Goal: Task Accomplishment & Management: Use online tool/utility

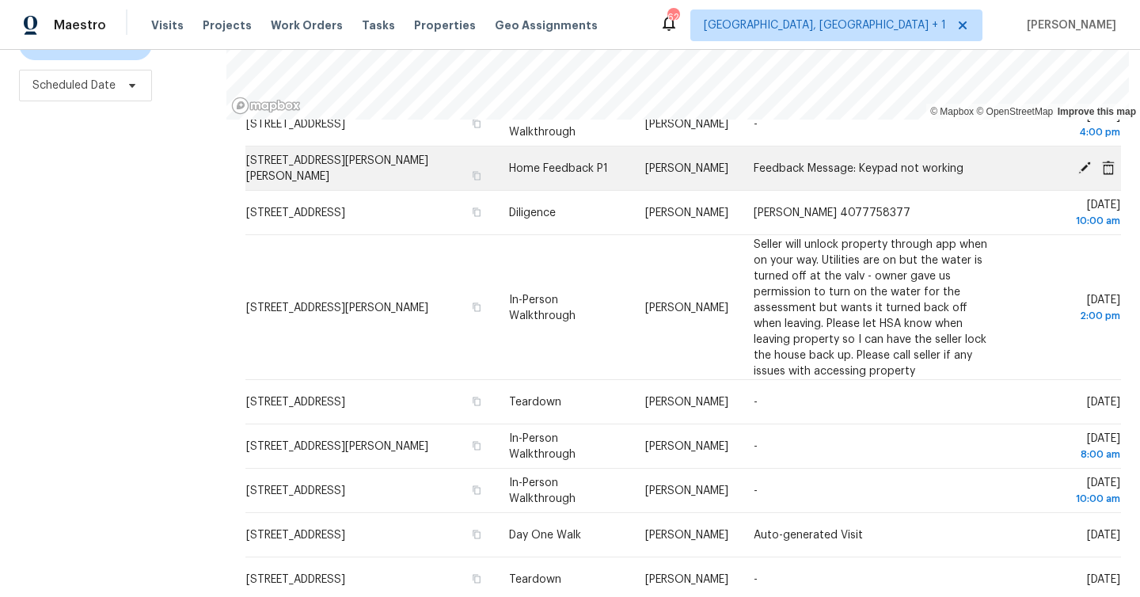
scroll to position [891, 0]
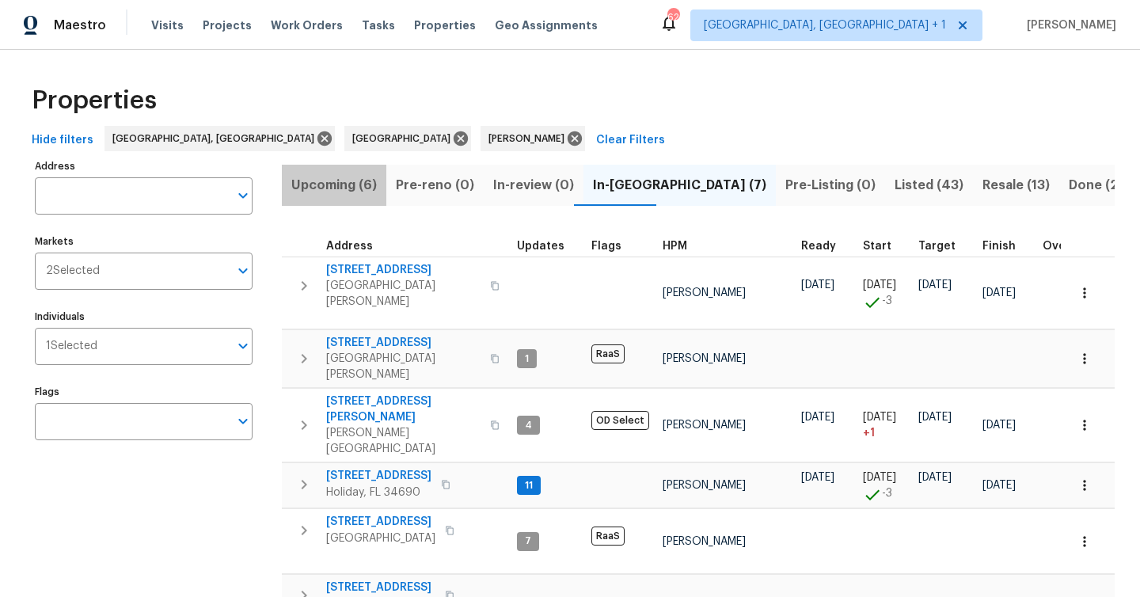
click at [322, 192] on span "Upcoming (6)" at bounding box center [333, 185] width 85 height 22
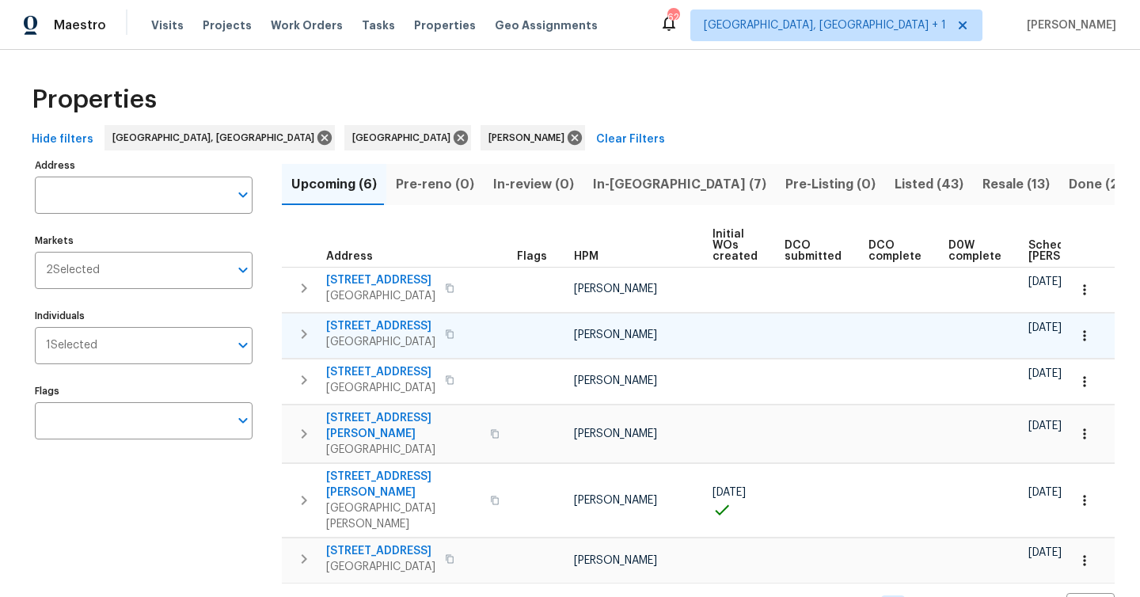
scroll to position [0, 174]
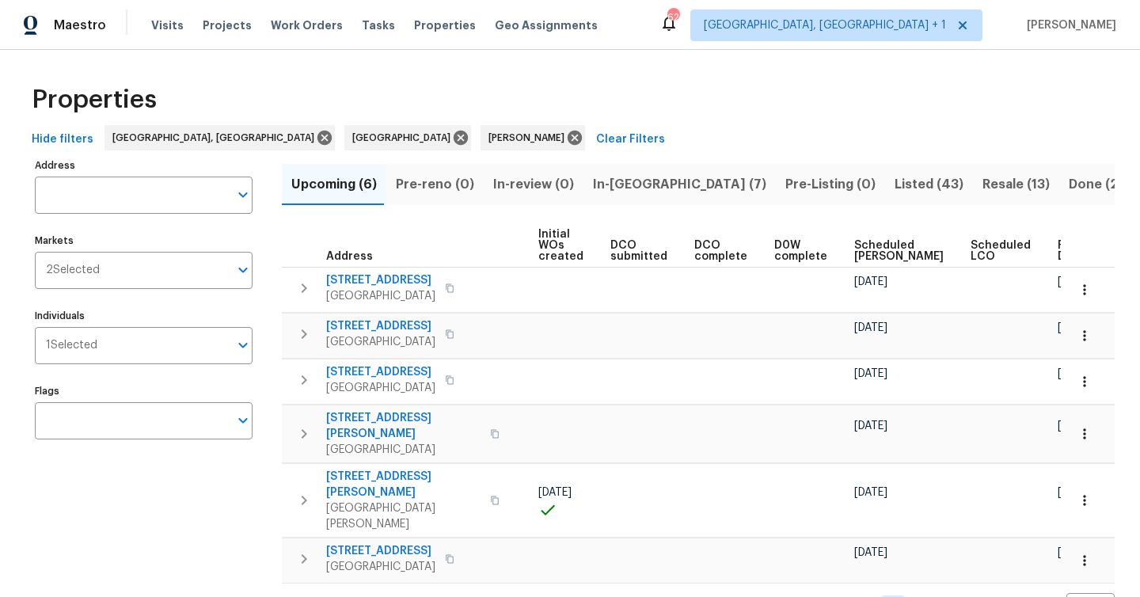
click at [1057, 245] on span "Ready Date" at bounding box center [1074, 251] width 35 height 22
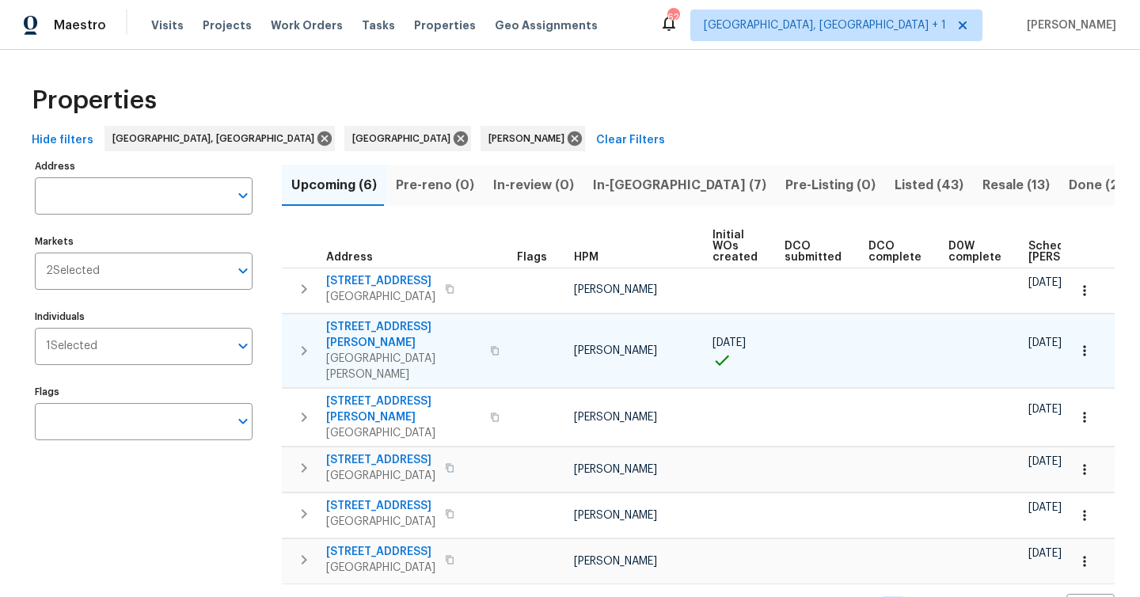
scroll to position [0, 192]
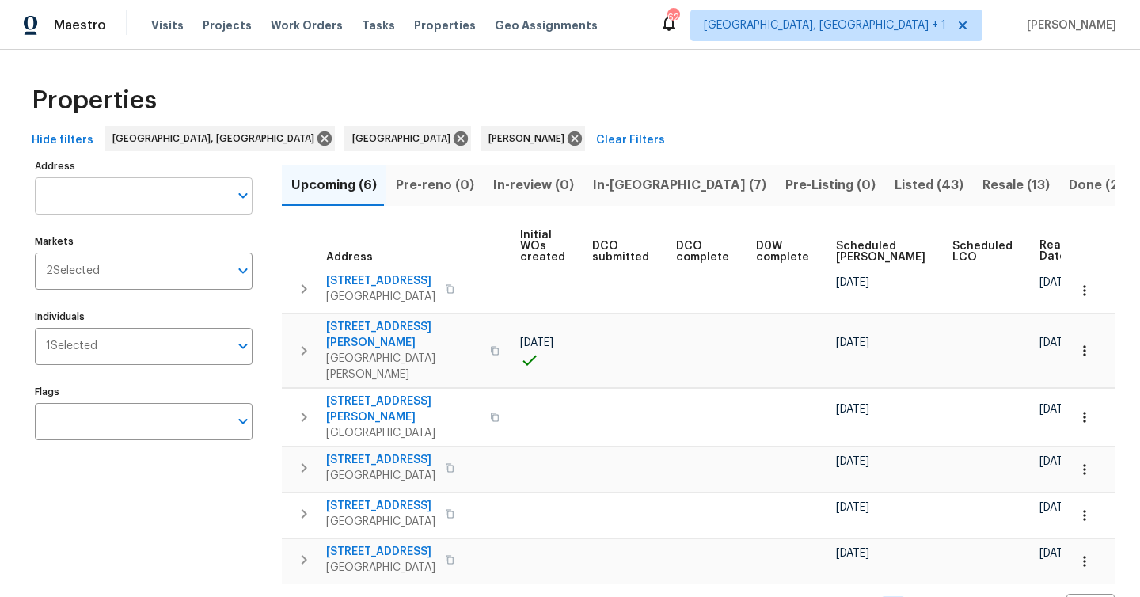
click at [155, 211] on input "Address" at bounding box center [132, 195] width 194 height 37
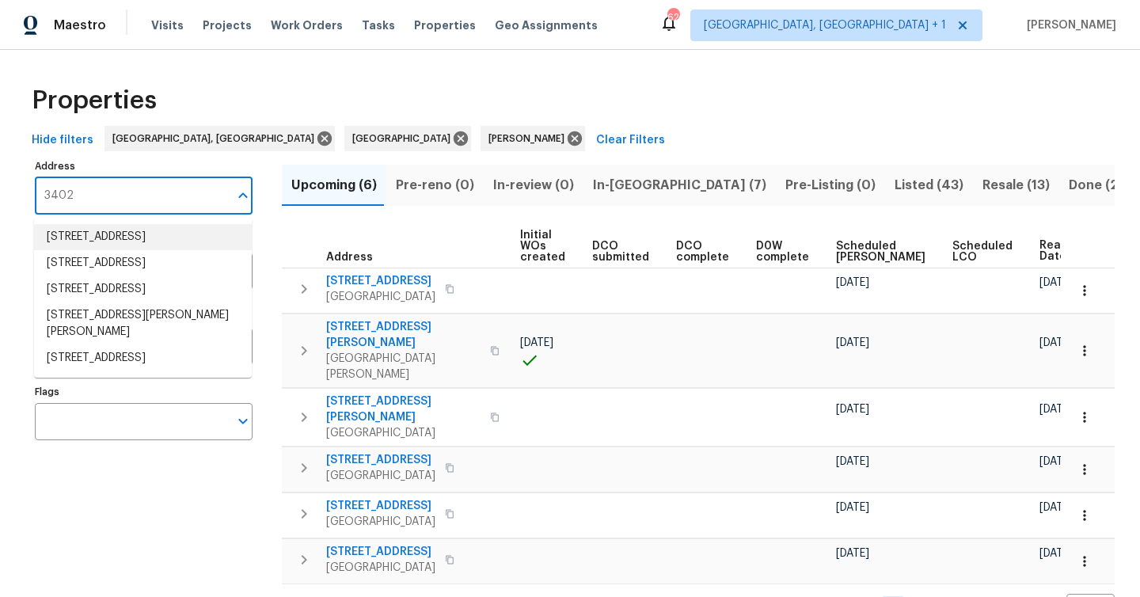
type input "3402"
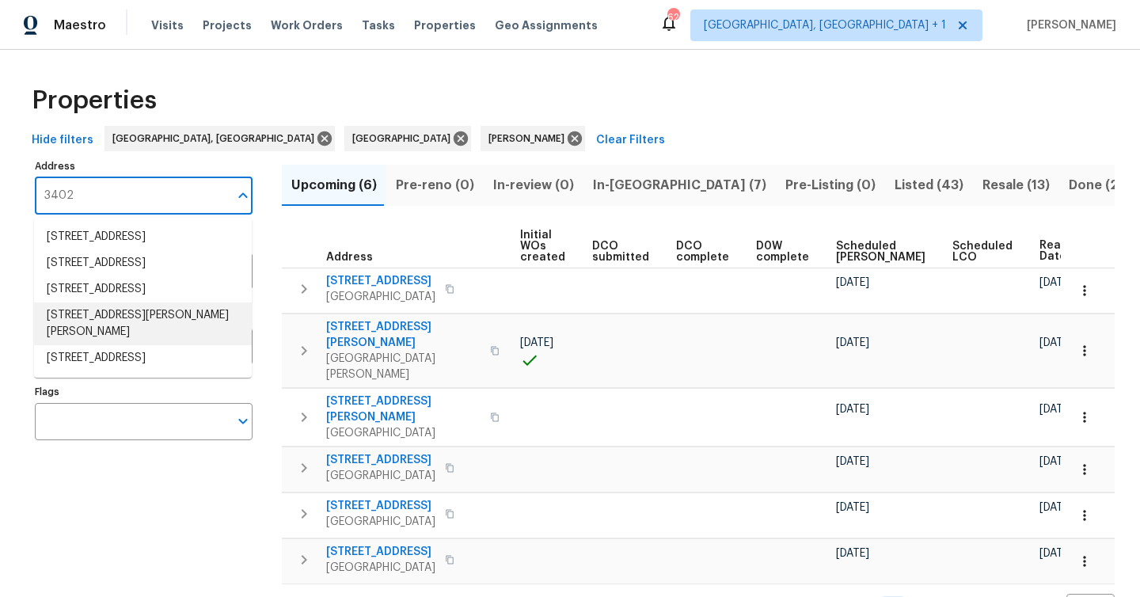
click at [138, 317] on li "3402 Rankin Dr New Port Richey FL 34655" at bounding box center [143, 323] width 218 height 43
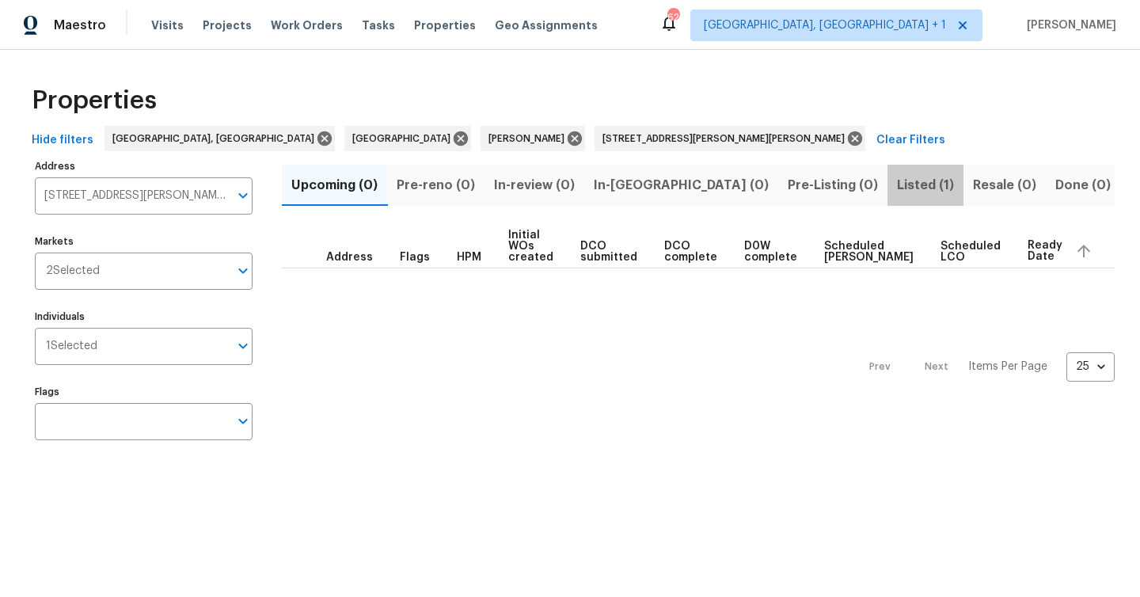
click at [897, 179] on span "Listed (1)" at bounding box center [925, 185] width 57 height 22
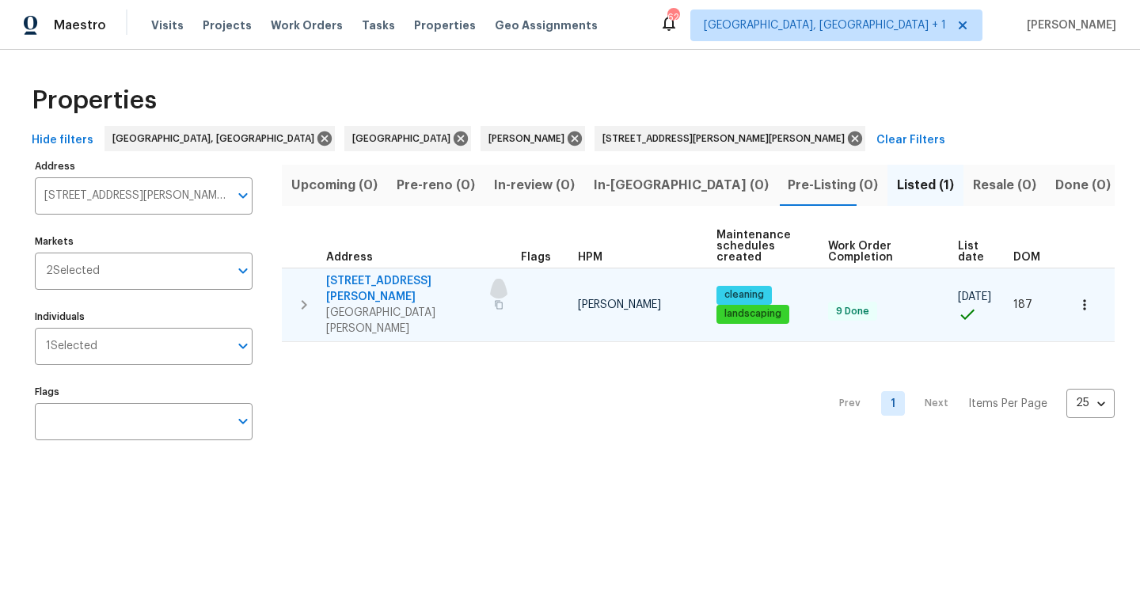
click at [495, 300] on icon "button" at bounding box center [499, 304] width 8 height 9
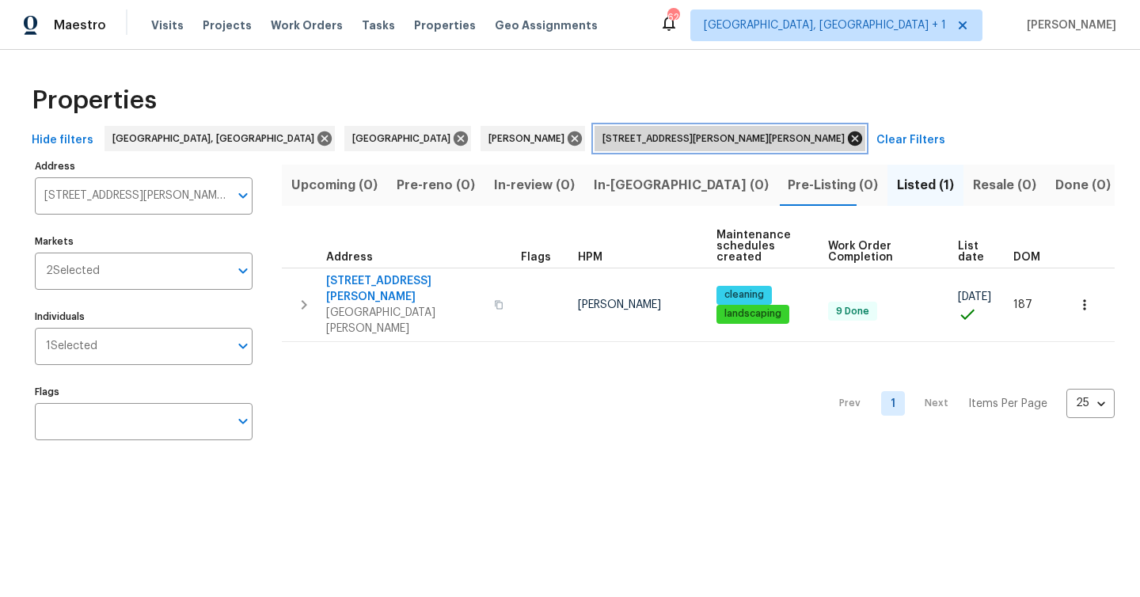
click at [848, 137] on icon at bounding box center [855, 138] width 14 height 14
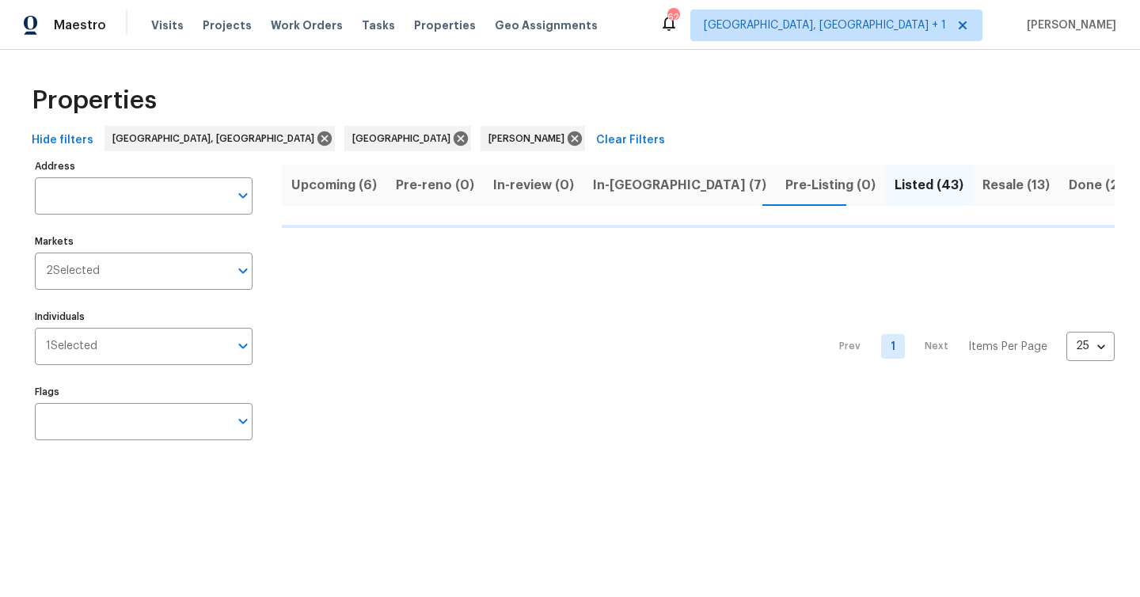
click at [604, 185] on span "In-reno (7)" at bounding box center [679, 185] width 173 height 22
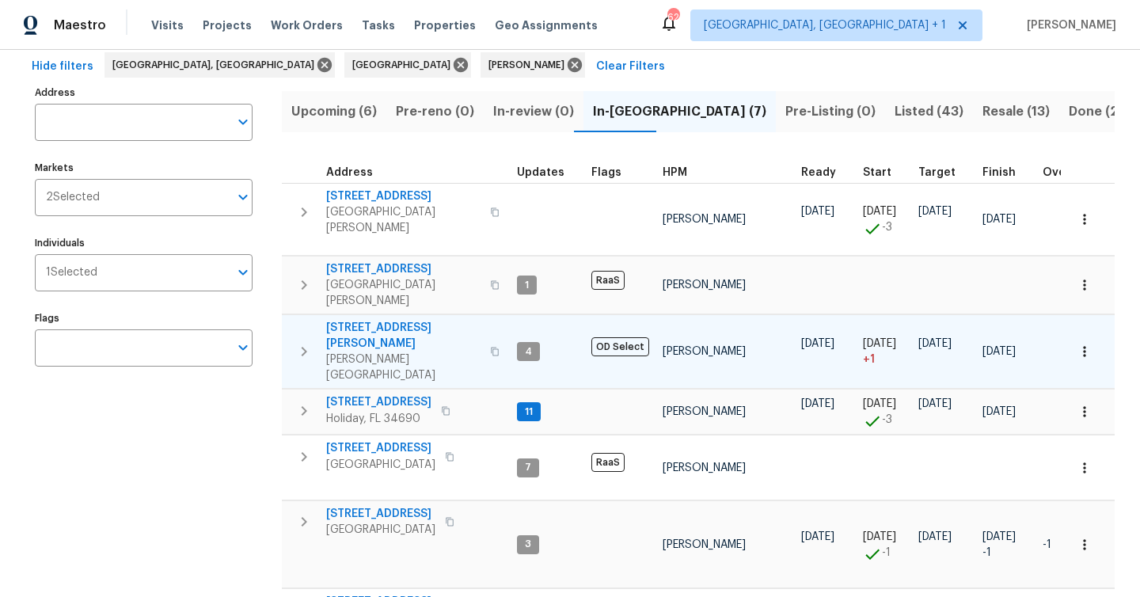
scroll to position [77, 0]
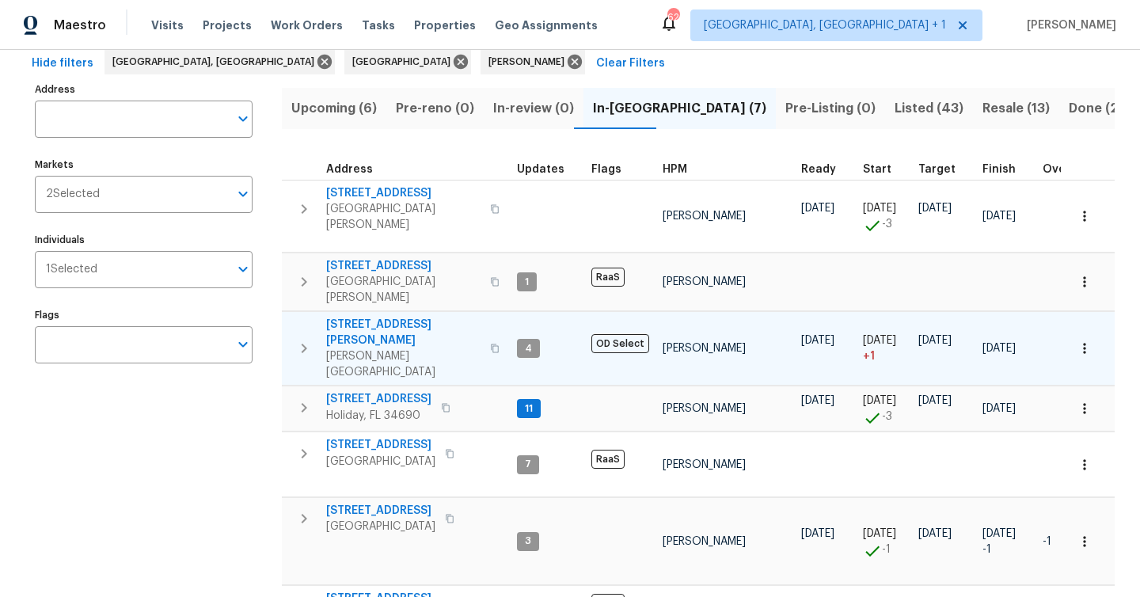
click at [430, 348] on span "Lutz, FL 33558" at bounding box center [403, 364] width 154 height 32
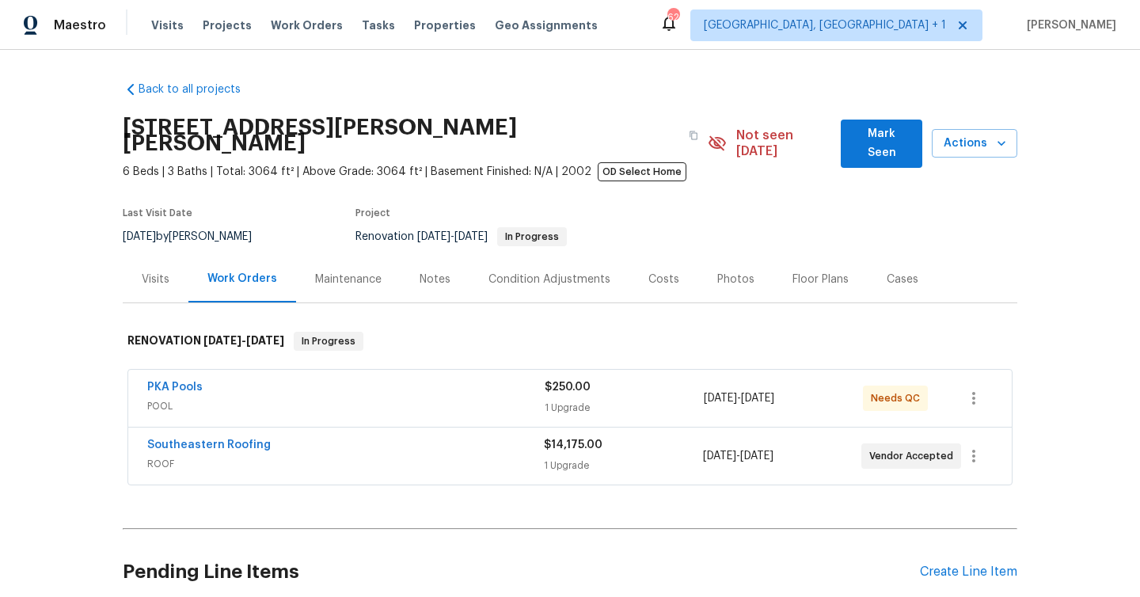
scroll to position [520, 0]
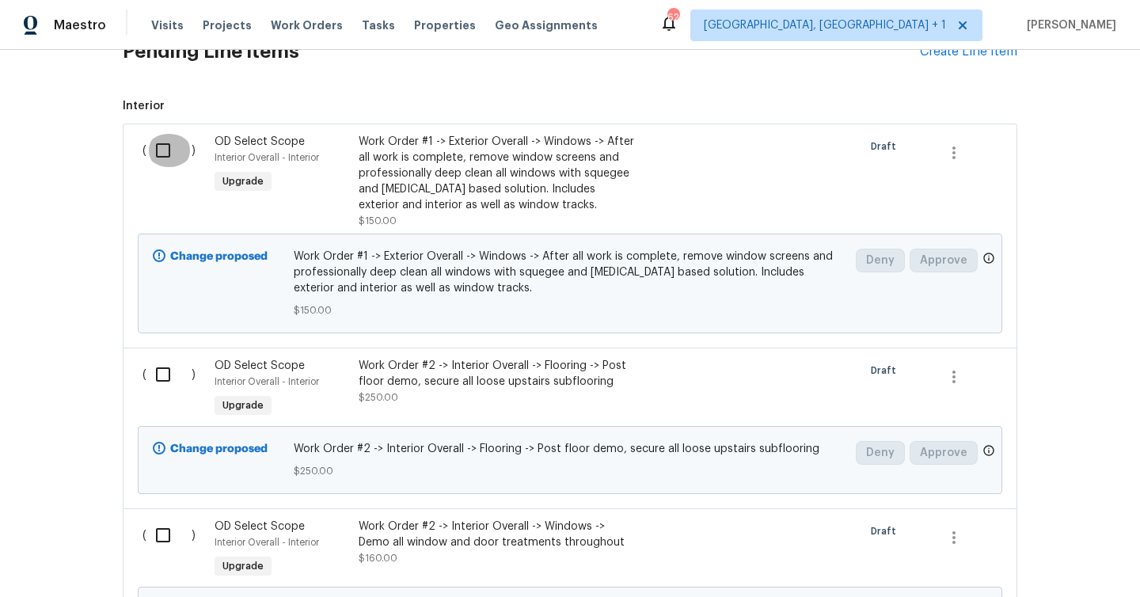
click at [169, 134] on input "checkbox" at bounding box center [168, 150] width 45 height 33
checkbox input "true"
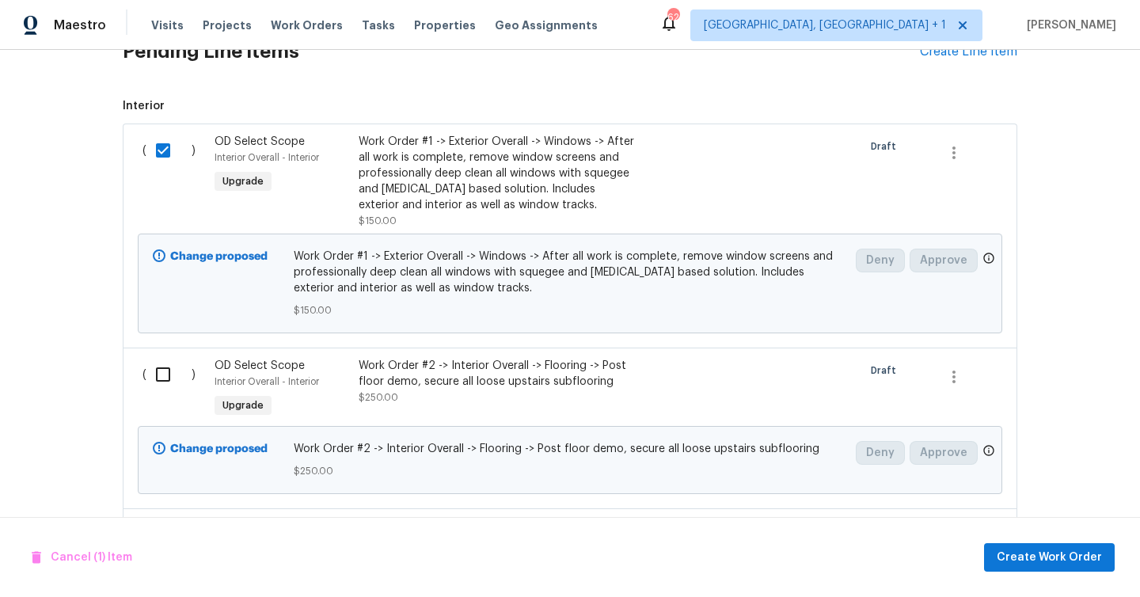
click at [172, 358] on input "checkbox" at bounding box center [168, 374] width 45 height 33
click at [161, 361] on input "checkbox" at bounding box center [168, 374] width 45 height 33
checkbox input "false"
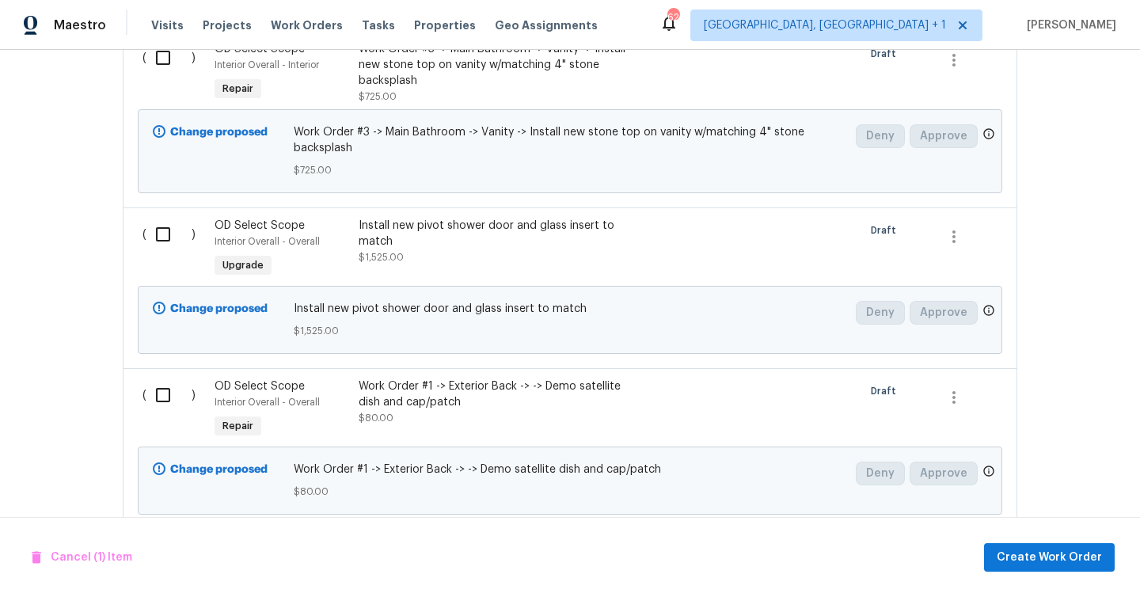
scroll to position [1675, 0]
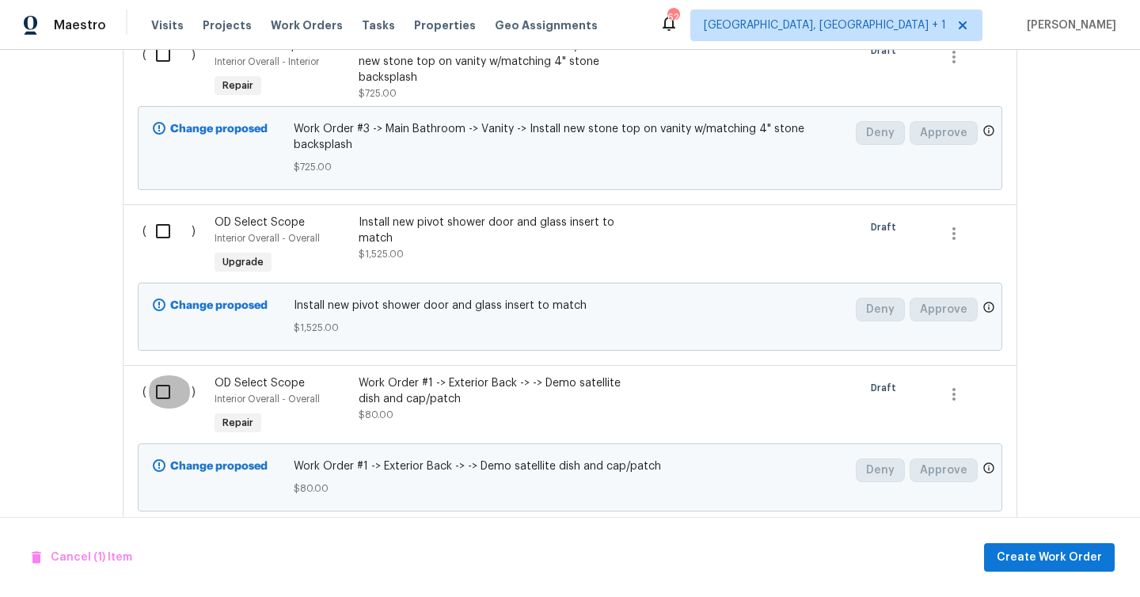
click at [159, 375] on input "checkbox" at bounding box center [168, 391] width 45 height 33
checkbox input "true"
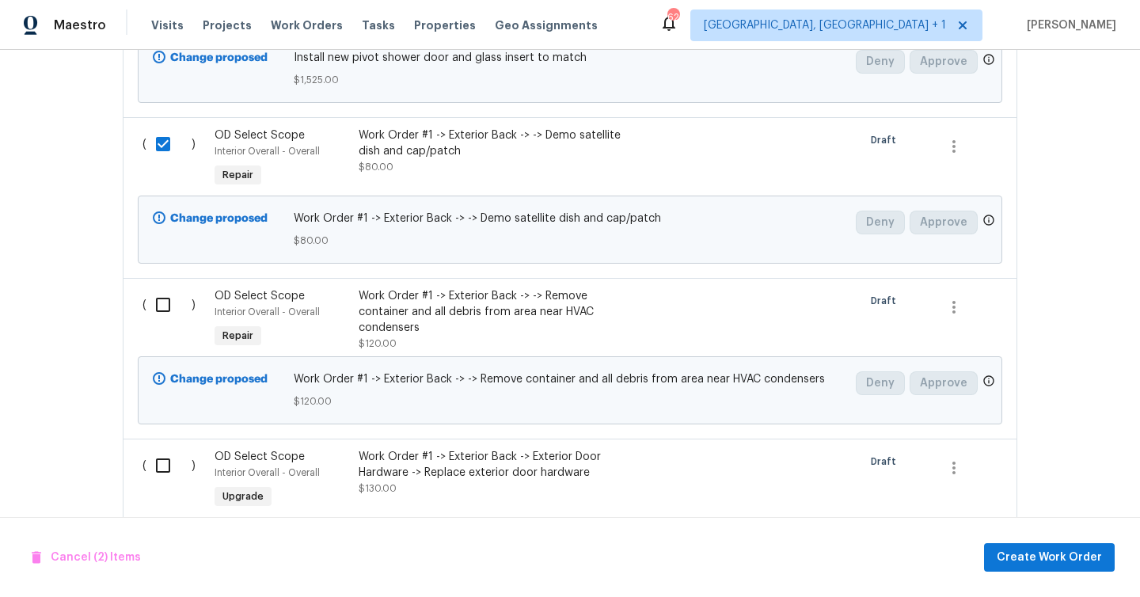
scroll to position [1924, 0]
click at [165, 294] on input "checkbox" at bounding box center [168, 302] width 45 height 33
checkbox input "true"
click at [172, 451] on input "checkbox" at bounding box center [168, 463] width 45 height 33
checkbox input "true"
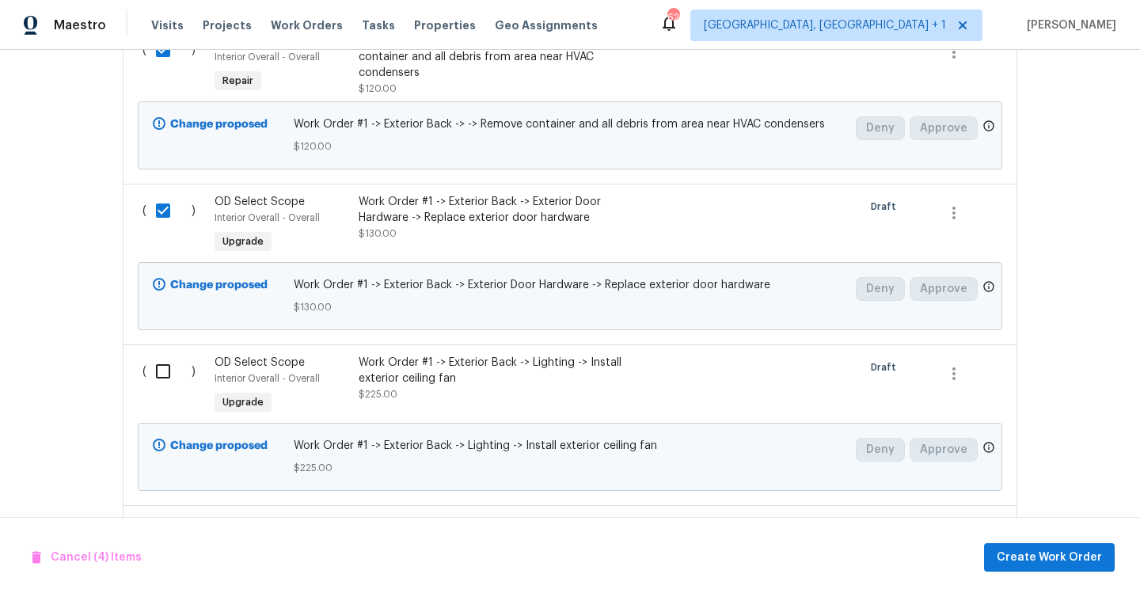
scroll to position [2206, 0]
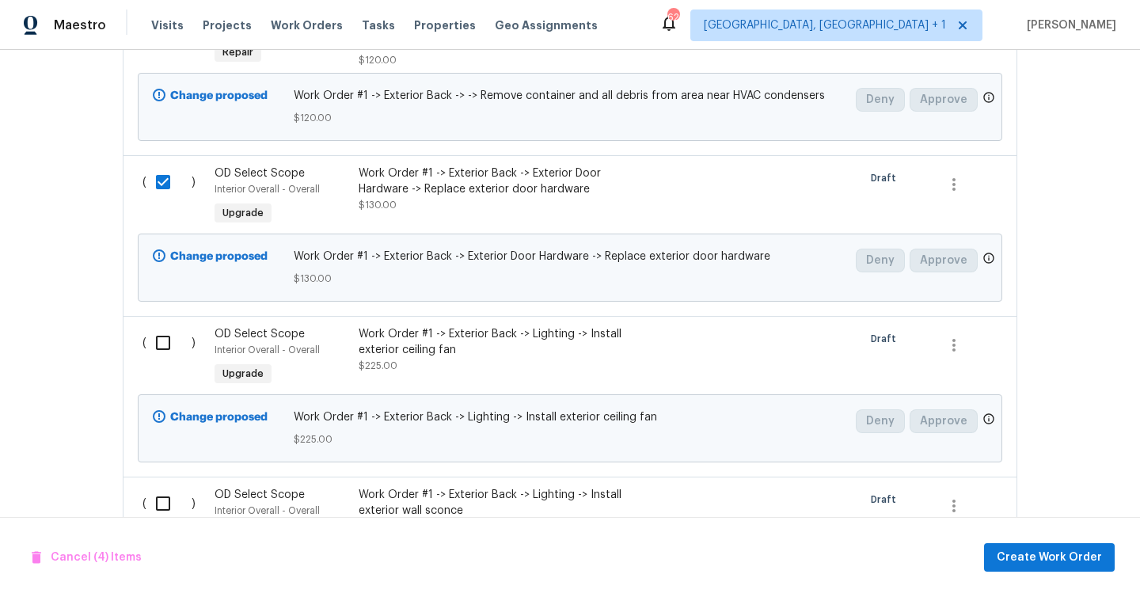
click at [172, 326] on input "checkbox" at bounding box center [168, 342] width 45 height 33
checkbox input "true"
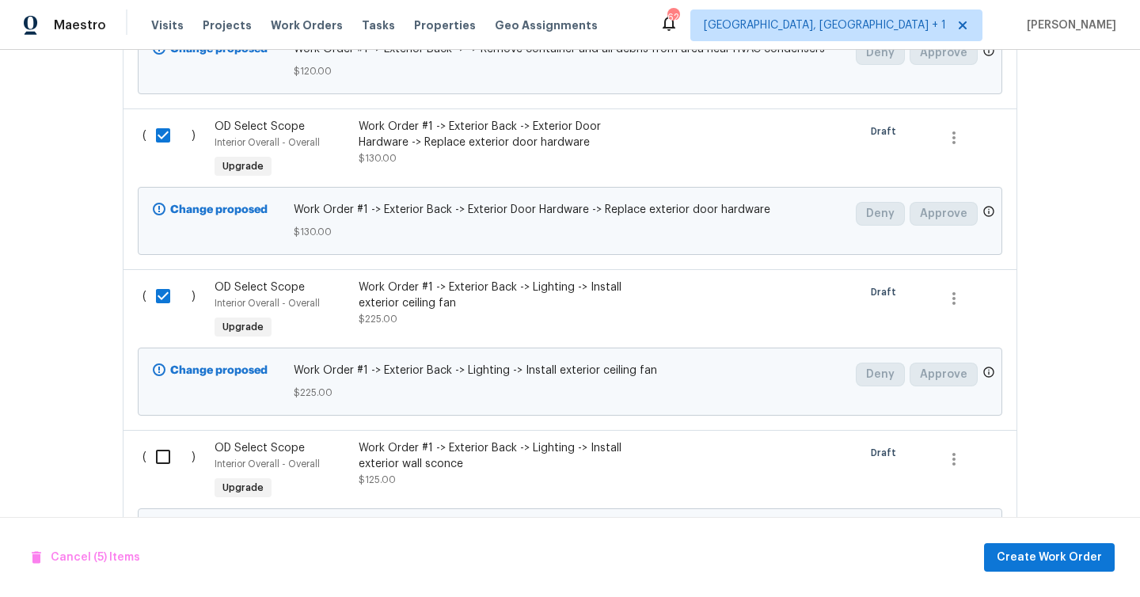
scroll to position [2346, 0]
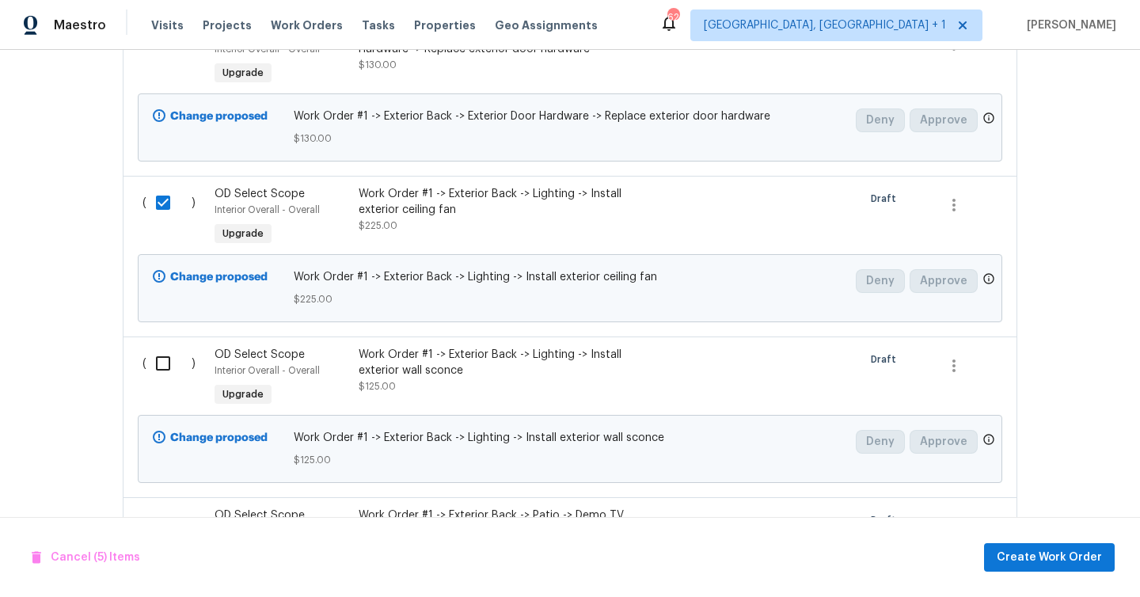
click at [173, 354] on input "checkbox" at bounding box center [168, 363] width 45 height 33
checkbox input "true"
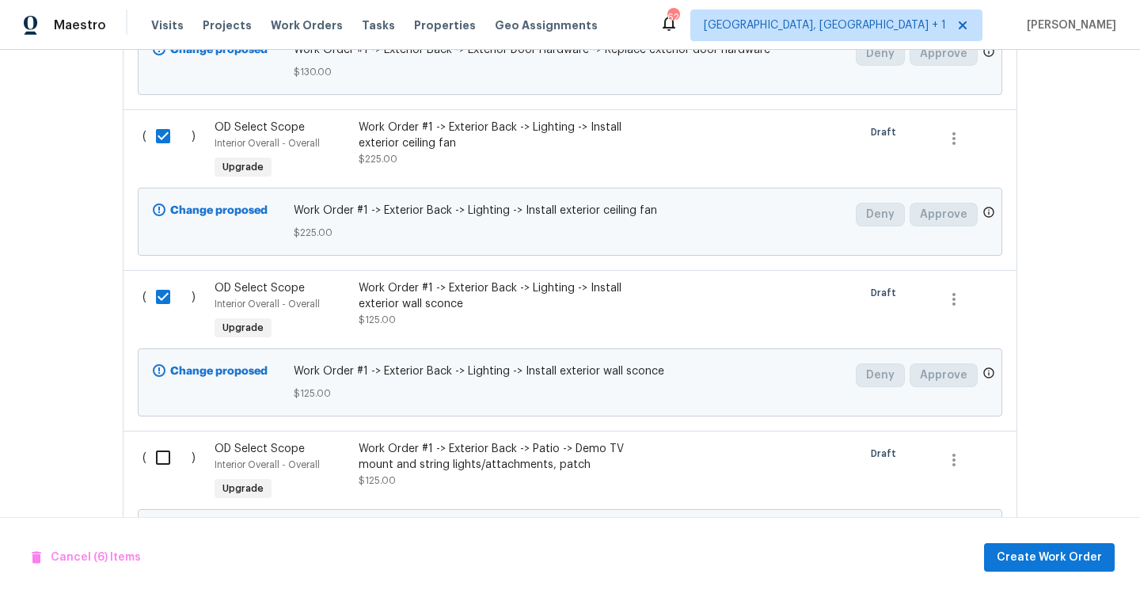
scroll to position [2520, 0]
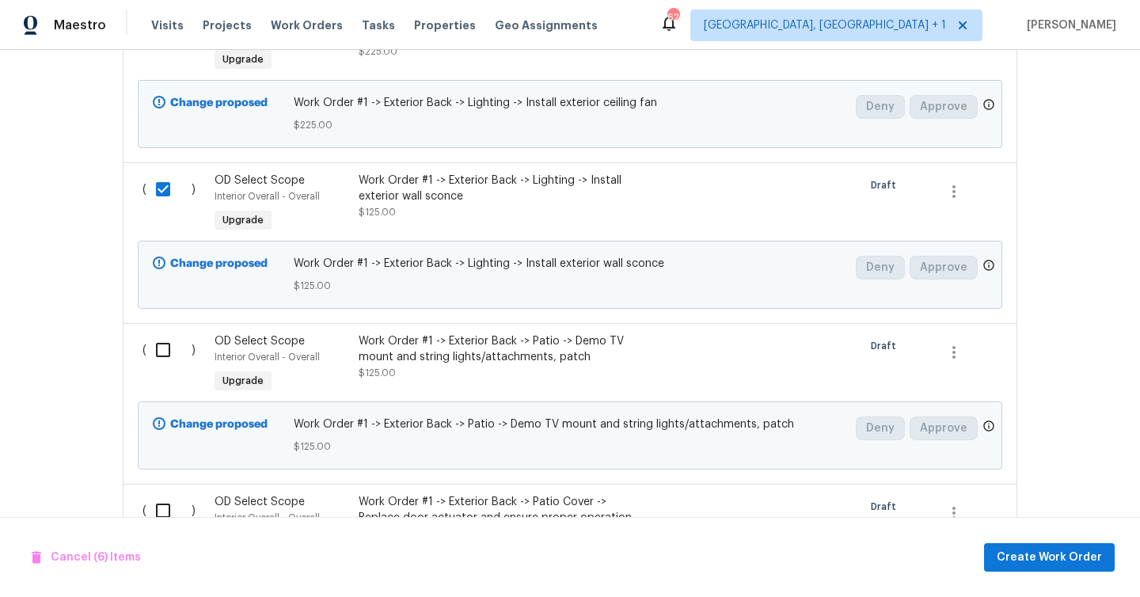
click at [176, 333] on input "checkbox" at bounding box center [168, 349] width 45 height 33
checkbox input "true"
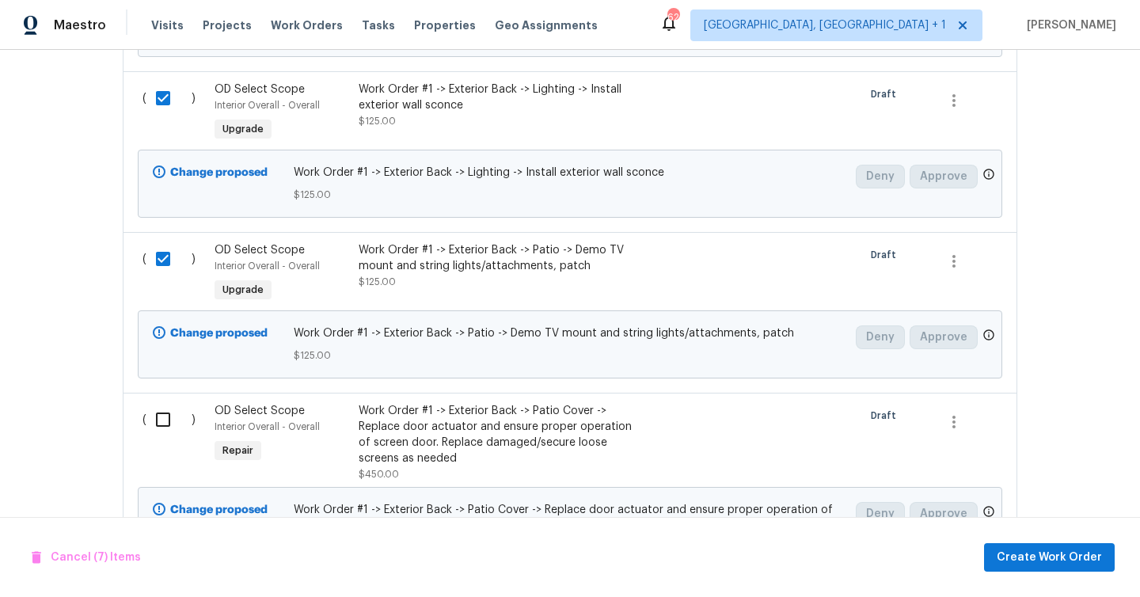
scroll to position [2688, 0]
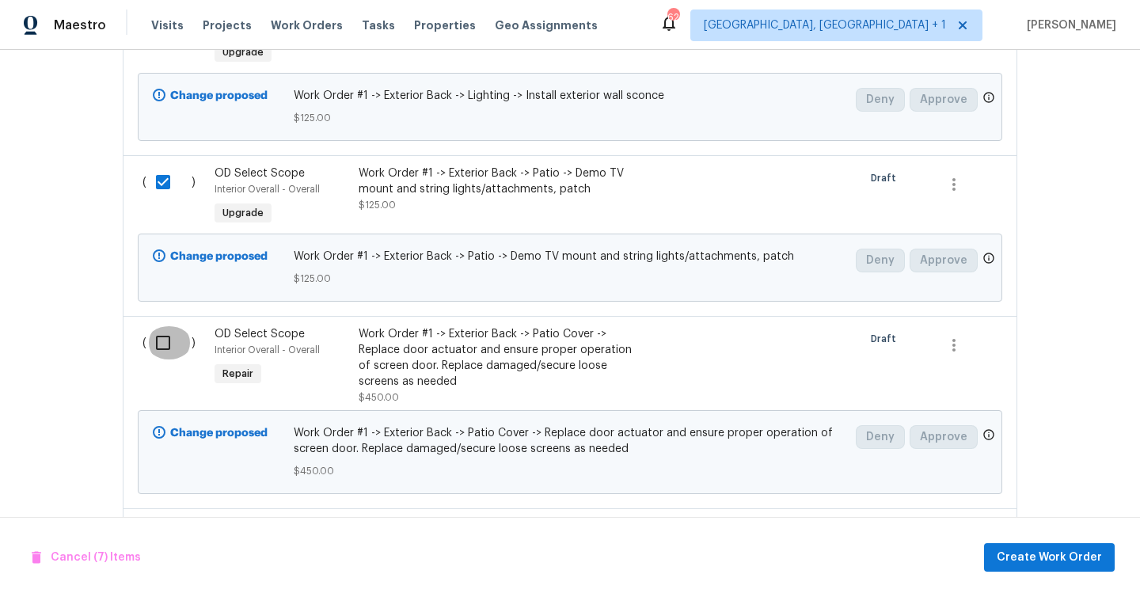
click at [169, 335] on input "checkbox" at bounding box center [168, 342] width 45 height 33
checkbox input "true"
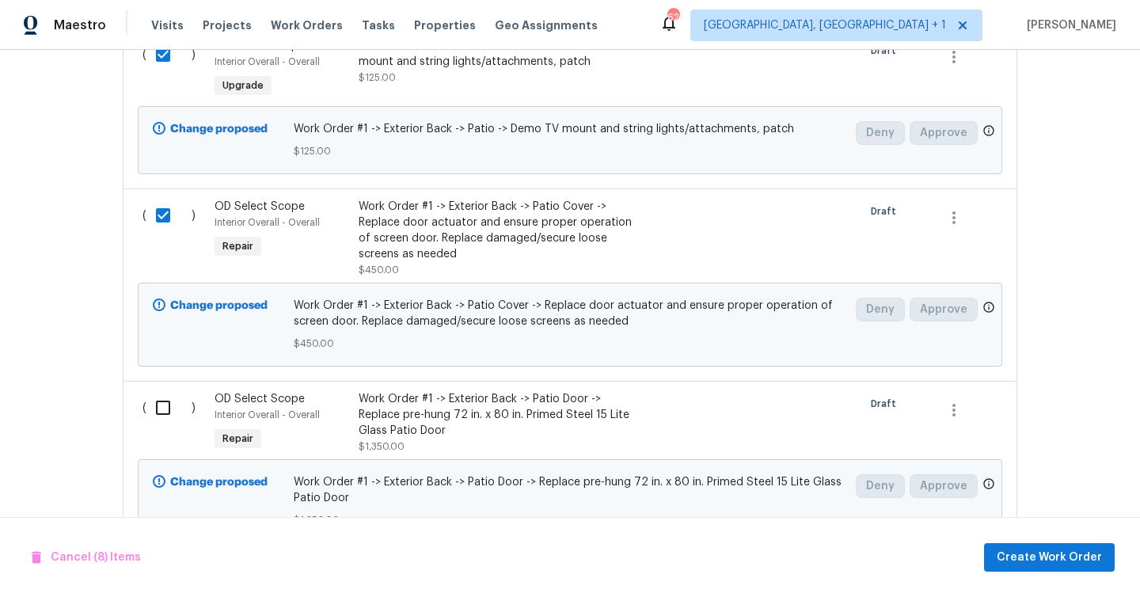
scroll to position [2945, 0]
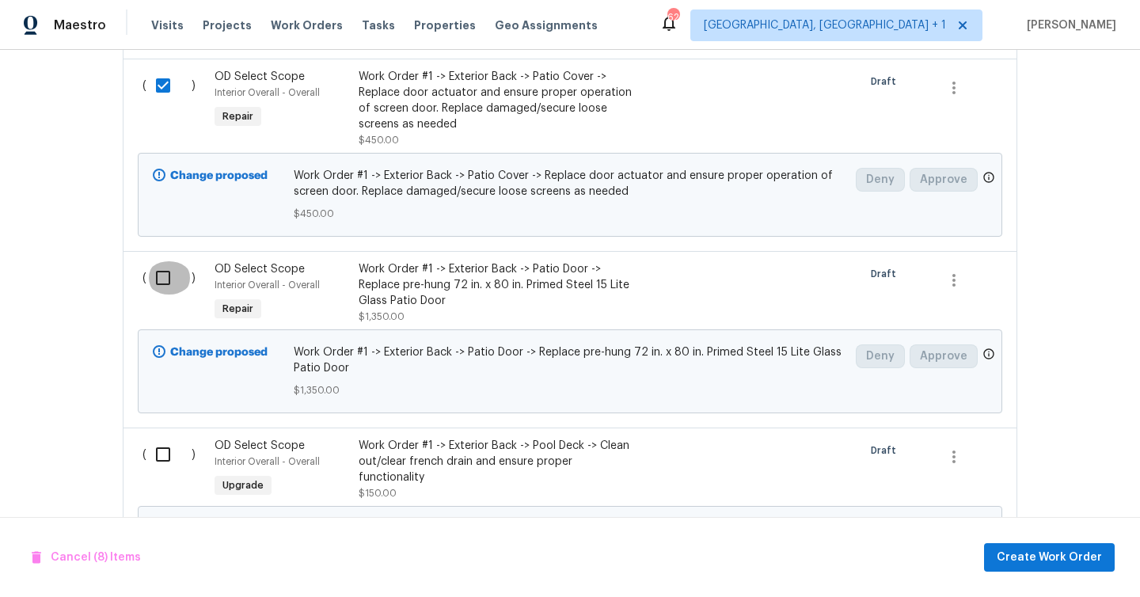
click at [159, 264] on input "checkbox" at bounding box center [168, 277] width 45 height 33
checkbox input "true"
click at [163, 442] on input "checkbox" at bounding box center [168, 454] width 45 height 33
checkbox input "true"
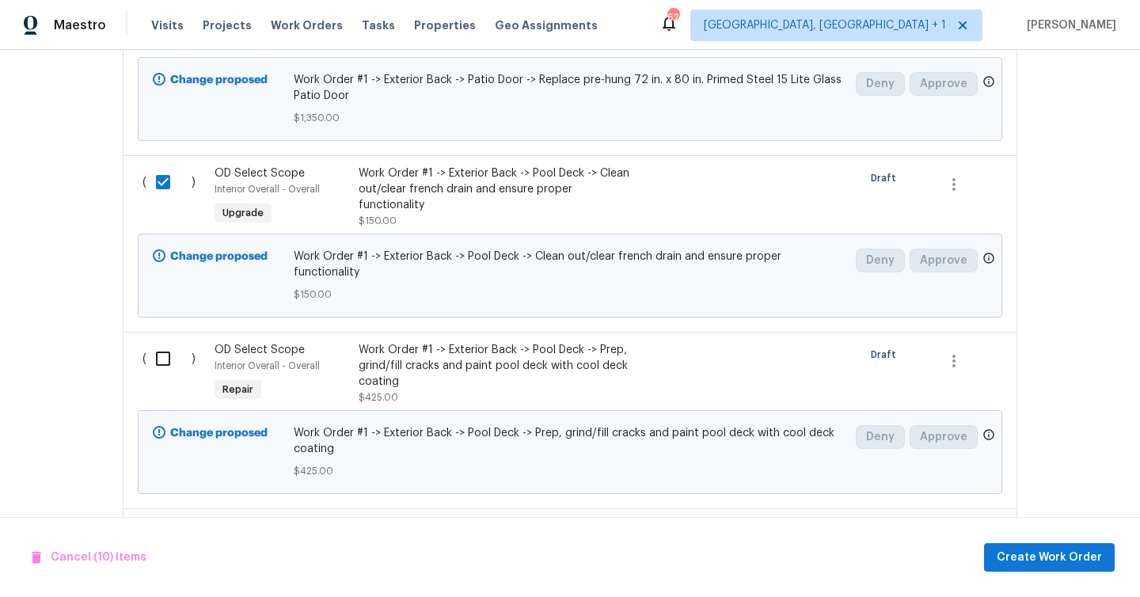
scroll to position [3220, 0]
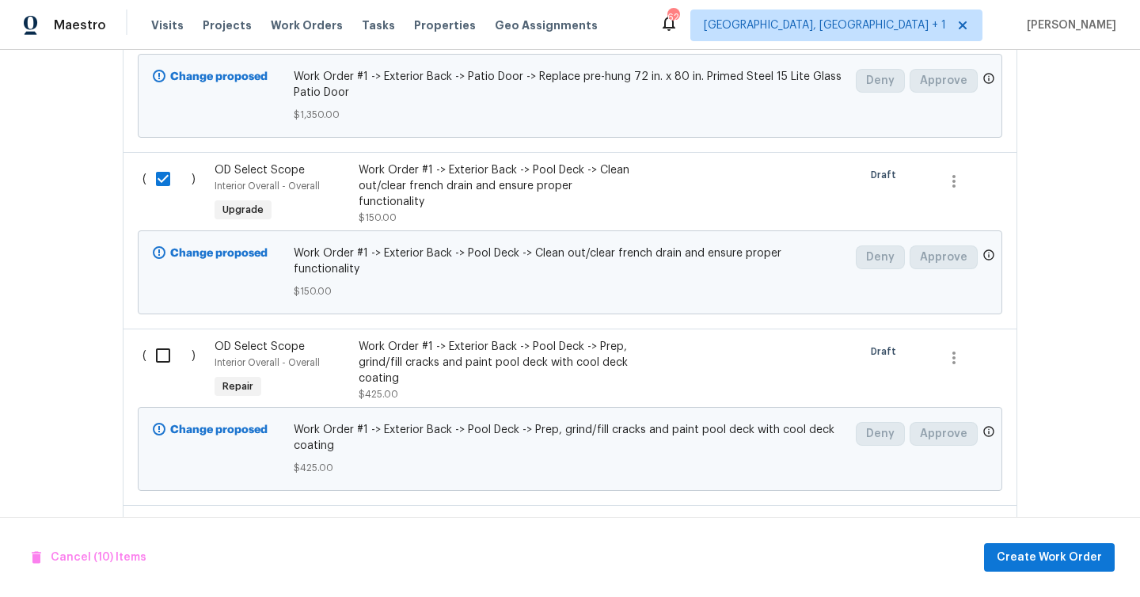
click at [161, 339] on input "checkbox" at bounding box center [168, 355] width 45 height 33
checkbox input "true"
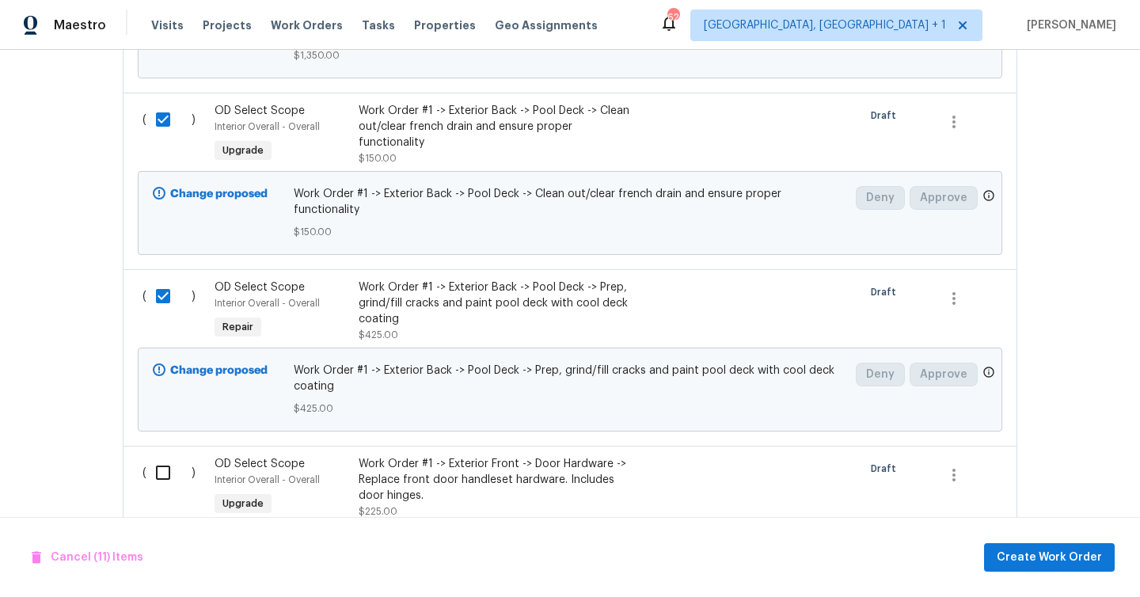
scroll to position [3337, 0]
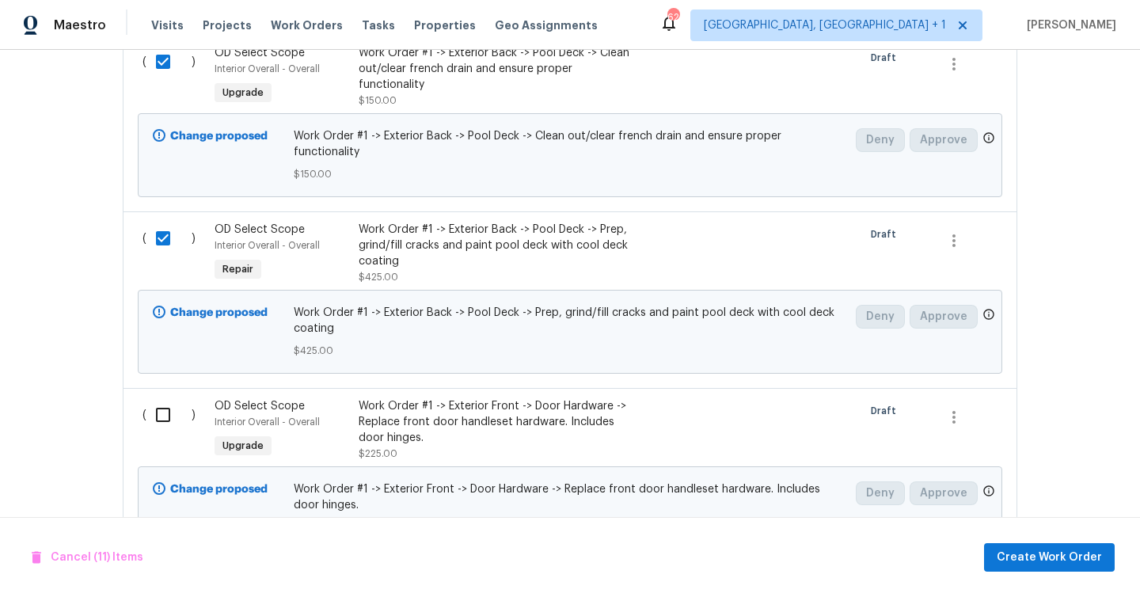
click at [168, 398] on input "checkbox" at bounding box center [168, 414] width 45 height 33
checkbox input "true"
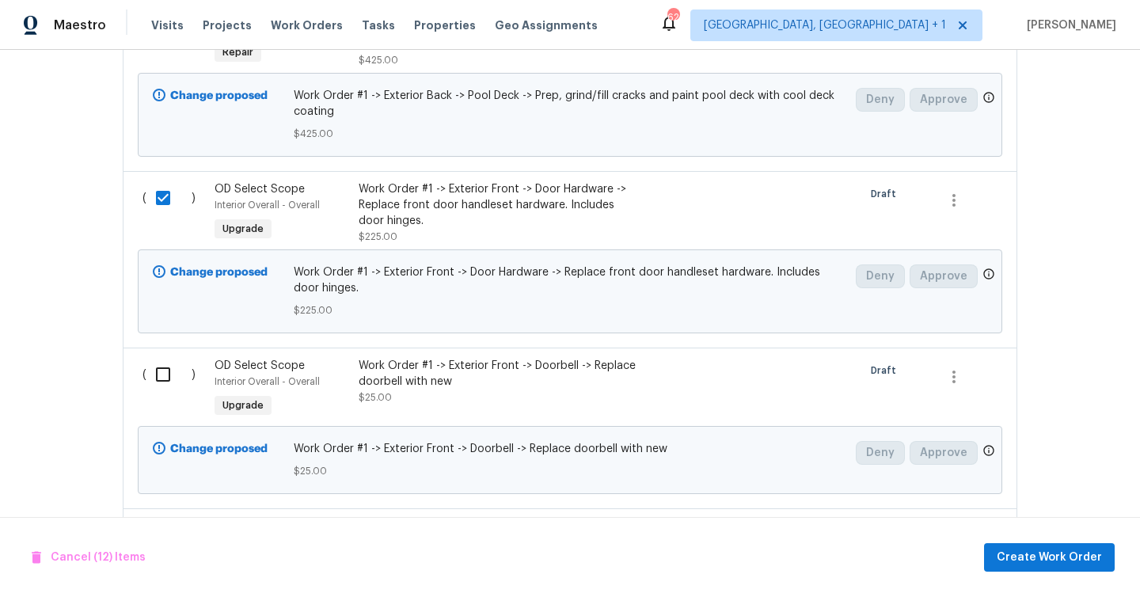
scroll to position [3559, 0]
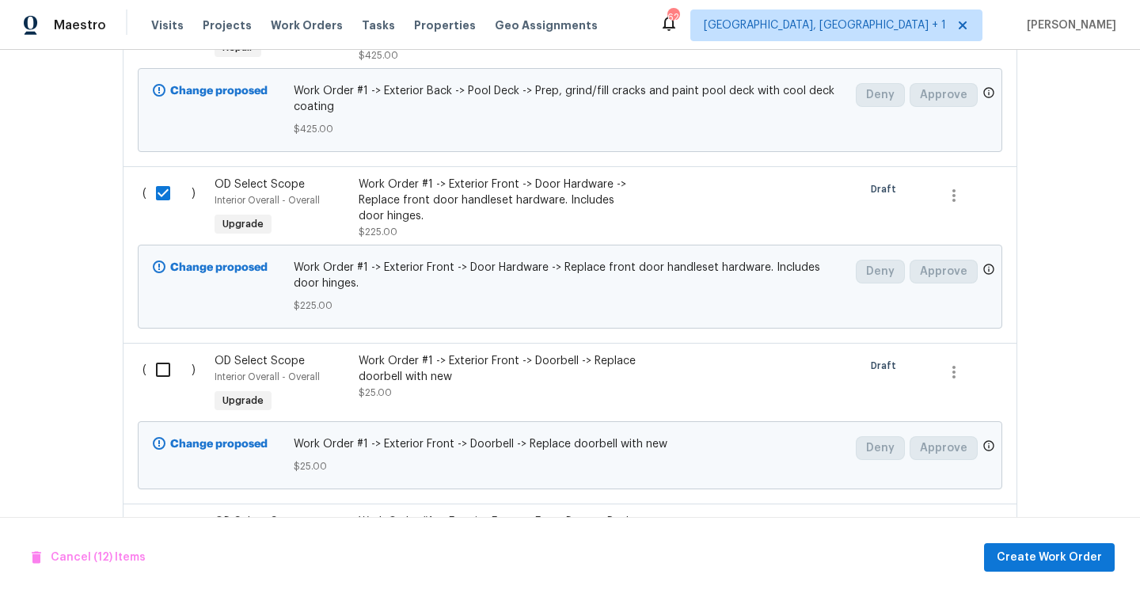
click at [187, 372] on div "( )" at bounding box center [174, 384] width 72 height 73
click at [165, 353] on input "checkbox" at bounding box center [168, 369] width 45 height 33
checkbox input "true"
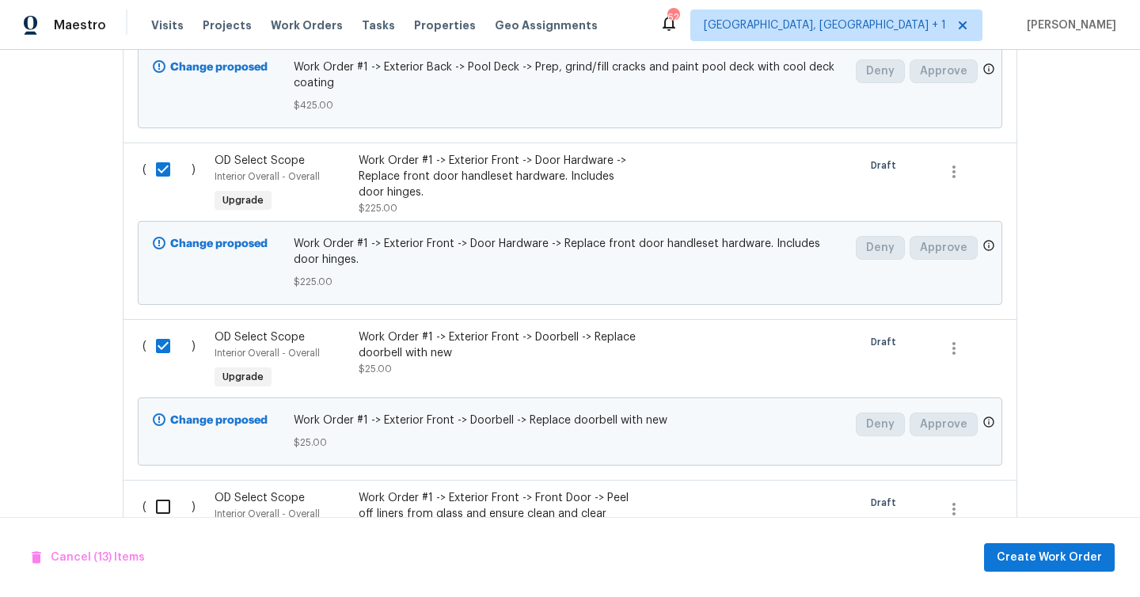
scroll to position [3680, 0]
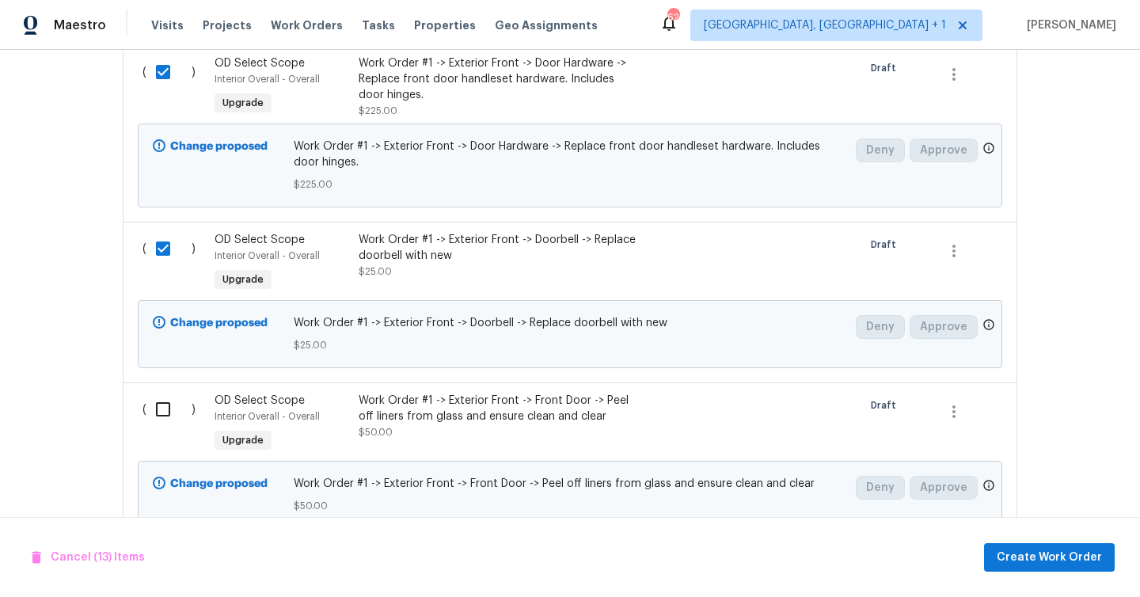
click at [192, 388] on div "( )" at bounding box center [174, 424] width 72 height 73
click at [167, 394] on input "checkbox" at bounding box center [168, 409] width 45 height 33
checkbox input "true"
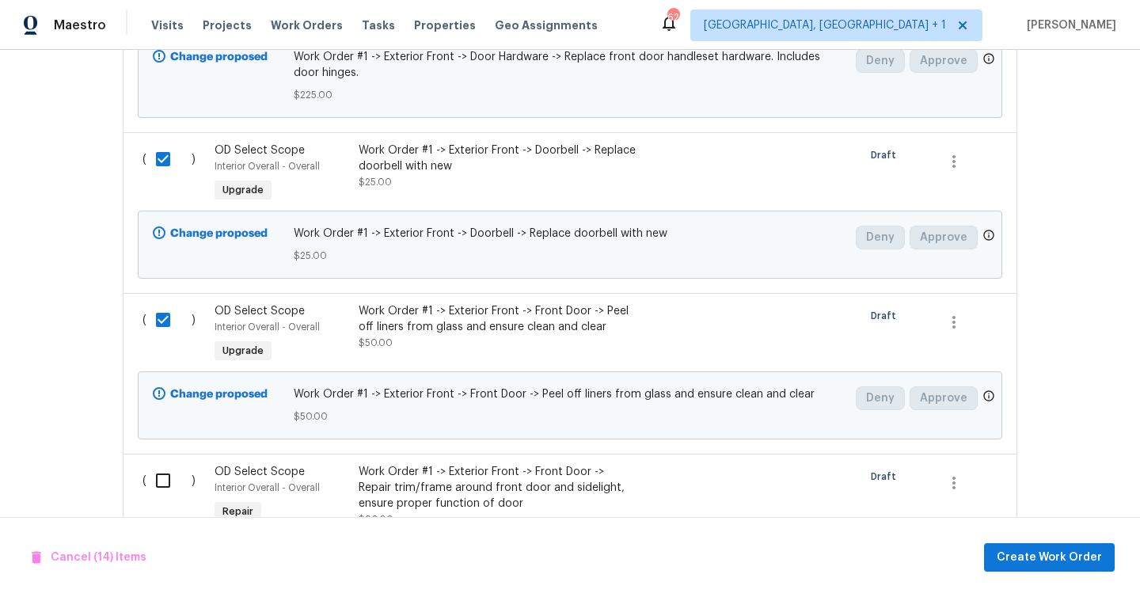
scroll to position [3858, 0]
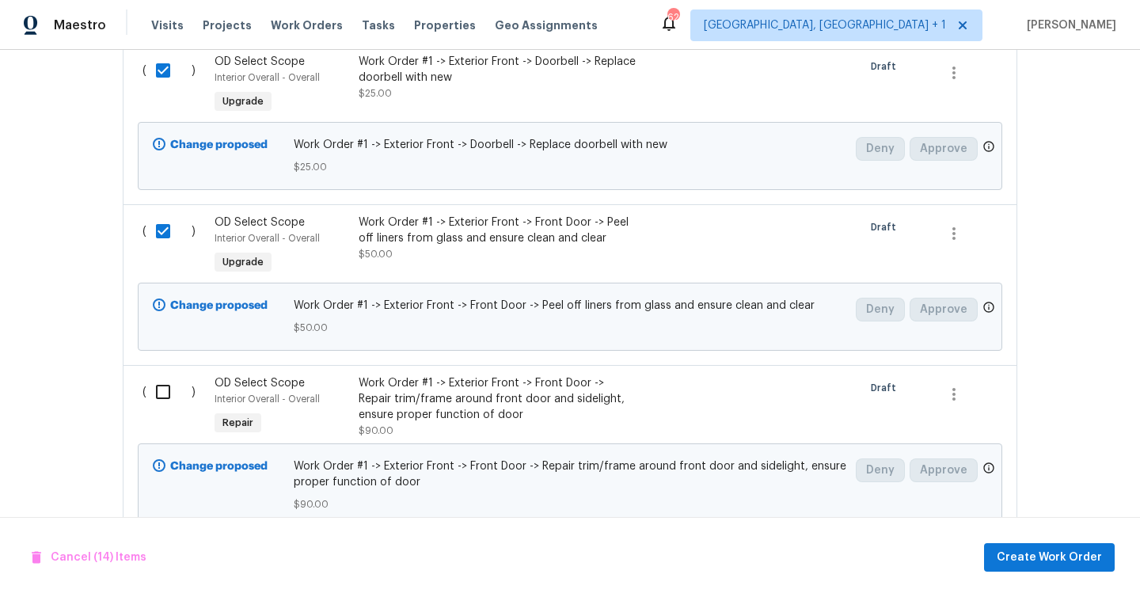
click at [167, 394] on div "( )" at bounding box center [174, 406] width 72 height 73
click at [169, 375] on input "checkbox" at bounding box center [168, 391] width 45 height 33
checkbox input "true"
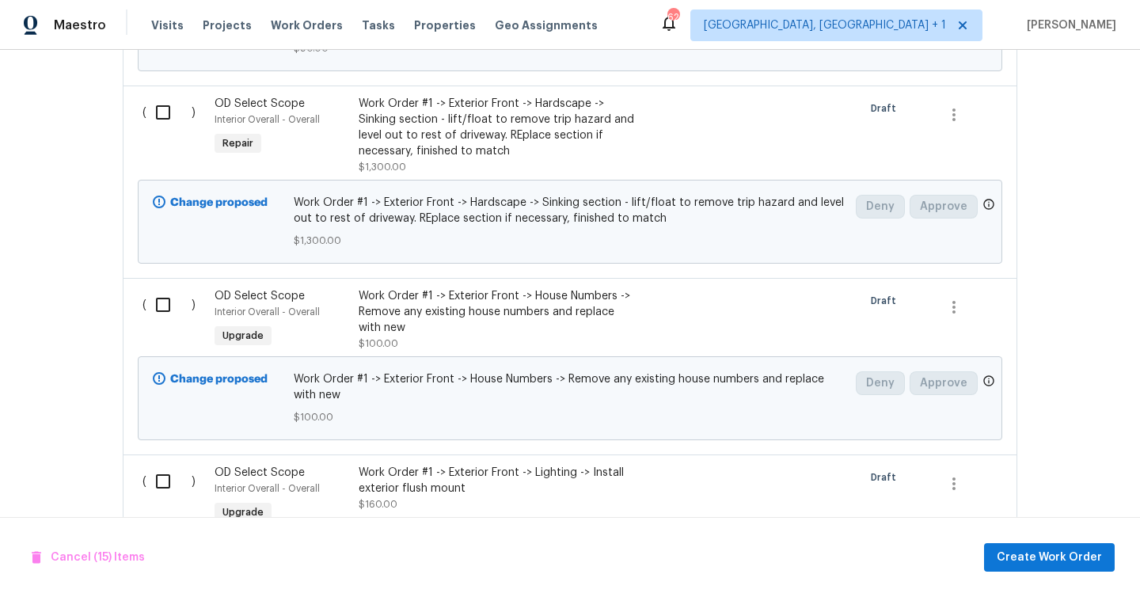
scroll to position [4284, 0]
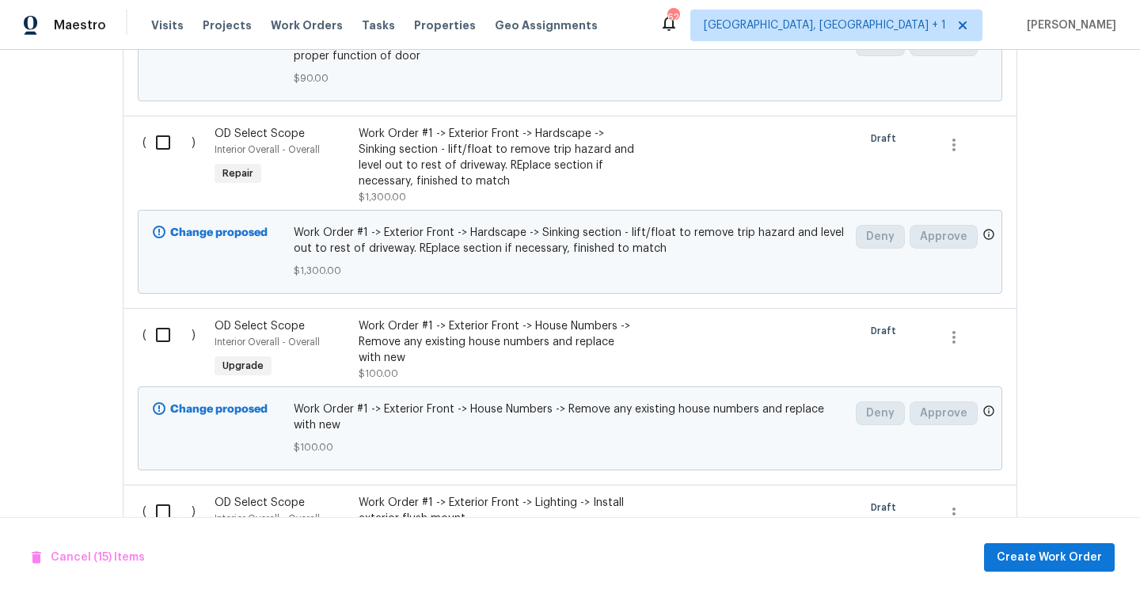
click at [170, 148] on div "( )" at bounding box center [174, 165] width 72 height 89
click at [161, 130] on input "checkbox" at bounding box center [168, 142] width 45 height 33
checkbox input "true"
click at [170, 318] on input "checkbox" at bounding box center [168, 334] width 45 height 33
checkbox input "true"
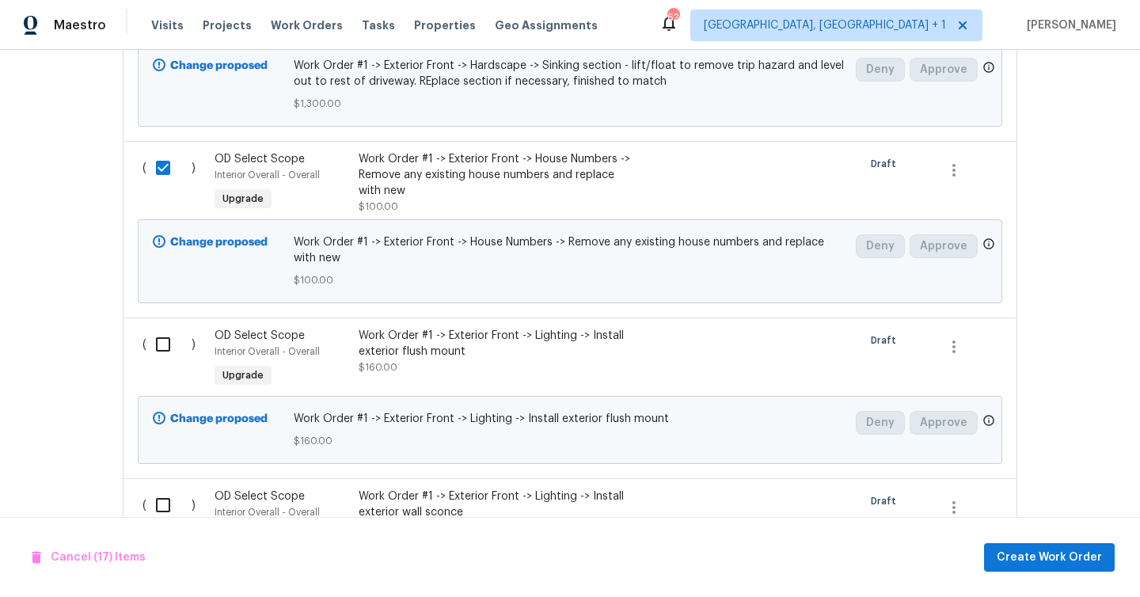
click at [166, 328] on input "checkbox" at bounding box center [168, 344] width 45 height 33
checkbox input "true"
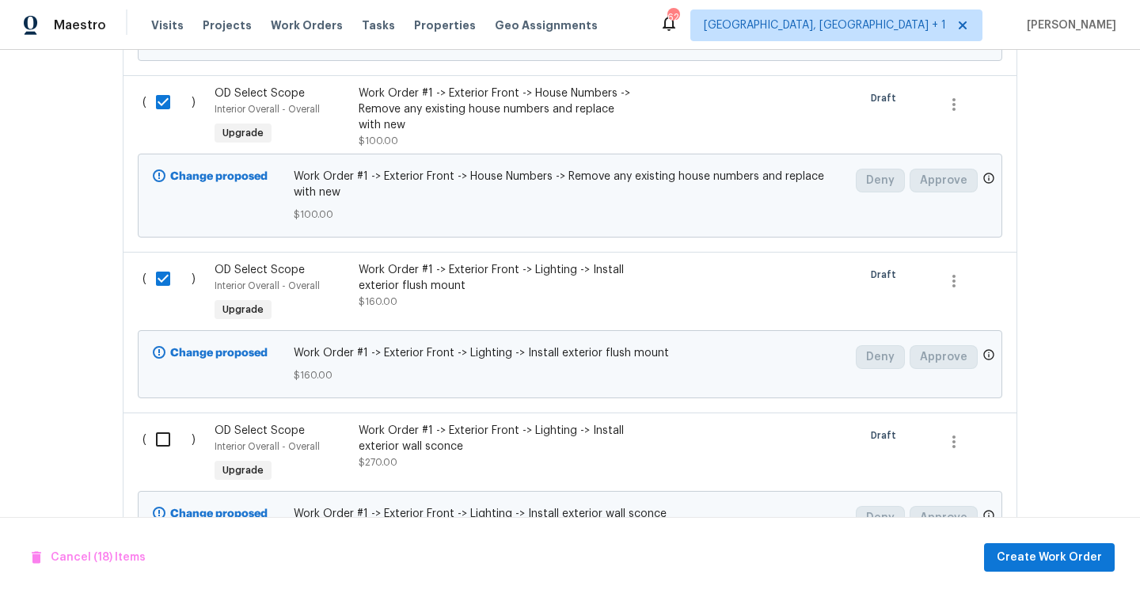
scroll to position [4600, 0]
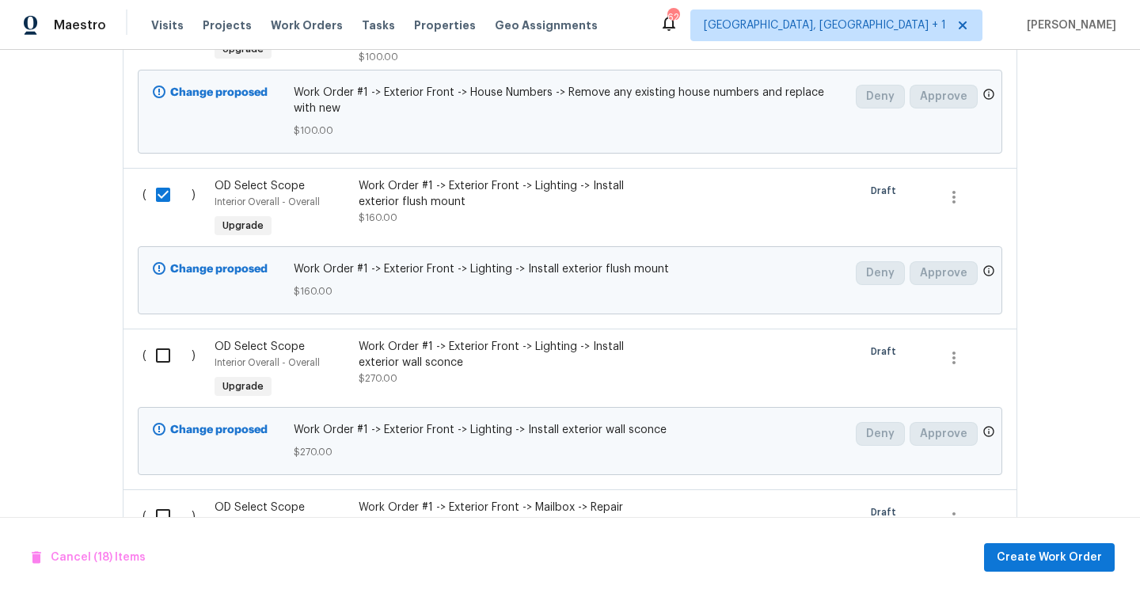
click at [166, 339] on input "checkbox" at bounding box center [168, 355] width 45 height 33
checkbox input "true"
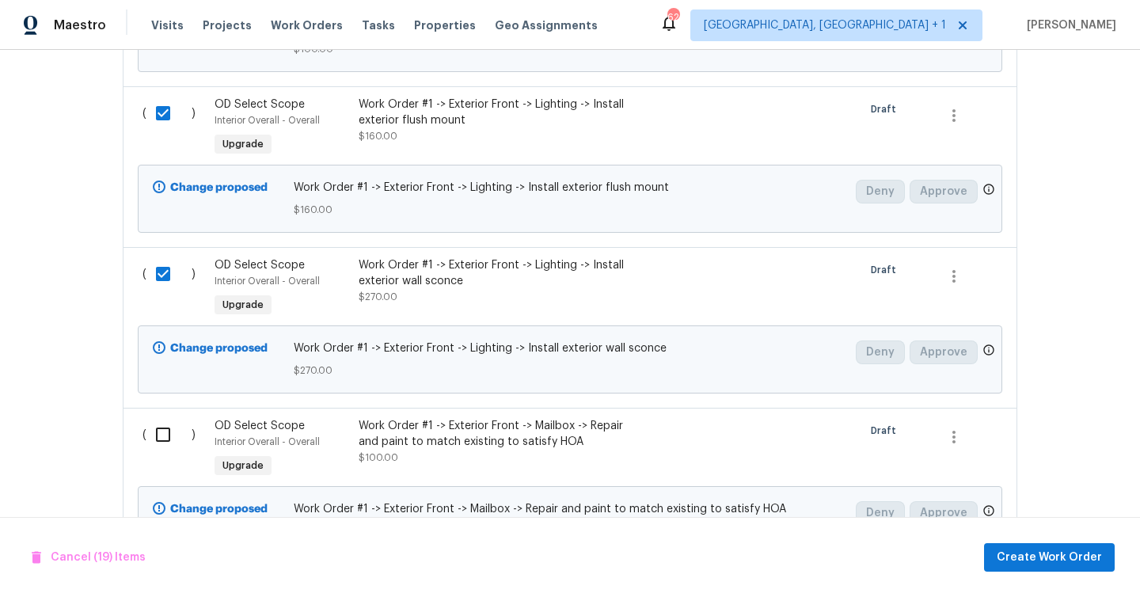
scroll to position [4731, 0]
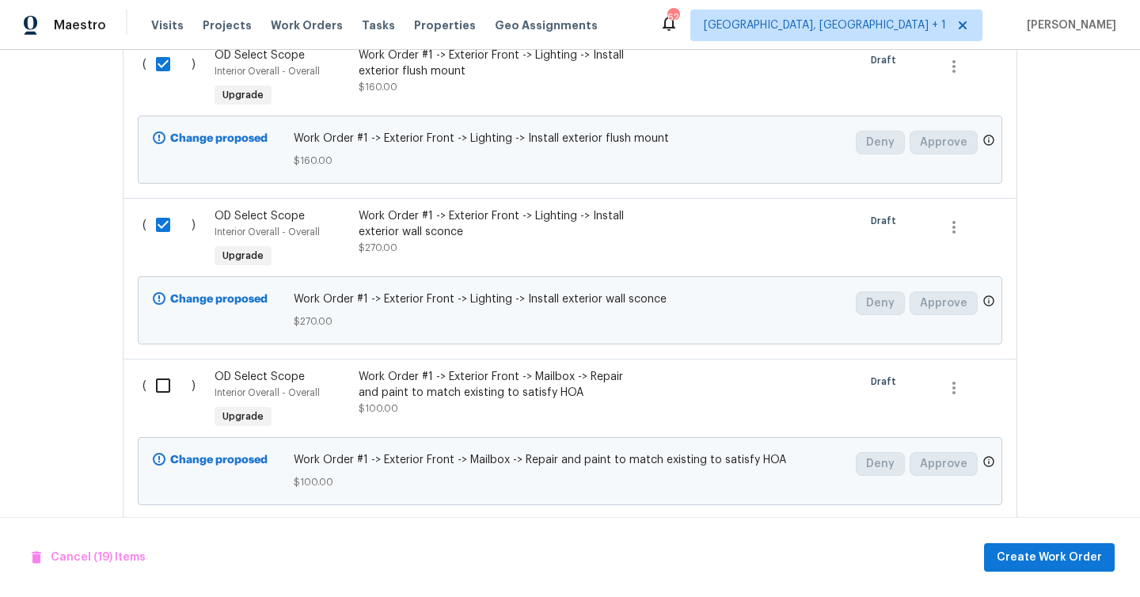
click at [185, 369] on input "checkbox" at bounding box center [168, 385] width 45 height 33
checkbox input "true"
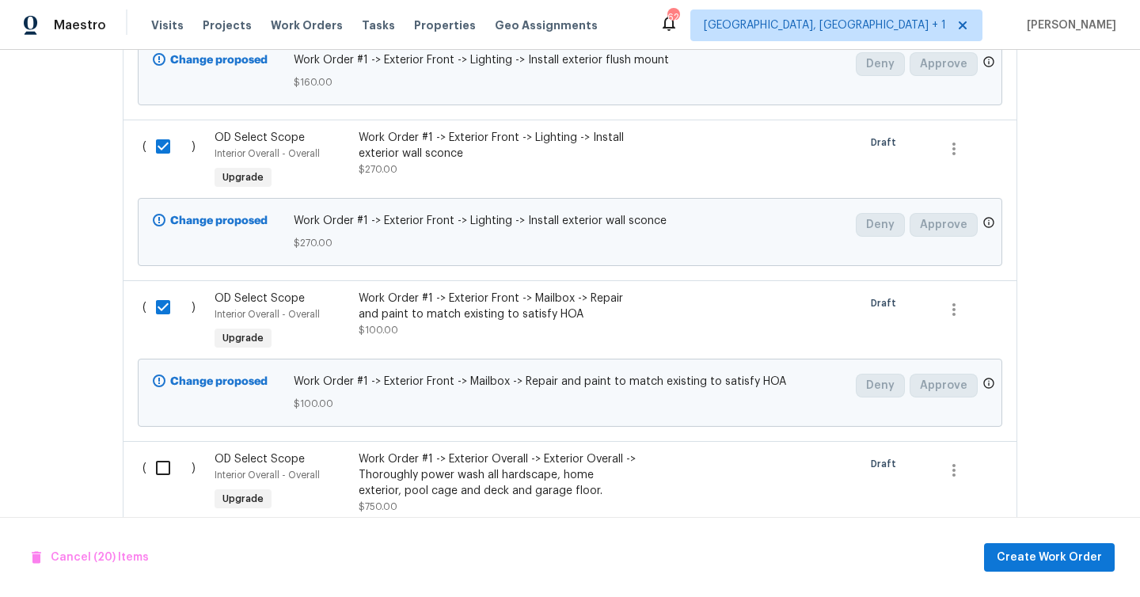
scroll to position [4881, 0]
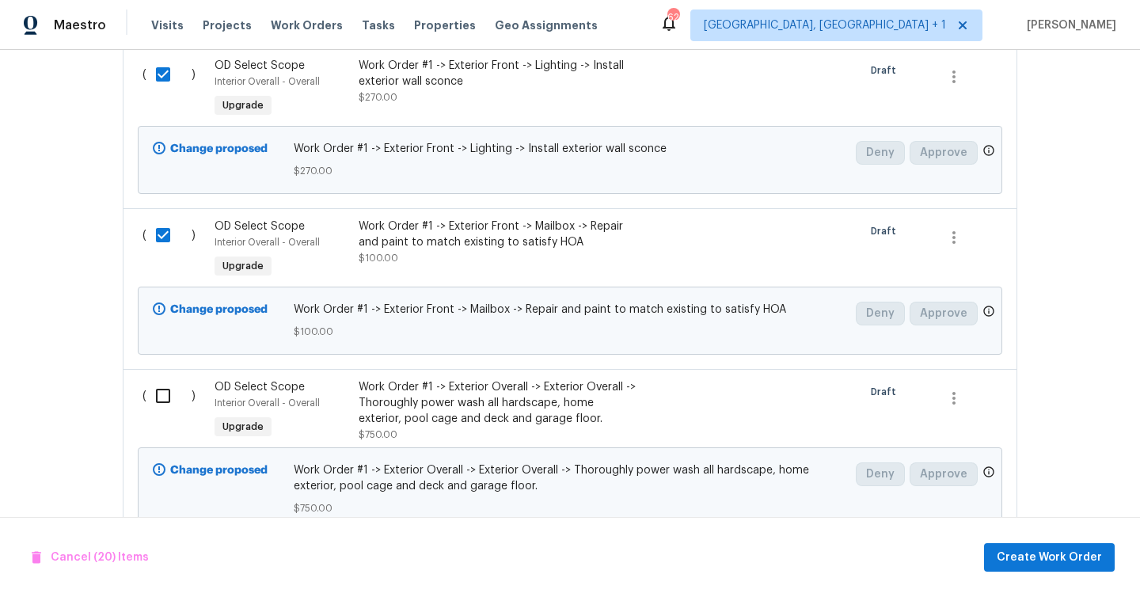
click at [200, 377] on div "( )" at bounding box center [174, 410] width 72 height 73
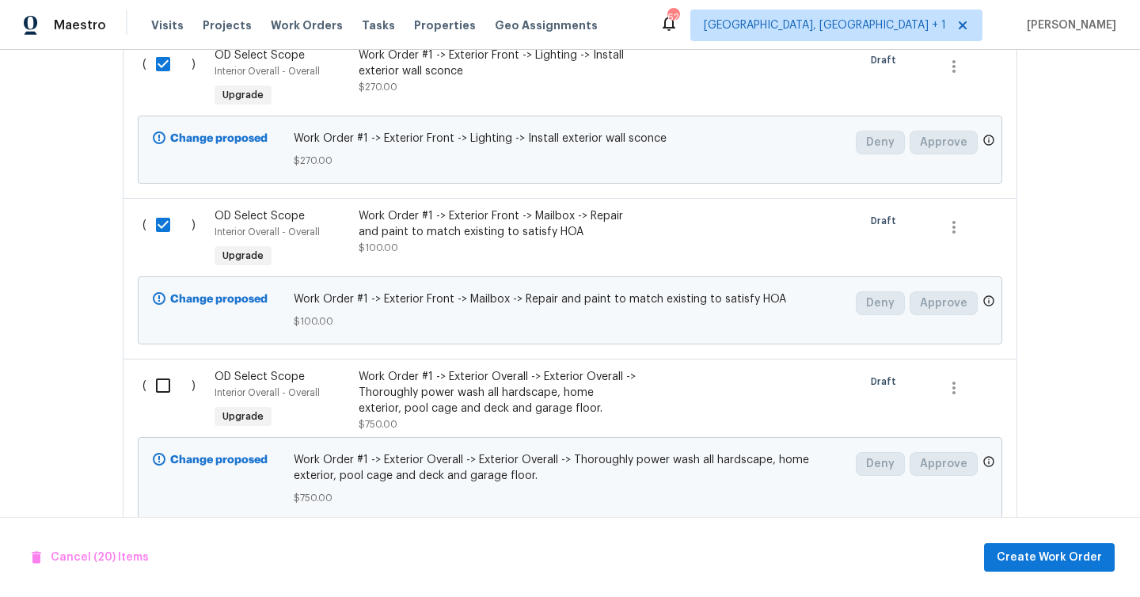
click at [173, 369] on input "checkbox" at bounding box center [168, 385] width 45 height 33
checkbox input "true"
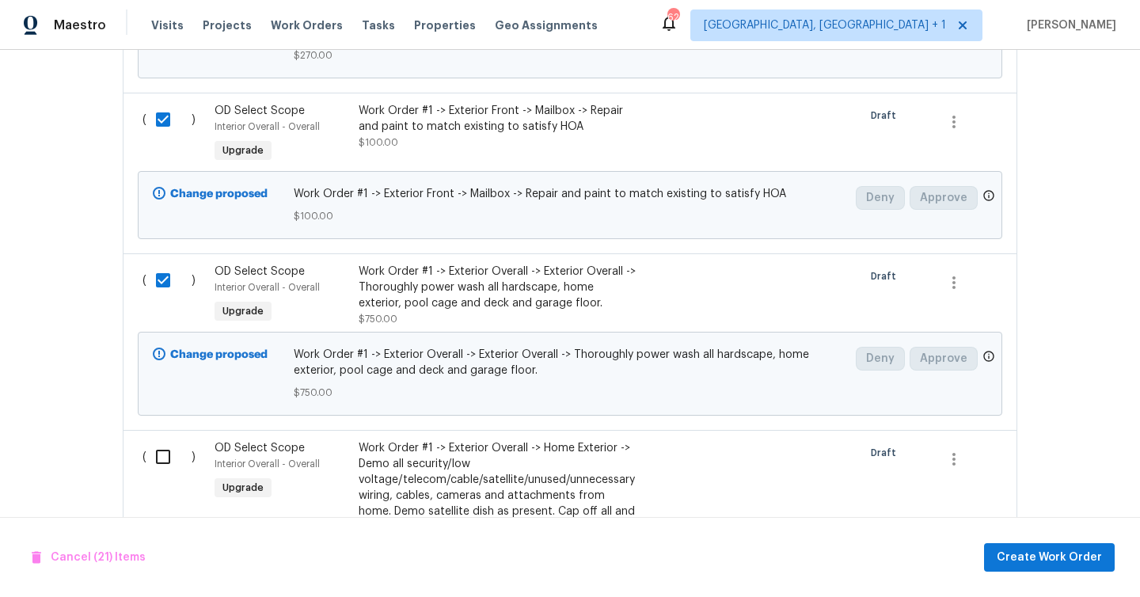
scroll to position [5089, 0]
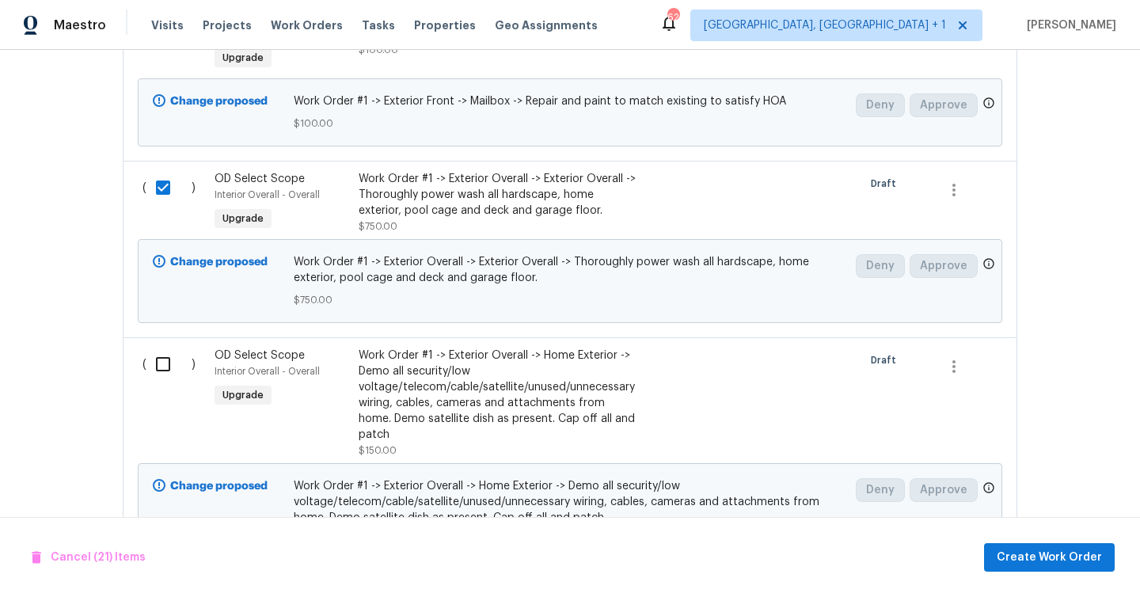
click at [173, 357] on input "checkbox" at bounding box center [168, 363] width 45 height 33
checkbox input "true"
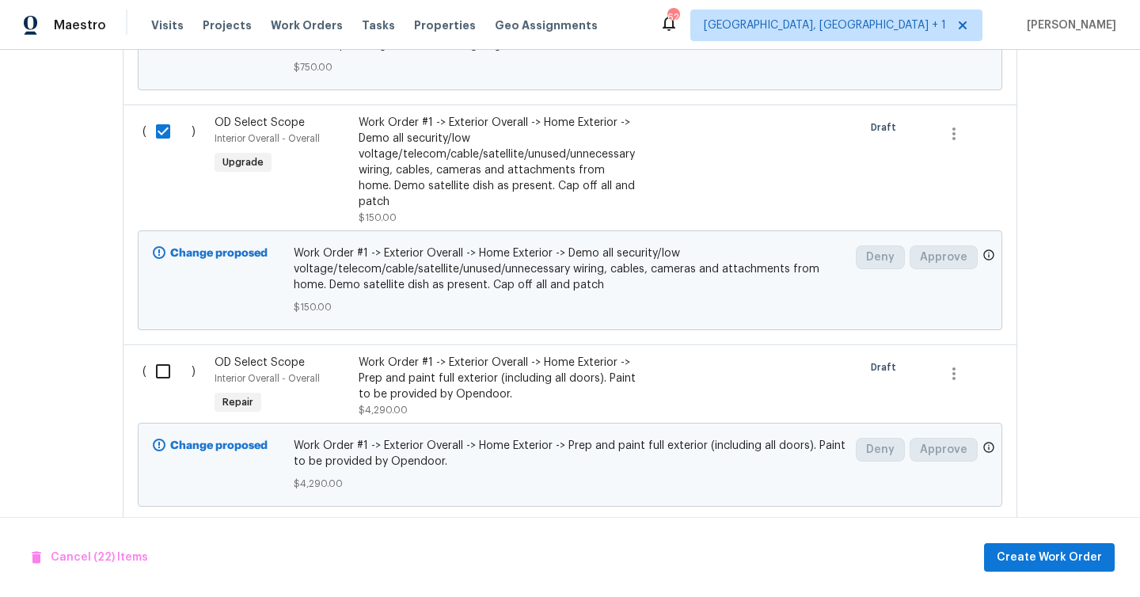
click at [166, 355] on input "checkbox" at bounding box center [168, 371] width 45 height 33
checkbox input "true"
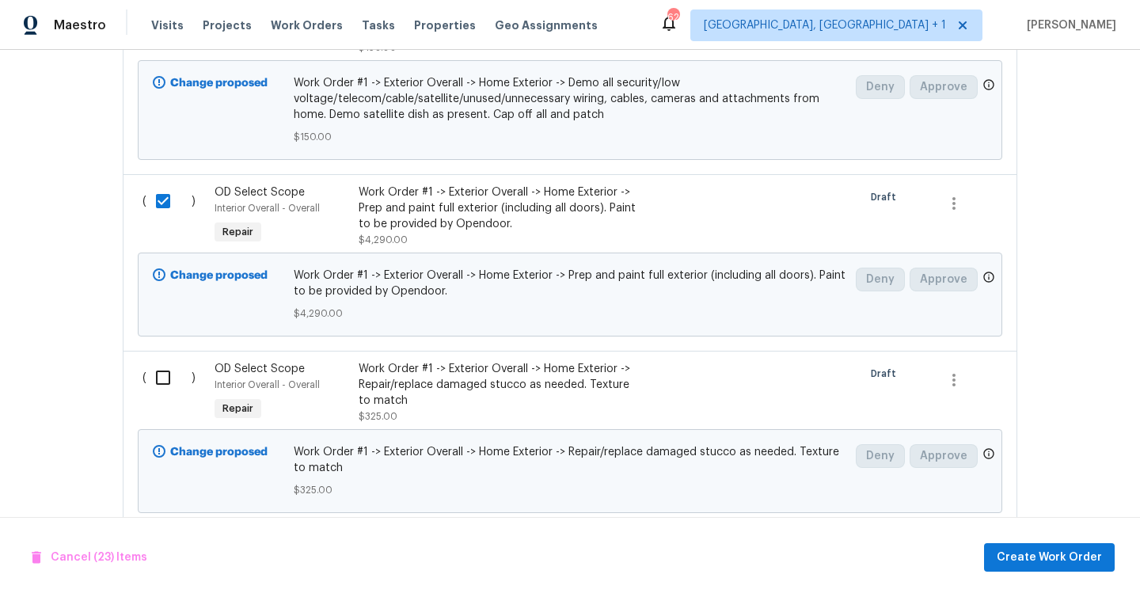
click at [166, 361] on input "checkbox" at bounding box center [168, 377] width 45 height 33
checkbox input "true"
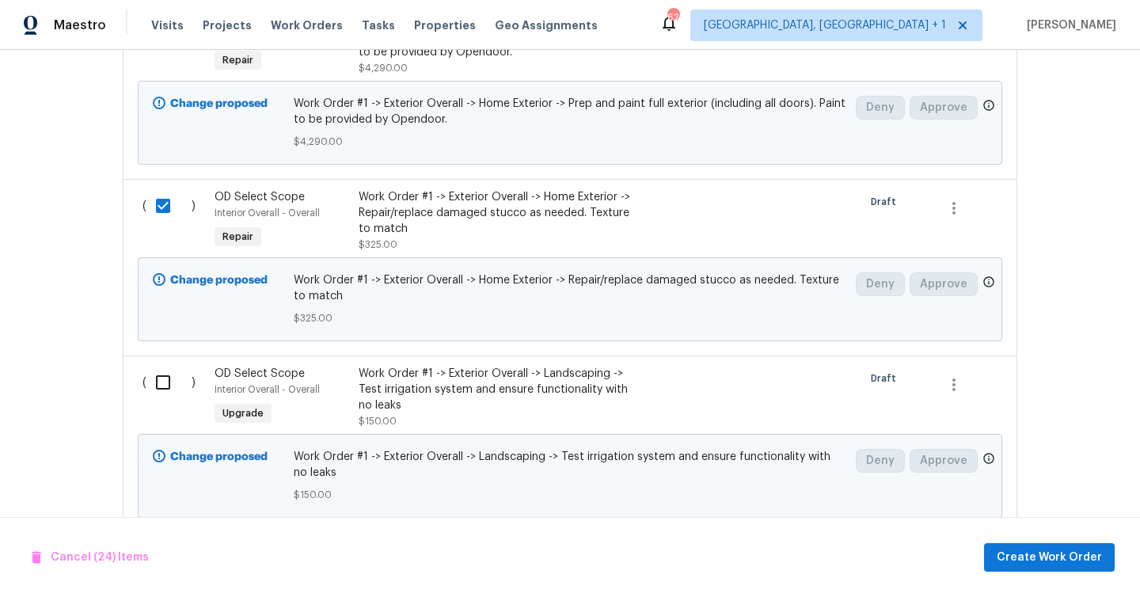
click at [166, 366] on input "checkbox" at bounding box center [168, 382] width 45 height 33
checkbox input "true"
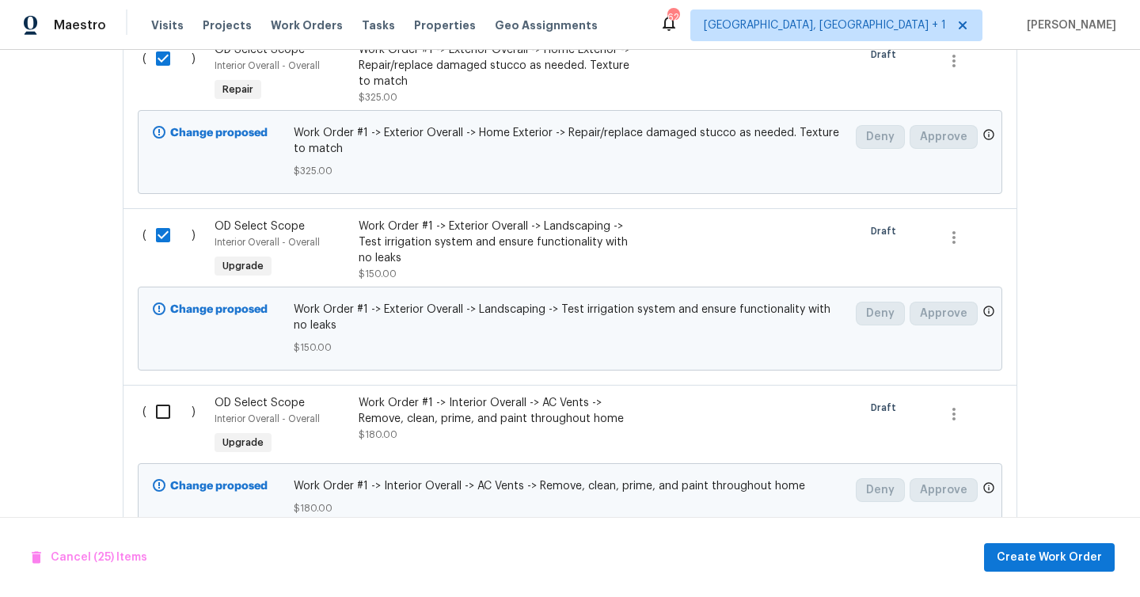
scroll to position [5860, 0]
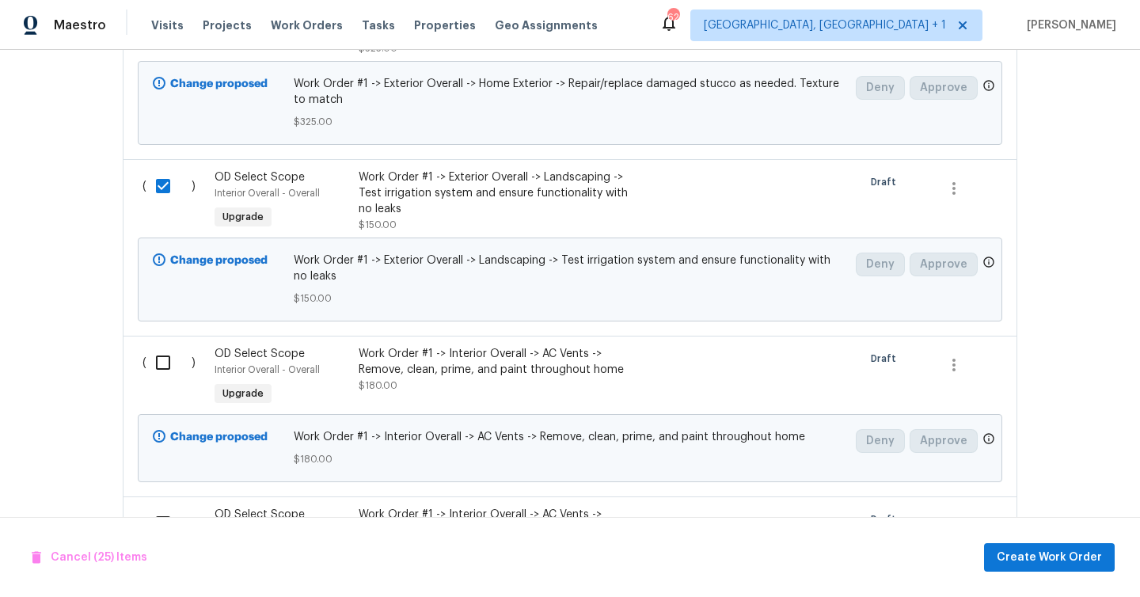
click at [166, 347] on div "( )" at bounding box center [174, 377] width 72 height 73
click at [163, 346] on input "checkbox" at bounding box center [168, 362] width 45 height 33
checkbox input "true"
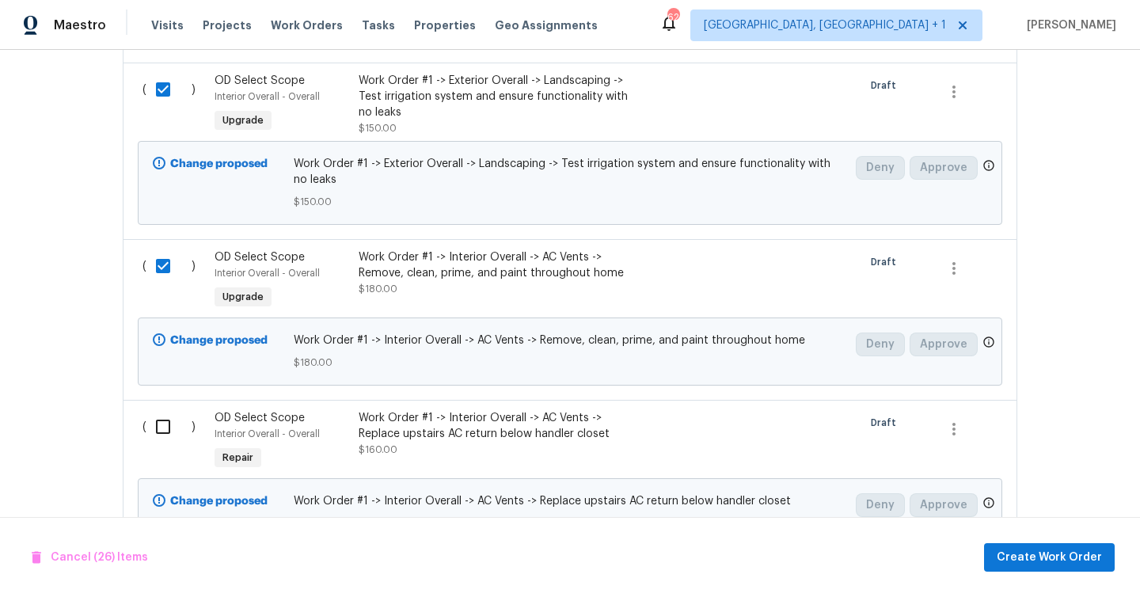
scroll to position [5962, 0]
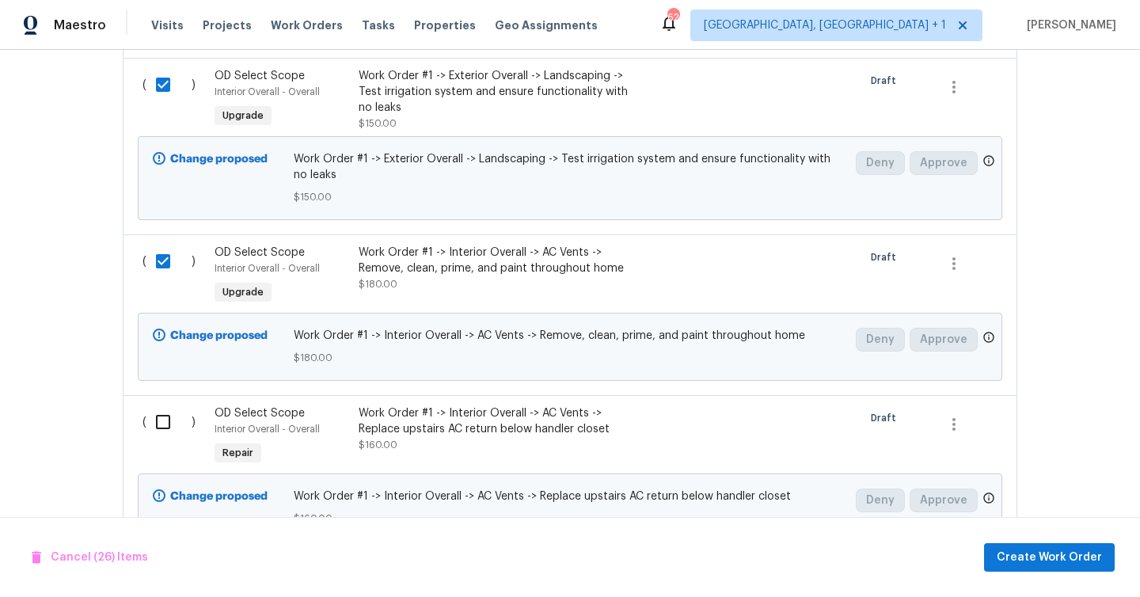
click at [157, 395] on div "( ) OD Select Scope Interior Overall - Overall Repair Work Order #1 -> Interior…" at bounding box center [570, 475] width 894 height 161
click at [162, 405] on input "checkbox" at bounding box center [168, 421] width 45 height 33
checkbox input "true"
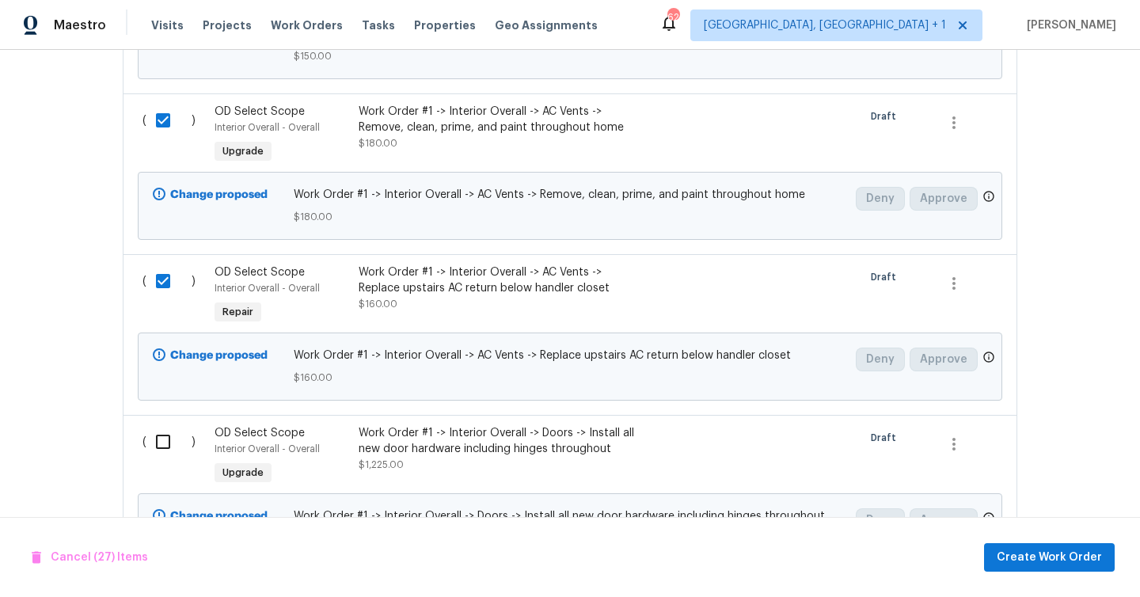
scroll to position [6142, 0]
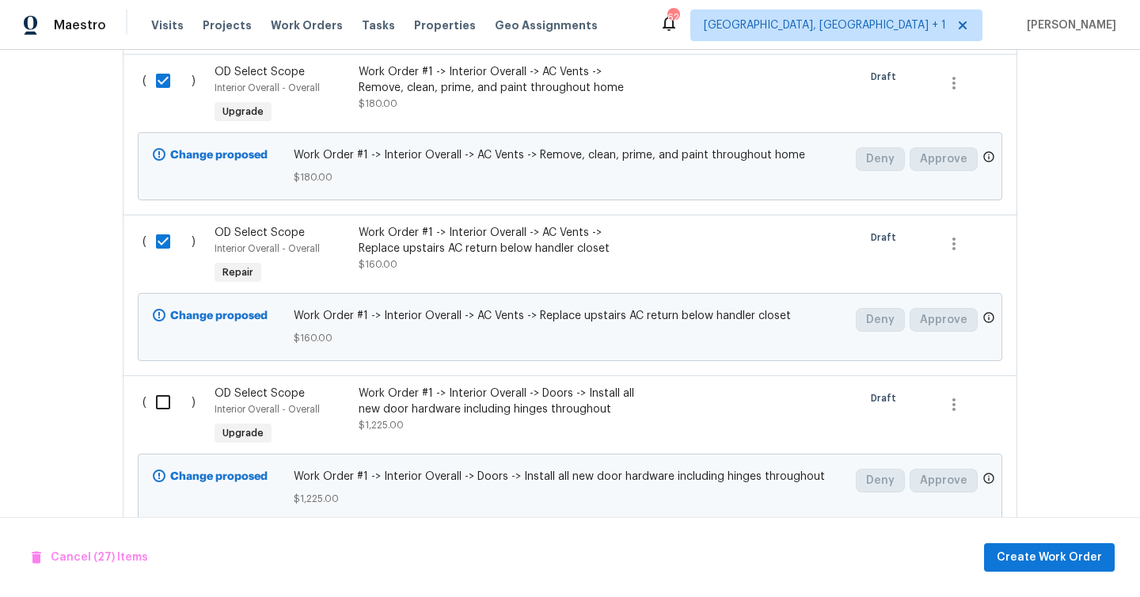
click at [166, 385] on input "checkbox" at bounding box center [168, 401] width 45 height 33
checkbox input "true"
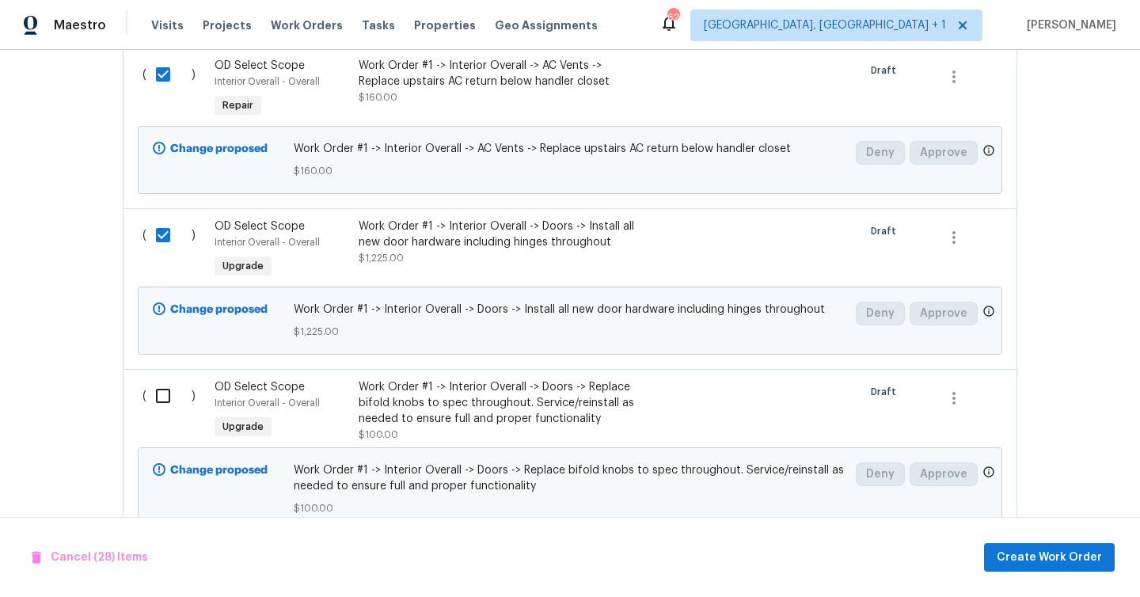
click at [161, 379] on input "checkbox" at bounding box center [168, 395] width 45 height 33
checkbox input "true"
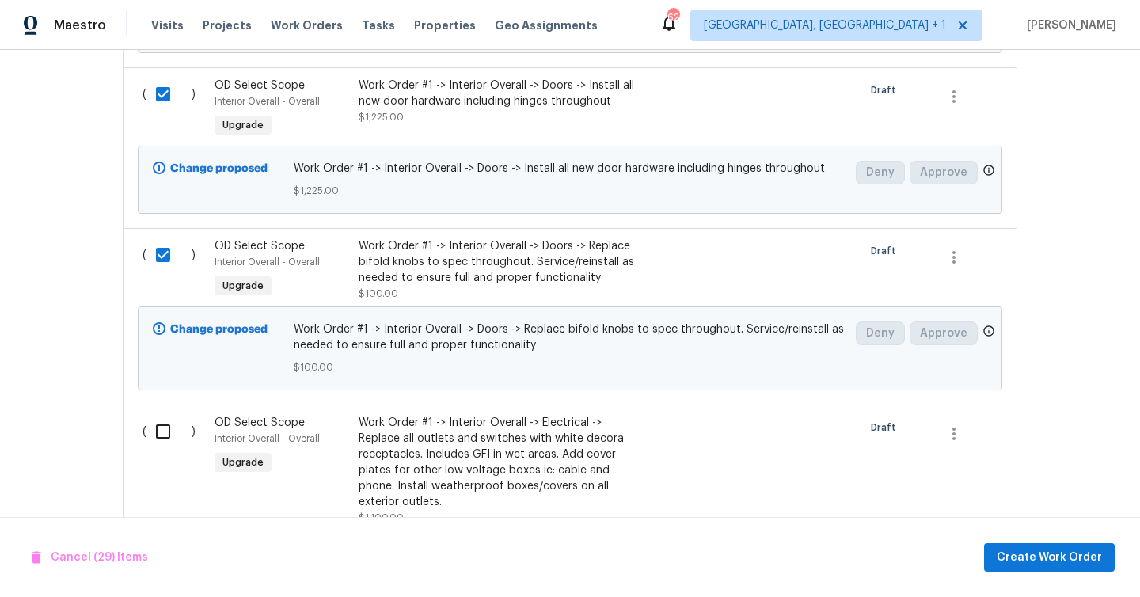
scroll to position [6574, 0]
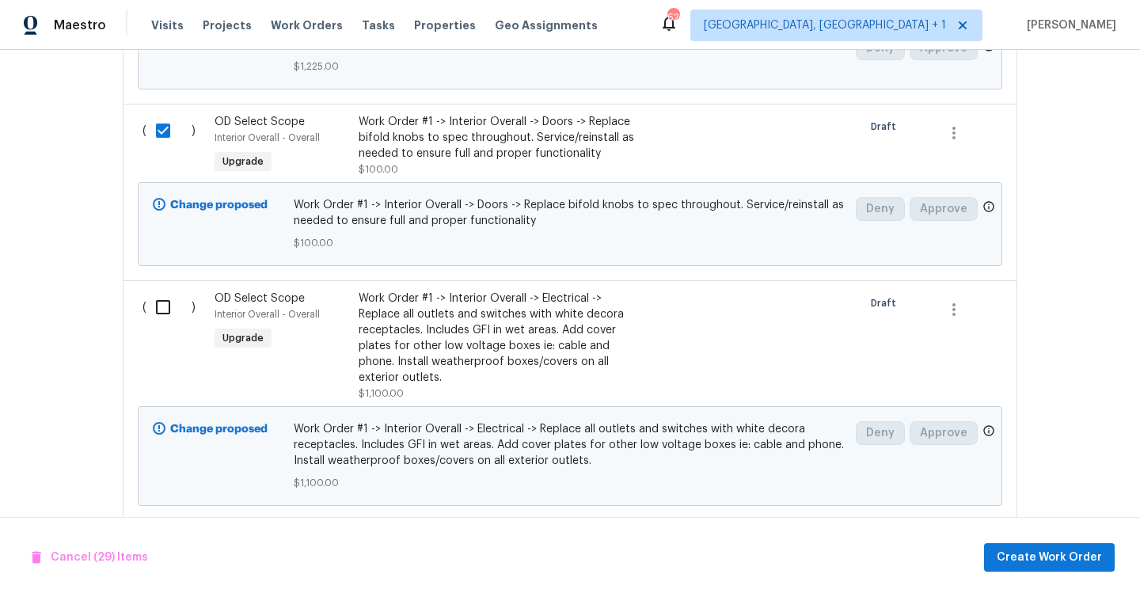
click at [157, 294] on div "( )" at bounding box center [174, 346] width 72 height 120
click at [160, 290] on input "checkbox" at bounding box center [168, 306] width 45 height 33
checkbox input "true"
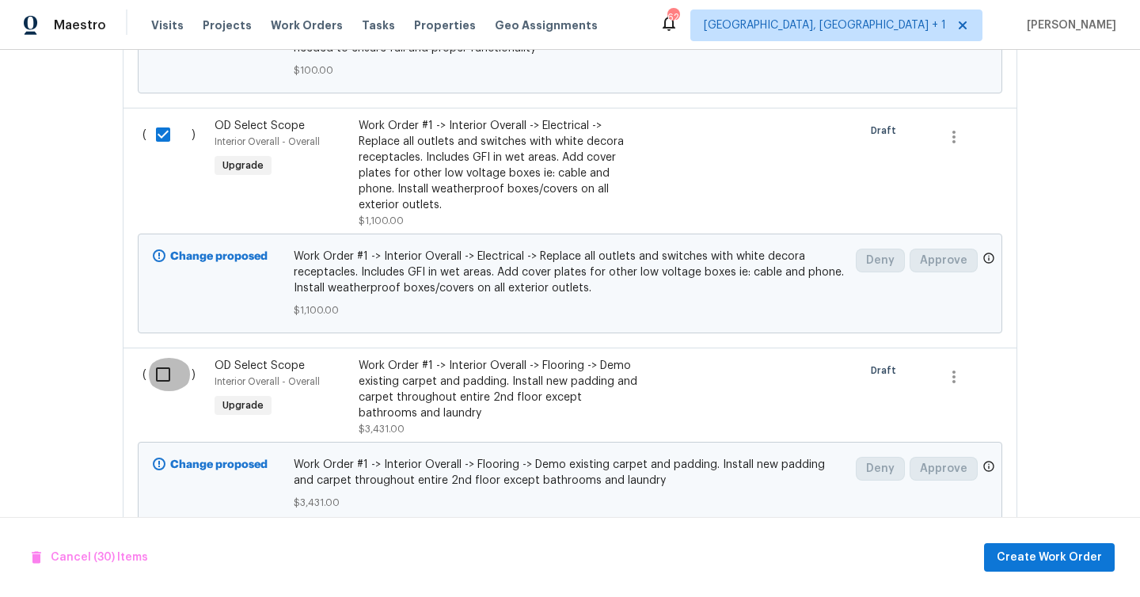
click at [167, 358] on input "checkbox" at bounding box center [168, 374] width 45 height 33
checkbox input "true"
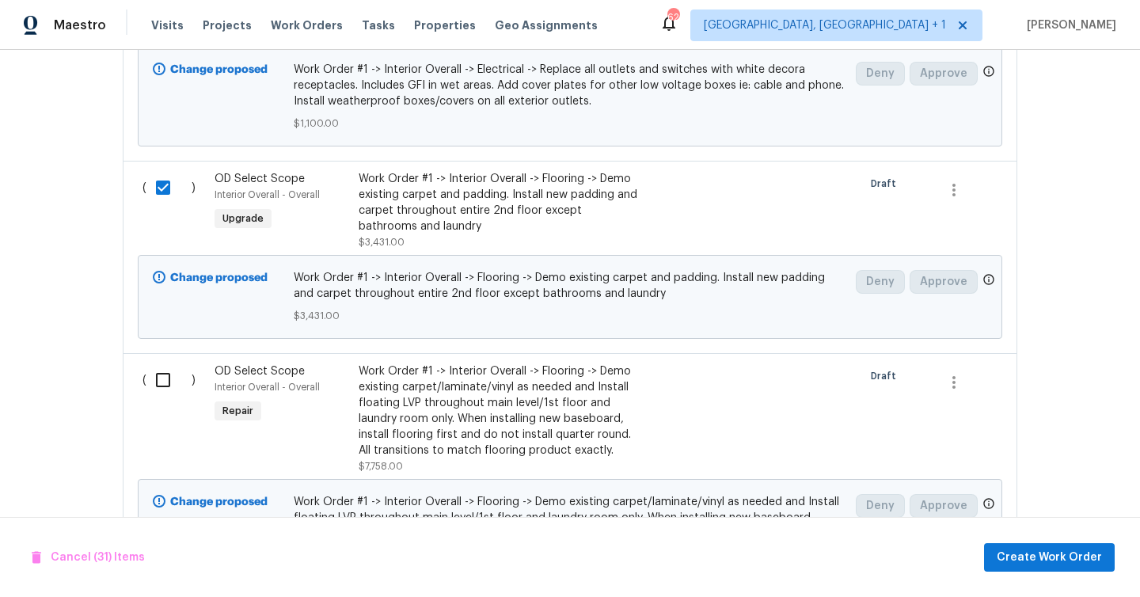
click at [167, 363] on input "checkbox" at bounding box center [168, 379] width 45 height 33
checkbox input "true"
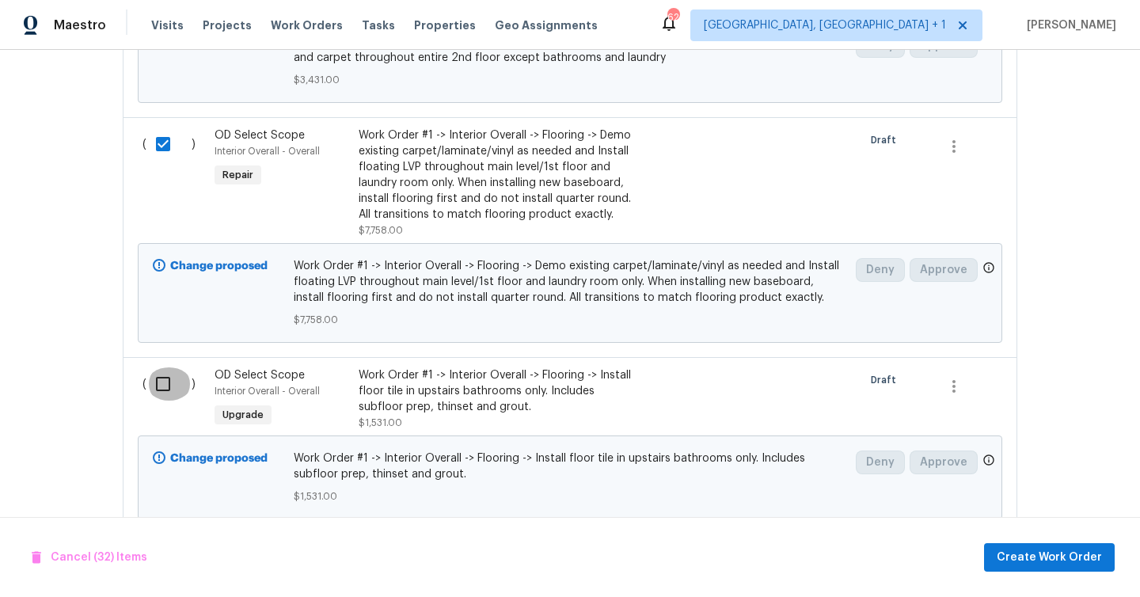
click at [167, 367] on input "checkbox" at bounding box center [168, 383] width 45 height 33
checkbox input "true"
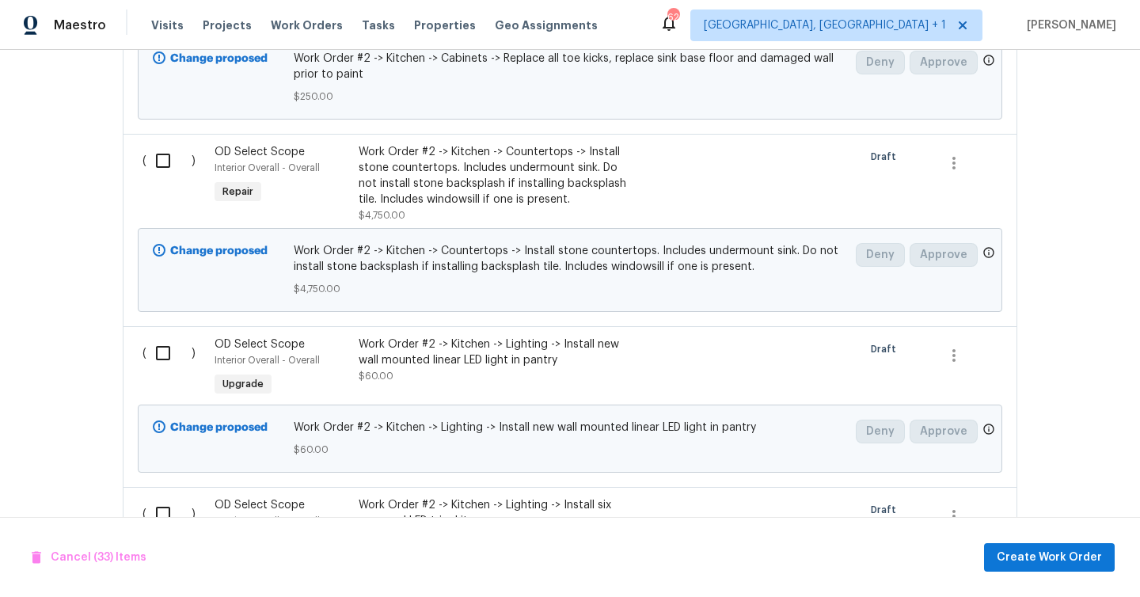
scroll to position [10840, 0]
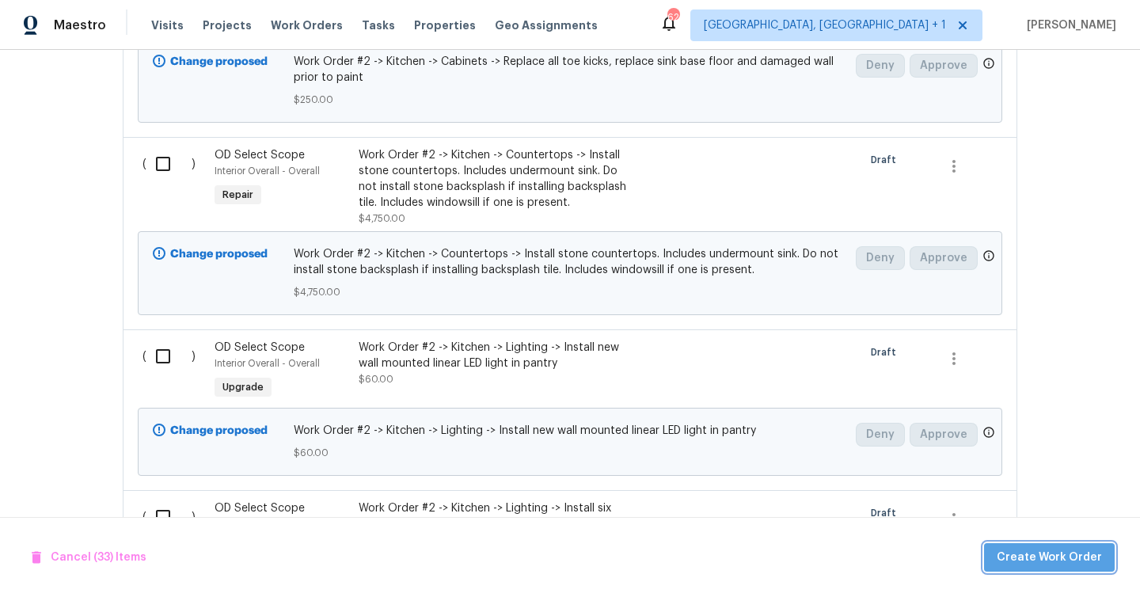
click at [1089, 548] on span "Create Work Order" at bounding box center [1048, 558] width 105 height 20
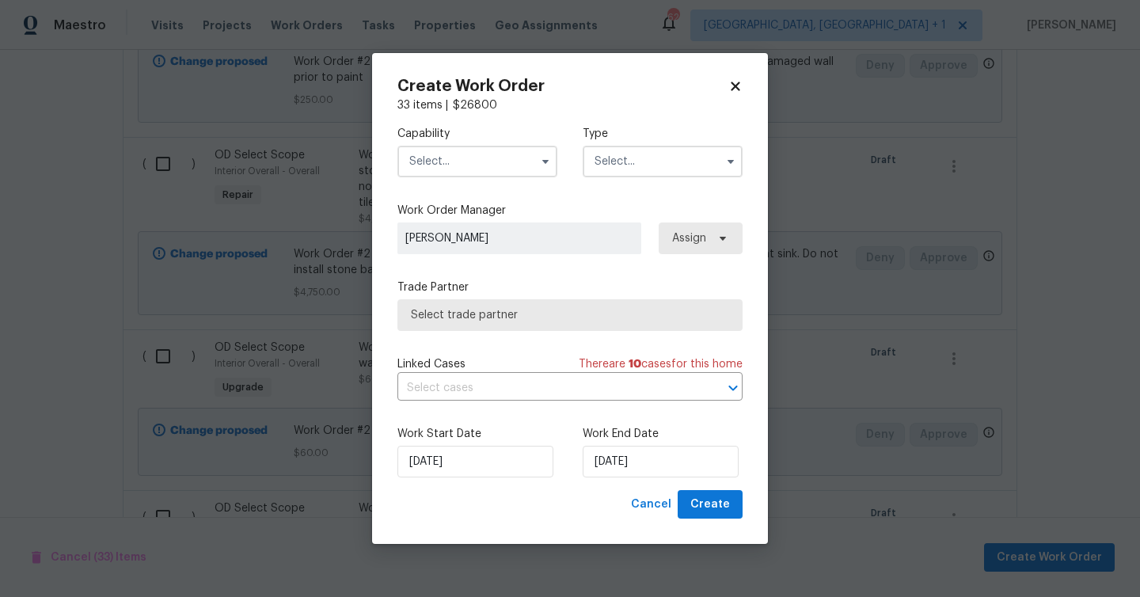
click at [510, 161] on input "text" at bounding box center [477, 162] width 160 height 32
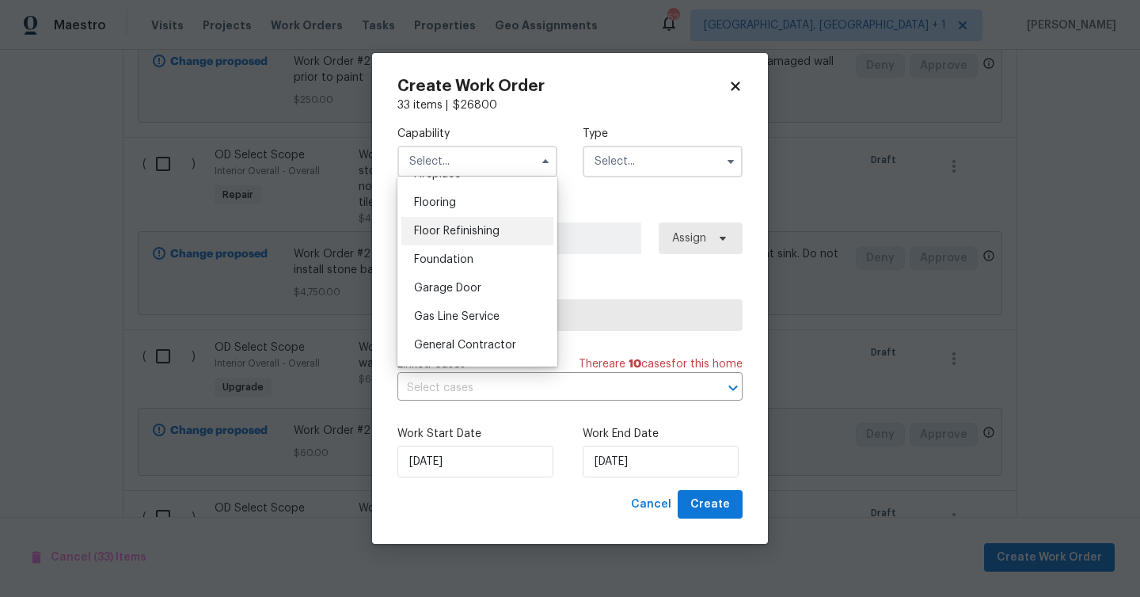
scroll to position [680, 0]
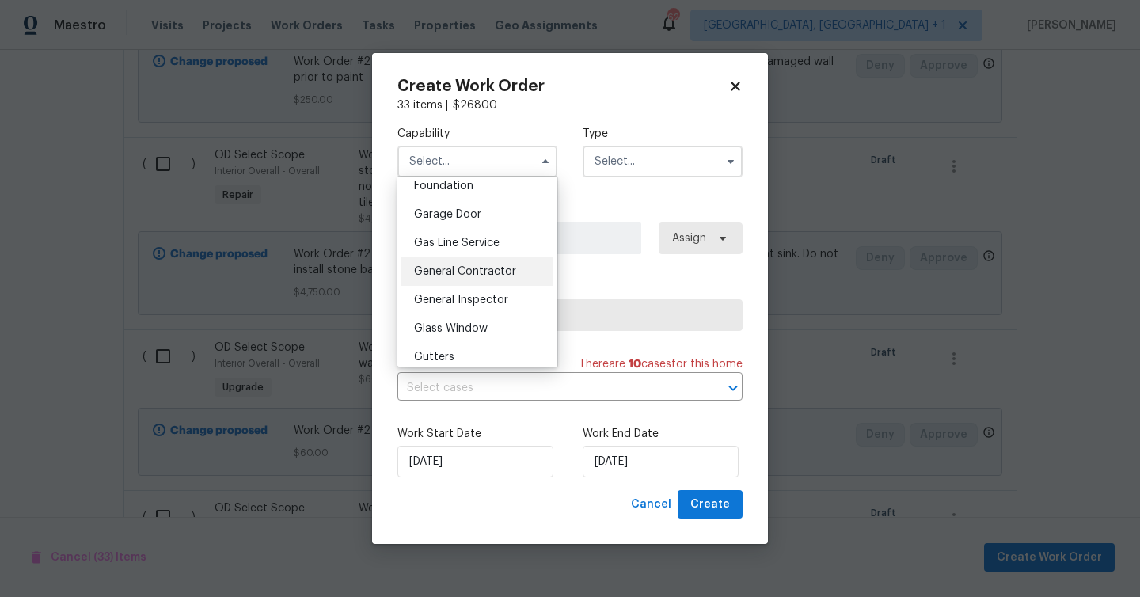
click at [499, 273] on span "General Contractor" at bounding box center [465, 271] width 102 height 11
type input "General Contractor"
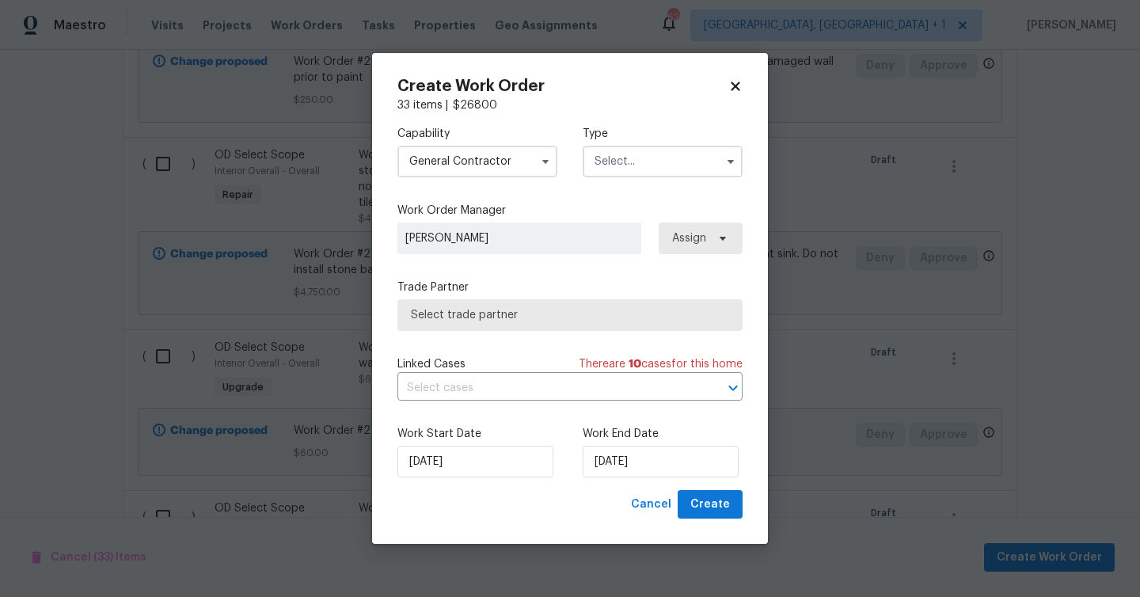
click at [642, 160] on input "text" at bounding box center [662, 162] width 160 height 32
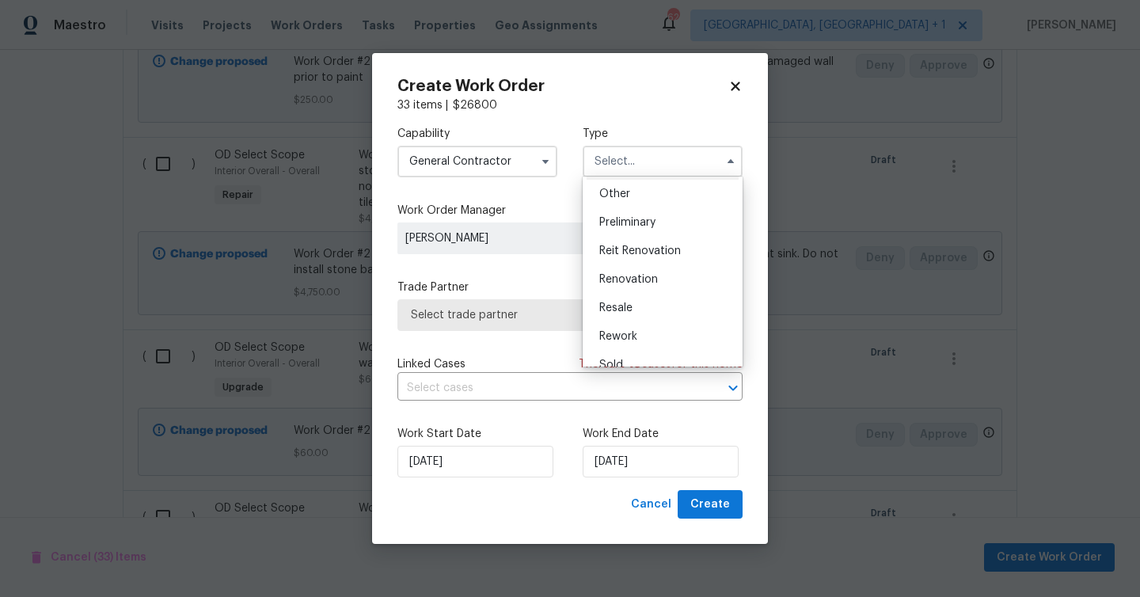
scroll to position [359, 0]
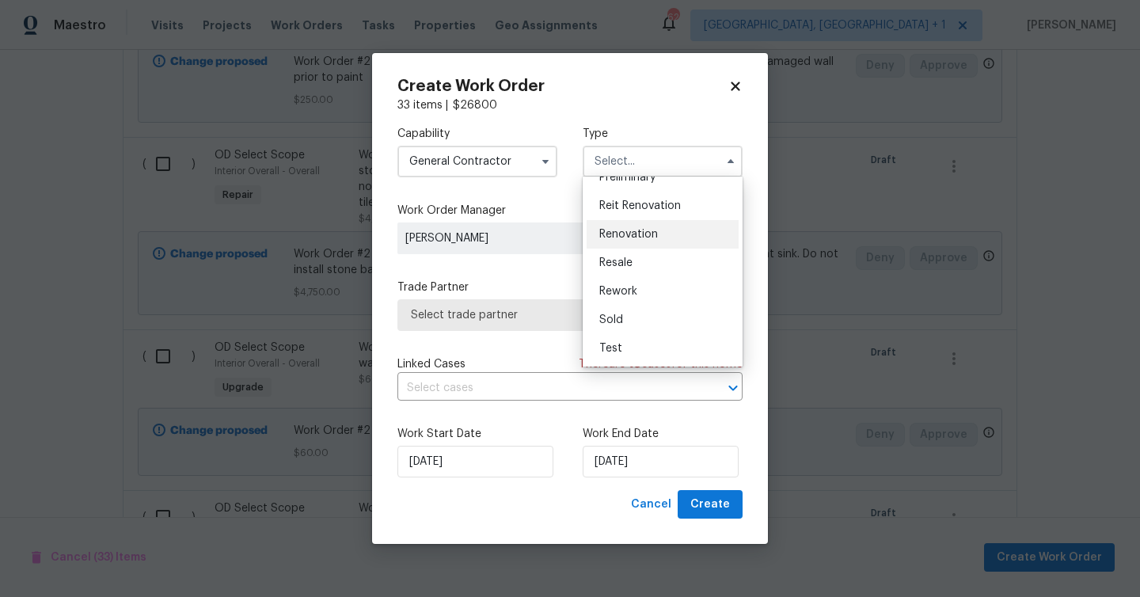
click at [652, 237] on span "Renovation" at bounding box center [628, 234] width 59 height 11
type input "Renovation"
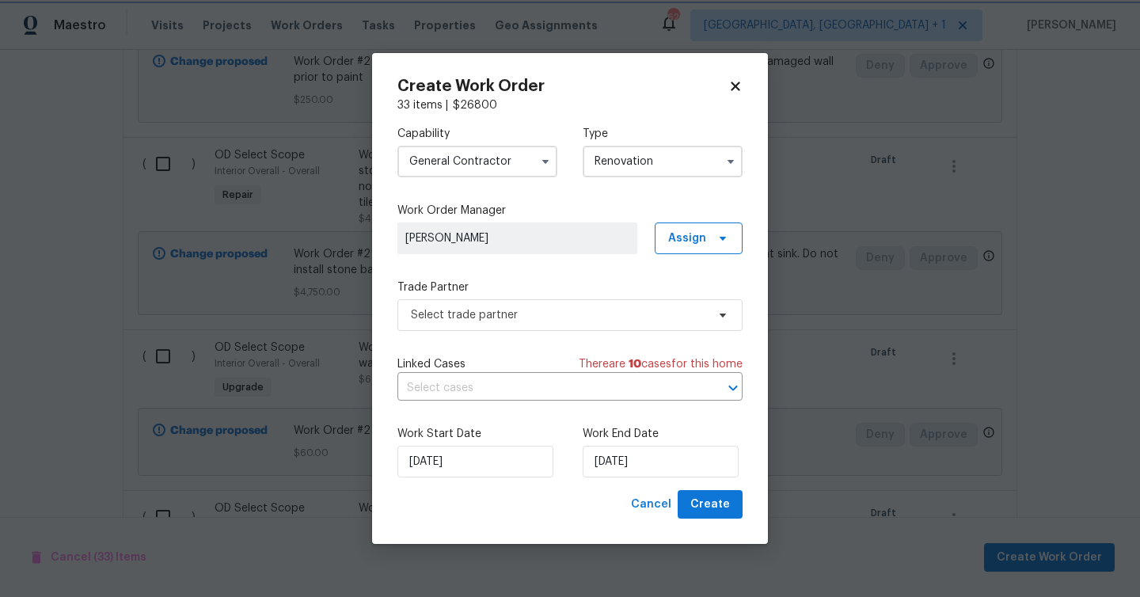
scroll to position [0, 0]
click at [580, 311] on span "Select trade partner" at bounding box center [558, 315] width 295 height 16
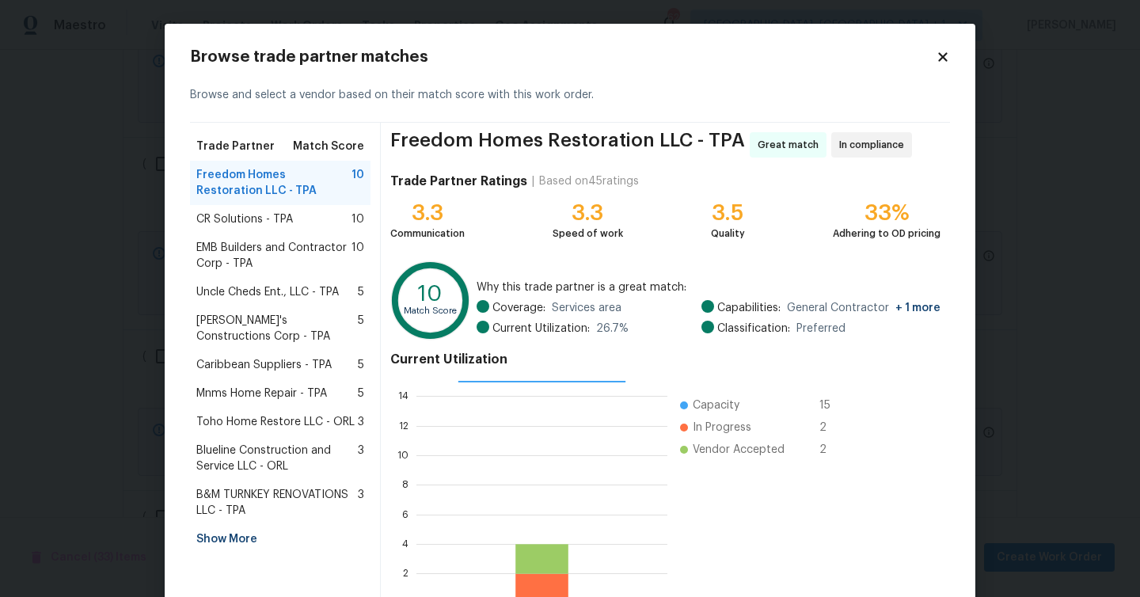
scroll to position [101, 0]
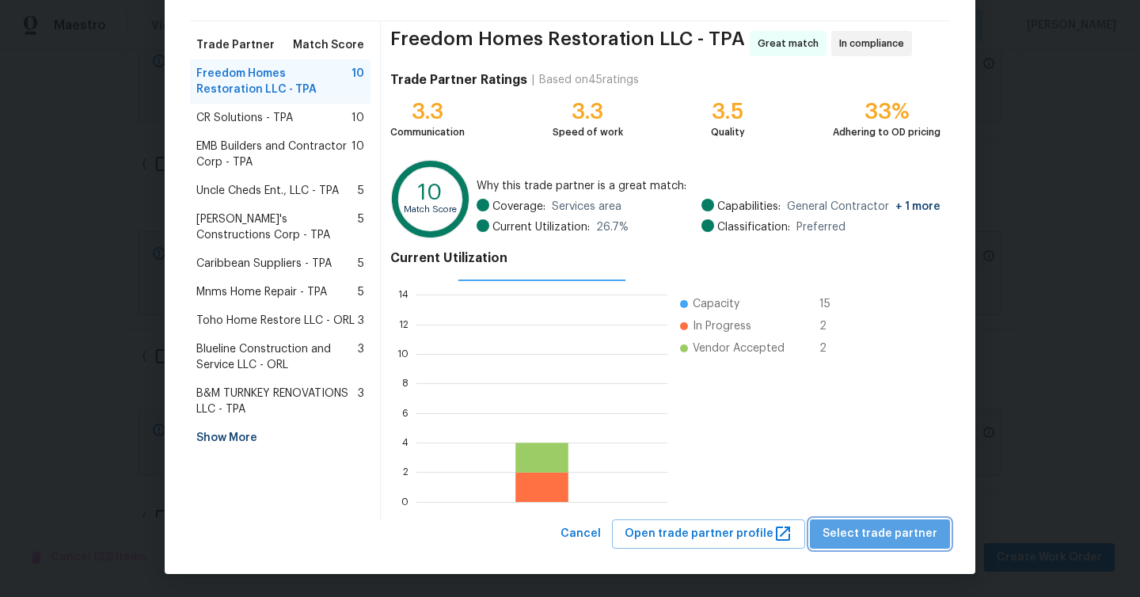
click at [898, 532] on span "Select trade partner" at bounding box center [879, 534] width 115 height 20
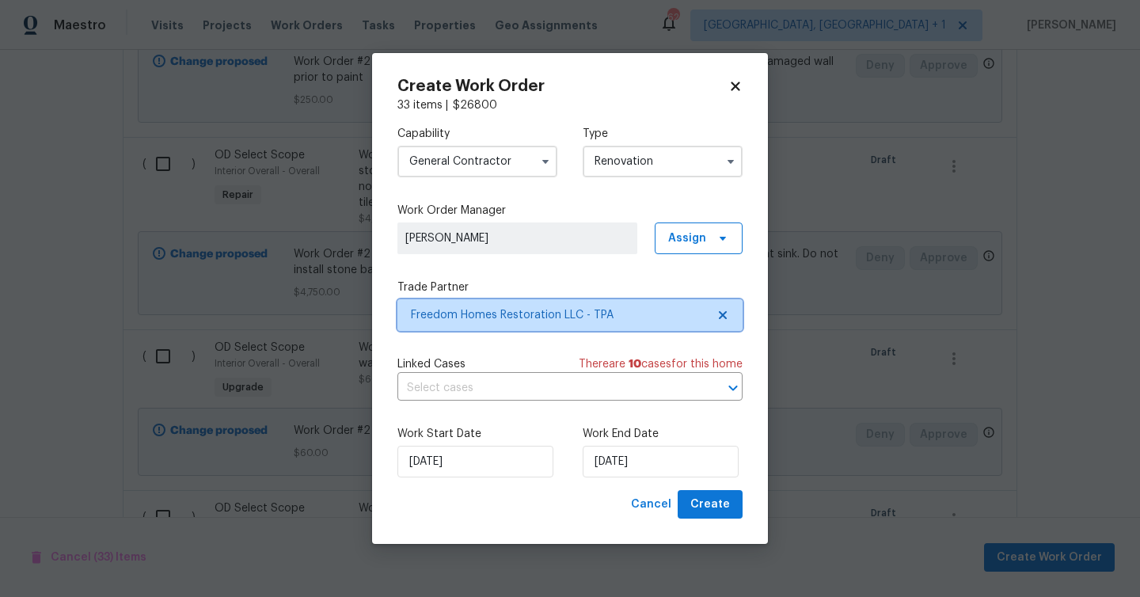
scroll to position [0, 0]
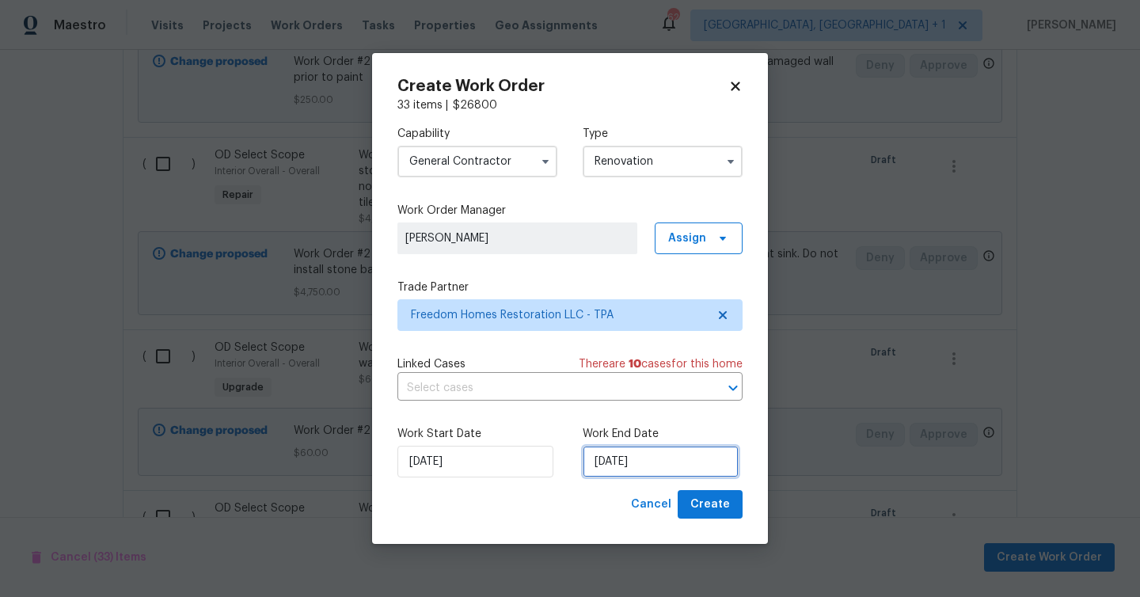
click at [635, 467] on input "[DATE]" at bounding box center [660, 462] width 156 height 32
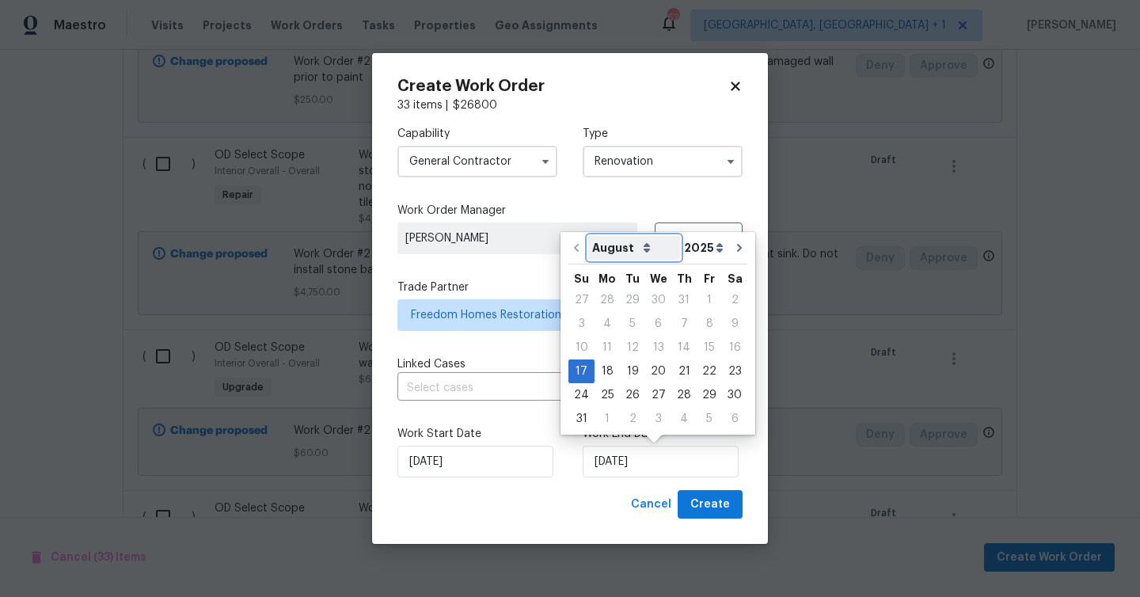
click at [642, 245] on select "August September October November December" at bounding box center [634, 248] width 92 height 24
select select "10"
type input "11/17/2025"
select select "10"
click at [679, 347] on div "13" at bounding box center [683, 347] width 26 height 22
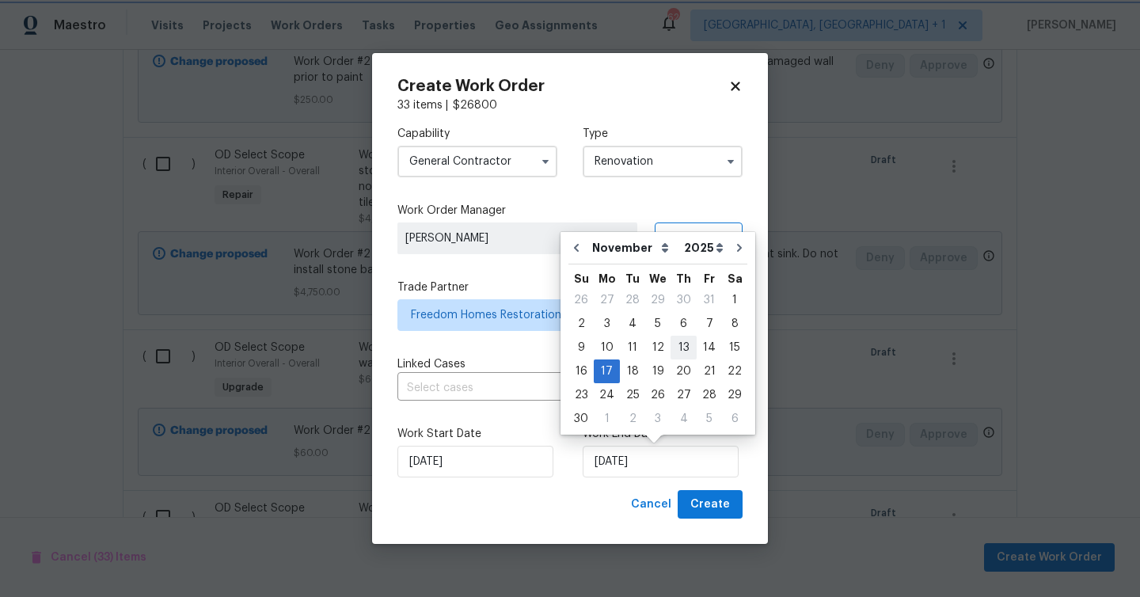
type input "[DATE]"
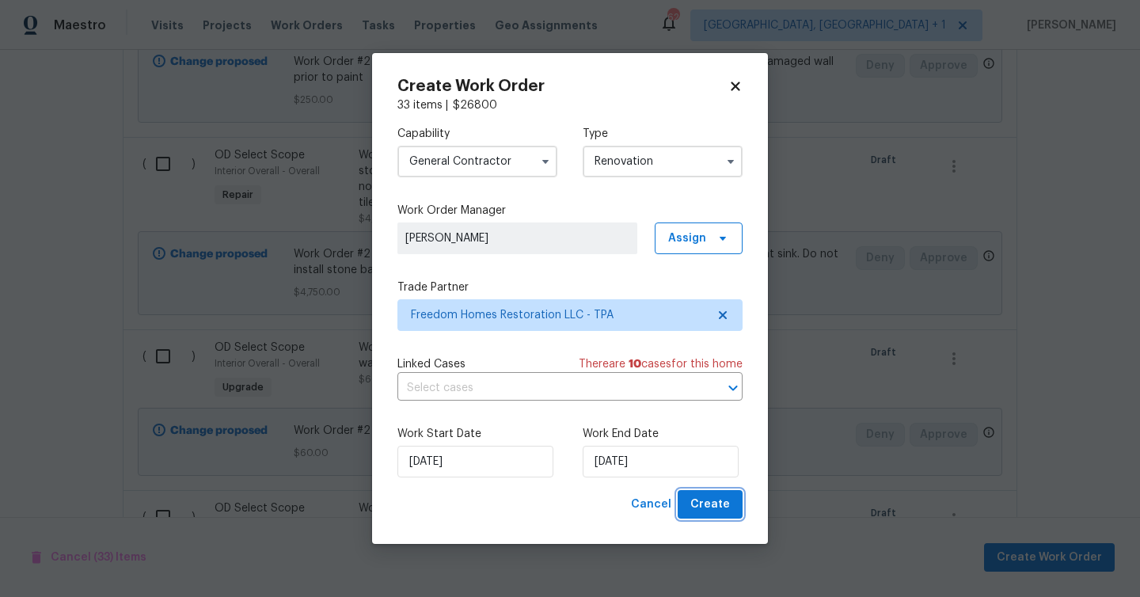
click at [711, 503] on span "Create" at bounding box center [710, 505] width 40 height 20
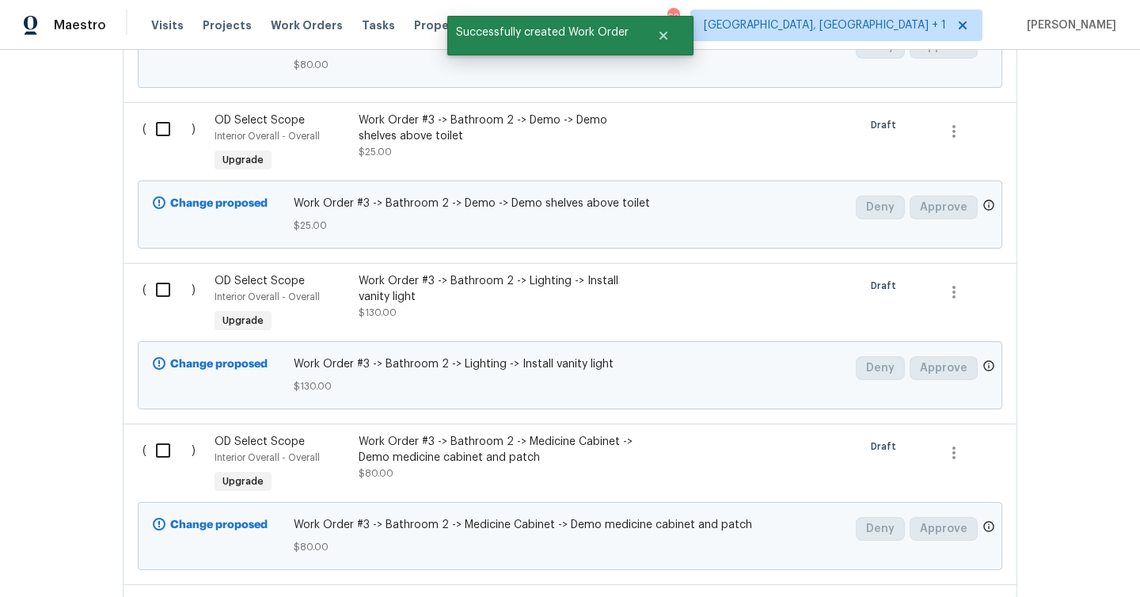
scroll to position [5399, 0]
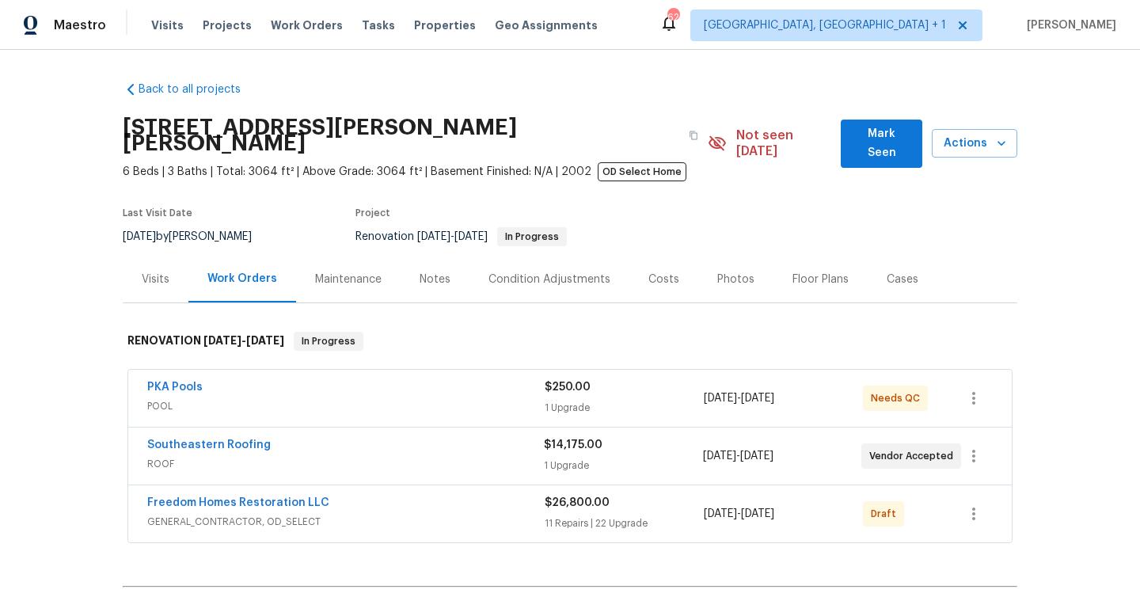
scroll to position [378, 0]
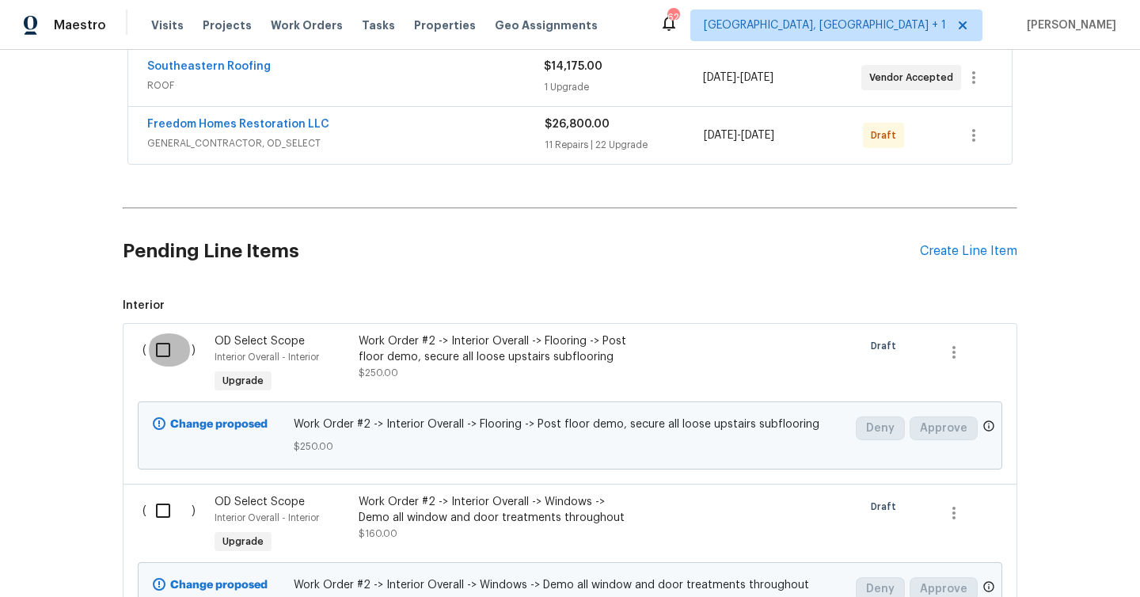
click at [166, 341] on input "checkbox" at bounding box center [168, 349] width 45 height 33
checkbox input "true"
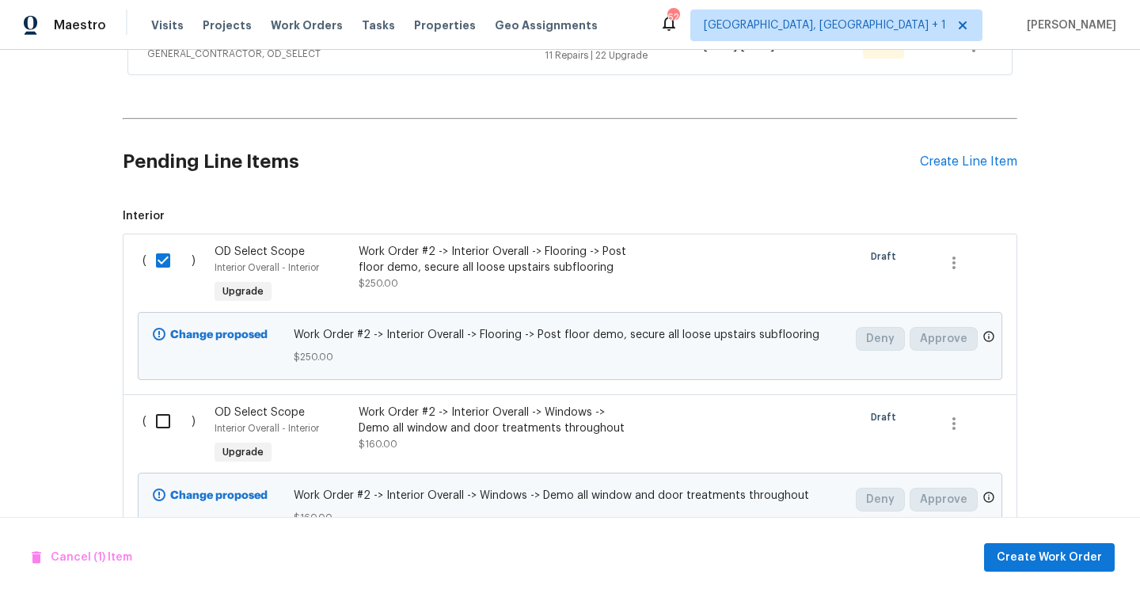
click at [168, 408] on input "checkbox" at bounding box center [168, 420] width 45 height 33
checkbox input "true"
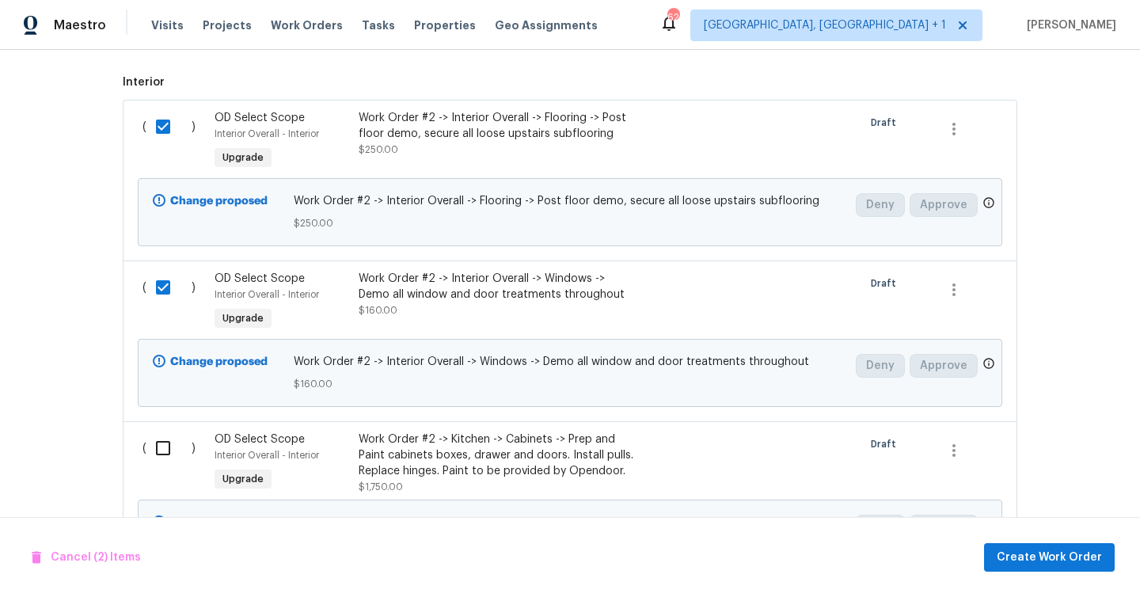
scroll to position [782, 0]
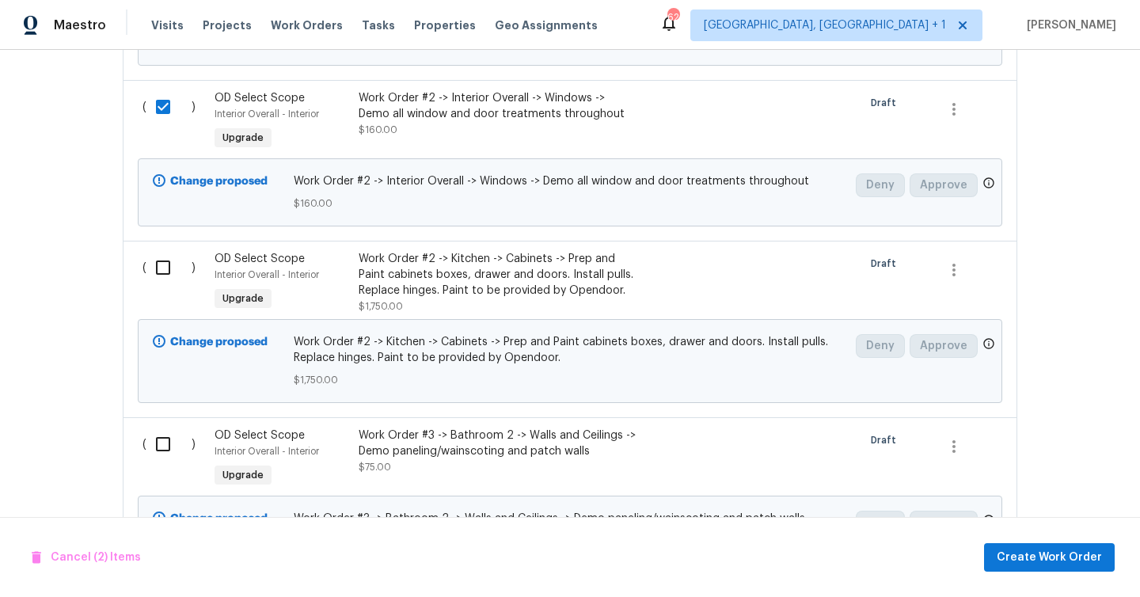
click at [145, 246] on div "( )" at bounding box center [174, 282] width 72 height 73
click at [166, 259] on input "checkbox" at bounding box center [168, 267] width 45 height 33
checkbox input "true"
click at [167, 431] on input "checkbox" at bounding box center [168, 443] width 45 height 33
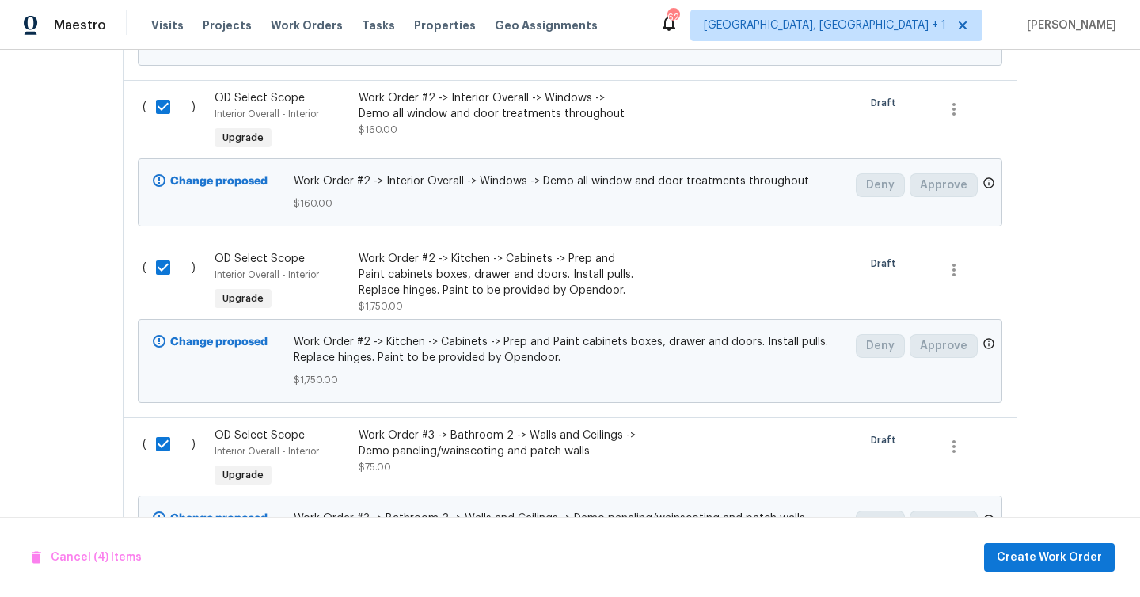
checkbox input "false"
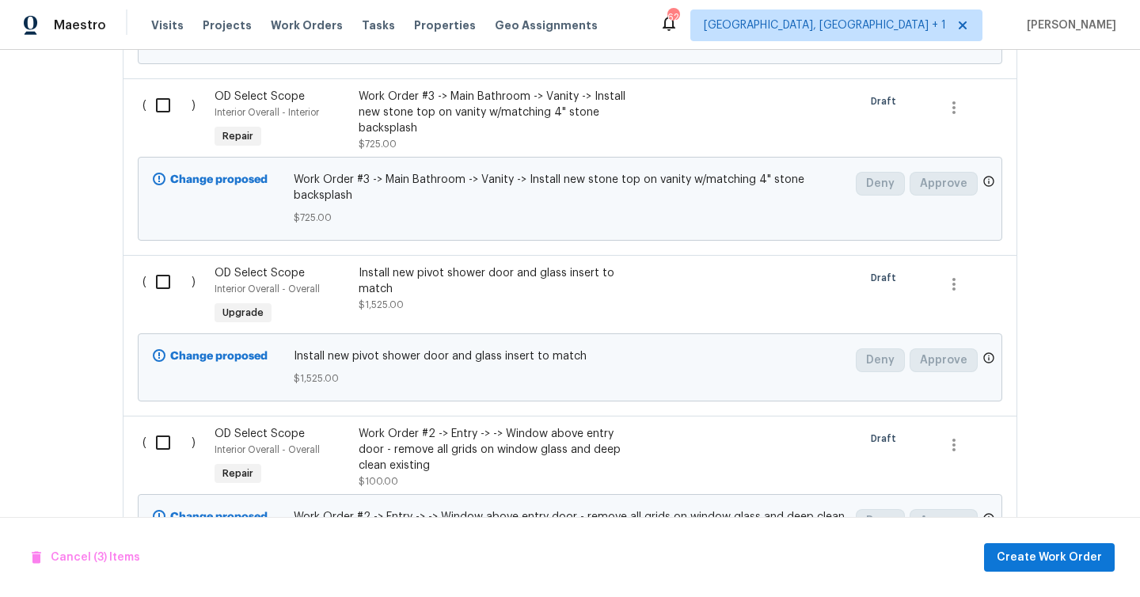
scroll to position [1467, 0]
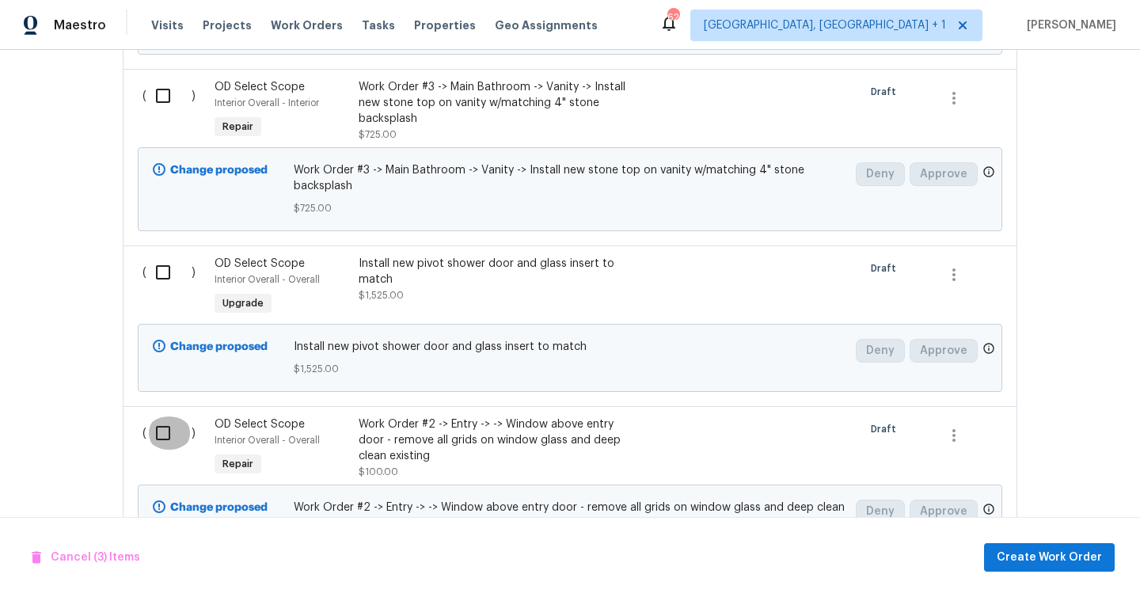
click at [164, 416] on input "checkbox" at bounding box center [168, 432] width 45 height 33
checkbox input "true"
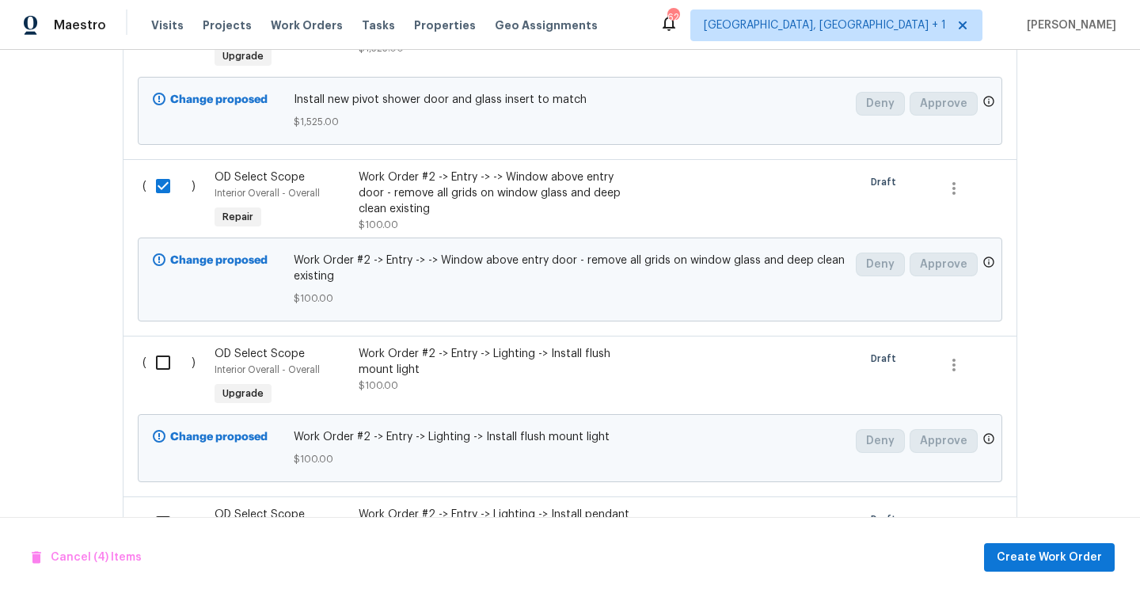
scroll to position [1716, 0]
click at [161, 347] on input "checkbox" at bounding box center [168, 360] width 45 height 33
checkbox input "true"
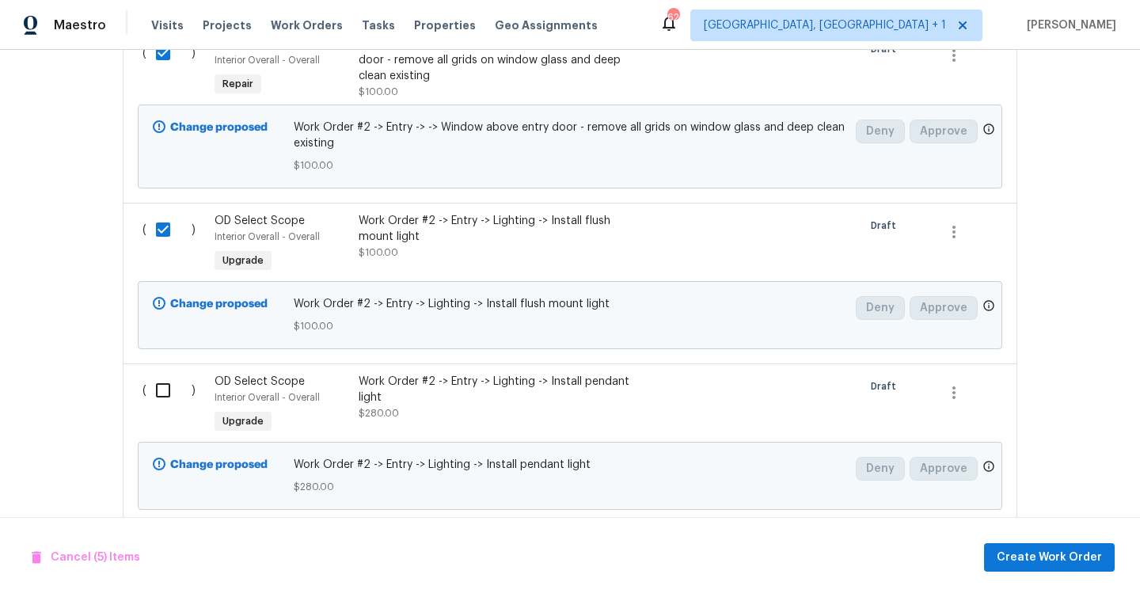
click at [161, 385] on input "checkbox" at bounding box center [168, 390] width 45 height 33
checkbox input "true"
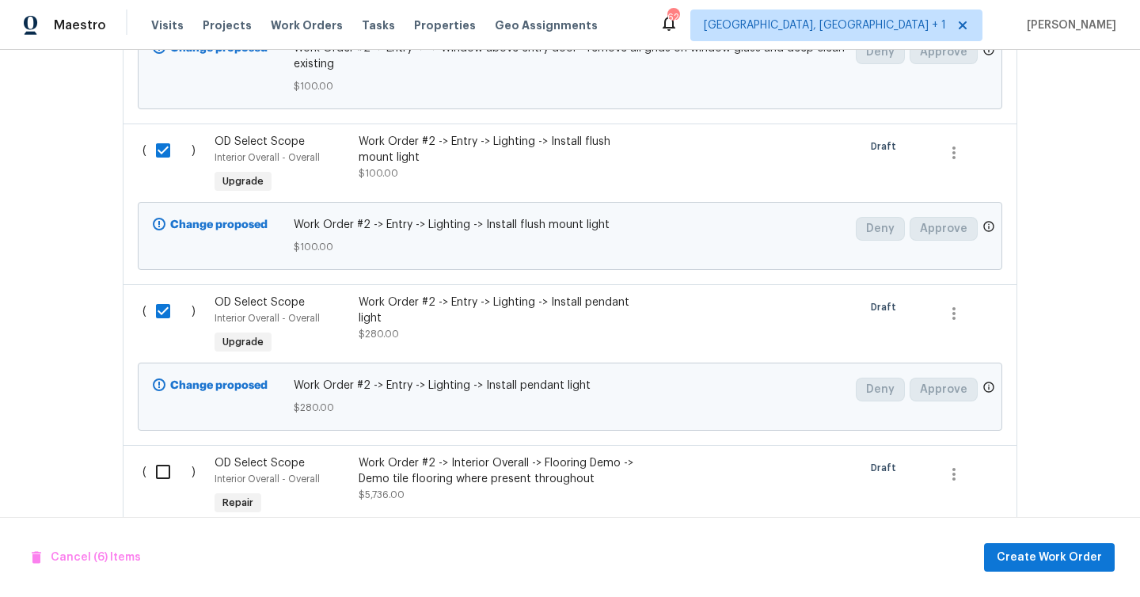
scroll to position [2030, 0]
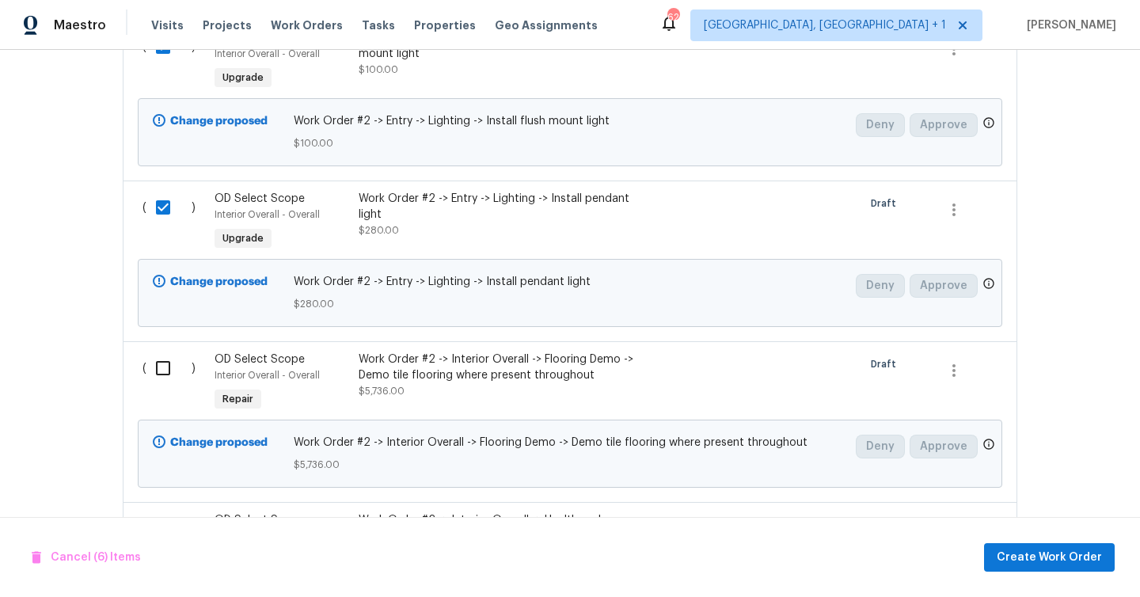
click at [163, 377] on div "( )" at bounding box center [174, 383] width 72 height 73
click at [166, 358] on input "checkbox" at bounding box center [168, 367] width 45 height 33
checkbox input "true"
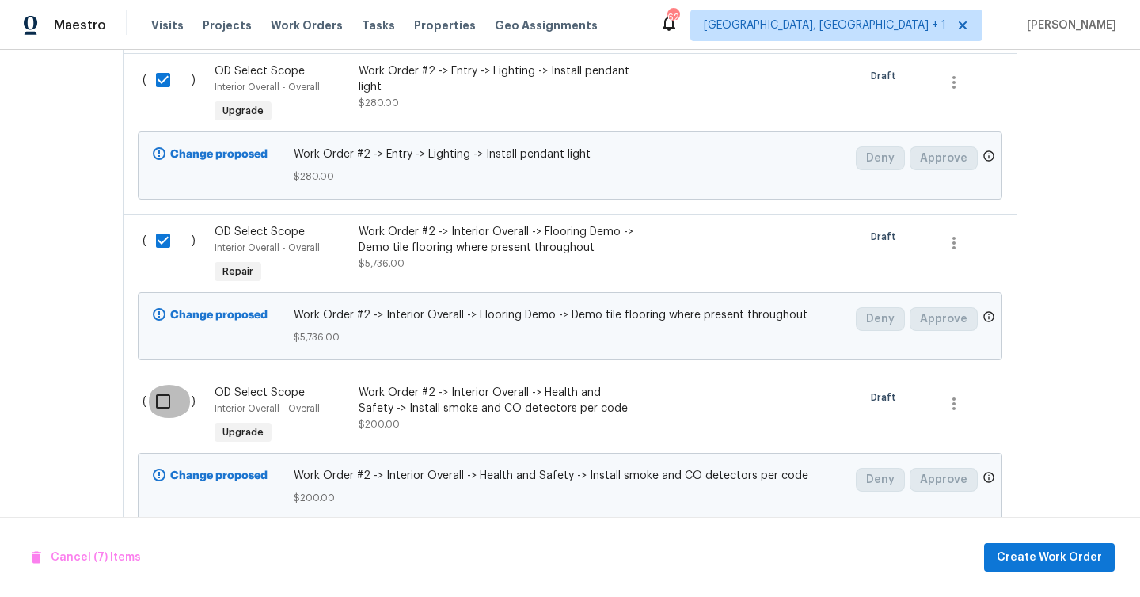
click at [161, 389] on input "checkbox" at bounding box center [168, 401] width 45 height 33
checkbox input "true"
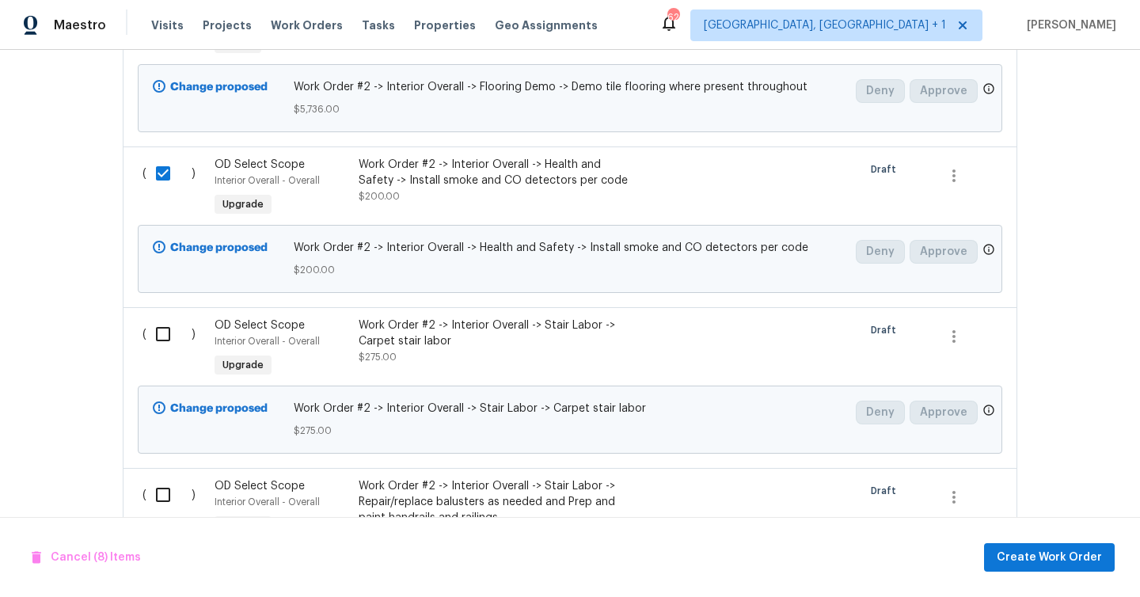
scroll to position [2466, 0]
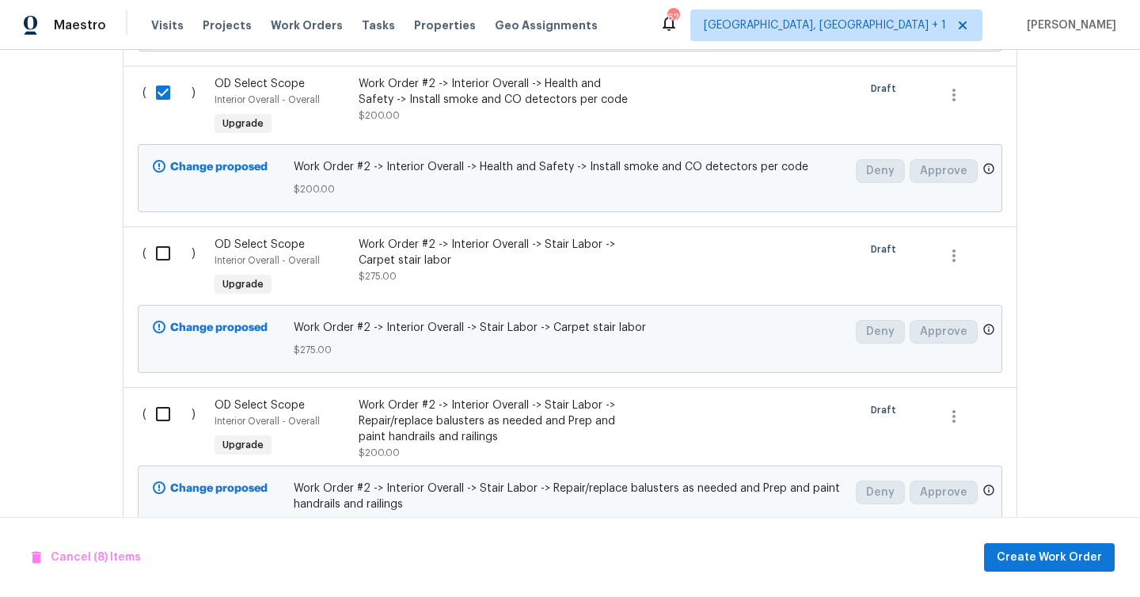
click at [165, 239] on input "checkbox" at bounding box center [168, 253] width 45 height 33
checkbox input "true"
click at [163, 403] on input "checkbox" at bounding box center [168, 413] width 45 height 33
checkbox input "true"
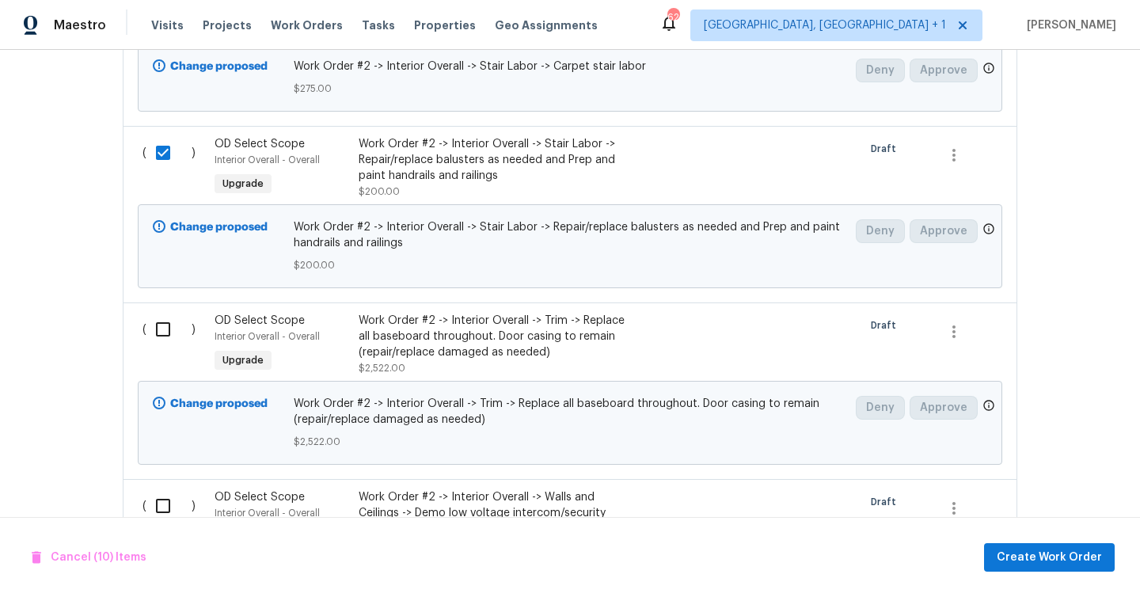
scroll to position [2728, 0]
click at [168, 320] on input "checkbox" at bounding box center [168, 328] width 45 height 33
checkbox input "true"
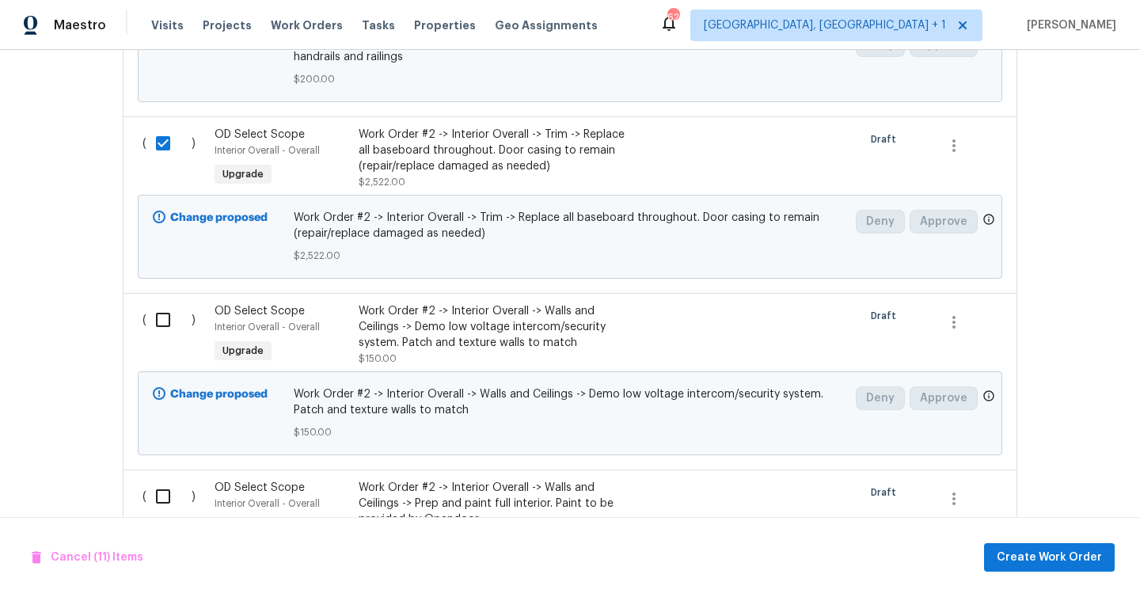
scroll to position [2919, 0]
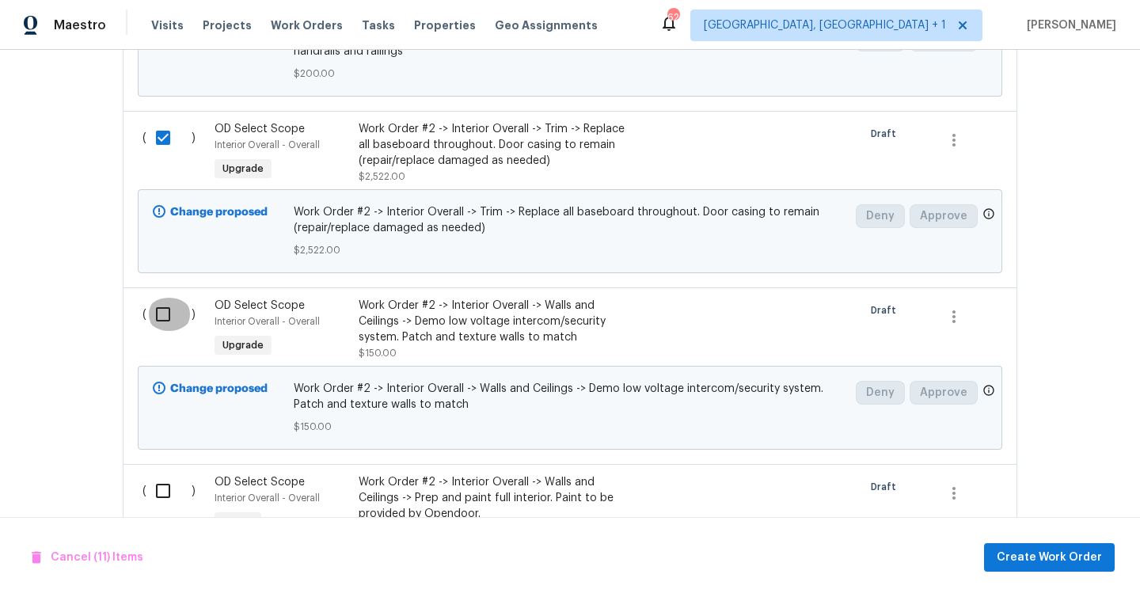
click at [157, 298] on input "checkbox" at bounding box center [168, 314] width 45 height 33
checkbox input "true"
click at [161, 480] on input "checkbox" at bounding box center [168, 490] width 45 height 33
checkbox input "true"
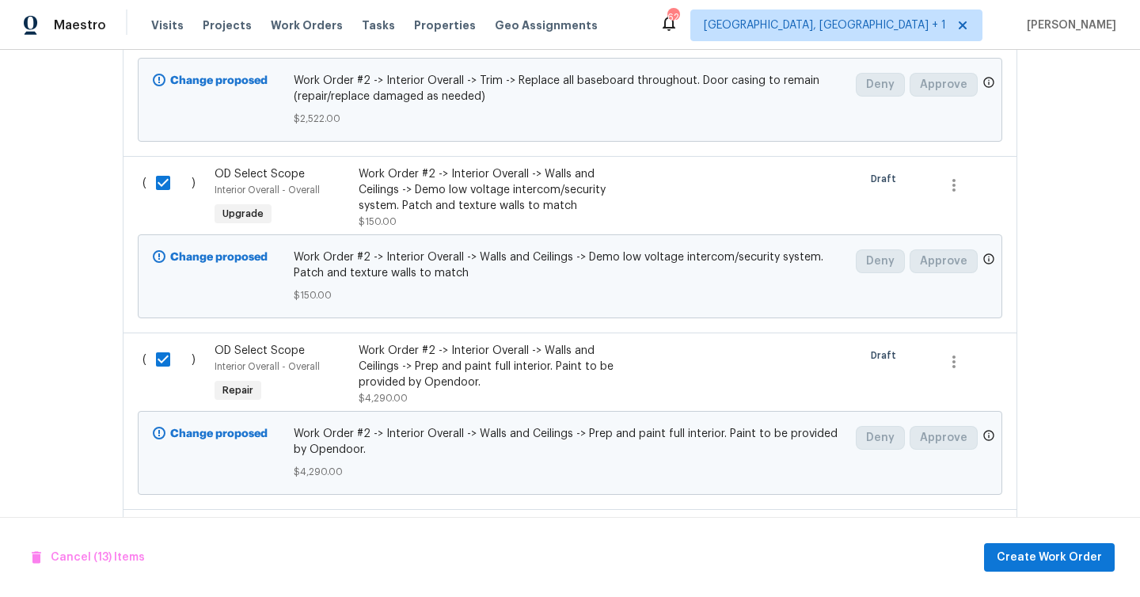
scroll to position [3154, 0]
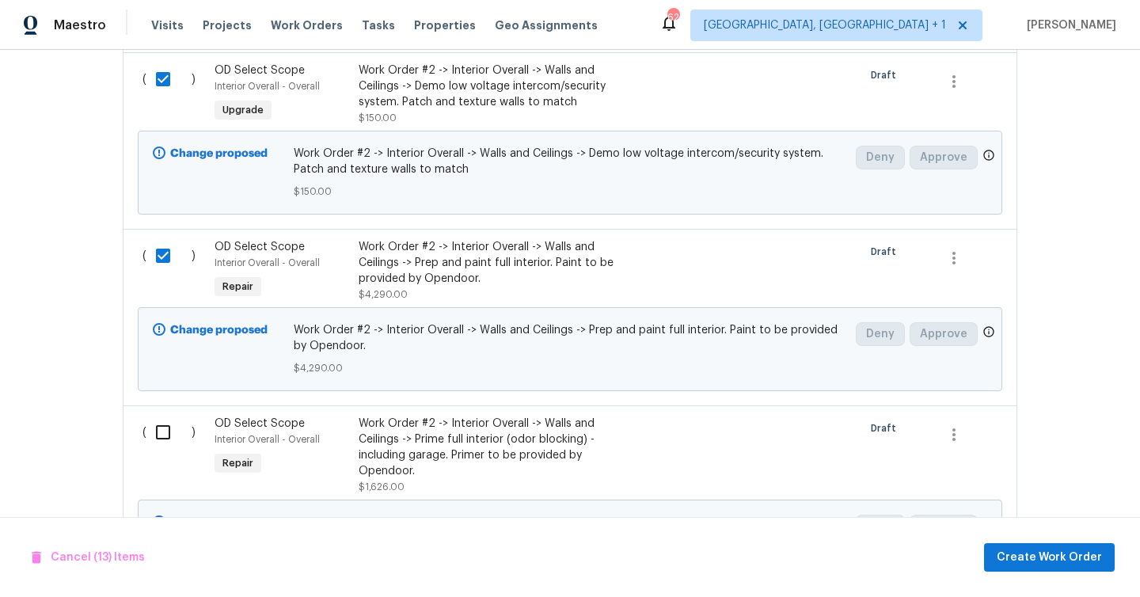
click at [157, 431] on input "checkbox" at bounding box center [168, 431] width 45 height 33
checkbox input "true"
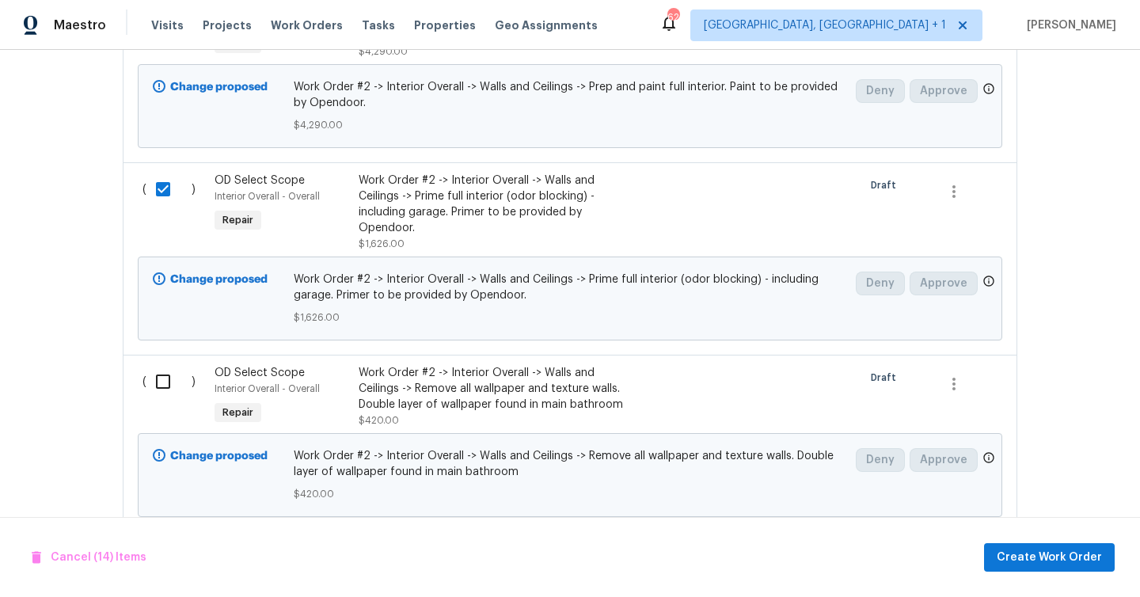
scroll to position [3405, 0]
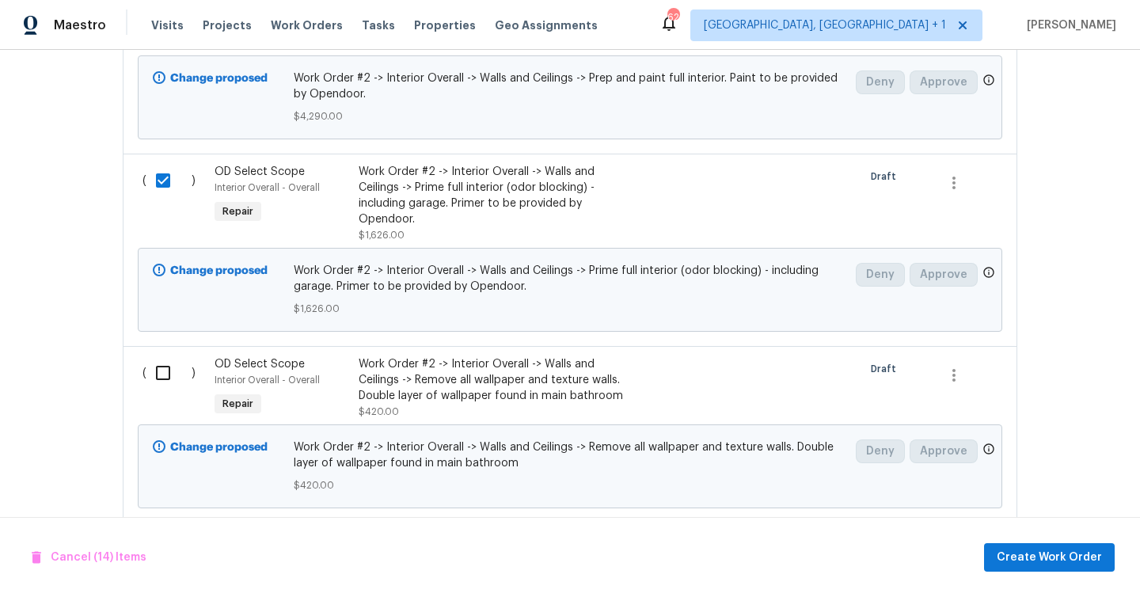
click at [169, 356] on input "checkbox" at bounding box center [168, 372] width 45 height 33
checkbox input "true"
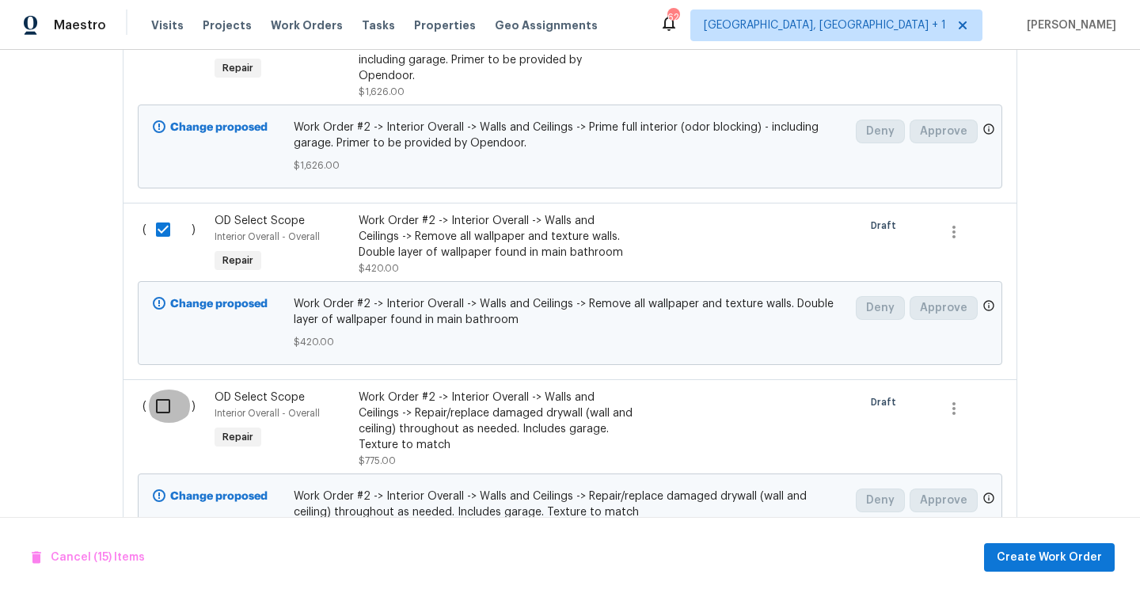
click at [164, 389] on input "checkbox" at bounding box center [168, 405] width 45 height 33
checkbox input "true"
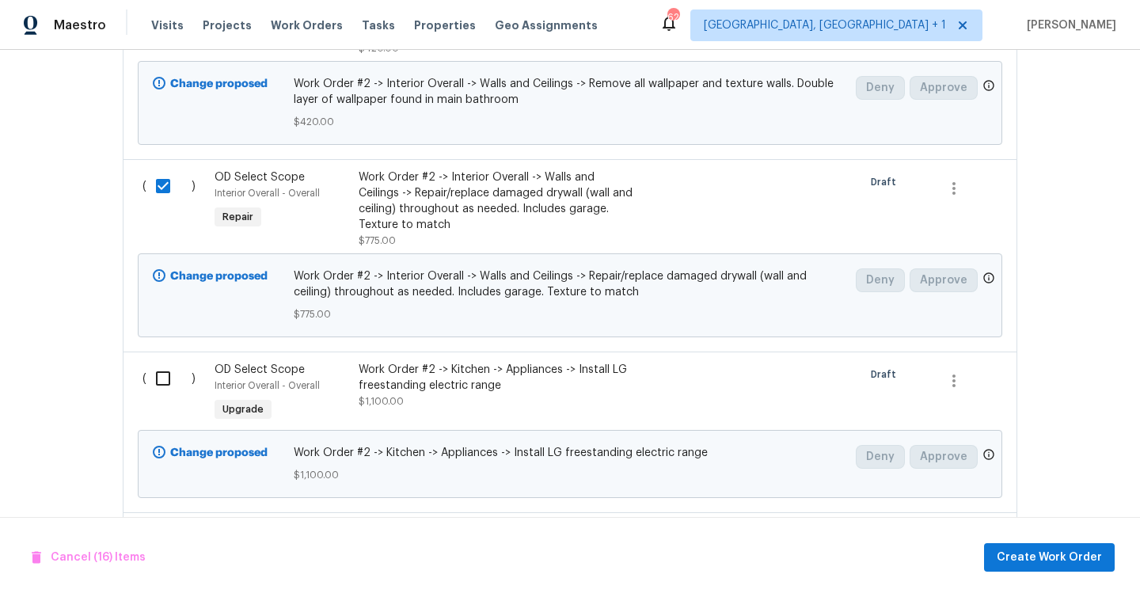
scroll to position [3792, 0]
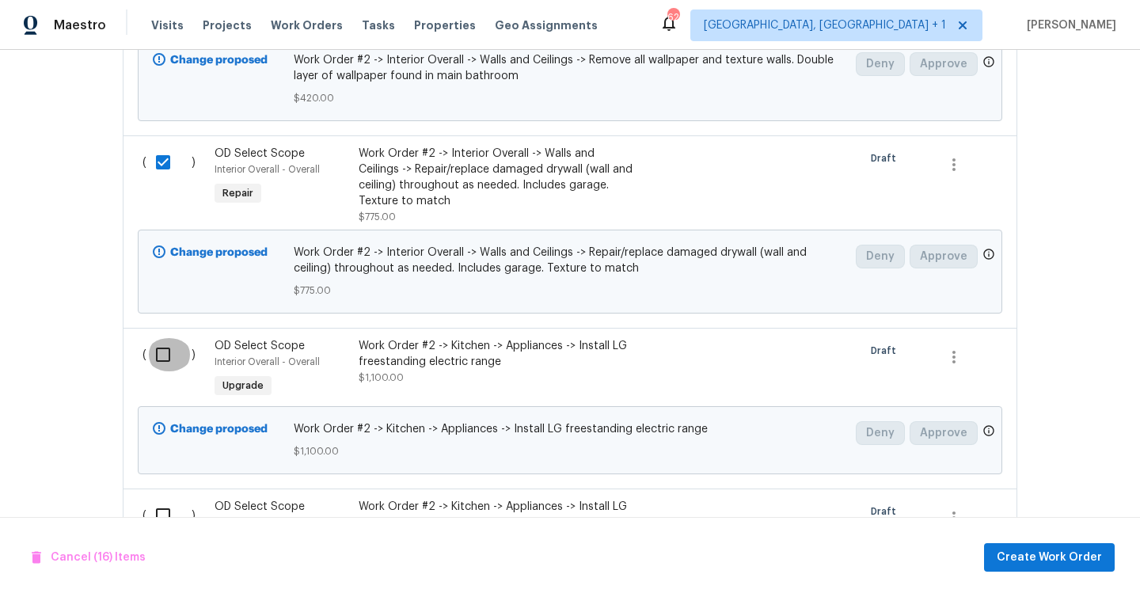
click at [165, 338] on input "checkbox" at bounding box center [168, 354] width 45 height 33
checkbox input "true"
click at [165, 499] on input "checkbox" at bounding box center [168, 515] width 45 height 33
checkbox input "true"
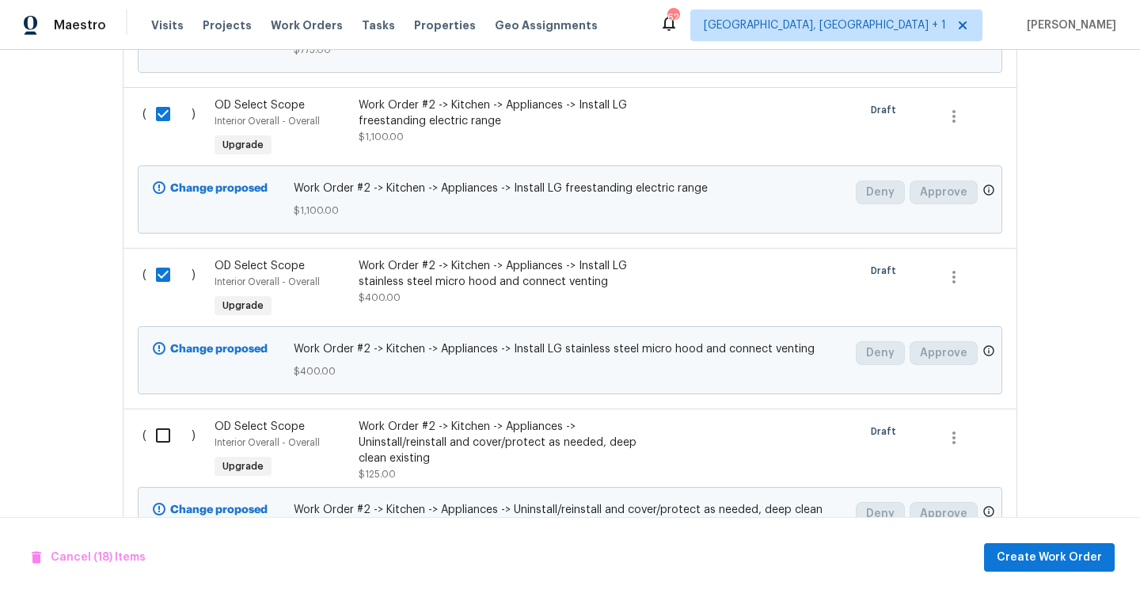
scroll to position [4040, 0]
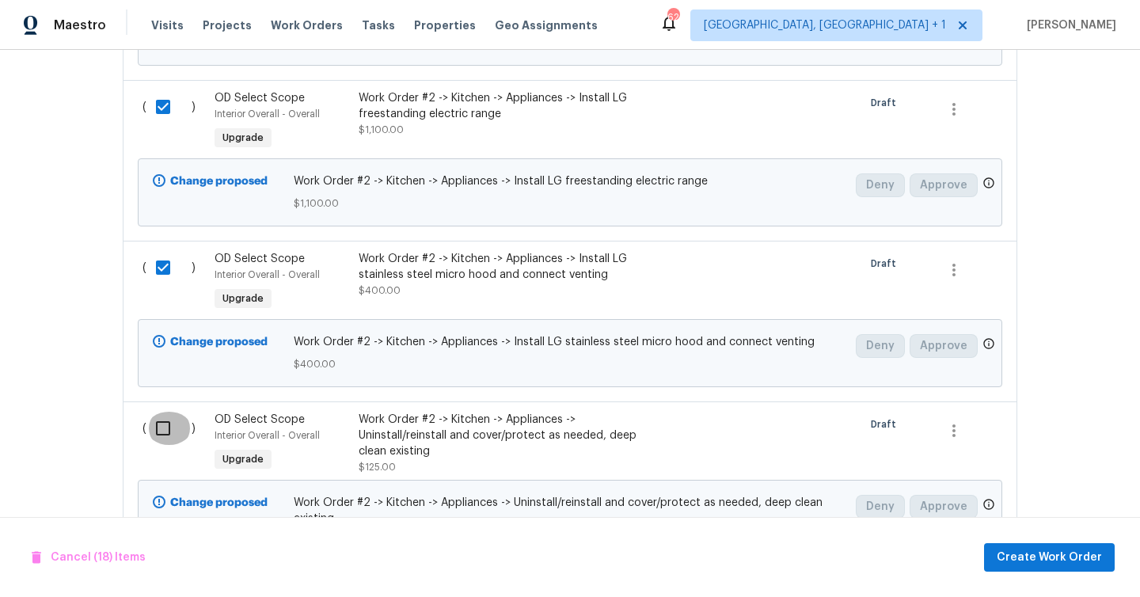
click at [165, 412] on input "checkbox" at bounding box center [168, 428] width 45 height 33
checkbox input "true"
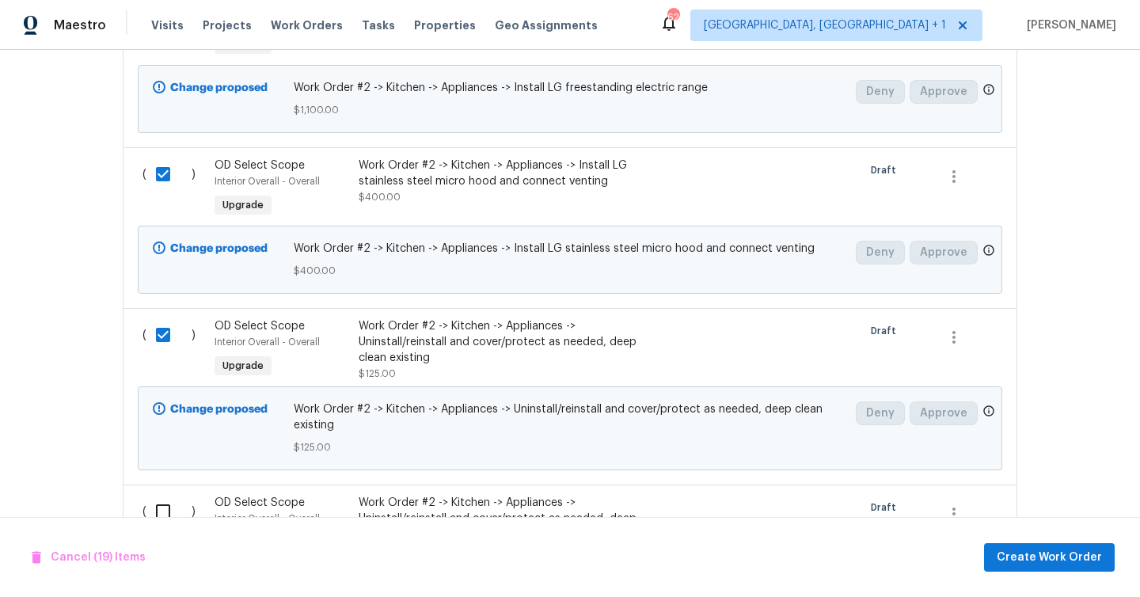
scroll to position [4247, 0]
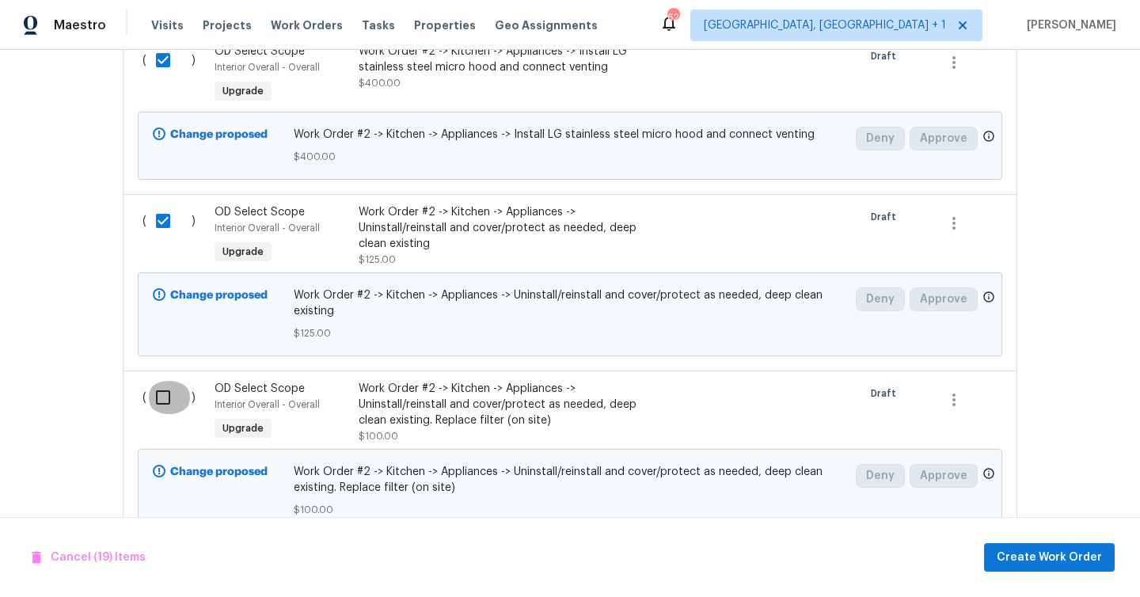
click at [165, 381] on input "checkbox" at bounding box center [168, 397] width 45 height 33
checkbox input "true"
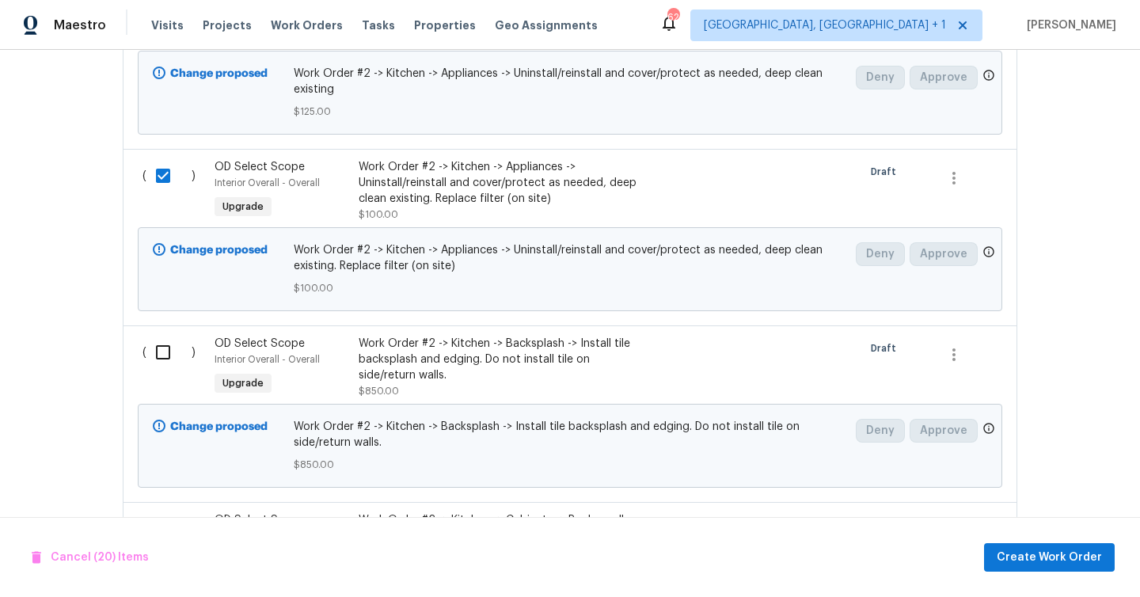
click at [160, 336] on input "checkbox" at bounding box center [168, 352] width 45 height 33
checkbox input "true"
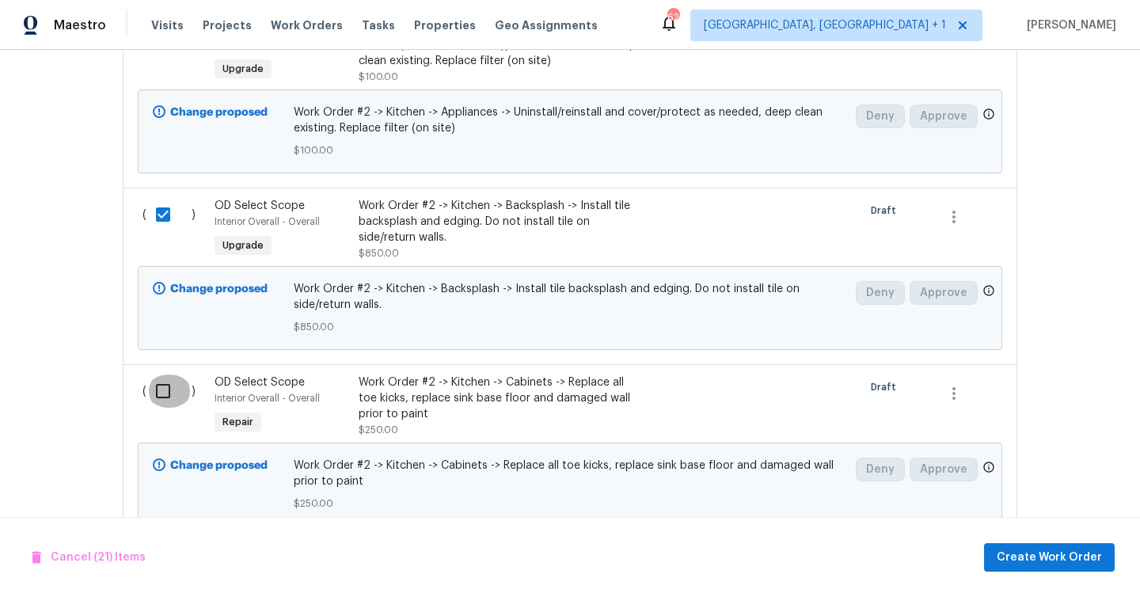
click at [161, 374] on input "checkbox" at bounding box center [168, 390] width 45 height 33
checkbox input "true"
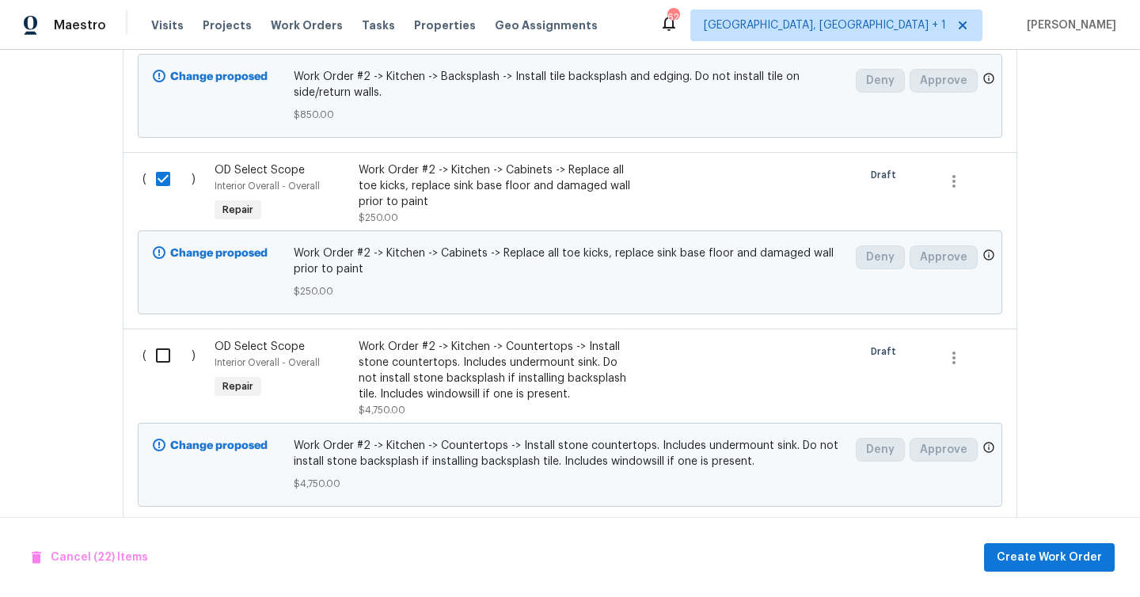
click at [160, 340] on input "checkbox" at bounding box center [168, 355] width 45 height 33
checkbox input "true"
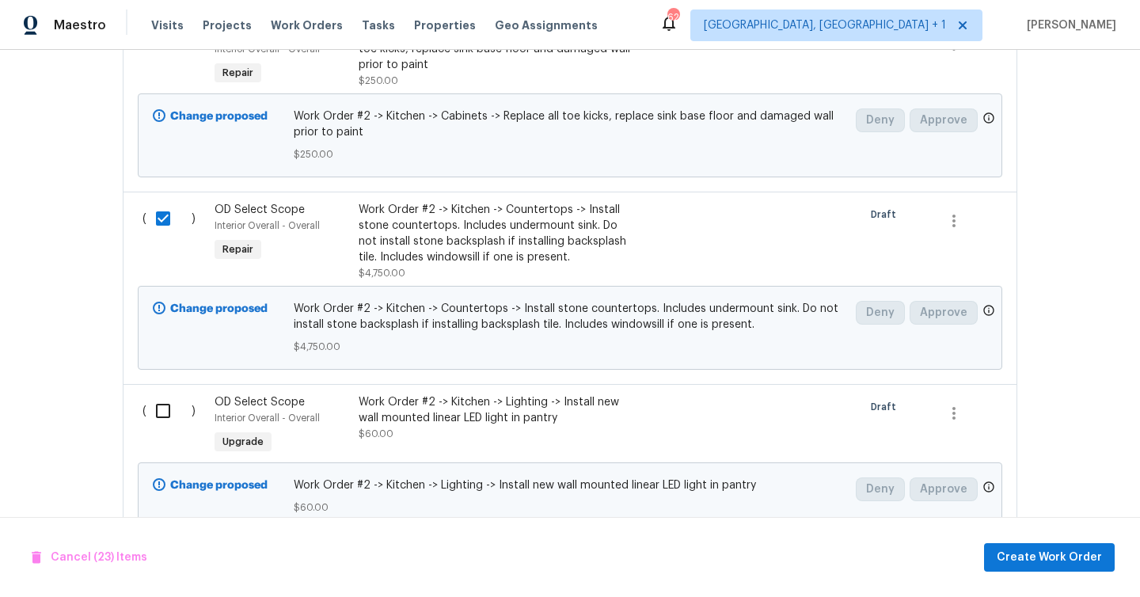
scroll to position [4972, 0]
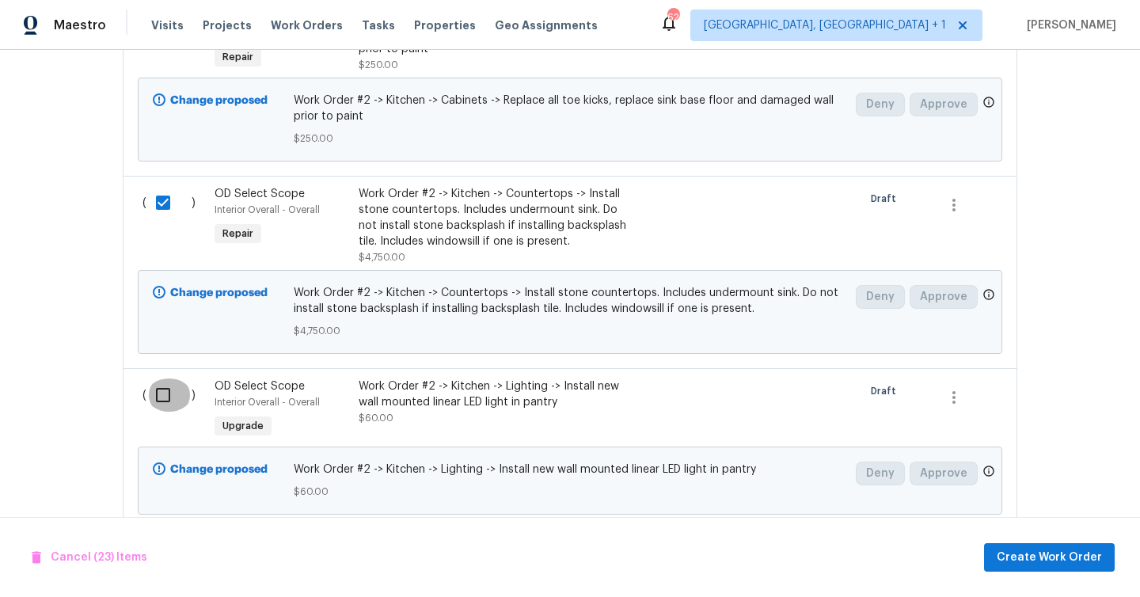
click at [157, 378] on input "checkbox" at bounding box center [168, 394] width 45 height 33
checkbox input "true"
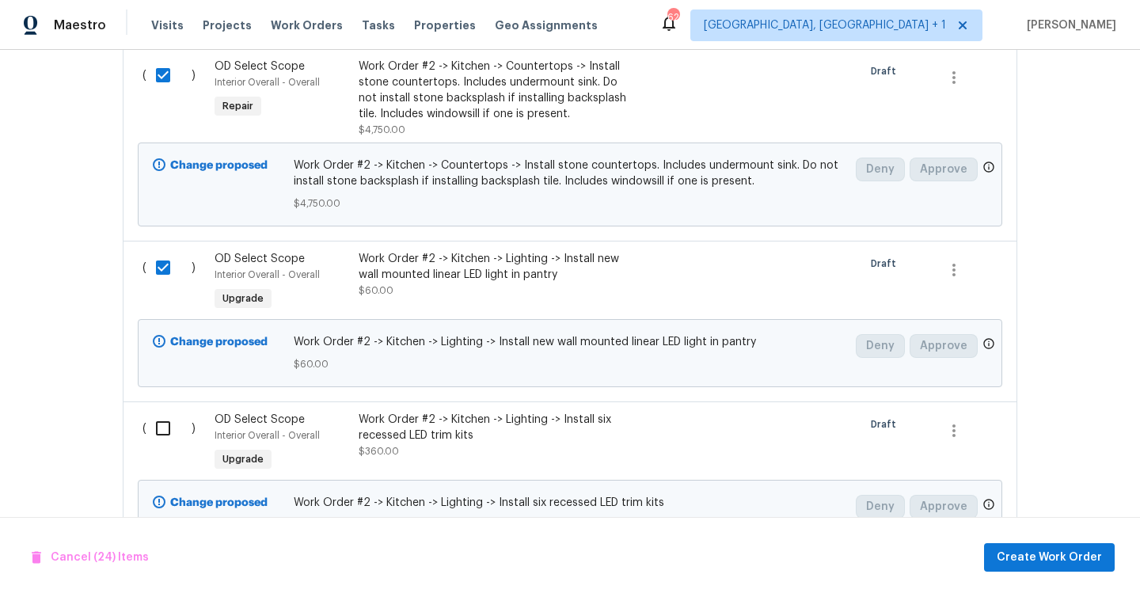
scroll to position [5131, 0]
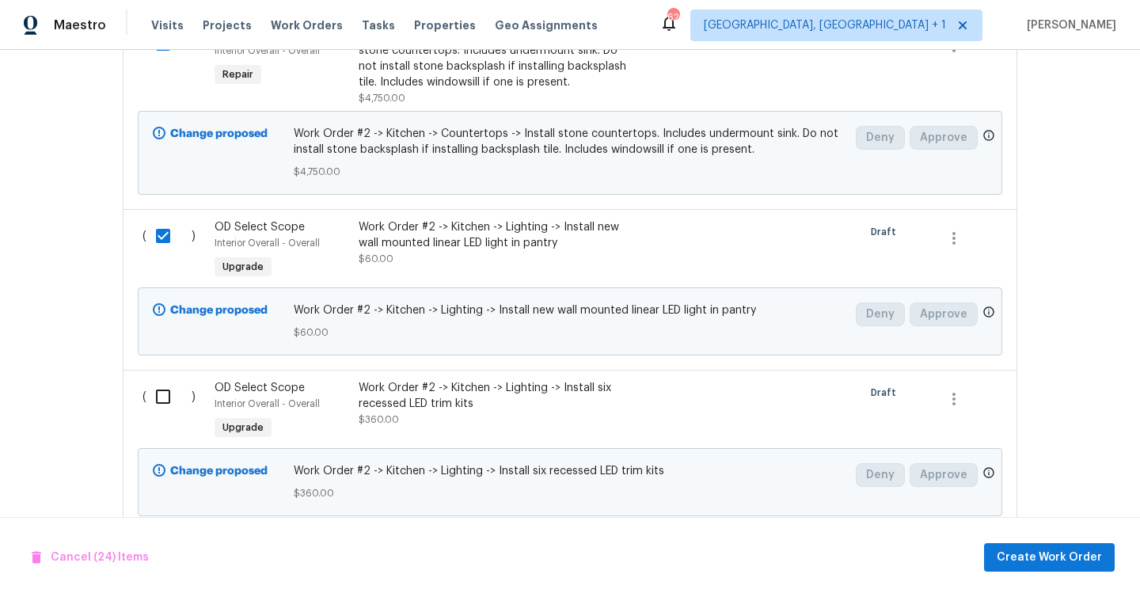
click at [162, 380] on input "checkbox" at bounding box center [168, 396] width 45 height 33
checkbox input "true"
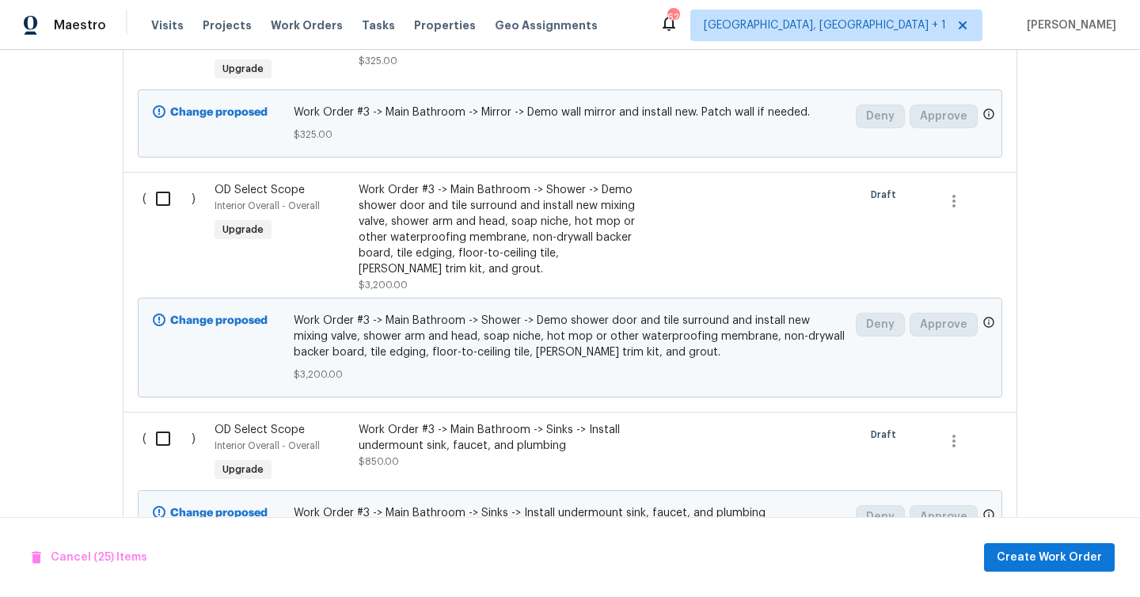
scroll to position [15928, 0]
click at [1037, 551] on span "Create Work Order" at bounding box center [1048, 558] width 105 height 20
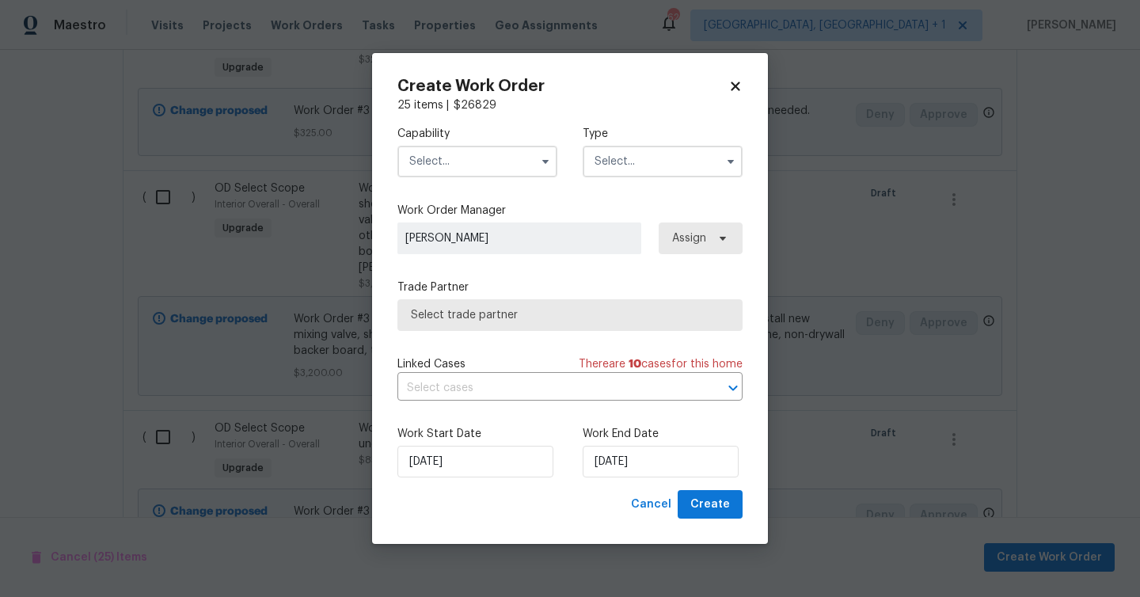
click at [433, 165] on input "text" at bounding box center [477, 162] width 160 height 32
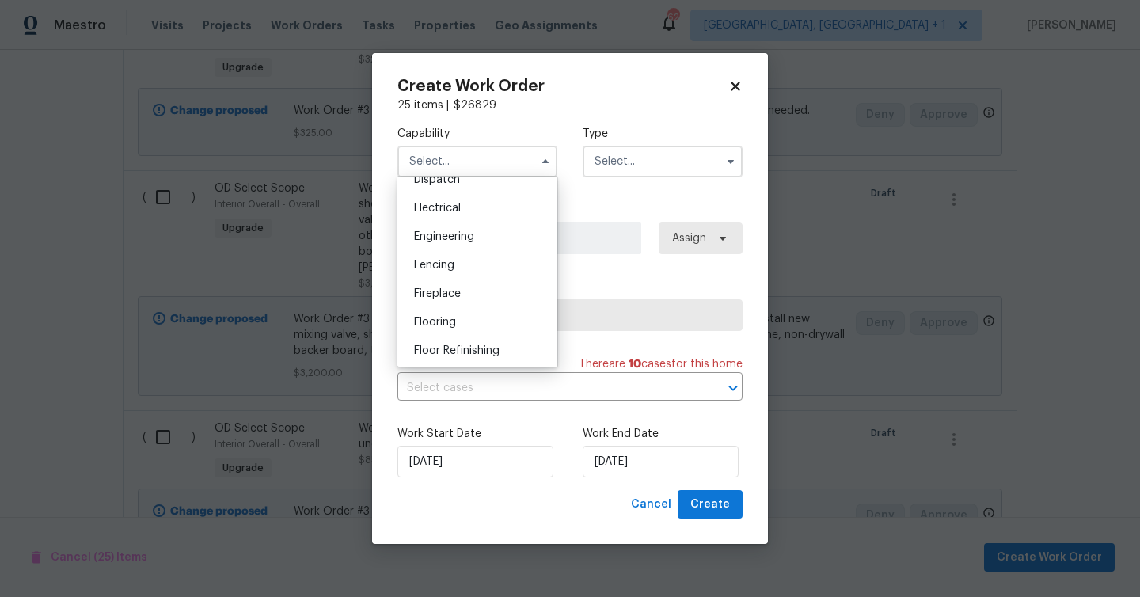
scroll to position [670, 0]
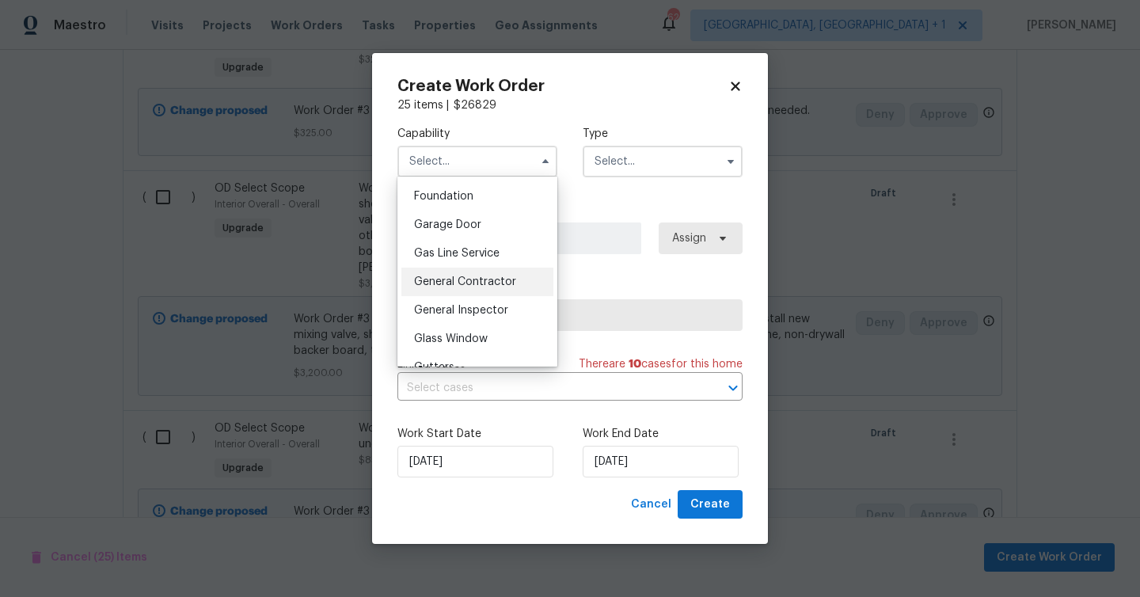
click at [467, 284] on span "General Contractor" at bounding box center [465, 281] width 102 height 11
type input "General Contractor"
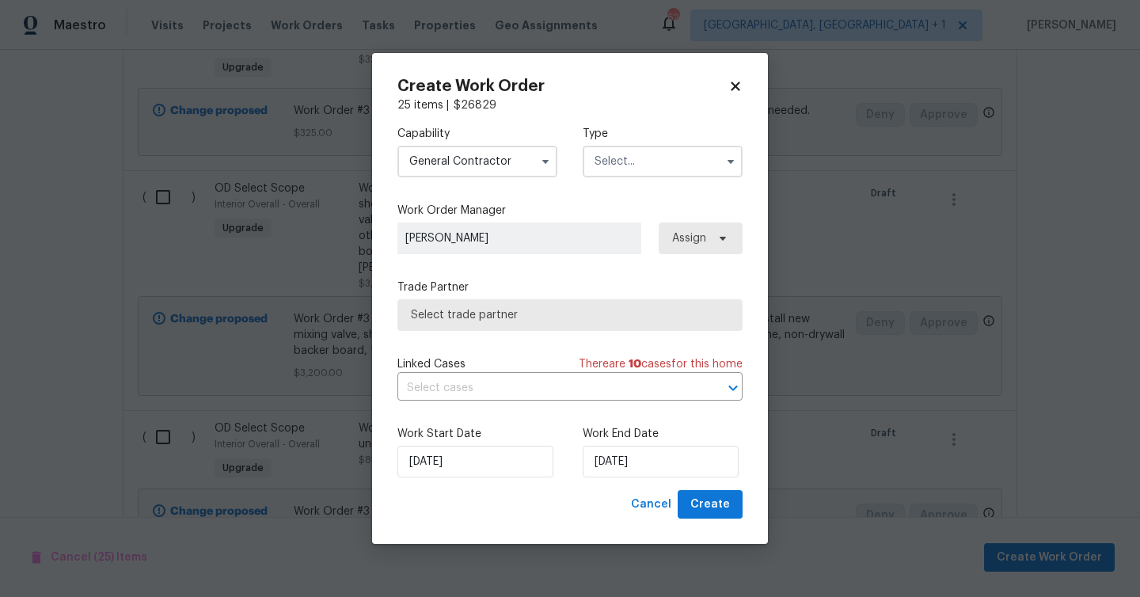
click at [642, 161] on input "text" at bounding box center [662, 162] width 160 height 32
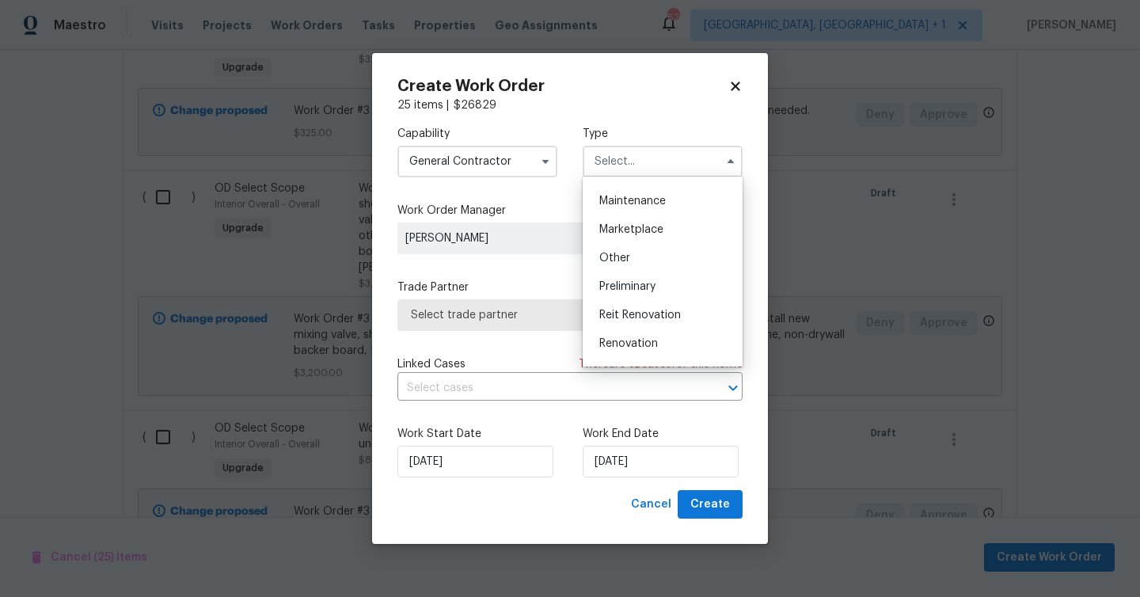
scroll to position [256, 0]
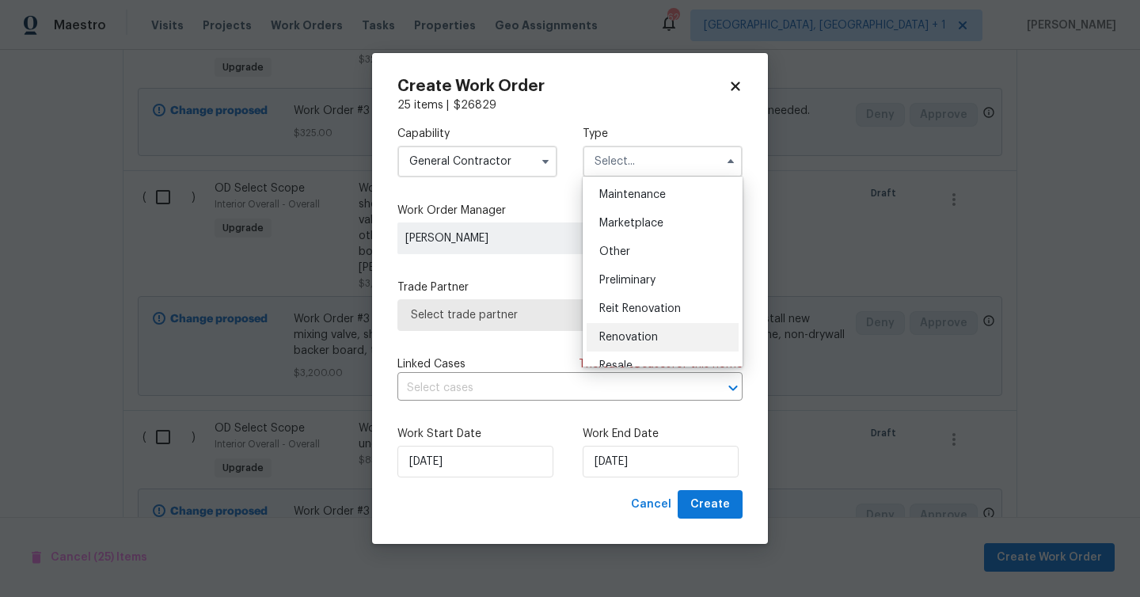
click at [632, 327] on div "Renovation" at bounding box center [662, 337] width 152 height 28
type input "Renovation"
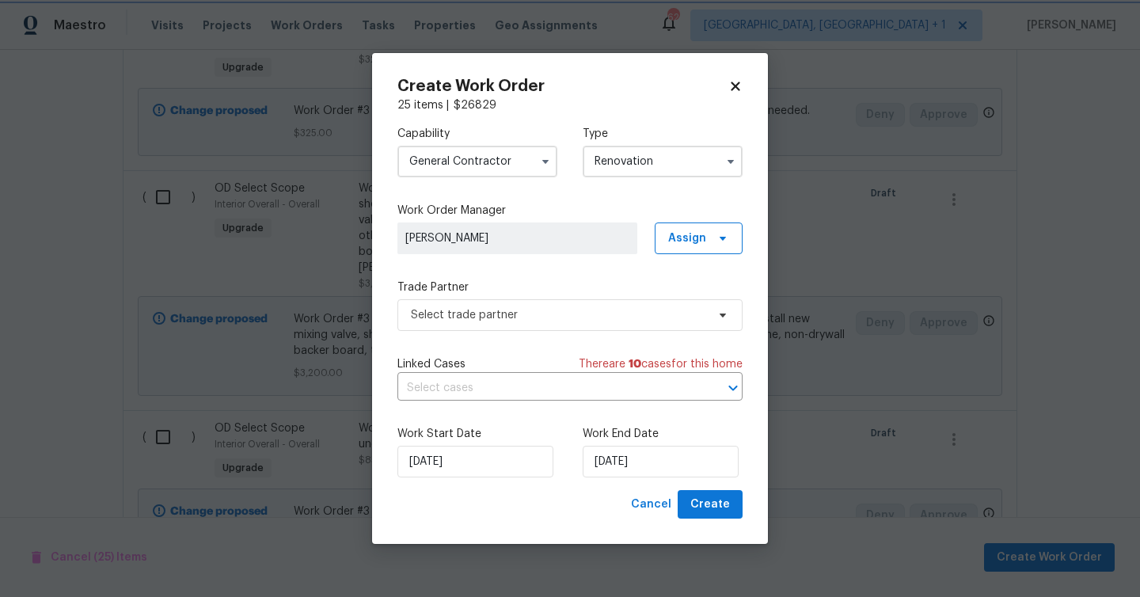
scroll to position [0, 0]
click at [618, 311] on span "Select trade partner" at bounding box center [558, 315] width 295 height 16
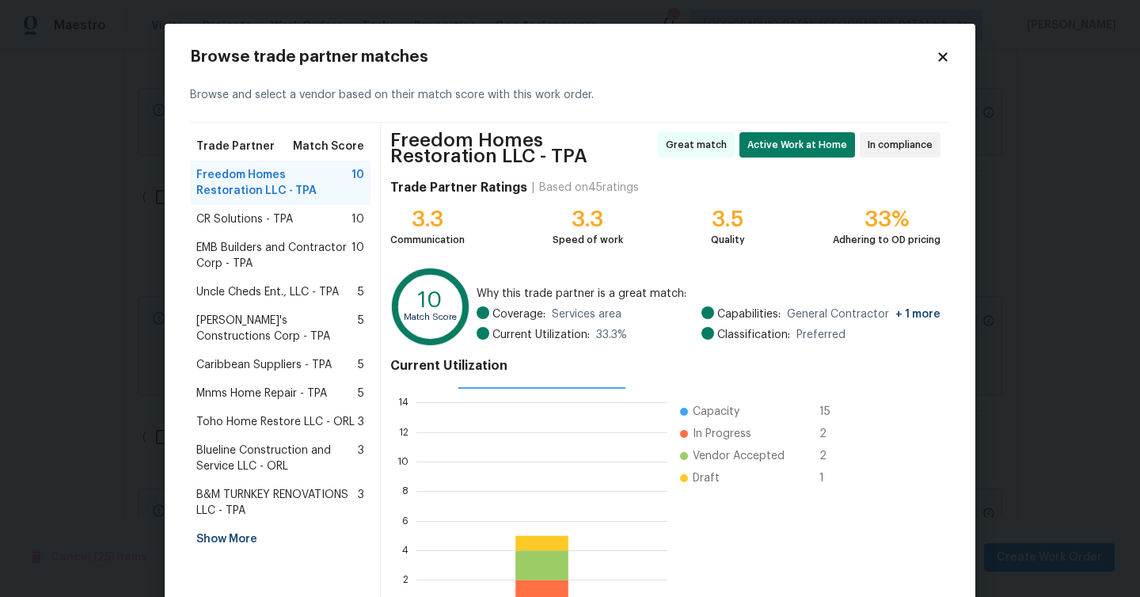
scroll to position [108, 0]
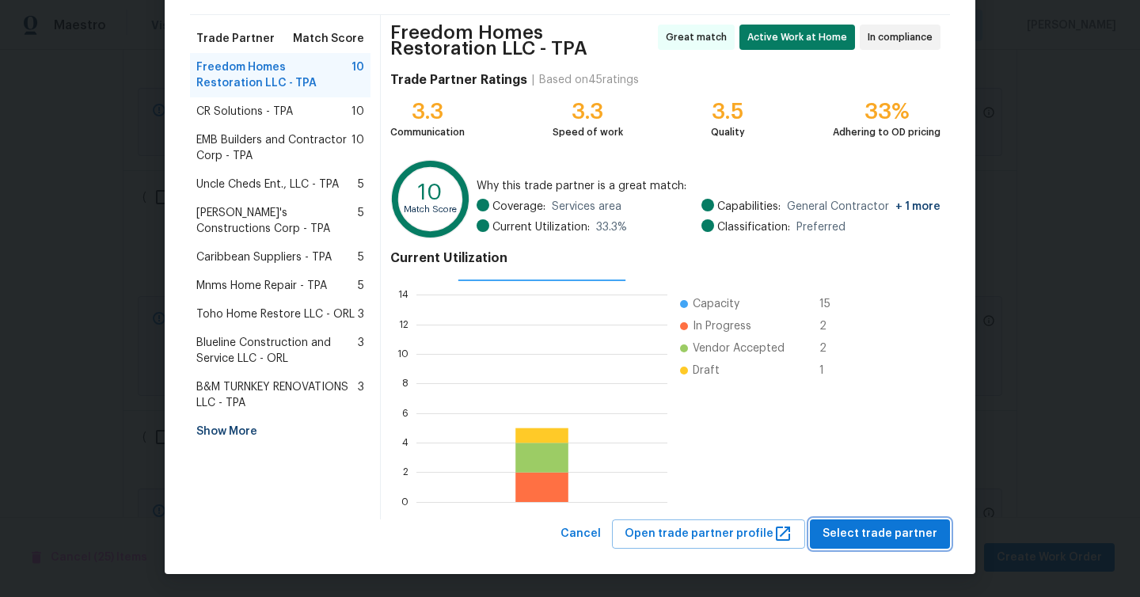
click at [902, 529] on span "Select trade partner" at bounding box center [879, 534] width 115 height 20
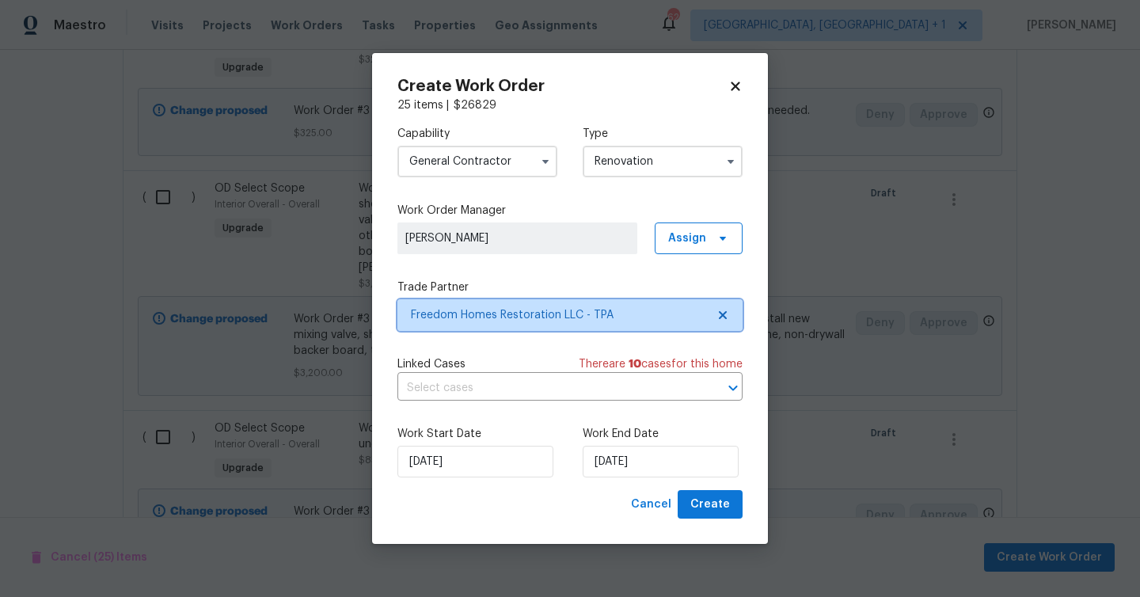
scroll to position [0, 0]
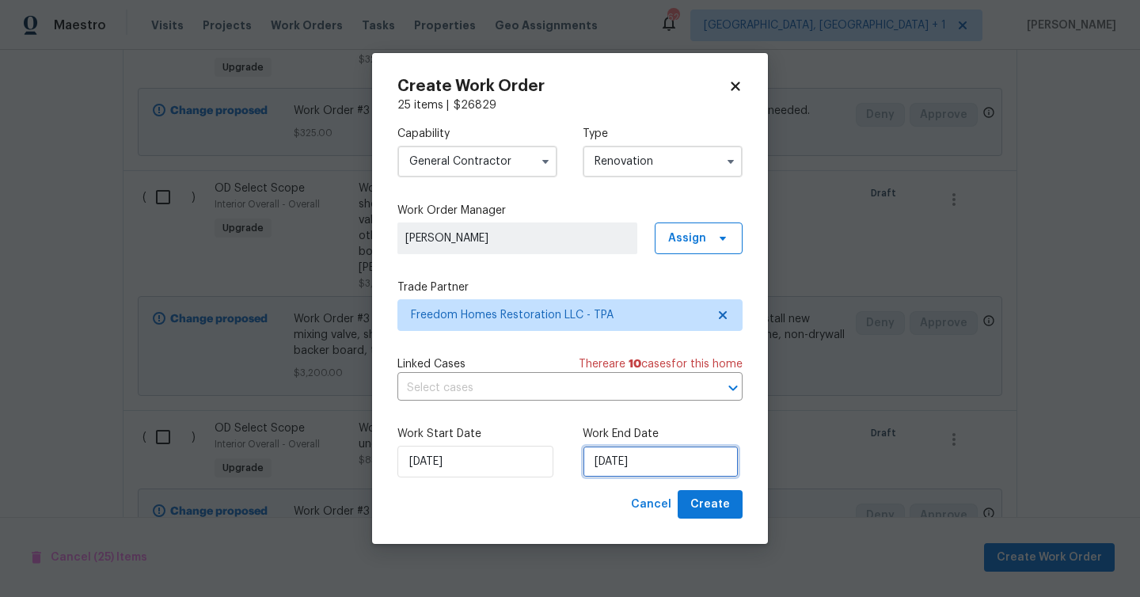
click at [627, 469] on input "[DATE]" at bounding box center [660, 462] width 156 height 32
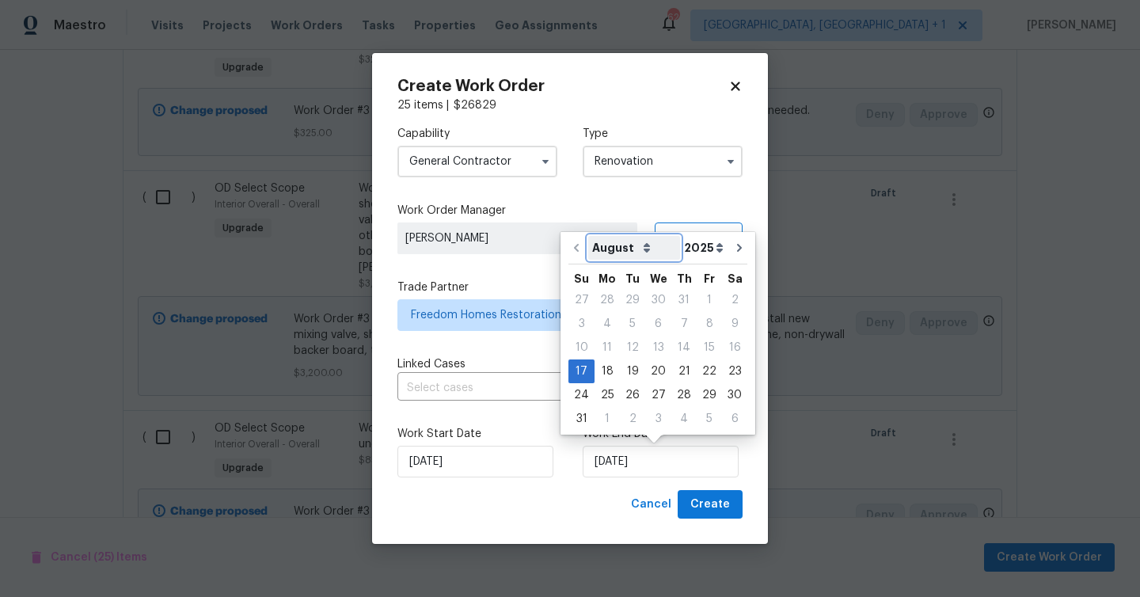
click at [632, 252] on select "August September October November December" at bounding box center [634, 248] width 92 height 24
select select "10"
type input "11/17/2025"
select select "10"
click at [678, 340] on div "13" at bounding box center [683, 347] width 26 height 22
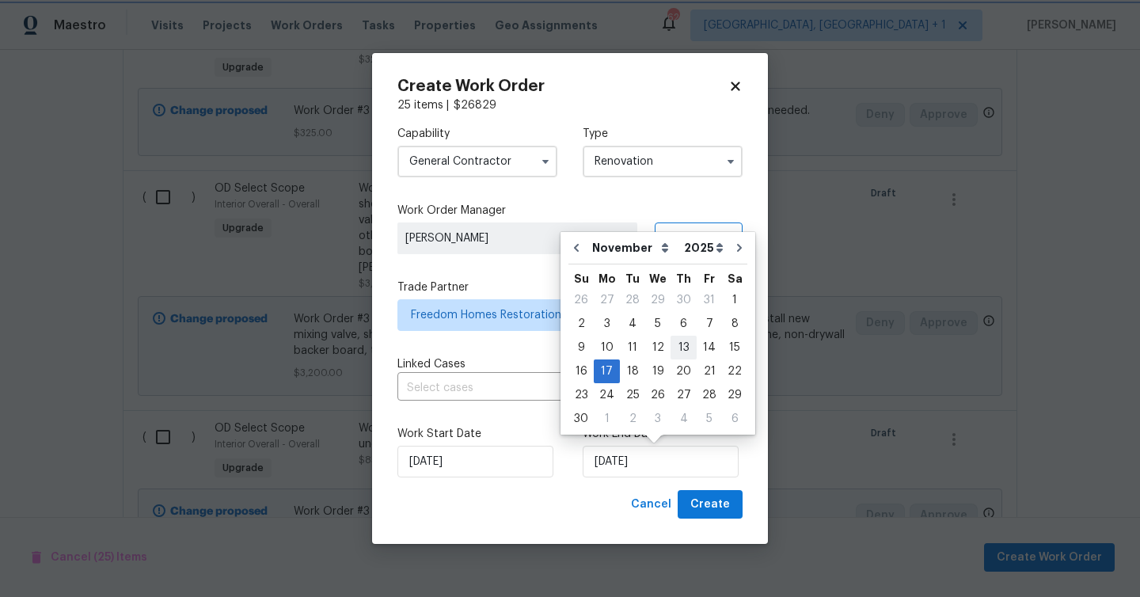
type input "[DATE]"
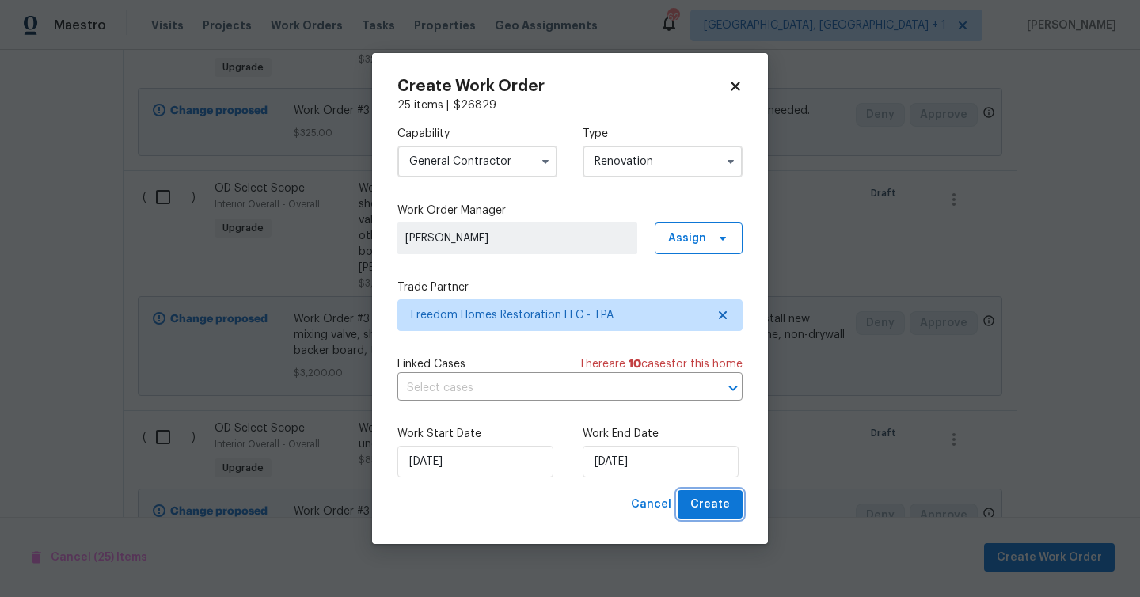
click at [719, 496] on span "Create" at bounding box center [710, 505] width 40 height 20
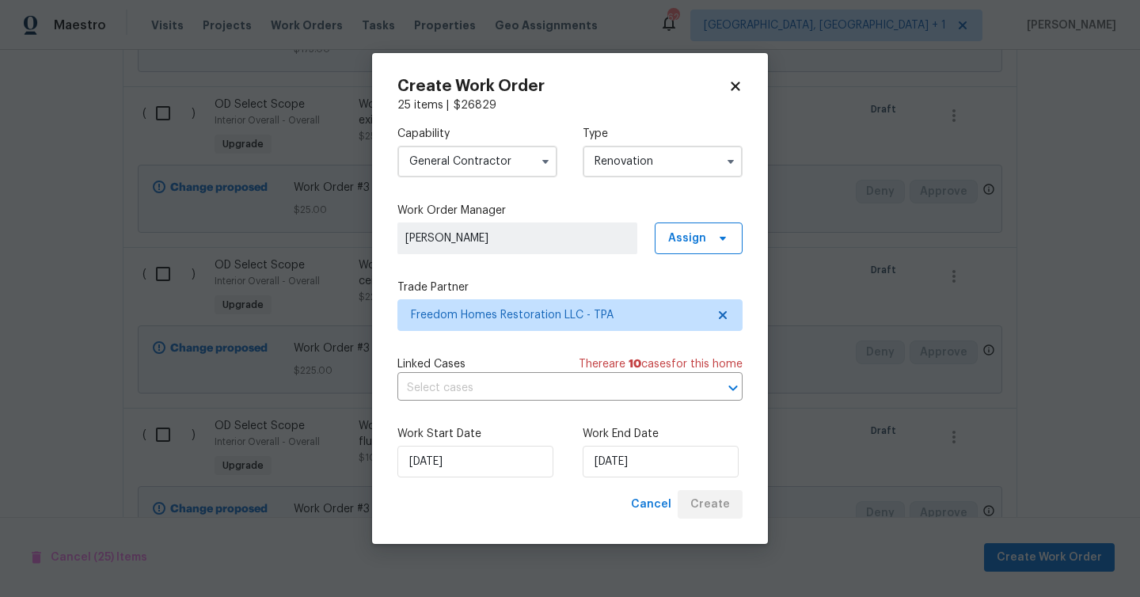
scroll to position [13212, 0]
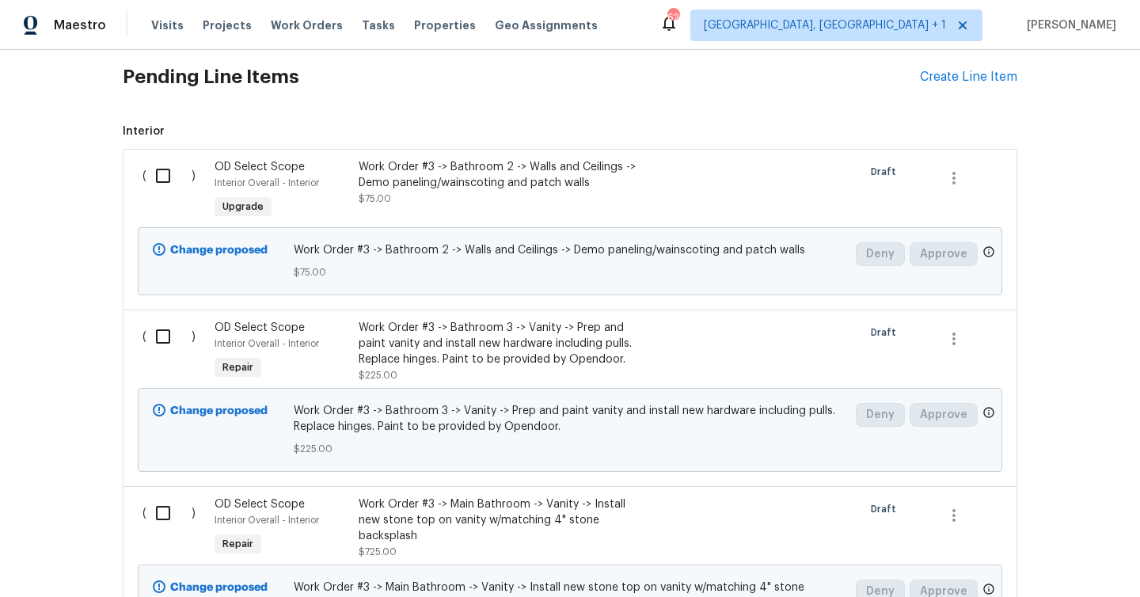
scroll to position [526, 0]
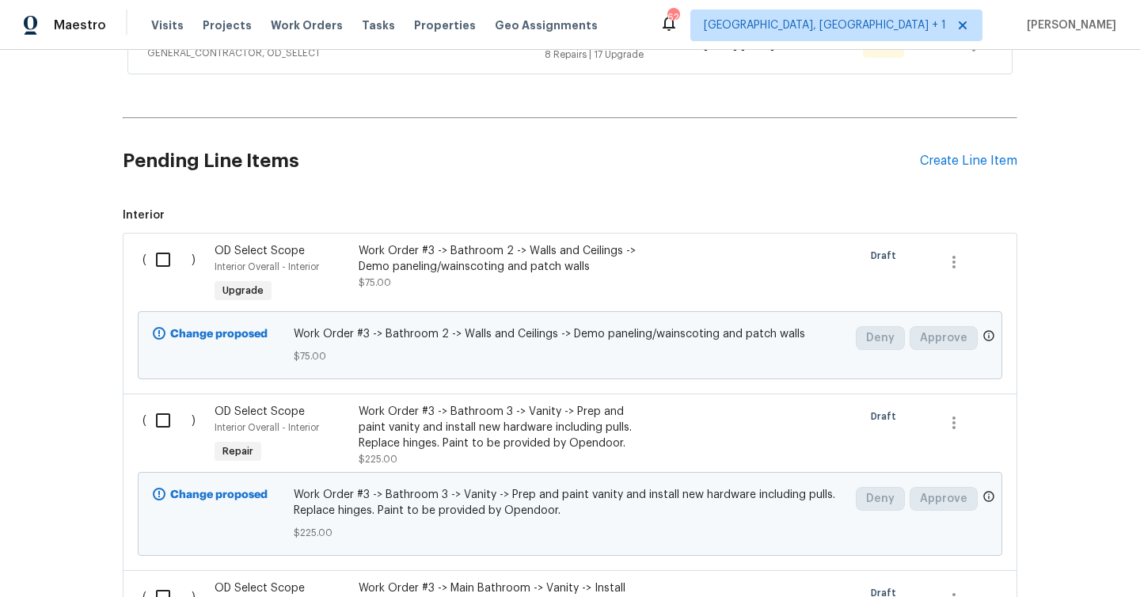
click at [162, 243] on input "checkbox" at bounding box center [168, 259] width 45 height 33
checkbox input "true"
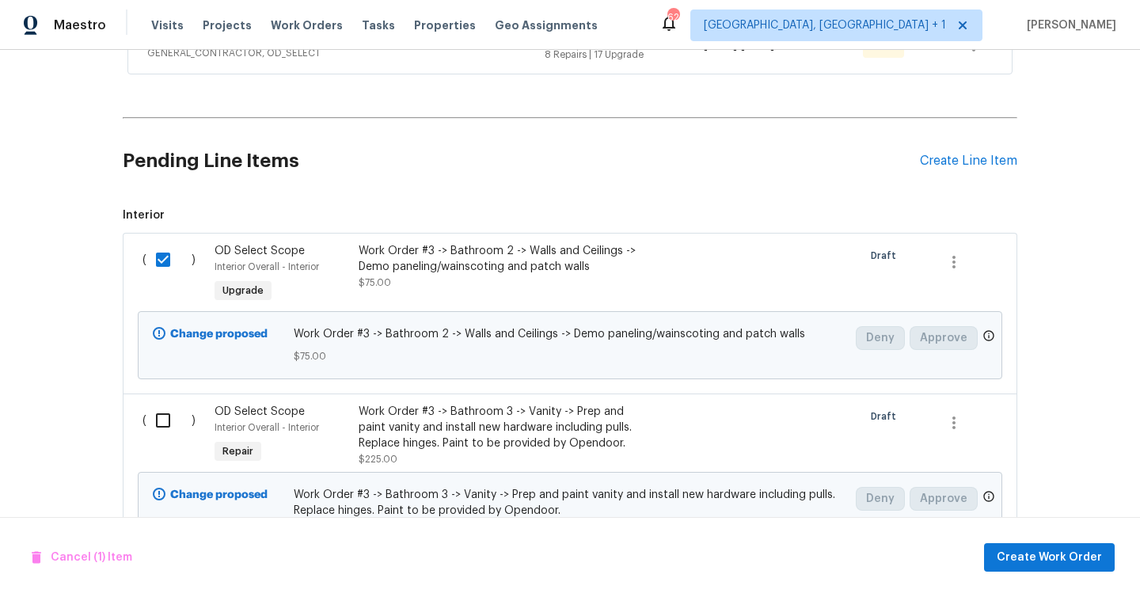
click at [170, 405] on input "checkbox" at bounding box center [168, 420] width 45 height 33
checkbox input "true"
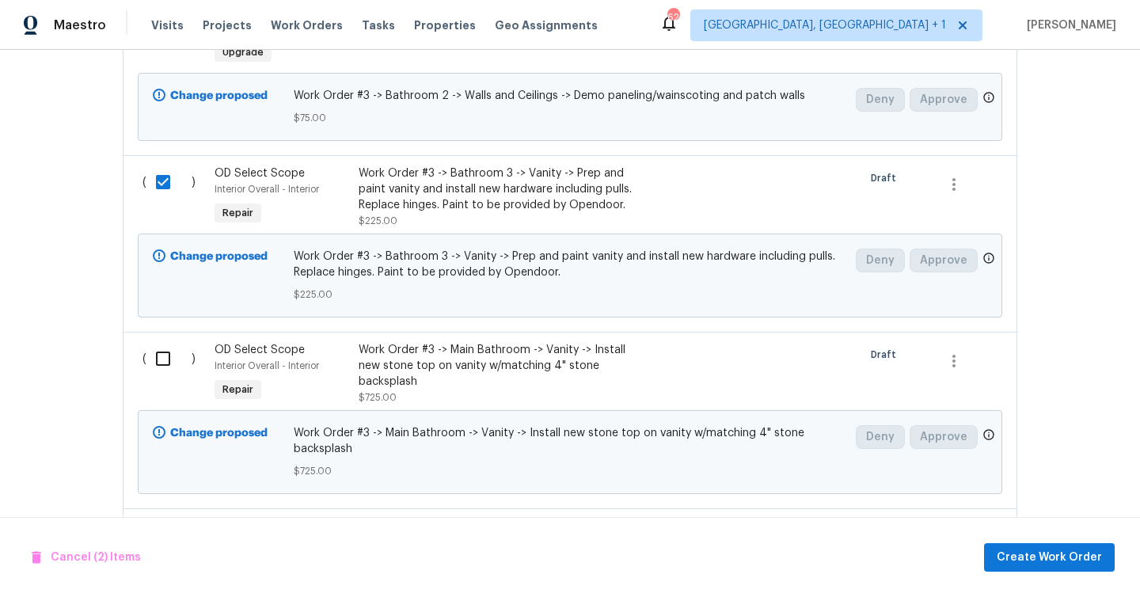
click at [161, 351] on input "checkbox" at bounding box center [168, 358] width 45 height 33
checkbox input "true"
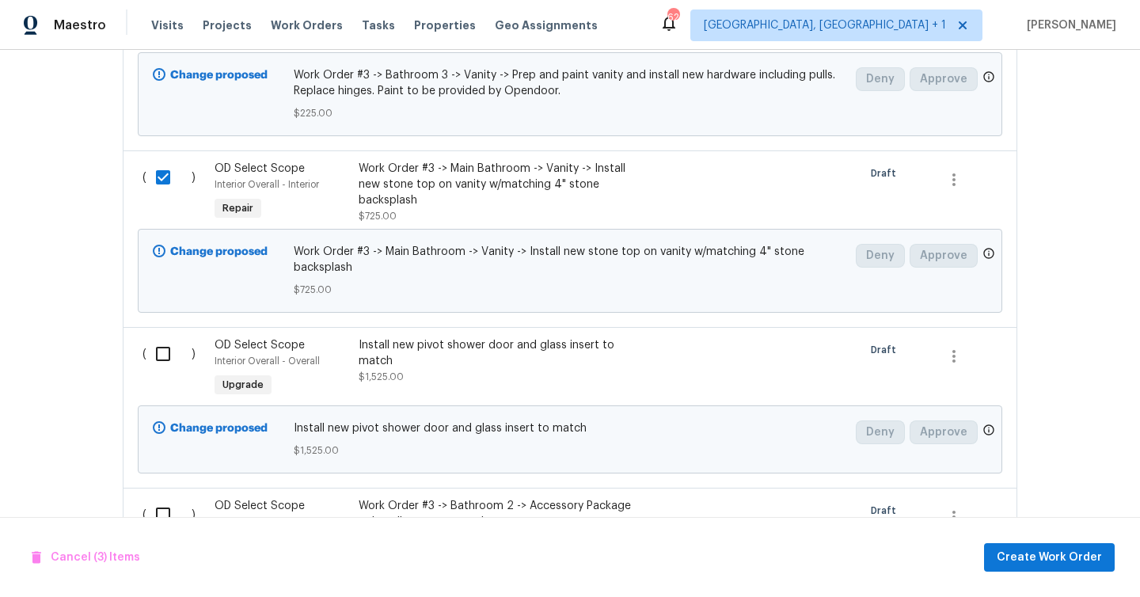
scroll to position [1128, 0]
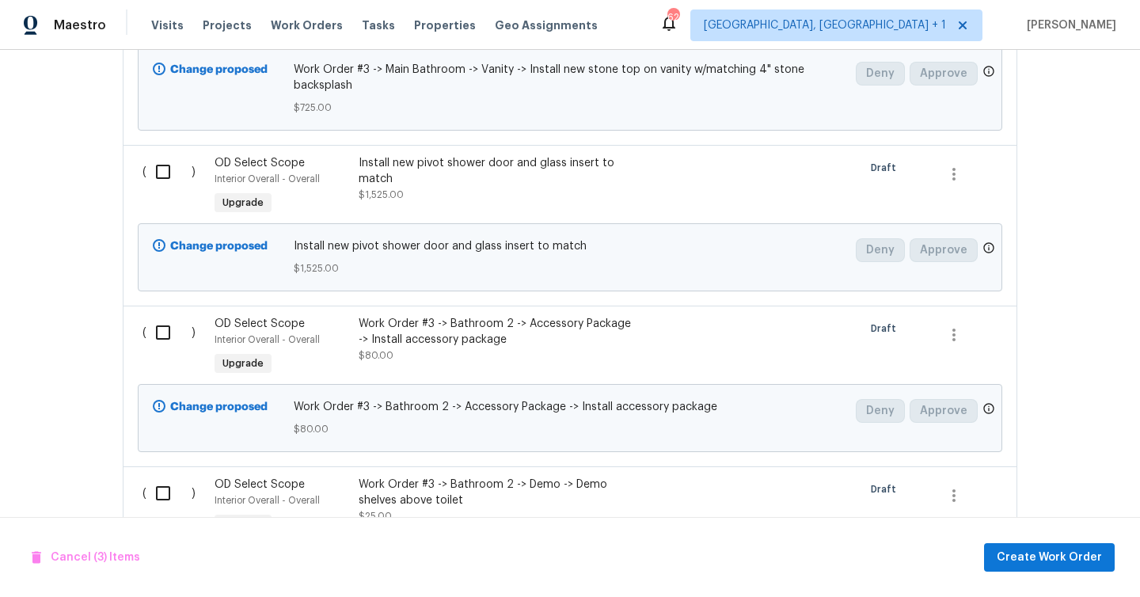
click at [159, 164] on input "checkbox" at bounding box center [168, 171] width 45 height 33
checkbox input "true"
click at [168, 326] on input "checkbox" at bounding box center [168, 332] width 45 height 33
checkbox input "true"
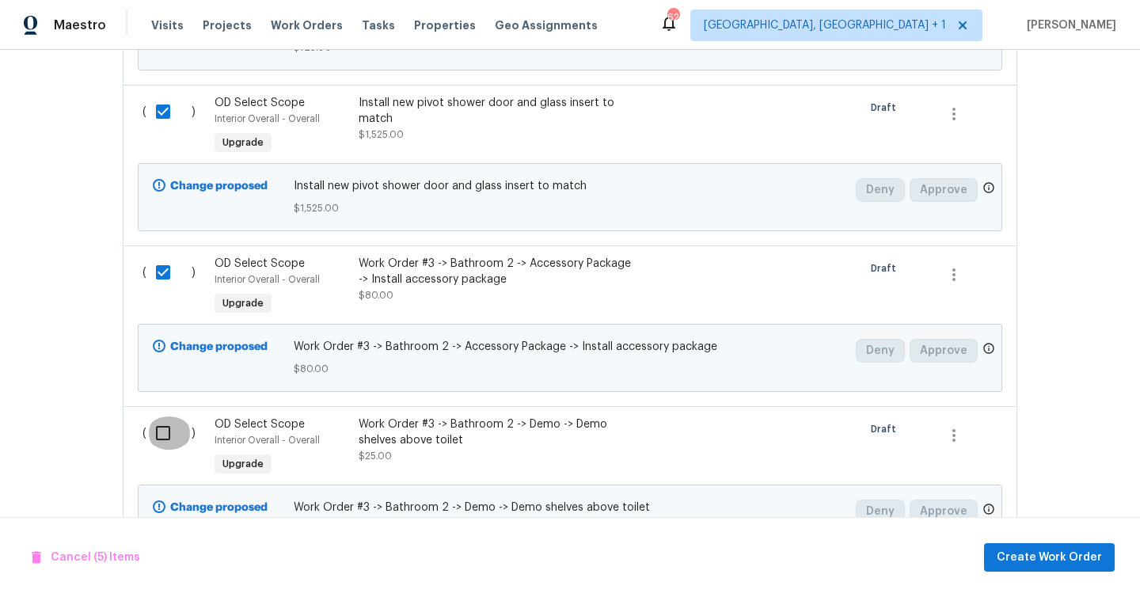
click at [167, 416] on input "checkbox" at bounding box center [168, 432] width 45 height 33
checkbox input "true"
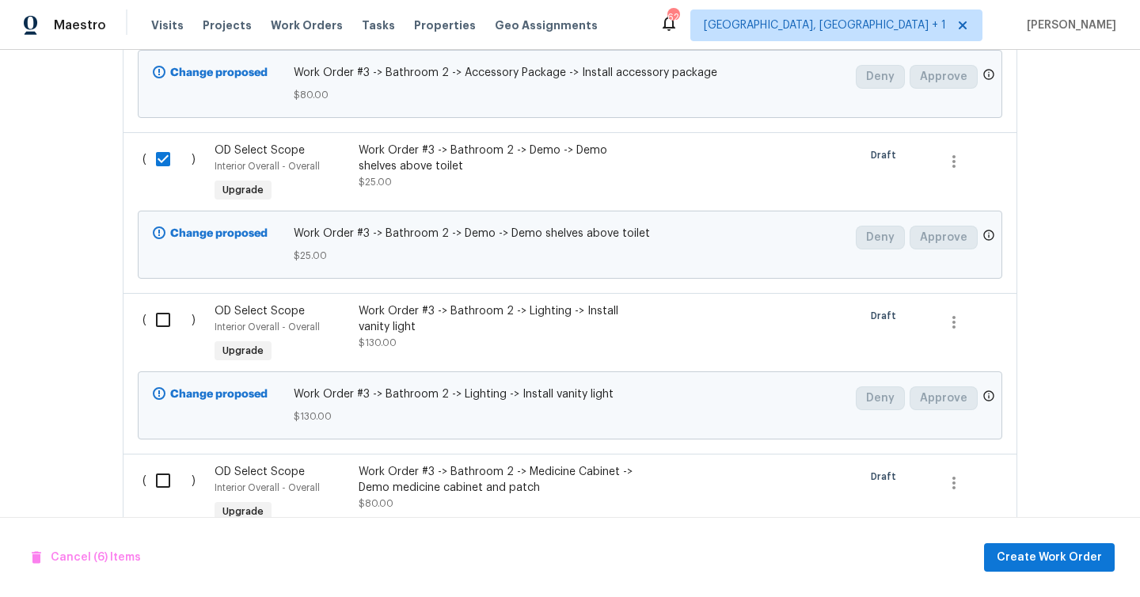
scroll to position [1490, 0]
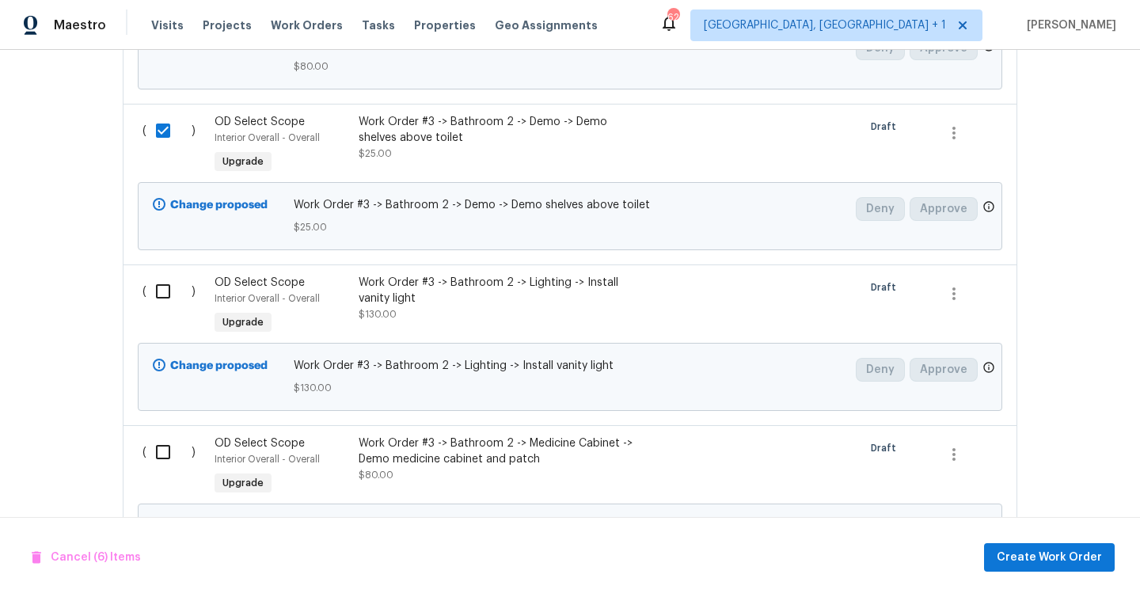
click at [161, 278] on input "checkbox" at bounding box center [168, 291] width 45 height 33
checkbox input "true"
click at [158, 443] on input "checkbox" at bounding box center [168, 451] width 45 height 33
checkbox input "true"
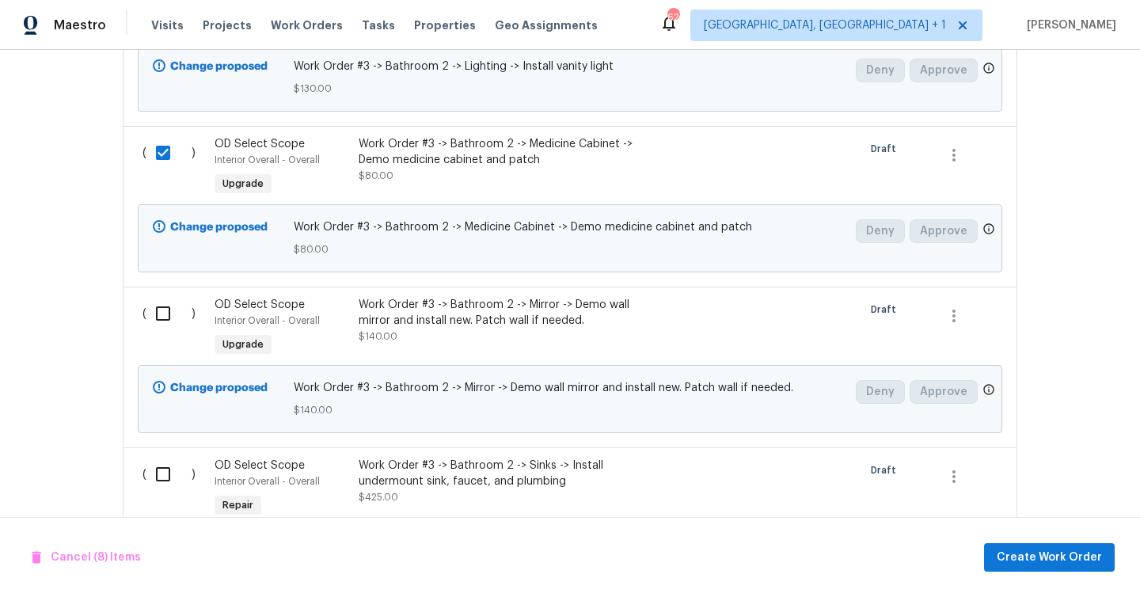
scroll to position [1830, 0]
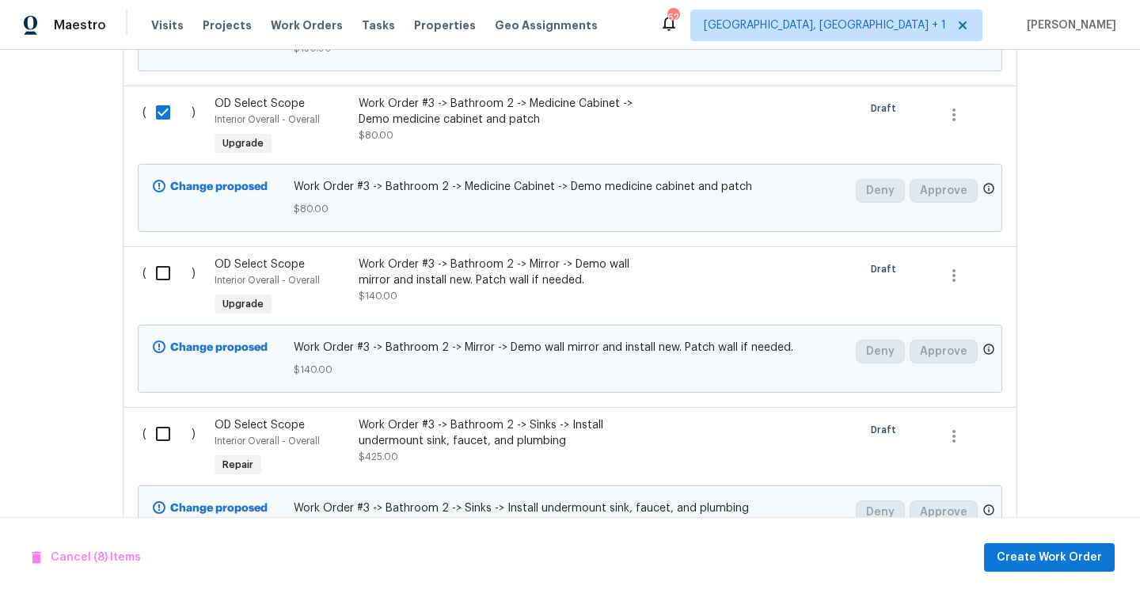
click at [180, 260] on input "checkbox" at bounding box center [168, 272] width 45 height 33
checkbox input "true"
click at [165, 417] on input "checkbox" at bounding box center [168, 433] width 45 height 33
checkbox input "true"
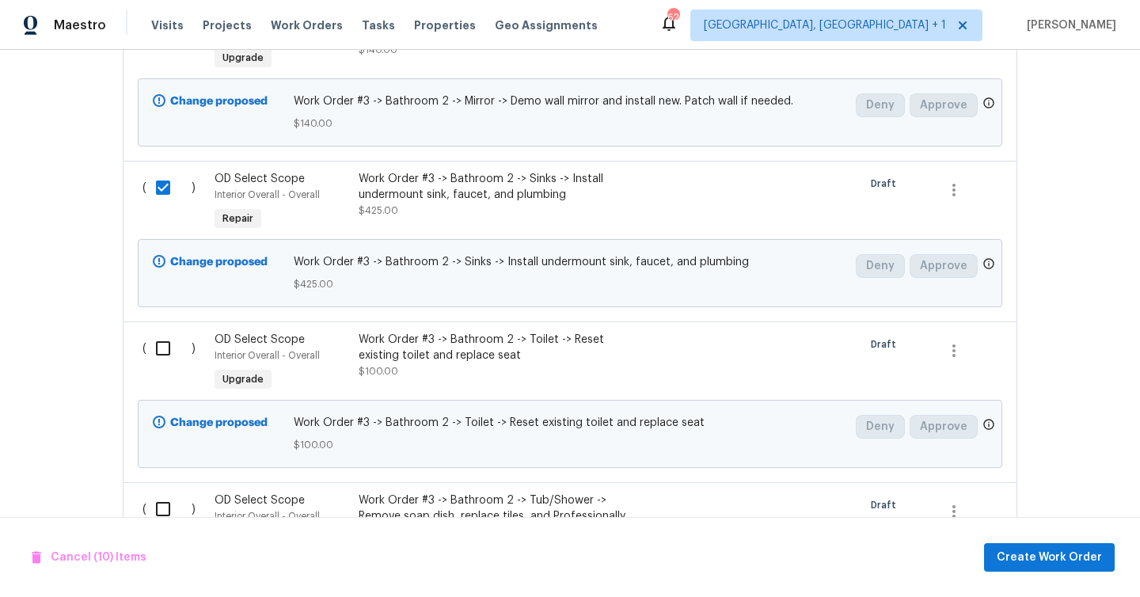
scroll to position [2088, 0]
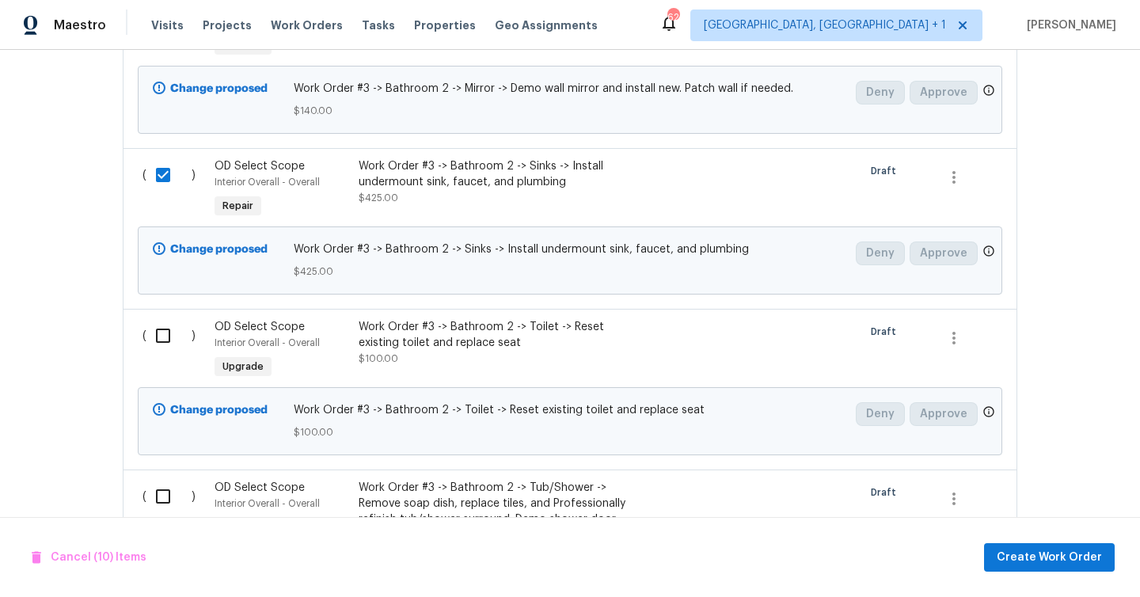
click at [165, 328] on input "checkbox" at bounding box center [168, 335] width 45 height 33
checkbox input "true"
click at [162, 488] on input "checkbox" at bounding box center [168, 496] width 45 height 33
checkbox input "true"
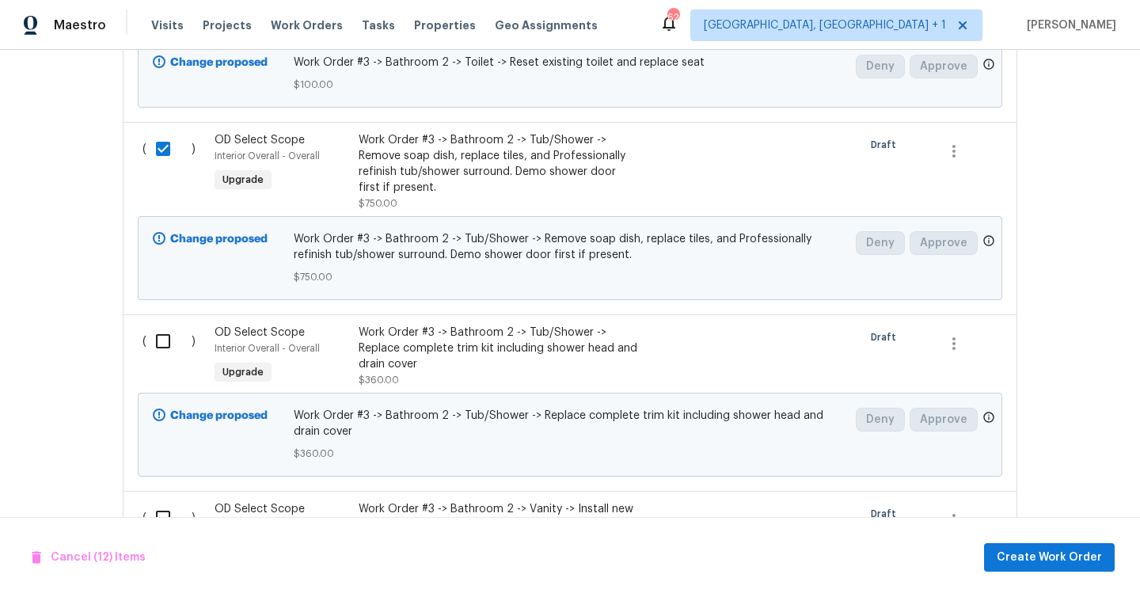
scroll to position [2456, 0]
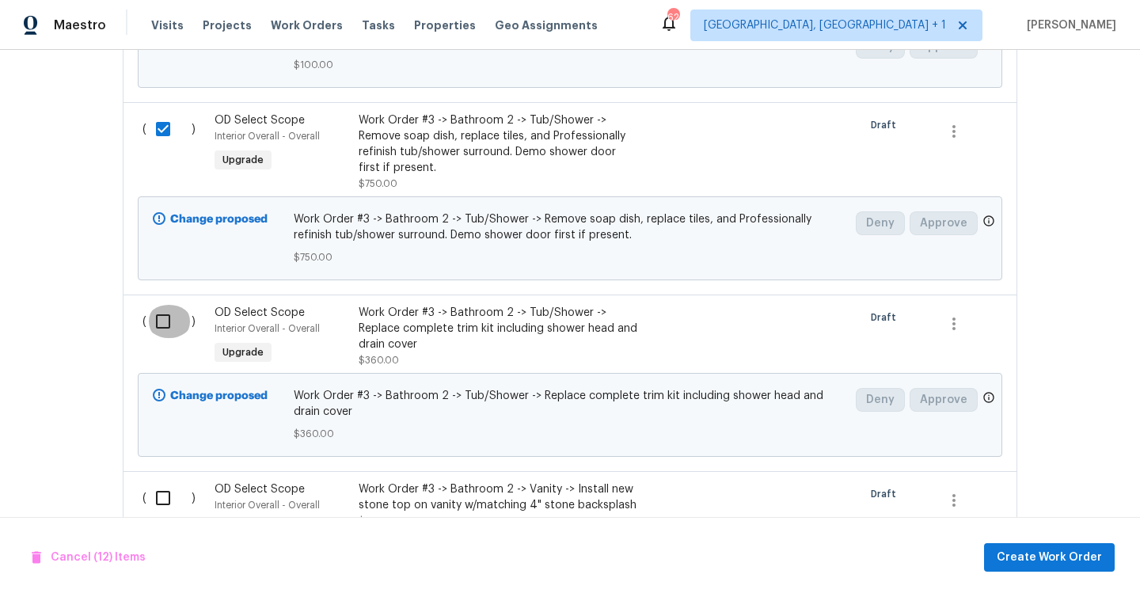
click at [153, 314] on input "checkbox" at bounding box center [168, 321] width 45 height 33
checkbox input "true"
click at [157, 481] on input "checkbox" at bounding box center [168, 497] width 45 height 33
checkbox input "true"
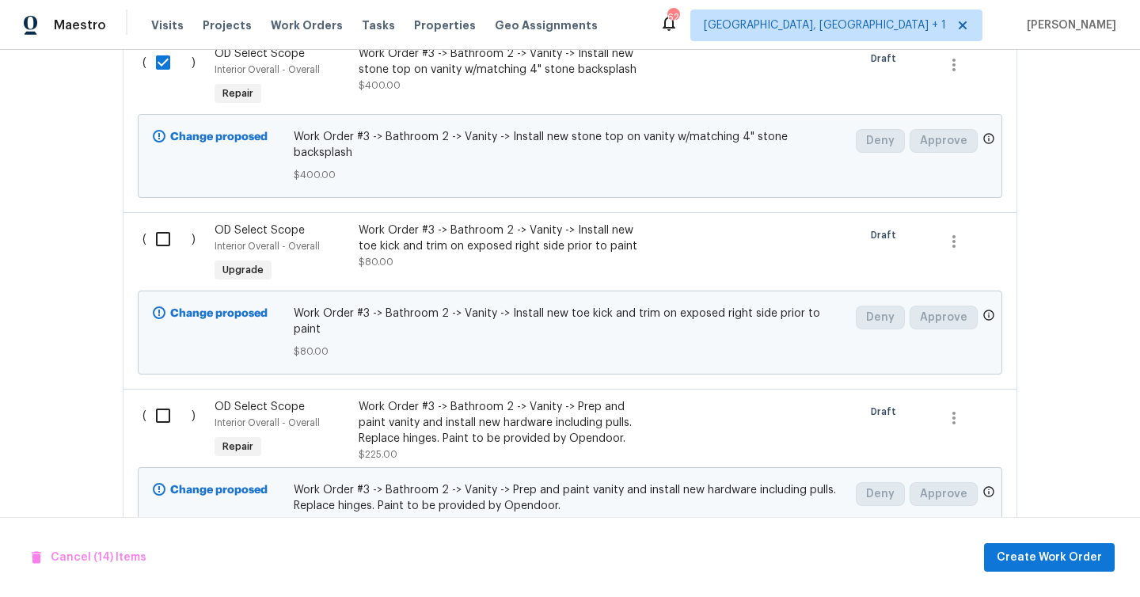
scroll to position [2918, 0]
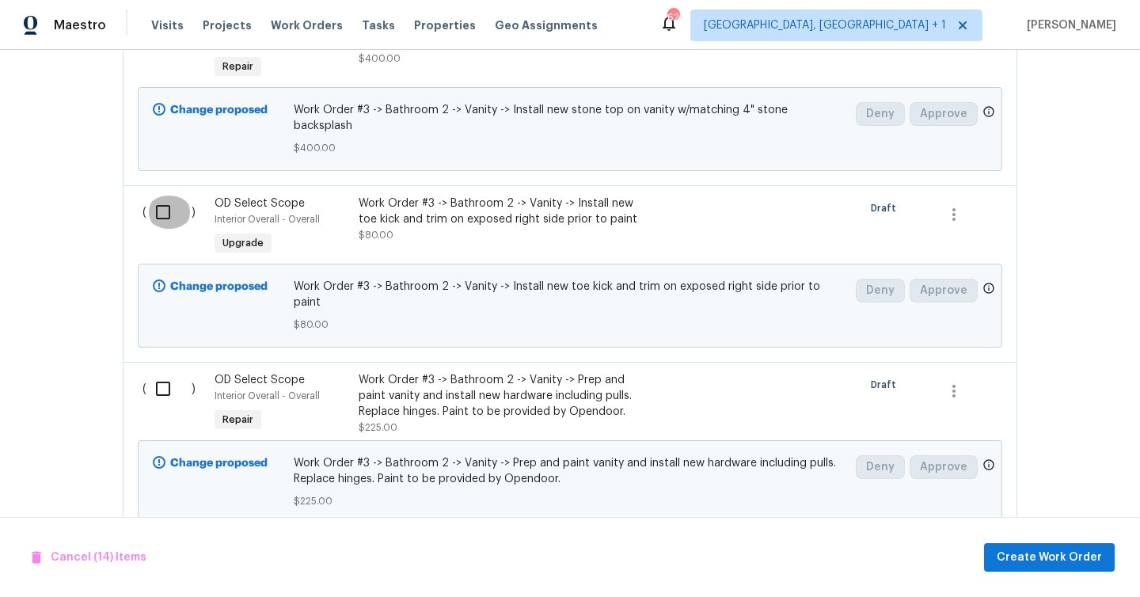
click at [170, 195] on input "checkbox" at bounding box center [168, 211] width 45 height 33
checkbox input "true"
click at [161, 372] on input "checkbox" at bounding box center [168, 388] width 45 height 33
checkbox input "true"
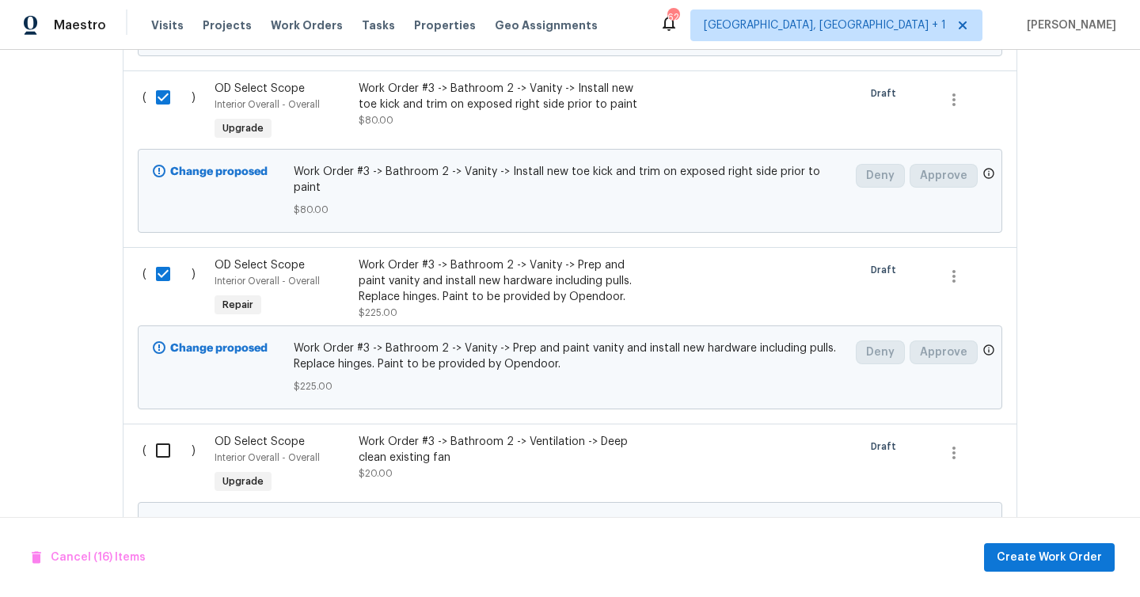
scroll to position [3143, 0]
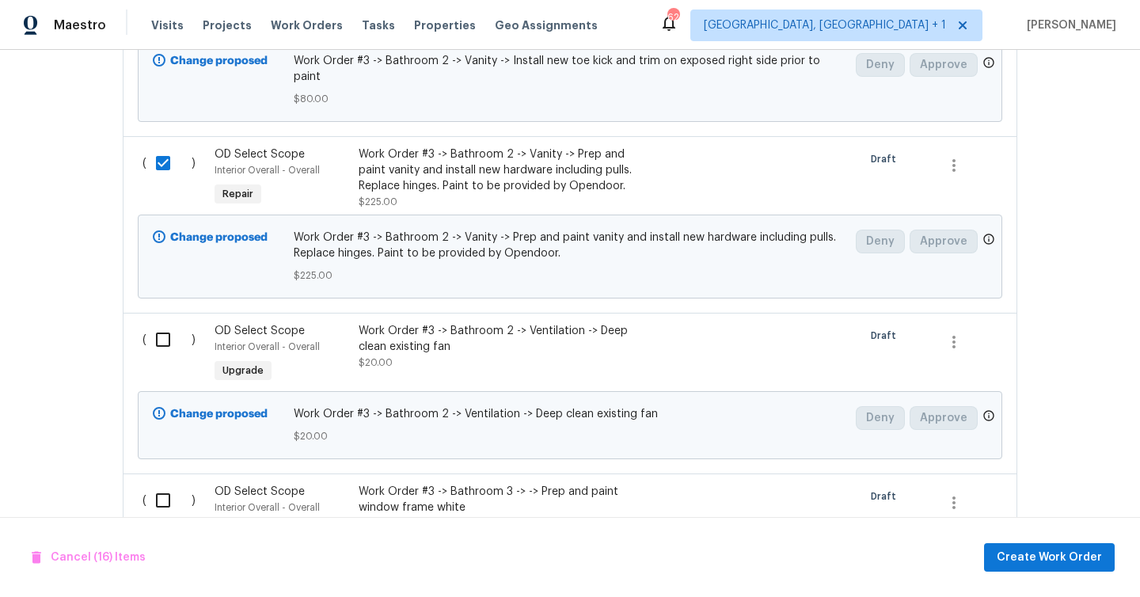
click at [170, 323] on input "checkbox" at bounding box center [168, 339] width 45 height 33
checkbox input "true"
click at [161, 484] on input "checkbox" at bounding box center [168, 500] width 45 height 33
checkbox input "true"
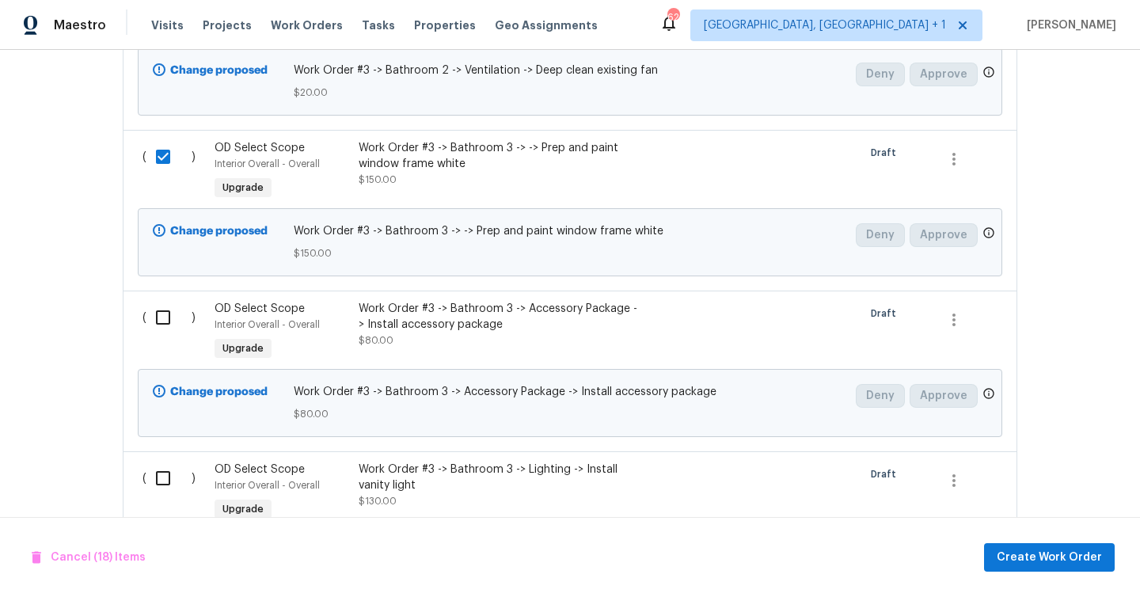
scroll to position [3490, 0]
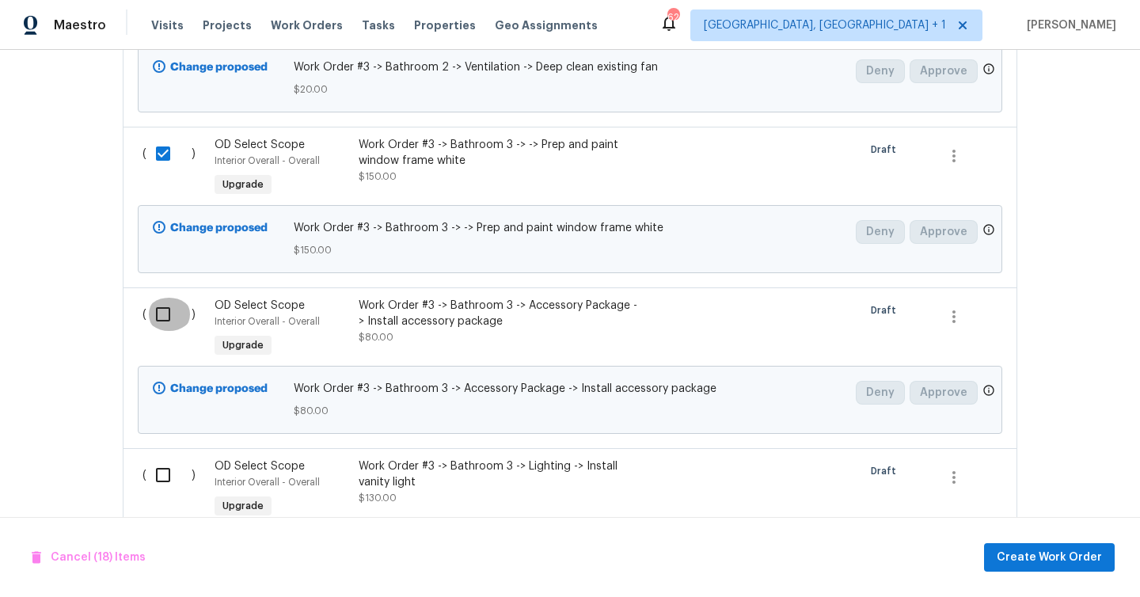
click at [161, 298] on input "checkbox" at bounding box center [168, 314] width 45 height 33
checkbox input "true"
click at [161, 458] on input "checkbox" at bounding box center [168, 474] width 45 height 33
checkbox input "true"
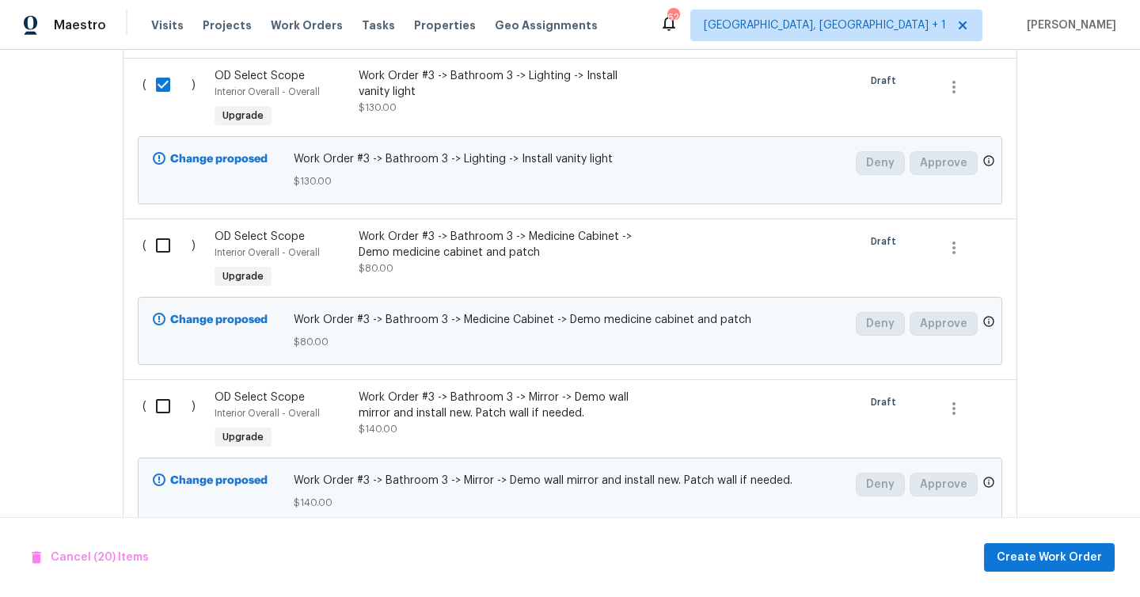
scroll to position [3836, 0]
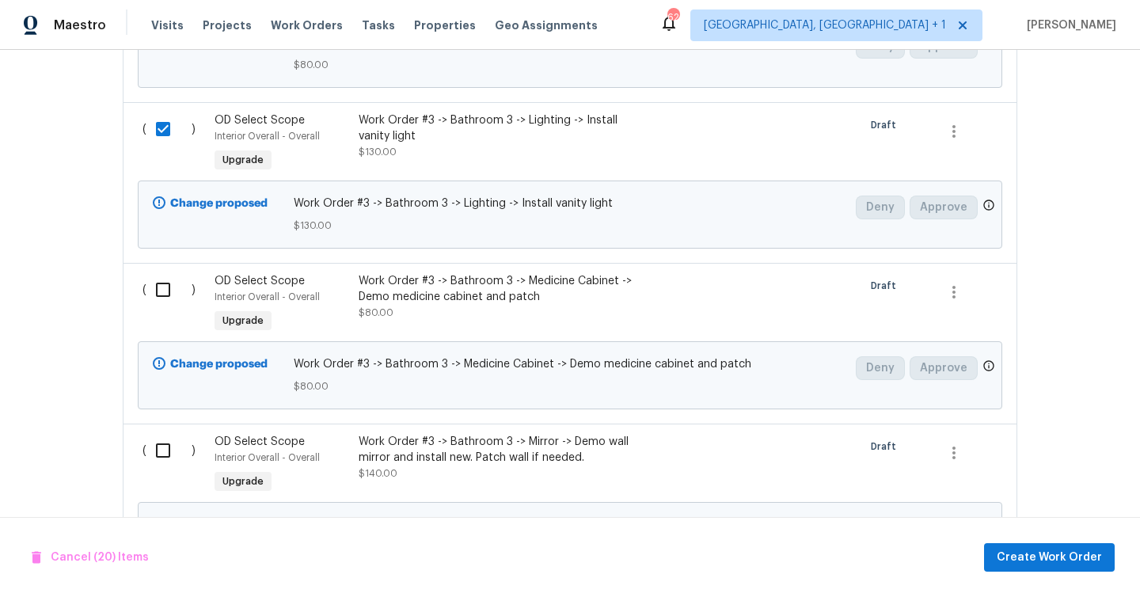
click at [162, 273] on input "checkbox" at bounding box center [168, 289] width 45 height 33
checkbox input "true"
click at [157, 434] on input "checkbox" at bounding box center [168, 450] width 45 height 33
checkbox input "true"
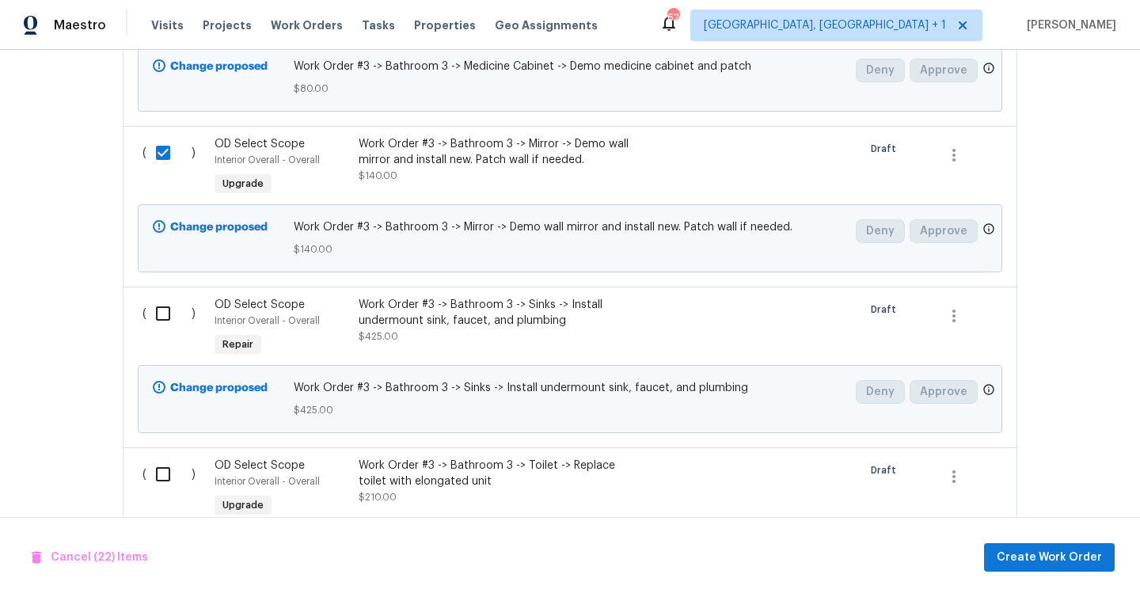
scroll to position [4206, 0]
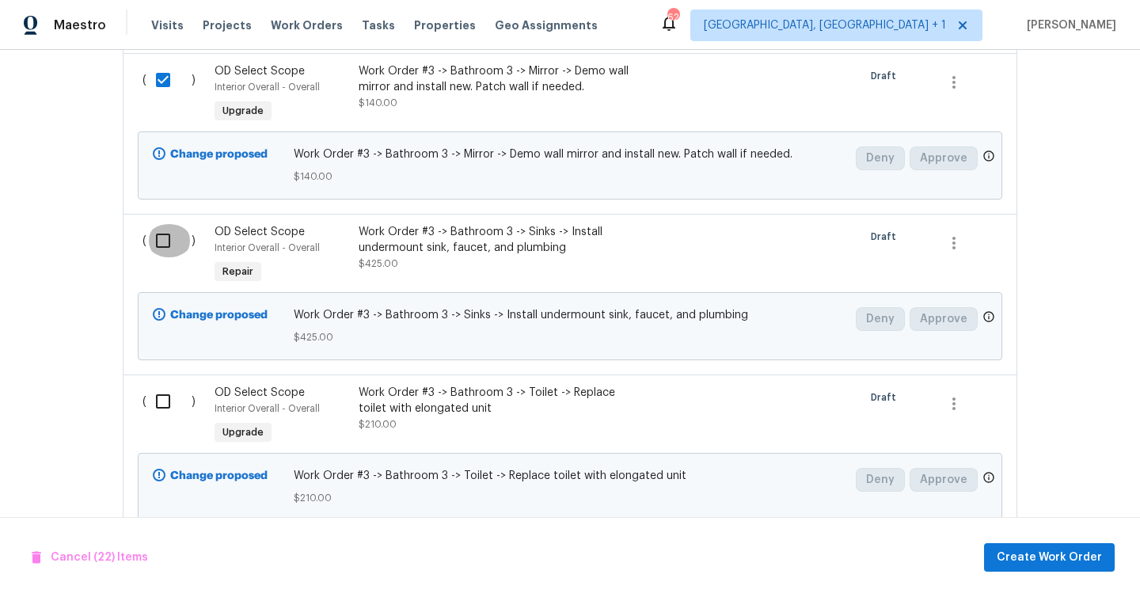
click at [167, 224] on input "checkbox" at bounding box center [168, 240] width 45 height 33
checkbox input "true"
click at [167, 385] on input "checkbox" at bounding box center [168, 401] width 45 height 33
checkbox input "true"
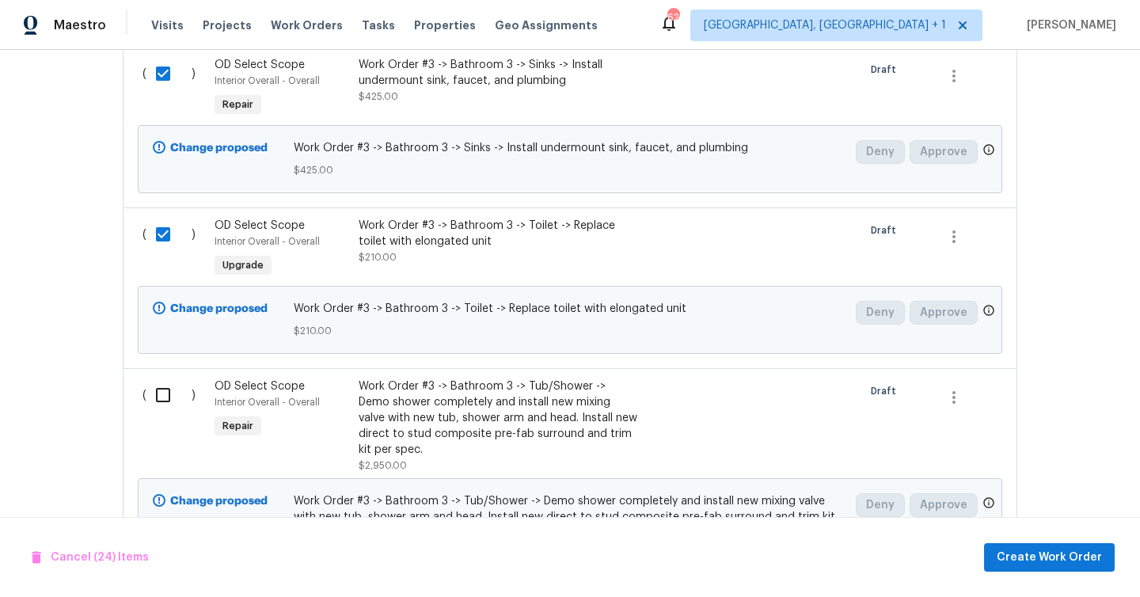
scroll to position [4554, 0]
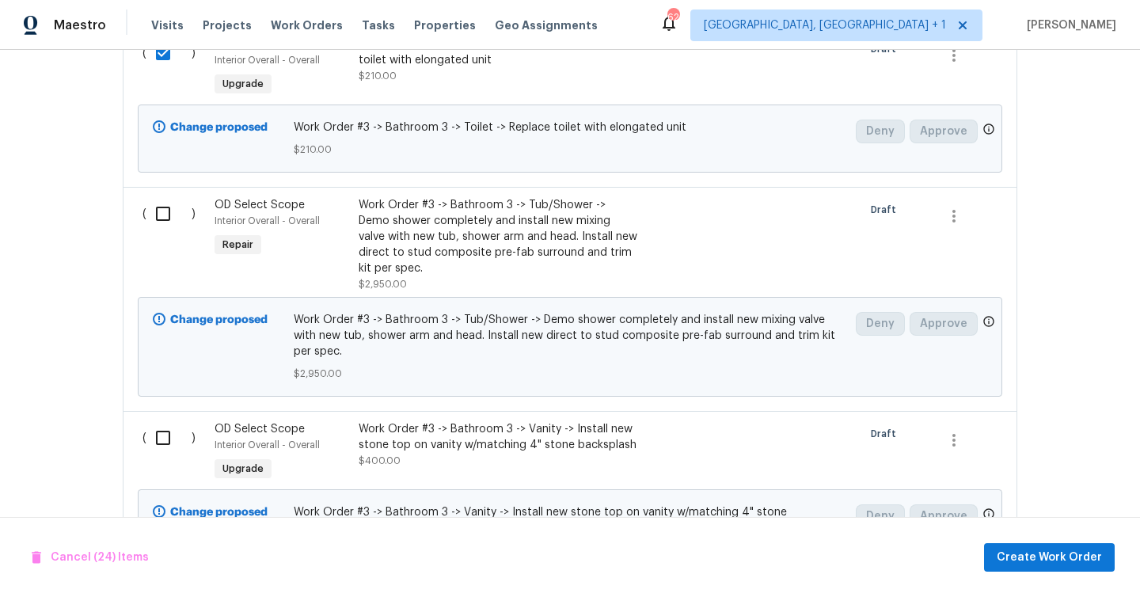
click at [169, 192] on div "( )" at bounding box center [174, 244] width 72 height 104
click at [169, 197] on input "checkbox" at bounding box center [168, 213] width 45 height 33
checkbox input "true"
click at [169, 421] on input "checkbox" at bounding box center [168, 437] width 45 height 33
checkbox input "true"
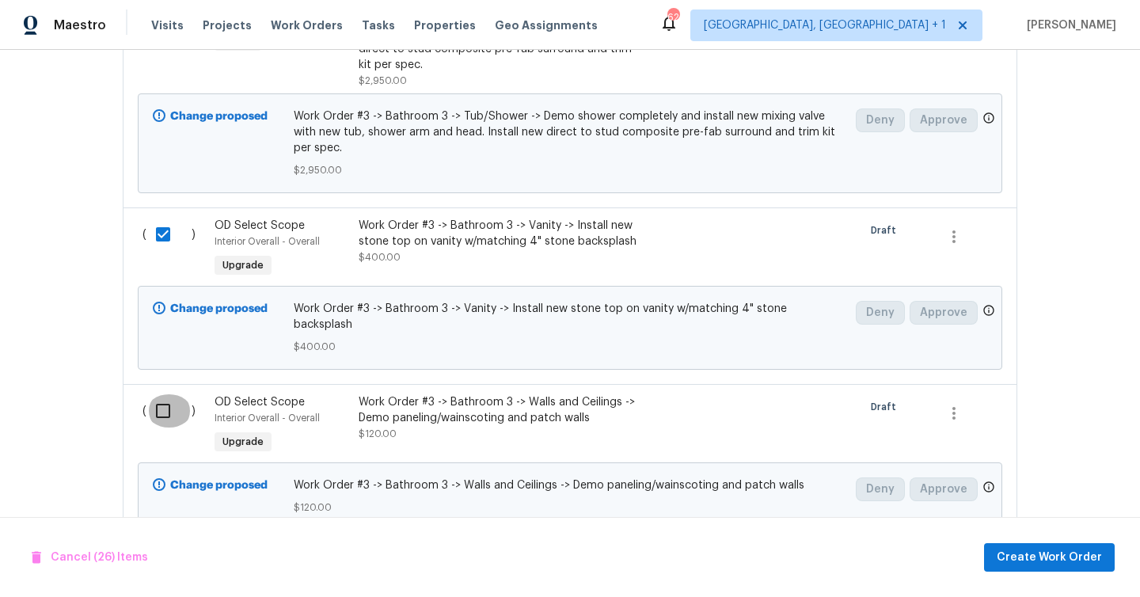
click at [163, 394] on input "checkbox" at bounding box center [168, 410] width 45 height 33
checkbox input "true"
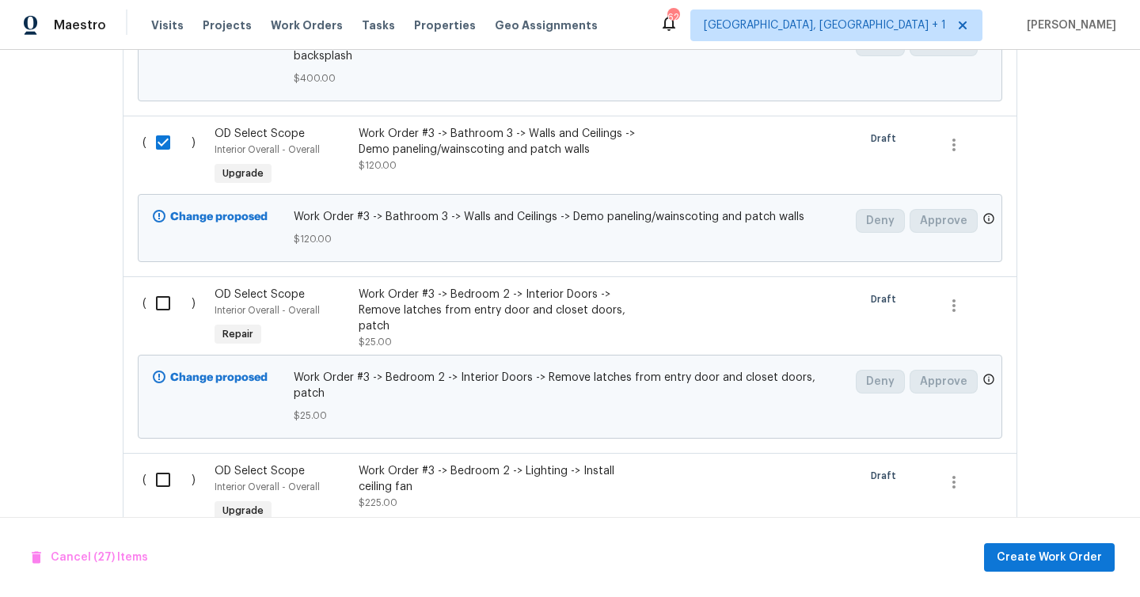
scroll to position [5066, 0]
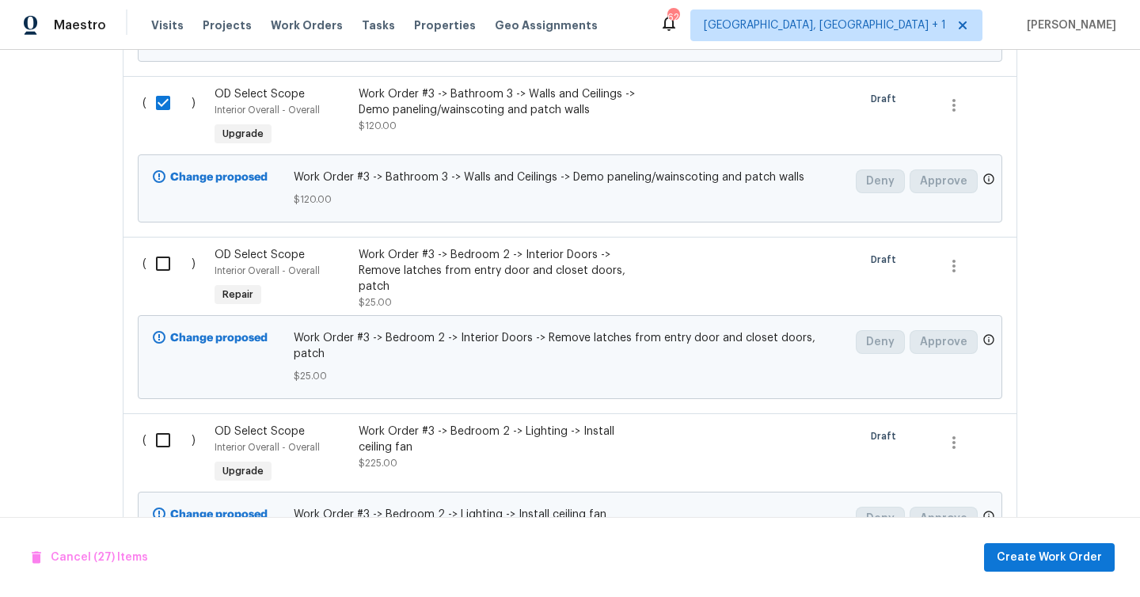
click at [159, 242] on div "( )" at bounding box center [174, 278] width 72 height 73
click at [166, 423] on input "checkbox" at bounding box center [168, 439] width 45 height 33
checkbox input "true"
click at [161, 247] on input "checkbox" at bounding box center [168, 263] width 45 height 33
checkbox input "true"
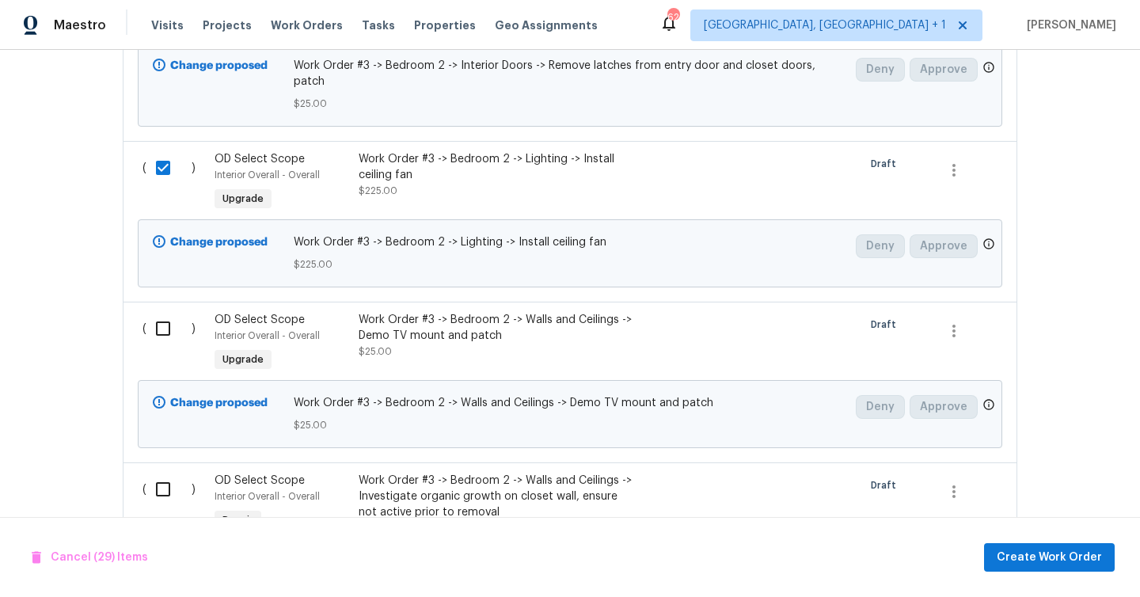
scroll to position [5388, 0]
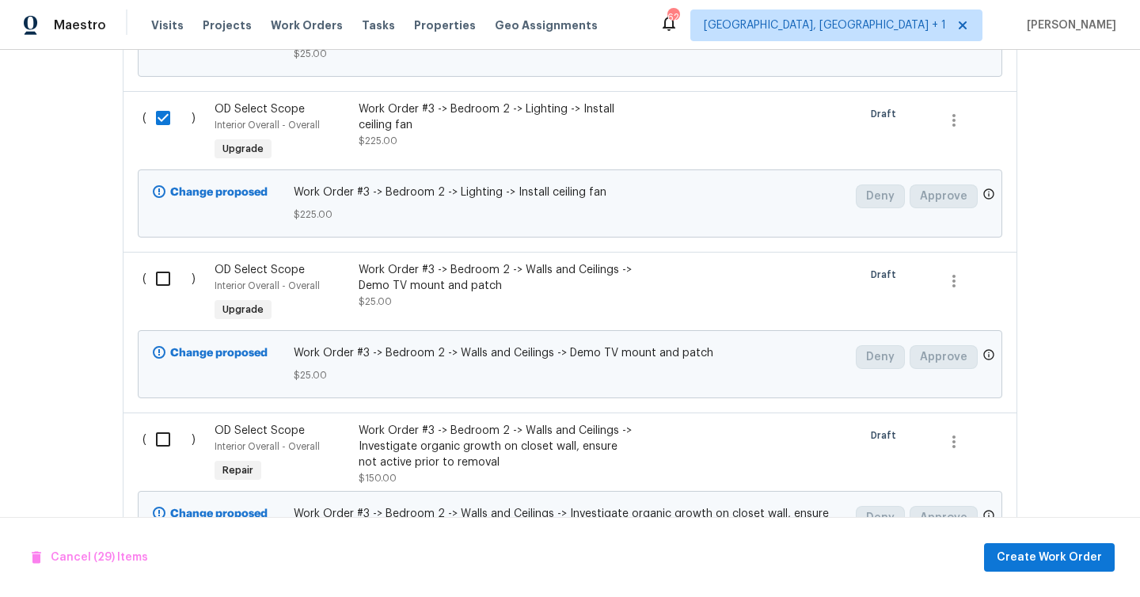
click at [161, 262] on input "checkbox" at bounding box center [168, 278] width 45 height 33
checkbox input "true"
click at [162, 423] on input "checkbox" at bounding box center [168, 439] width 45 height 33
checkbox input "true"
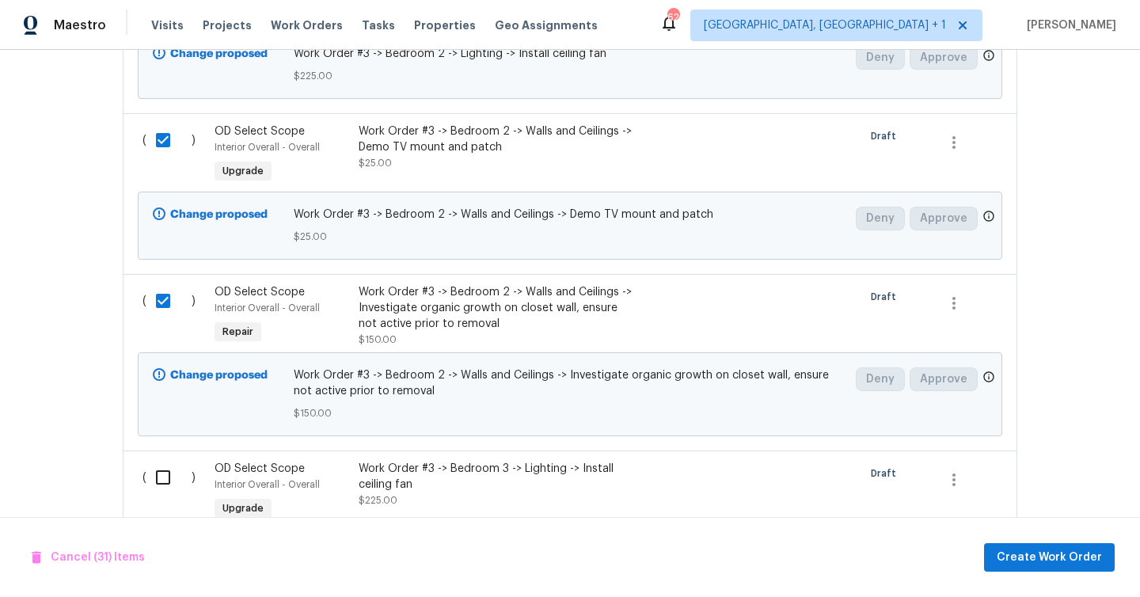
scroll to position [5704, 0]
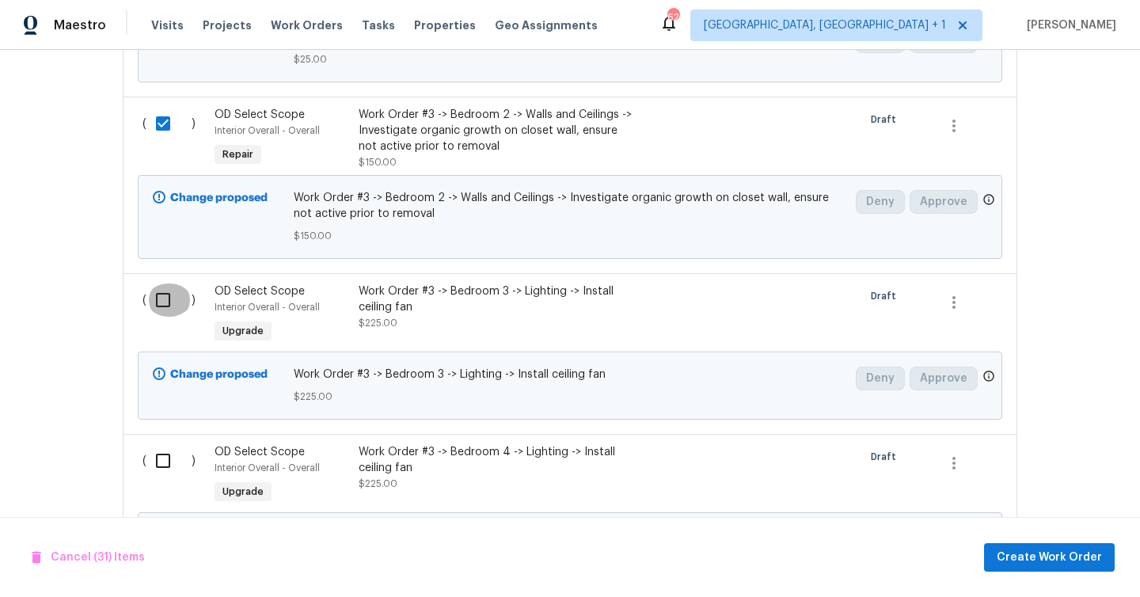
click at [161, 283] on input "checkbox" at bounding box center [168, 299] width 45 height 33
checkbox input "true"
click at [165, 444] on input "checkbox" at bounding box center [168, 460] width 45 height 33
checkbox input "true"
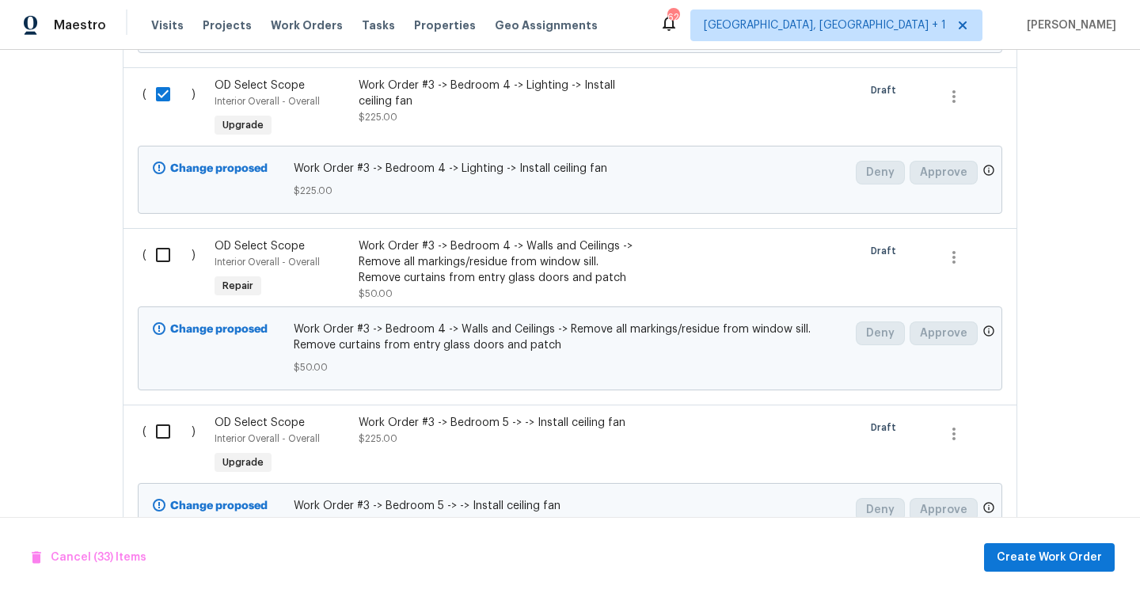
scroll to position [5967, 0]
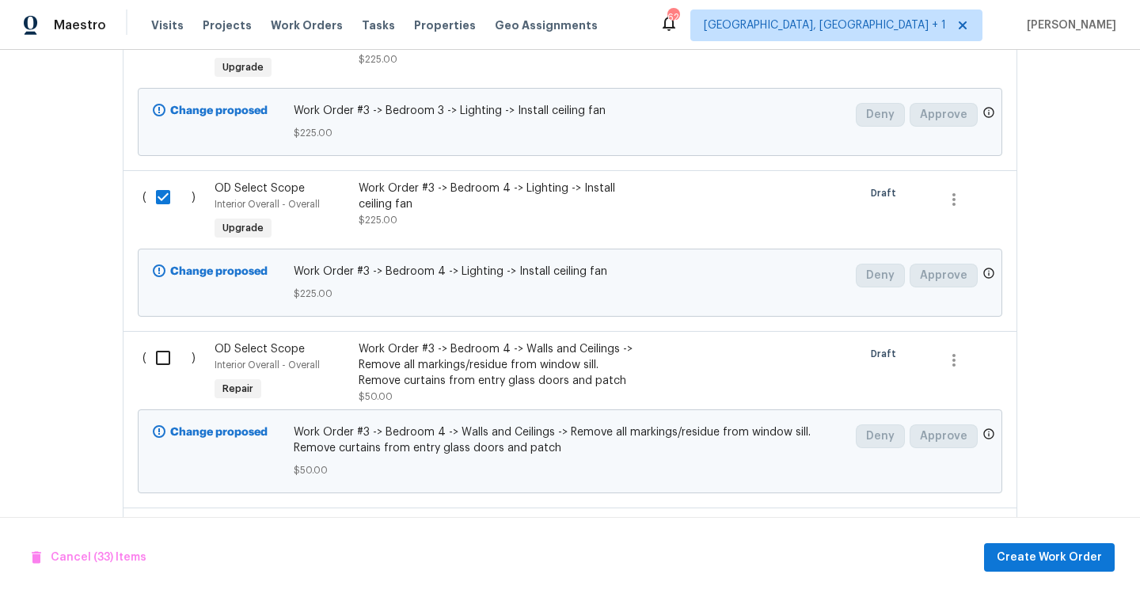
click at [164, 341] on input "checkbox" at bounding box center [168, 357] width 45 height 33
checkbox input "true"
click at [161, 518] on input "checkbox" at bounding box center [168, 534] width 45 height 33
checkbox input "true"
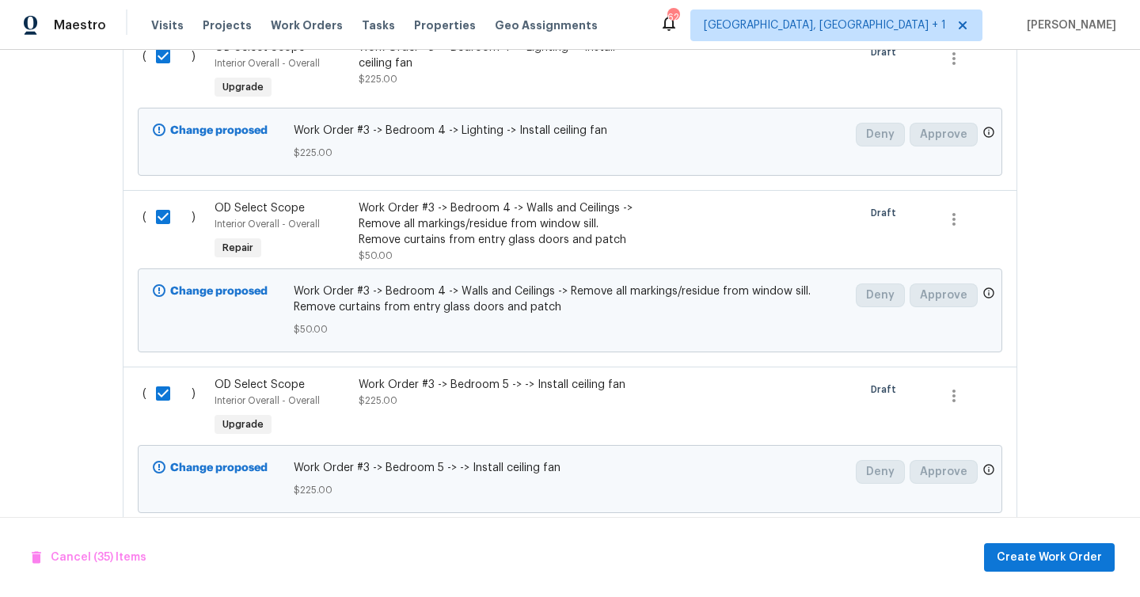
scroll to position [6200, 0]
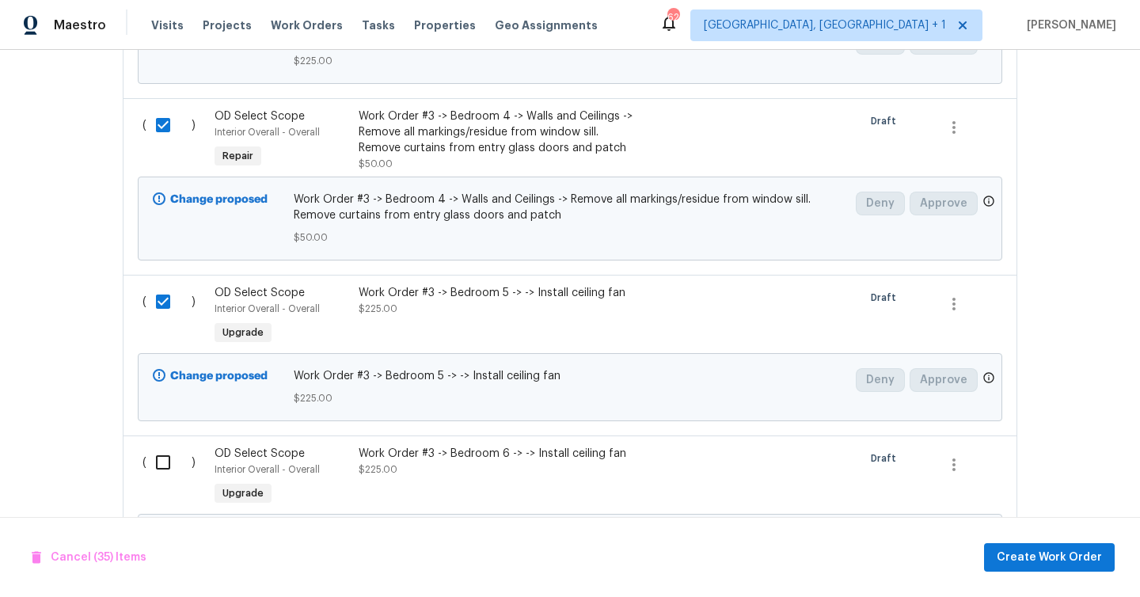
click at [165, 446] on input "checkbox" at bounding box center [168, 462] width 45 height 33
checkbox input "true"
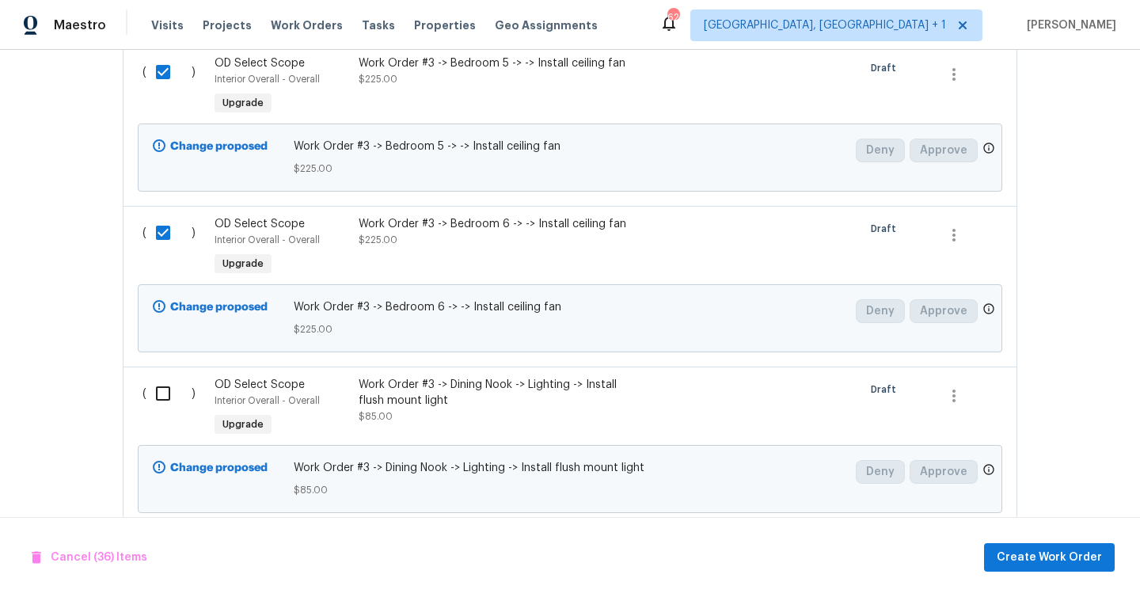
click at [169, 377] on input "checkbox" at bounding box center [168, 393] width 45 height 33
checkbox input "true"
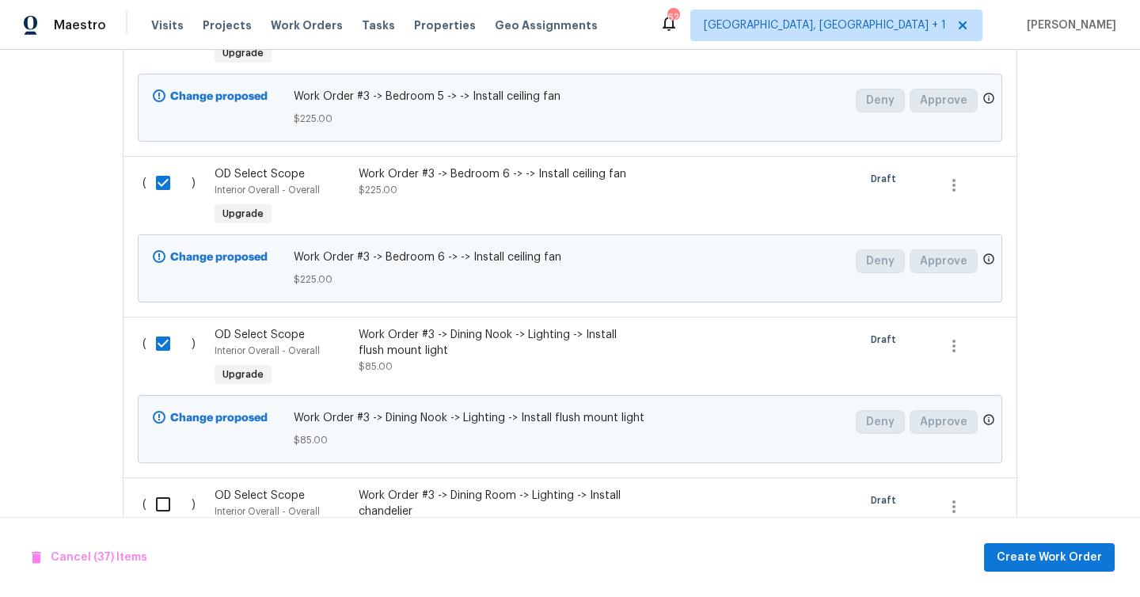
scroll to position [6615, 0]
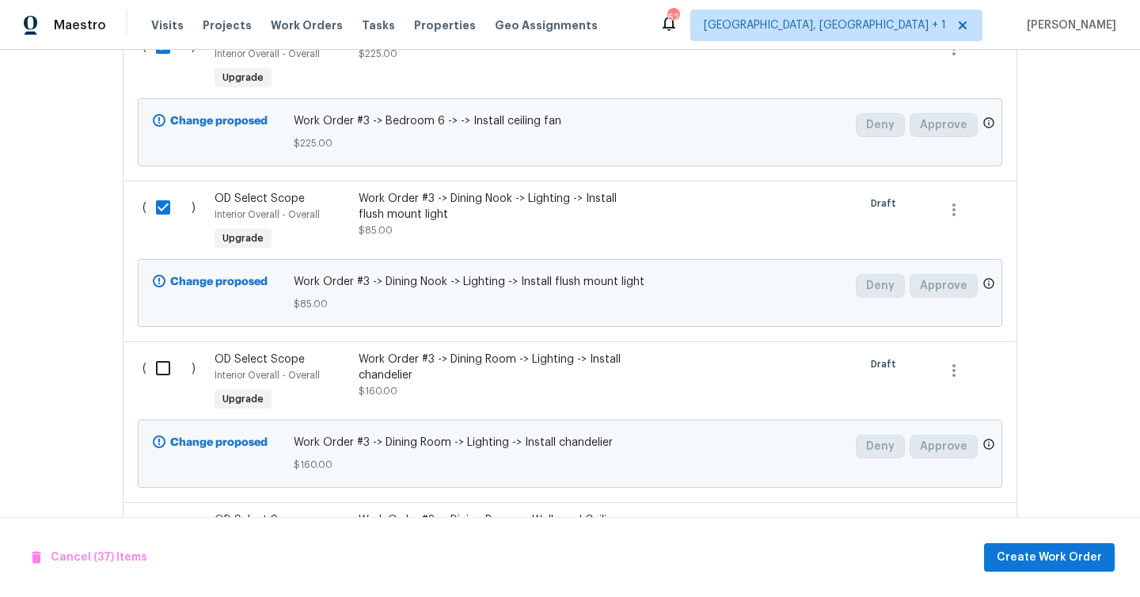
click at [169, 351] on input "checkbox" at bounding box center [168, 367] width 45 height 33
checkbox input "true"
click at [164, 507] on div "( )" at bounding box center [174, 551] width 72 height 89
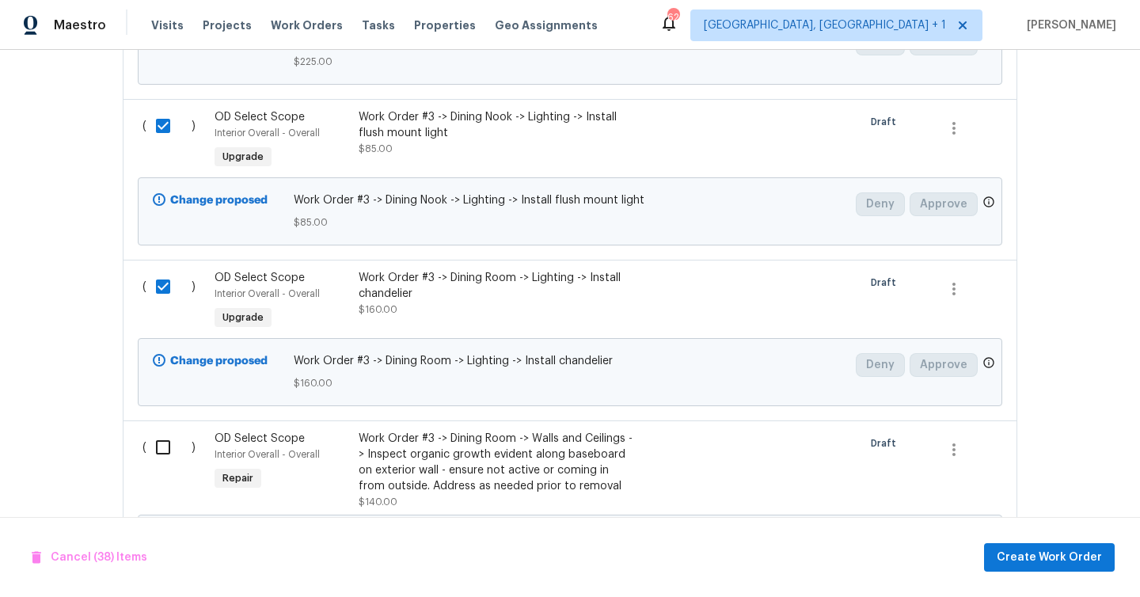
scroll to position [6861, 0]
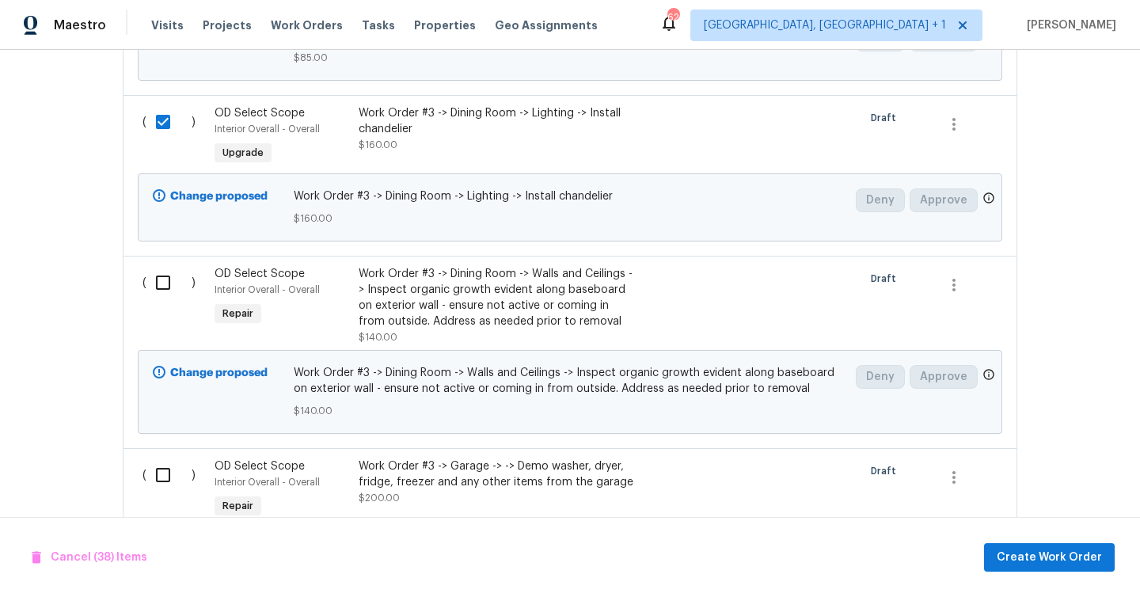
click at [161, 266] on input "checkbox" at bounding box center [168, 282] width 45 height 33
checkbox input "true"
click at [166, 458] on input "checkbox" at bounding box center [168, 474] width 45 height 33
checkbox input "true"
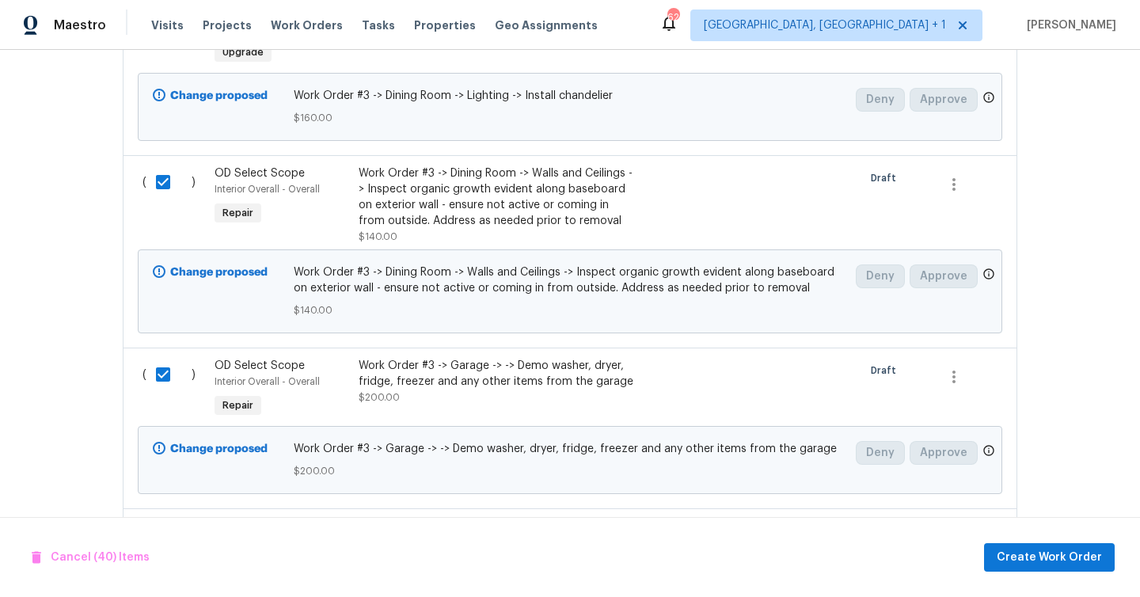
scroll to position [7139, 0]
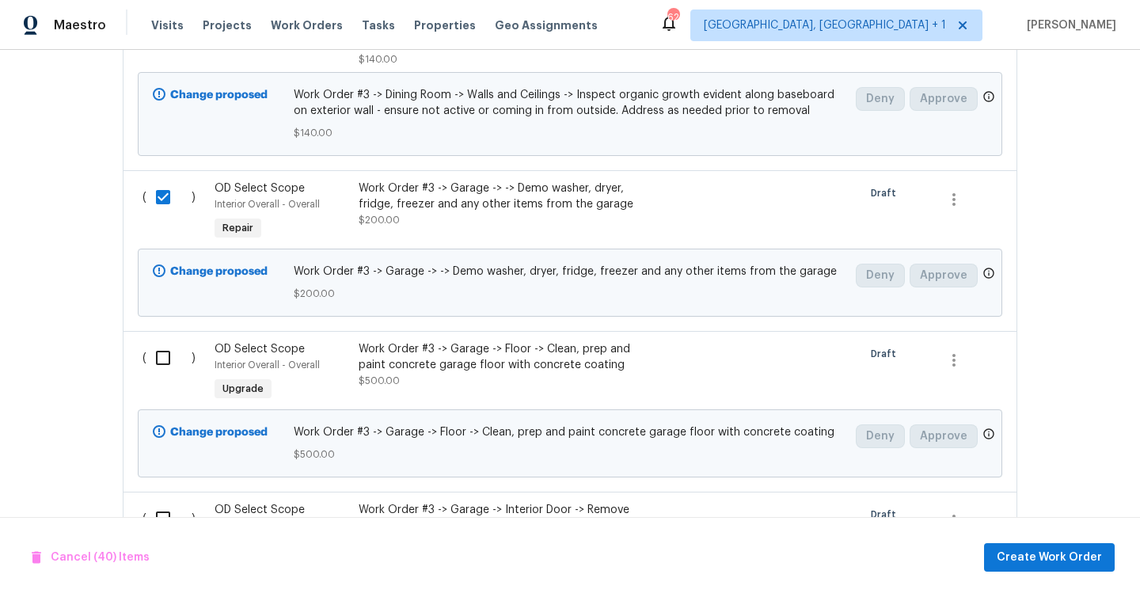
click at [164, 341] on input "checkbox" at bounding box center [168, 357] width 45 height 33
checkbox input "true"
click at [162, 502] on input "checkbox" at bounding box center [168, 518] width 45 height 33
checkbox input "true"
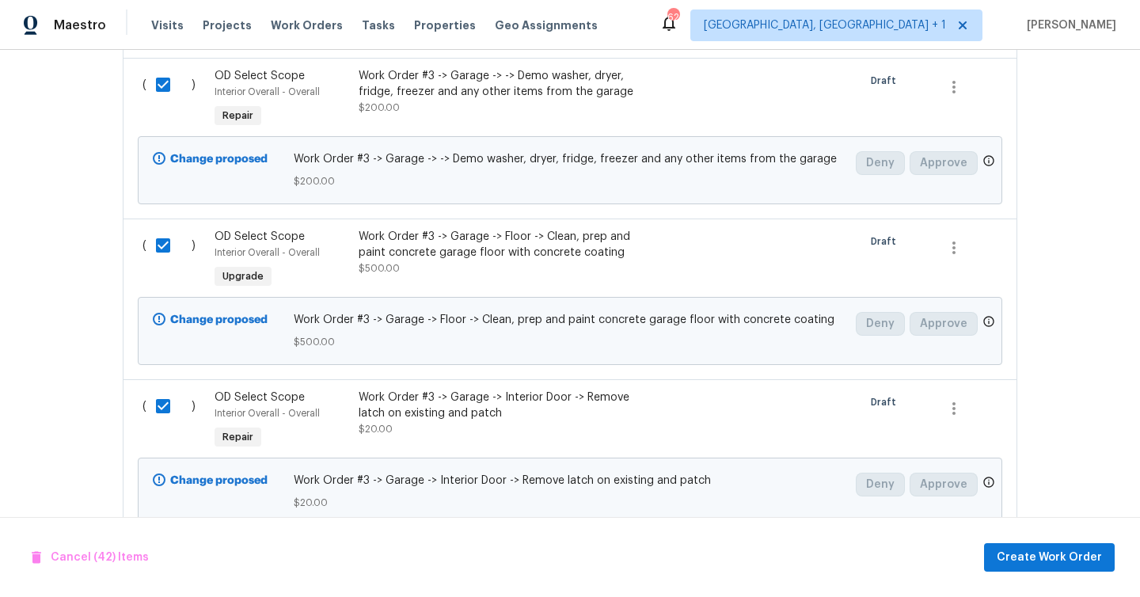
scroll to position [7380, 0]
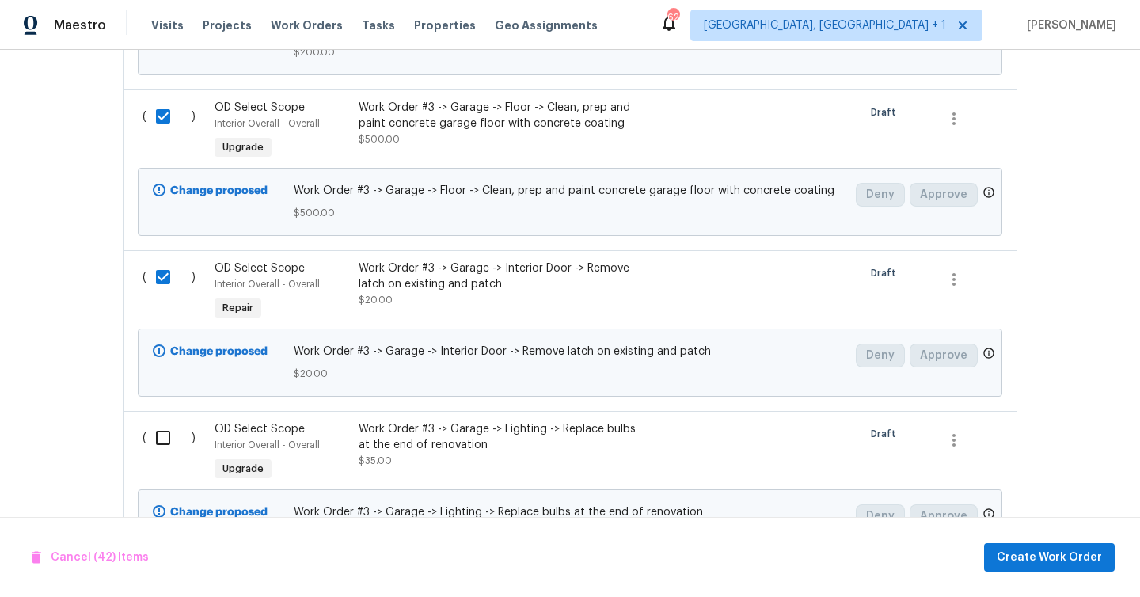
click at [161, 421] on input "checkbox" at bounding box center [168, 437] width 45 height 33
checkbox input "true"
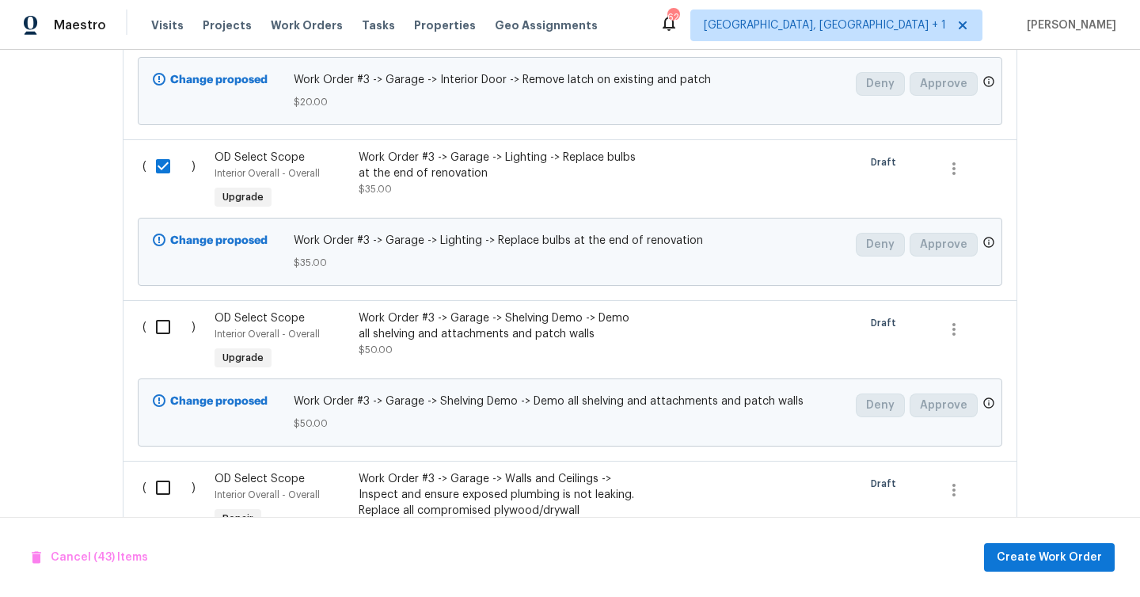
scroll to position [7686, 0]
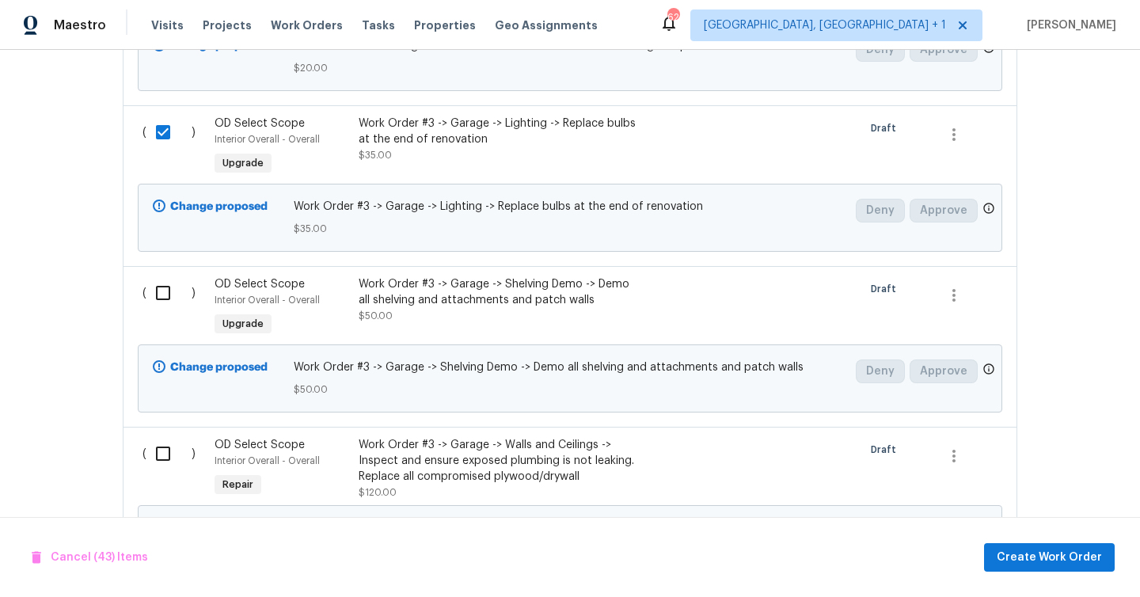
click at [151, 276] on input "checkbox" at bounding box center [168, 292] width 45 height 33
checkbox input "true"
click at [161, 432] on div "( )" at bounding box center [174, 468] width 72 height 73
click at [165, 437] on input "checkbox" at bounding box center [168, 453] width 45 height 33
checkbox input "true"
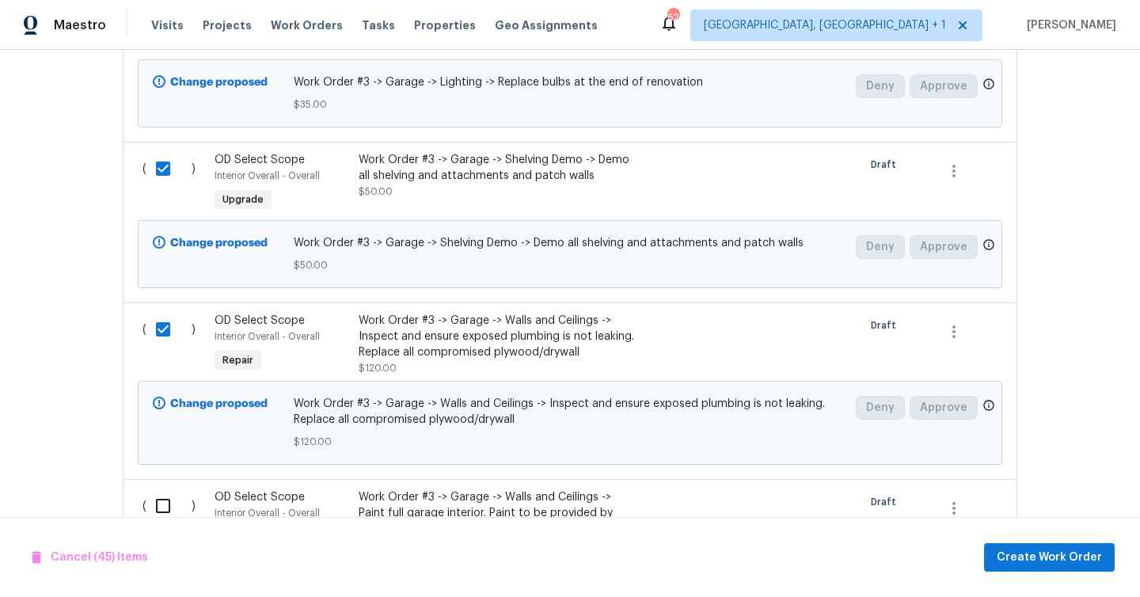
scroll to position [8034, 0]
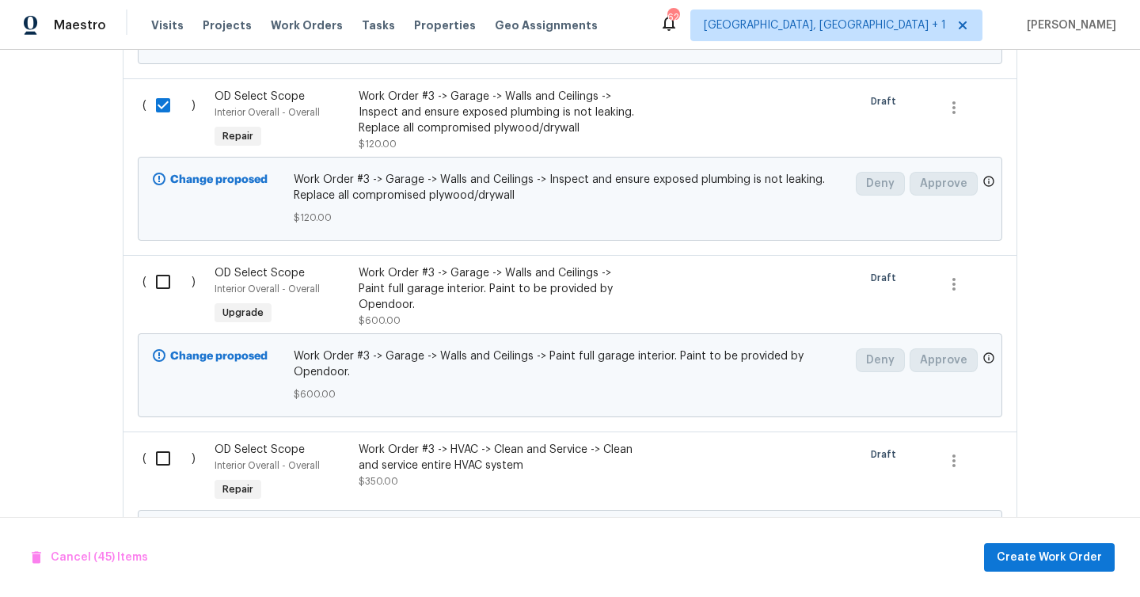
click at [167, 265] on input "checkbox" at bounding box center [168, 281] width 45 height 33
checkbox input "true"
click at [157, 440] on input "checkbox" at bounding box center [168, 456] width 45 height 33
checkbox input "true"
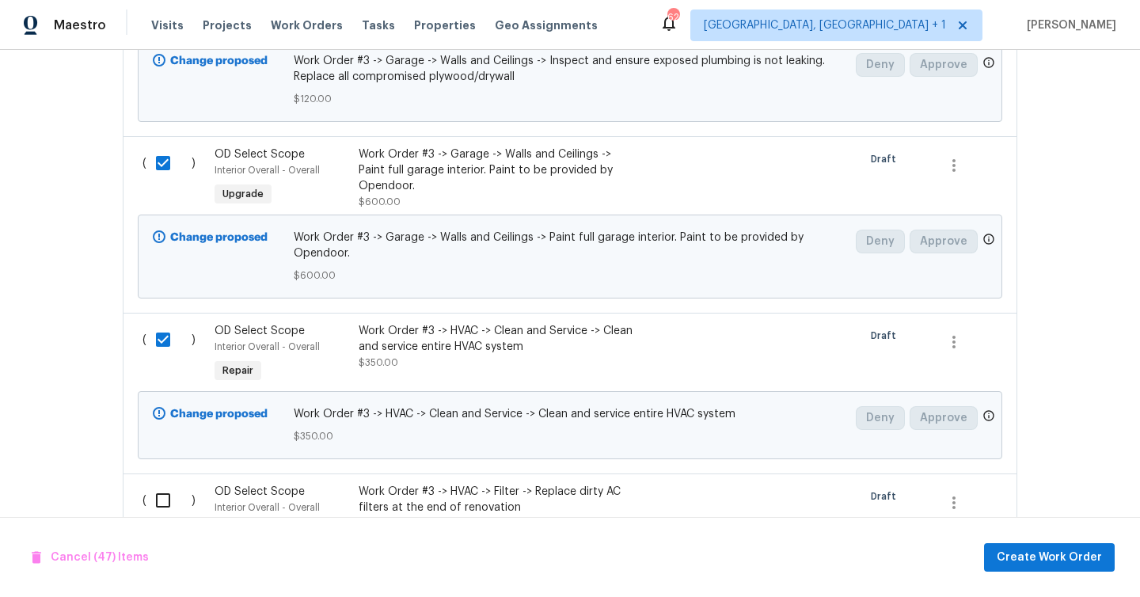
scroll to position [8256, 0]
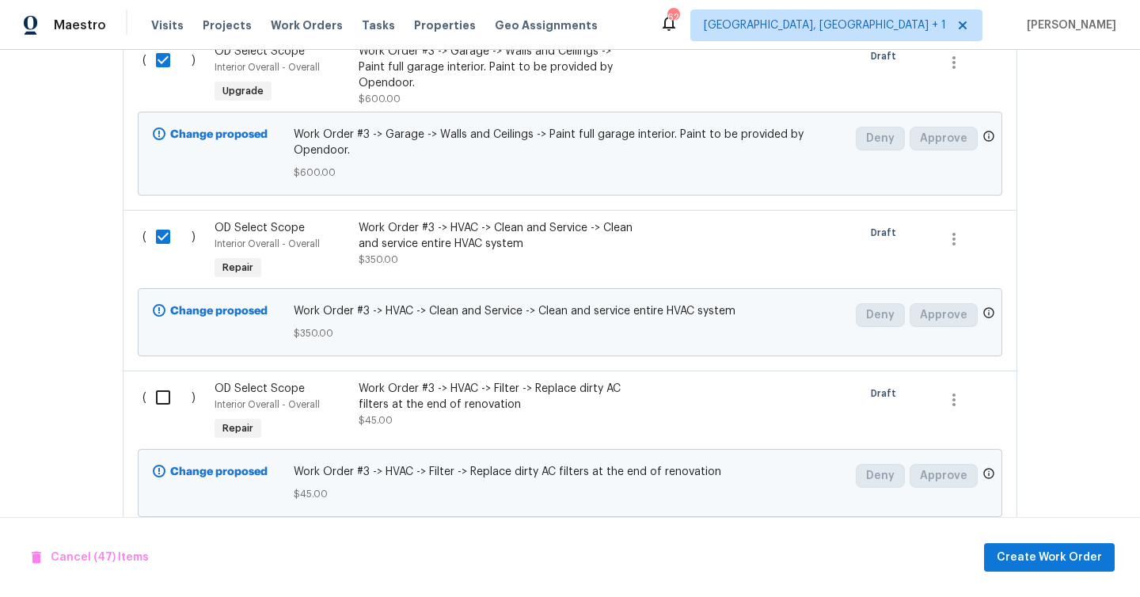
click at [168, 381] on input "checkbox" at bounding box center [168, 397] width 45 height 33
checkbox input "true"
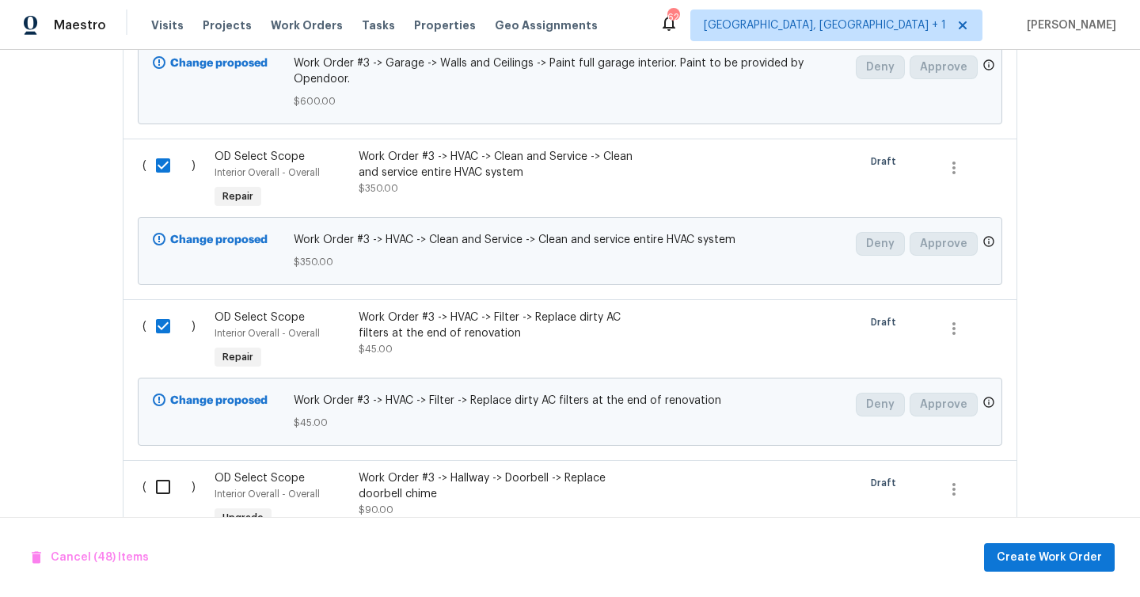
scroll to position [8453, 0]
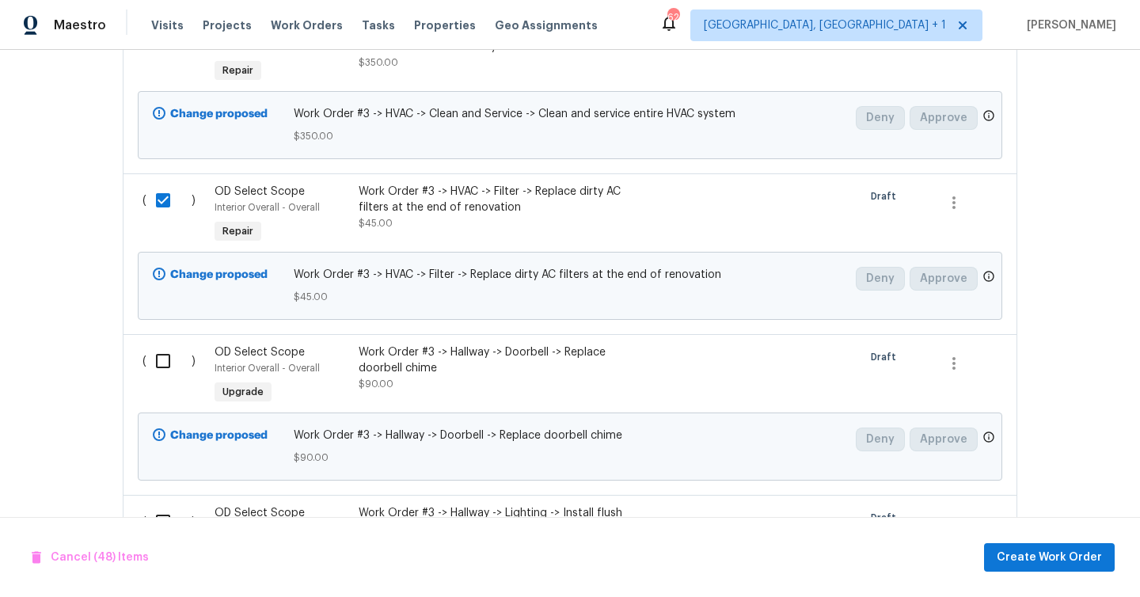
click at [165, 344] on input "checkbox" at bounding box center [168, 360] width 45 height 33
checkbox input "true"
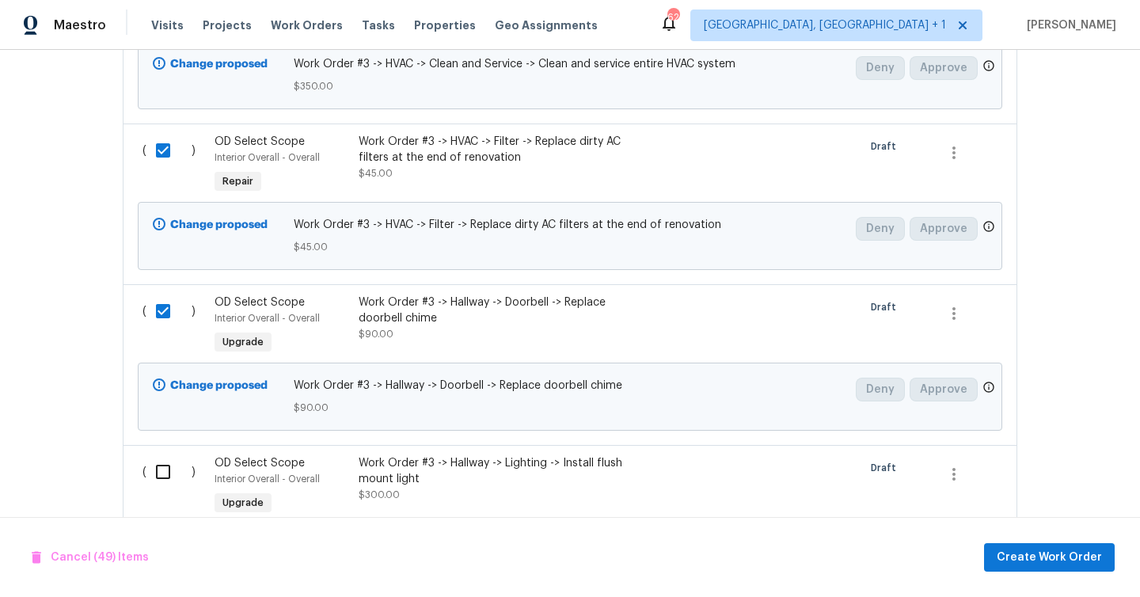
scroll to position [8625, 0]
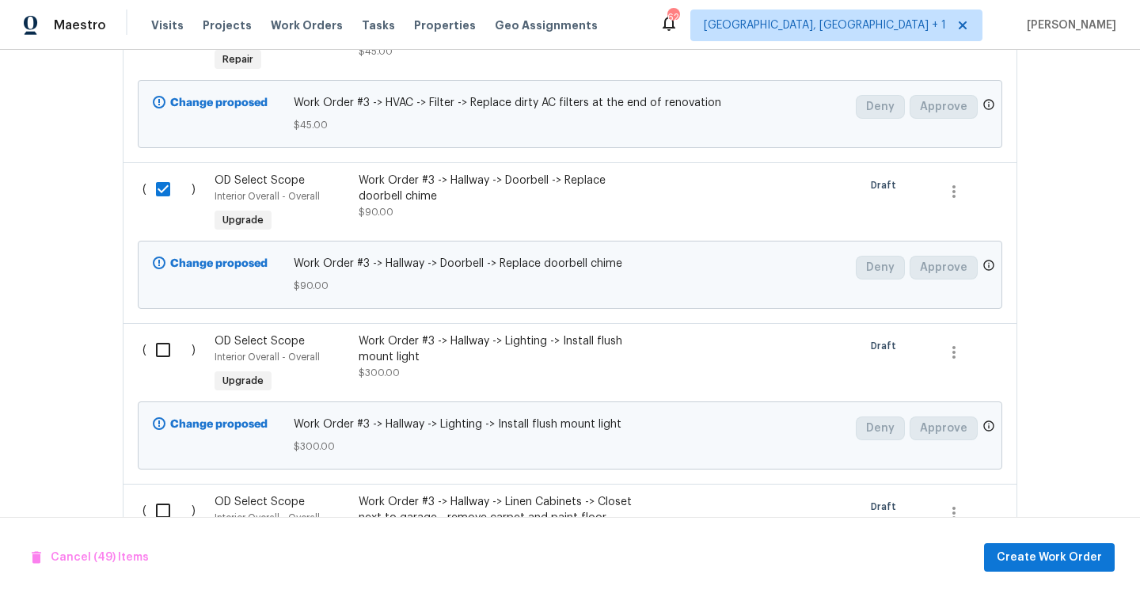
click at [162, 333] on input "checkbox" at bounding box center [168, 349] width 45 height 33
checkbox input "true"
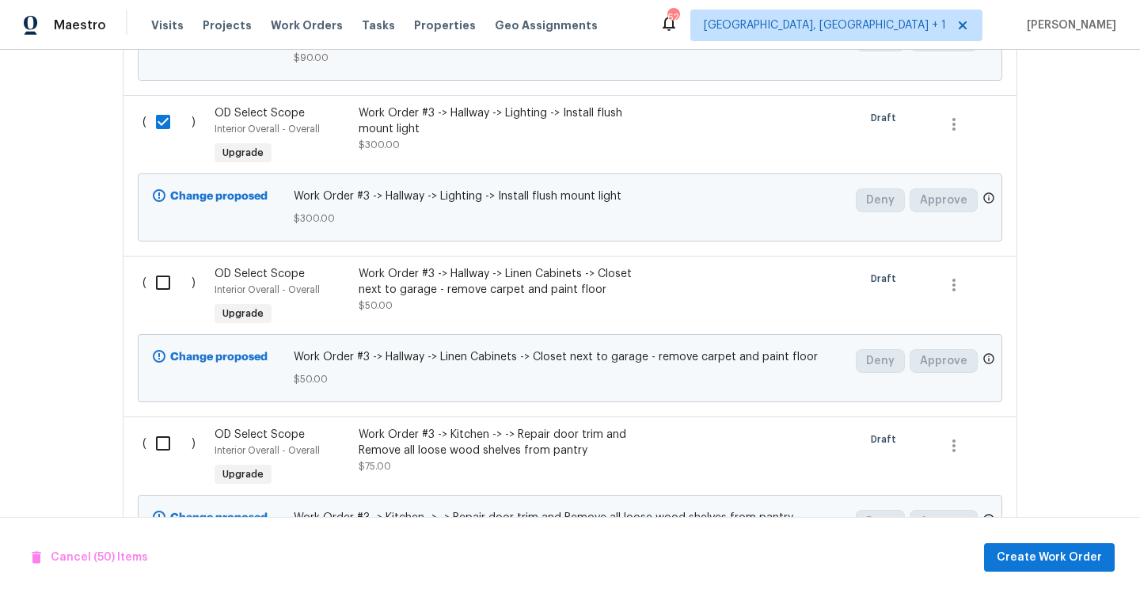
scroll to position [8772, 0]
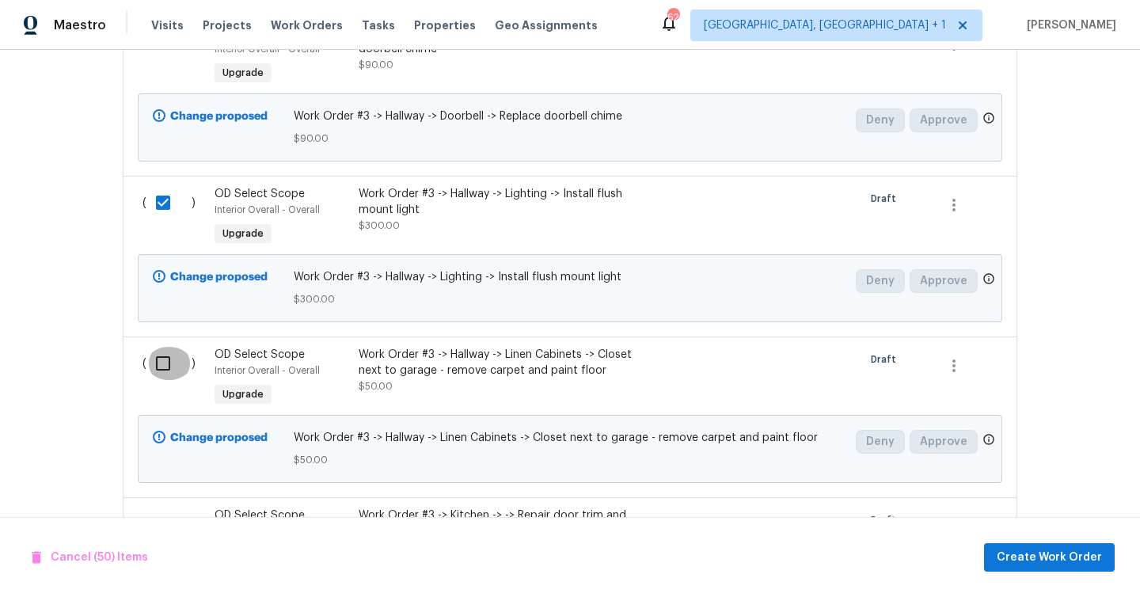
click at [159, 347] on input "checkbox" at bounding box center [168, 363] width 45 height 33
checkbox input "true"
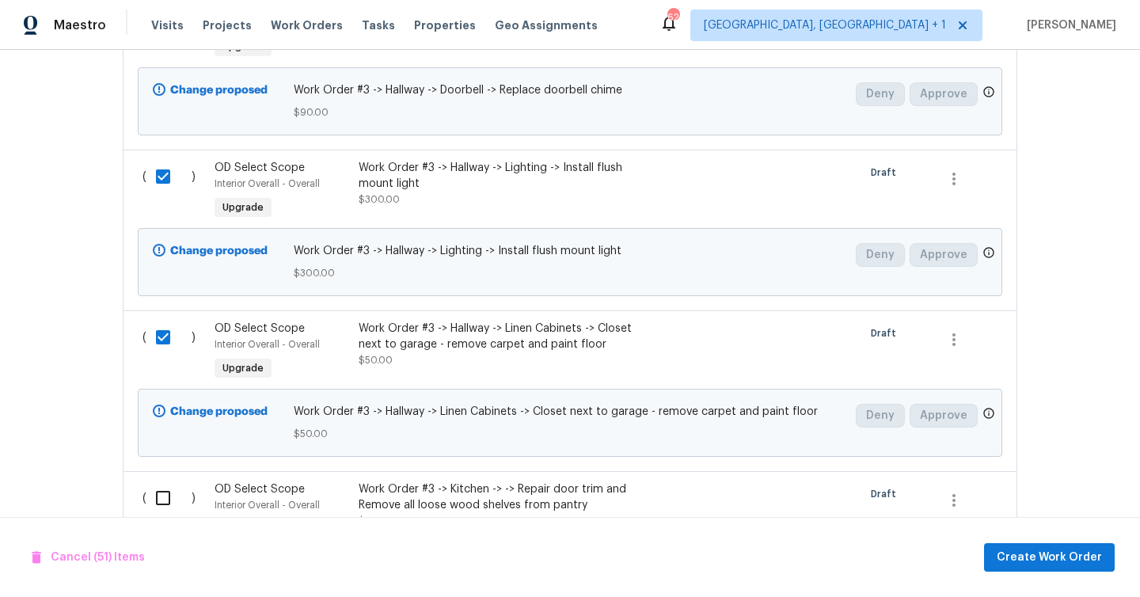
scroll to position [8881, 0]
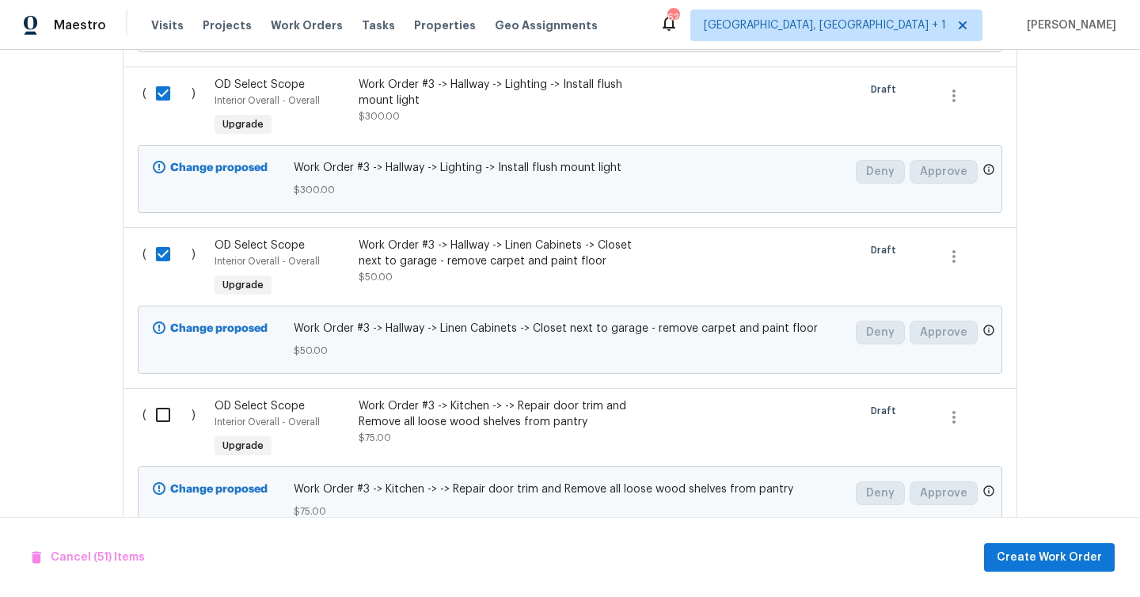
click at [155, 398] on input "checkbox" at bounding box center [168, 414] width 45 height 33
checkbox input "true"
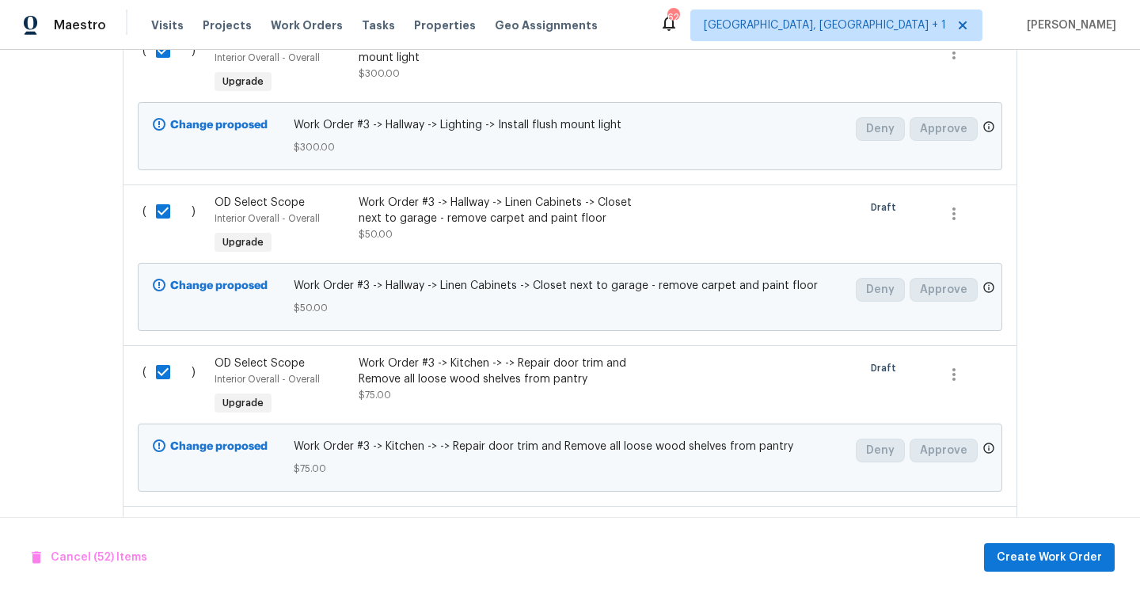
scroll to position [9097, 0]
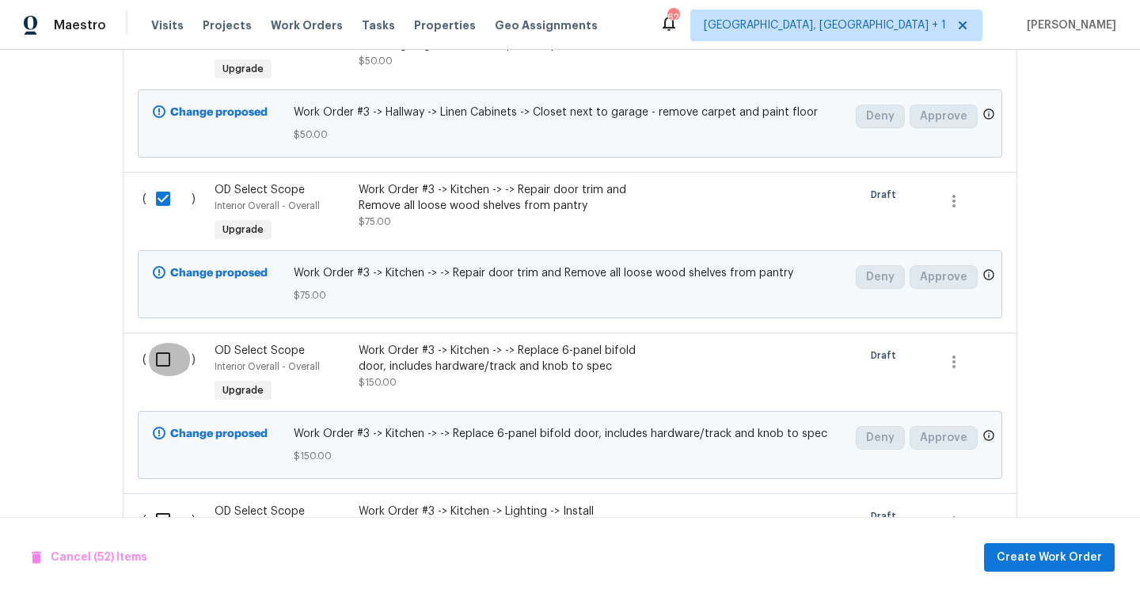
click at [165, 343] on input "checkbox" at bounding box center [168, 359] width 45 height 33
checkbox input "true"
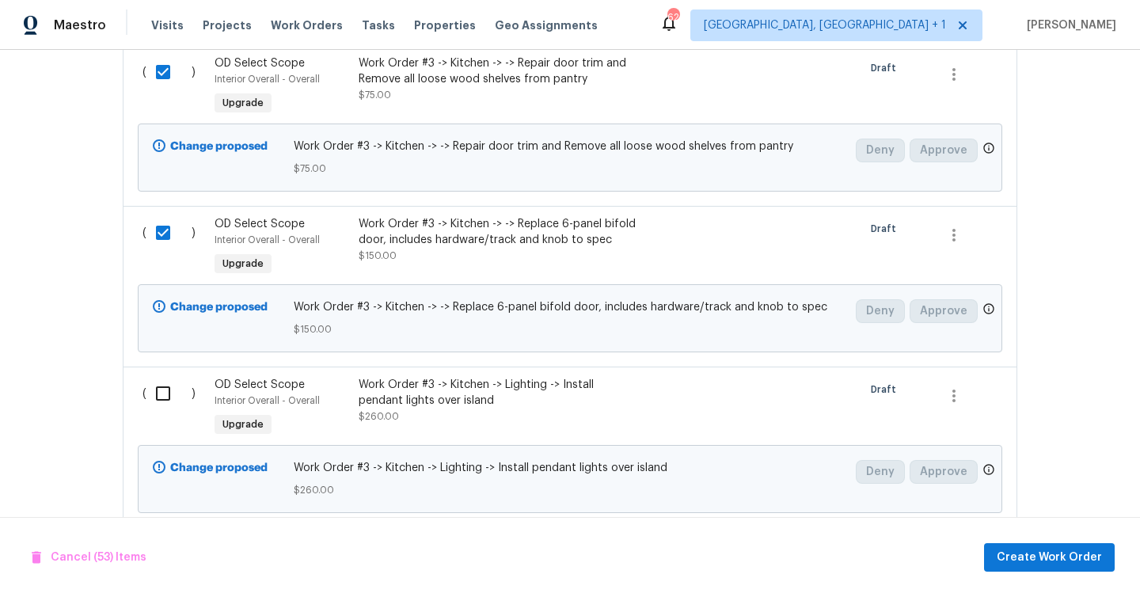
scroll to position [9290, 0]
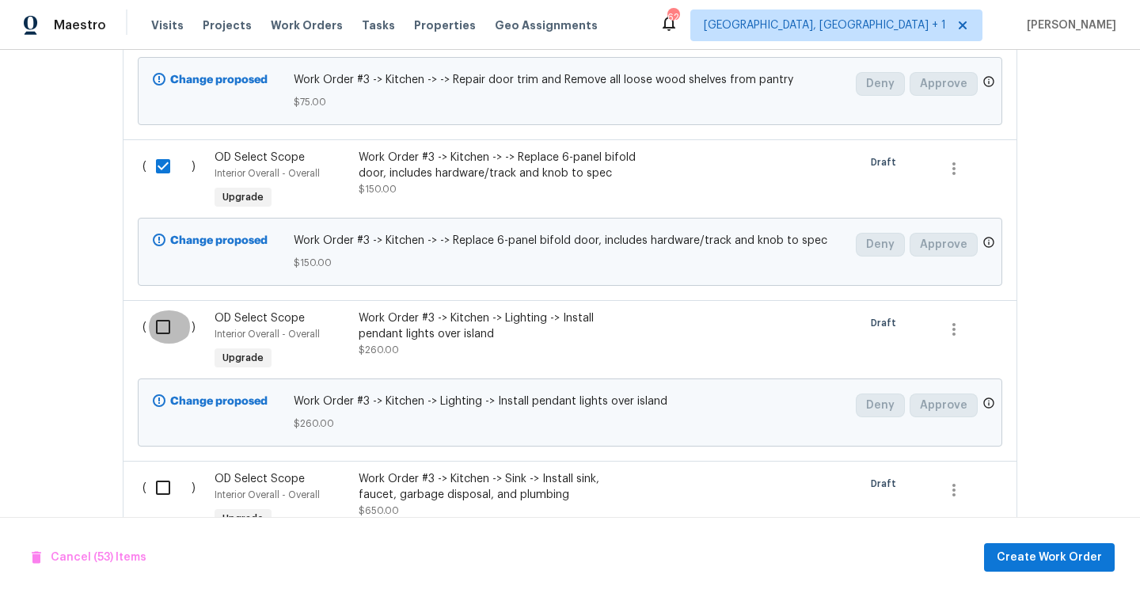
click at [165, 310] on input "checkbox" at bounding box center [168, 326] width 45 height 33
checkbox input "true"
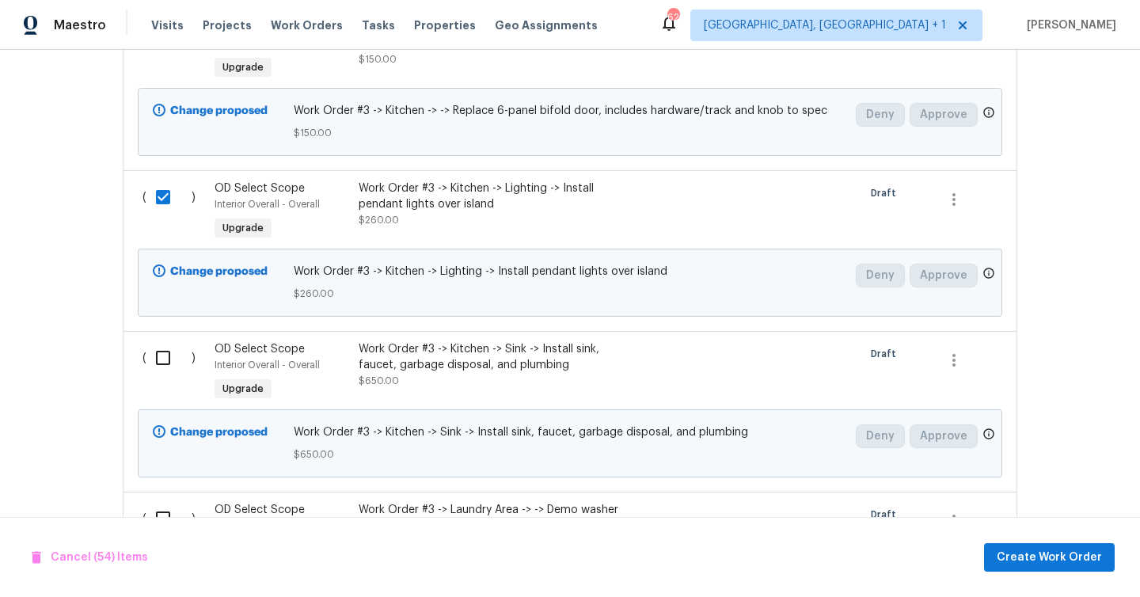
scroll to position [9482, 0]
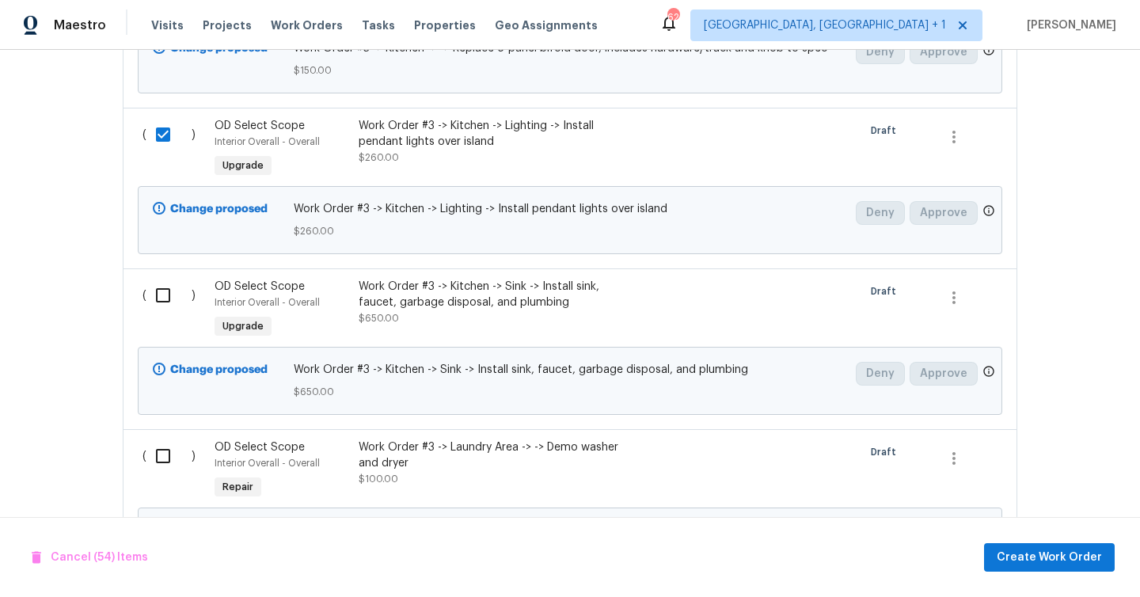
click at [168, 279] on input "checkbox" at bounding box center [168, 295] width 45 height 33
checkbox input "true"
click at [157, 439] on input "checkbox" at bounding box center [168, 455] width 45 height 33
checkbox input "true"
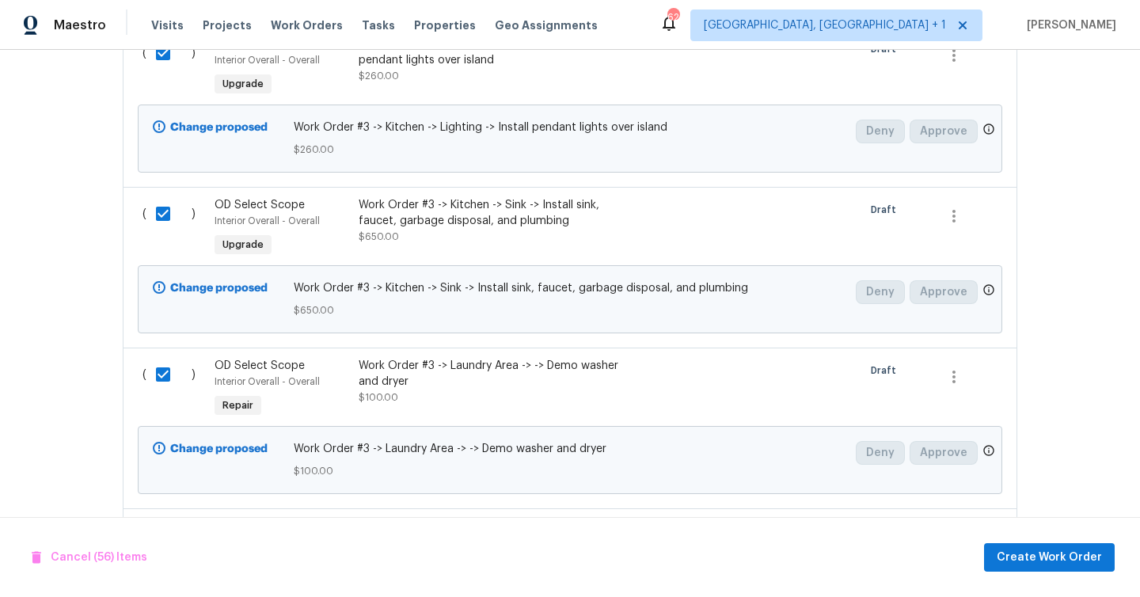
scroll to position [9710, 0]
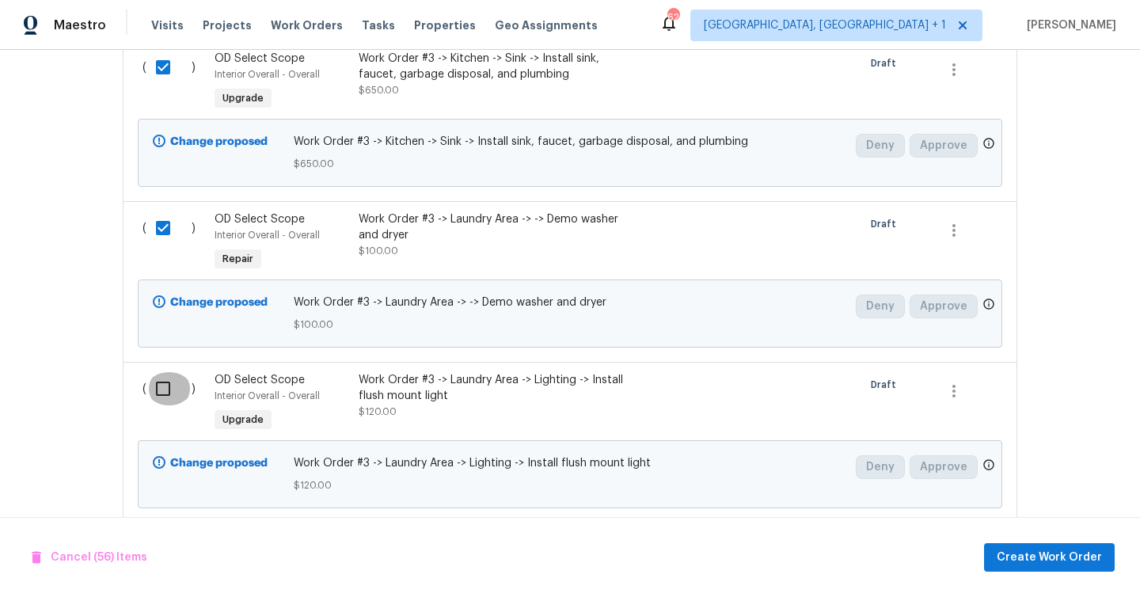
click at [165, 372] on input "checkbox" at bounding box center [168, 388] width 45 height 33
checkbox input "true"
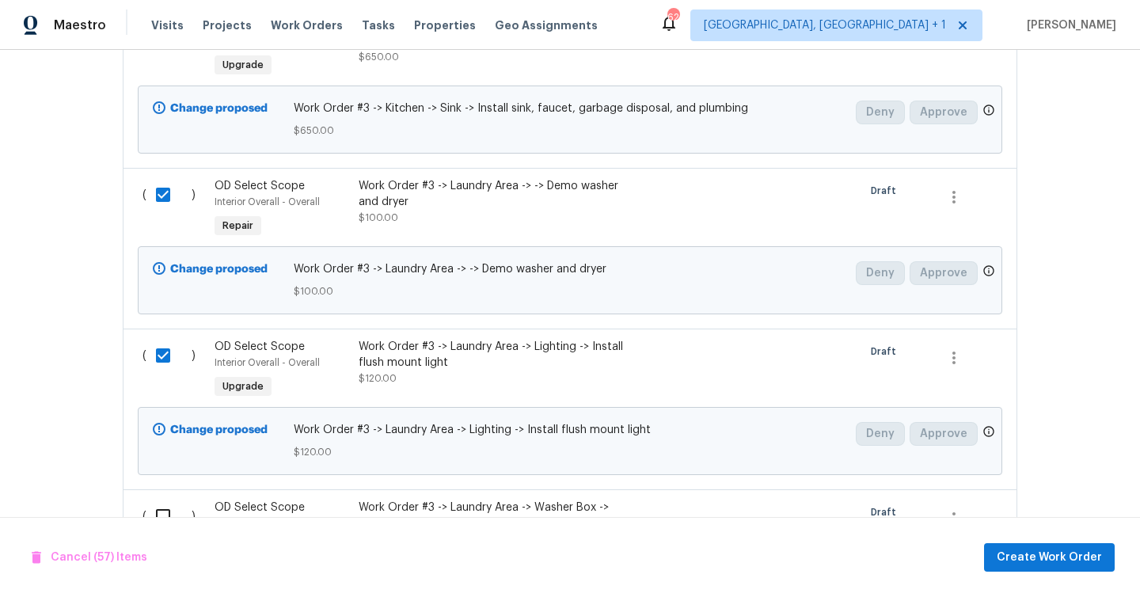
scroll to position [9803, 0]
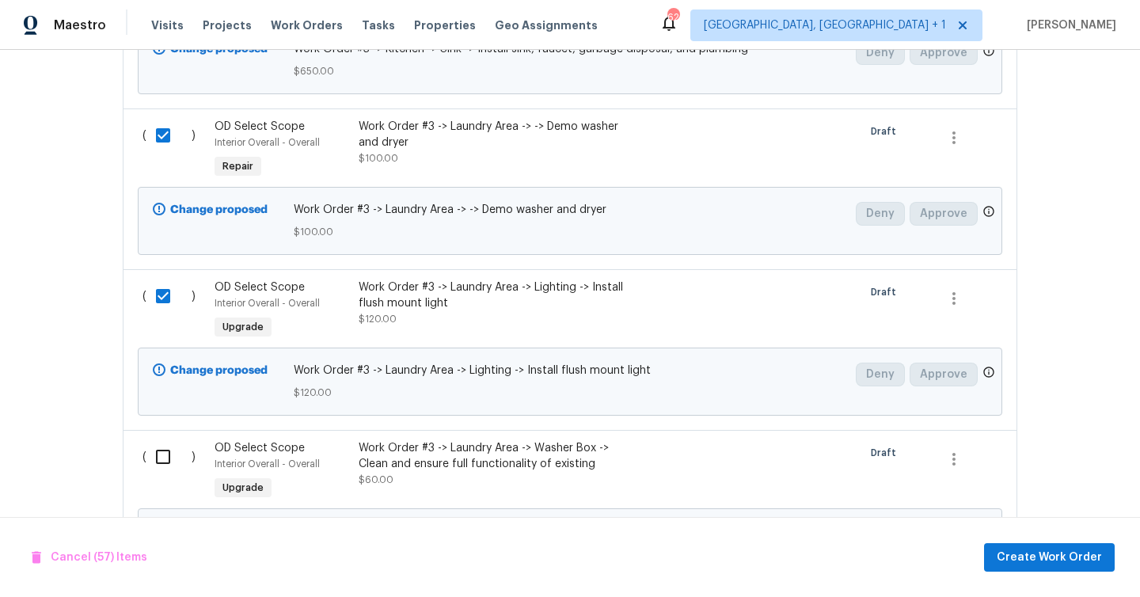
click at [170, 440] on input "checkbox" at bounding box center [168, 456] width 45 height 33
checkbox input "true"
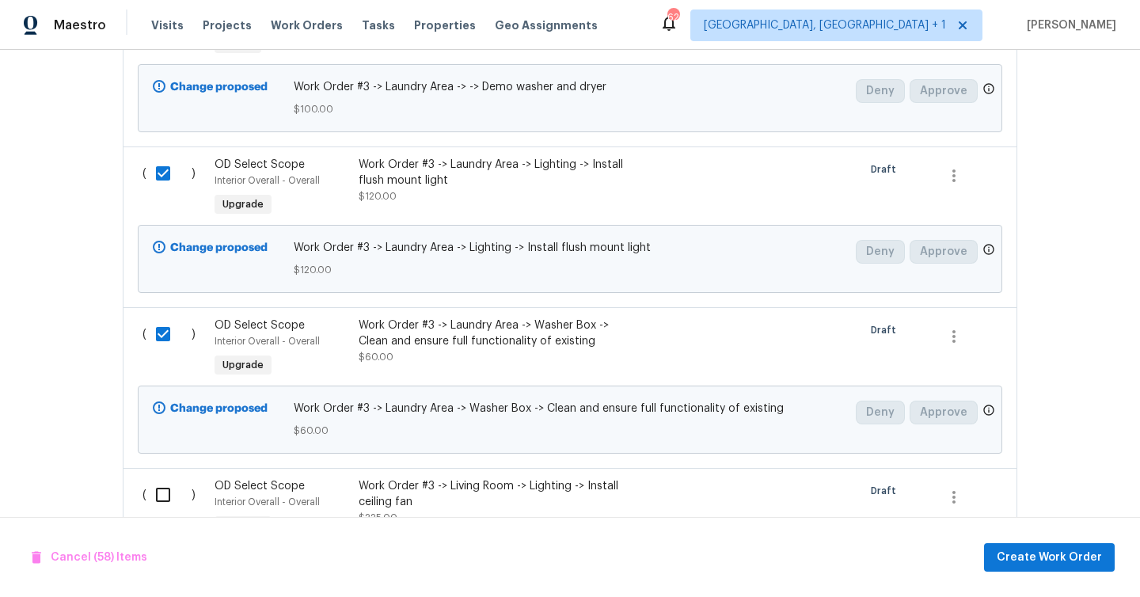
scroll to position [10039, 0]
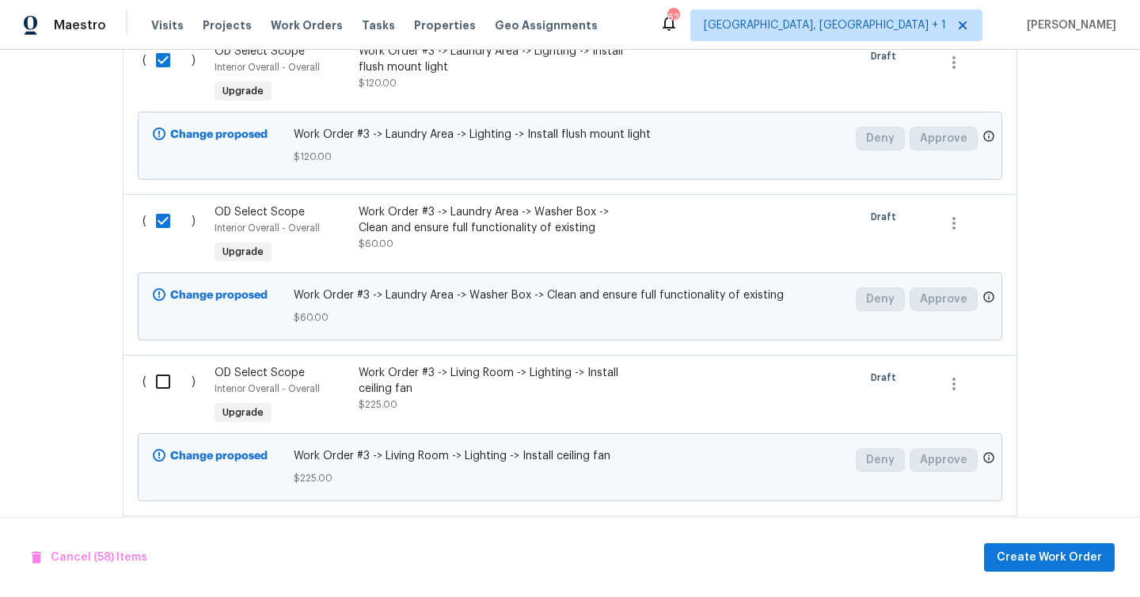
click at [165, 365] on input "checkbox" at bounding box center [168, 381] width 45 height 33
checkbox input "true"
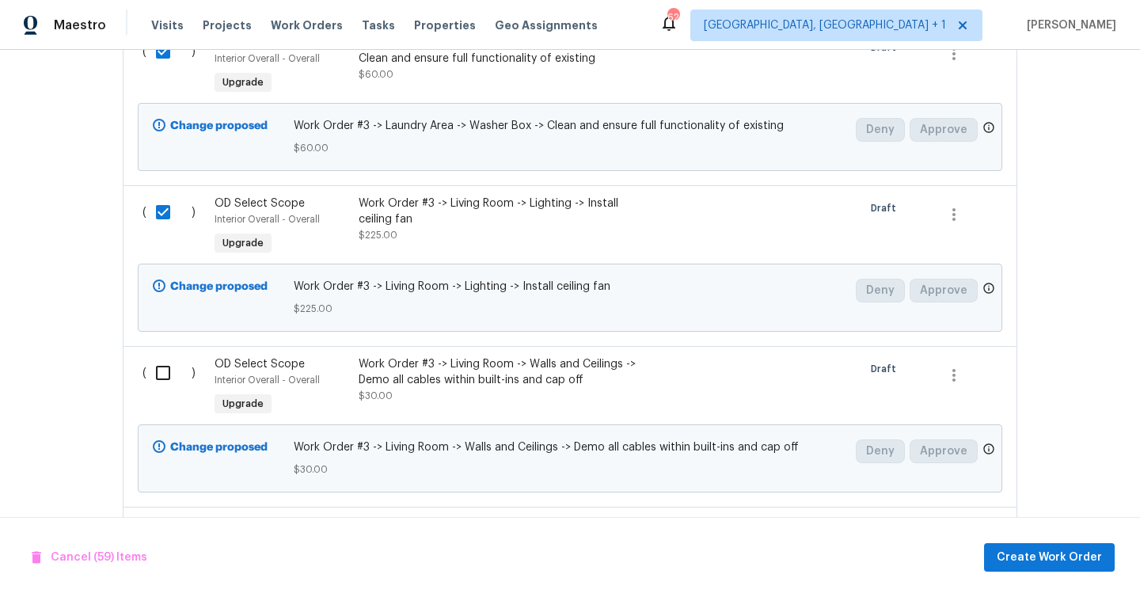
click at [165, 356] on input "checkbox" at bounding box center [168, 372] width 45 height 33
checkbox input "true"
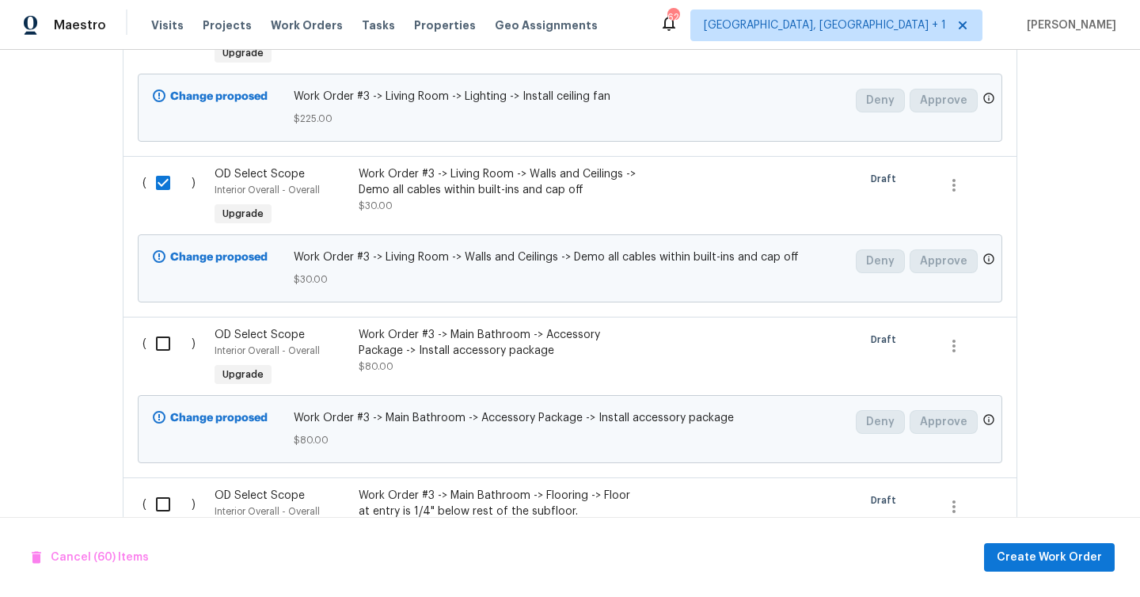
scroll to position [10480, 0]
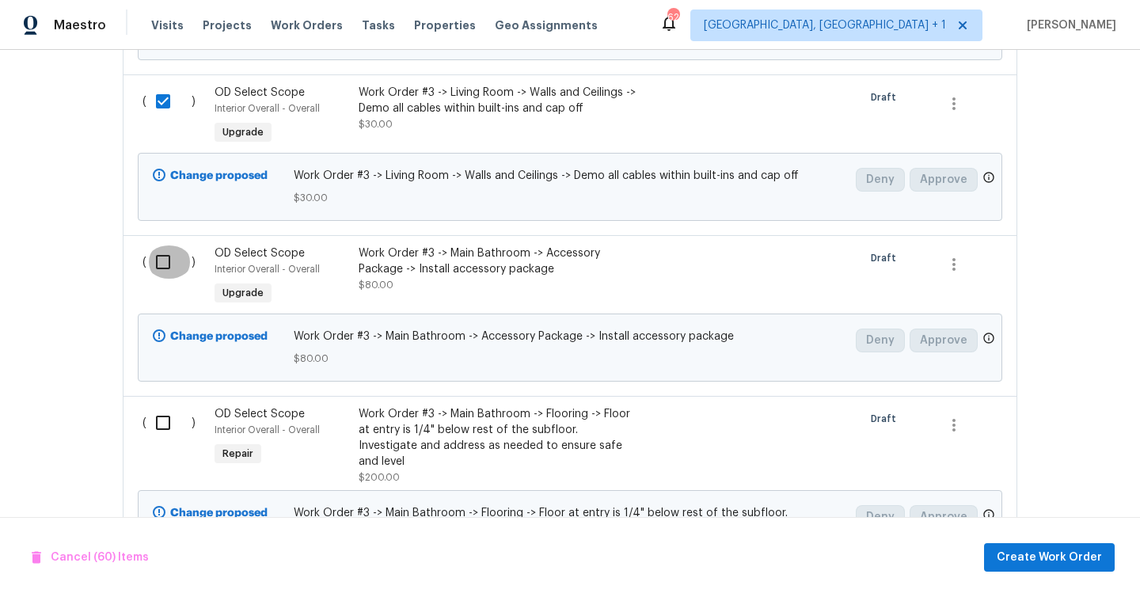
click at [167, 245] on input "checkbox" at bounding box center [168, 261] width 45 height 33
checkbox input "true"
click at [170, 406] on input "checkbox" at bounding box center [168, 422] width 45 height 33
checkbox input "true"
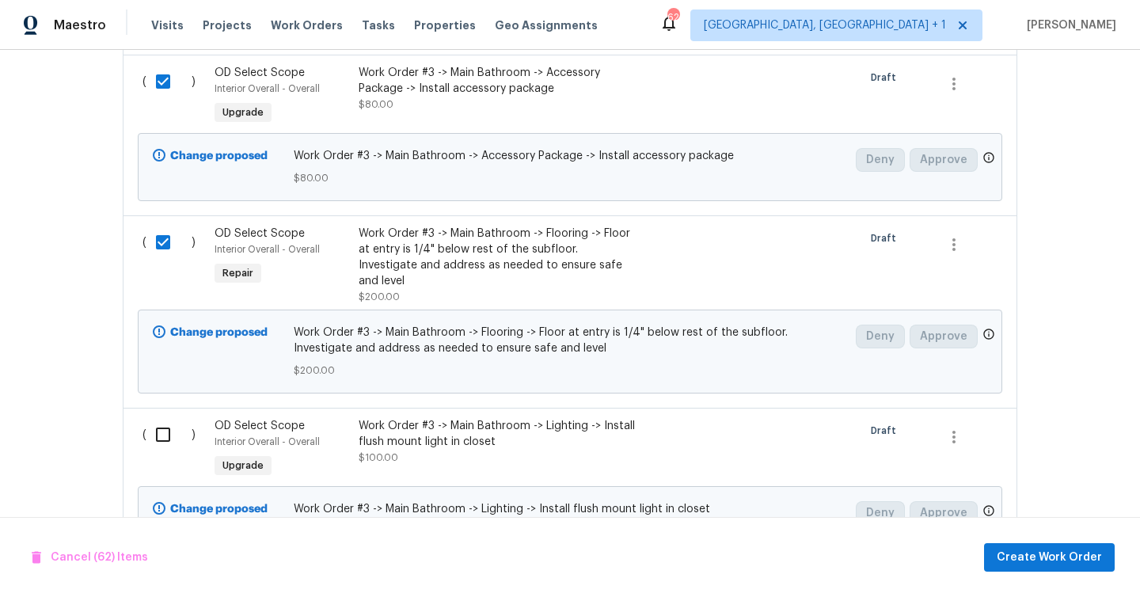
scroll to position [10757, 0]
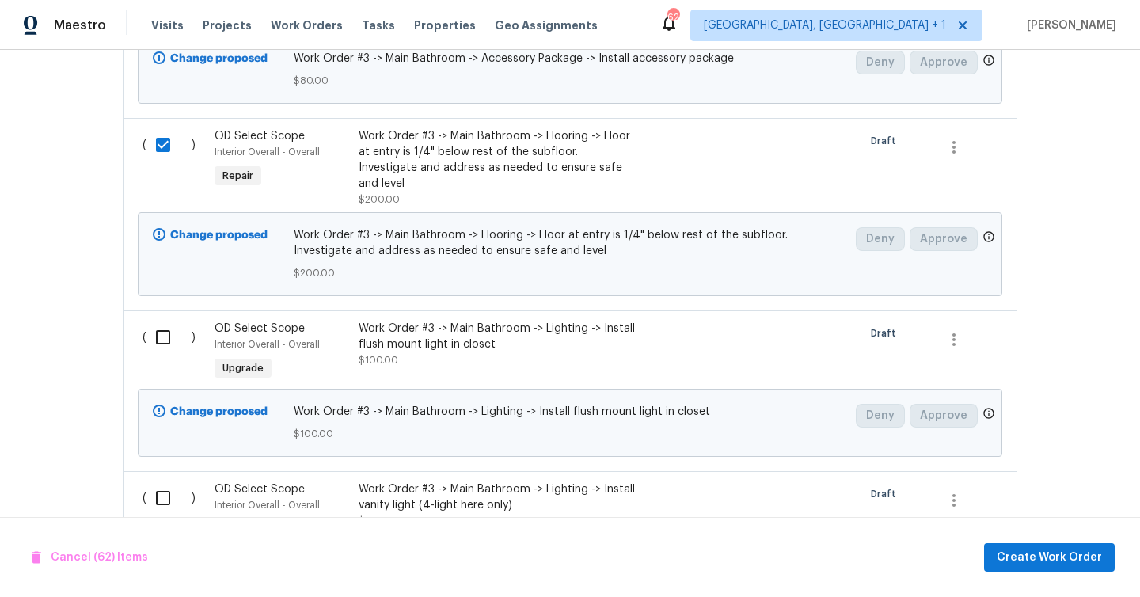
click at [168, 321] on input "checkbox" at bounding box center [168, 337] width 45 height 33
checkbox input "true"
click at [164, 481] on input "checkbox" at bounding box center [168, 497] width 45 height 33
checkbox input "true"
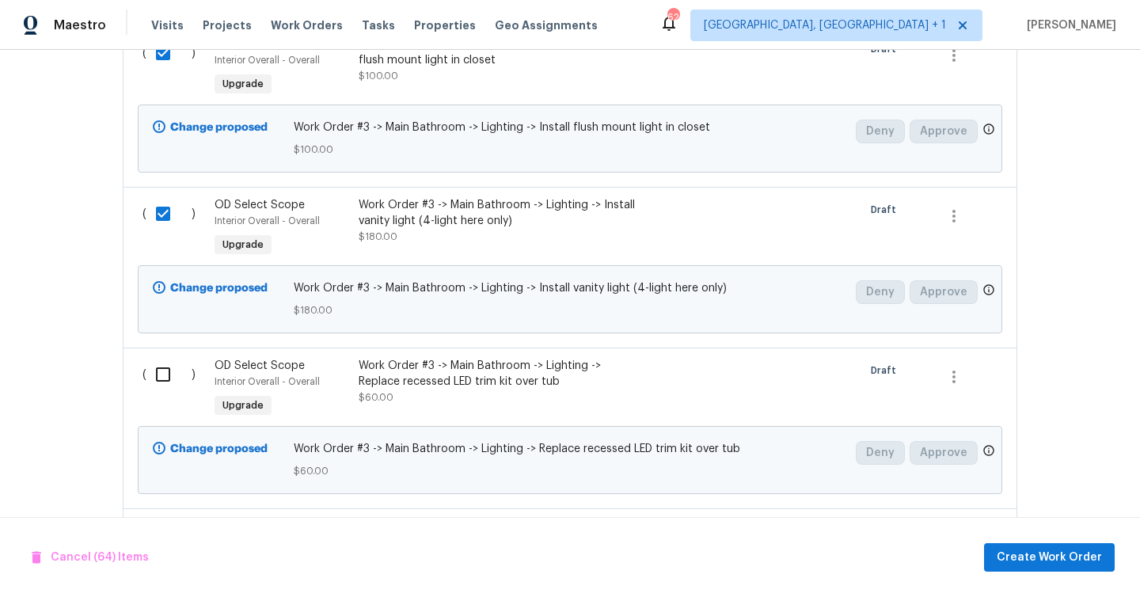
scroll to position [11013, 0]
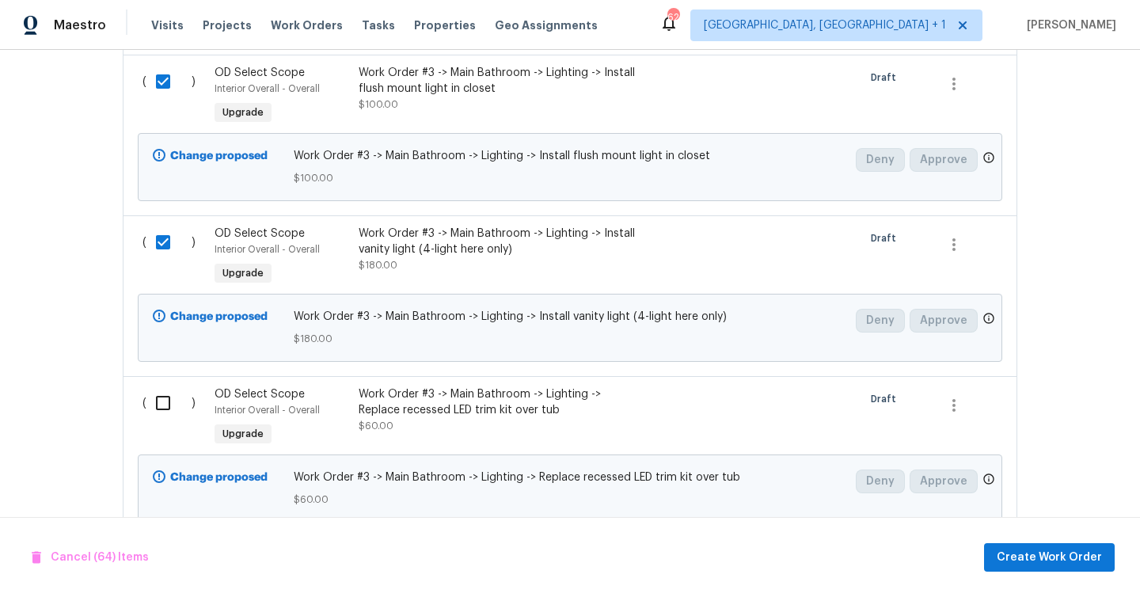
click at [163, 386] on input "checkbox" at bounding box center [168, 402] width 45 height 33
checkbox input "true"
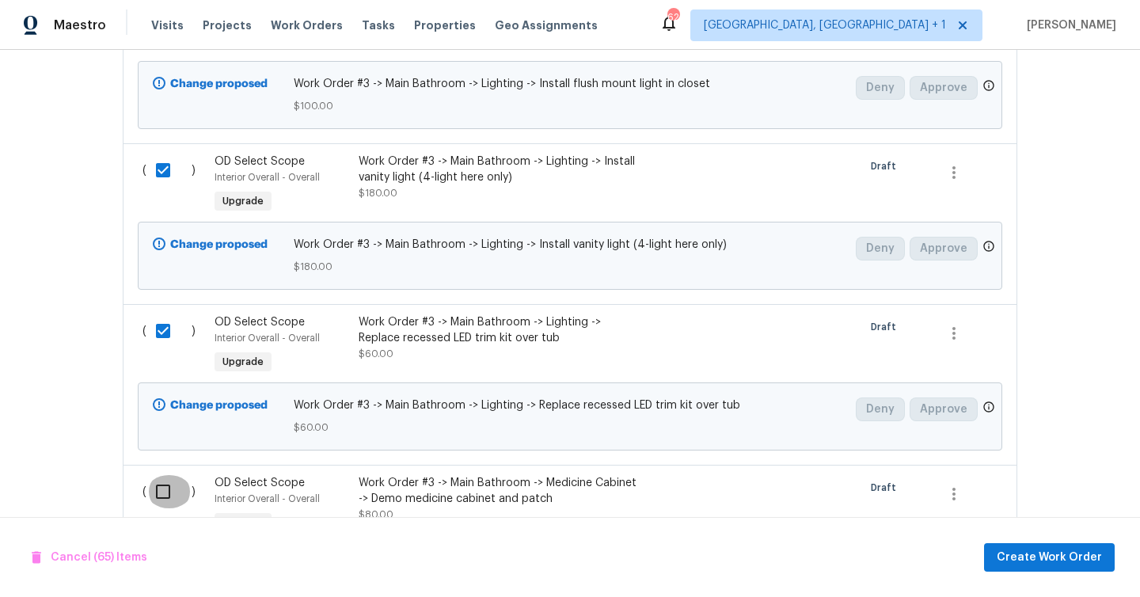
click at [170, 475] on input "checkbox" at bounding box center [168, 491] width 45 height 33
checkbox input "true"
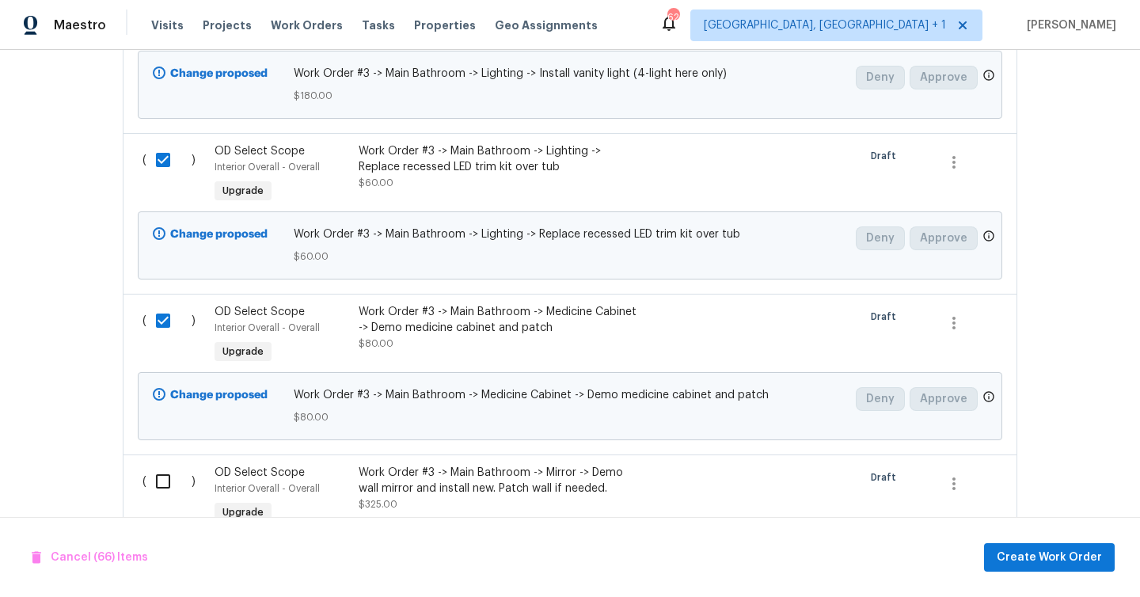
scroll to position [11338, 0]
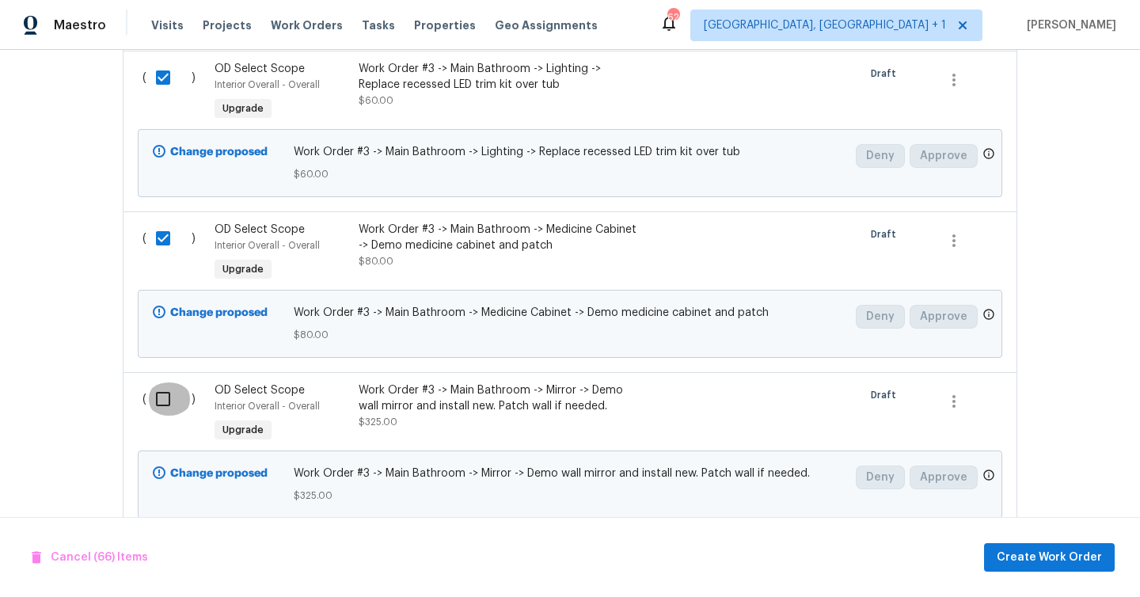
click at [159, 382] on input "checkbox" at bounding box center [168, 398] width 45 height 33
checkbox input "true"
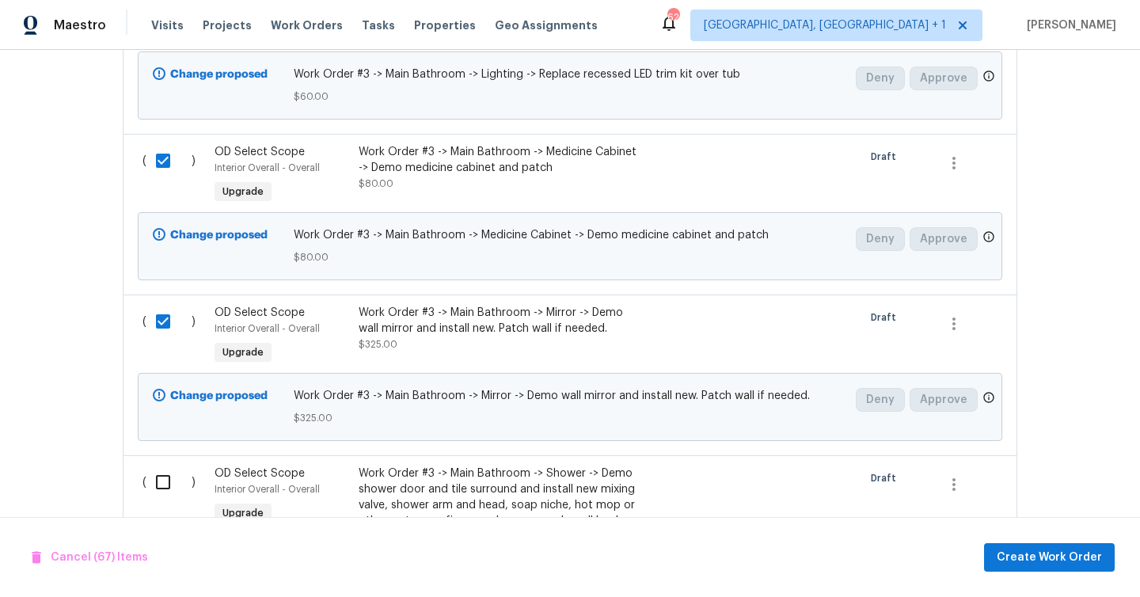
scroll to position [11417, 0]
click at [167, 464] on input "checkbox" at bounding box center [168, 480] width 45 height 33
checkbox input "true"
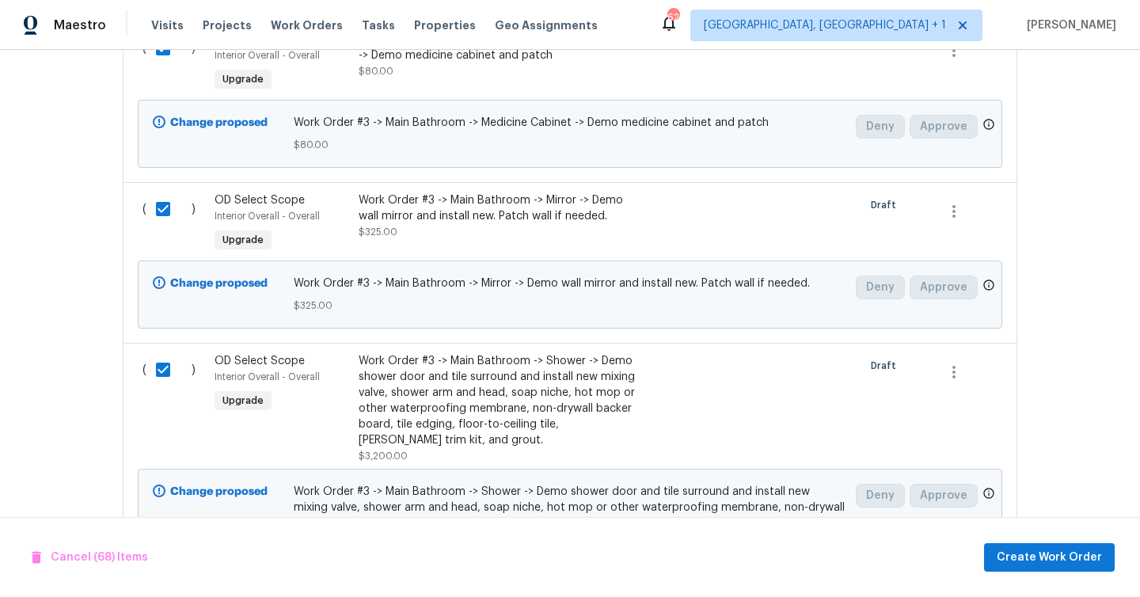
scroll to position [11624, 0]
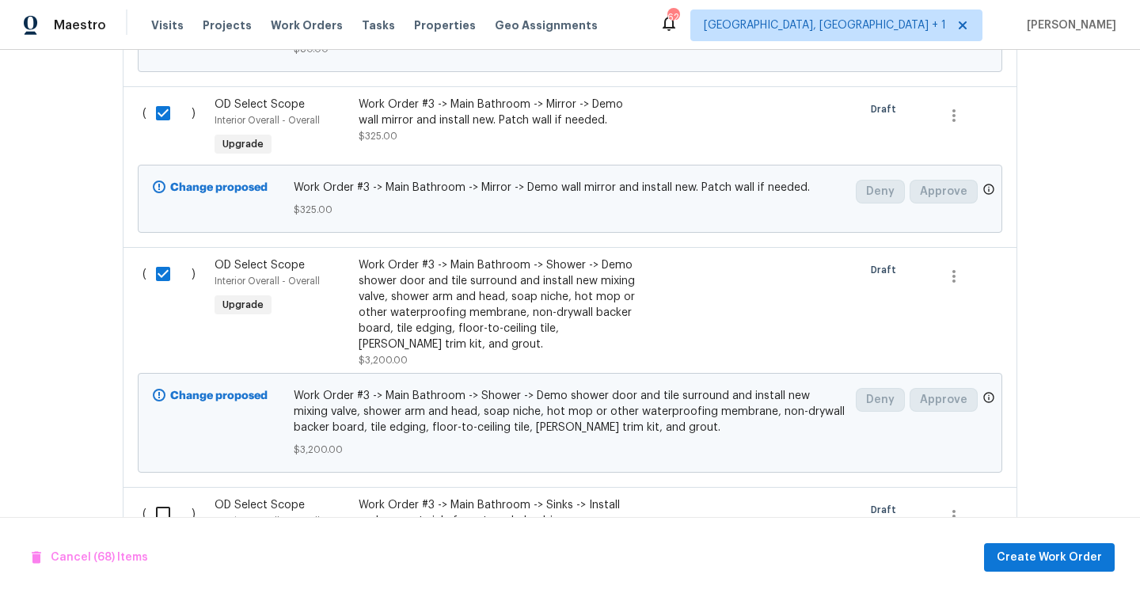
click at [163, 497] on input "checkbox" at bounding box center [168, 513] width 45 height 33
checkbox input "true"
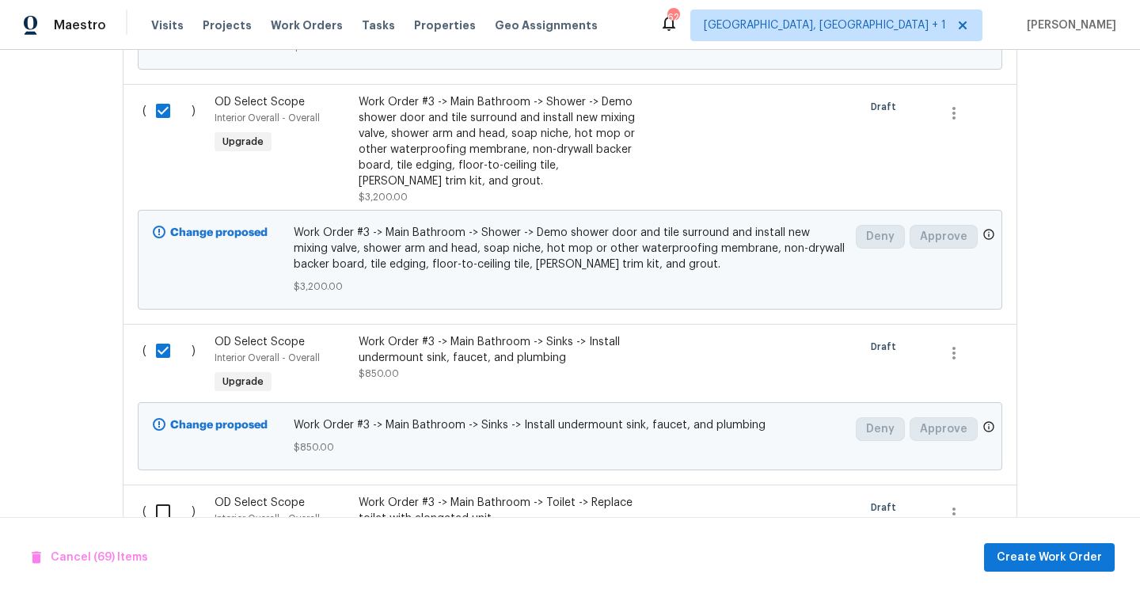
scroll to position [11805, 0]
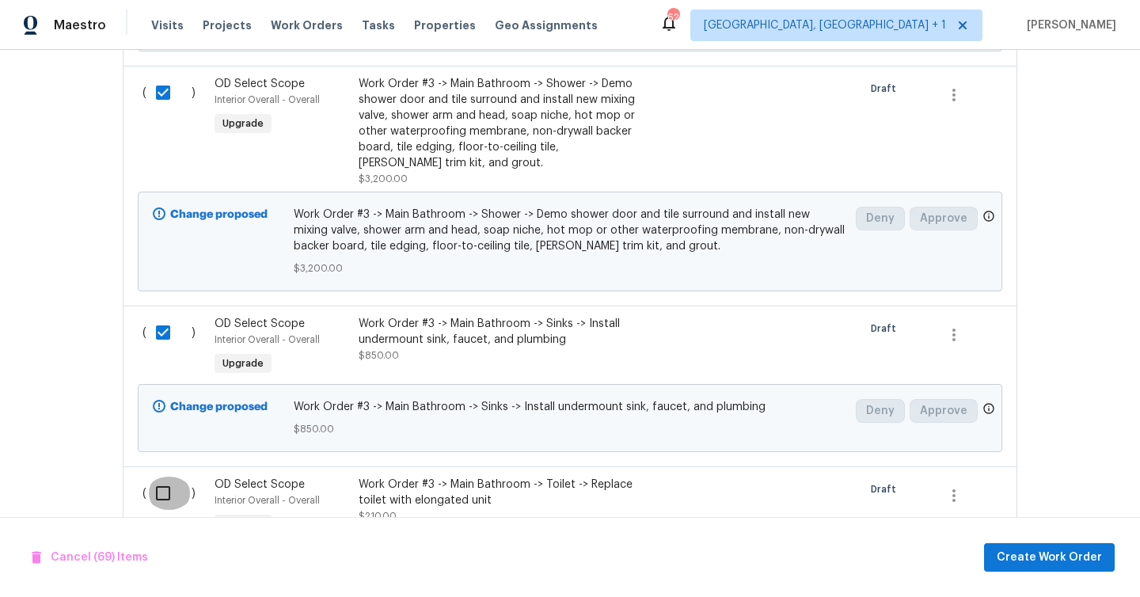
click at [167, 476] on input "checkbox" at bounding box center [168, 492] width 45 height 33
checkbox input "true"
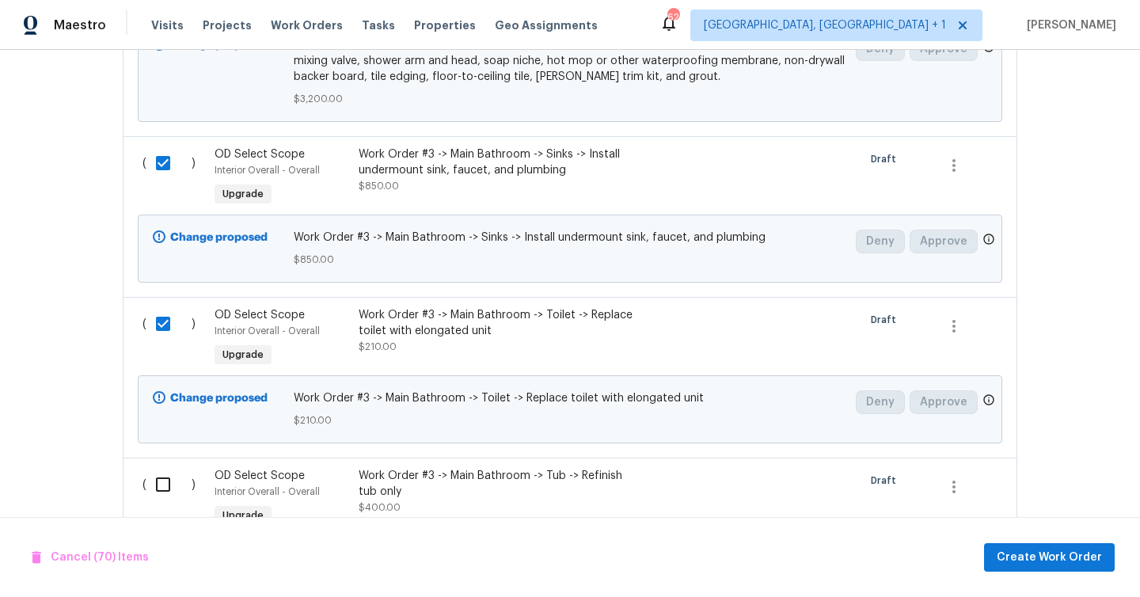
click at [167, 468] on input "checkbox" at bounding box center [168, 484] width 45 height 33
checkbox input "true"
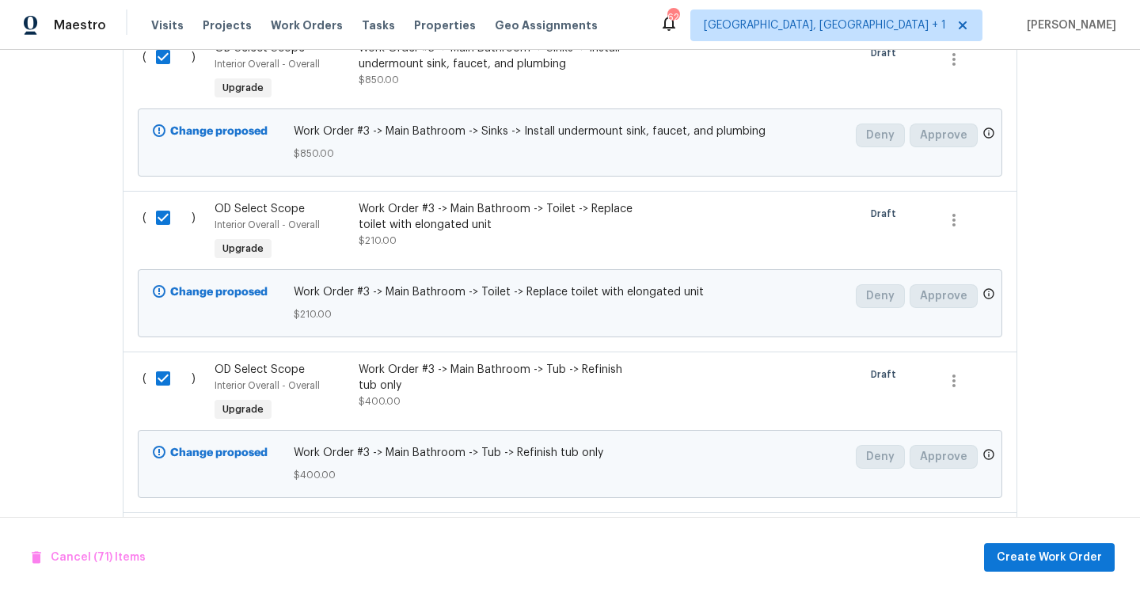
scroll to position [12193, 0]
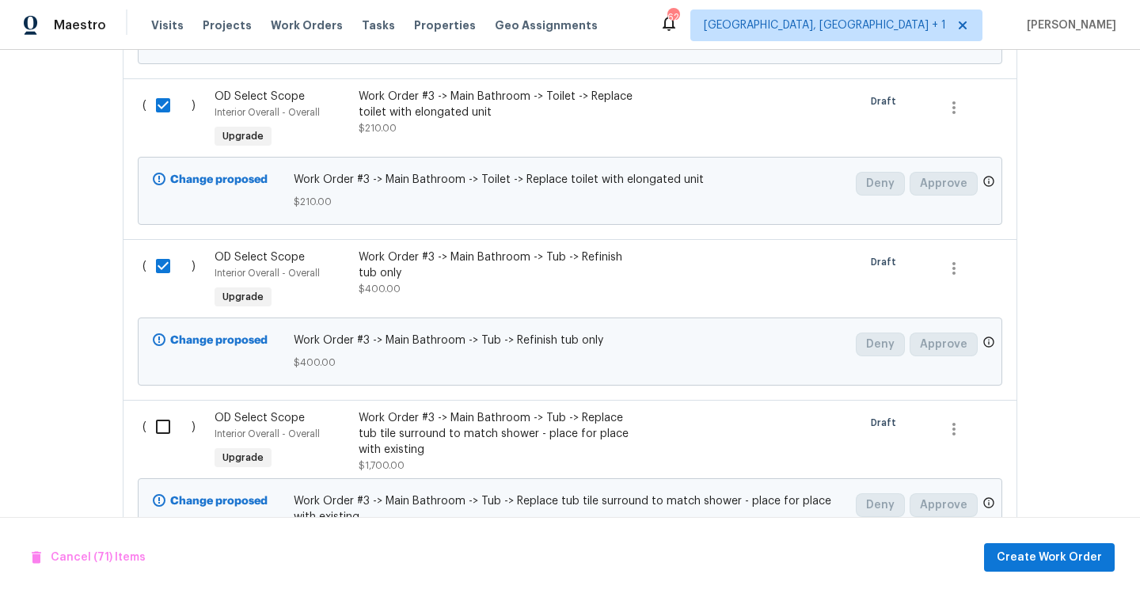
click at [163, 410] on input "checkbox" at bounding box center [168, 426] width 45 height 33
checkbox input "true"
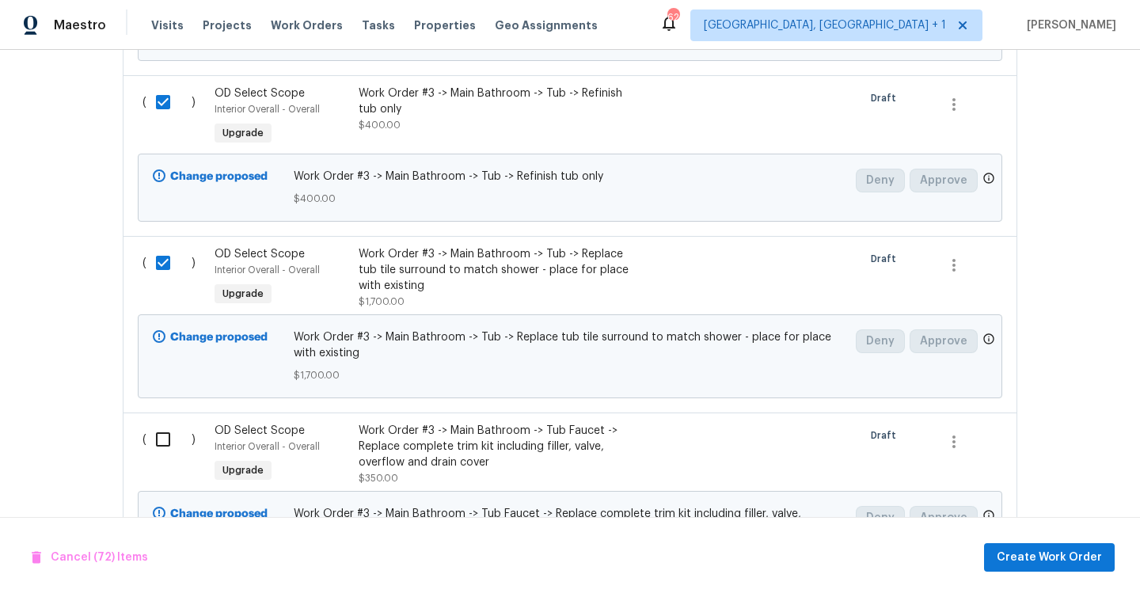
scroll to position [12453, 0]
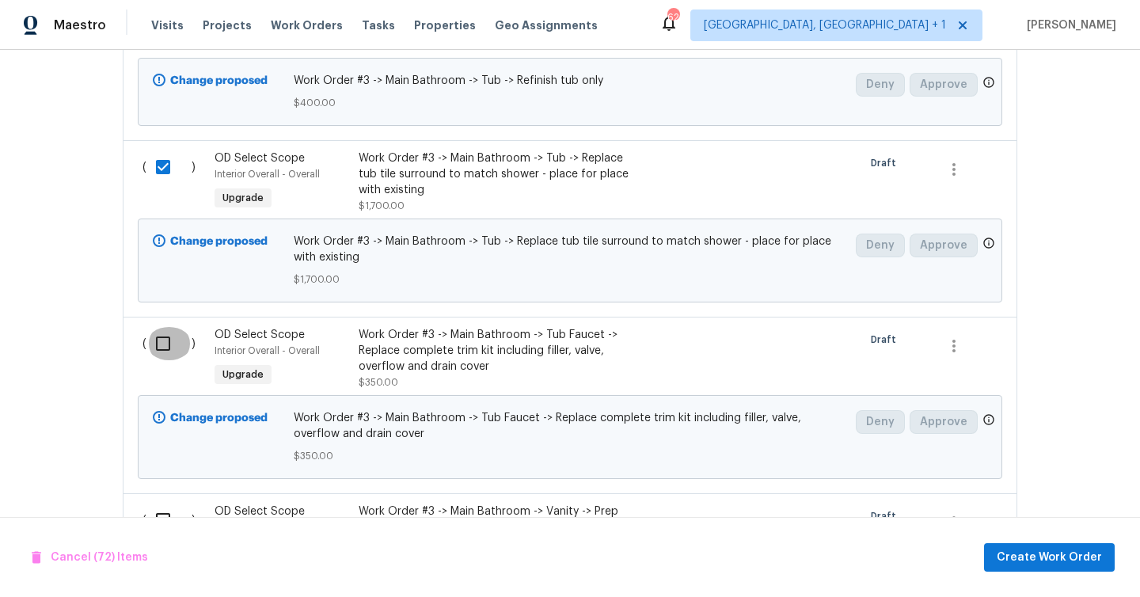
click at [171, 327] on input "checkbox" at bounding box center [168, 343] width 45 height 33
checkbox input "true"
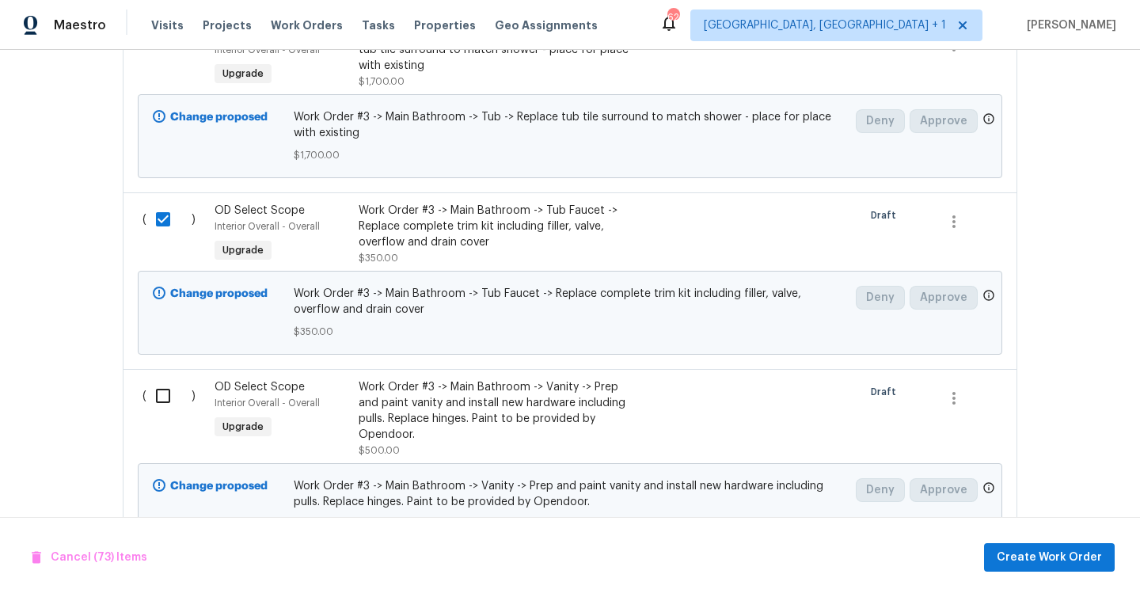
scroll to position [12603, 0]
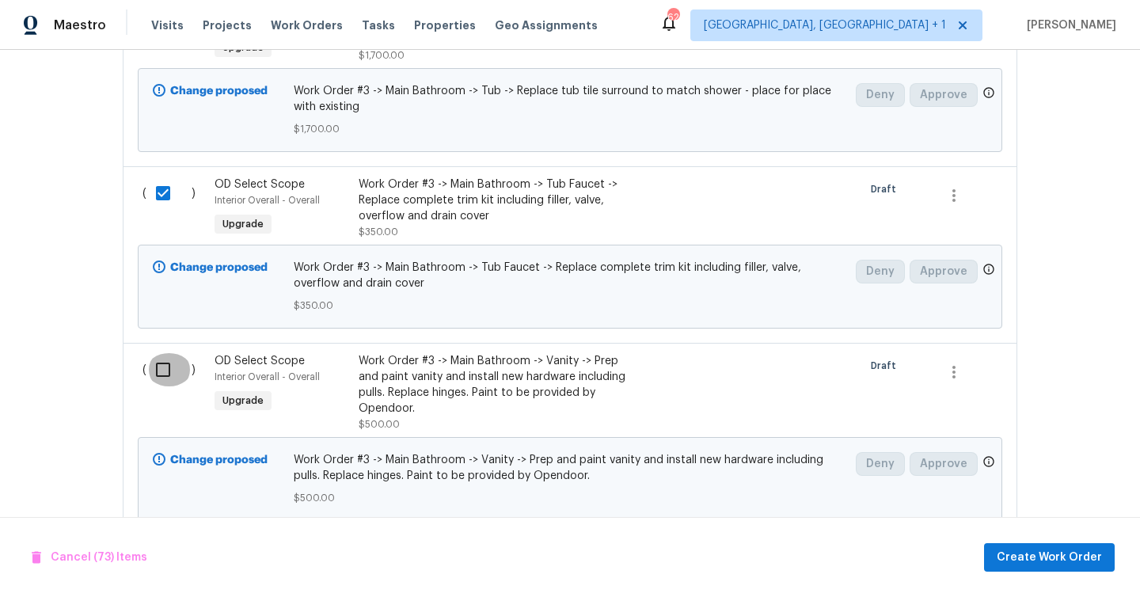
click at [166, 353] on input "checkbox" at bounding box center [168, 369] width 45 height 33
checkbox input "true"
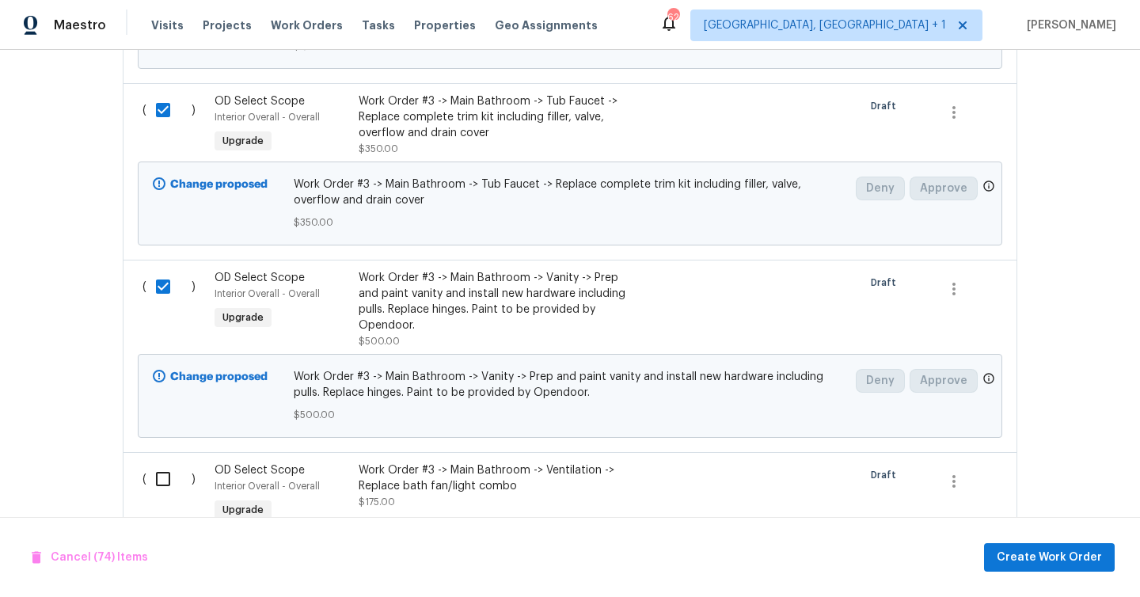
scroll to position [12754, 0]
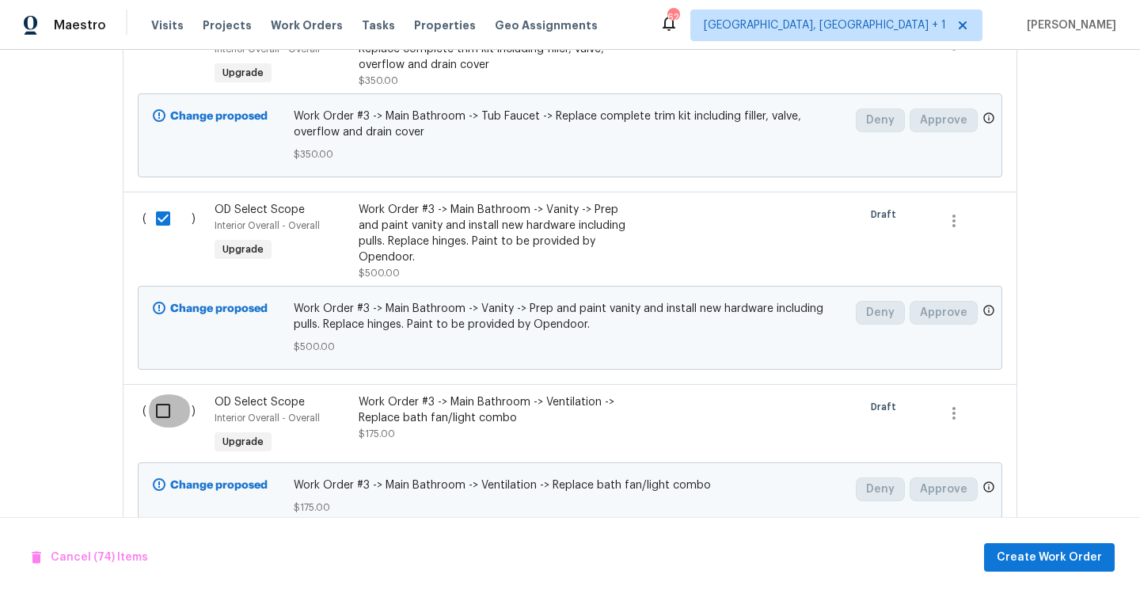
click at [166, 394] on input "checkbox" at bounding box center [168, 410] width 45 height 33
checkbox input "true"
click at [163, 555] on input "checkbox" at bounding box center [168, 571] width 45 height 33
checkbox input "true"
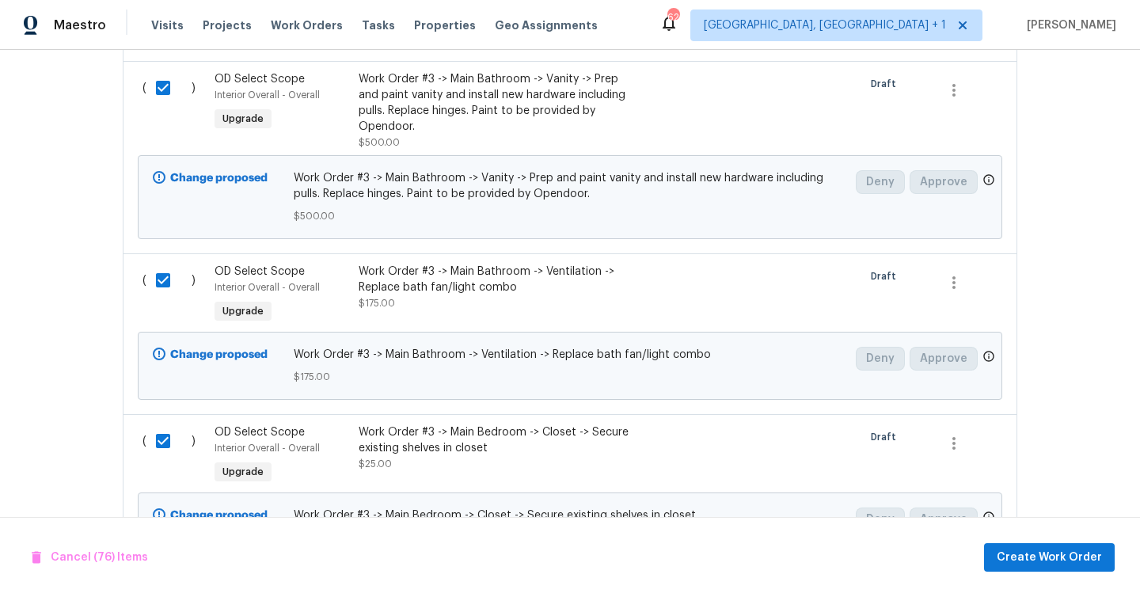
scroll to position [13003, 0]
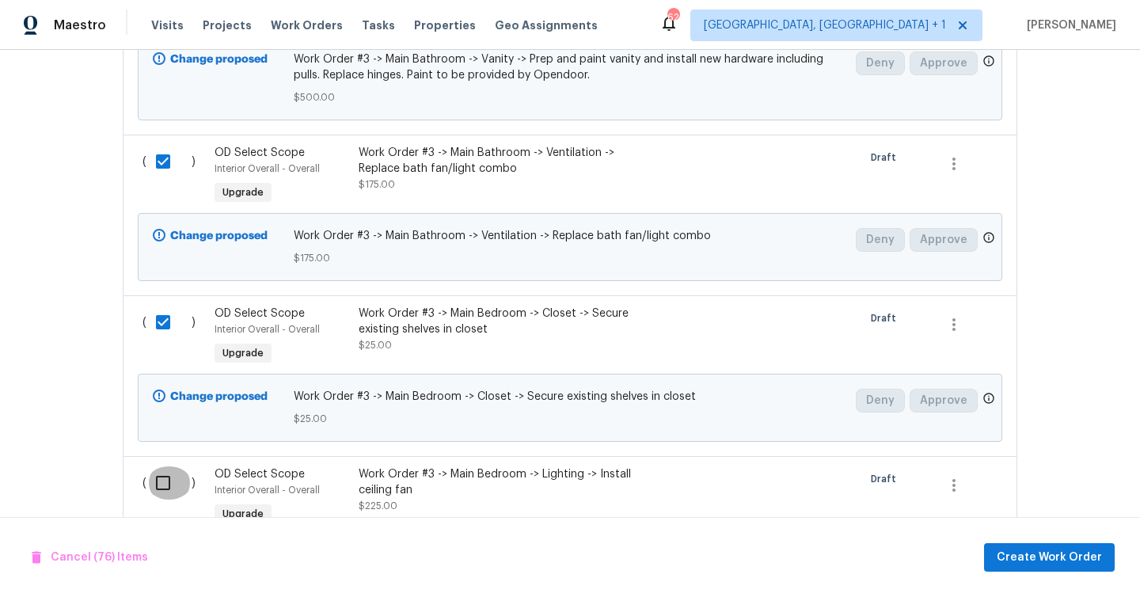
click at [169, 466] on input "checkbox" at bounding box center [168, 482] width 45 height 33
checkbox input "true"
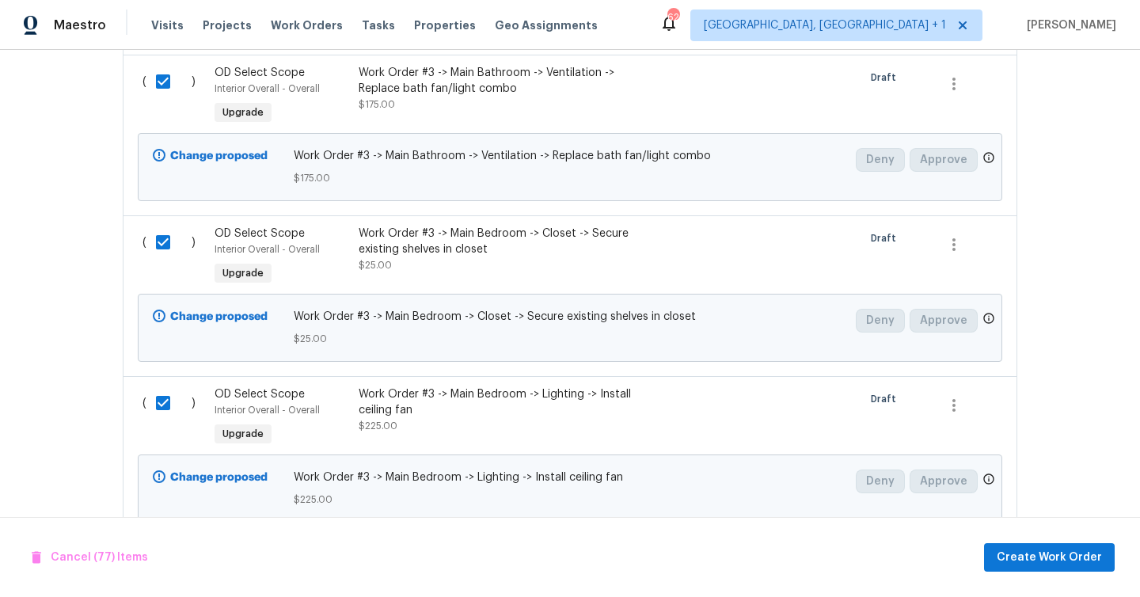
scroll to position [13144, 0]
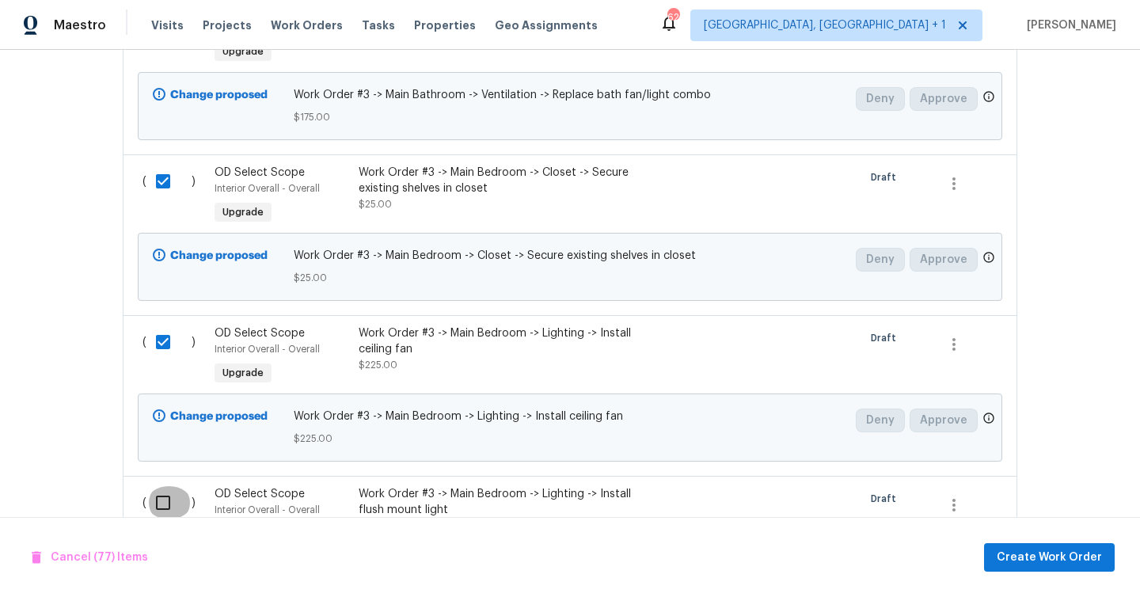
click at [163, 486] on input "checkbox" at bounding box center [168, 502] width 45 height 33
checkbox input "true"
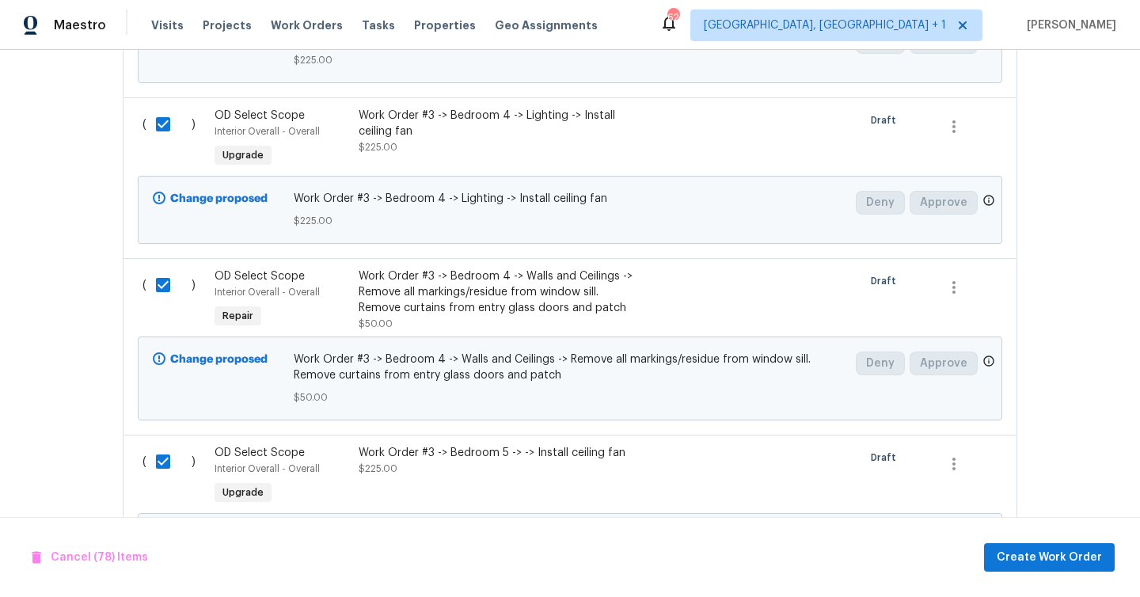
scroll to position [6135, 0]
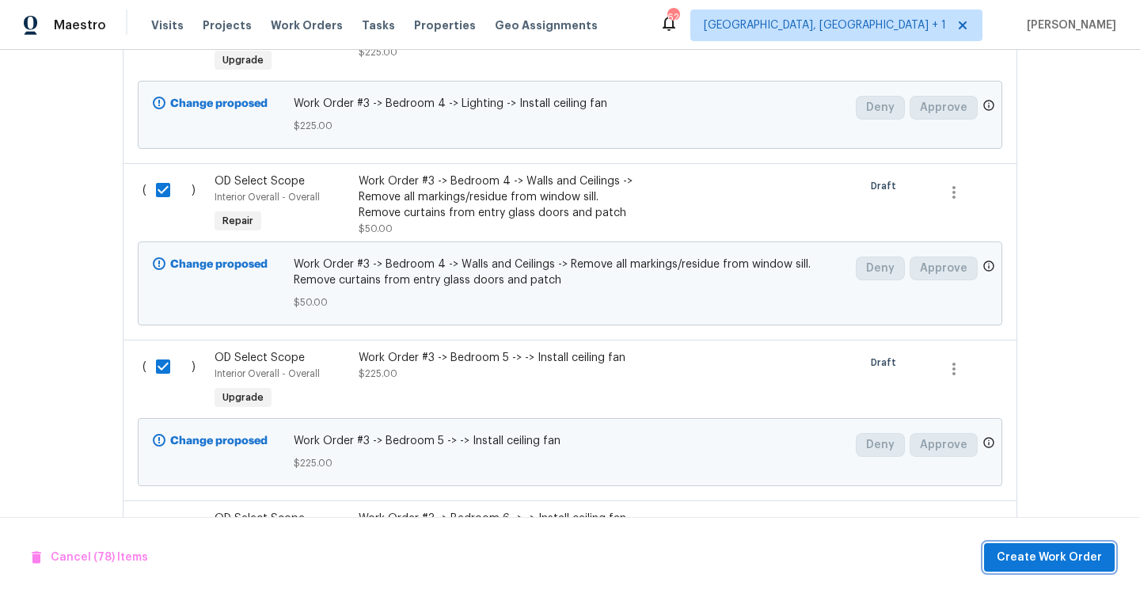
click at [1038, 563] on span "Create Work Order" at bounding box center [1048, 558] width 105 height 20
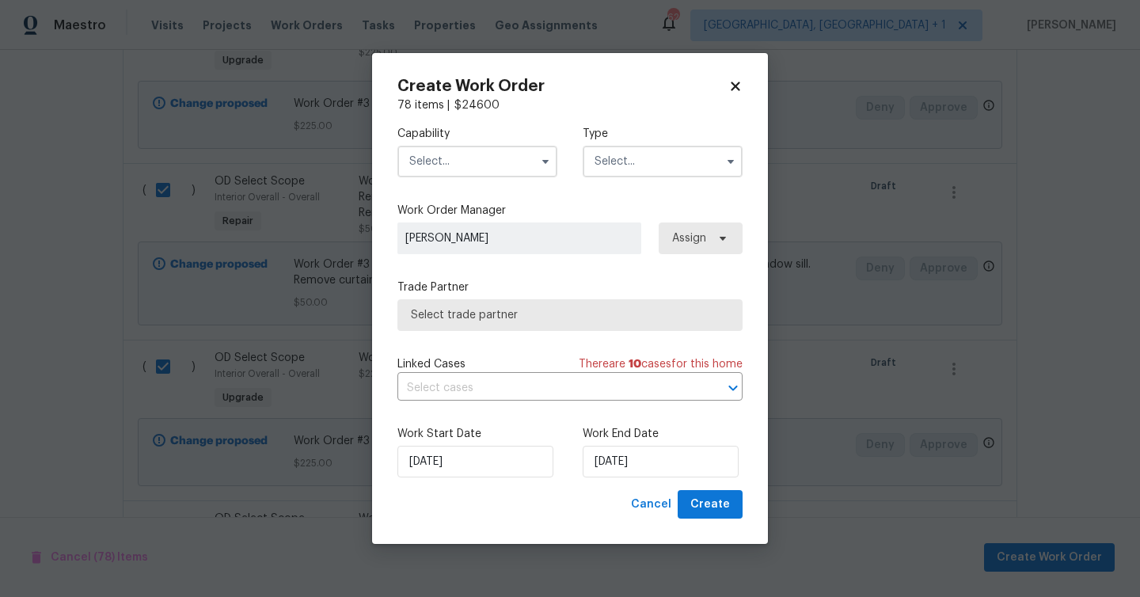
click at [491, 150] on input "text" at bounding box center [477, 162] width 160 height 32
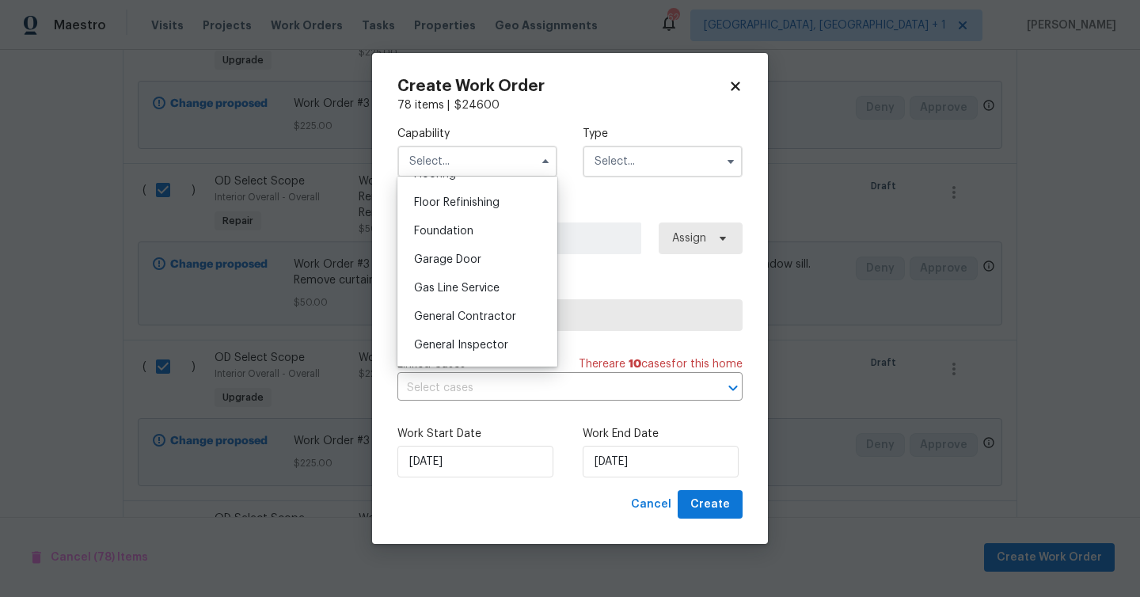
scroll to position [666, 0]
click at [490, 288] on span "General Contractor" at bounding box center [465, 285] width 102 height 11
type input "General Contractor"
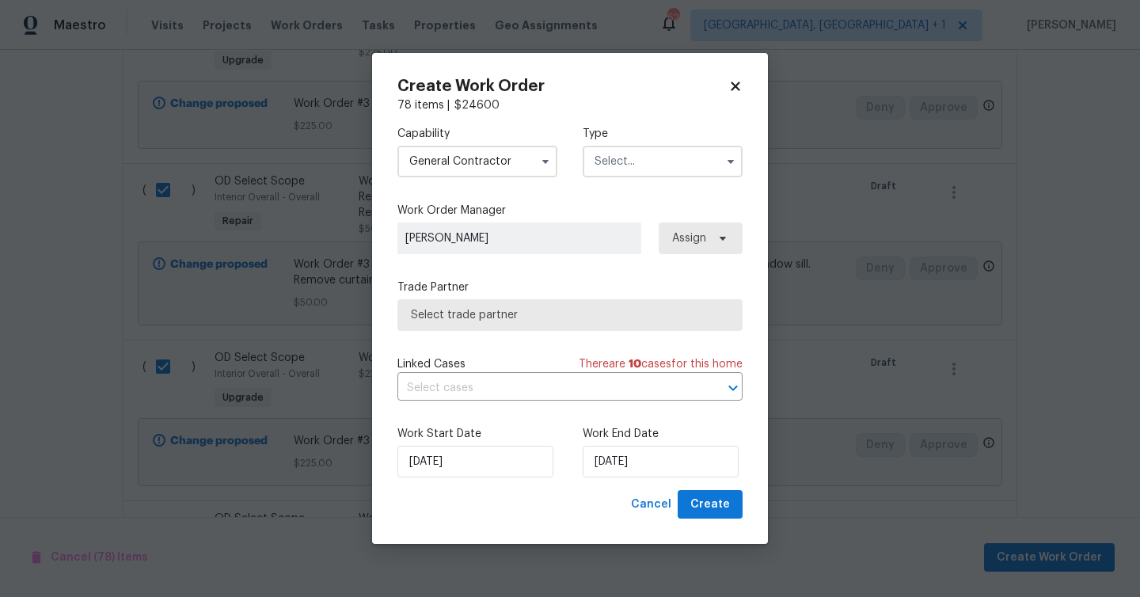
click at [631, 169] on input "text" at bounding box center [662, 162] width 160 height 32
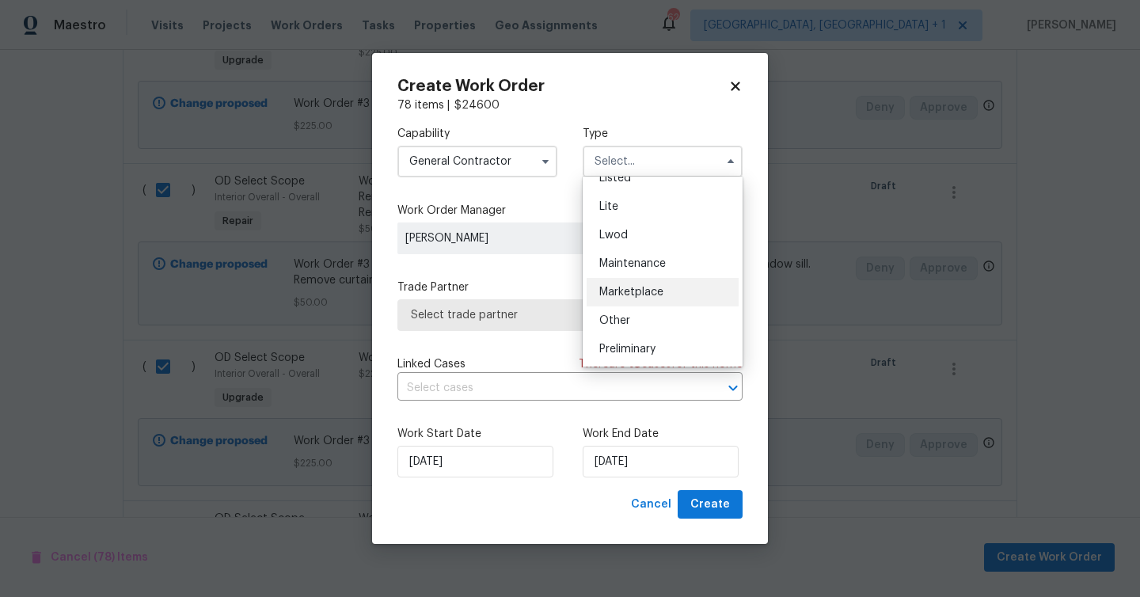
scroll to position [359, 0]
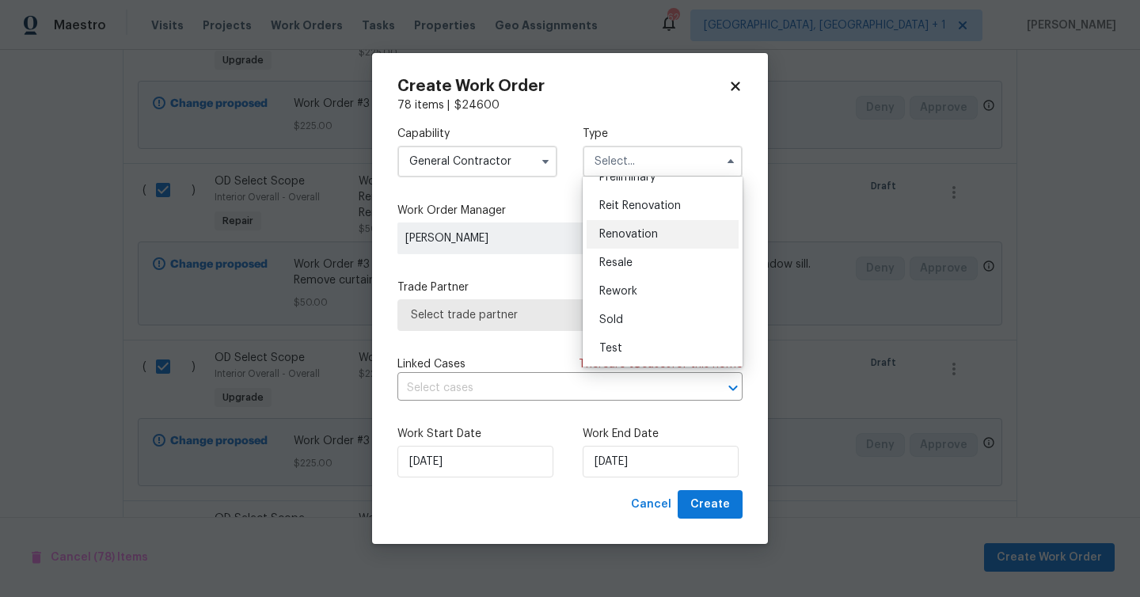
click at [654, 230] on span "Renovation" at bounding box center [628, 234] width 59 height 11
type input "Renovation"
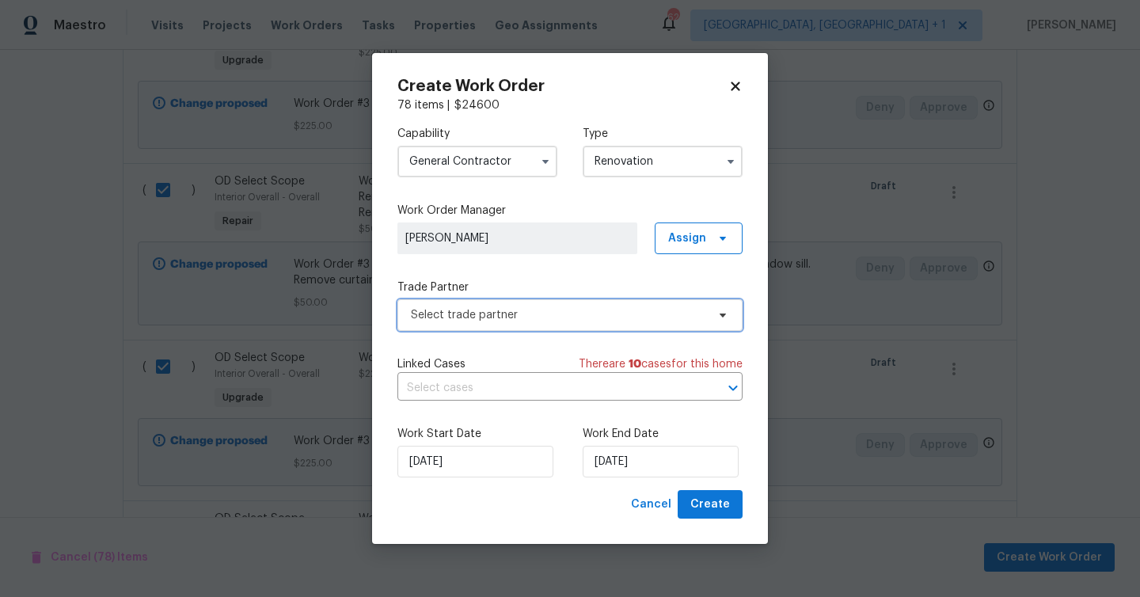
click at [608, 313] on span "Select trade partner" at bounding box center [558, 315] width 295 height 16
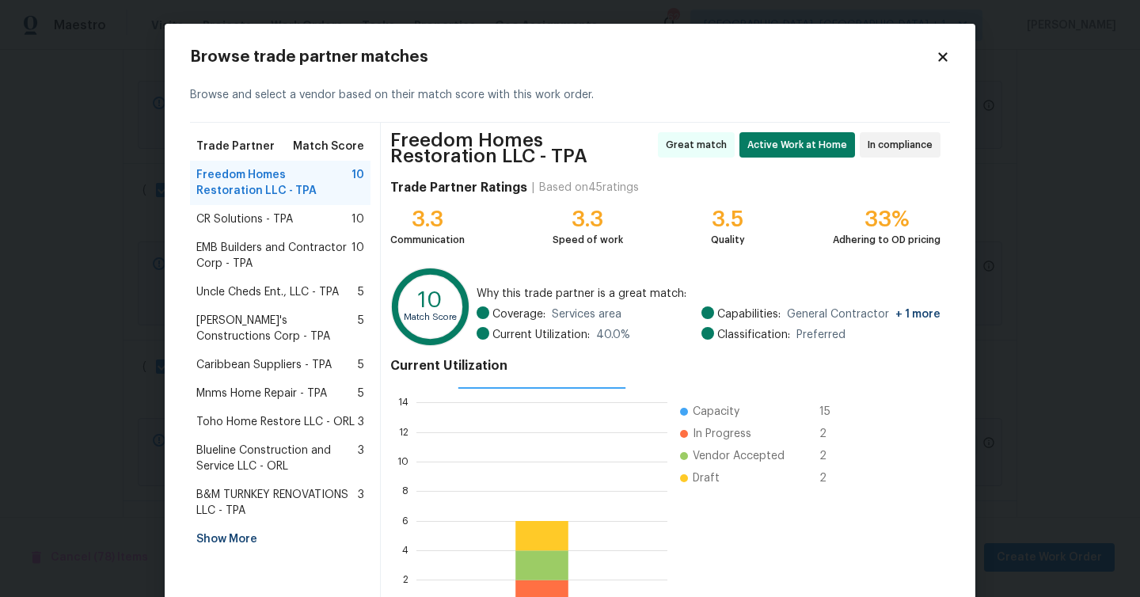
scroll to position [108, 0]
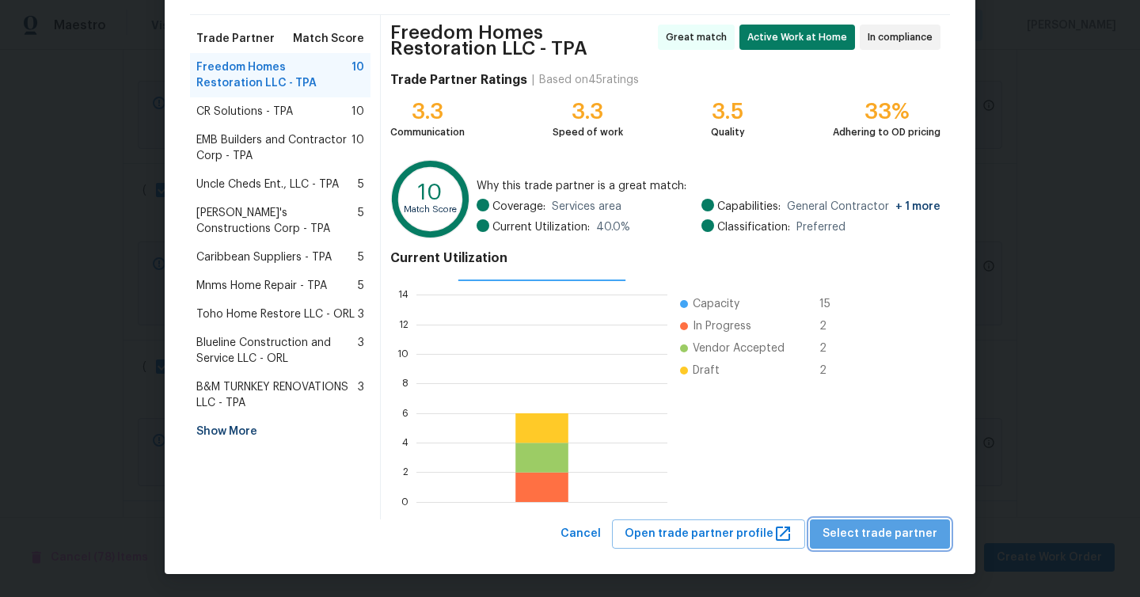
click at [893, 532] on span "Select trade partner" at bounding box center [879, 534] width 115 height 20
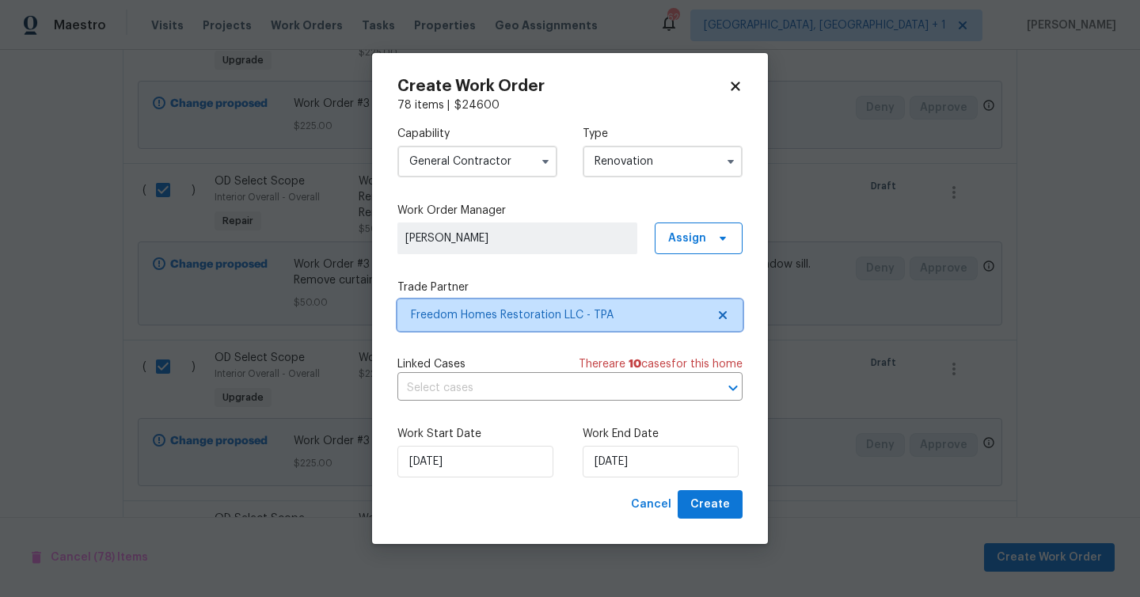
scroll to position [0, 0]
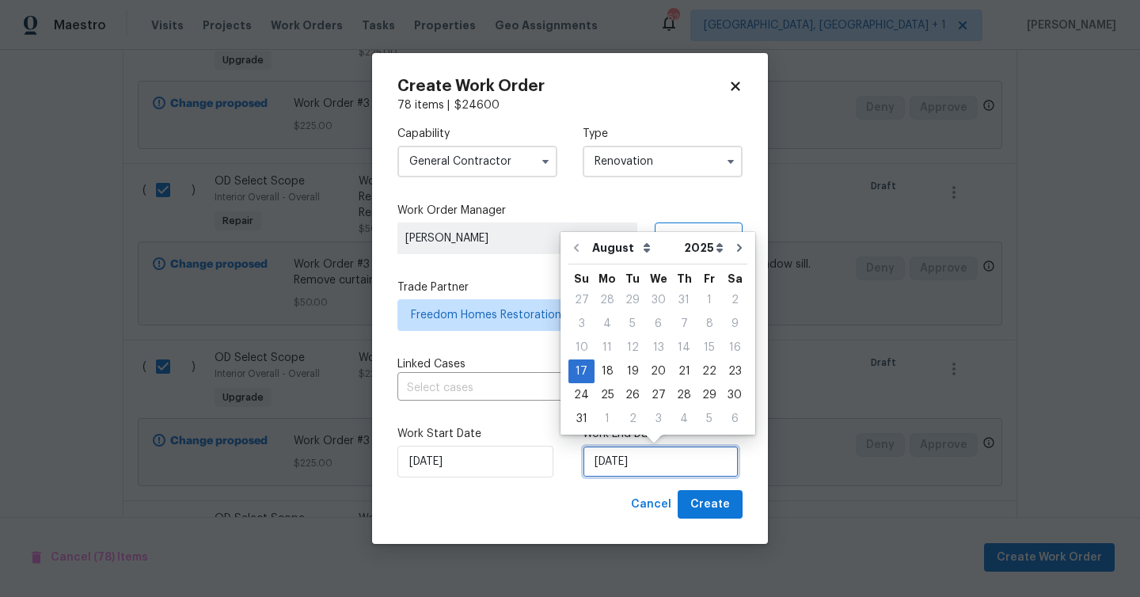
click at [664, 465] on input "[DATE]" at bounding box center [660, 462] width 156 height 32
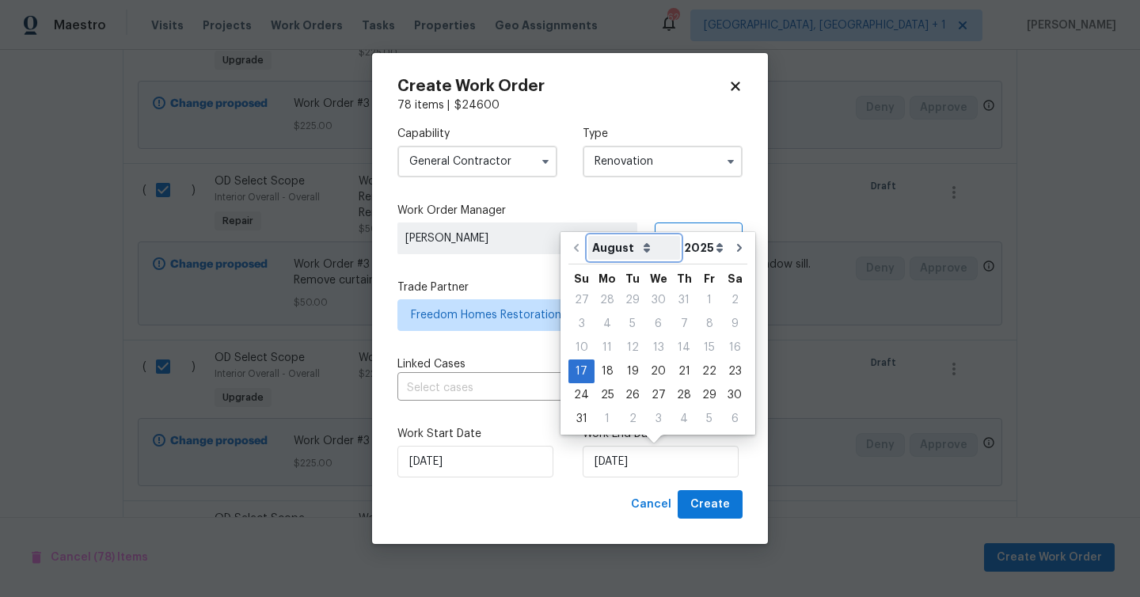
click at [627, 237] on select "August September October November December" at bounding box center [634, 248] width 92 height 24
select select "10"
type input "11/17/2025"
select select "10"
click at [681, 345] on div "13" at bounding box center [683, 347] width 26 height 22
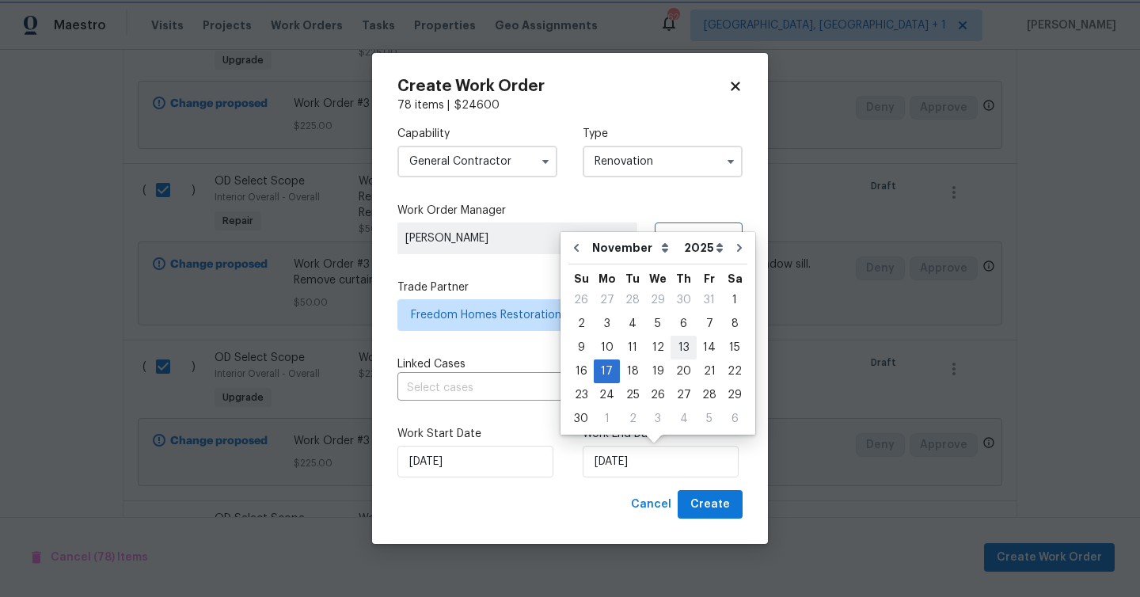
type input "[DATE]"
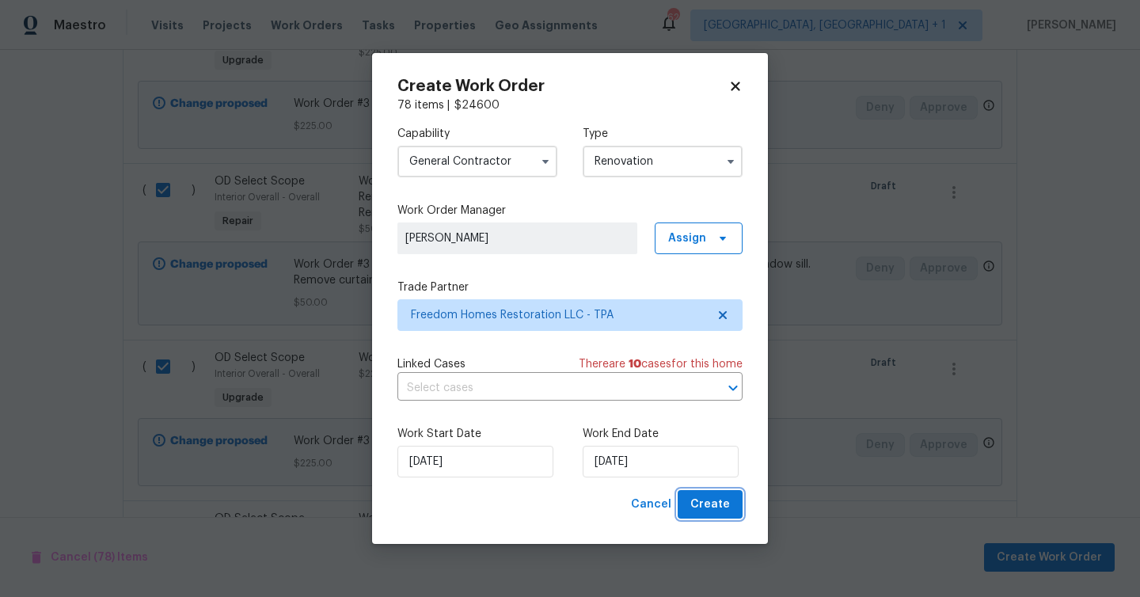
click at [730, 506] on button "Create" at bounding box center [709, 504] width 65 height 29
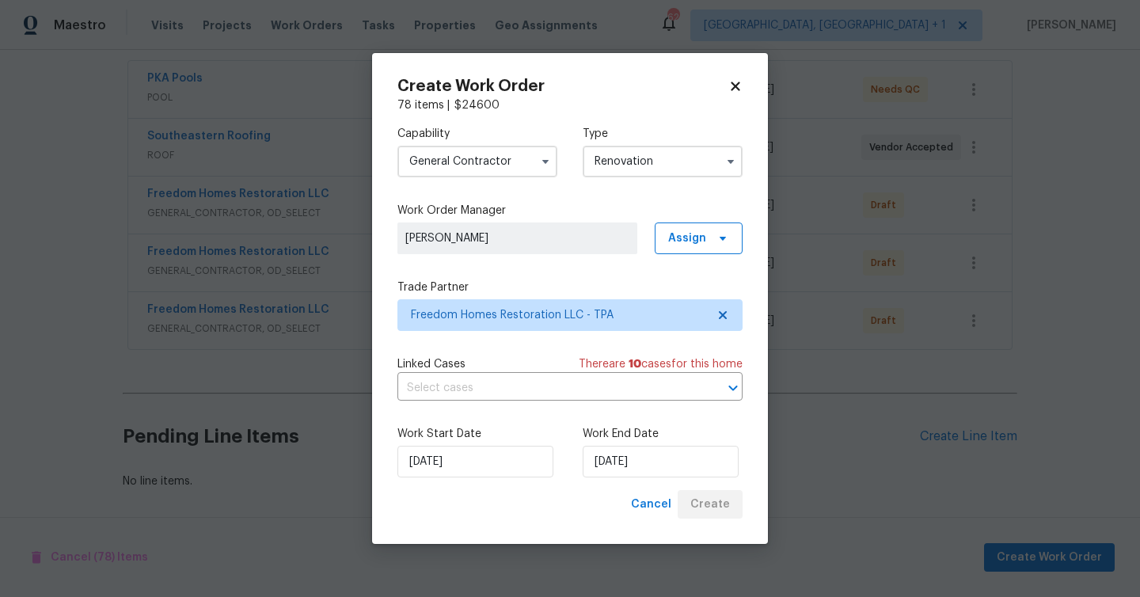
scroll to position [293, 0]
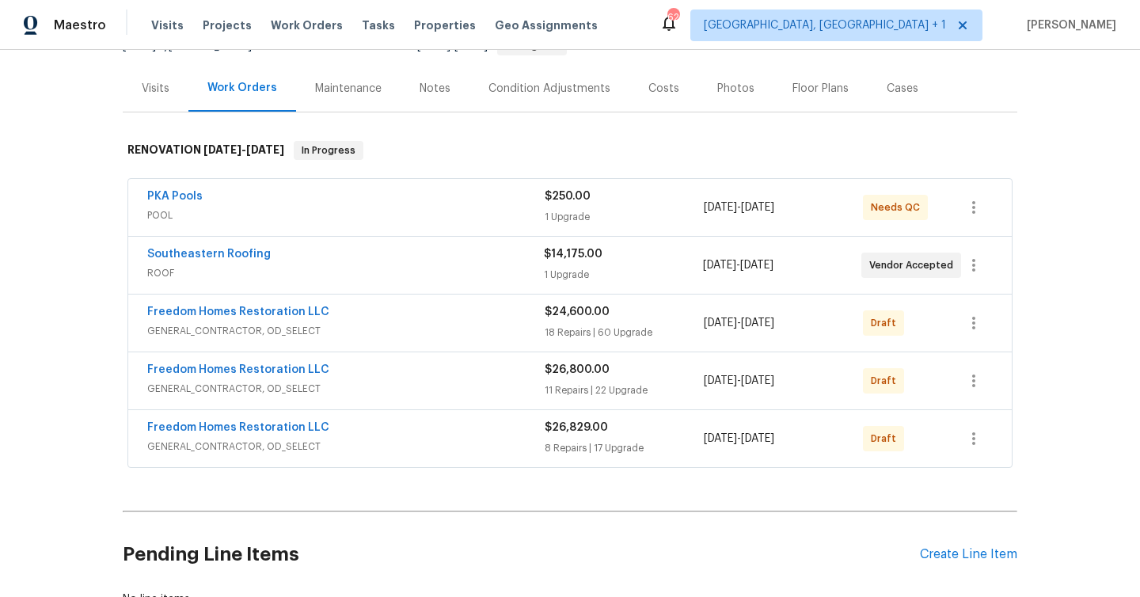
scroll to position [203, 0]
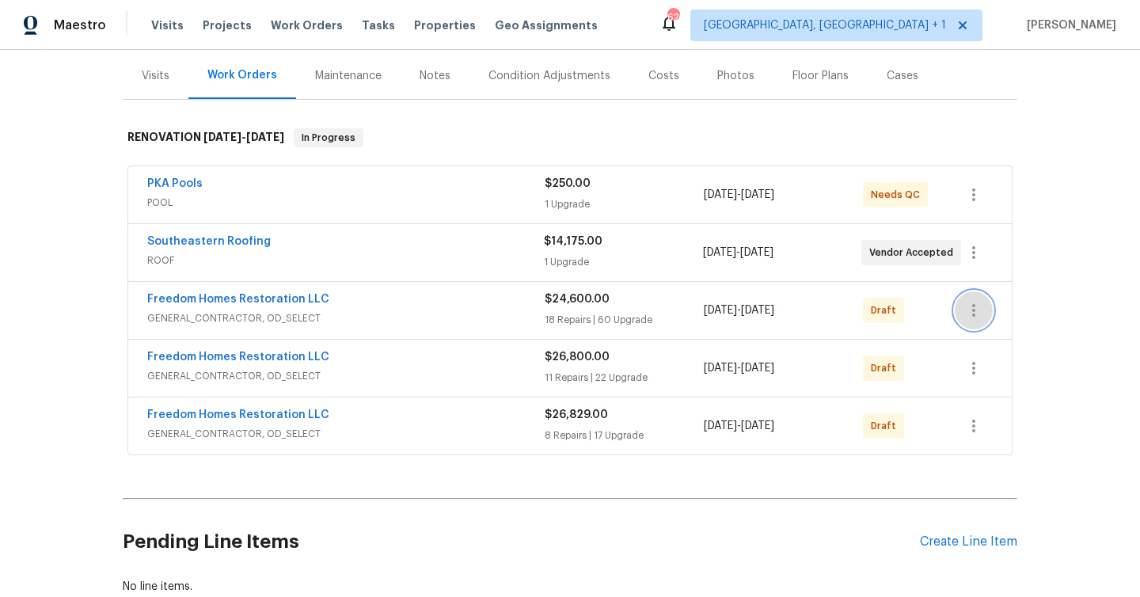
click at [965, 301] on icon "button" at bounding box center [973, 310] width 19 height 19
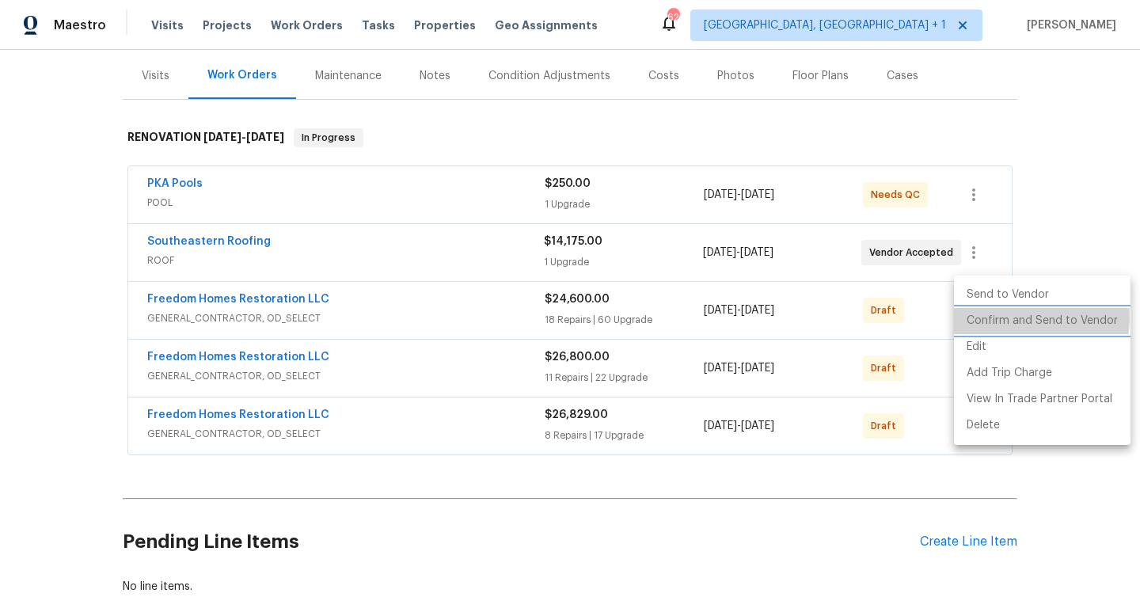
click at [1015, 317] on li "Confirm and Send to Vendor" at bounding box center [1042, 321] width 176 height 26
click at [1045, 324] on li "Confirm and Send to Vendor" at bounding box center [1042, 321] width 176 height 26
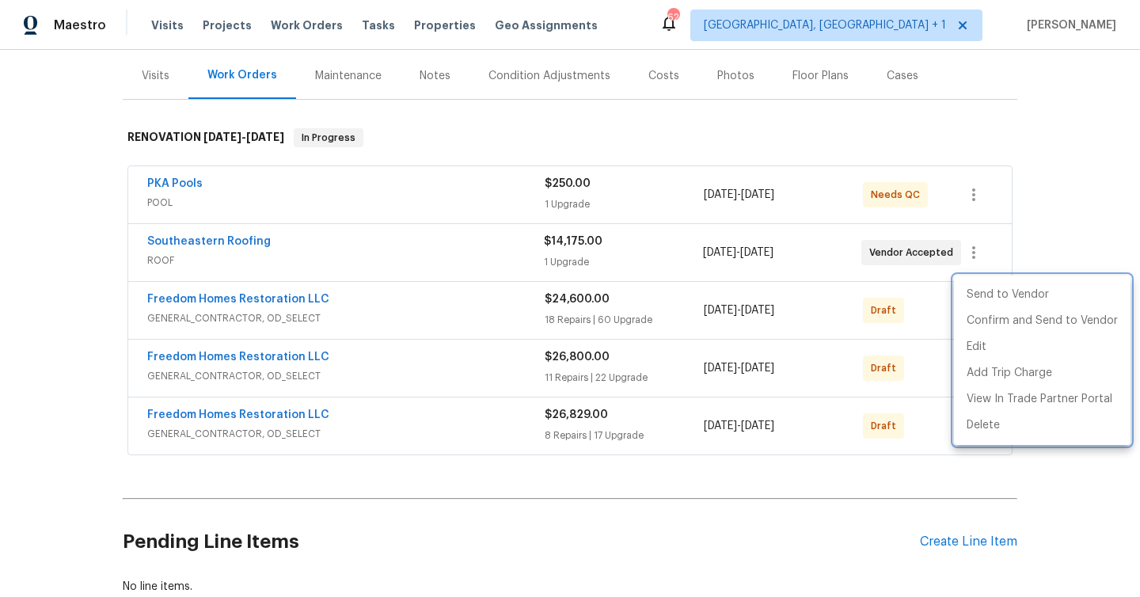
click at [871, 482] on div at bounding box center [570, 298] width 1140 height 597
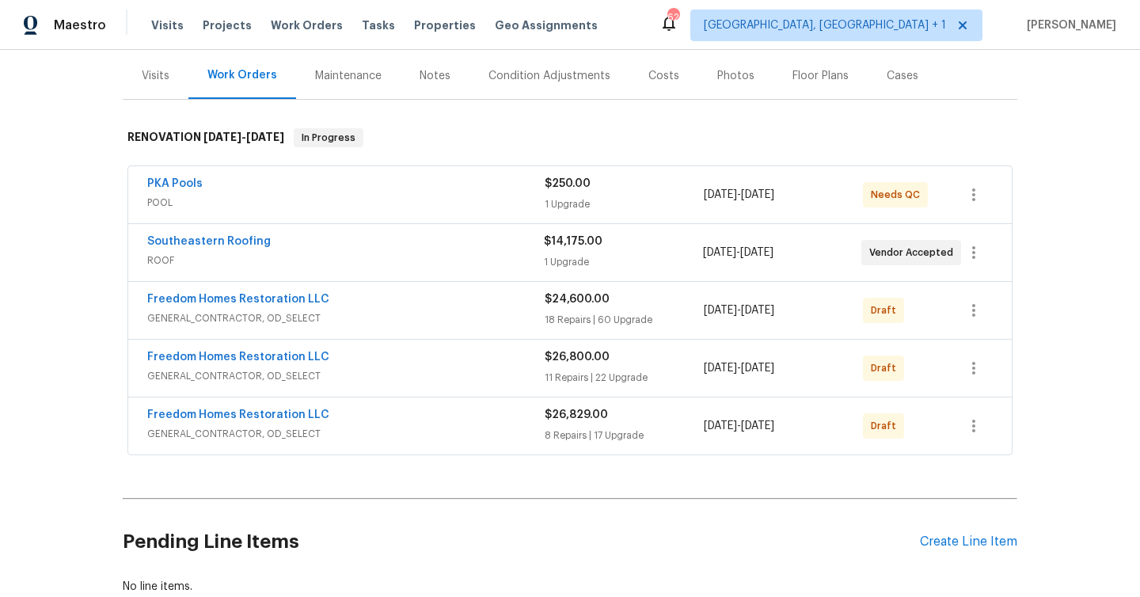
click at [992, 349] on div at bounding box center [973, 368] width 38 height 38
click at [977, 358] on icon "button" at bounding box center [973, 367] width 19 height 19
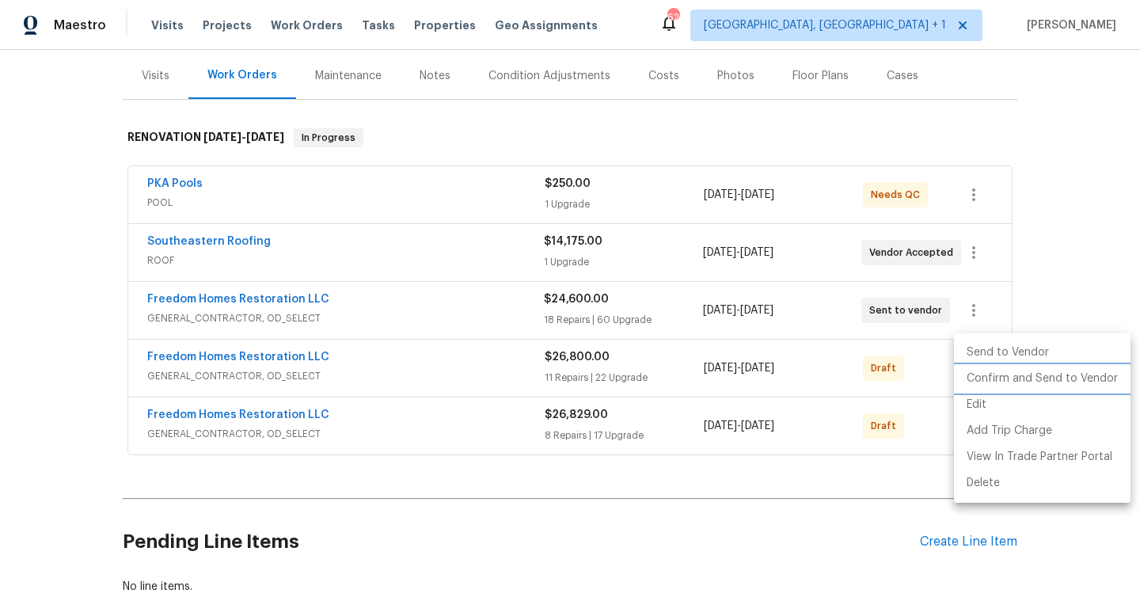
click at [992, 380] on li "Confirm and Send to Vendor" at bounding box center [1042, 379] width 176 height 26
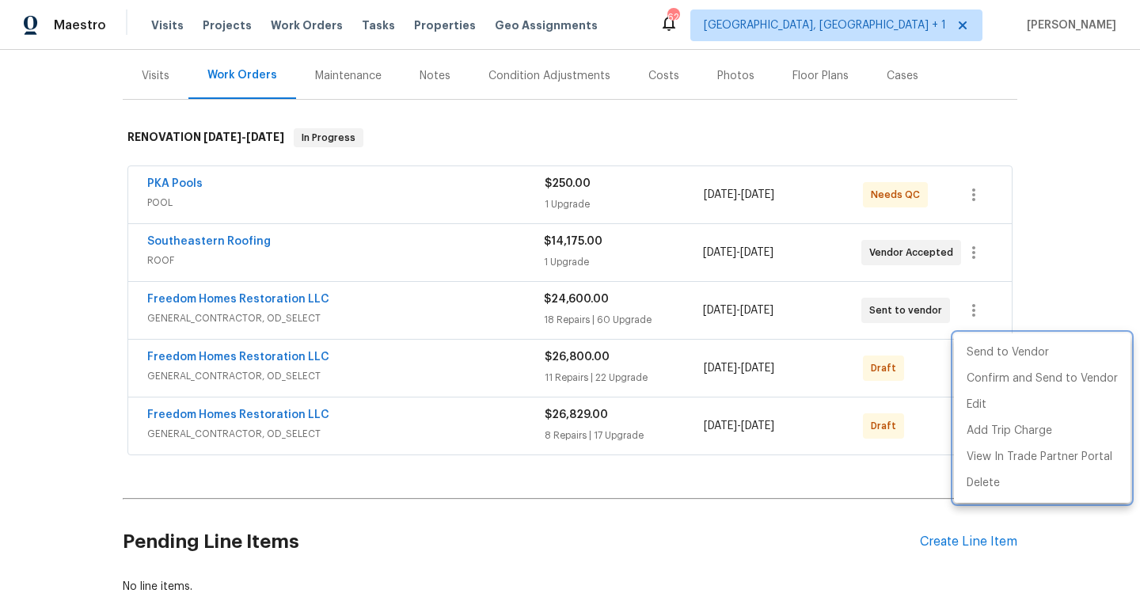
click at [818, 504] on div at bounding box center [570, 298] width 1140 height 597
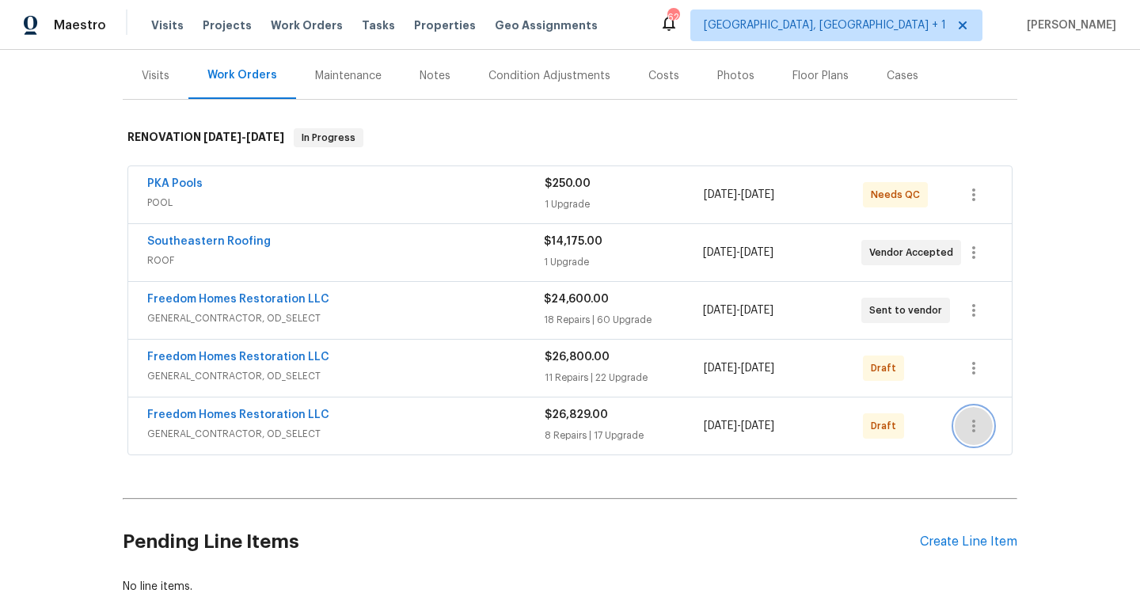
click at [988, 410] on button "button" at bounding box center [973, 426] width 38 height 38
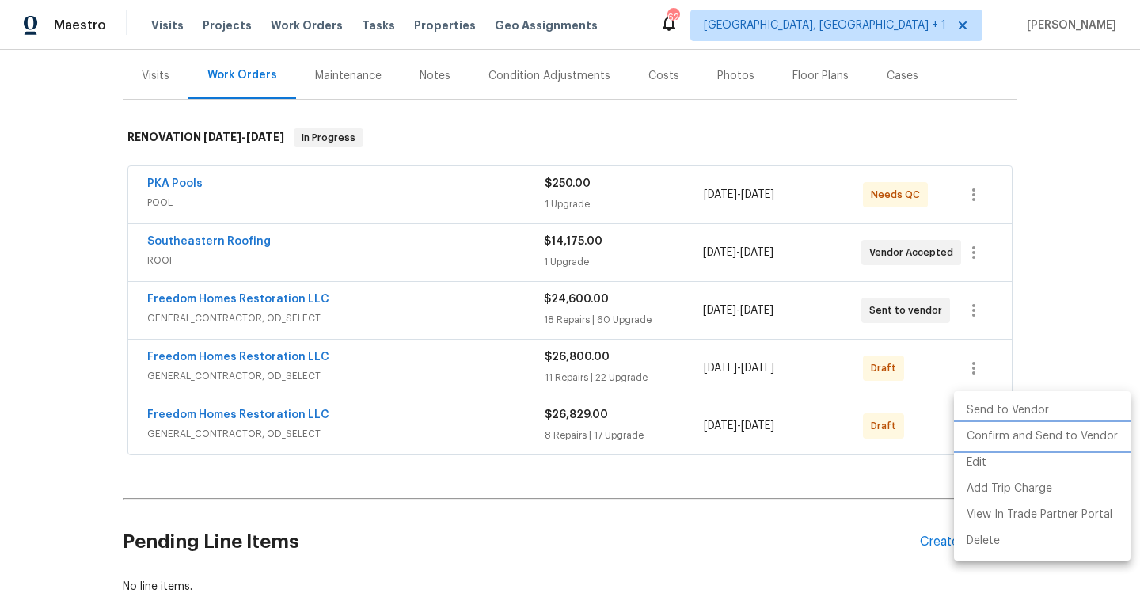
click at [987, 440] on li "Confirm and Send to Vendor" at bounding box center [1042, 436] width 176 height 26
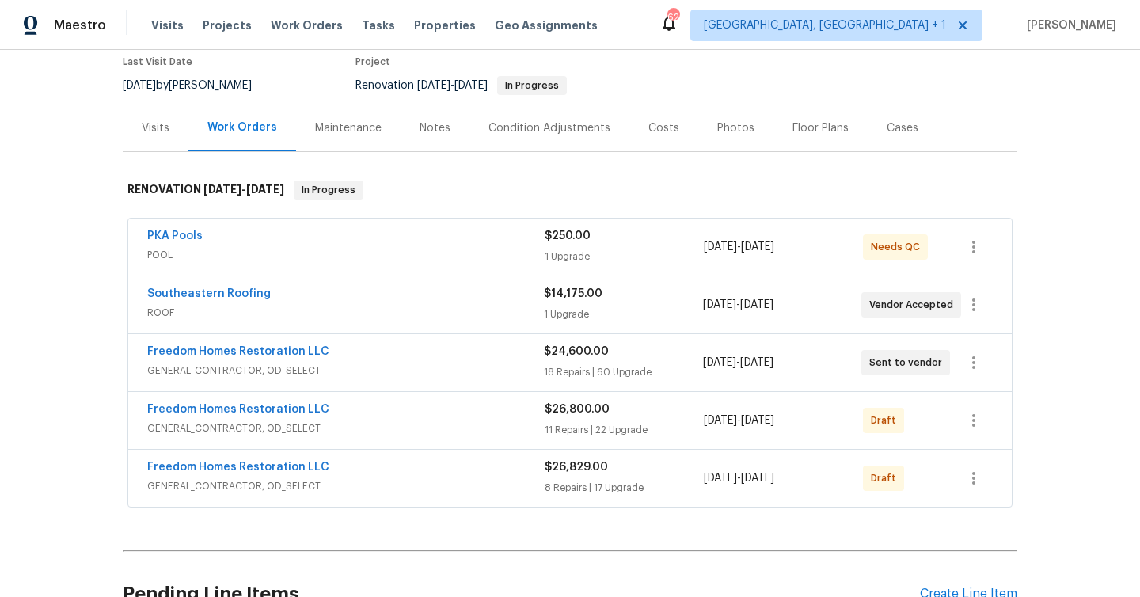
scroll to position [207, 0]
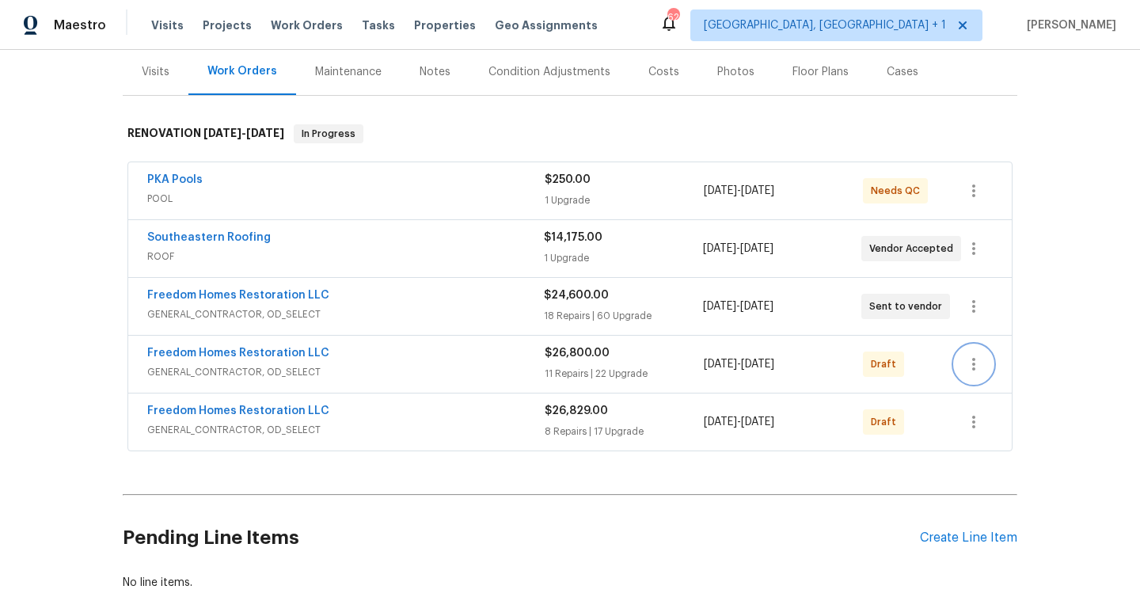
click at [973, 345] on button "button" at bounding box center [973, 364] width 38 height 38
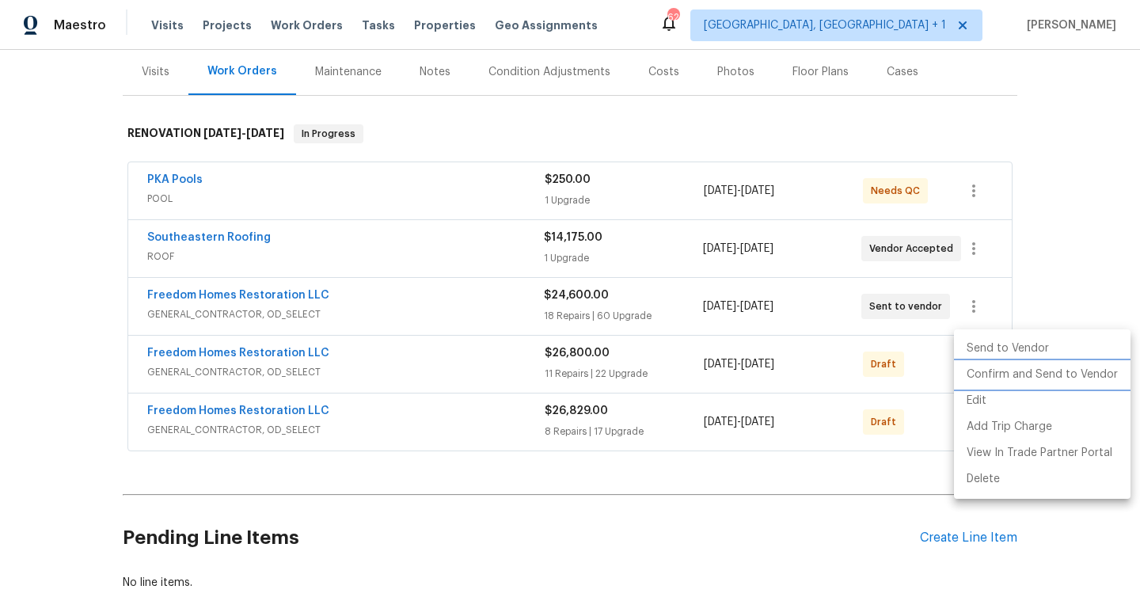
click at [986, 371] on li "Confirm and Send to Vendor" at bounding box center [1042, 375] width 176 height 26
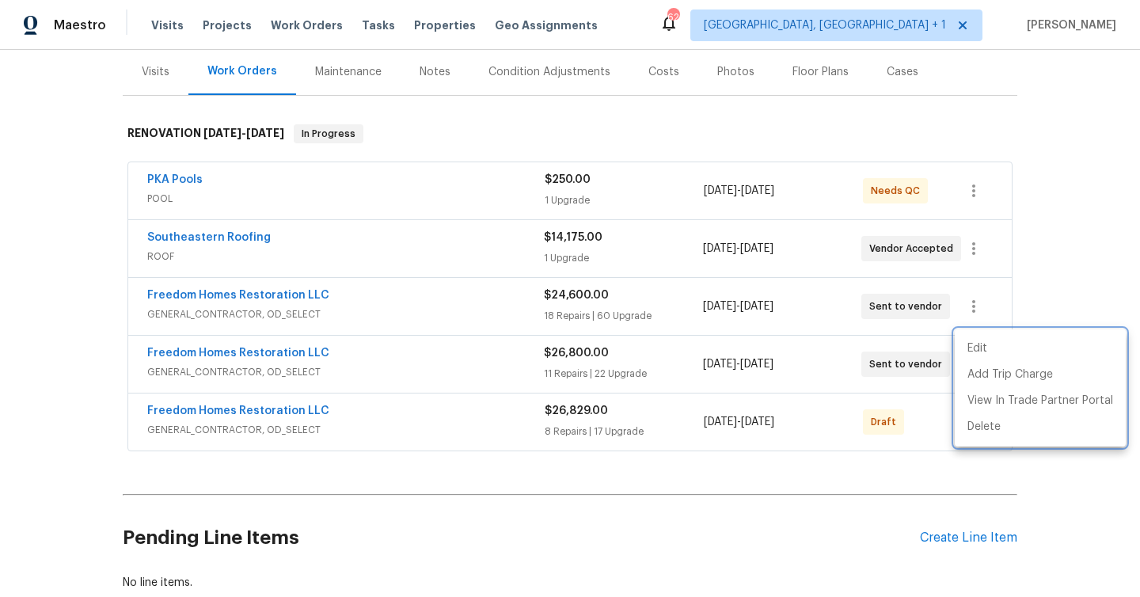
click at [851, 460] on div at bounding box center [570, 298] width 1140 height 597
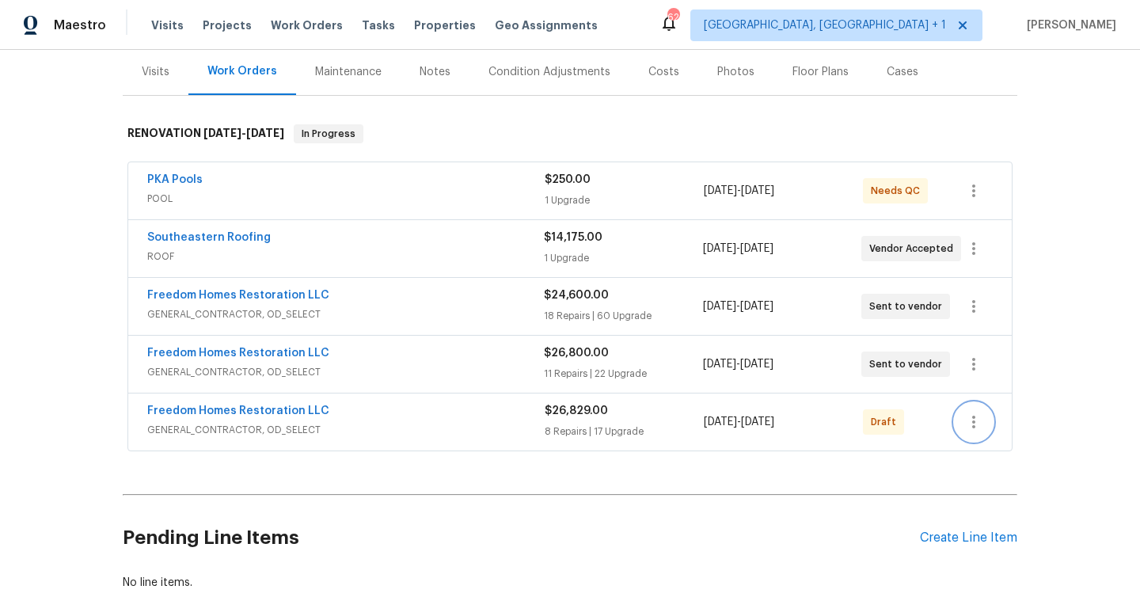
click at [972, 412] on icon "button" at bounding box center [973, 421] width 19 height 19
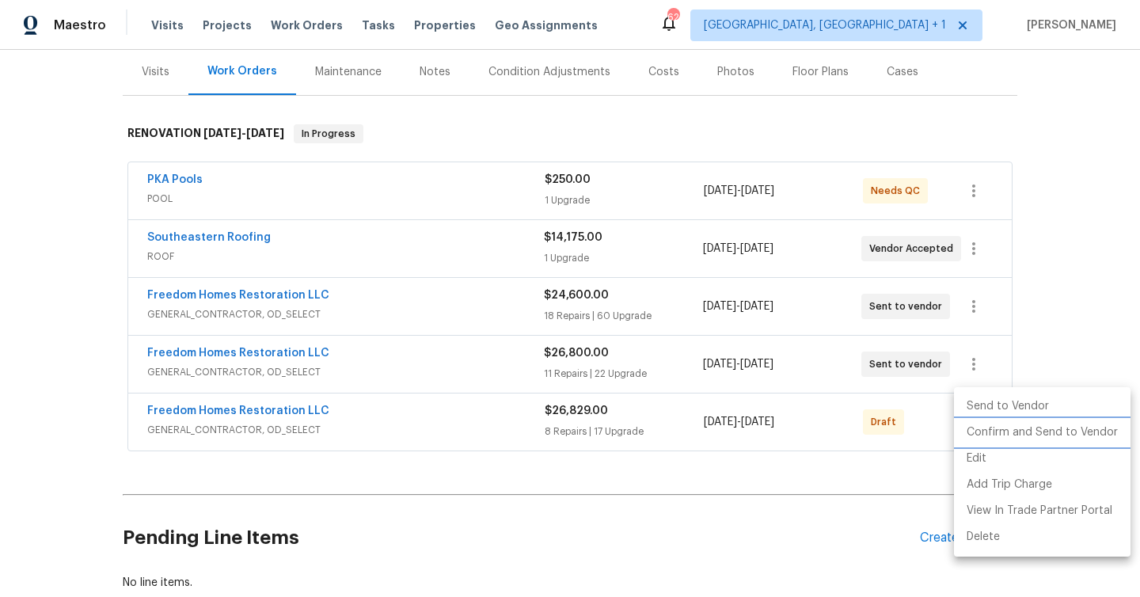
click at [996, 429] on li "Confirm and Send to Vendor" at bounding box center [1042, 432] width 176 height 26
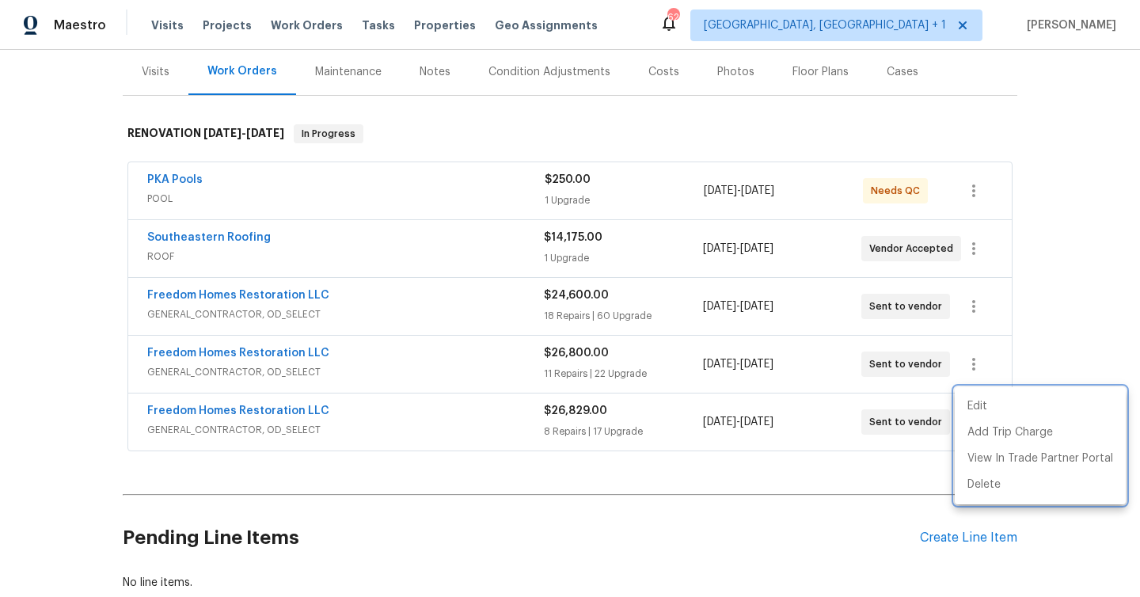
click at [412, 290] on div at bounding box center [570, 298] width 1140 height 597
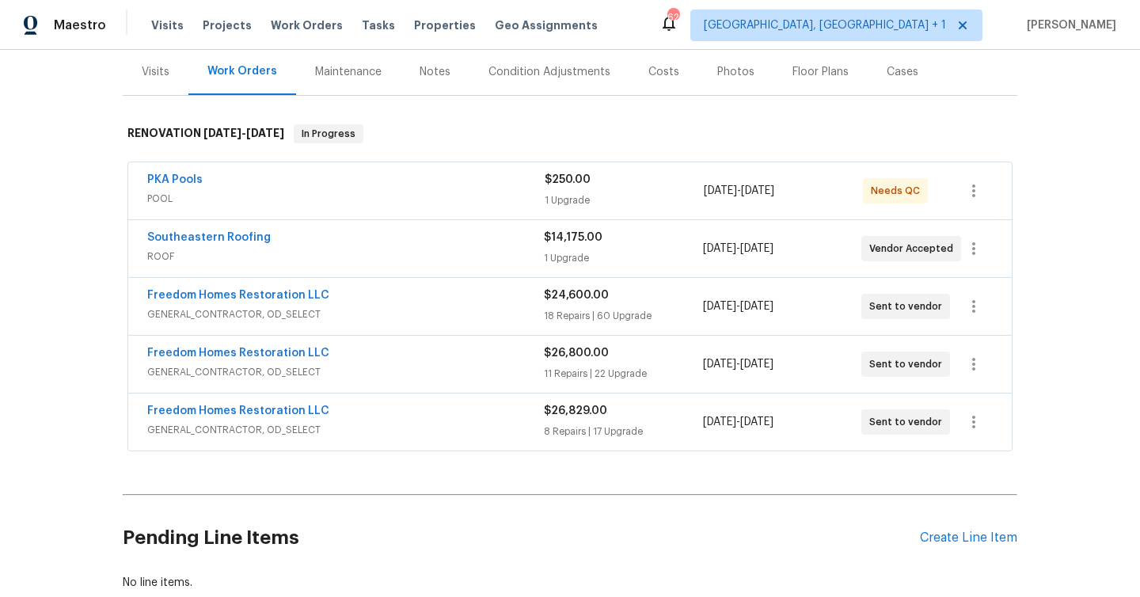
click at [402, 306] on span "GENERAL_CONTRACTOR, OD_SELECT" at bounding box center [345, 314] width 396 height 16
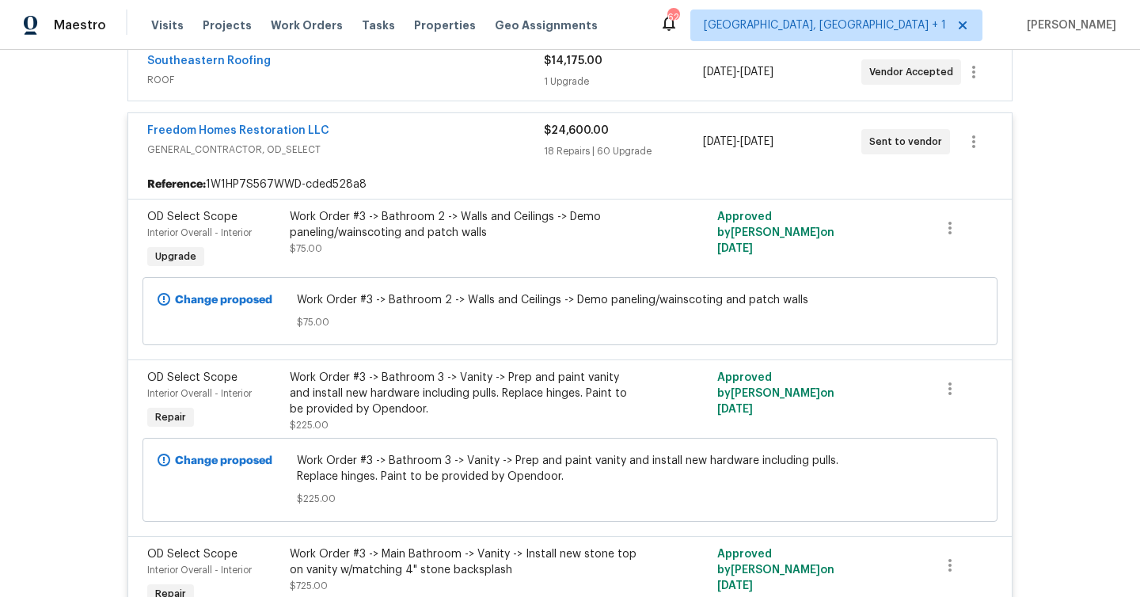
scroll to position [393, 0]
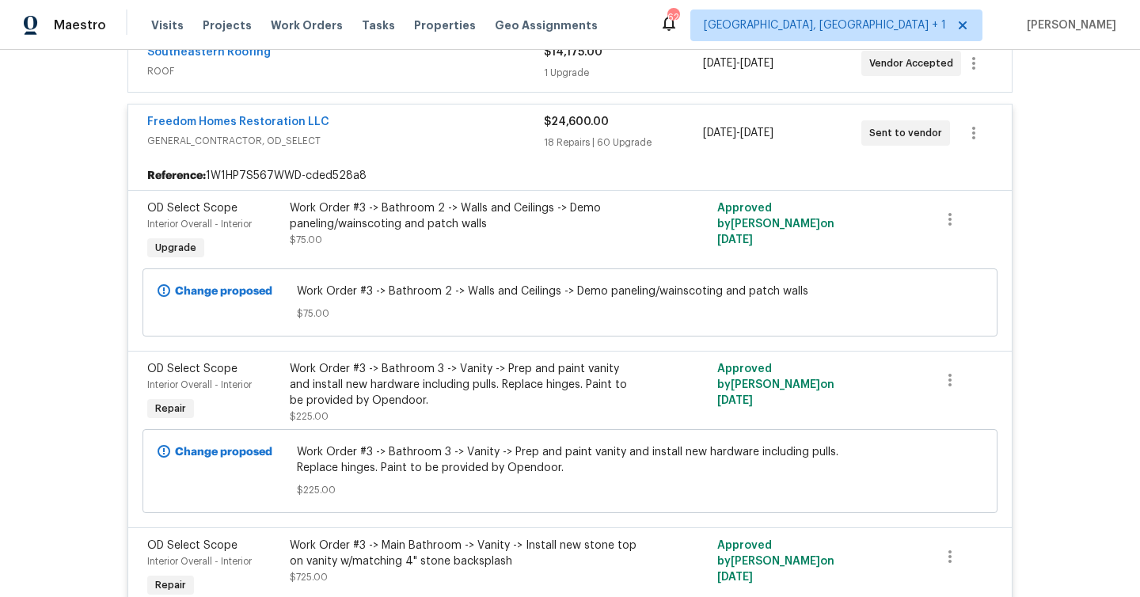
click at [391, 378] on div "Work Order #3 -> Bathroom 3 -> Vanity -> Prep and paint vanity and install new …" at bounding box center [463, 384] width 347 height 47
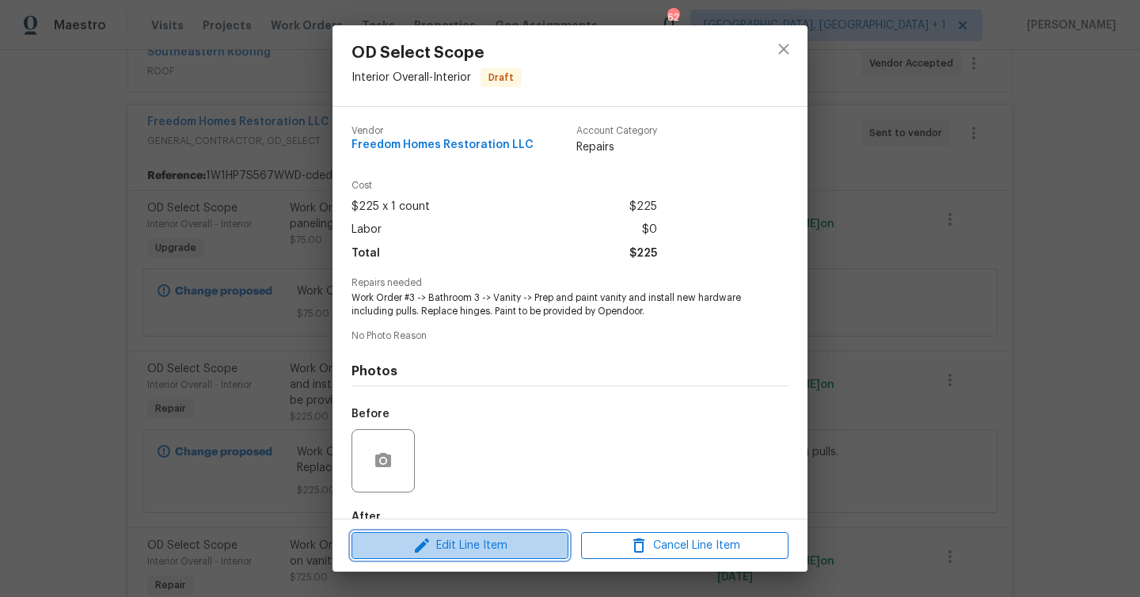
click at [480, 540] on span "Edit Line Item" at bounding box center [459, 546] width 207 height 20
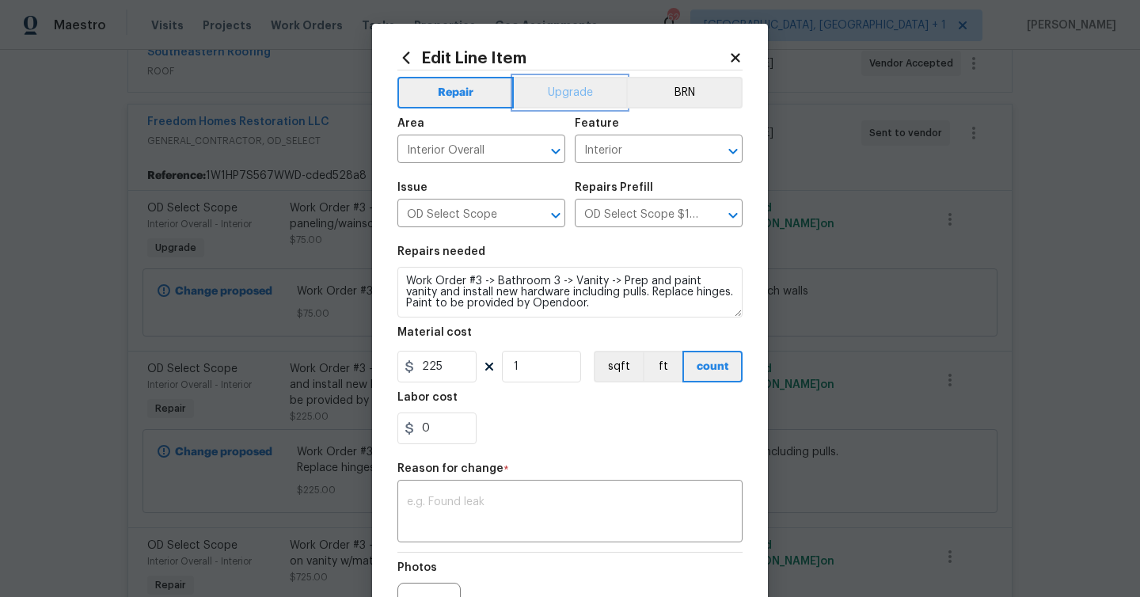
click at [580, 93] on button "Upgrade" at bounding box center [570, 93] width 113 height 32
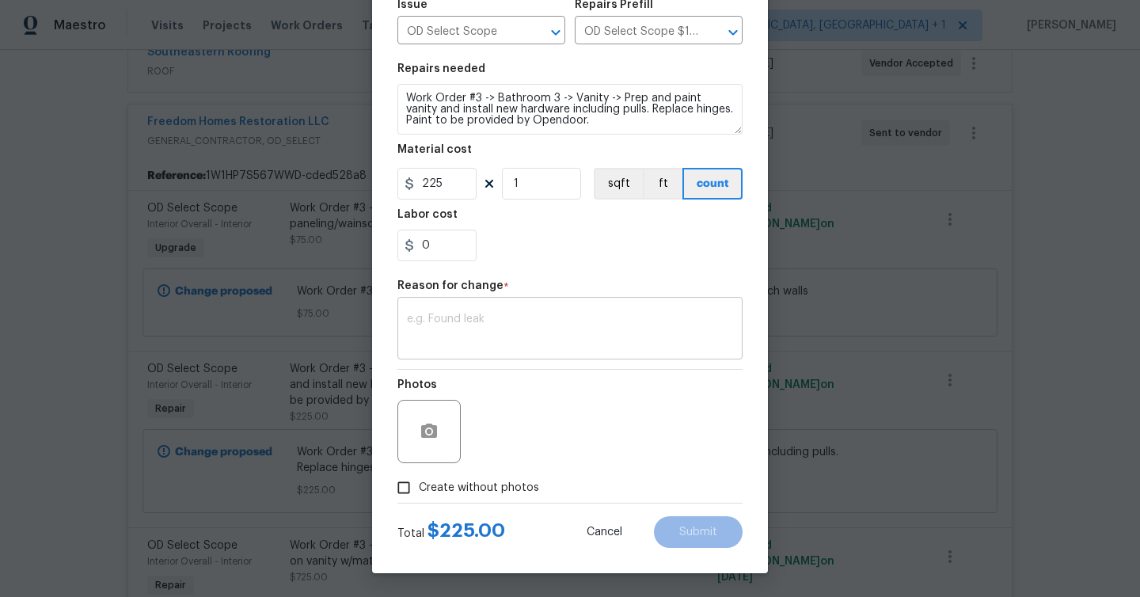
click at [531, 317] on textarea at bounding box center [570, 329] width 326 height 33
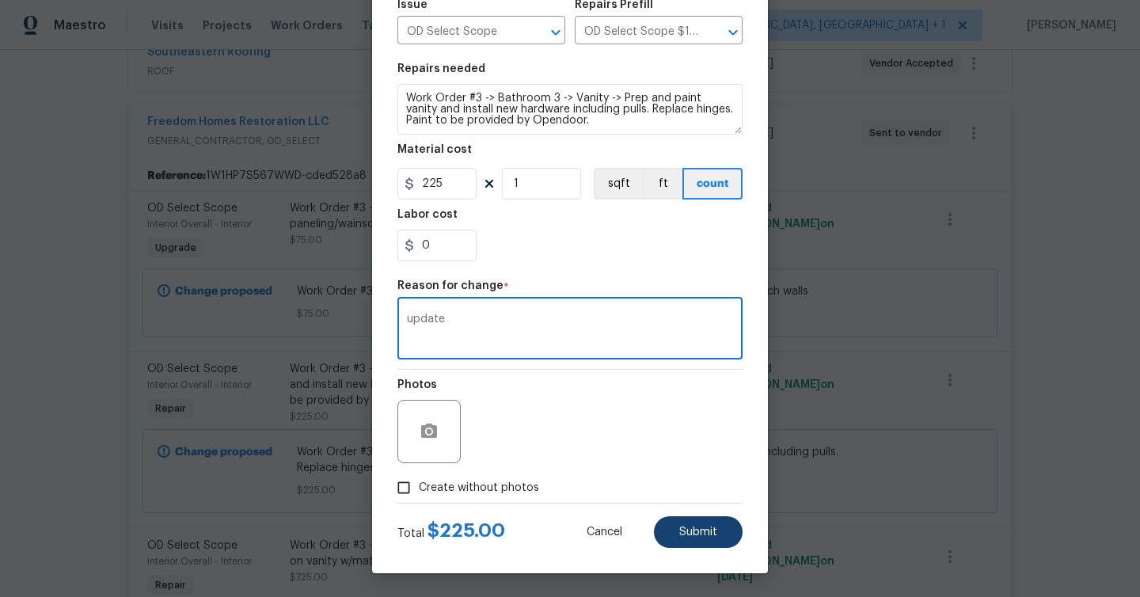
type textarea "update"
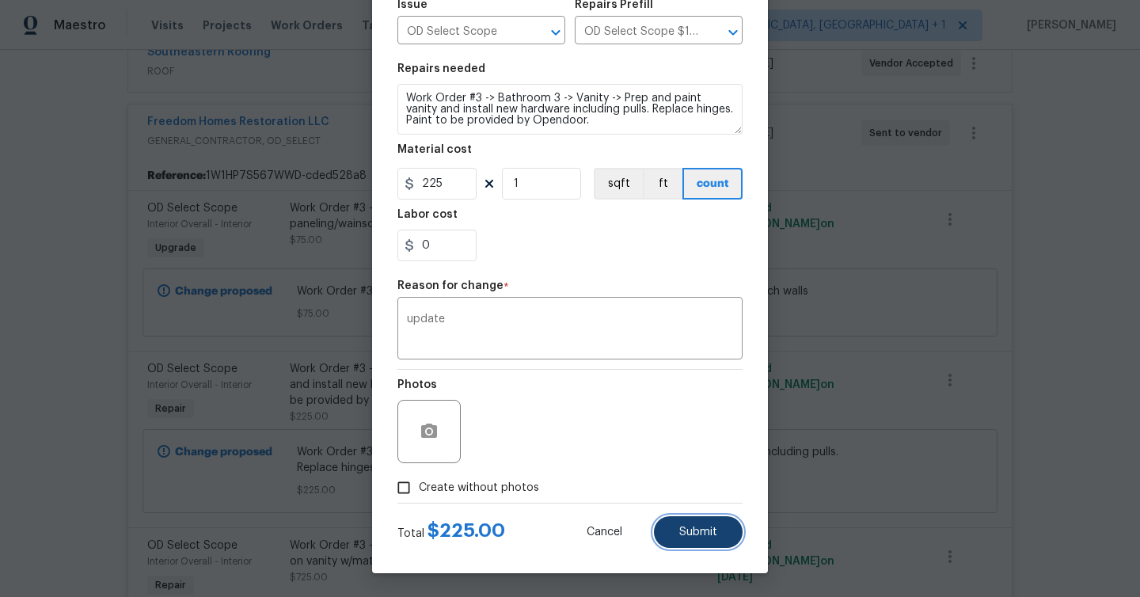
click at [726, 529] on button "Submit" at bounding box center [698, 532] width 89 height 32
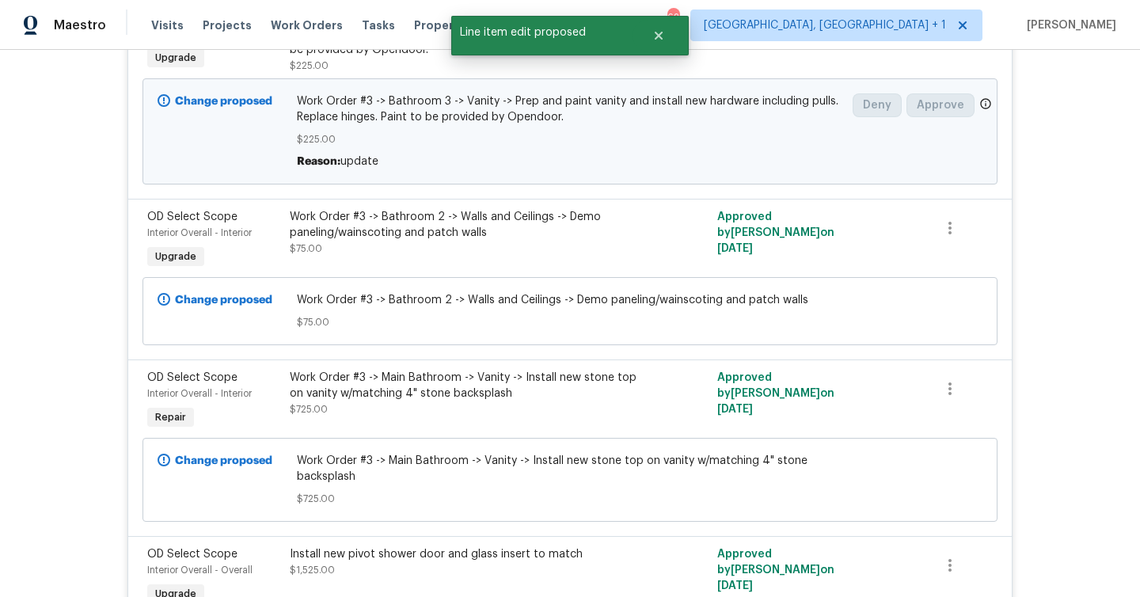
scroll to position [603, 0]
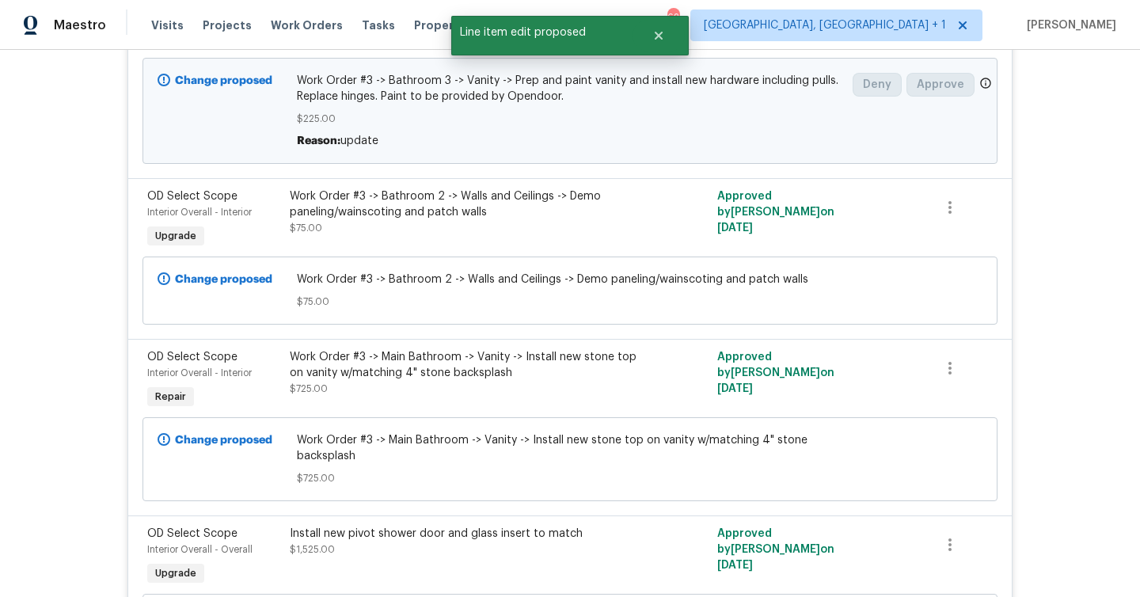
click at [404, 377] on div "Work Order #3 -> Main Bathroom -> Vanity -> Install new stone top on vanity w/m…" at bounding box center [463, 372] width 347 height 47
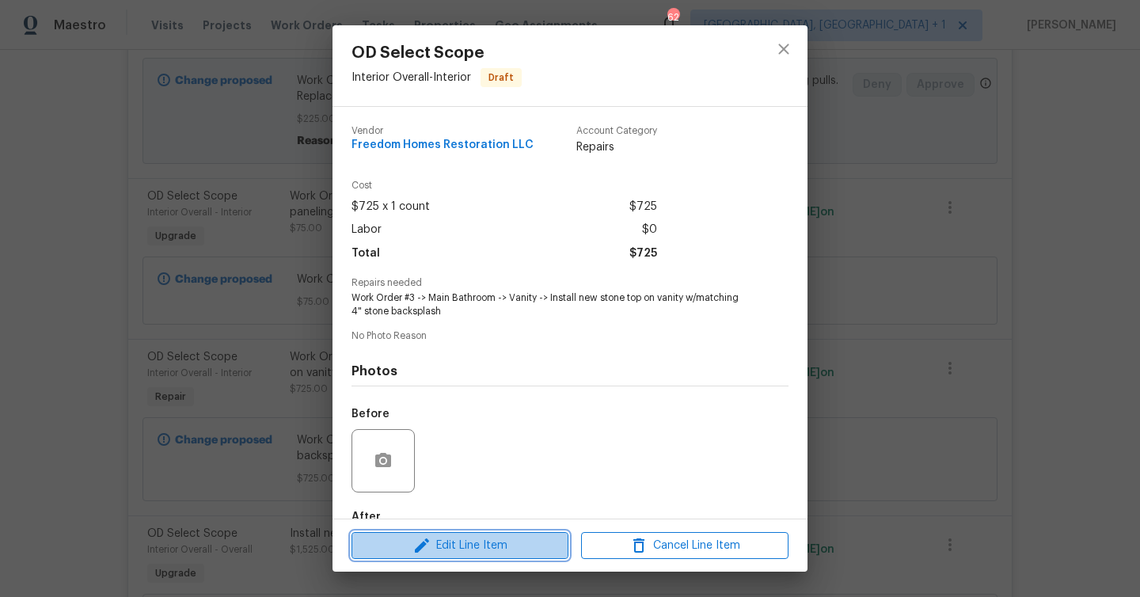
click at [450, 533] on button "Edit Line Item" at bounding box center [459, 546] width 217 height 28
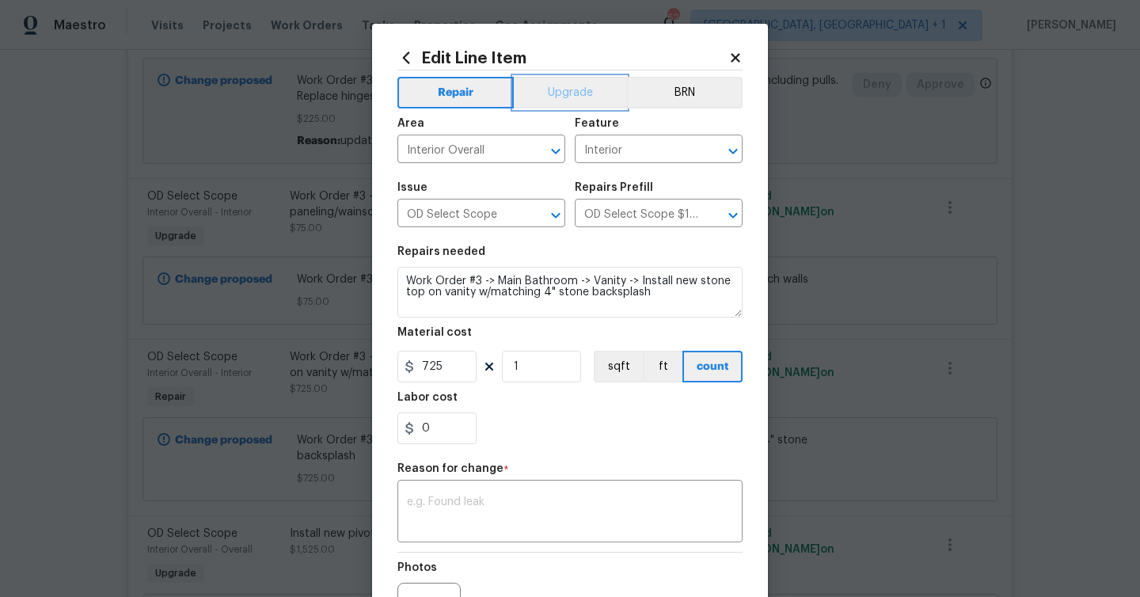
click at [548, 102] on button "Upgrade" at bounding box center [570, 93] width 113 height 32
click at [536, 476] on div "Reason for change *" at bounding box center [569, 473] width 345 height 21
click at [533, 499] on textarea at bounding box center [570, 512] width 326 height 33
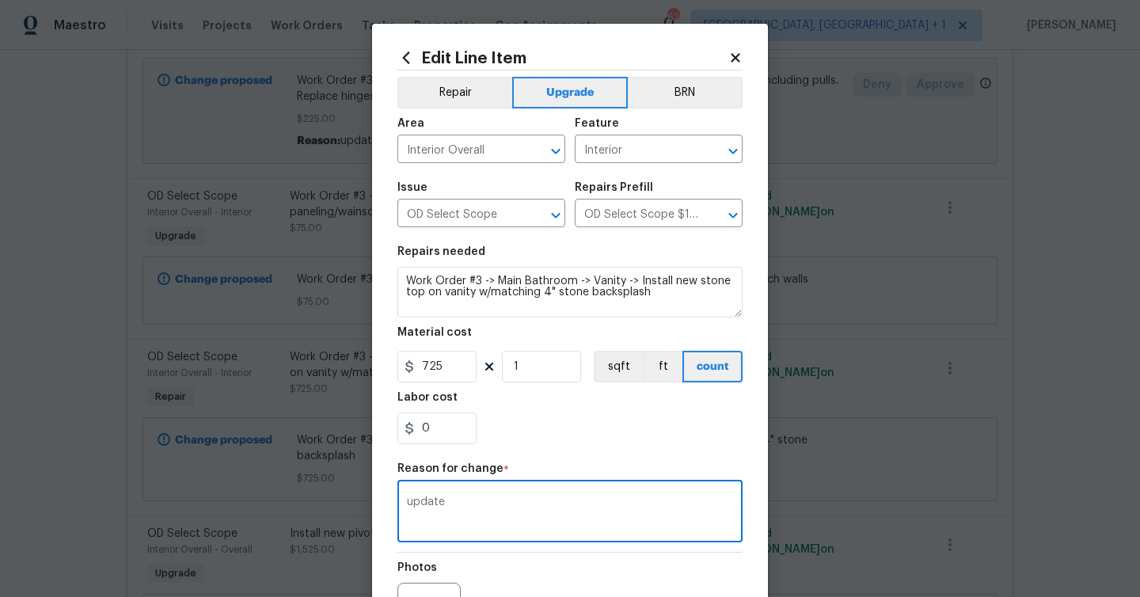
click at [431, 509] on textarea "update" at bounding box center [570, 512] width 326 height 33
type textarea "update"
click at [613, 427] on div "0" at bounding box center [569, 428] width 345 height 32
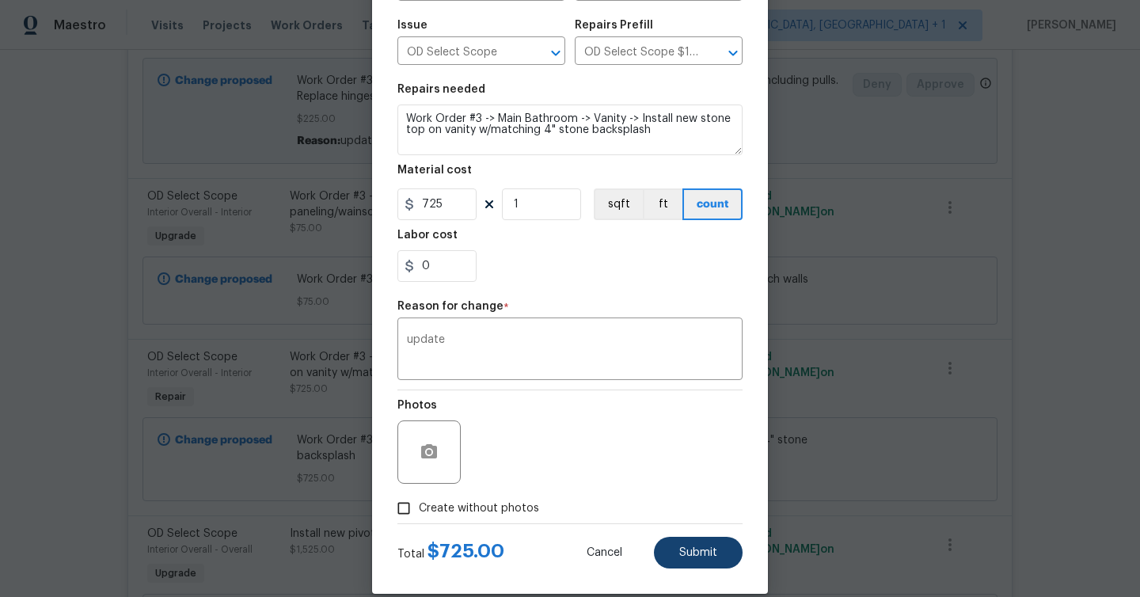
scroll to position [184, 0]
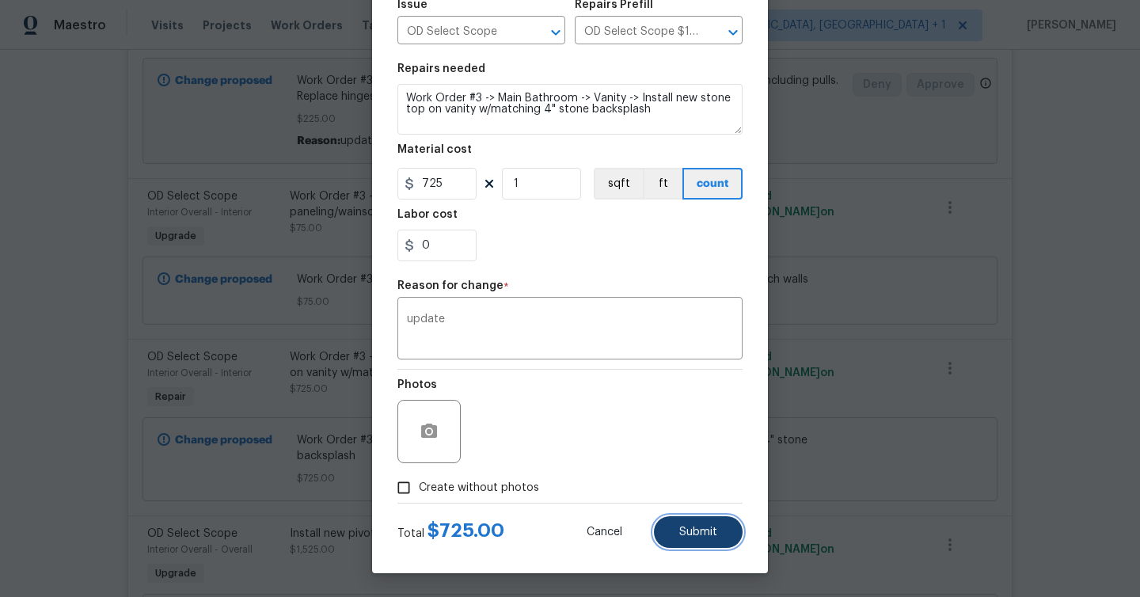
click at [713, 529] on span "Submit" at bounding box center [698, 532] width 38 height 12
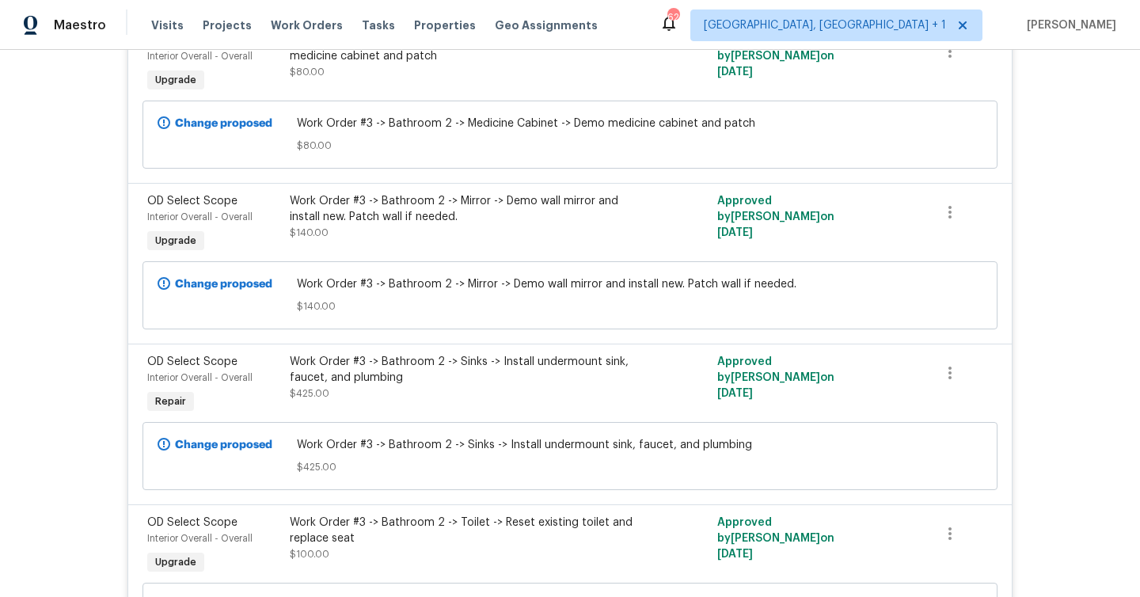
scroll to position [1770, 0]
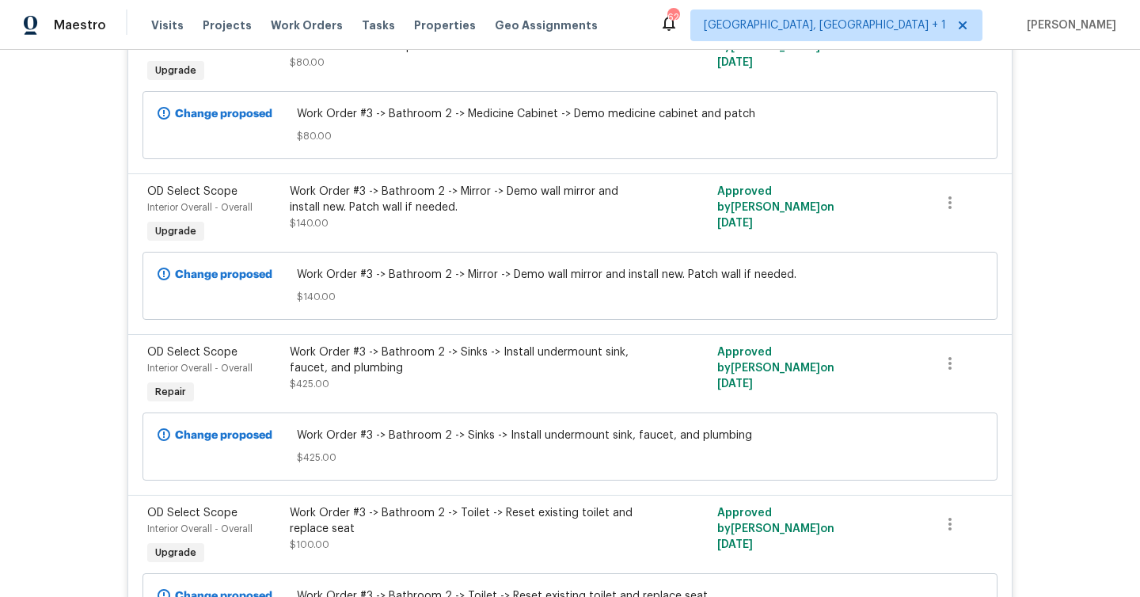
click at [339, 381] on div "Work Order #3 -> Bathroom 2 -> Sinks -> Install undermount sink, faucet, and pl…" at bounding box center [463, 367] width 347 height 47
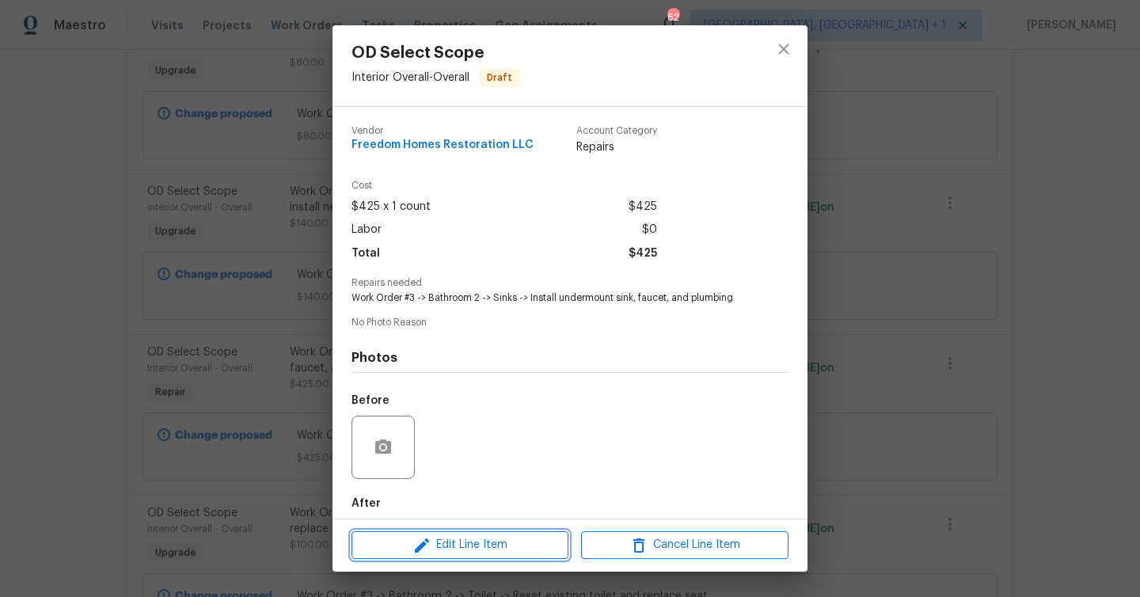
click at [471, 550] on span "Edit Line Item" at bounding box center [459, 545] width 207 height 20
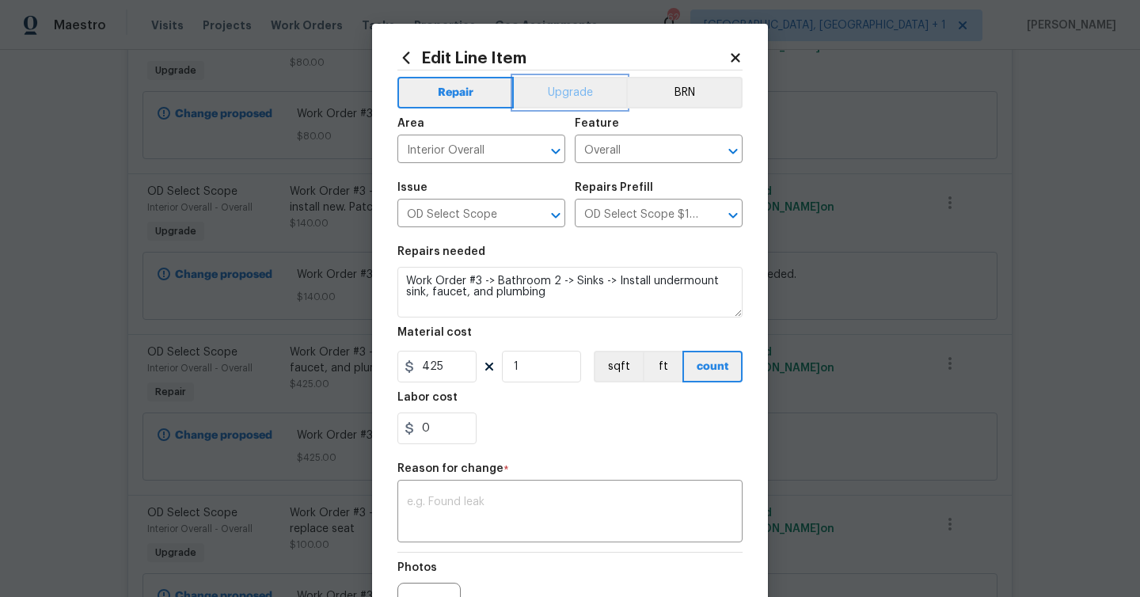
click at [561, 89] on button "Upgrade" at bounding box center [570, 93] width 113 height 32
click at [460, 503] on textarea at bounding box center [570, 512] width 326 height 33
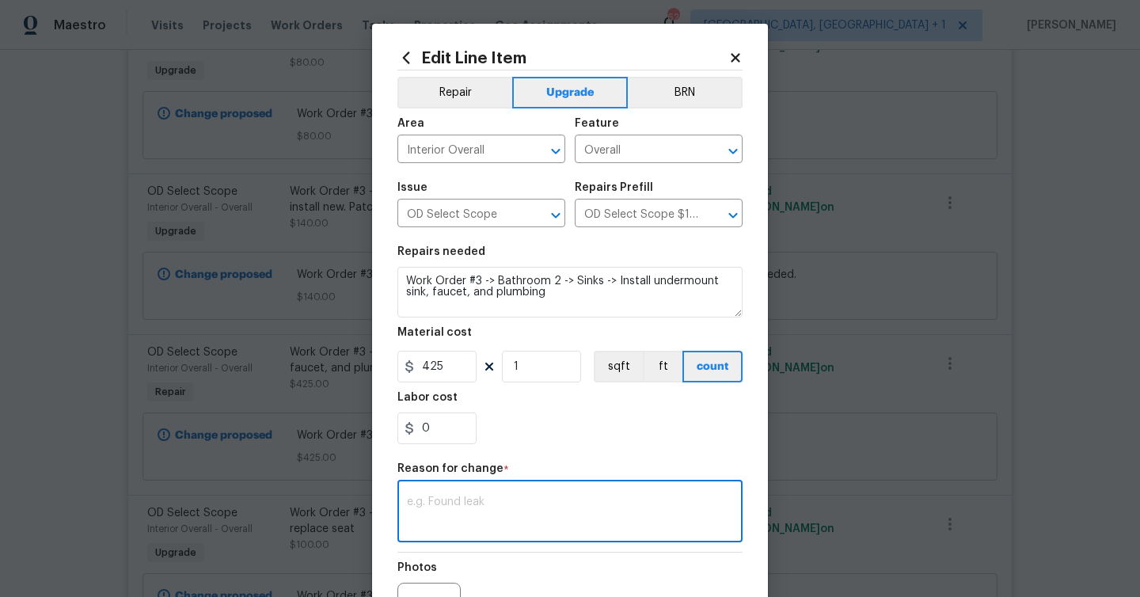
paste textarea "update"
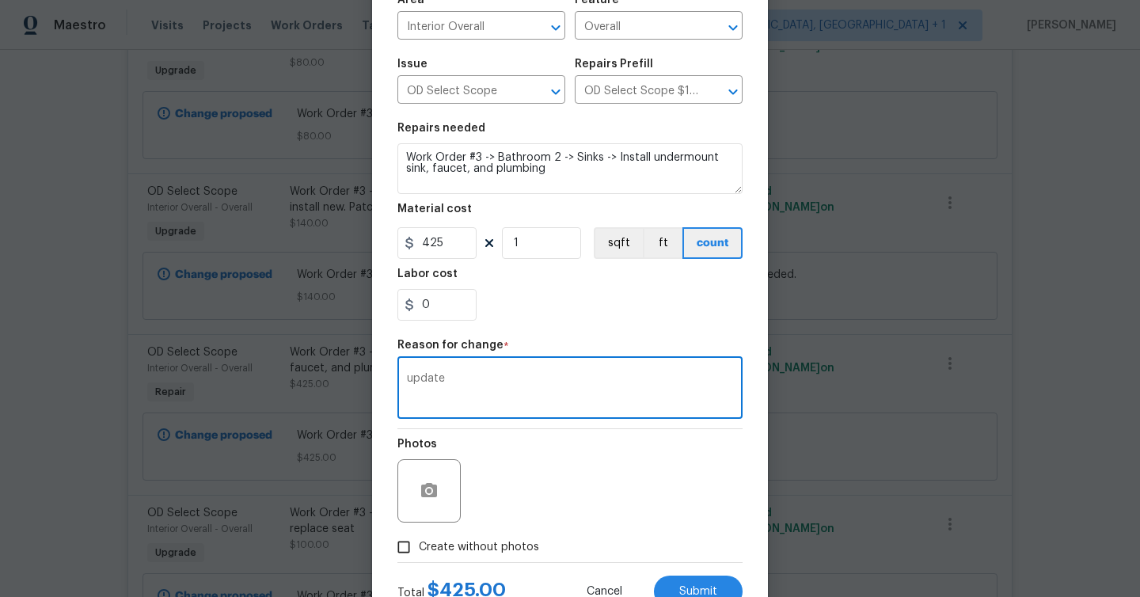
scroll to position [184, 0]
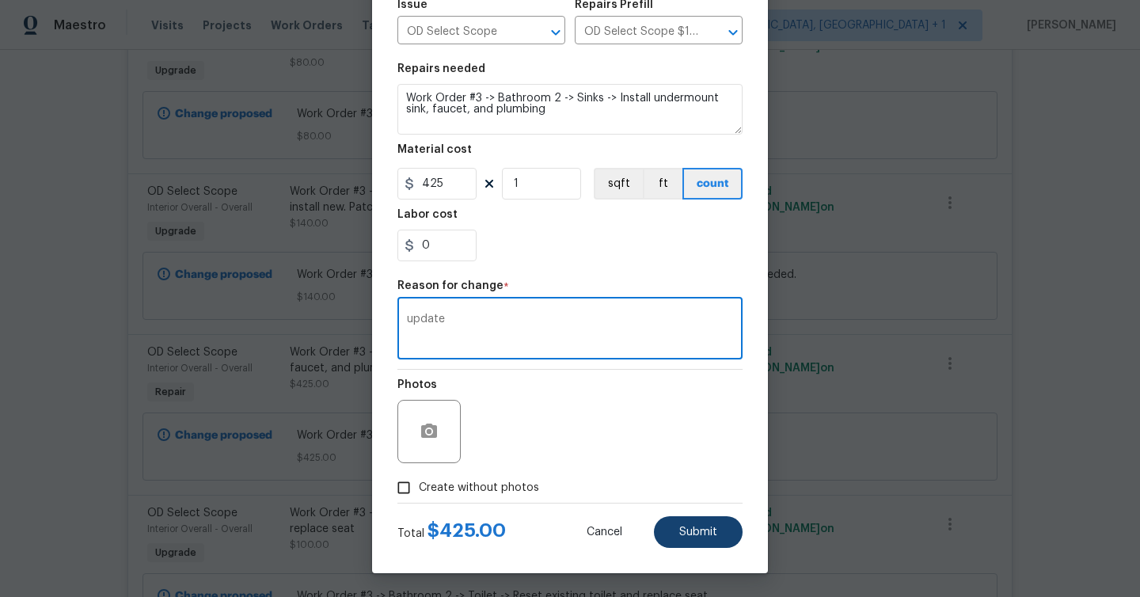
type textarea "update"
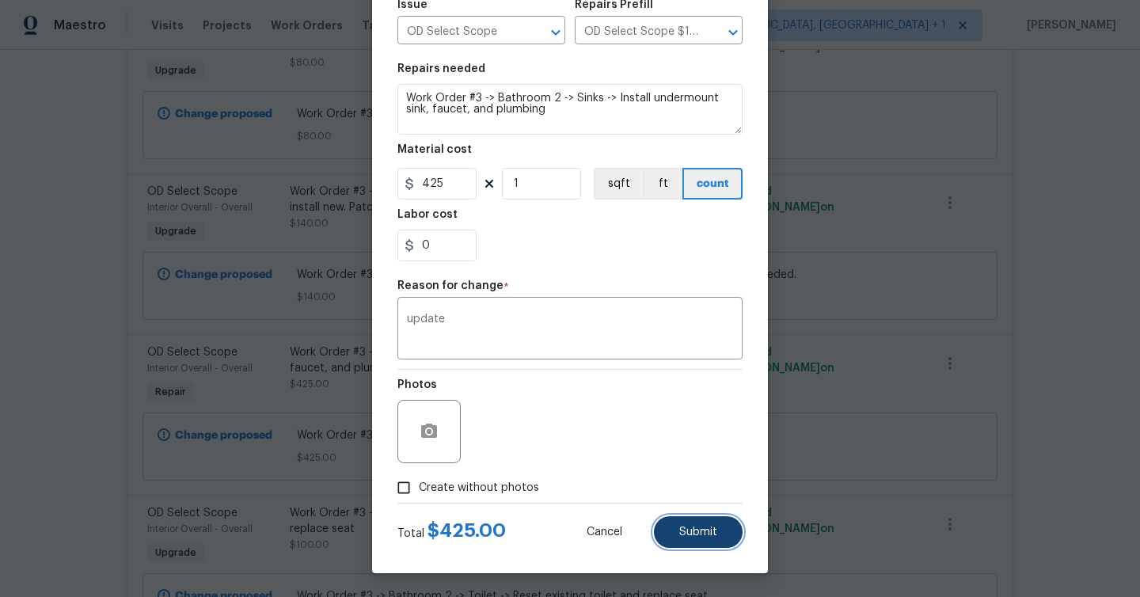
click at [696, 525] on button "Submit" at bounding box center [698, 532] width 89 height 32
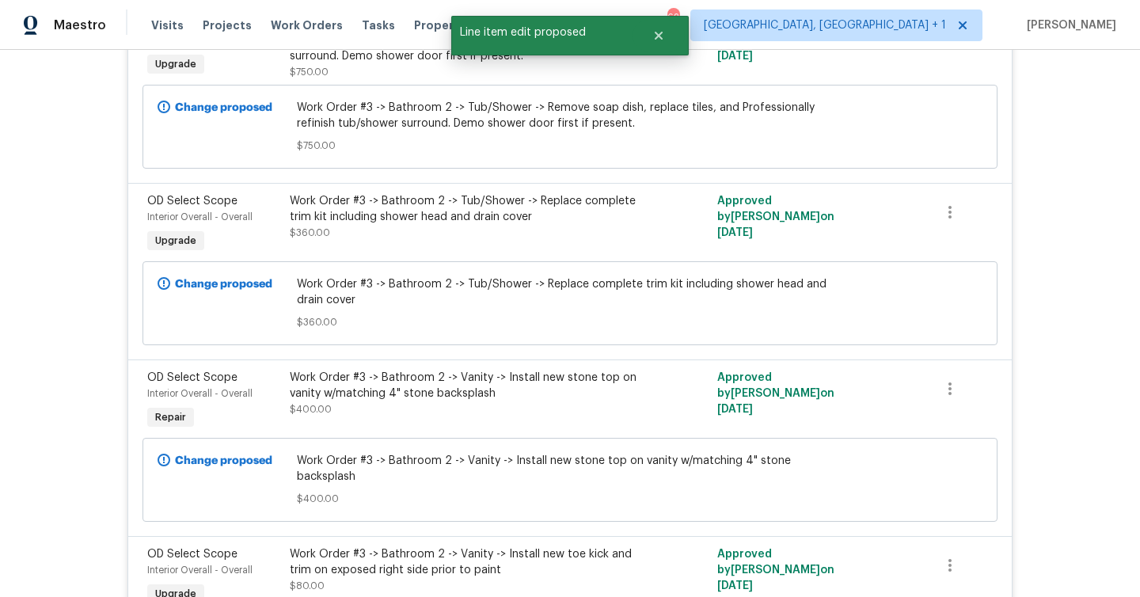
scroll to position [2452, 0]
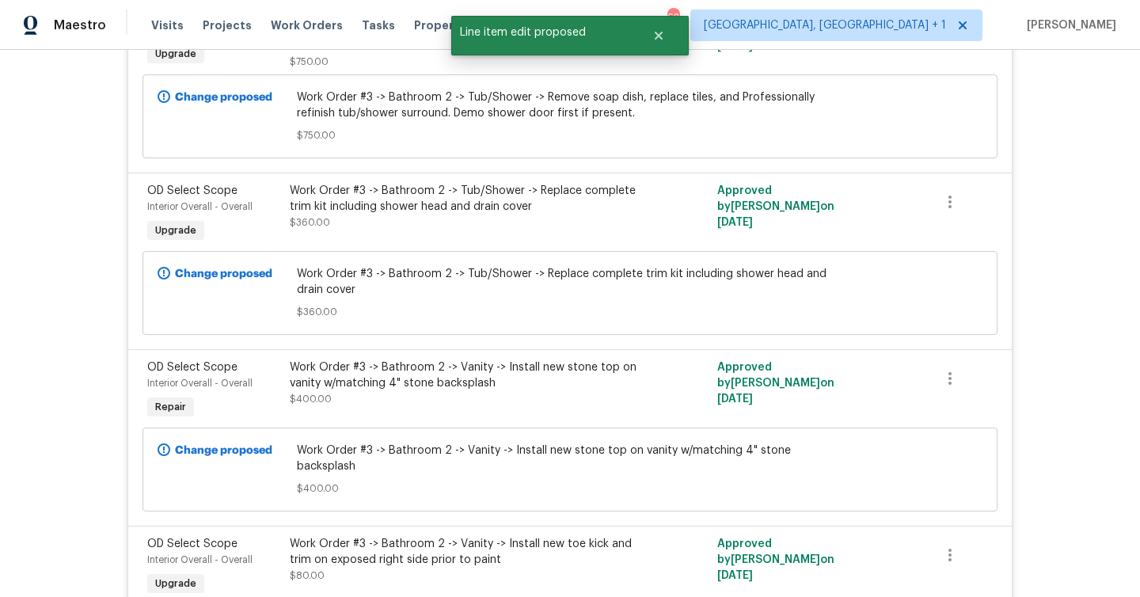
click at [279, 385] on div "OD Select Scope Interior Overall - Overall Repair" at bounding box center [213, 391] width 142 height 73
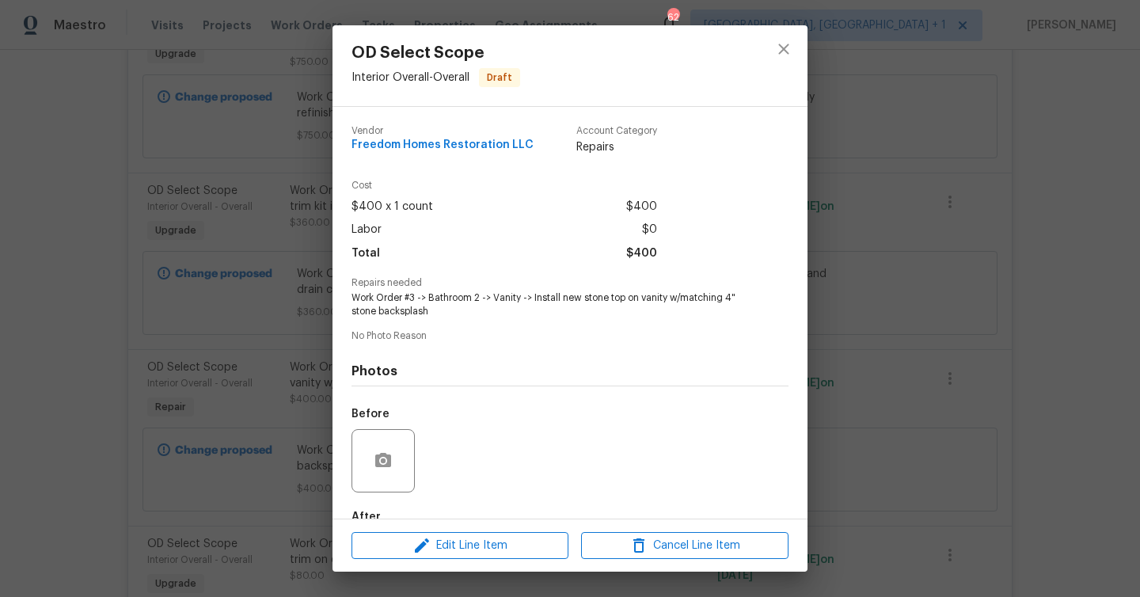
click at [442, 560] on div "Edit Line Item Cancel Line Item" at bounding box center [569, 545] width 475 height 53
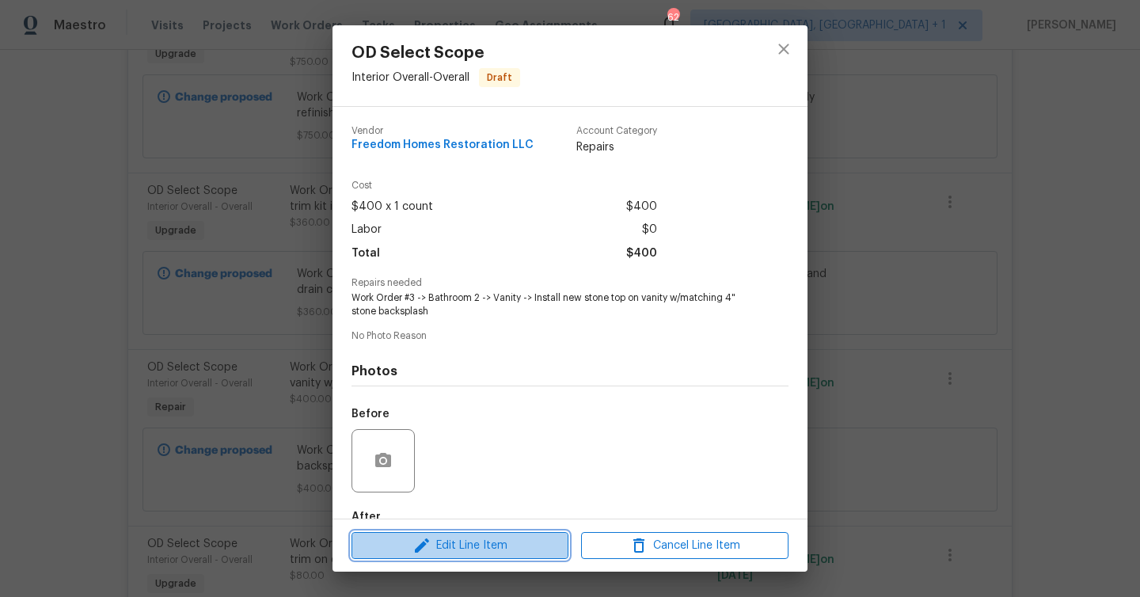
click at [461, 544] on span "Edit Line Item" at bounding box center [459, 546] width 207 height 20
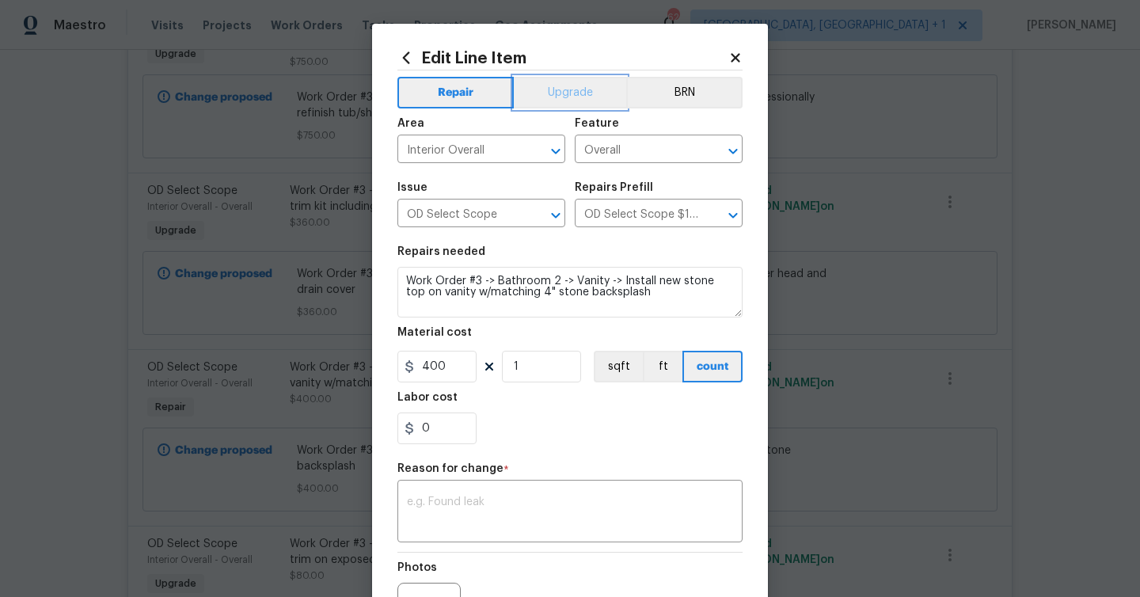
click at [558, 89] on button "Upgrade" at bounding box center [570, 93] width 113 height 32
click at [511, 494] on div "x ​" at bounding box center [569, 513] width 345 height 59
click at [465, 499] on textarea at bounding box center [570, 512] width 326 height 33
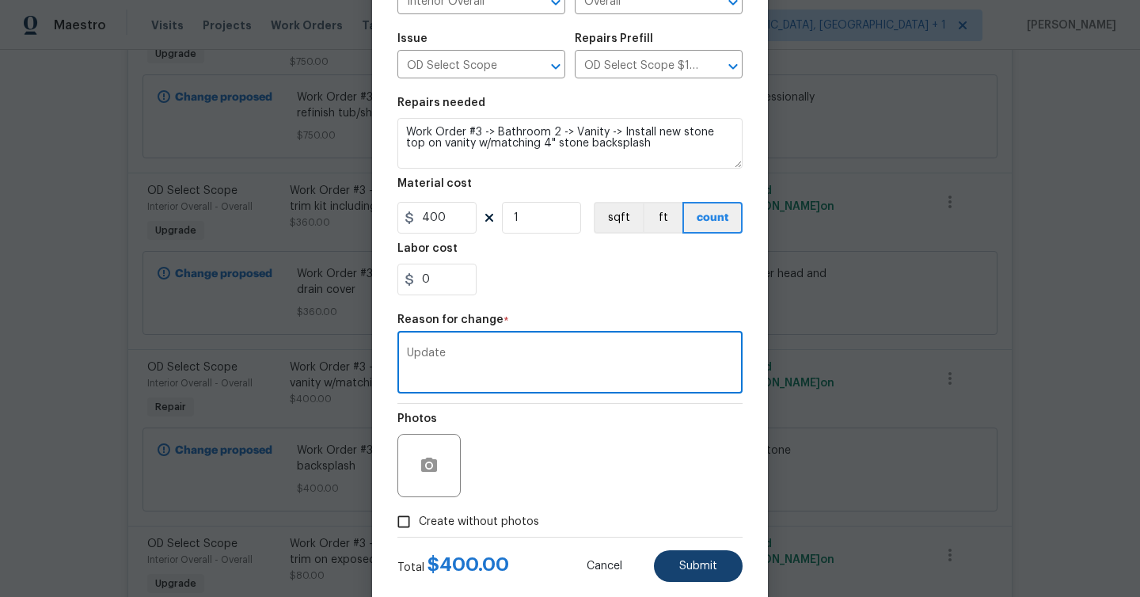
scroll to position [184, 0]
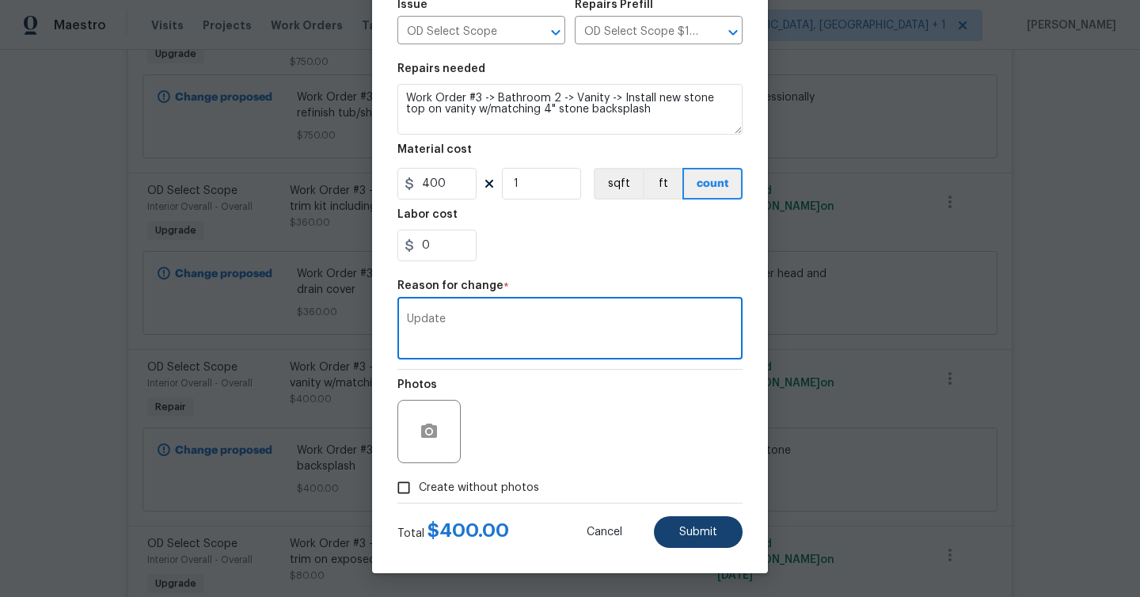
type textarea "Update"
click at [707, 537] on span "Submit" at bounding box center [698, 532] width 38 height 12
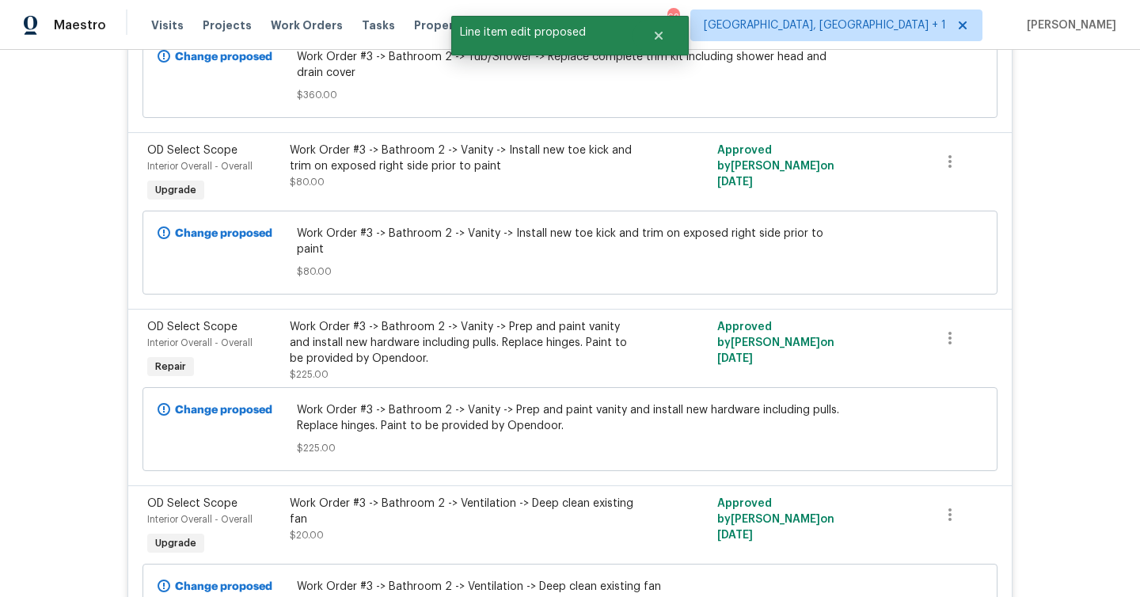
scroll to position [2876, 0]
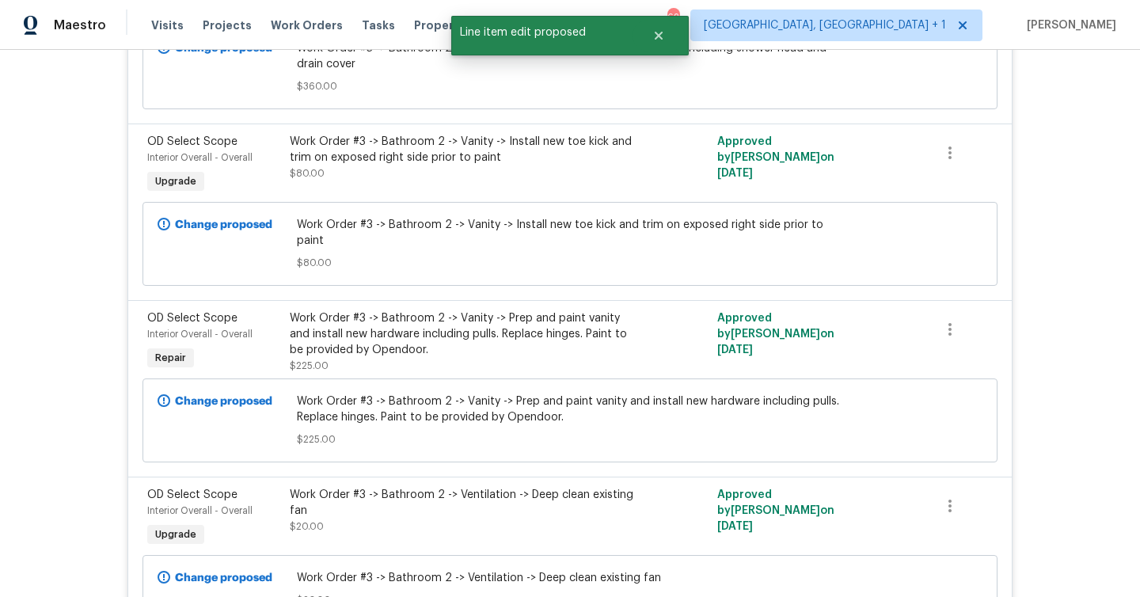
click at [341, 310] on div "Work Order #3 -> Bathroom 2 -> Vanity -> Prep and paint vanity and install new …" at bounding box center [463, 333] width 347 height 47
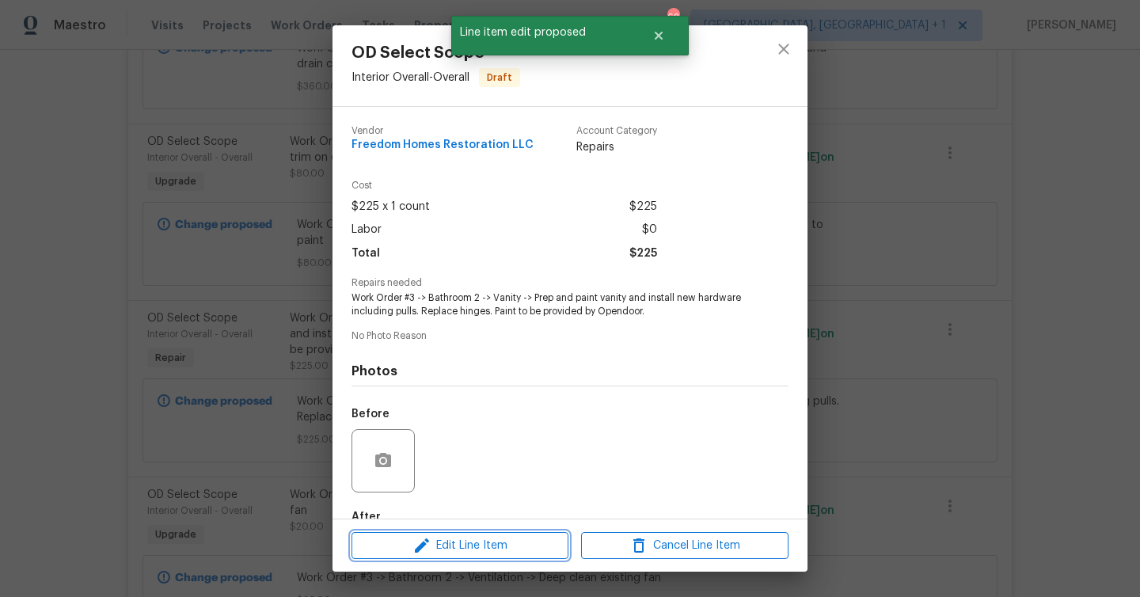
click at [480, 543] on span "Edit Line Item" at bounding box center [459, 546] width 207 height 20
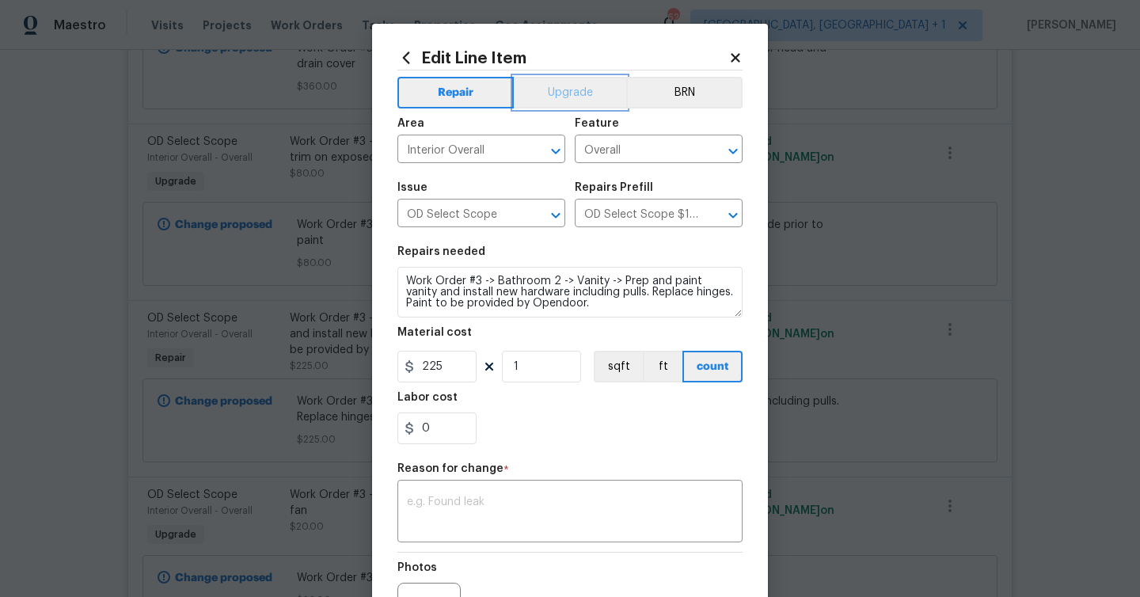
click at [563, 88] on button "Upgrade" at bounding box center [570, 93] width 113 height 32
click at [501, 495] on div "x ​" at bounding box center [569, 513] width 345 height 59
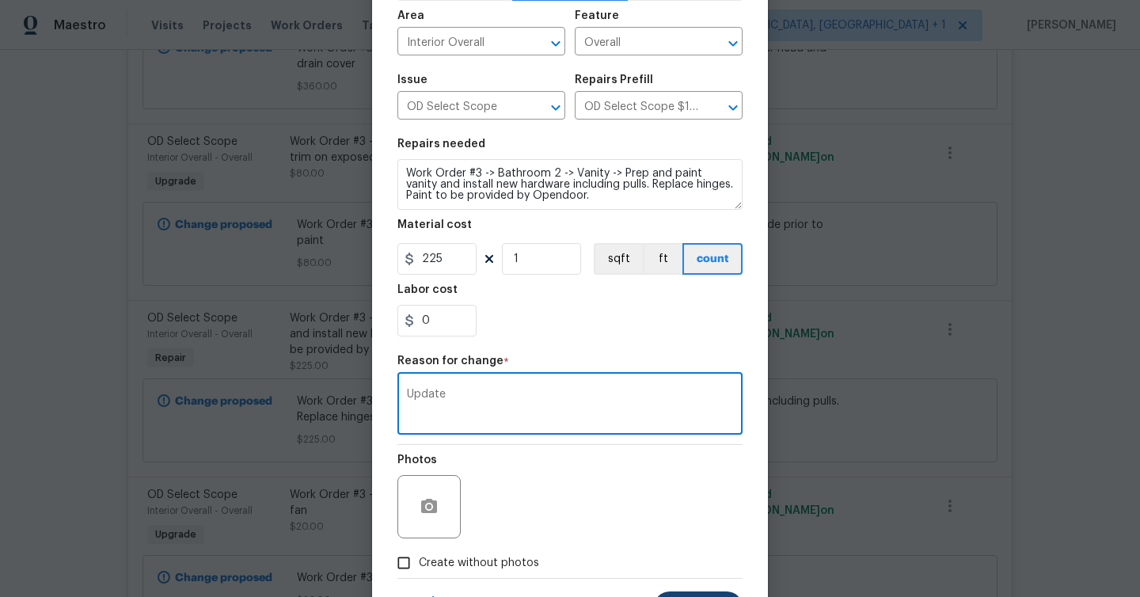
scroll to position [137, 0]
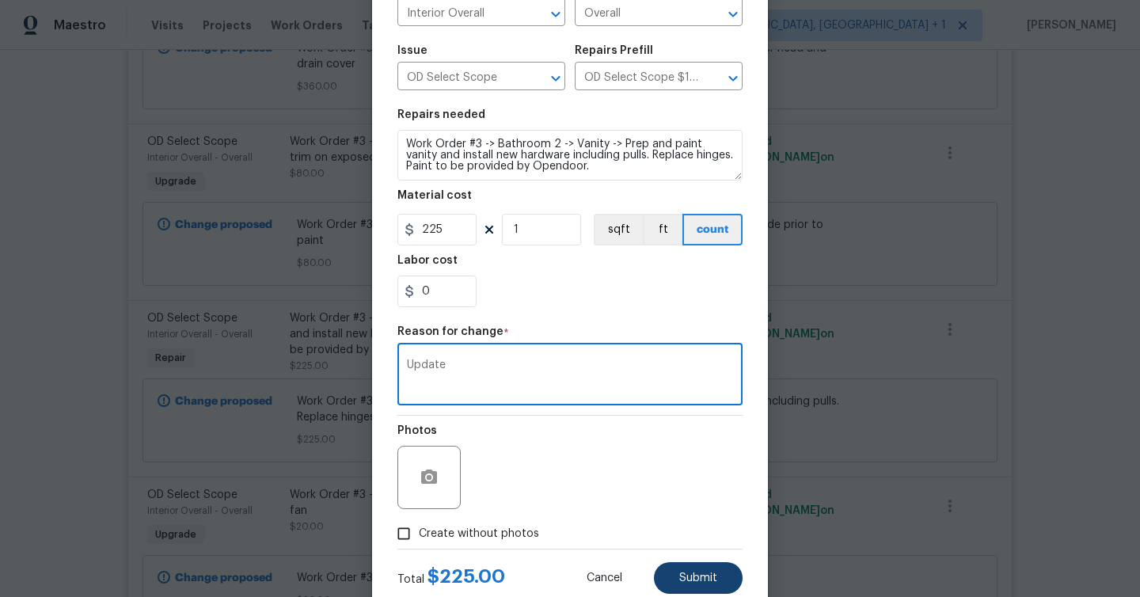
type textarea "Update"
click at [700, 583] on span "Submit" at bounding box center [698, 578] width 38 height 12
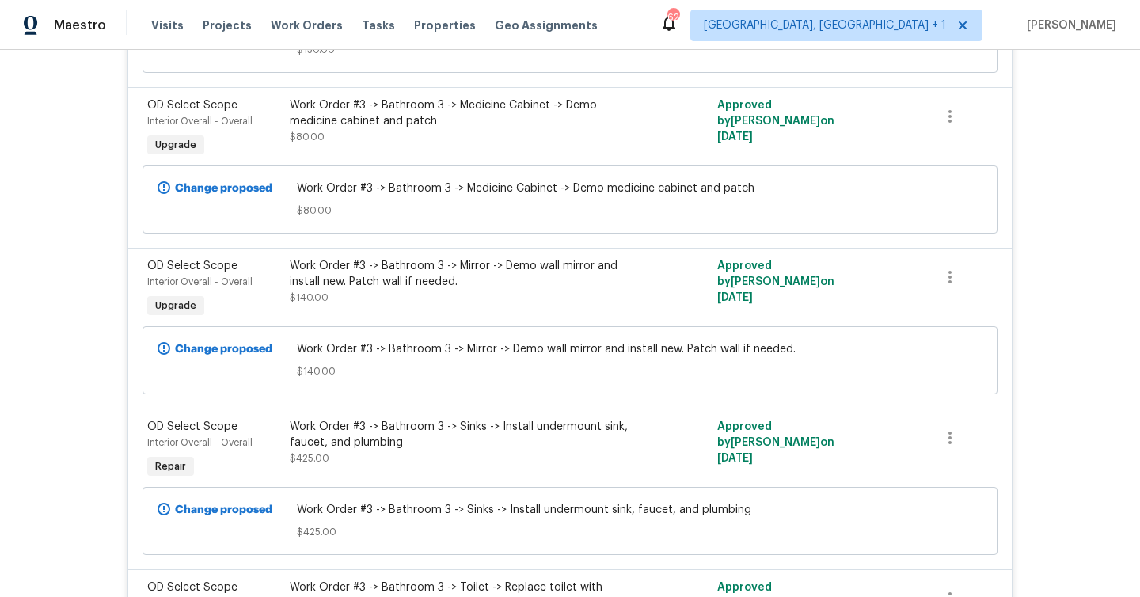
scroll to position [4013, 0]
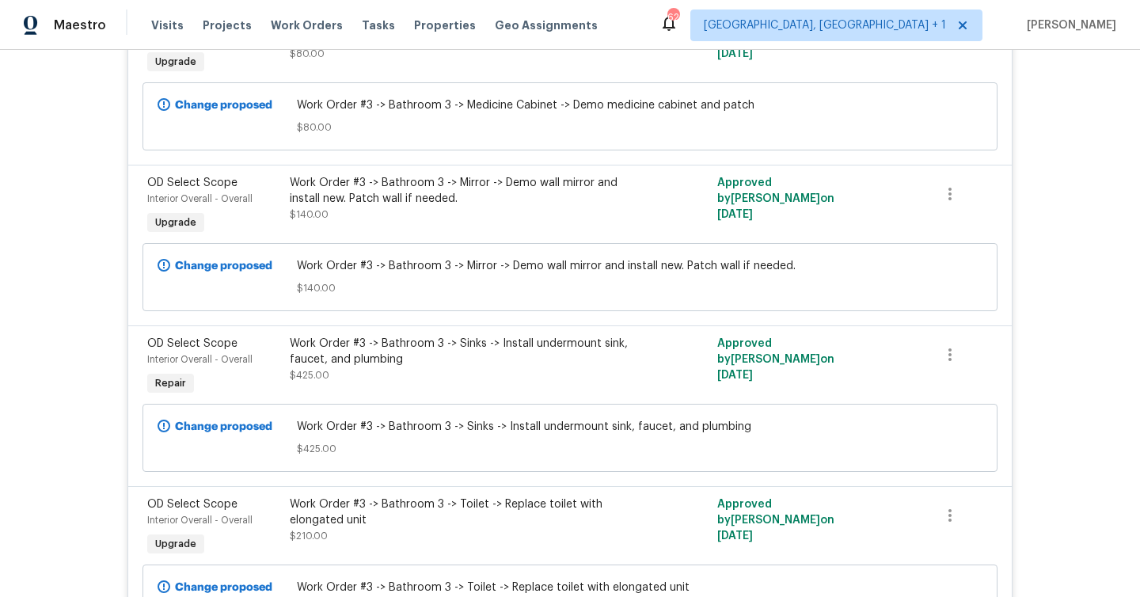
click at [383, 336] on div "Work Order #3 -> Bathroom 3 -> Sinks -> Install undermount sink, faucet, and pl…" at bounding box center [463, 352] width 347 height 32
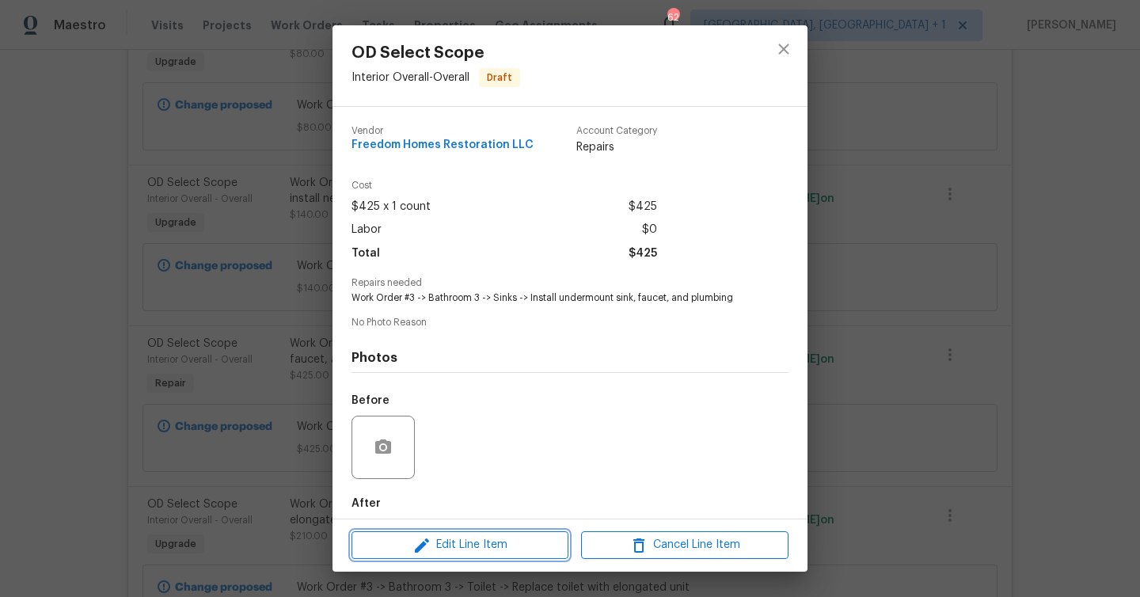
click at [477, 542] on span "Edit Line Item" at bounding box center [459, 545] width 207 height 20
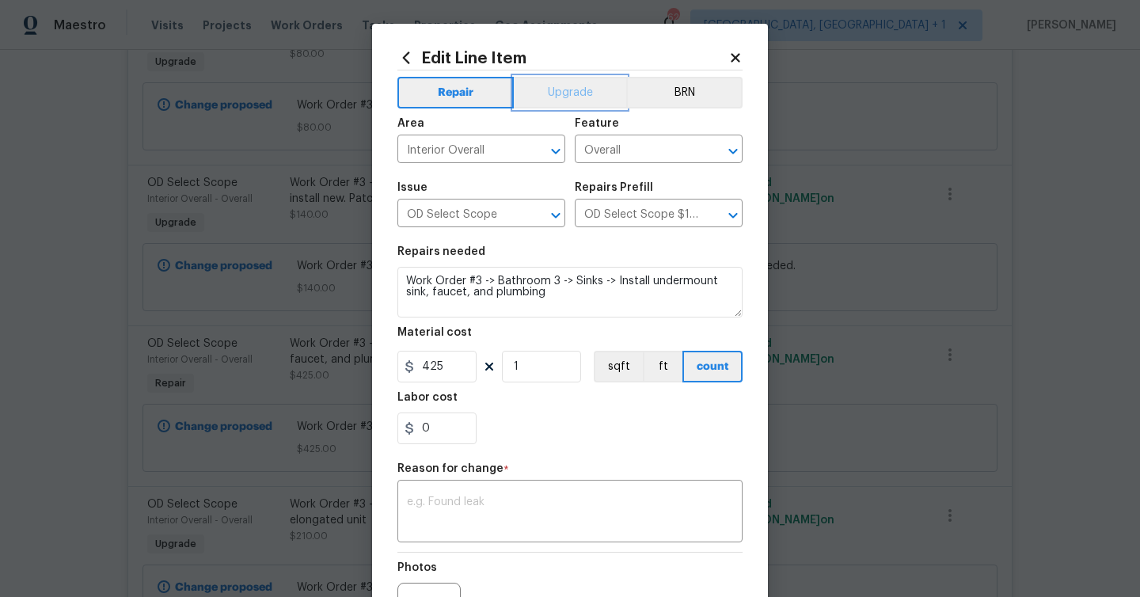
click at [591, 87] on button "Upgrade" at bounding box center [570, 93] width 113 height 32
click at [518, 480] on div "Reason for change *" at bounding box center [569, 473] width 345 height 21
click at [514, 499] on textarea at bounding box center [570, 512] width 326 height 33
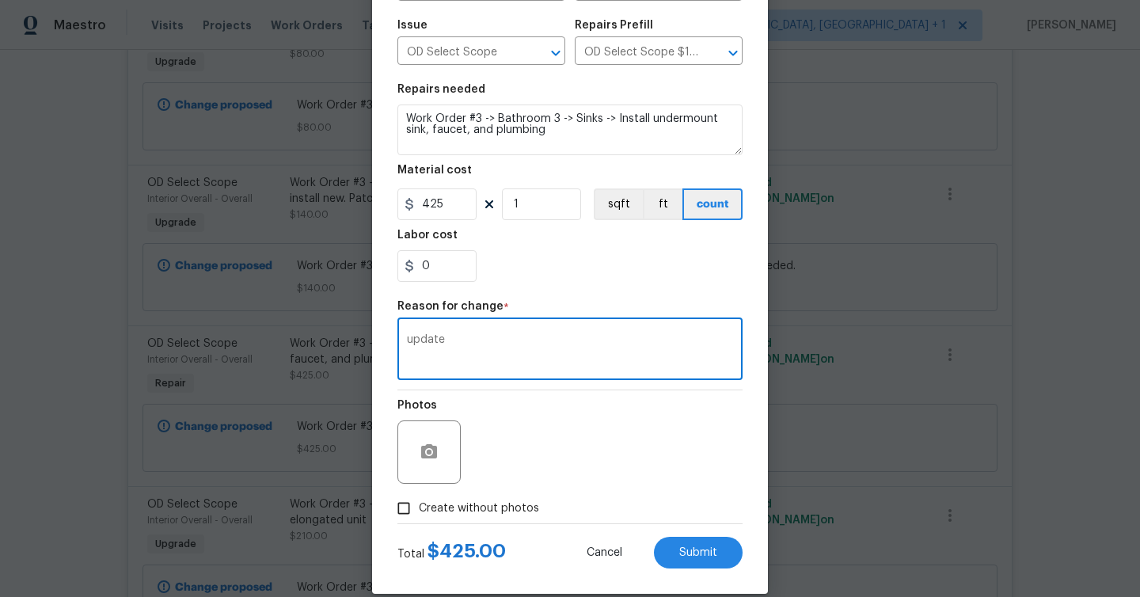
scroll to position [184, 0]
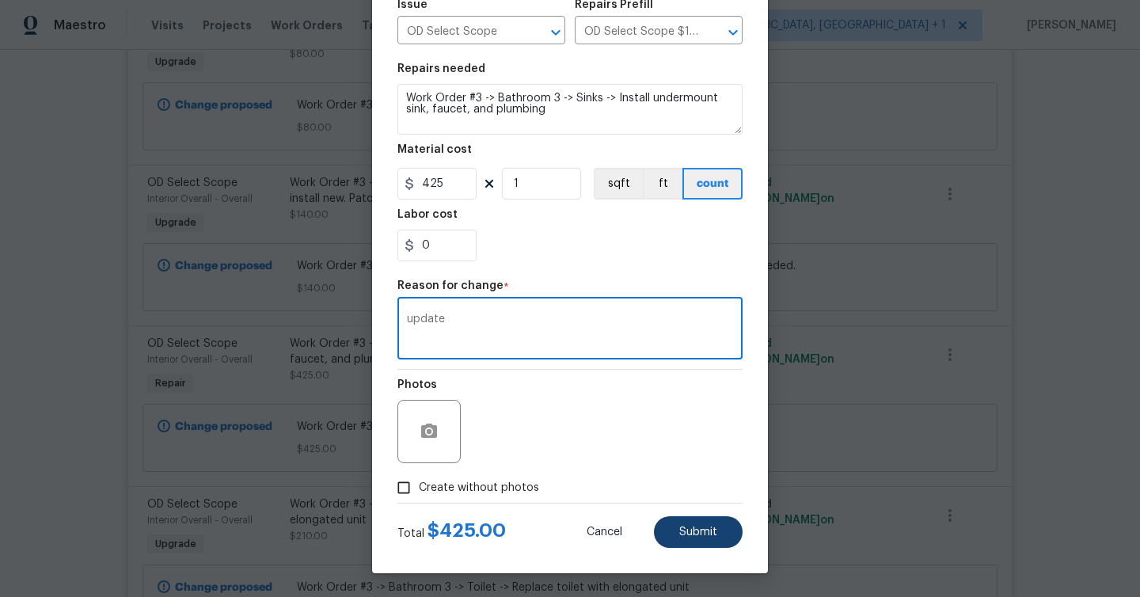
type textarea "update"
click at [718, 529] on button "Submit" at bounding box center [698, 532] width 89 height 32
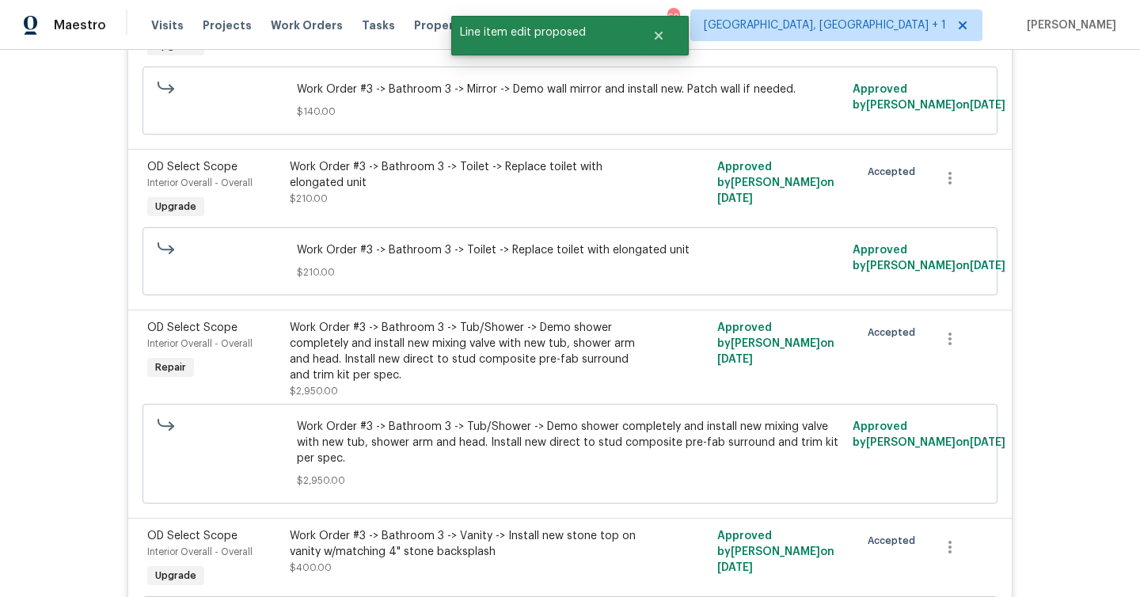
scroll to position [4391, 0]
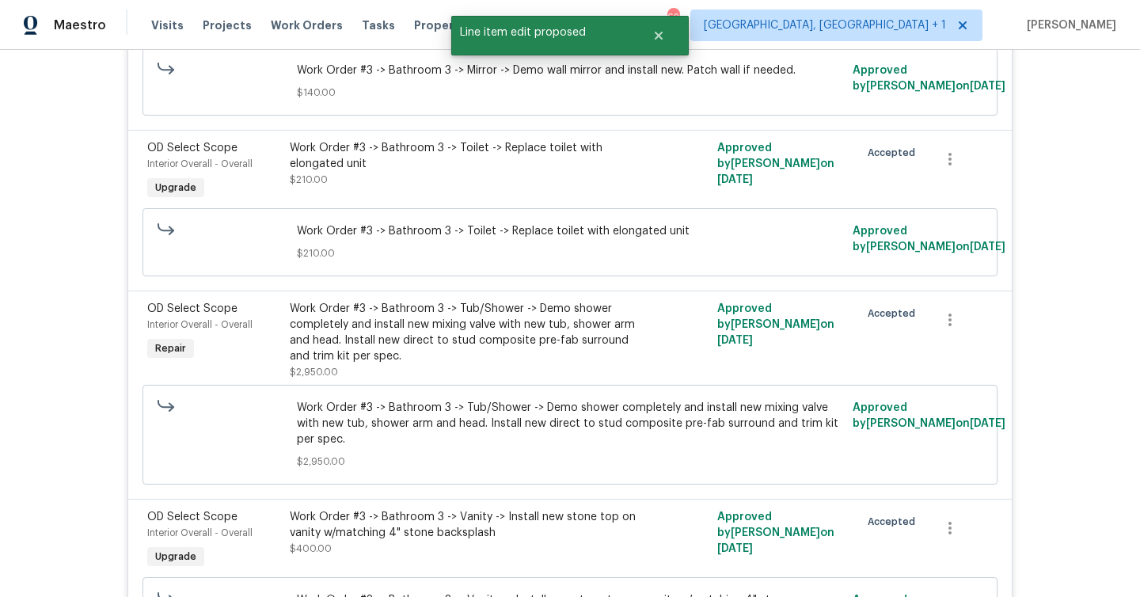
click at [427, 301] on div "Work Order #3 -> Bathroom 3 -> Tub/Shower -> Demo shower completely and install…" at bounding box center [463, 332] width 347 height 63
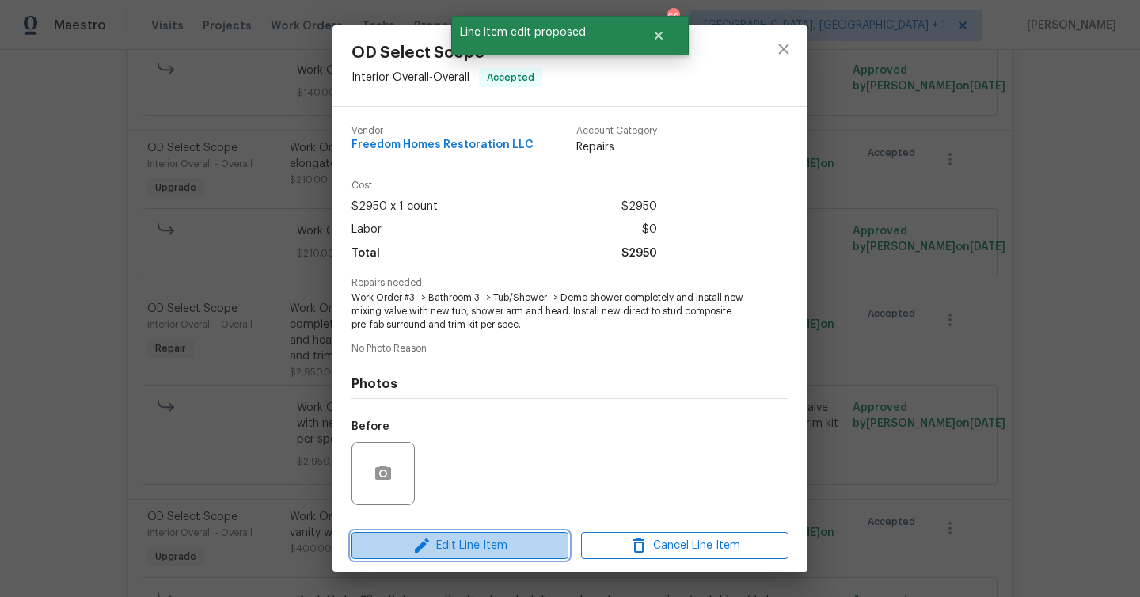
click at [535, 550] on span "Edit Line Item" at bounding box center [459, 546] width 207 height 20
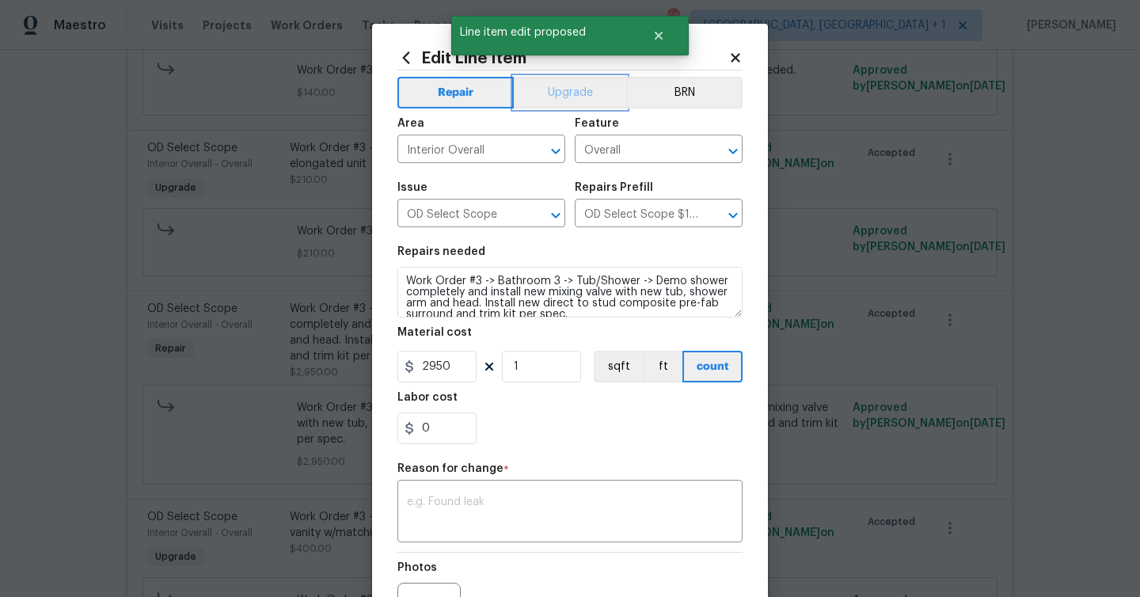
click at [578, 97] on button "Upgrade" at bounding box center [570, 93] width 113 height 32
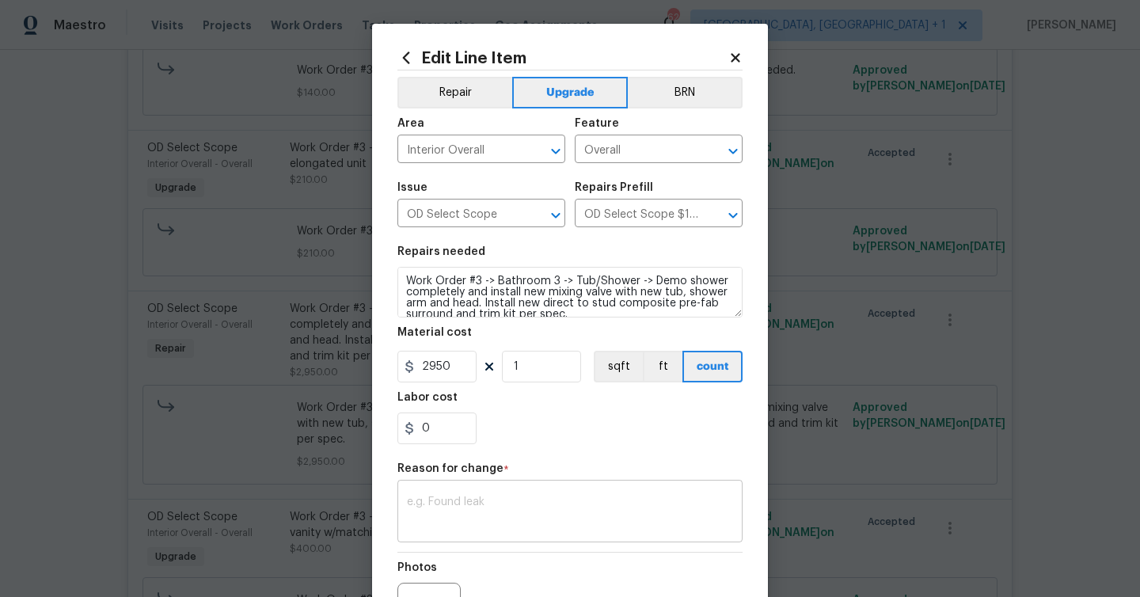
click at [555, 512] on textarea at bounding box center [570, 512] width 326 height 33
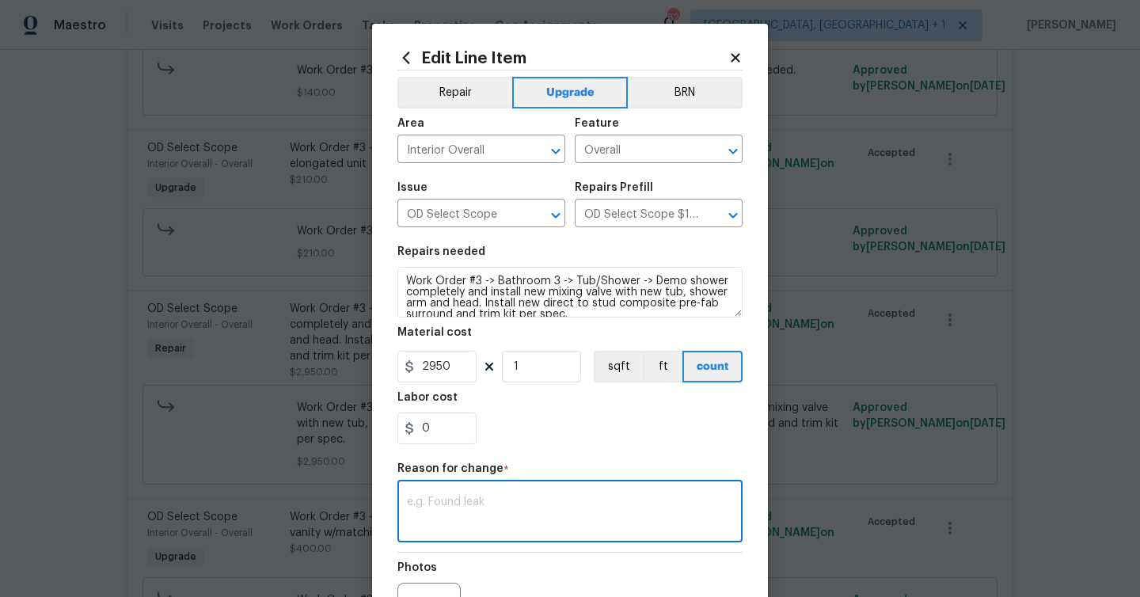
type textarea "p"
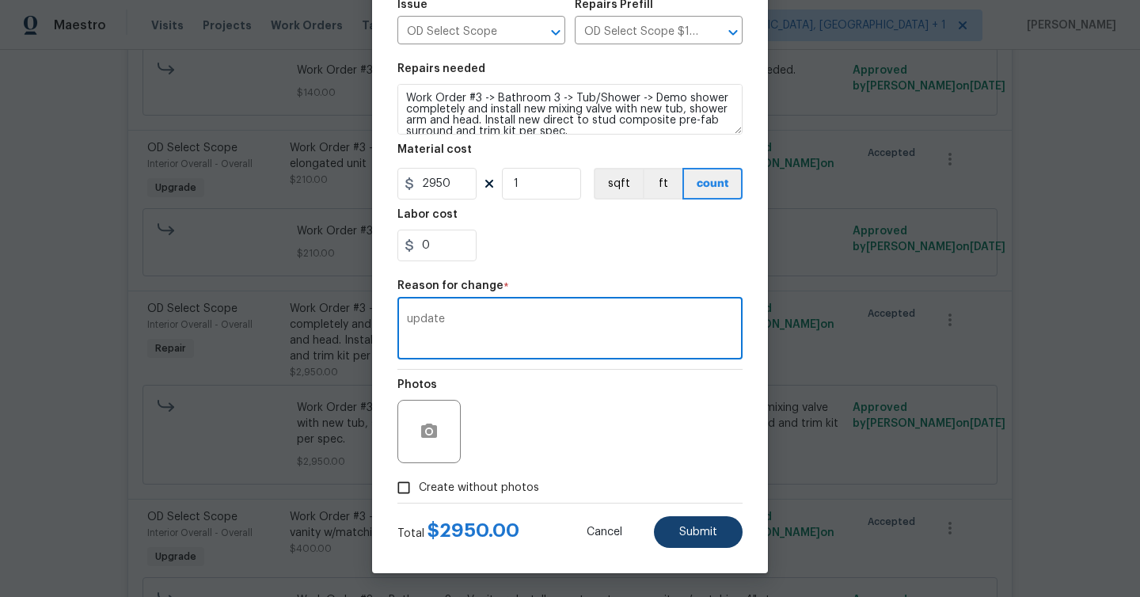
type textarea "update"
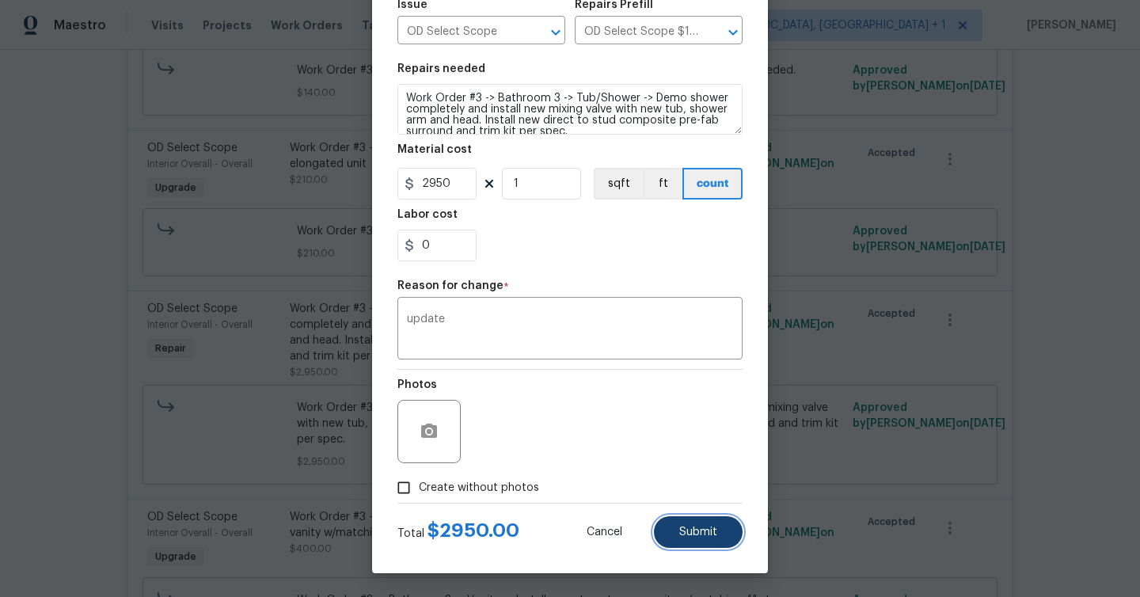
click at [730, 539] on button "Submit" at bounding box center [698, 532] width 89 height 32
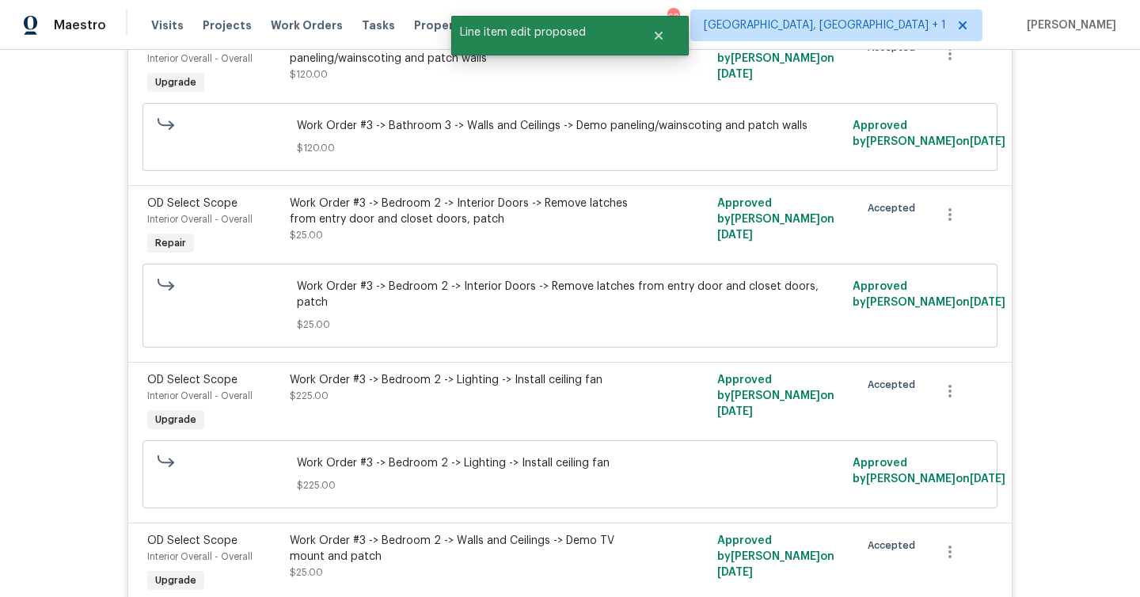
scroll to position [5008, 0]
click at [464, 194] on div "Work Order #3 -> Bedroom 2 -> Interior Doors -> Remove latches from entry door …" at bounding box center [463, 210] width 347 height 32
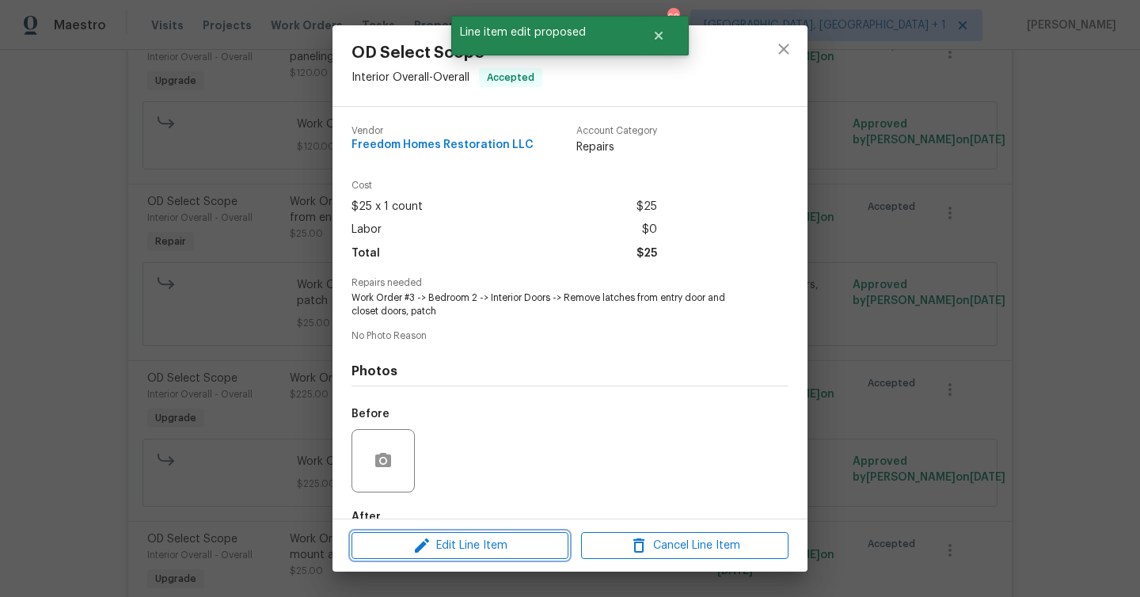
click at [518, 538] on span "Edit Line Item" at bounding box center [459, 546] width 207 height 20
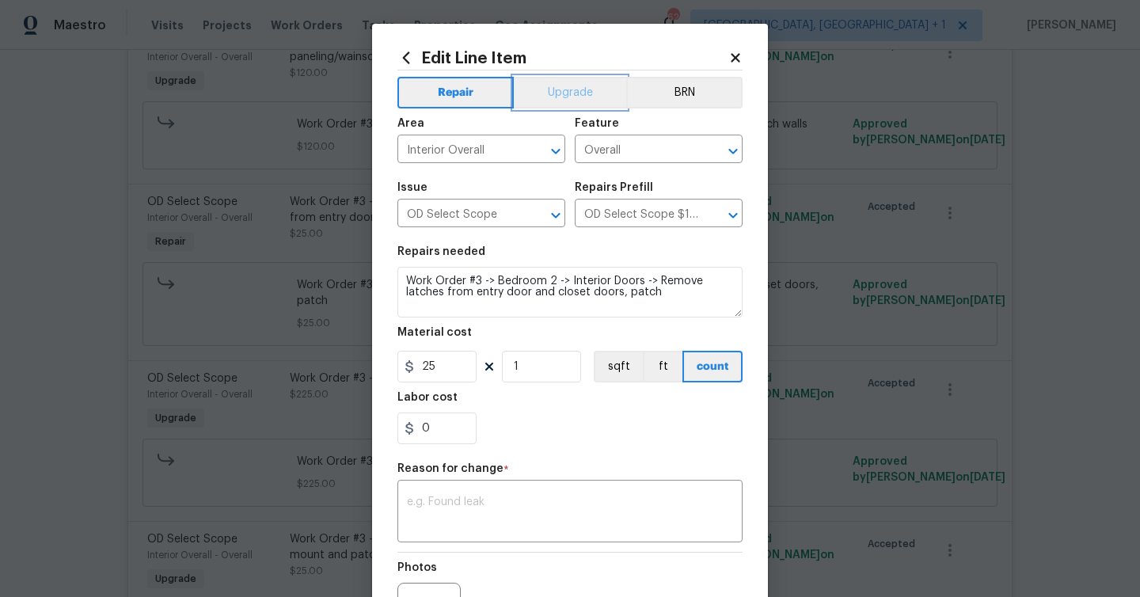
click at [582, 94] on button "Upgrade" at bounding box center [570, 93] width 113 height 32
click at [529, 503] on textarea at bounding box center [570, 512] width 326 height 33
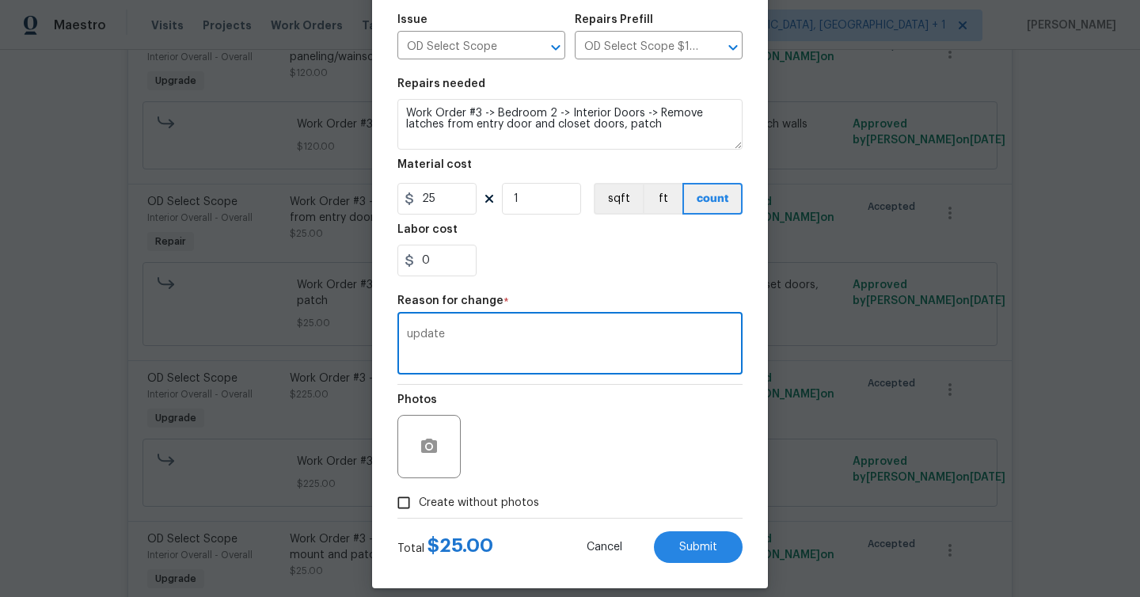
scroll to position [184, 0]
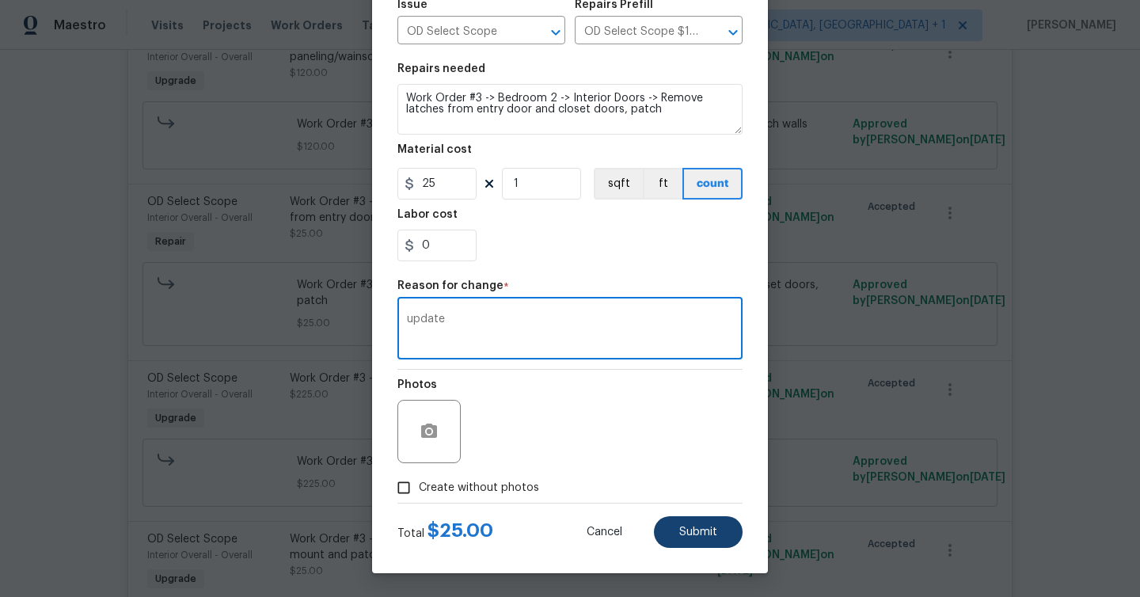
type textarea "update"
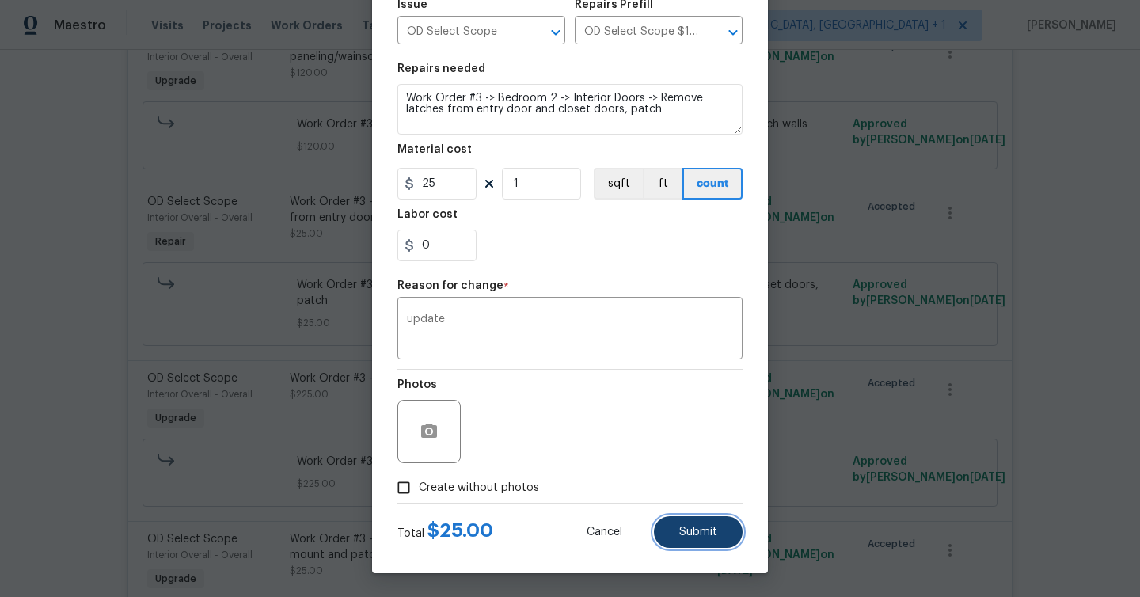
click at [708, 539] on button "Submit" at bounding box center [698, 532] width 89 height 32
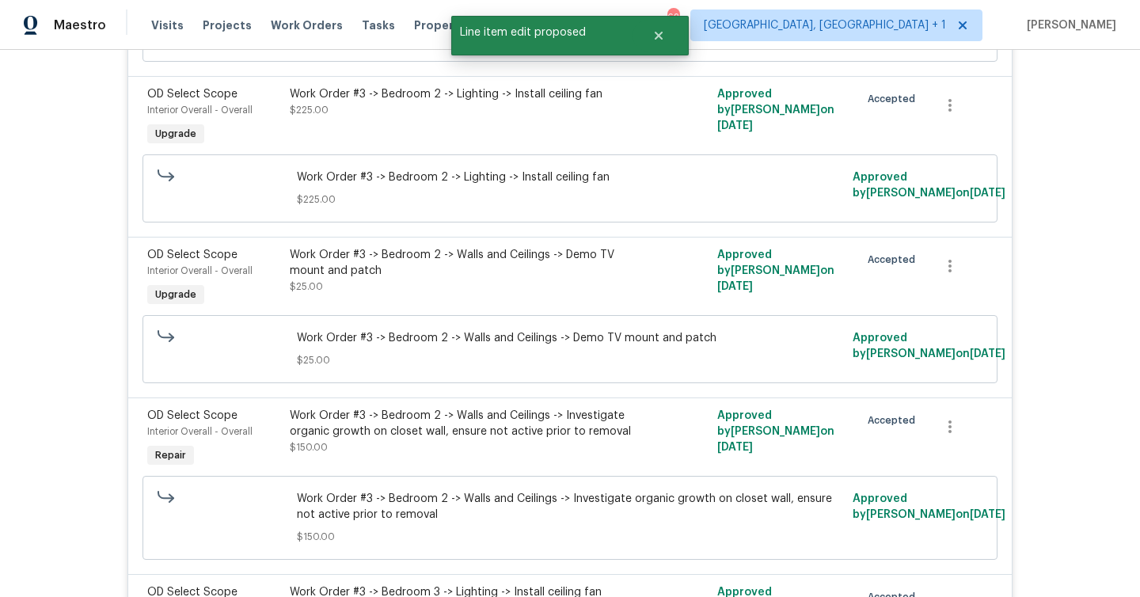
scroll to position [5333, 0]
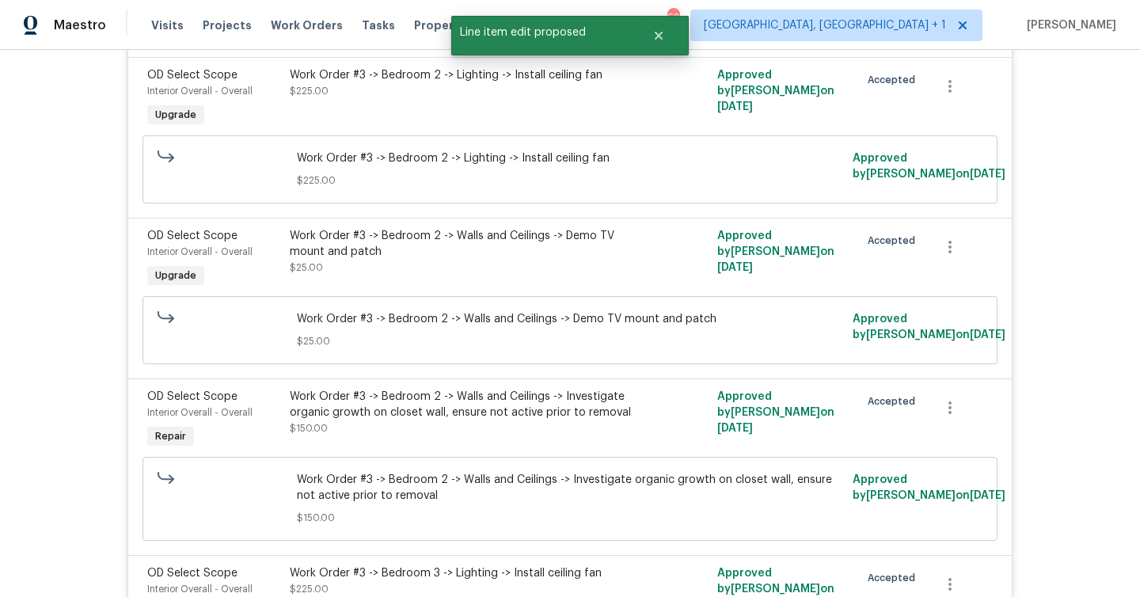
click at [491, 389] on div "Work Order #3 -> Bedroom 2 -> Walls and Ceilings -> Investigate organic growth …" at bounding box center [463, 405] width 347 height 32
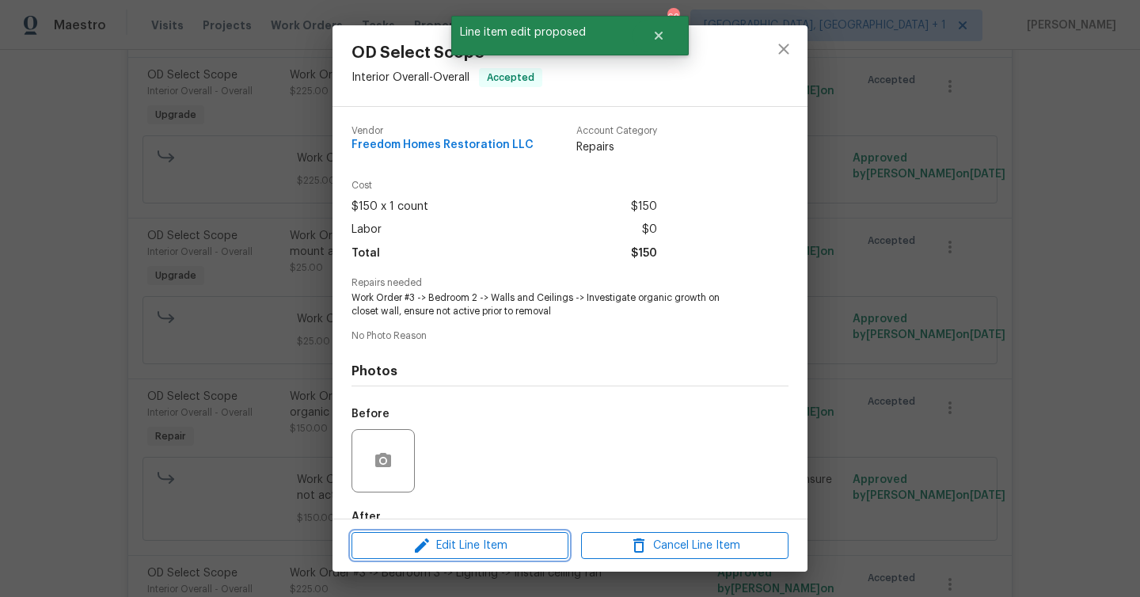
click at [543, 548] on span "Edit Line Item" at bounding box center [459, 546] width 207 height 20
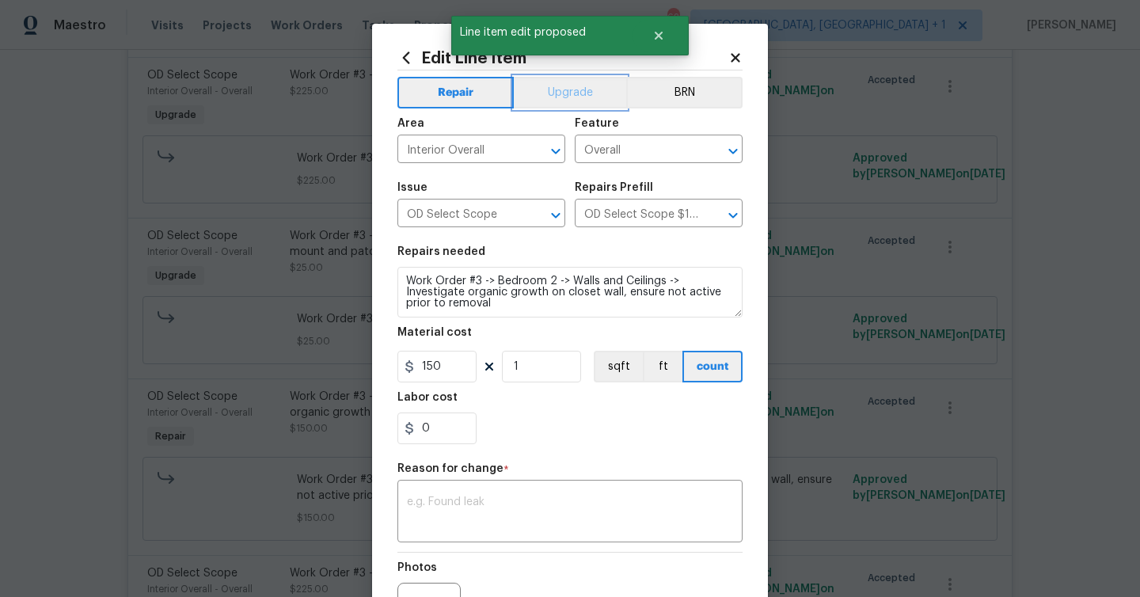
click at [582, 98] on button "Upgrade" at bounding box center [570, 93] width 113 height 32
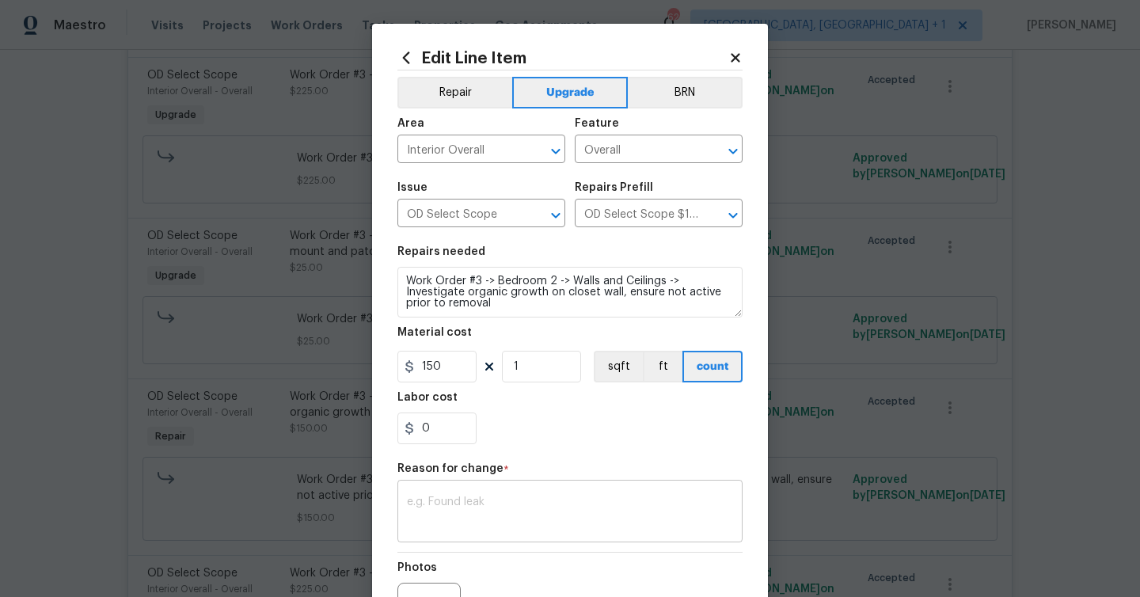
click at [551, 486] on div "x ​" at bounding box center [569, 513] width 345 height 59
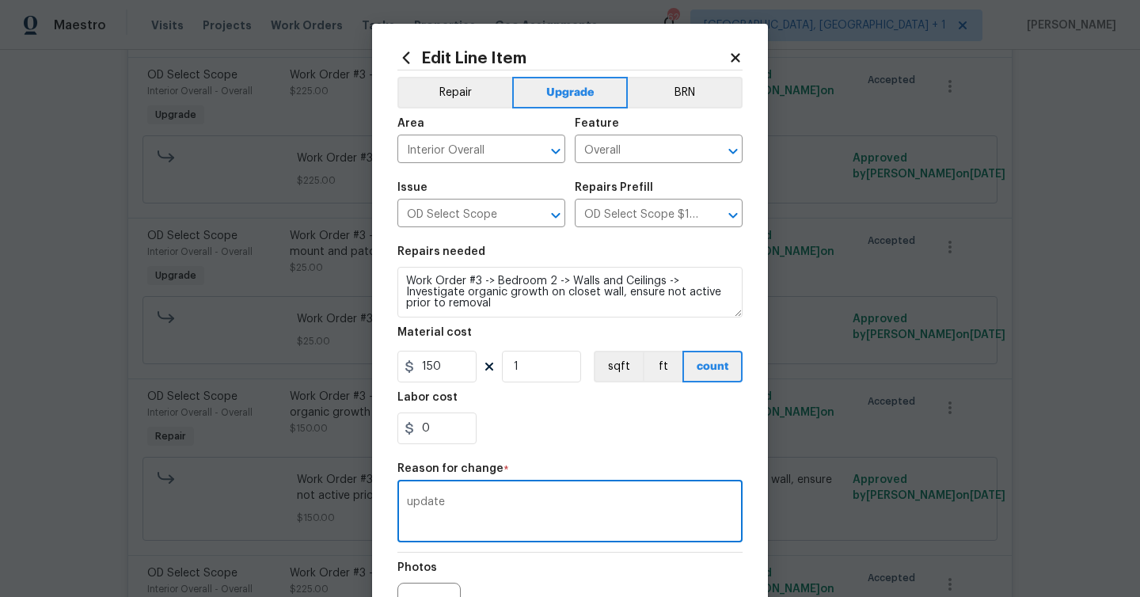
scroll to position [184, 0]
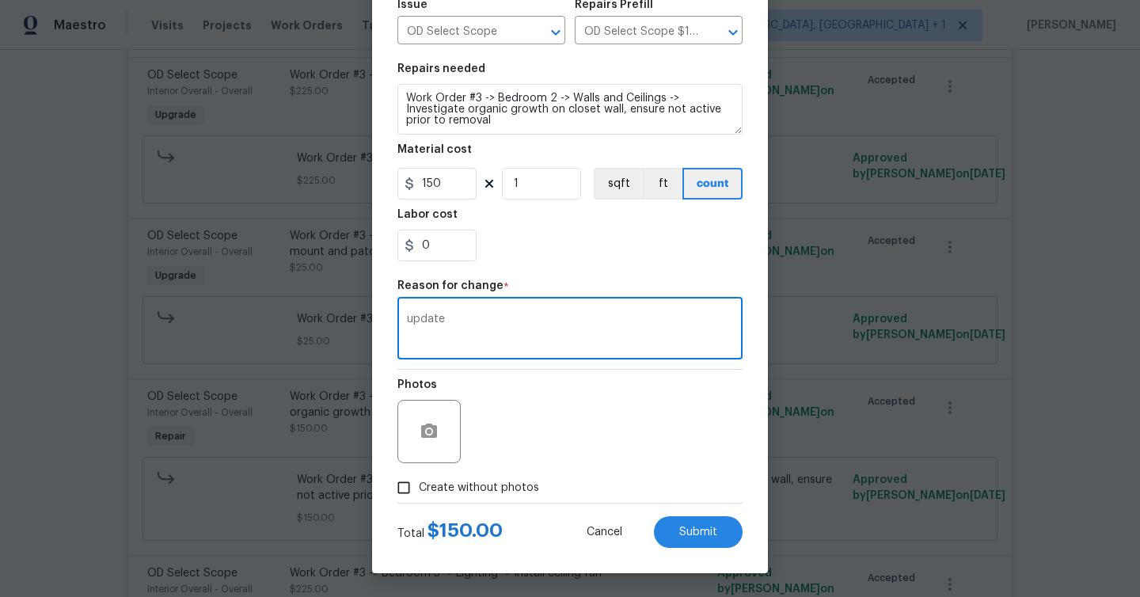
type textarea "update"
click at [727, 551] on div "Edit Line Item Repair Upgrade BRN Area Interior Overall ​ Feature Overall ​ Iss…" at bounding box center [570, 207] width 396 height 732
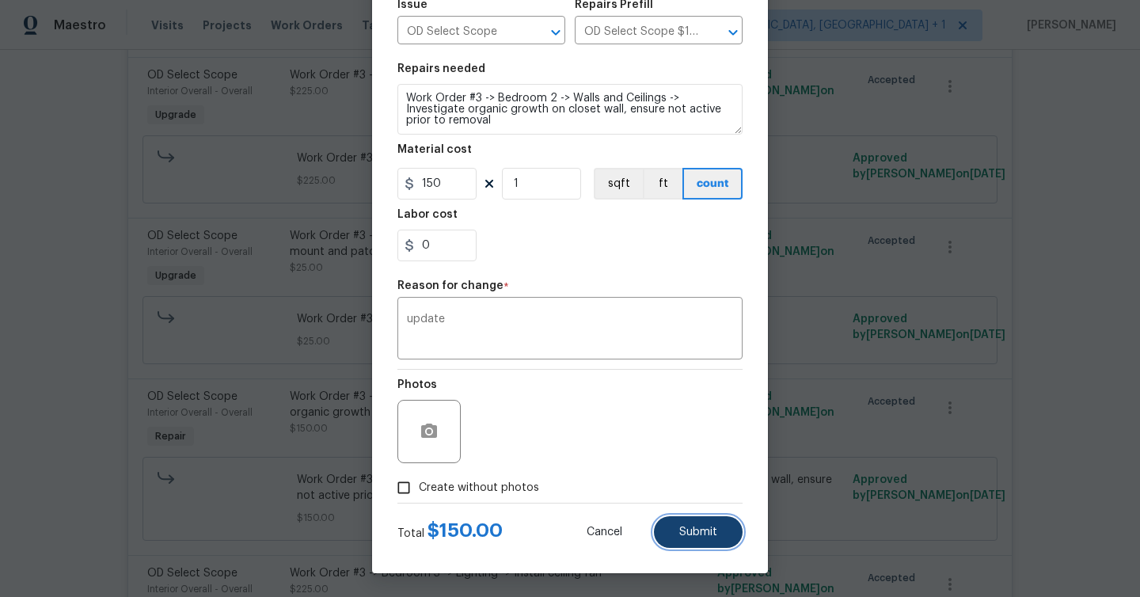
click at [723, 530] on button "Submit" at bounding box center [698, 532] width 89 height 32
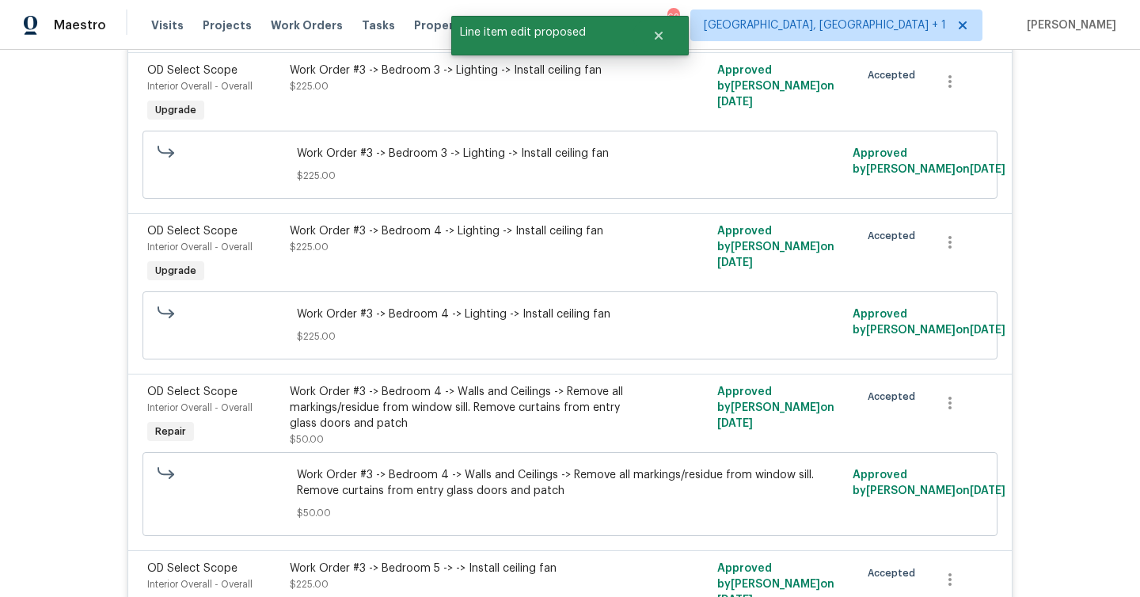
scroll to position [5923, 0]
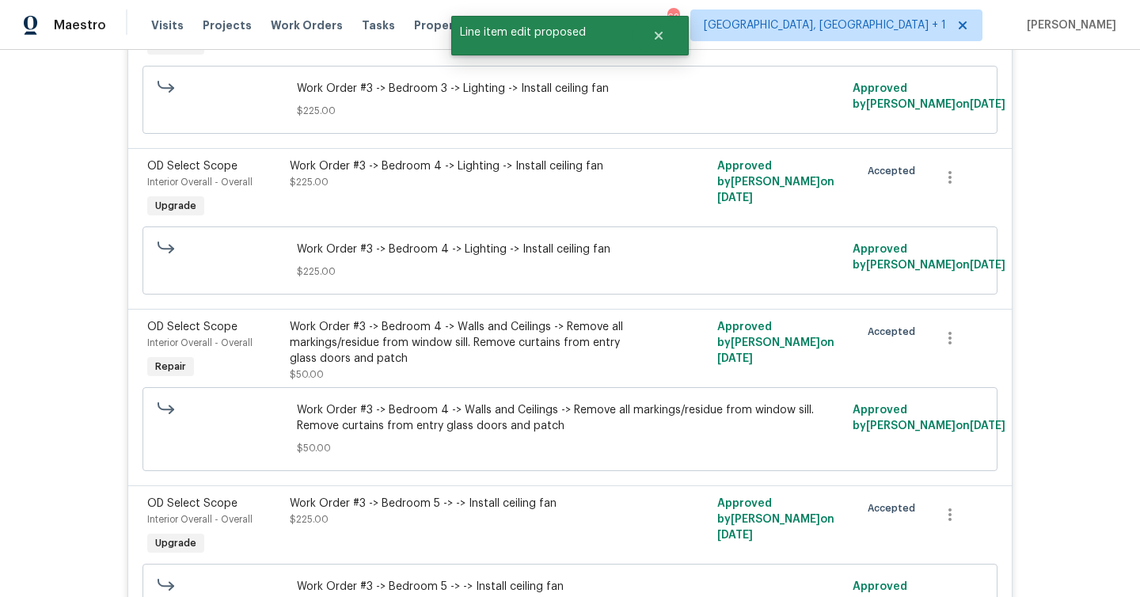
click at [519, 319] on div "Work Order #3 -> Bedroom 4 -> Walls and Ceilings -> Remove all markings/residue…" at bounding box center [463, 350] width 347 height 63
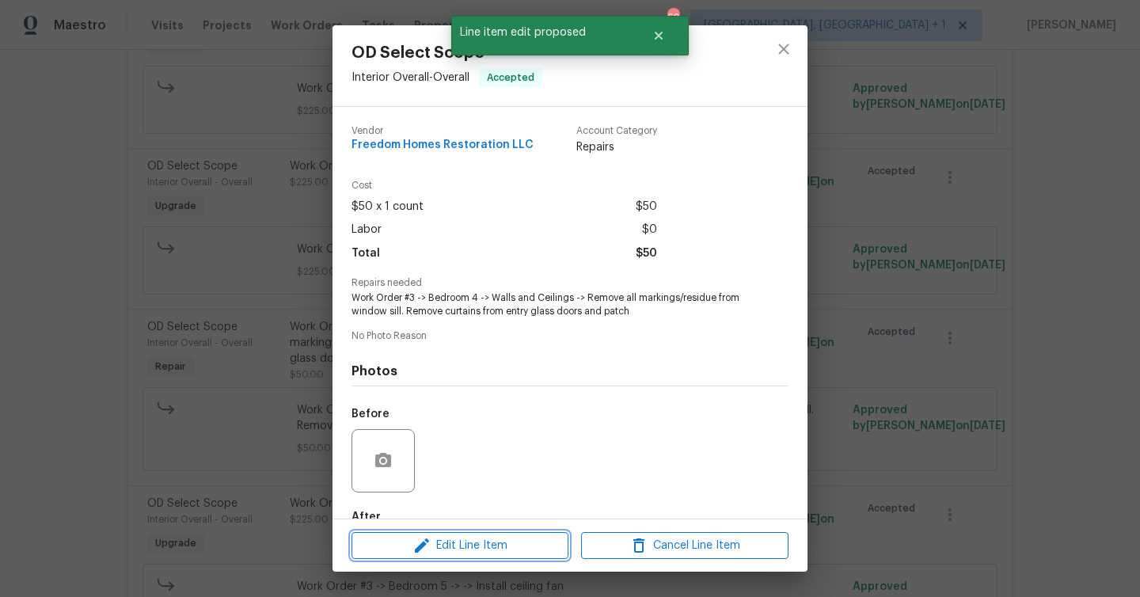
click at [550, 540] on span "Edit Line Item" at bounding box center [459, 546] width 207 height 20
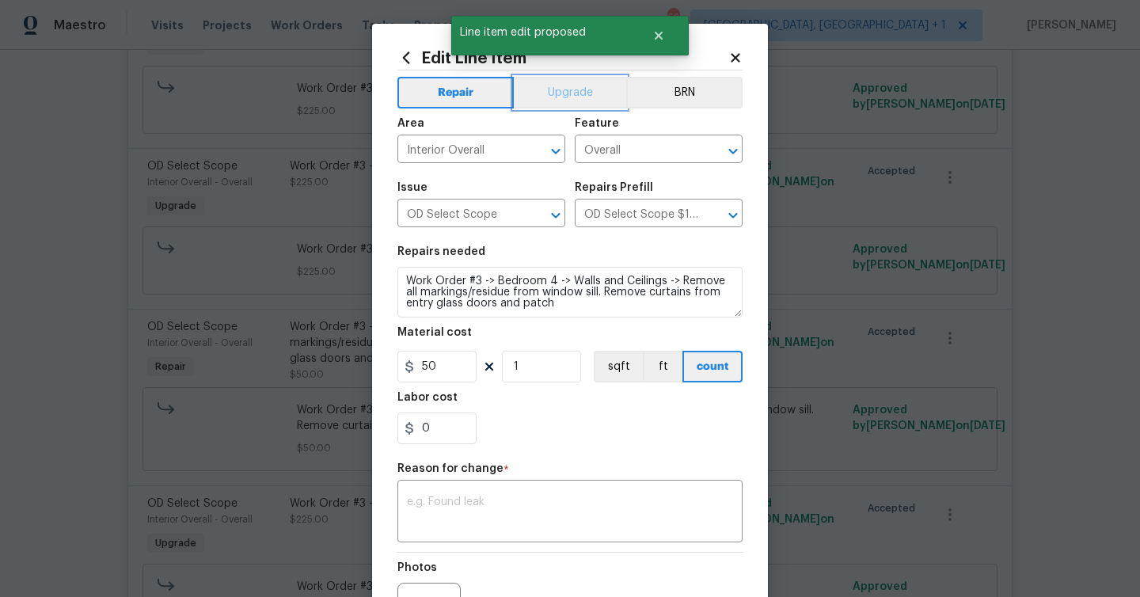
click at [567, 89] on button "Upgrade" at bounding box center [570, 93] width 113 height 32
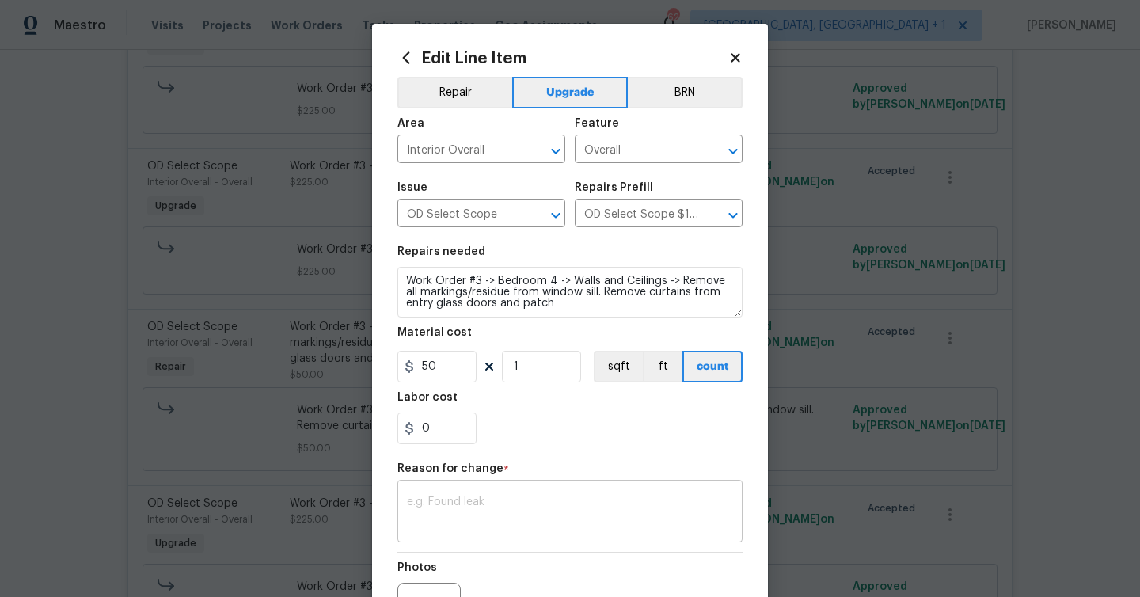
click at [556, 497] on textarea at bounding box center [570, 512] width 326 height 33
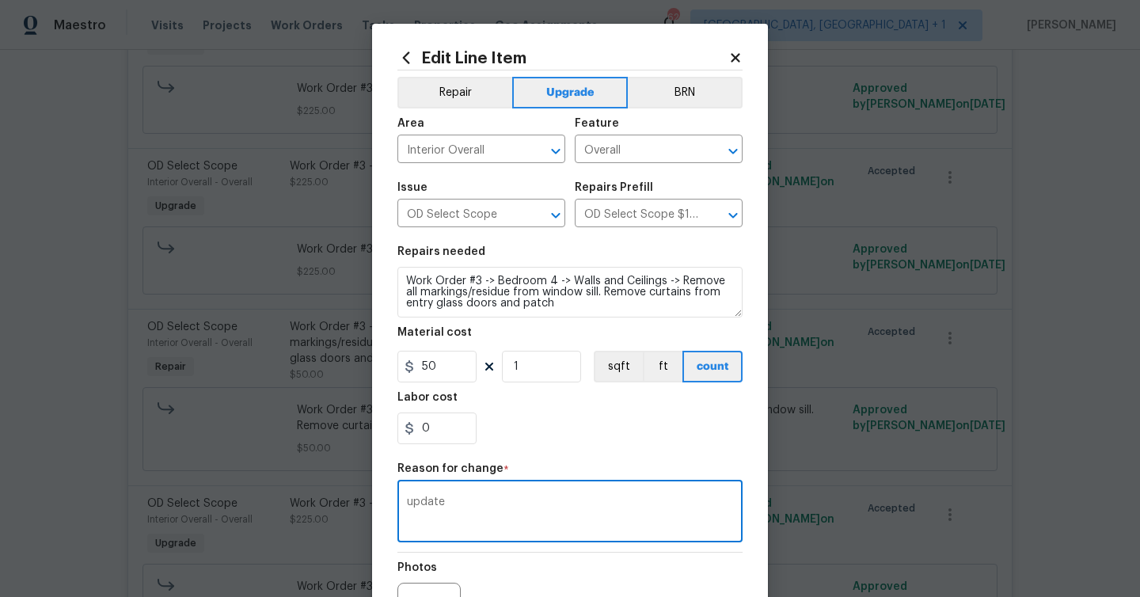
scroll to position [180, 0]
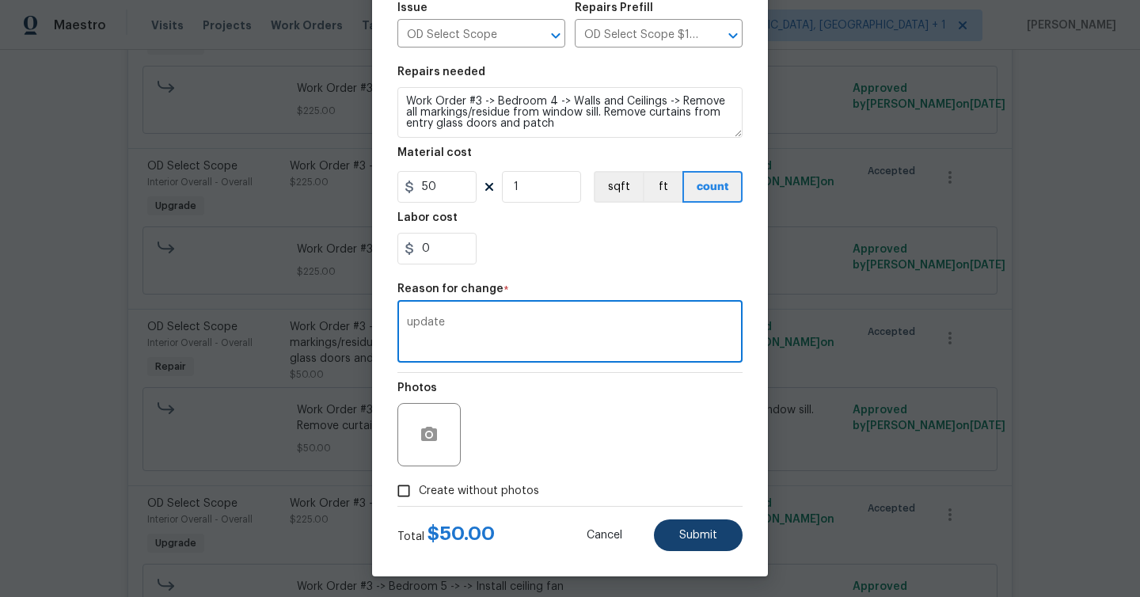
type textarea "update"
click at [704, 536] on span "Submit" at bounding box center [698, 535] width 38 height 12
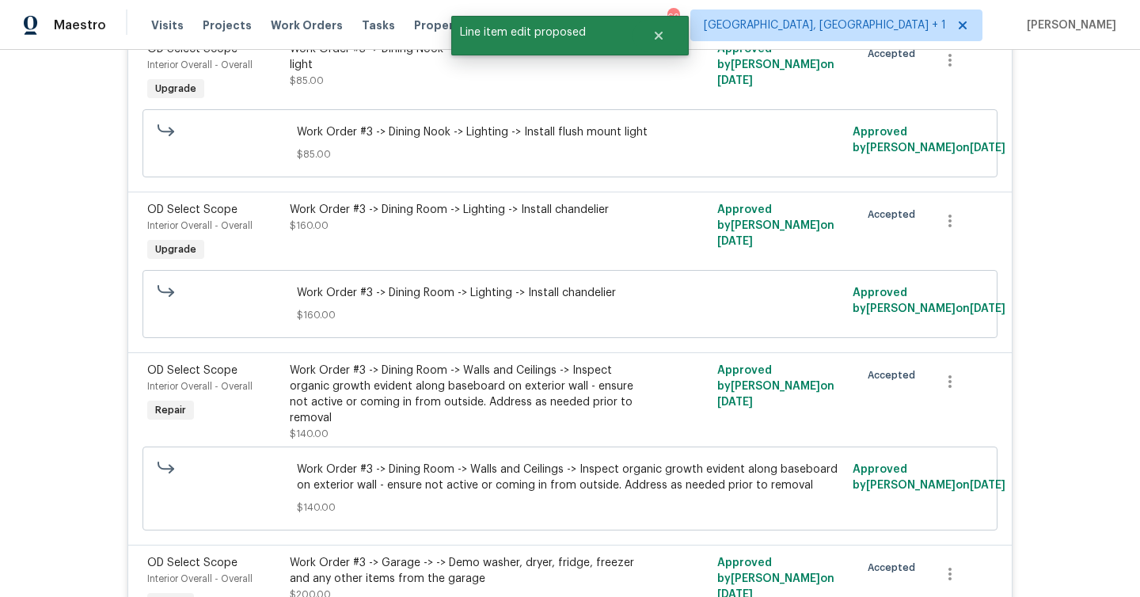
scroll to position [6844, 0]
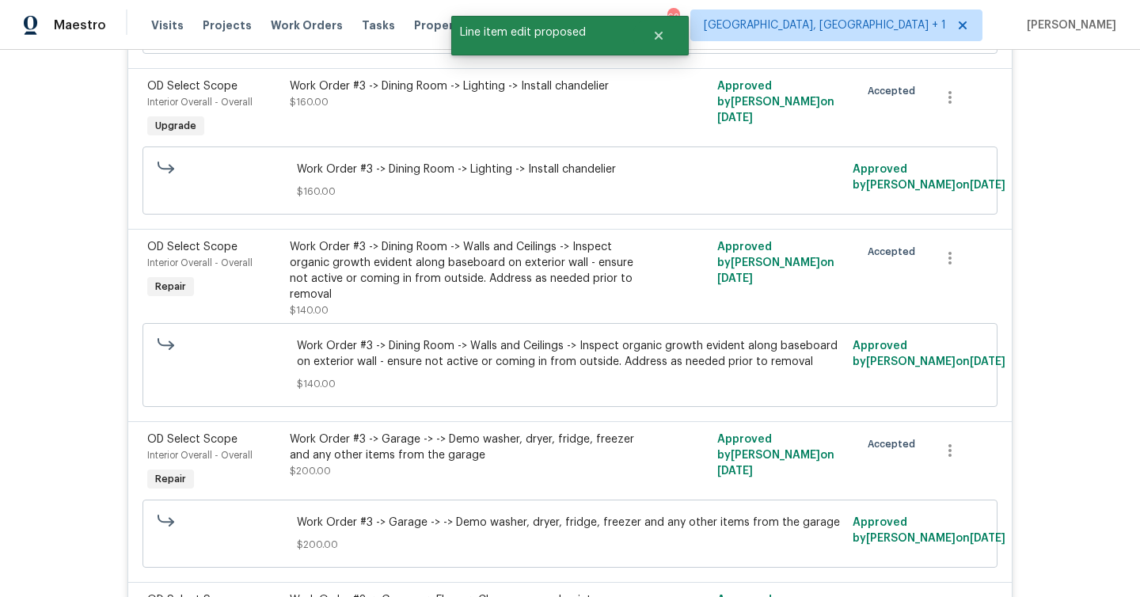
click at [487, 239] on div "Work Order #3 -> Dining Room -> Walls and Ceilings -> Inspect organic growth ev…" at bounding box center [463, 270] width 347 height 63
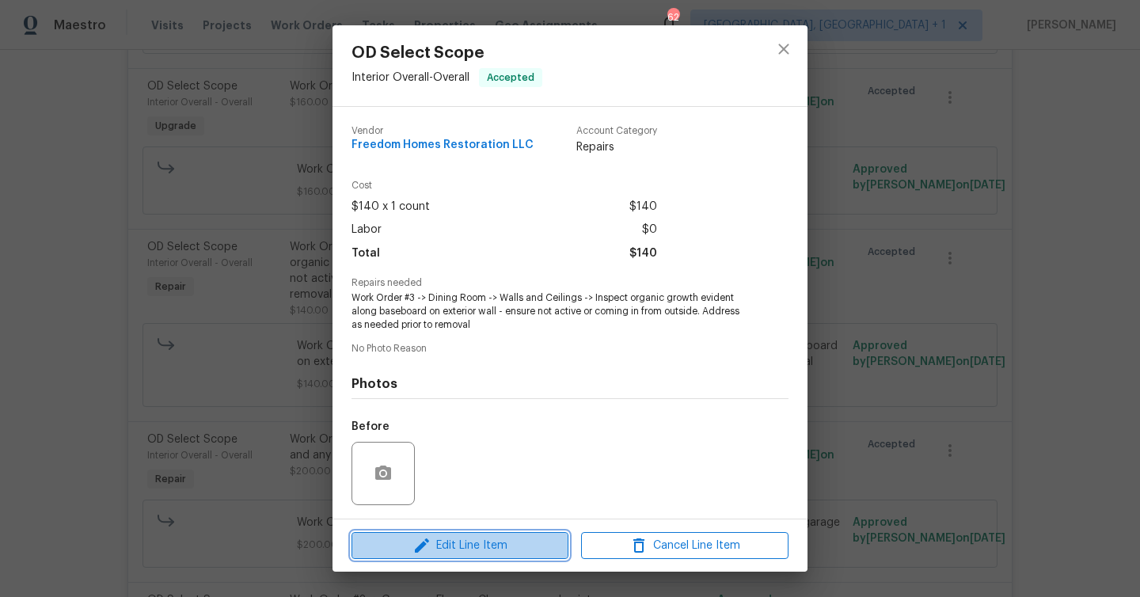
click at [487, 552] on span "Edit Line Item" at bounding box center [459, 546] width 207 height 20
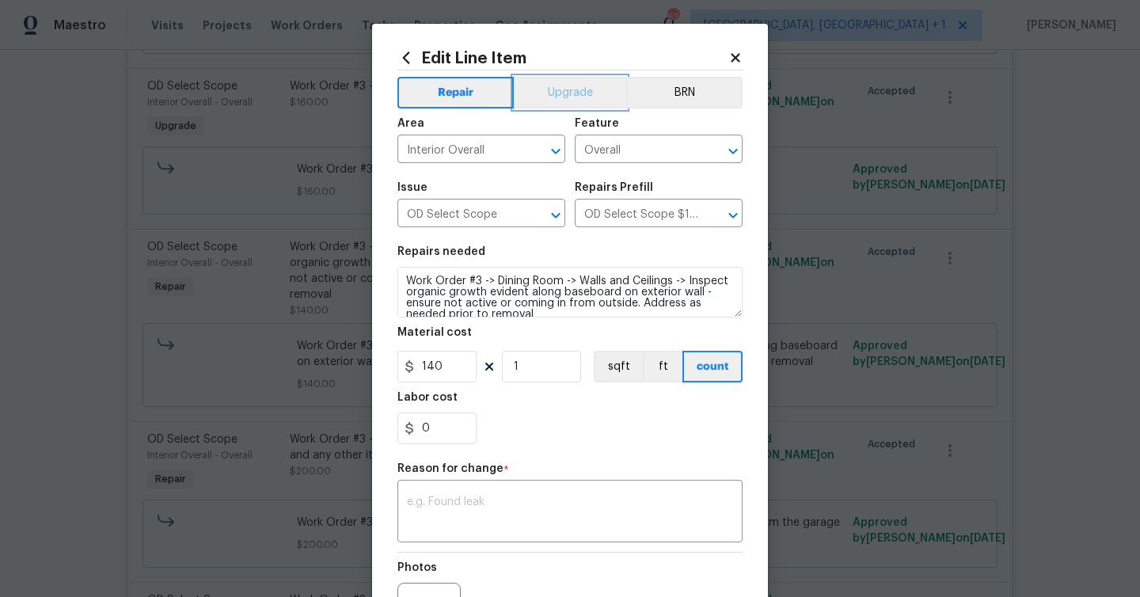
click at [574, 97] on button "Upgrade" at bounding box center [570, 93] width 113 height 32
click at [505, 504] on textarea at bounding box center [570, 512] width 326 height 33
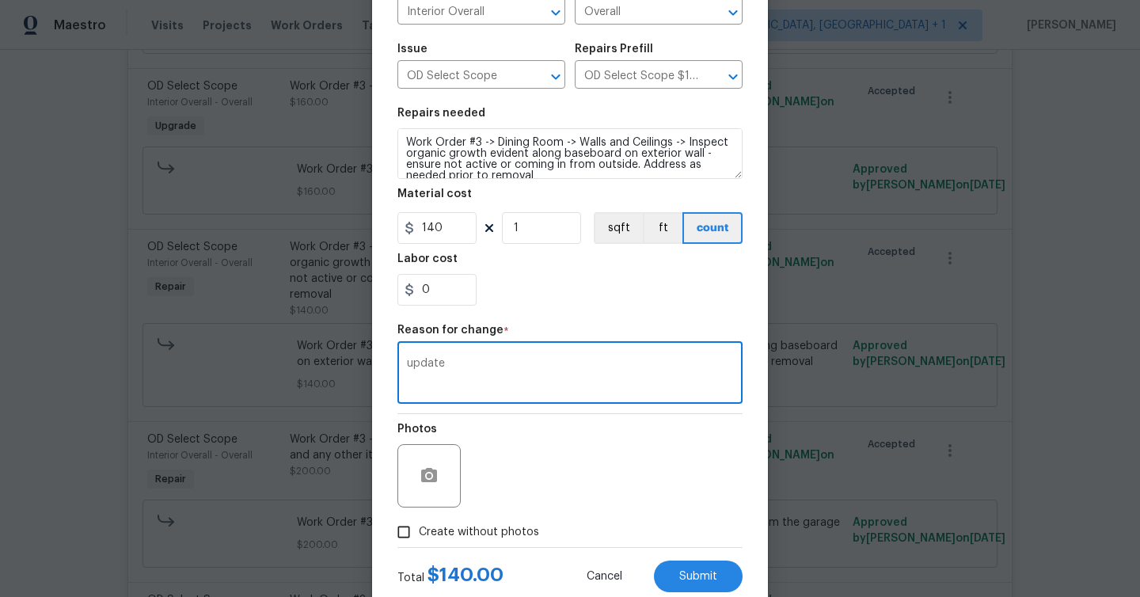
scroll to position [184, 0]
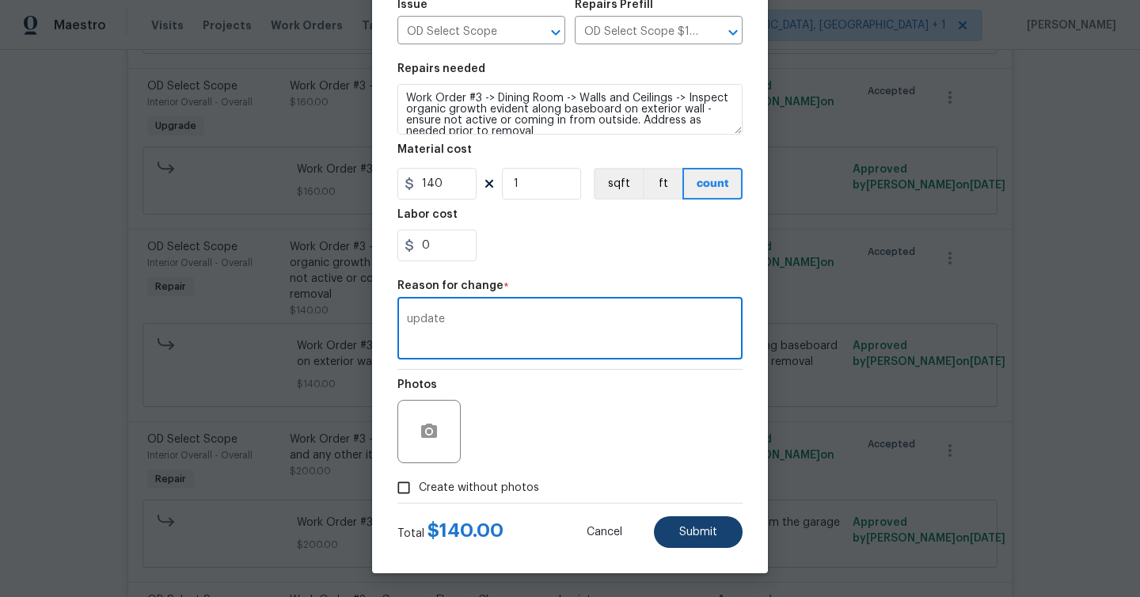
type textarea "update"
click at [688, 536] on span "Submit" at bounding box center [698, 532] width 38 height 12
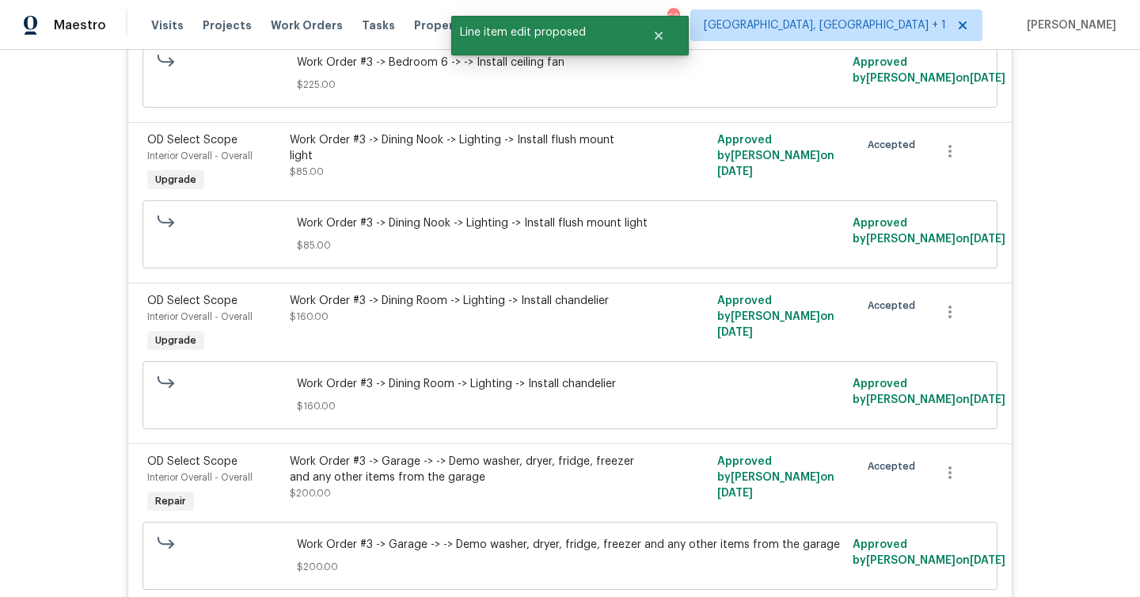
scroll to position [6988, 0]
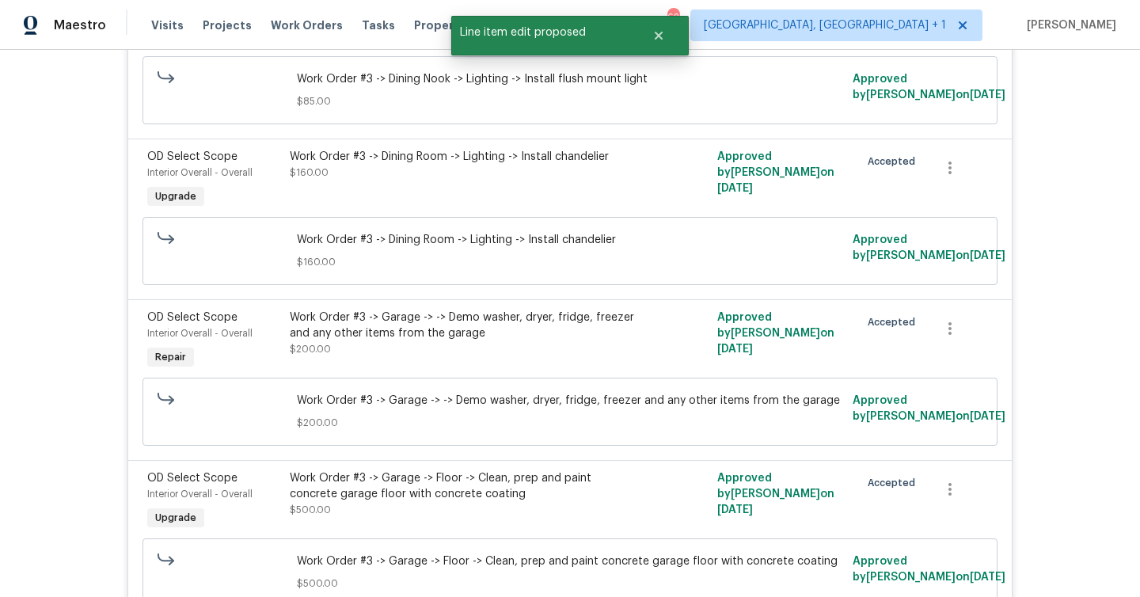
click at [472, 309] on div "Work Order #3 -> Garage -> -> Demo washer, dryer, fridge, freezer and any other…" at bounding box center [463, 325] width 347 height 32
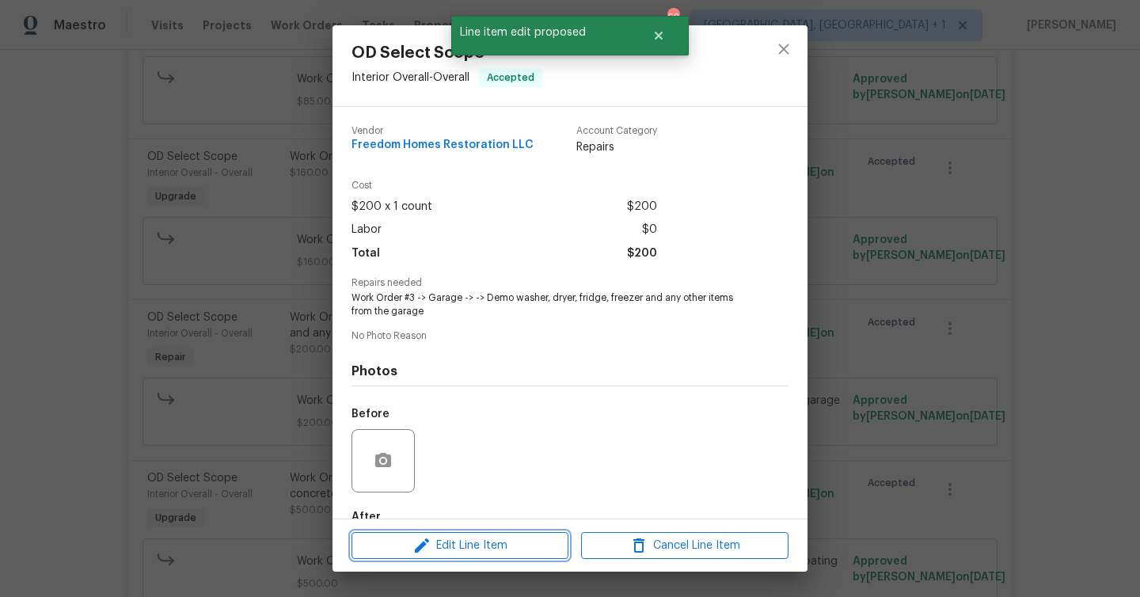
click at [537, 548] on span "Edit Line Item" at bounding box center [459, 546] width 207 height 20
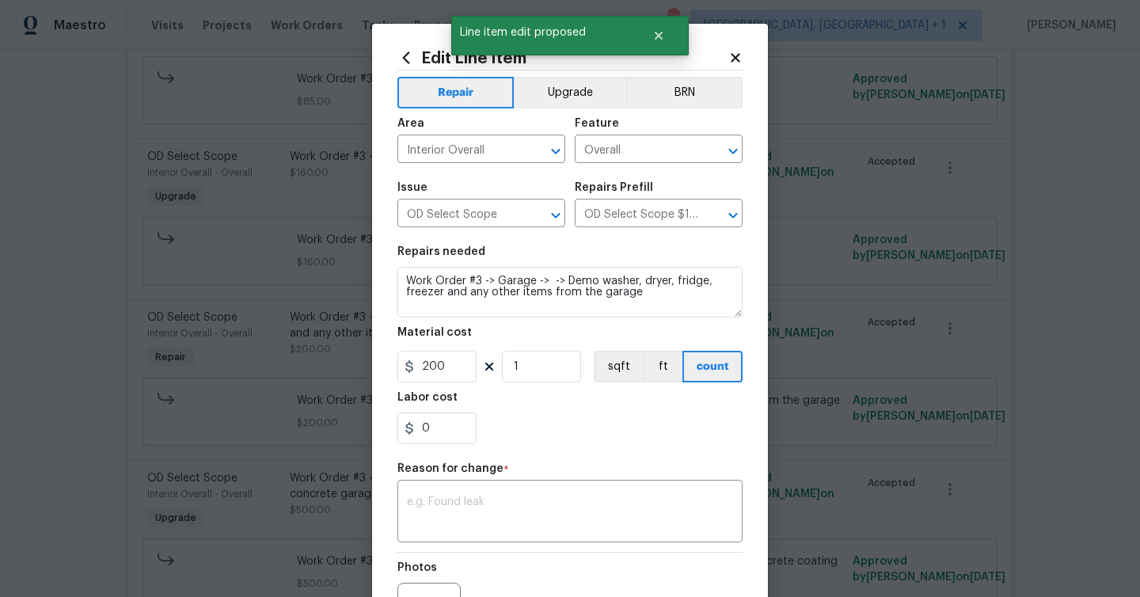
click at [570, 108] on div "Area Interior Overall ​ Feature Overall ​" at bounding box center [569, 140] width 345 height 64
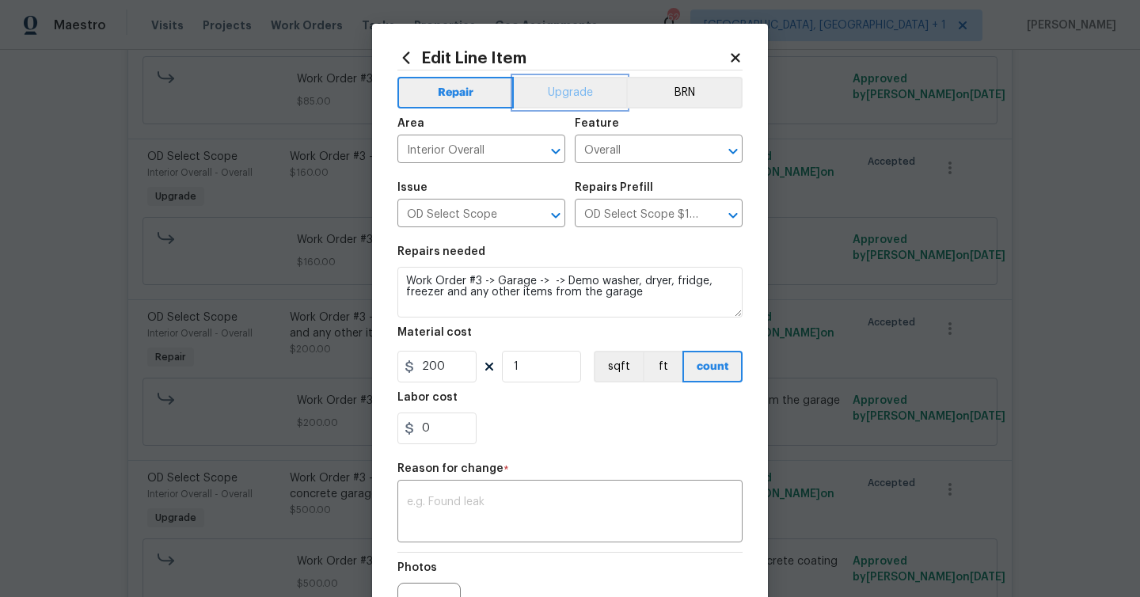
click at [570, 85] on button "Upgrade" at bounding box center [570, 93] width 113 height 32
click at [492, 505] on textarea at bounding box center [570, 512] width 326 height 33
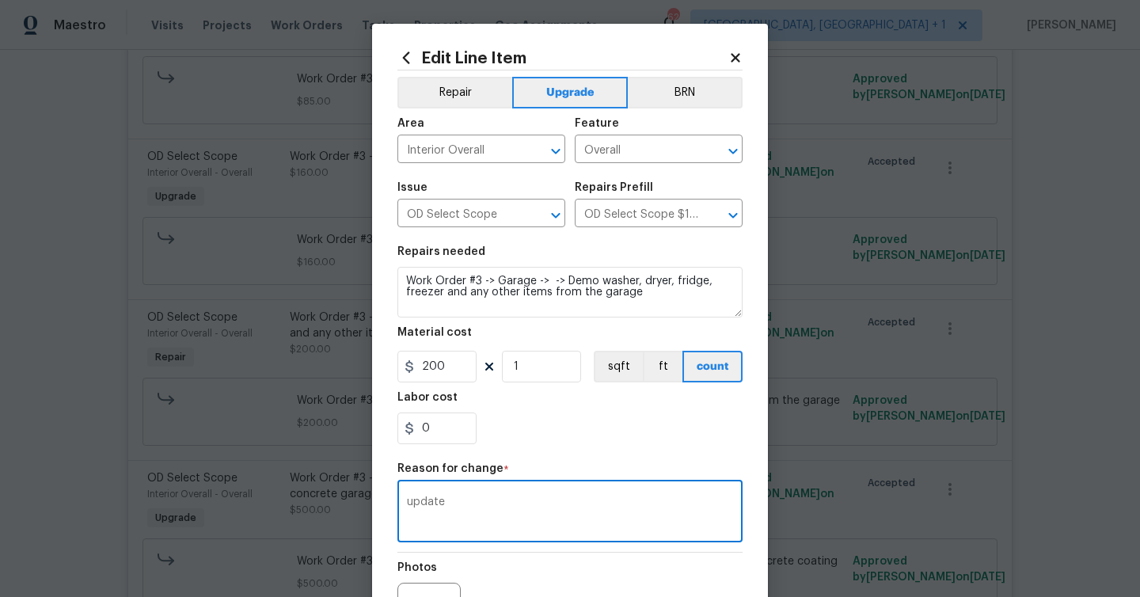
scroll to position [184, 0]
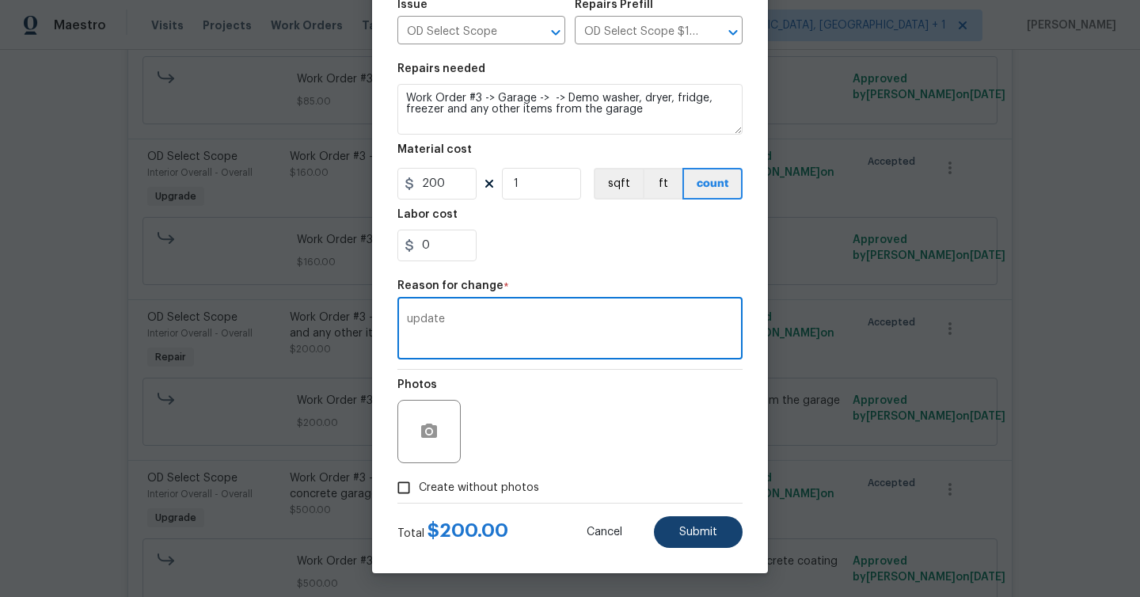
type textarea "update"
click at [684, 529] on span "Submit" at bounding box center [698, 532] width 38 height 12
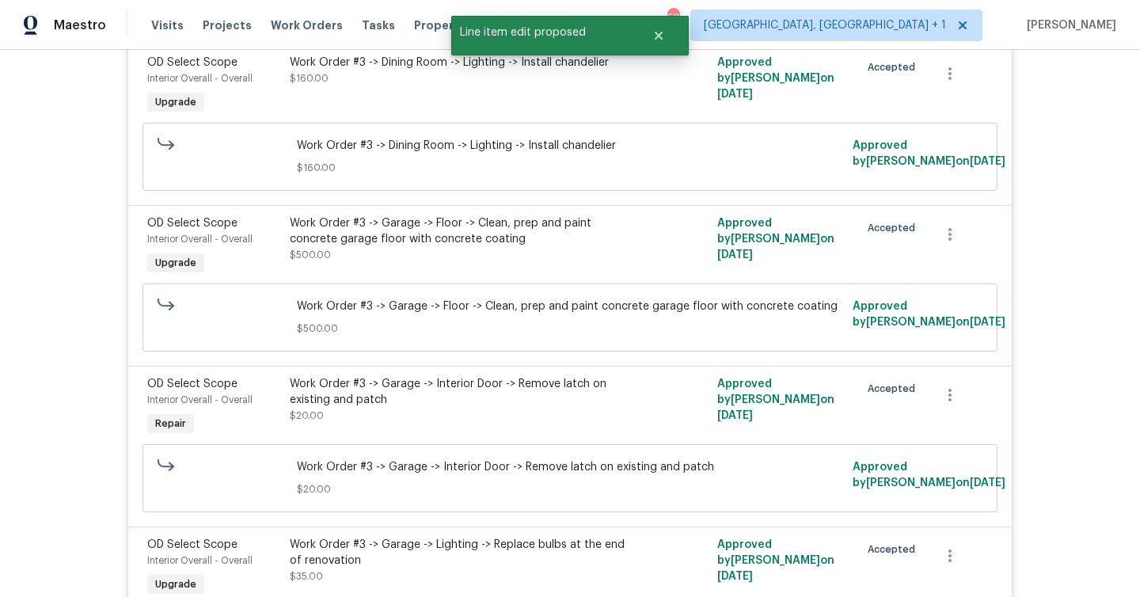
scroll to position [7279, 0]
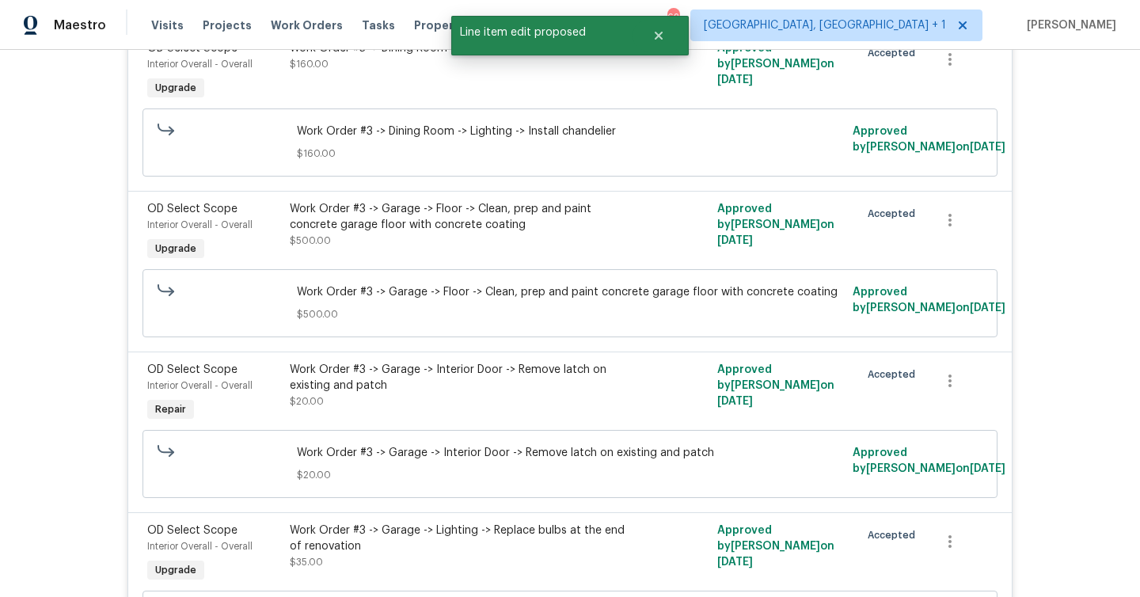
click at [484, 362] on div "Work Order #3 -> Garage -> Interior Door -> Remove latch on existing and patch" at bounding box center [463, 378] width 347 height 32
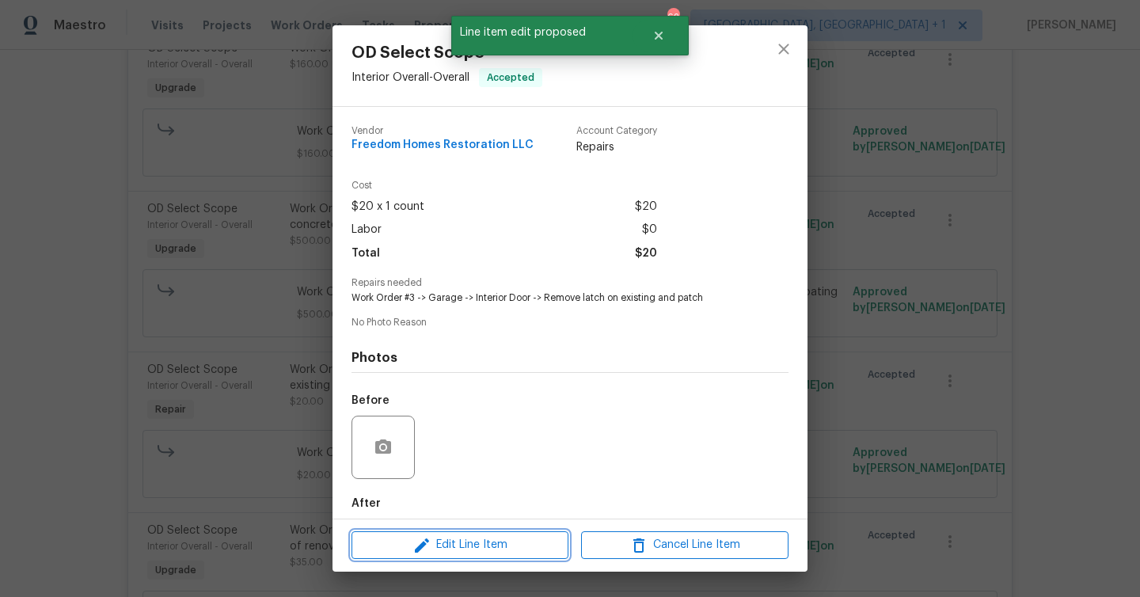
click at [531, 537] on span "Edit Line Item" at bounding box center [459, 545] width 207 height 20
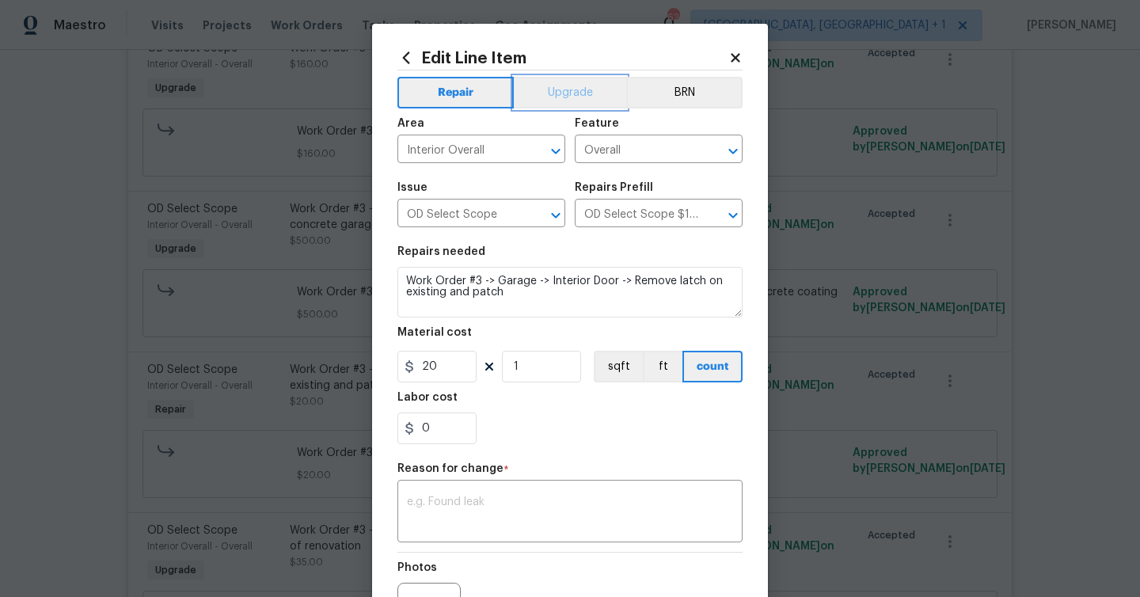
click at [571, 93] on button "Upgrade" at bounding box center [570, 93] width 113 height 32
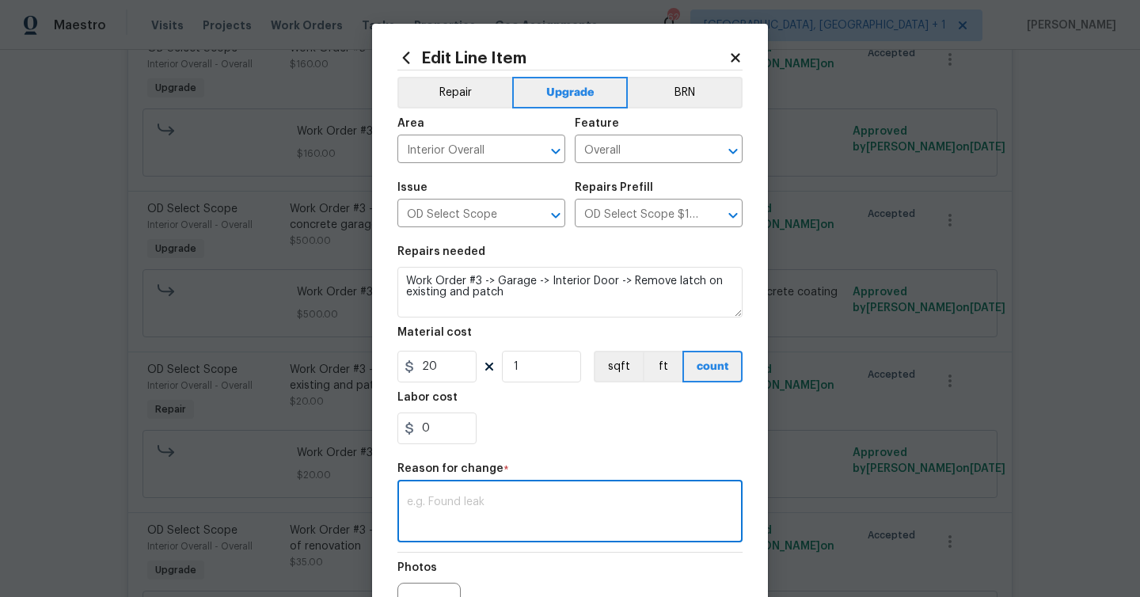
click at [505, 500] on textarea at bounding box center [570, 512] width 326 height 33
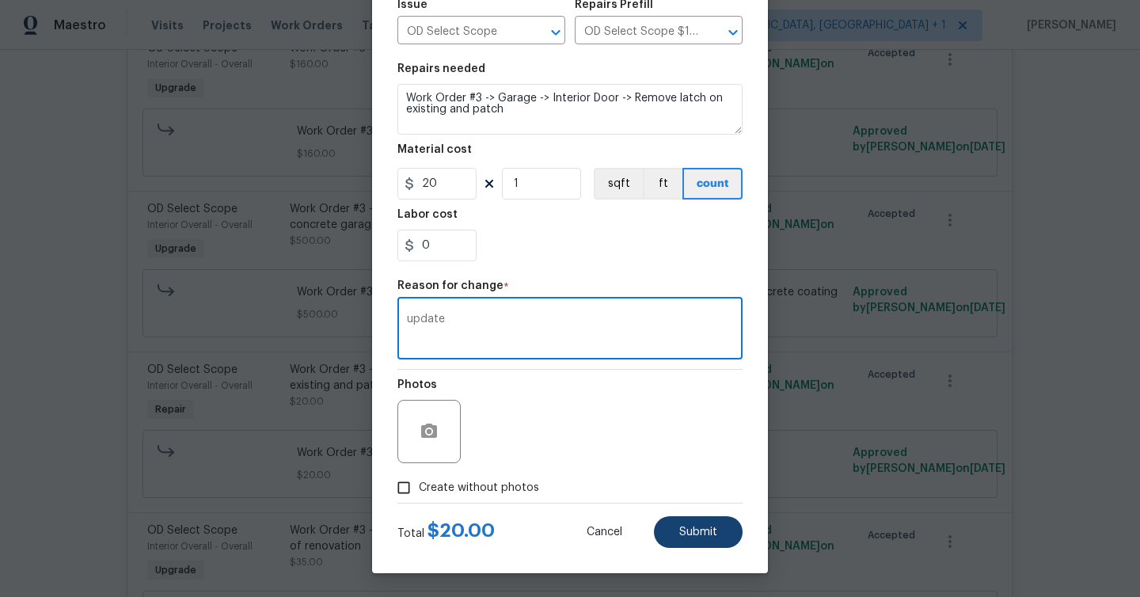
type textarea "update"
click at [707, 519] on button "Submit" at bounding box center [698, 532] width 89 height 32
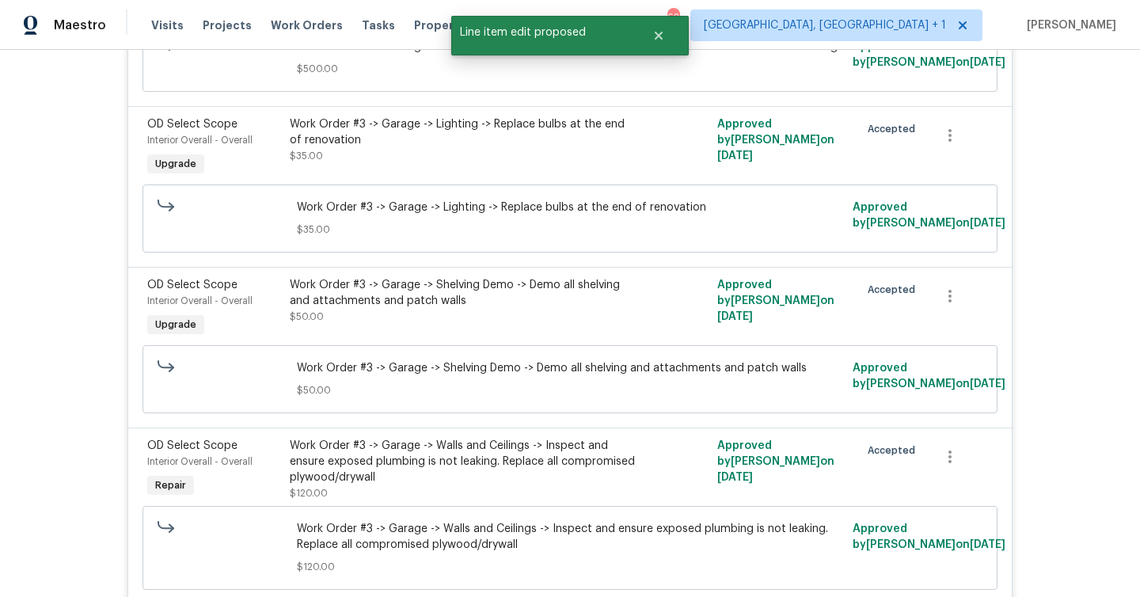
scroll to position [7905, 0]
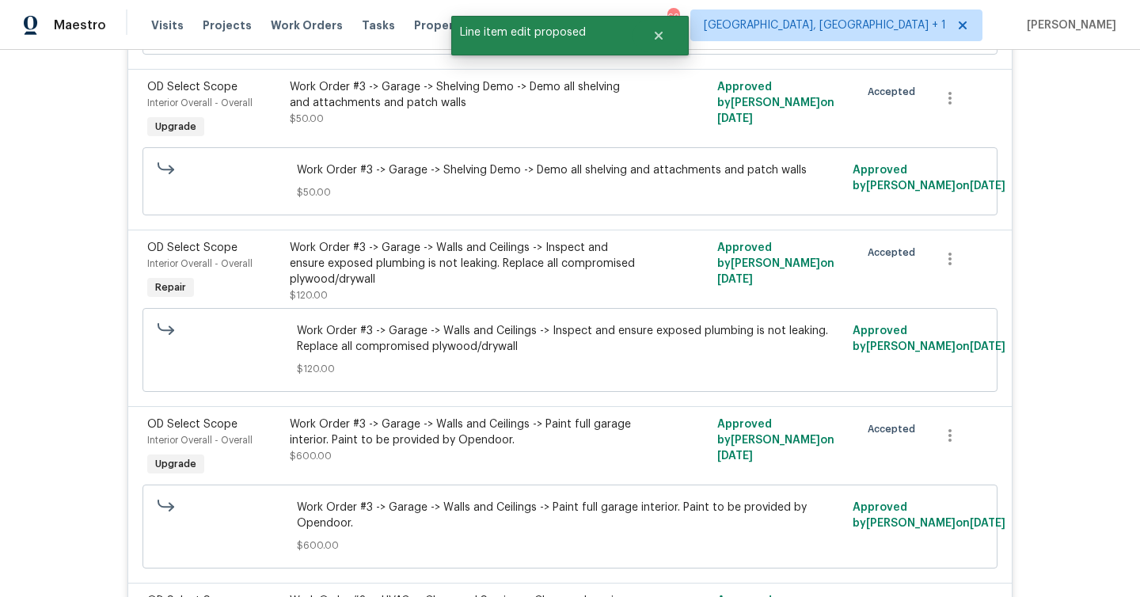
click at [520, 246] on div "Work Order #3 -> Garage -> Walls and Ceilings -> Inspect and ensure exposed plu…" at bounding box center [463, 271] width 347 height 63
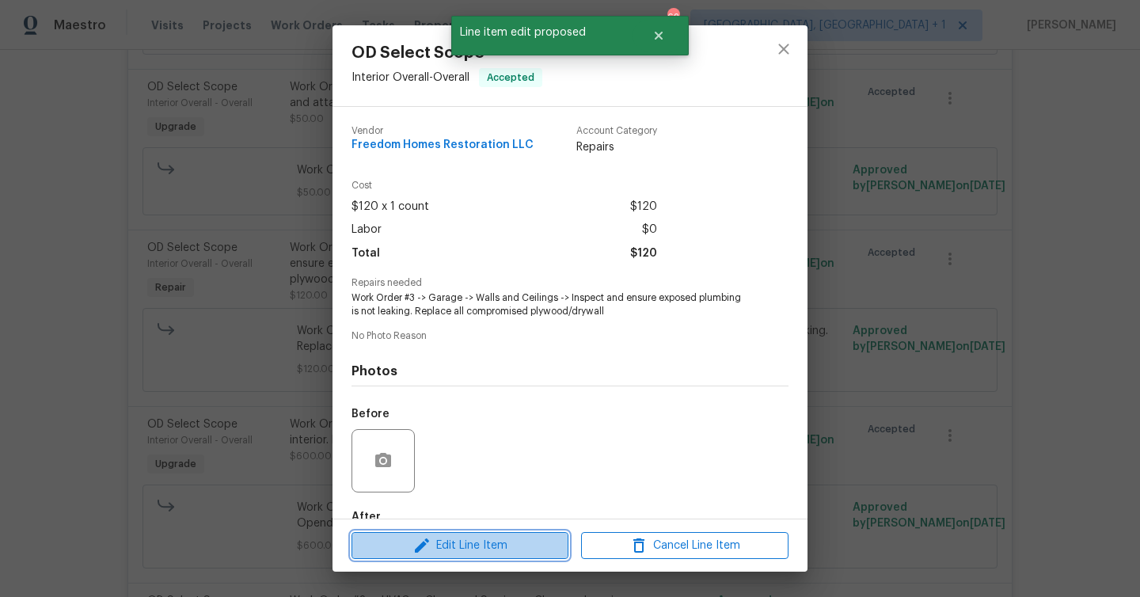
click at [512, 549] on span "Edit Line Item" at bounding box center [459, 546] width 207 height 20
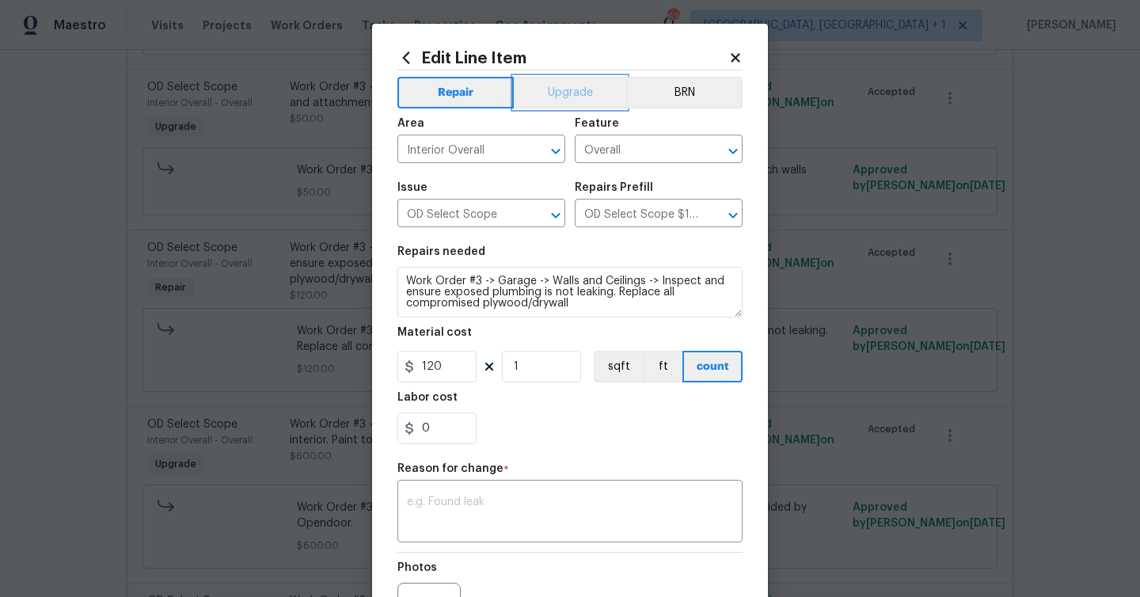
click at [566, 84] on button "Upgrade" at bounding box center [570, 93] width 113 height 32
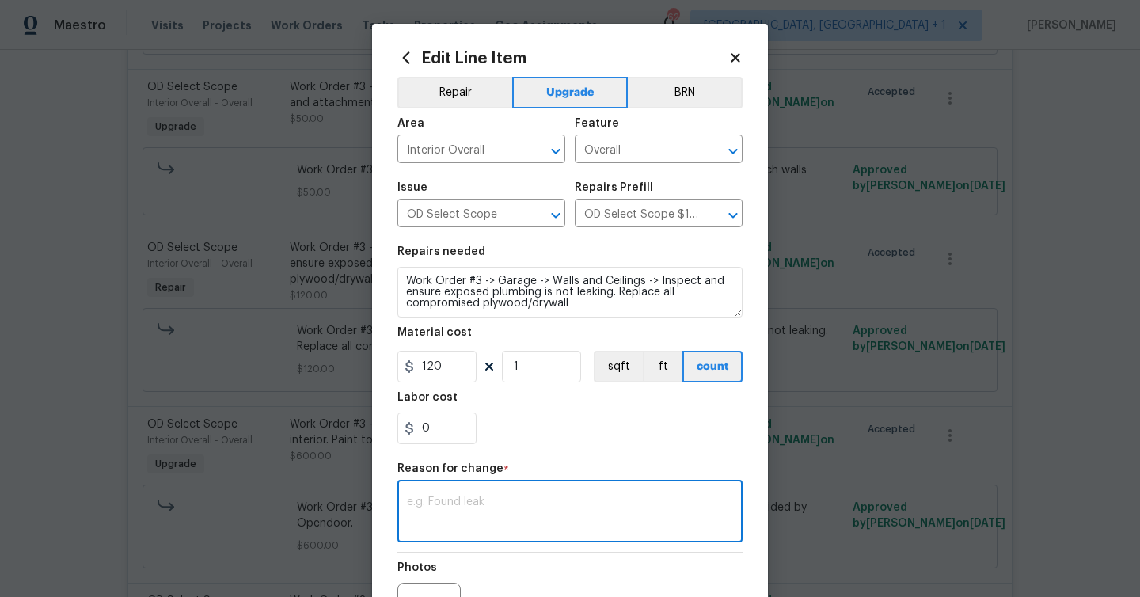
click at [501, 510] on textarea at bounding box center [570, 512] width 326 height 33
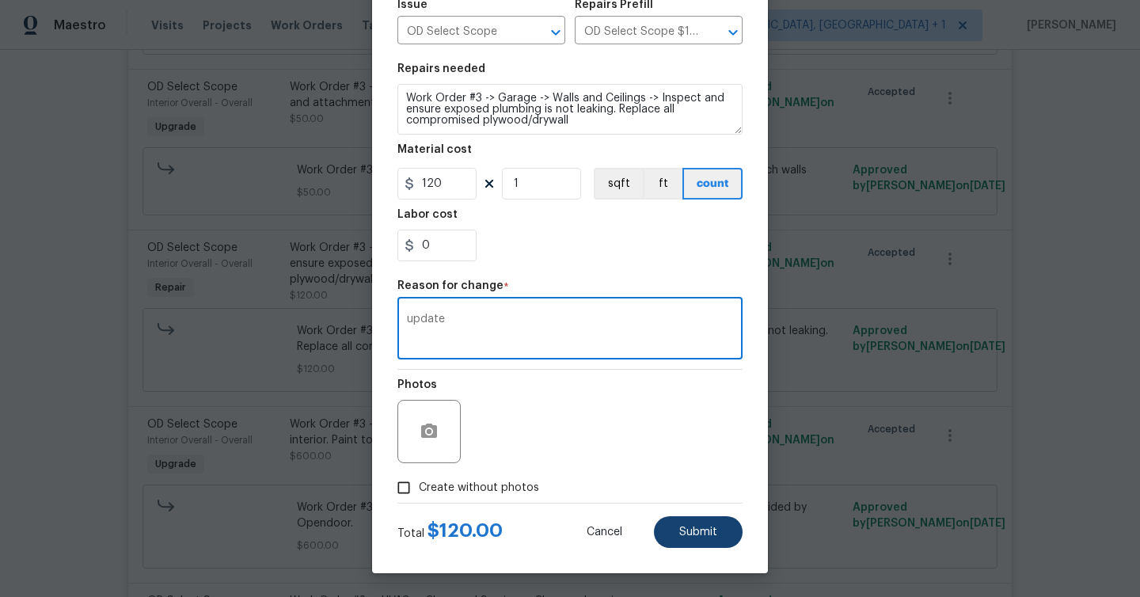
type textarea "update"
click at [702, 533] on span "Submit" at bounding box center [698, 532] width 38 height 12
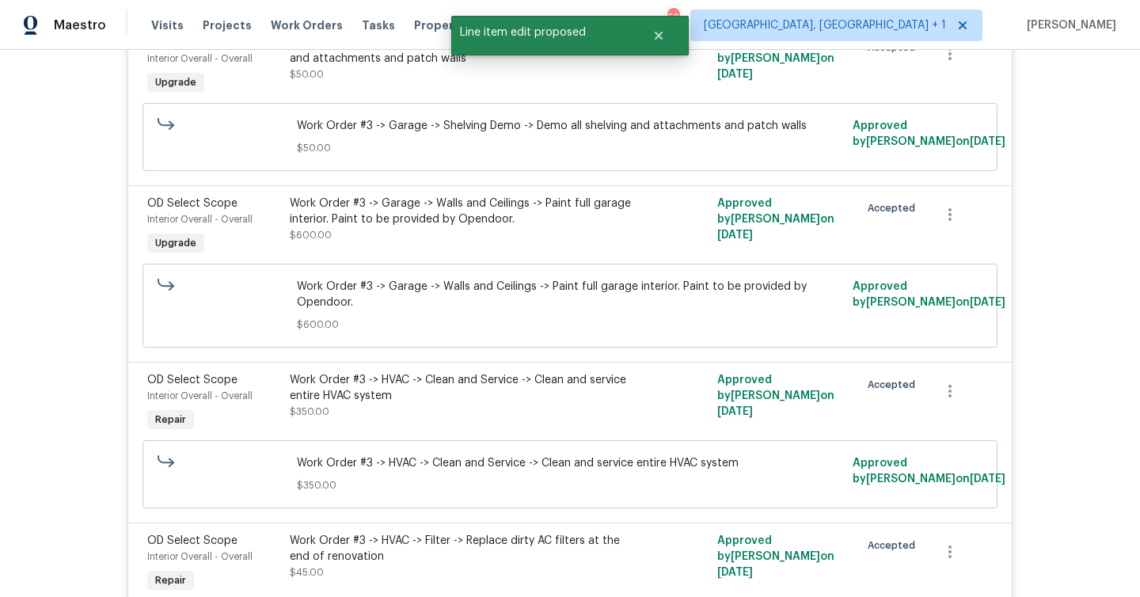
scroll to position [8279, 0]
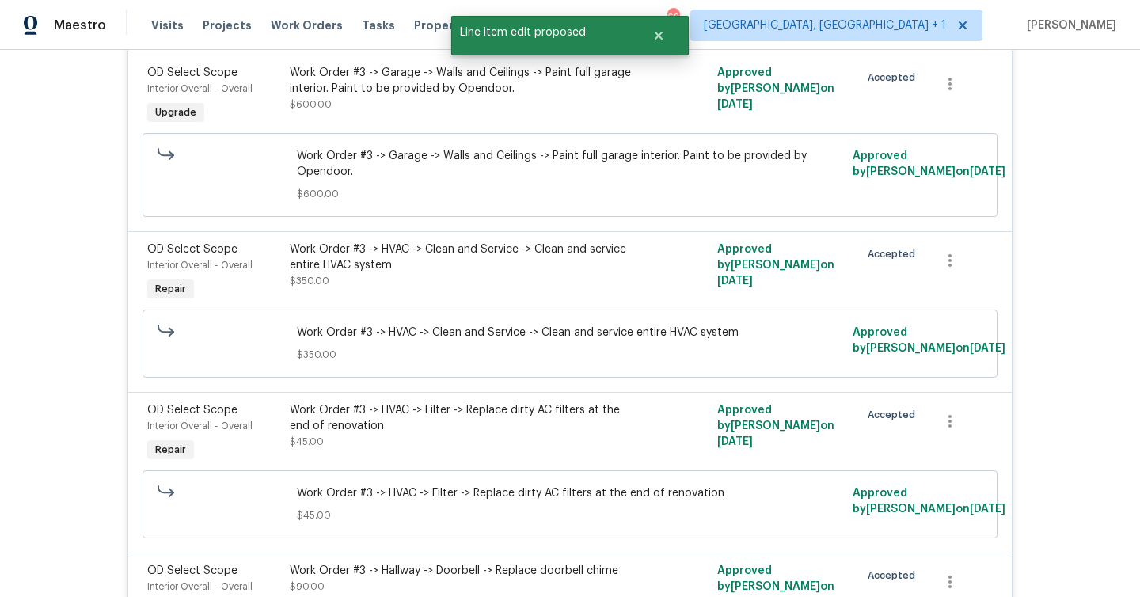
click at [472, 241] on div "Work Order #3 -> HVAC -> Clean and Service -> Clean and service entire HVAC sys…" at bounding box center [463, 257] width 347 height 32
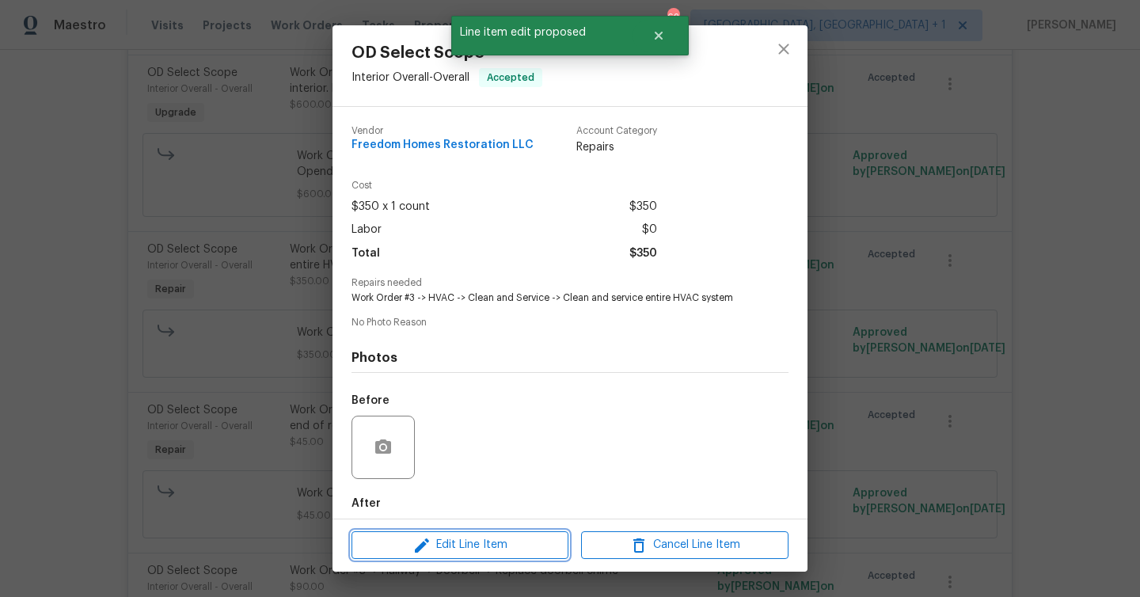
click at [488, 545] on span "Edit Line Item" at bounding box center [459, 545] width 207 height 20
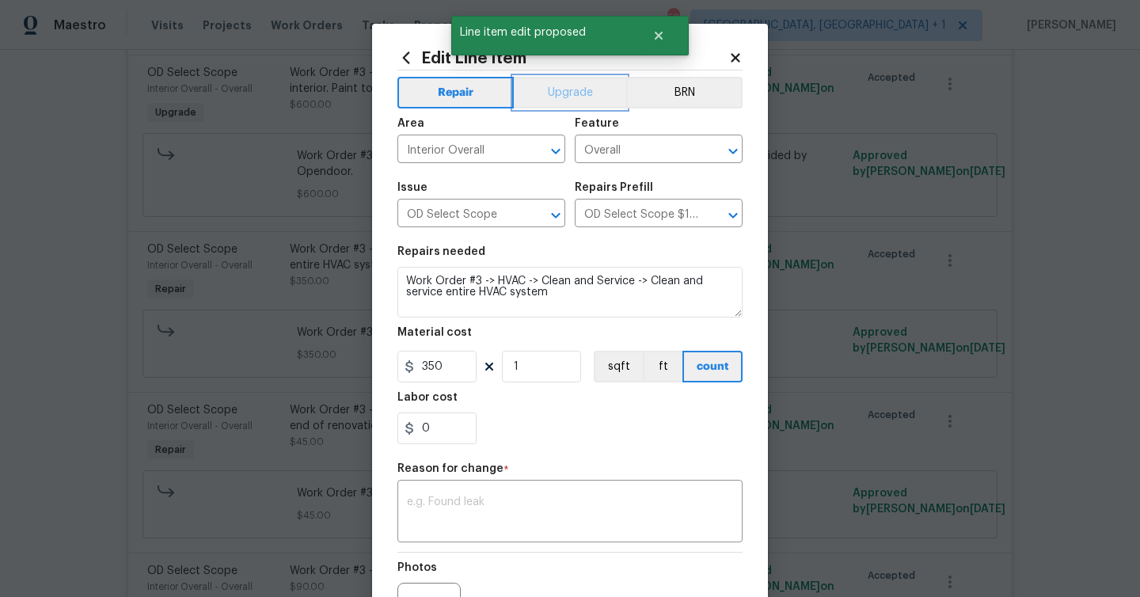
click at [578, 96] on button "Upgrade" at bounding box center [570, 93] width 113 height 32
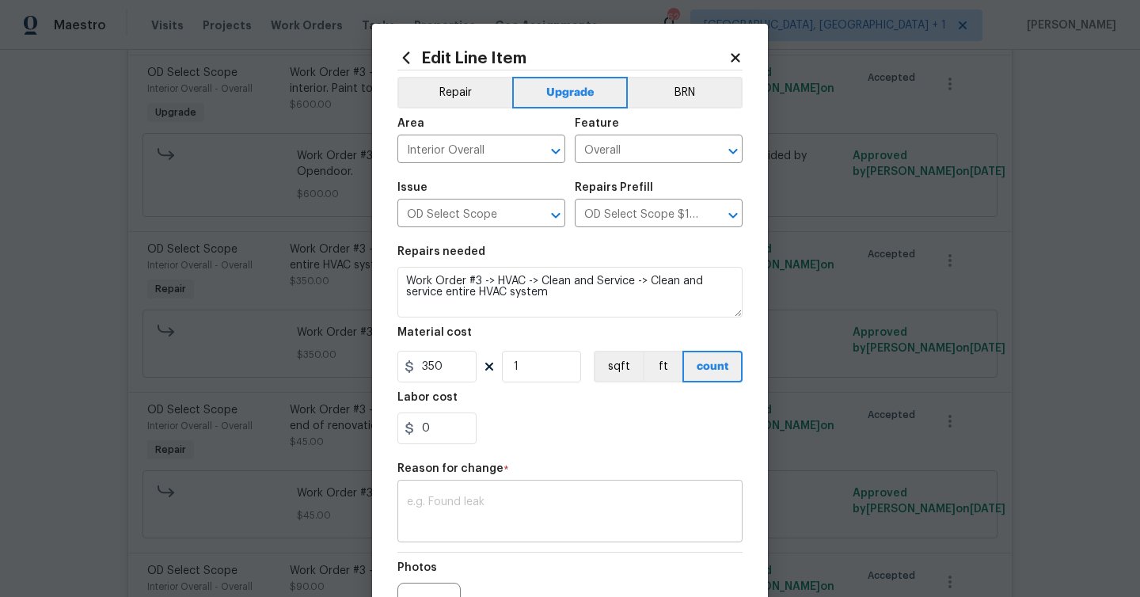
click at [548, 497] on textarea at bounding box center [570, 512] width 326 height 33
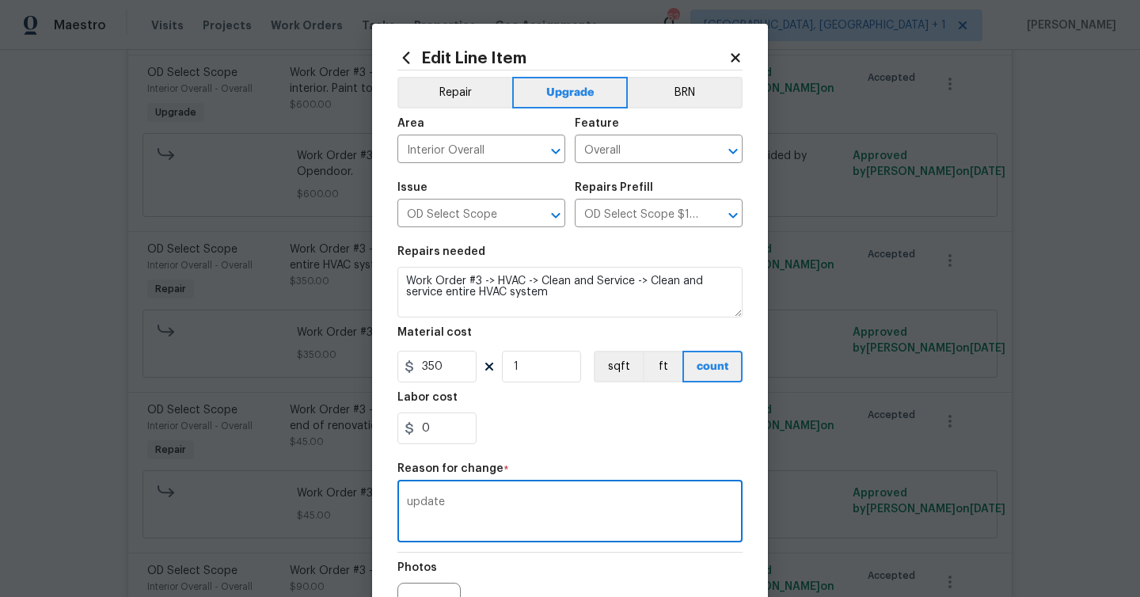
scroll to position [184, 0]
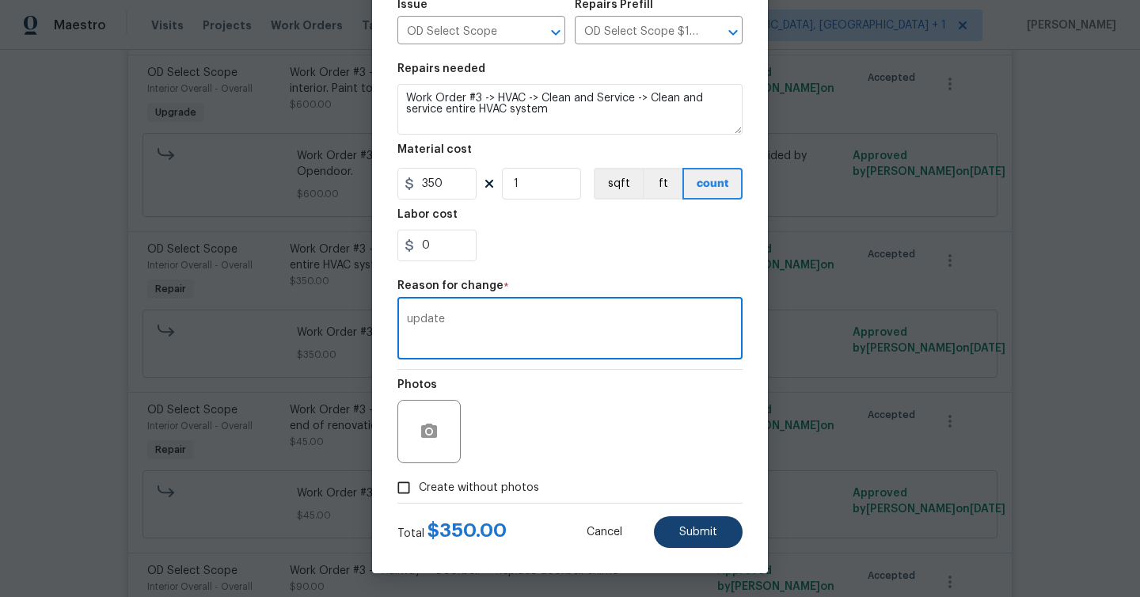
type textarea "update"
click at [728, 543] on button "Submit" at bounding box center [698, 532] width 89 height 32
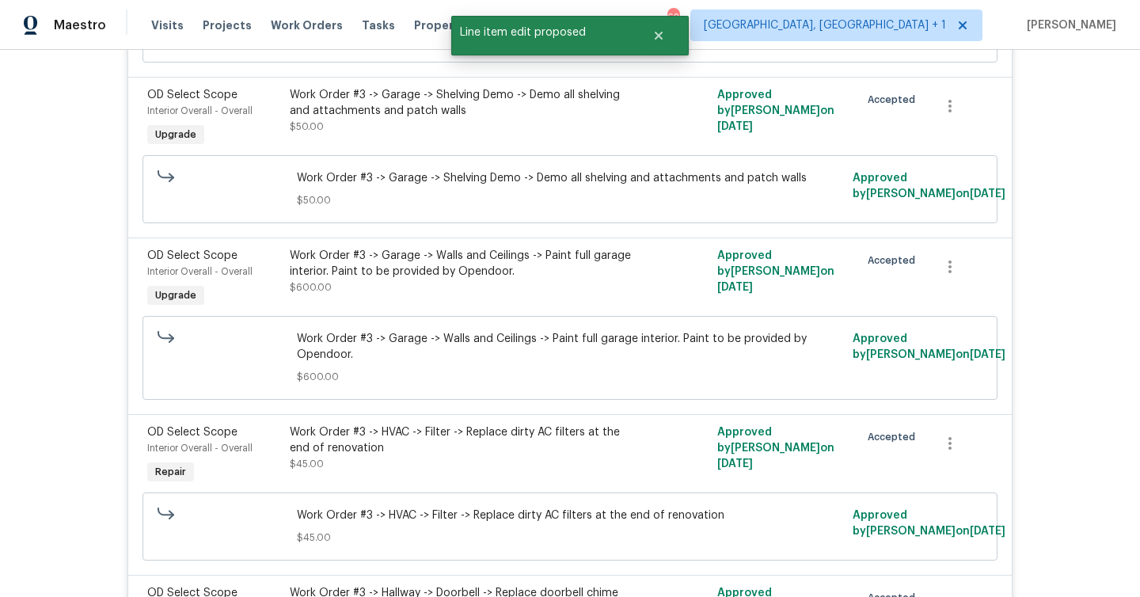
scroll to position [8476, 0]
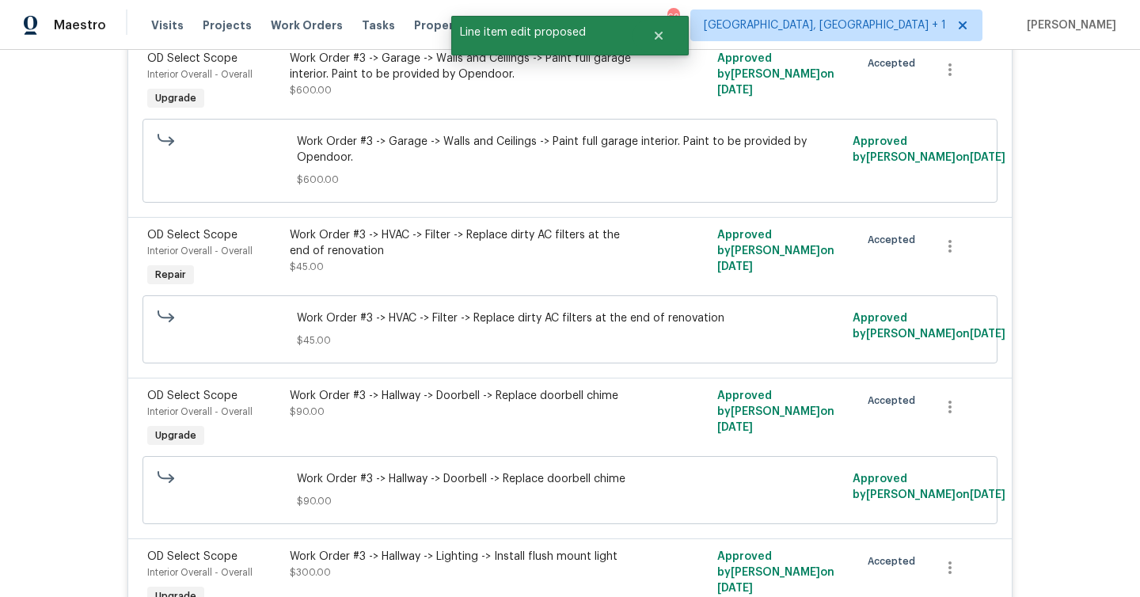
click at [470, 227] on div "Work Order #3 -> HVAC -> Filter -> Replace dirty AC filters at the end of renov…" at bounding box center [463, 250] width 347 height 47
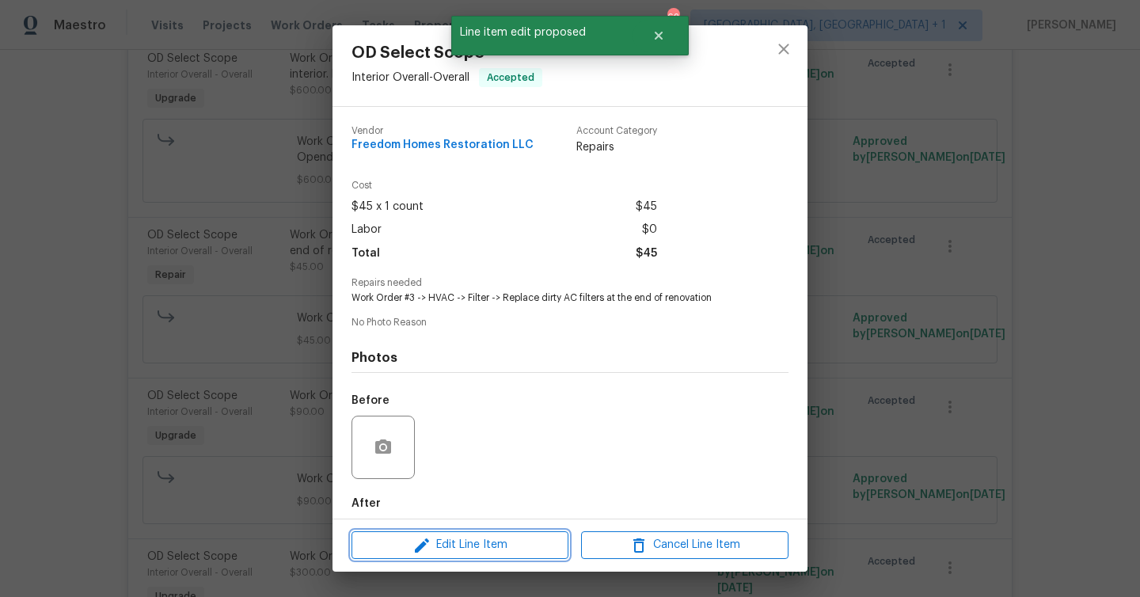
click at [511, 548] on span "Edit Line Item" at bounding box center [459, 545] width 207 height 20
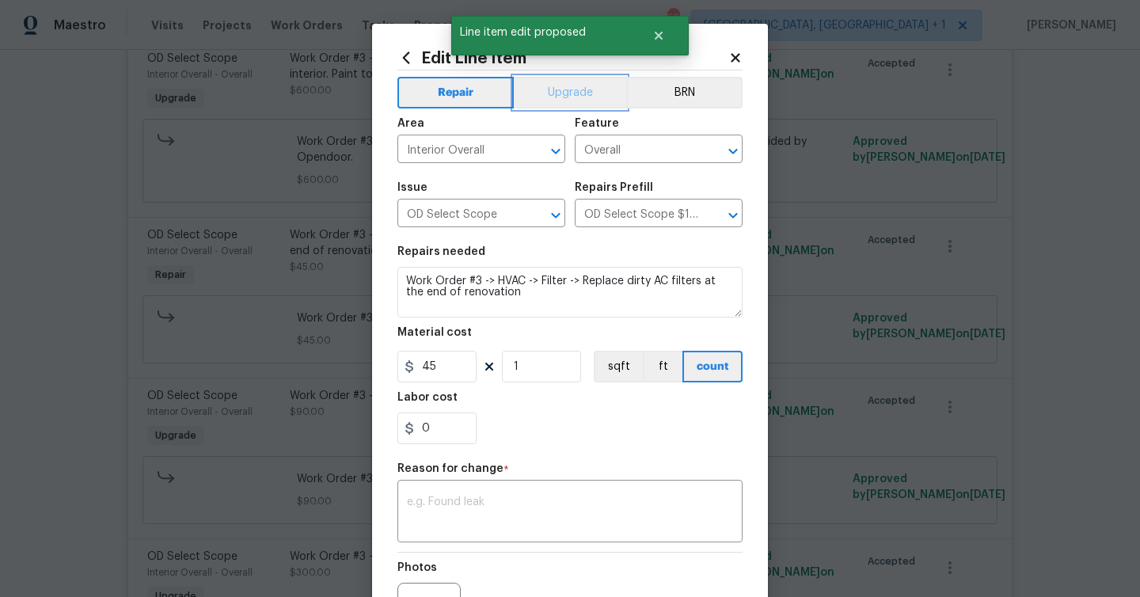
click at [573, 87] on button "Upgrade" at bounding box center [570, 93] width 113 height 32
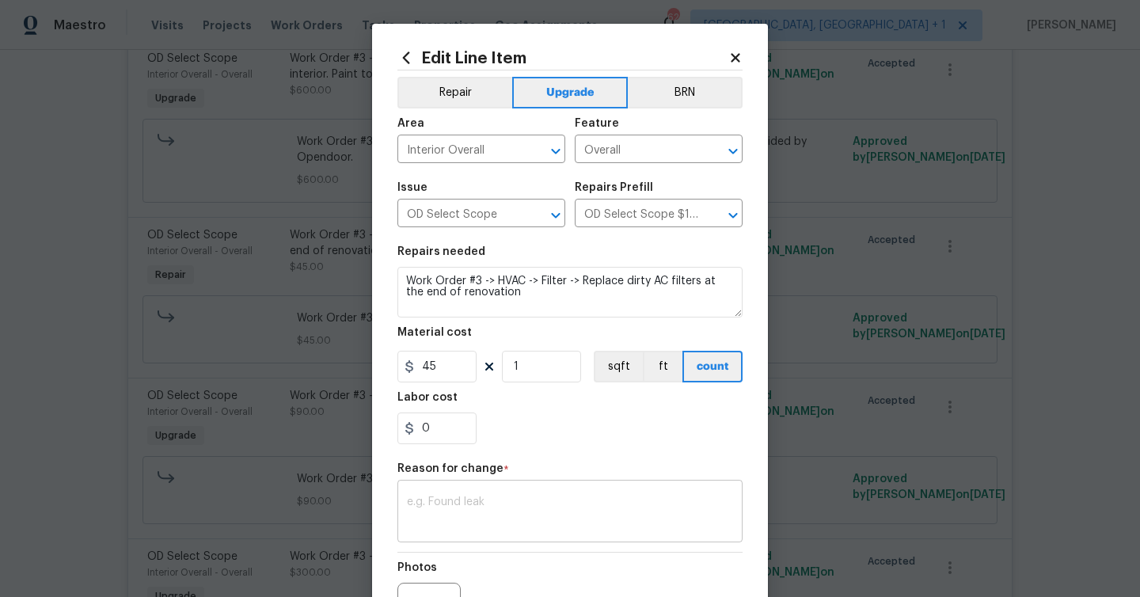
click at [517, 503] on textarea at bounding box center [570, 512] width 326 height 33
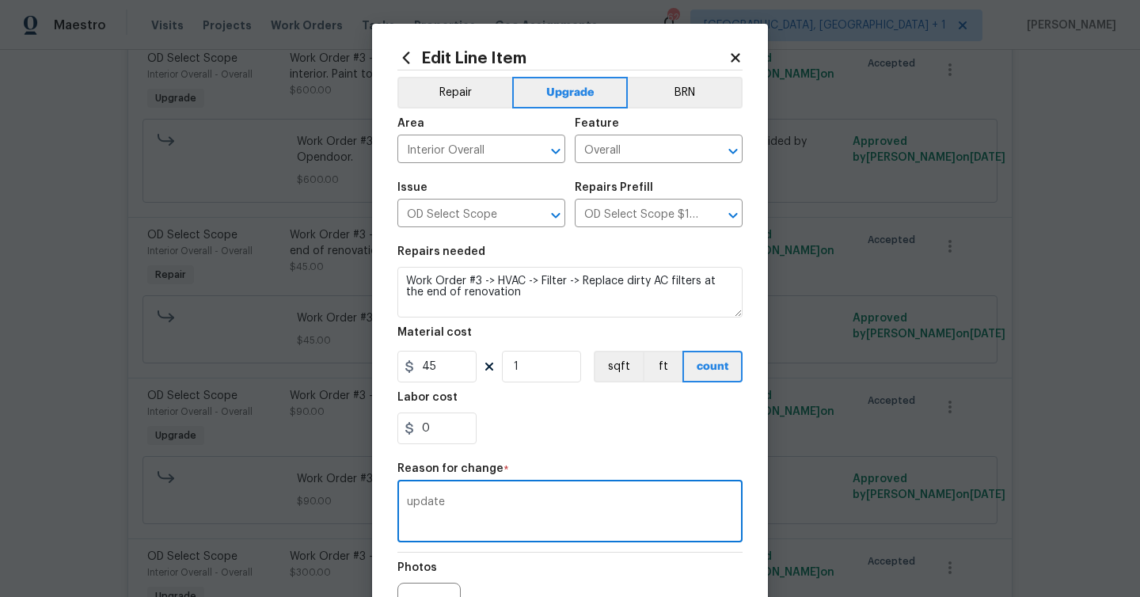
scroll to position [184, 0]
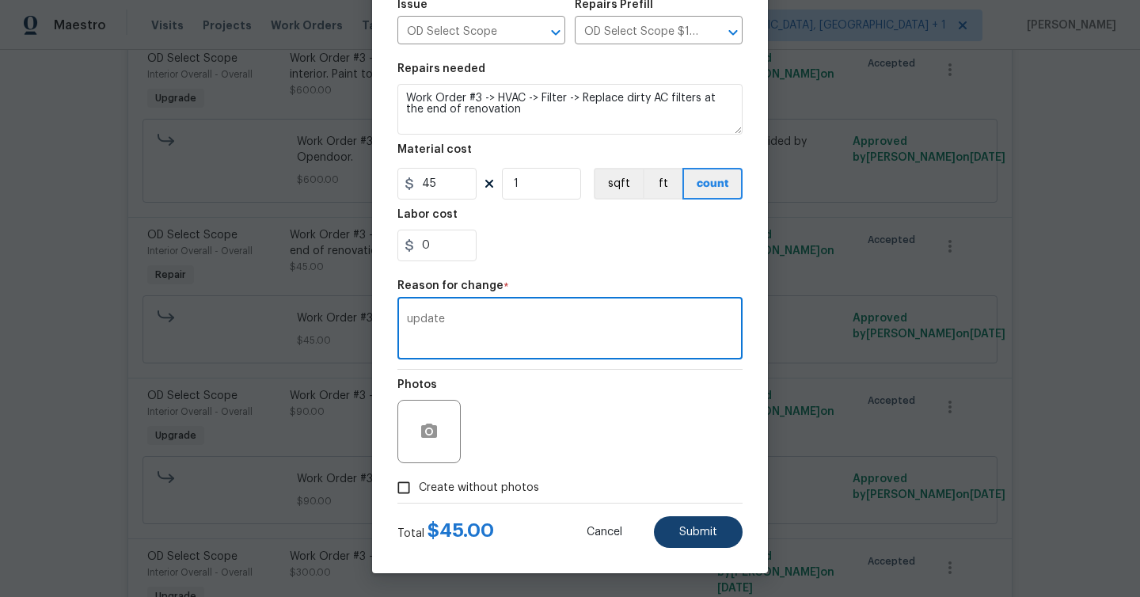
type textarea "update"
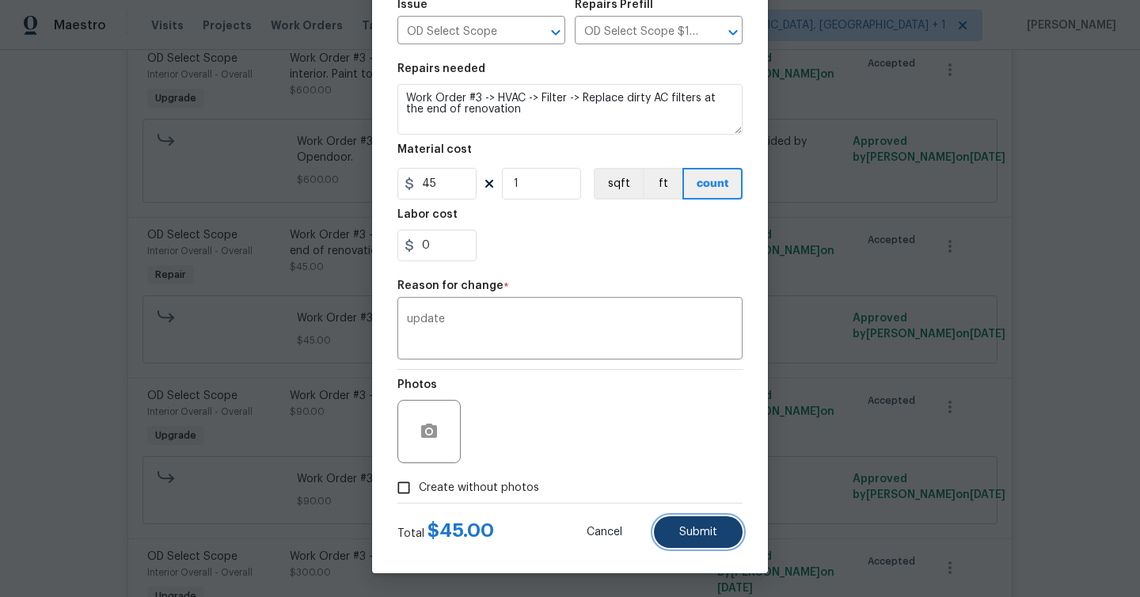
click at [693, 542] on button "Submit" at bounding box center [698, 532] width 89 height 32
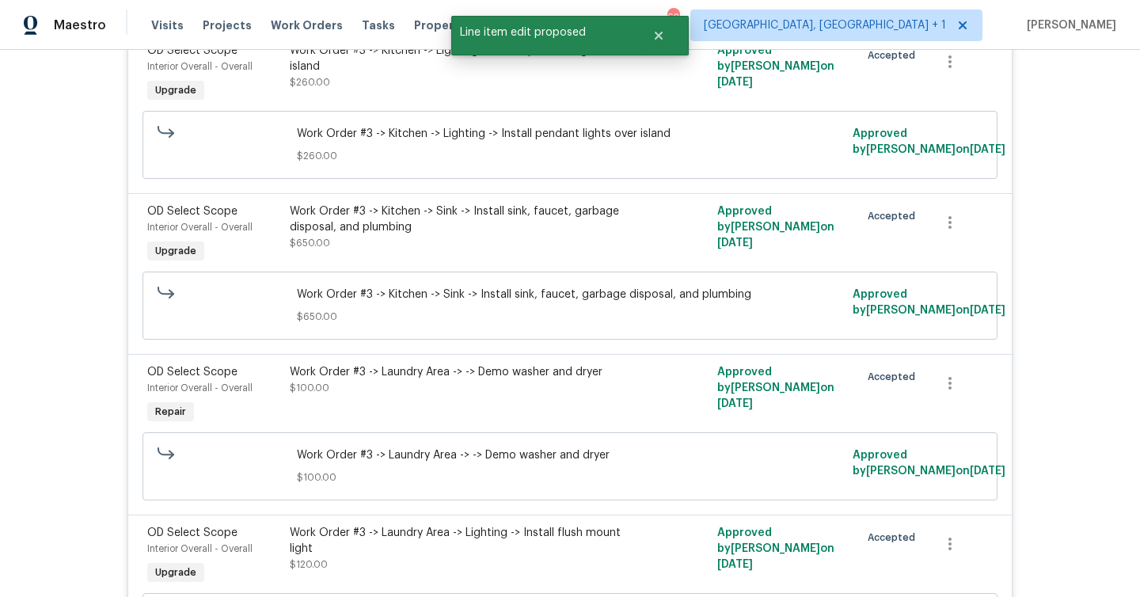
scroll to position [9789, 0]
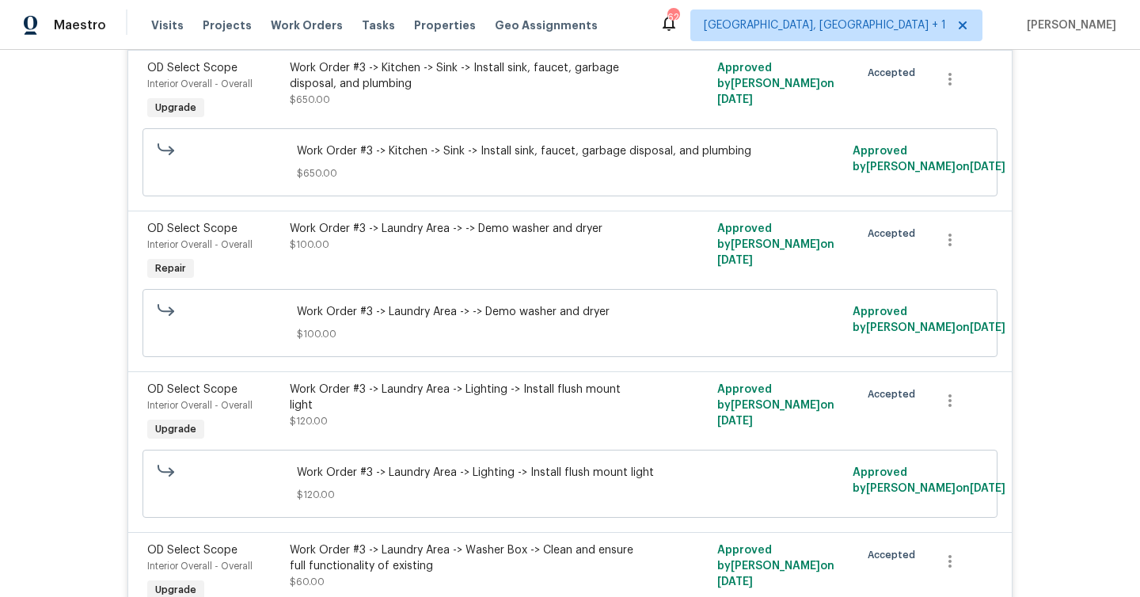
click at [476, 221] on div "Work Order #3 -> Laundry Area -> -> Demo washer and dryer $100.00" at bounding box center [463, 237] width 347 height 32
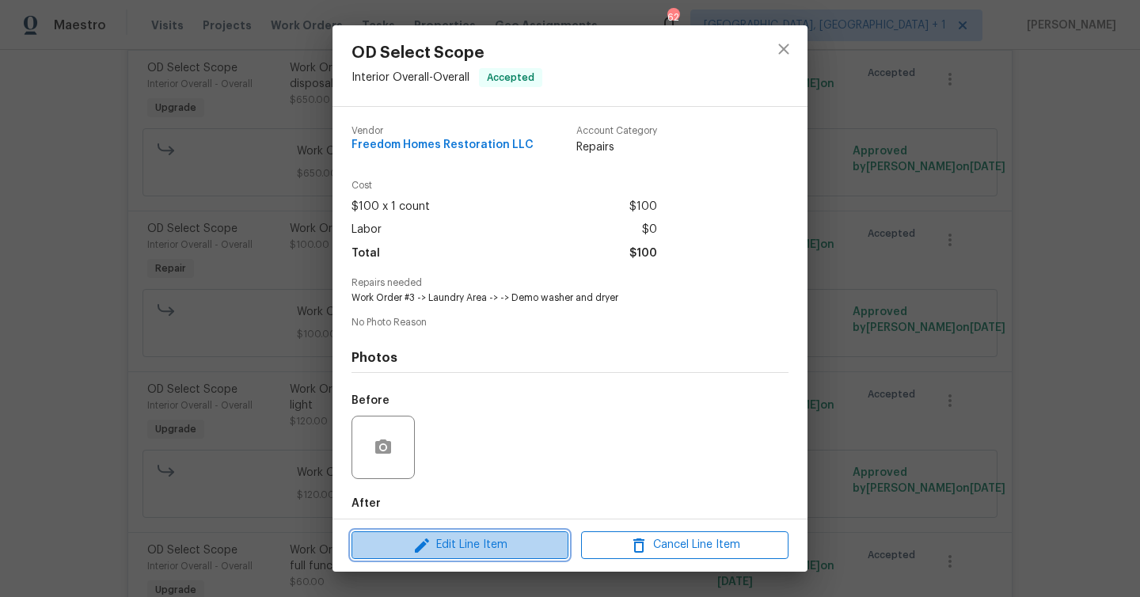
click at [514, 548] on span "Edit Line Item" at bounding box center [459, 545] width 207 height 20
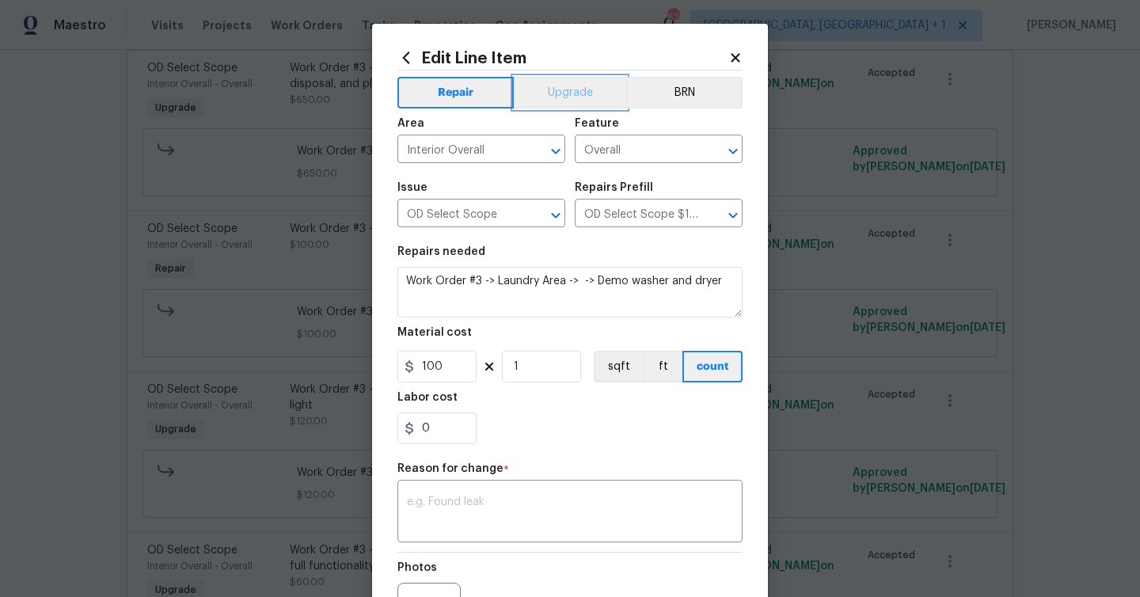
click at [565, 90] on button "Upgrade" at bounding box center [570, 93] width 113 height 32
click at [515, 503] on textarea at bounding box center [570, 512] width 326 height 33
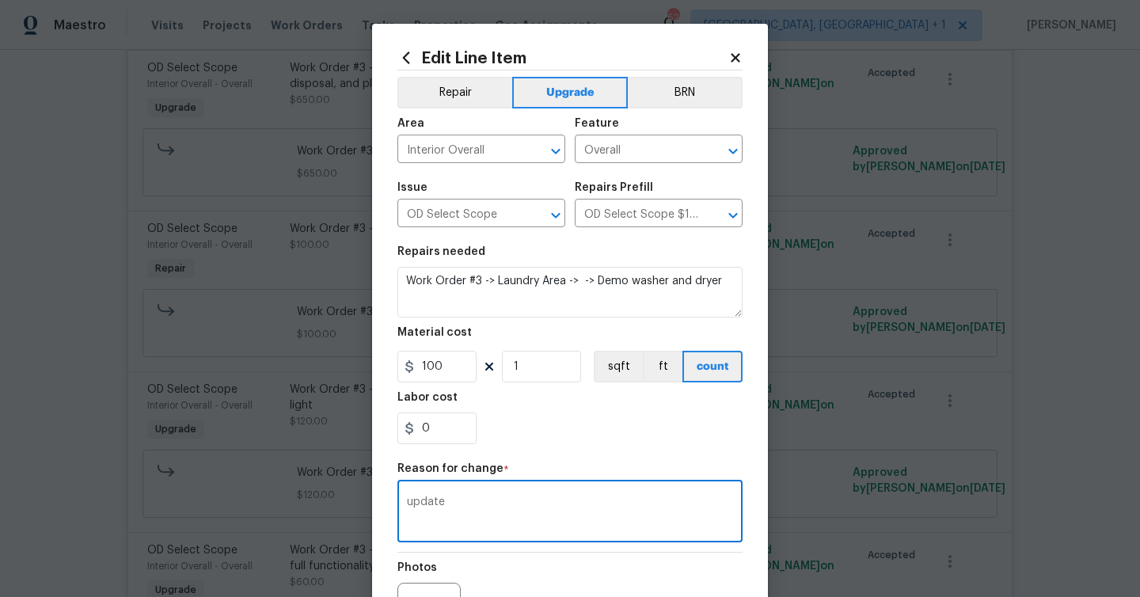
scroll to position [184, 0]
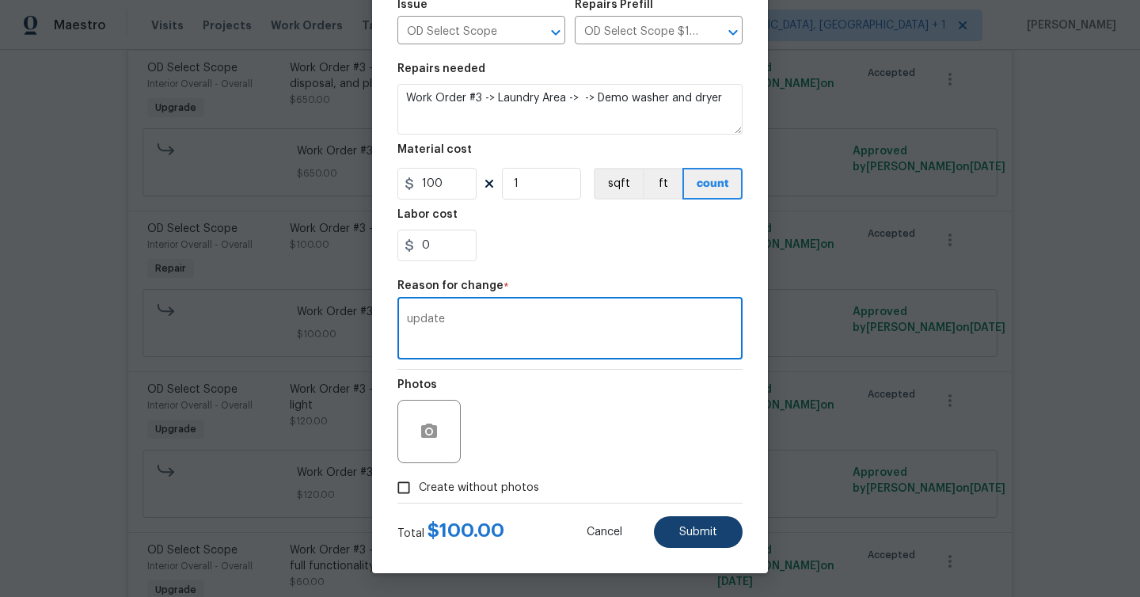
type textarea "update"
click at [713, 533] on span "Submit" at bounding box center [698, 532] width 38 height 12
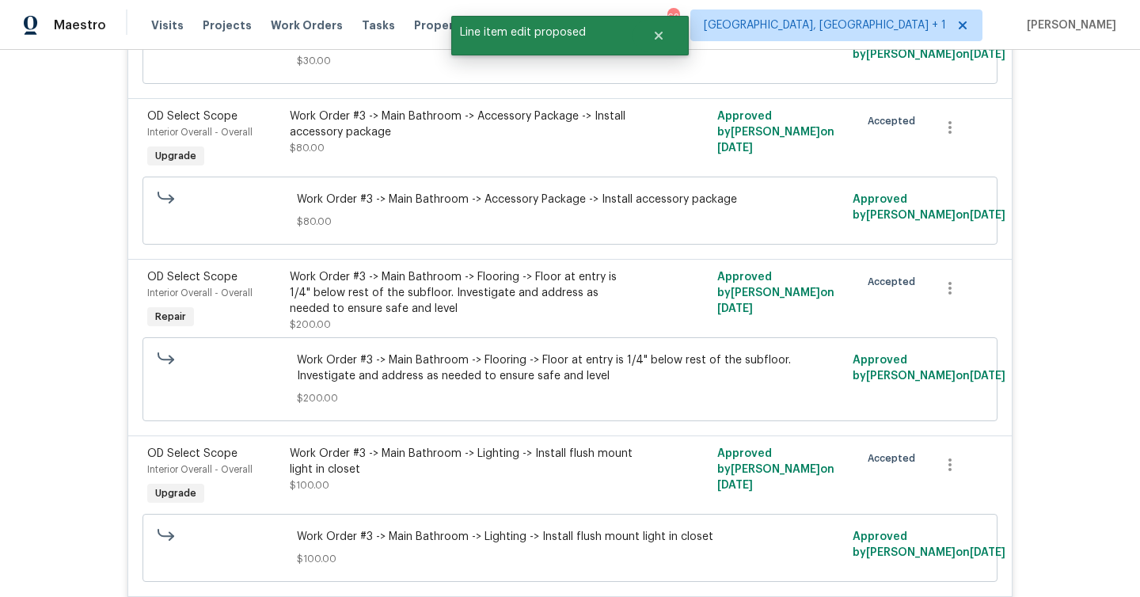
scroll to position [10741, 0]
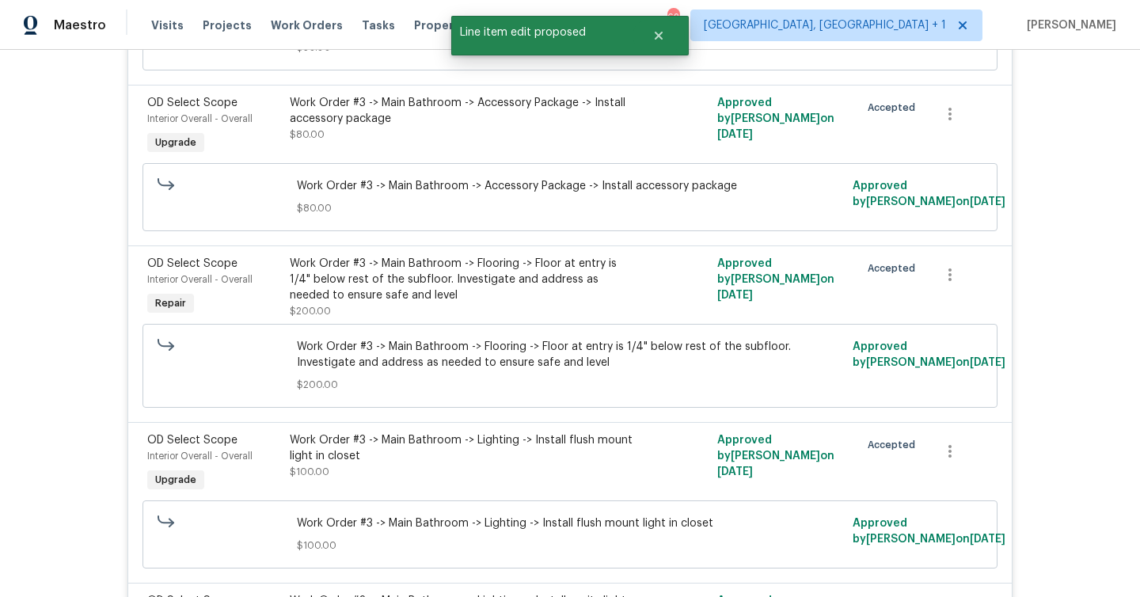
click at [469, 256] on div "Work Order #3 -> Main Bathroom -> Flooring -> Floor at entry is 1/4" below rest…" at bounding box center [463, 279] width 347 height 47
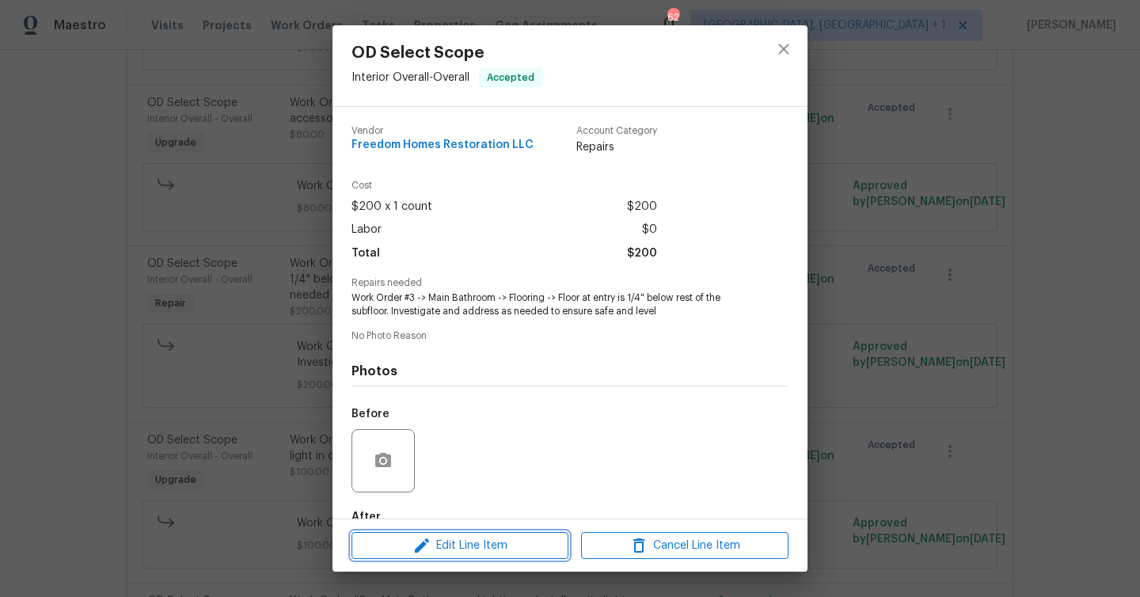
click at [512, 543] on span "Edit Line Item" at bounding box center [459, 546] width 207 height 20
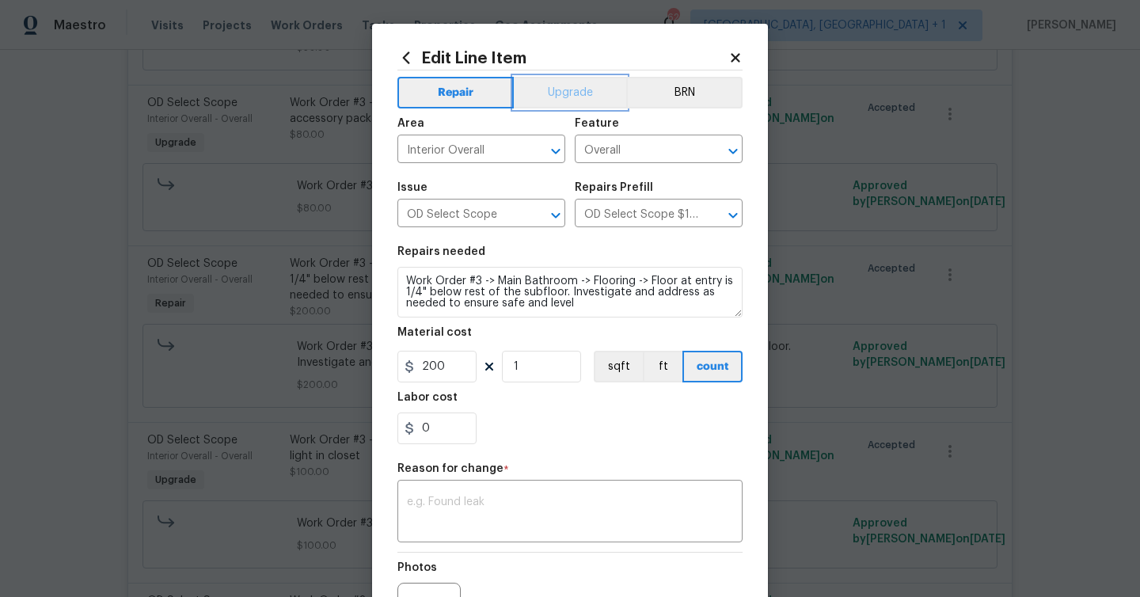
click at [579, 77] on button "Upgrade" at bounding box center [570, 93] width 113 height 32
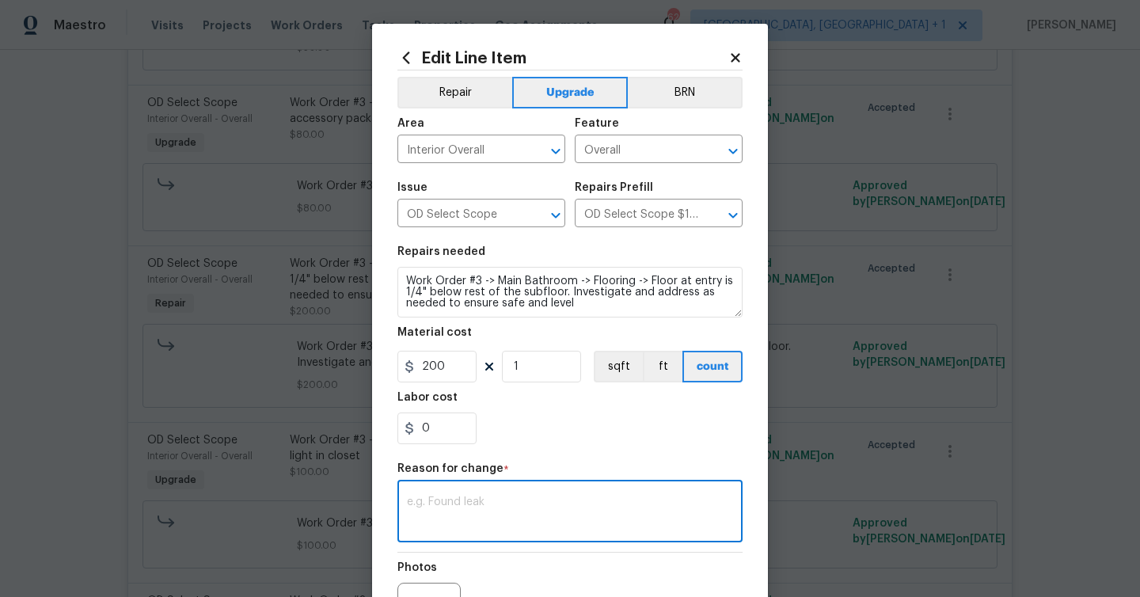
click at [533, 498] on textarea at bounding box center [570, 512] width 326 height 33
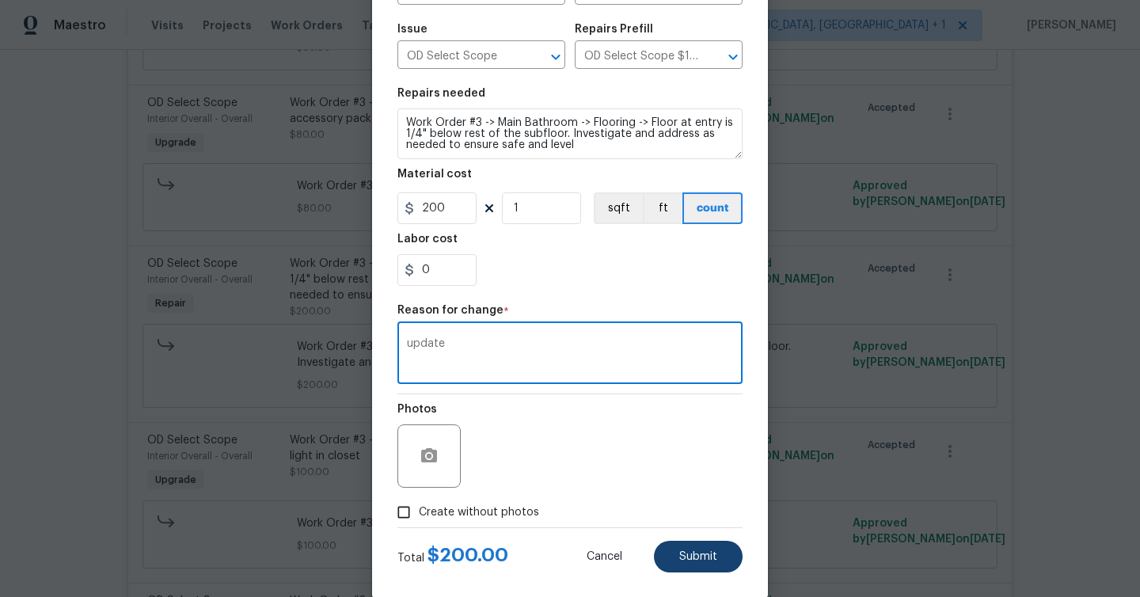
type textarea "update"
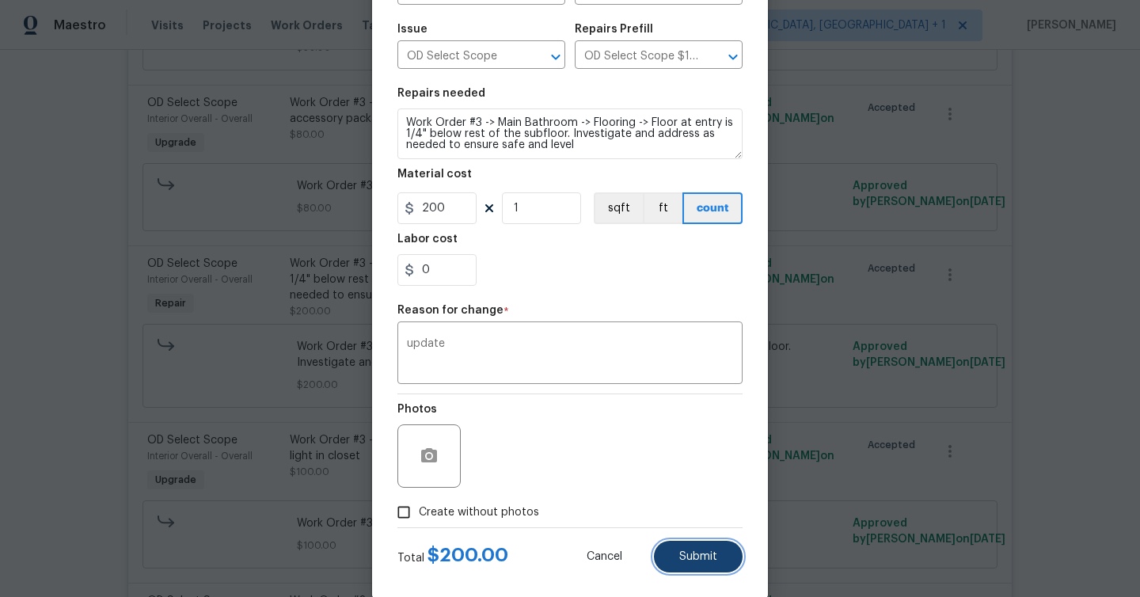
click at [710, 552] on span "Submit" at bounding box center [698, 557] width 38 height 12
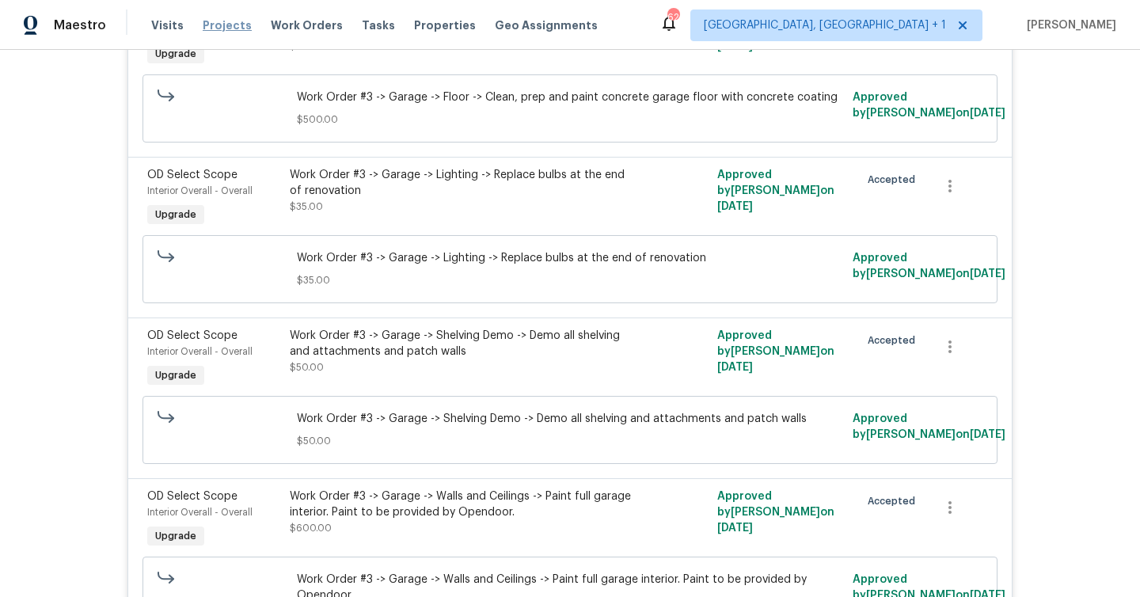
scroll to position [8309, 0]
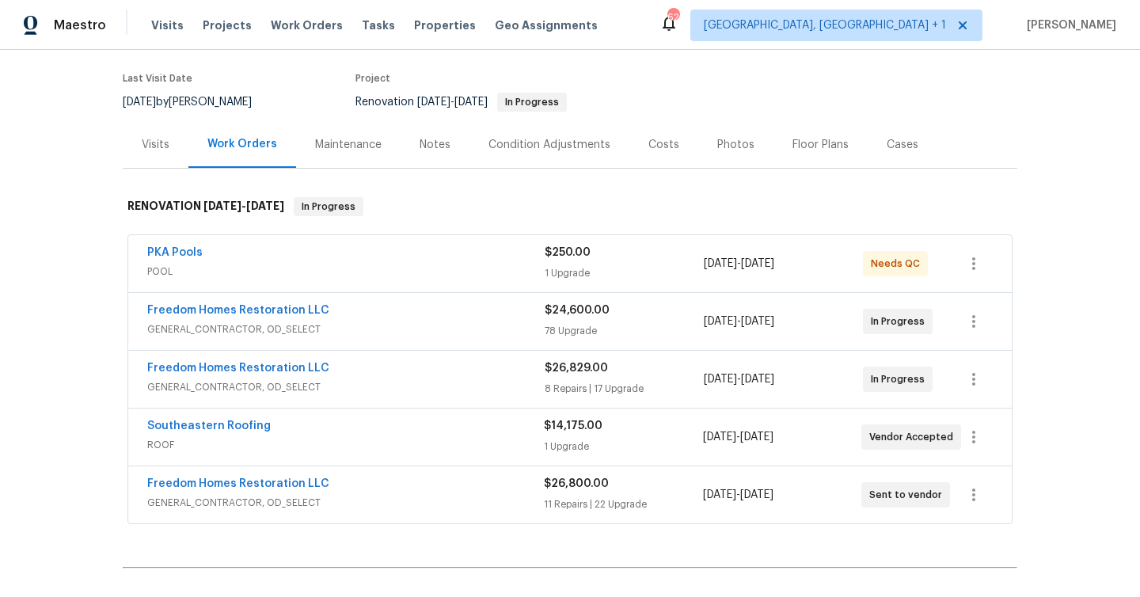
scroll to position [140, 0]
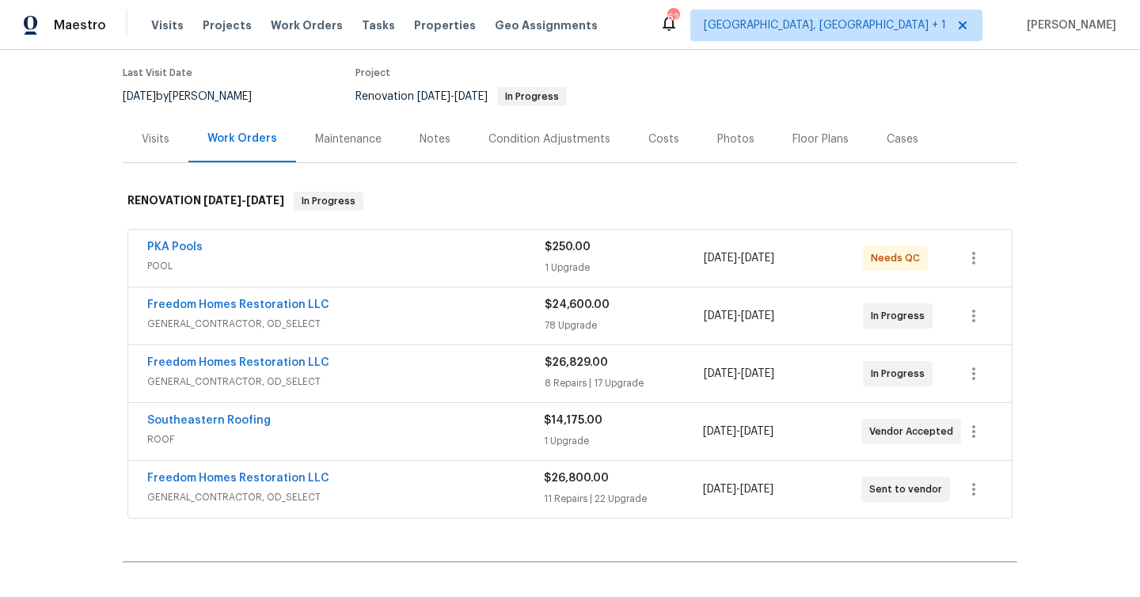
click at [350, 355] on div "Freedom Homes Restoration LLC" at bounding box center [345, 364] width 397 height 19
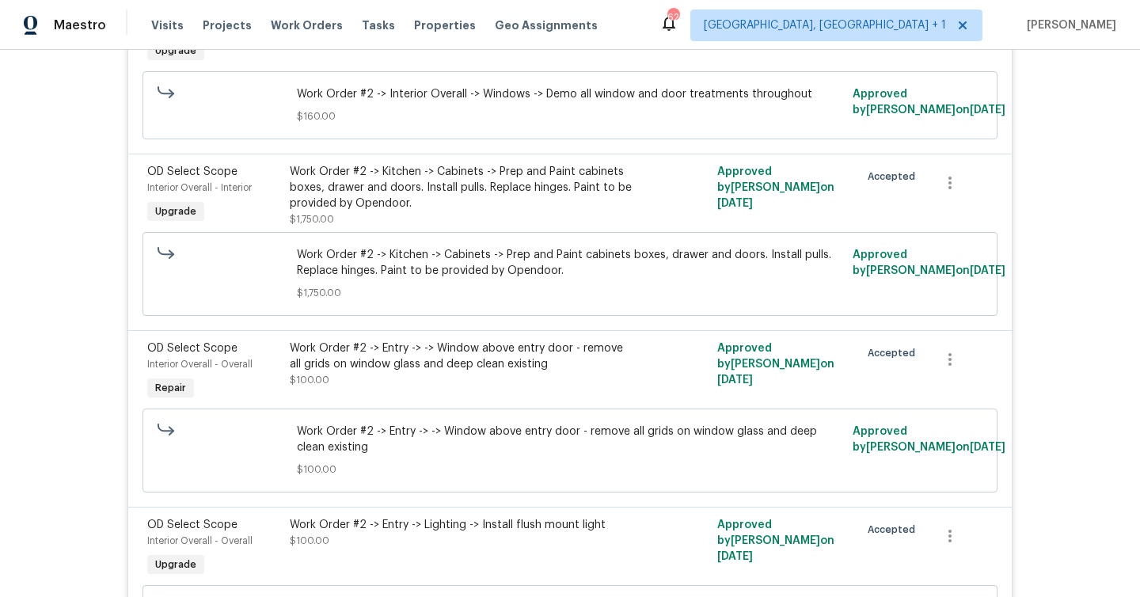
scroll to position [753, 0]
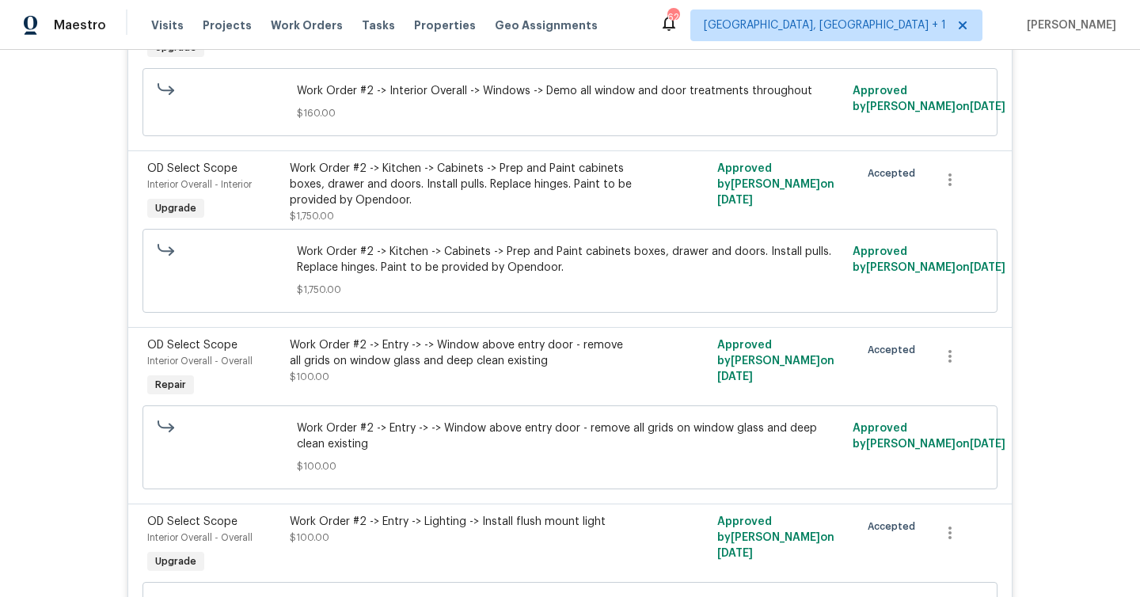
click at [413, 352] on div "Work Order #2 -> Entry -> -> Window above entry door - remove all grids on wind…" at bounding box center [463, 353] width 347 height 32
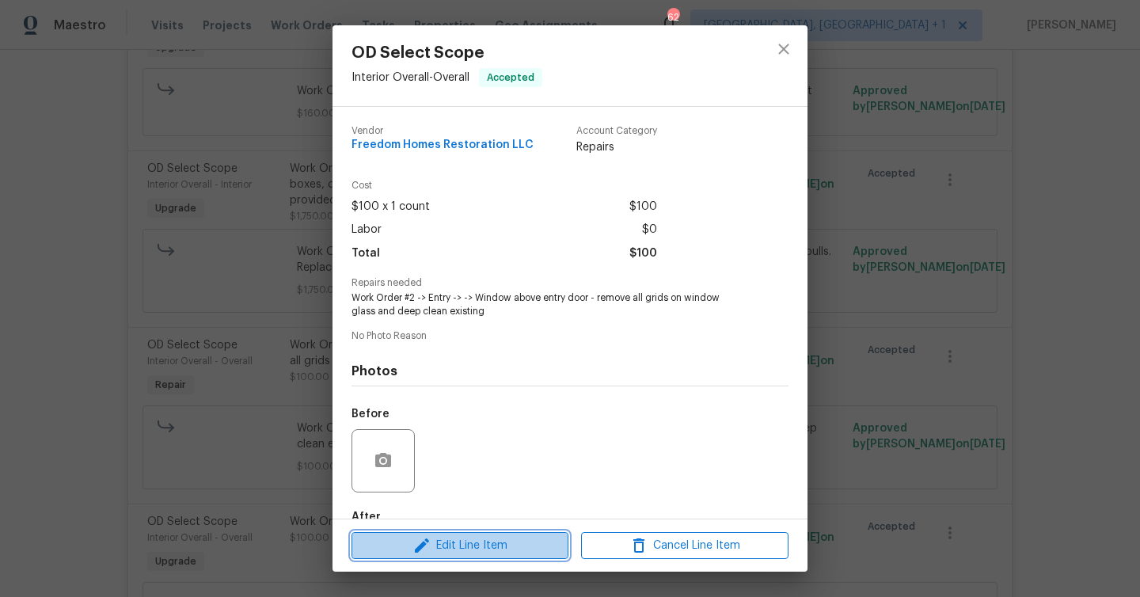
click at [524, 547] on span "Edit Line Item" at bounding box center [459, 546] width 207 height 20
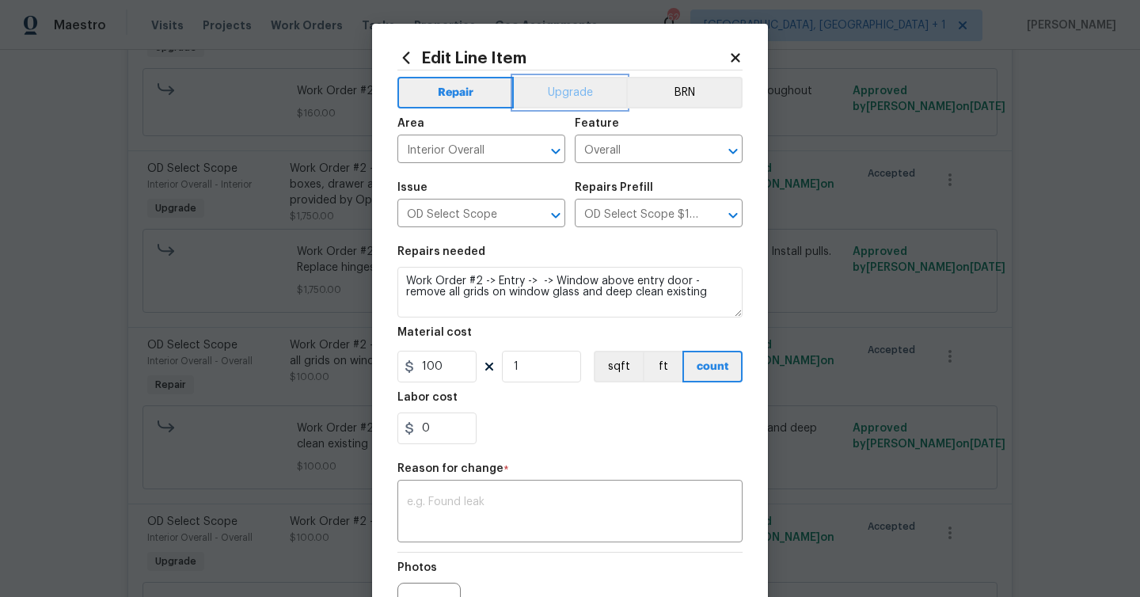
click at [572, 92] on button "Upgrade" at bounding box center [570, 93] width 113 height 32
click at [504, 508] on textarea at bounding box center [570, 512] width 326 height 33
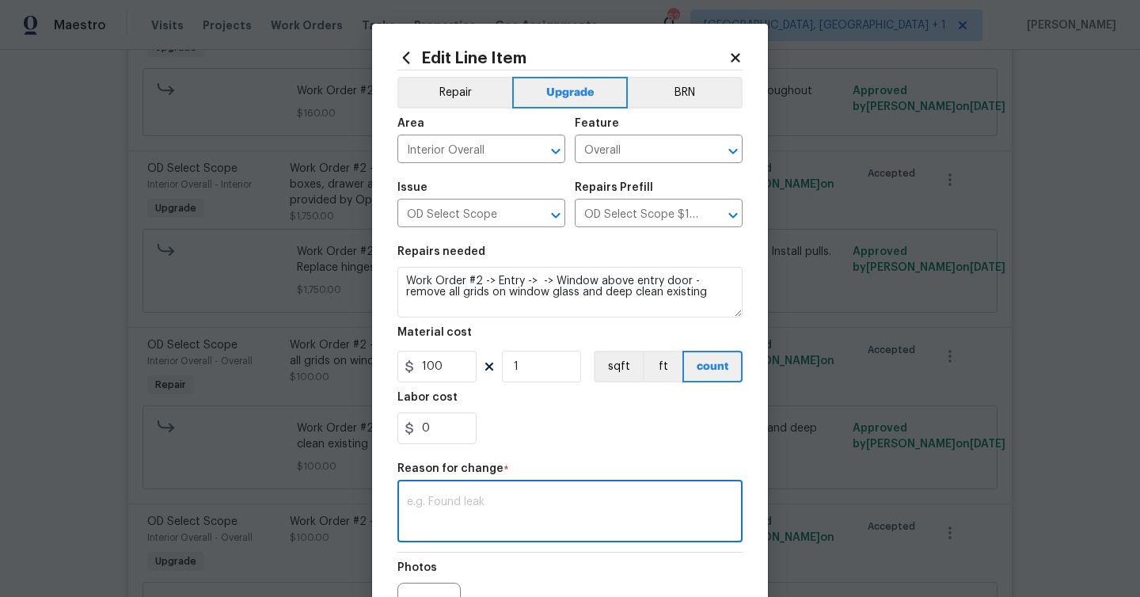
paste textarea "update"
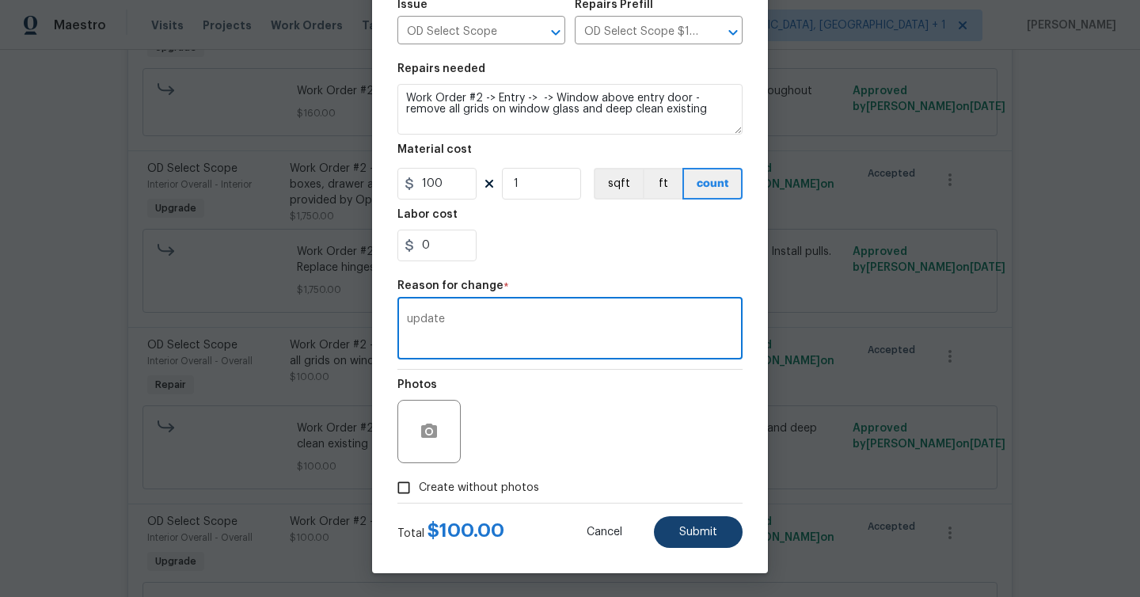
type textarea "update"
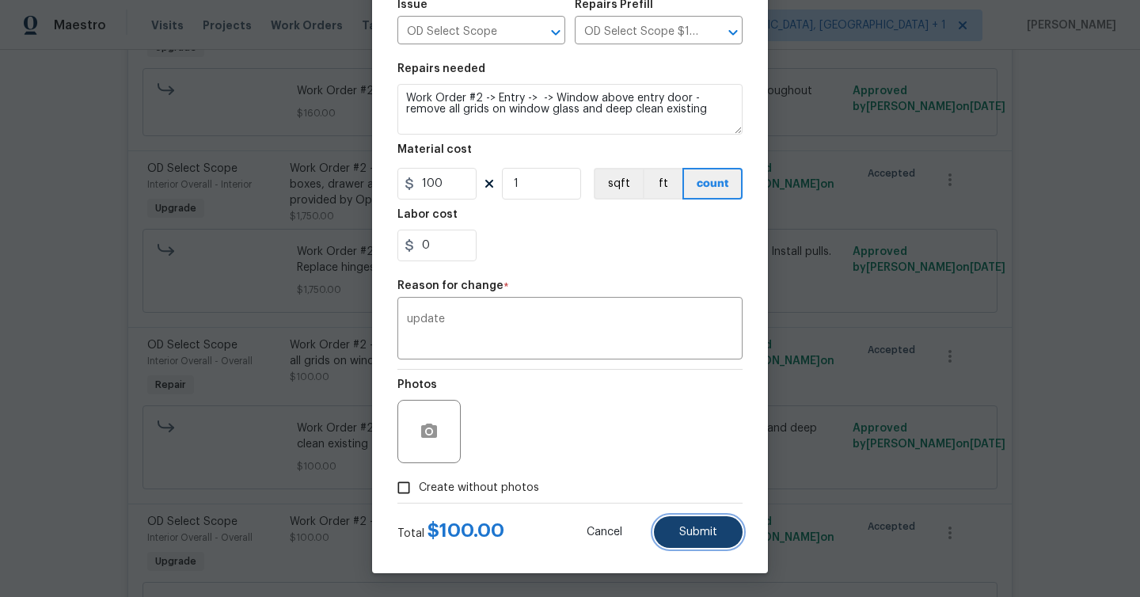
click at [693, 543] on button "Submit" at bounding box center [698, 532] width 89 height 32
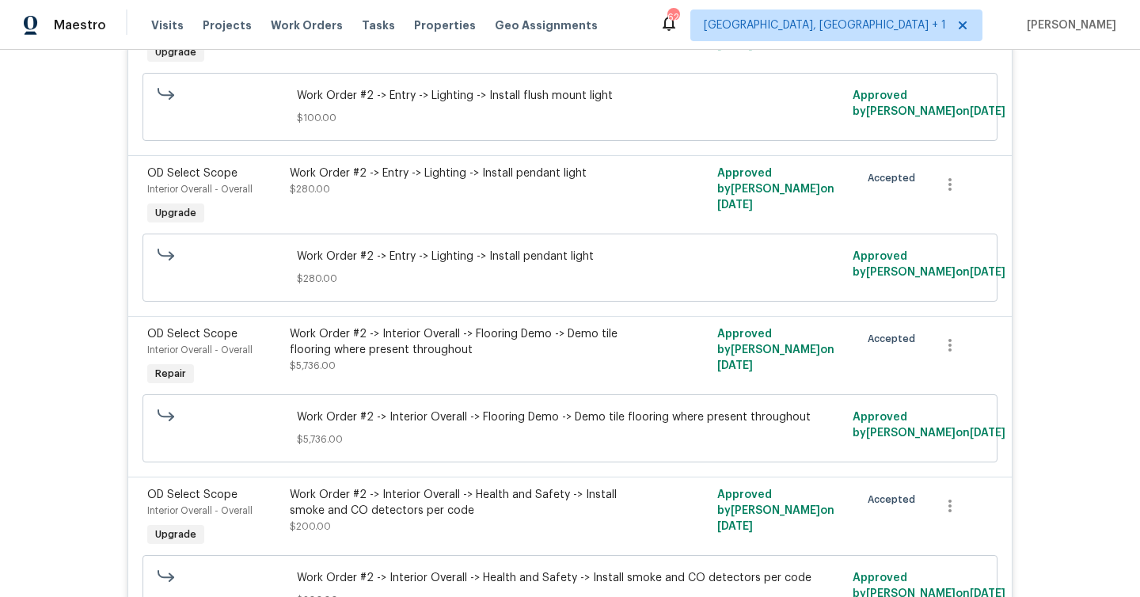
scroll to position [1356, 0]
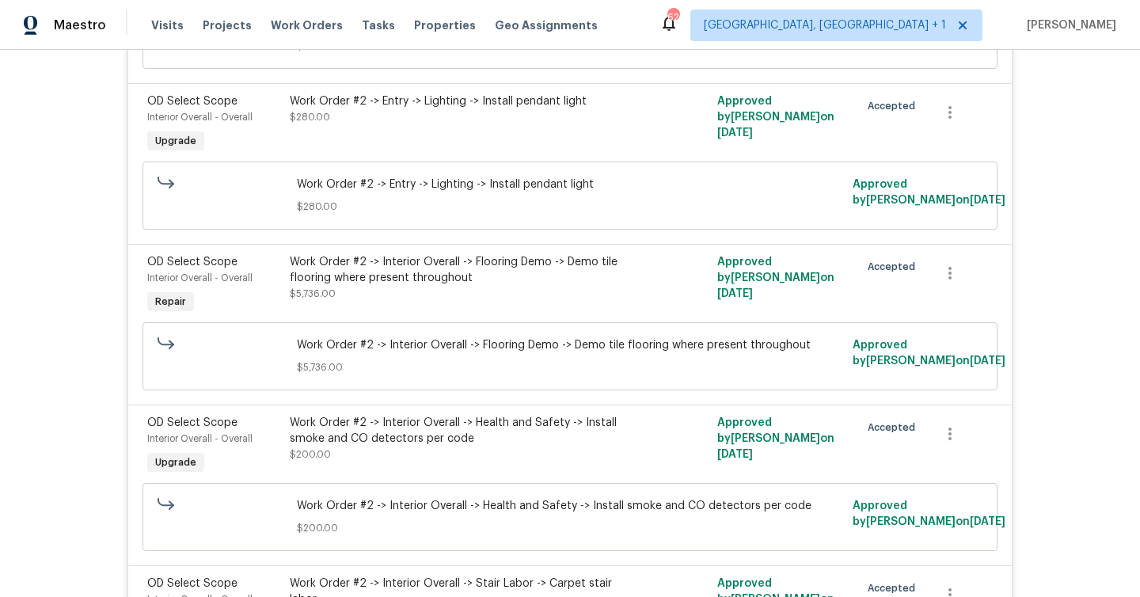
click at [489, 290] on div "Work Order #2 -> Interior Overall -> Flooring Demo -> Demo tile flooring where …" at bounding box center [463, 285] width 356 height 73
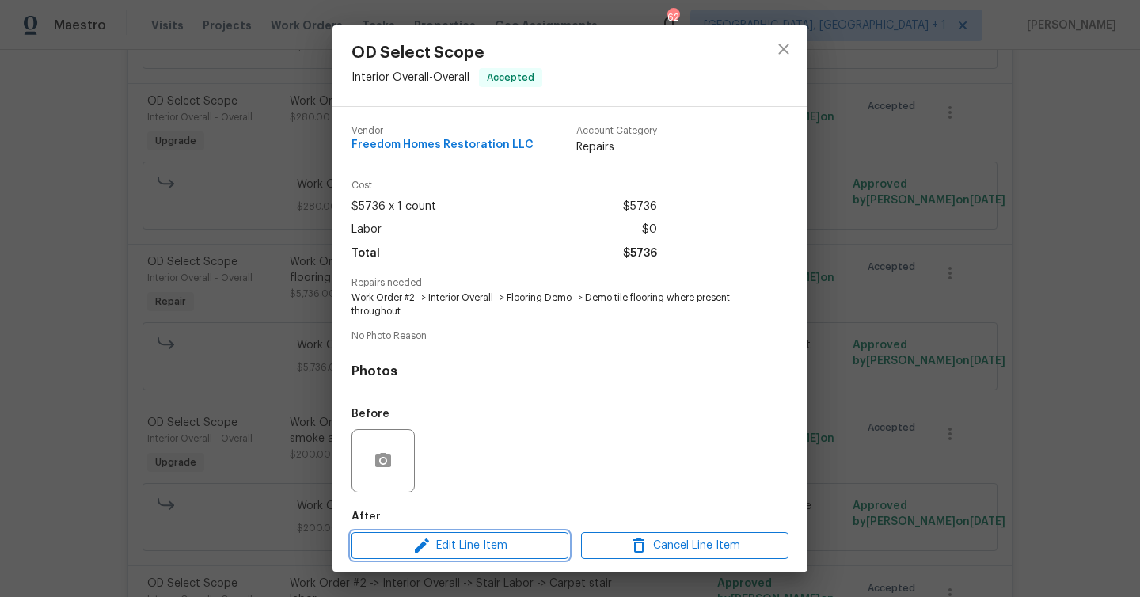
click at [504, 548] on span "Edit Line Item" at bounding box center [459, 546] width 207 height 20
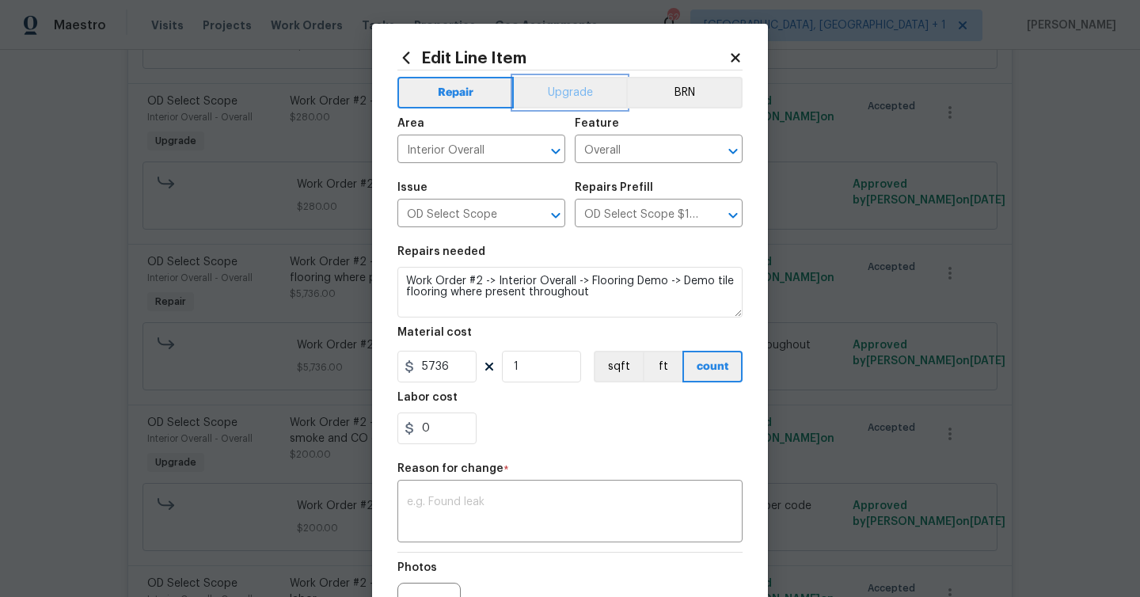
click at [561, 97] on button "Upgrade" at bounding box center [570, 93] width 113 height 32
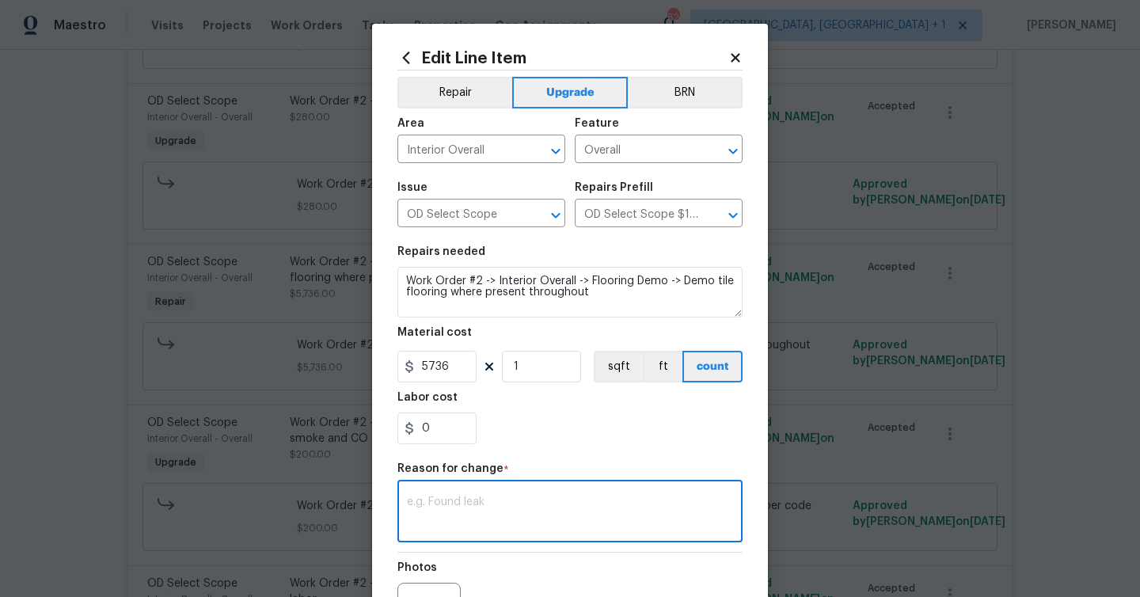
click at [539, 500] on textarea at bounding box center [570, 512] width 326 height 33
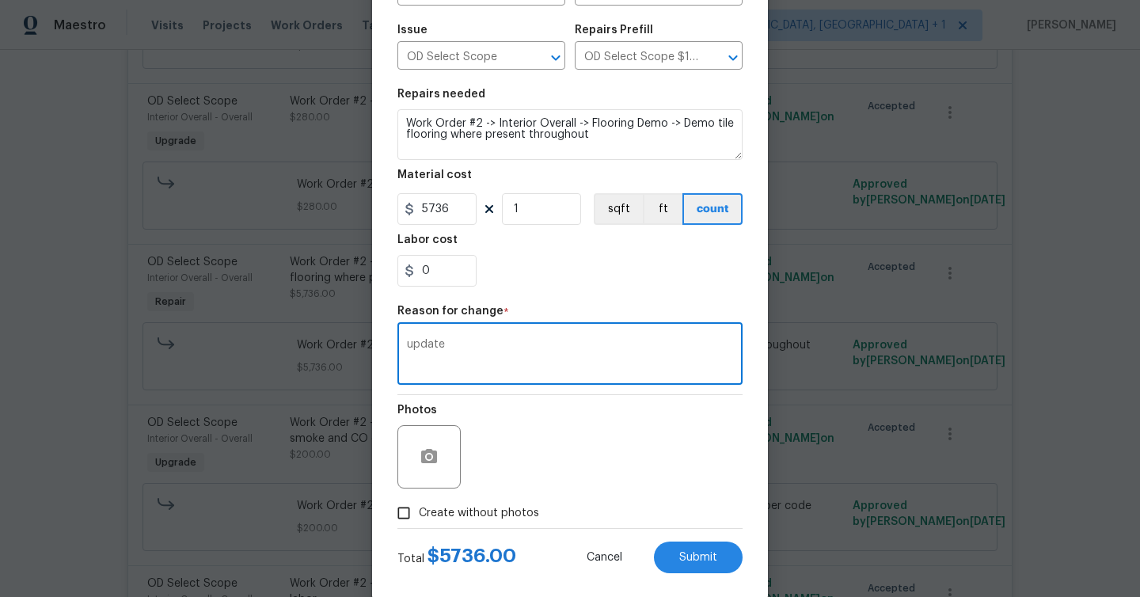
scroll to position [172, 0]
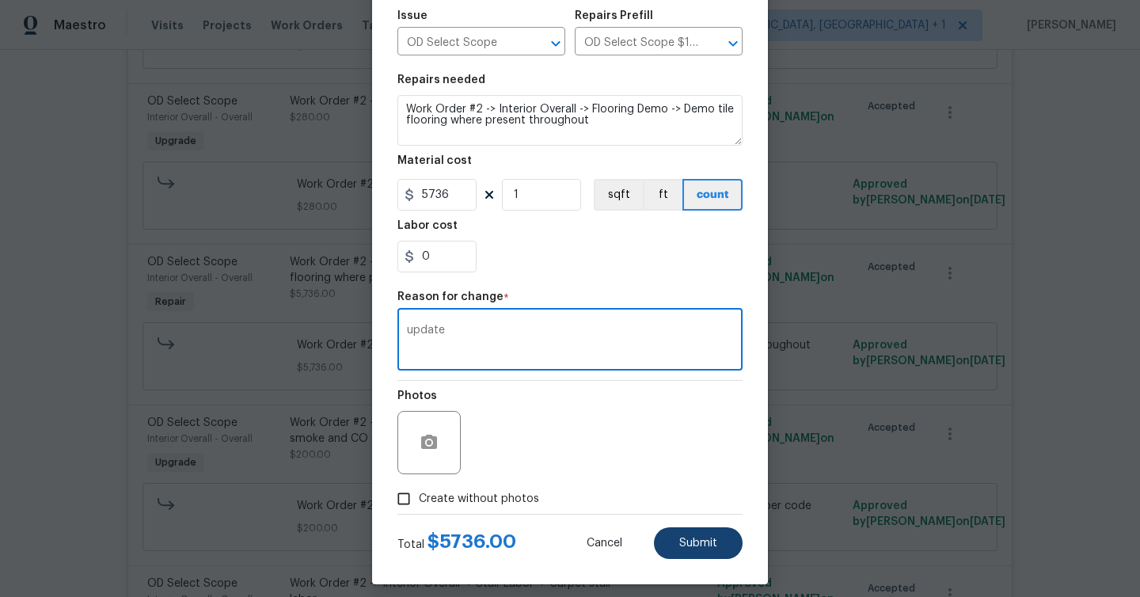
type textarea "update"
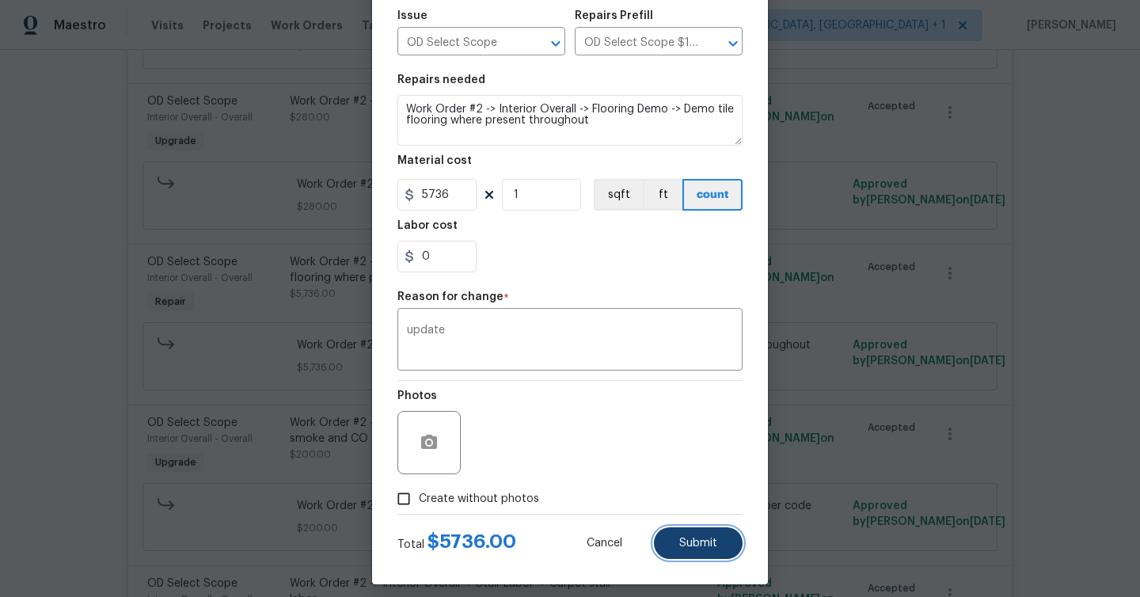
click at [699, 541] on span "Submit" at bounding box center [698, 543] width 38 height 12
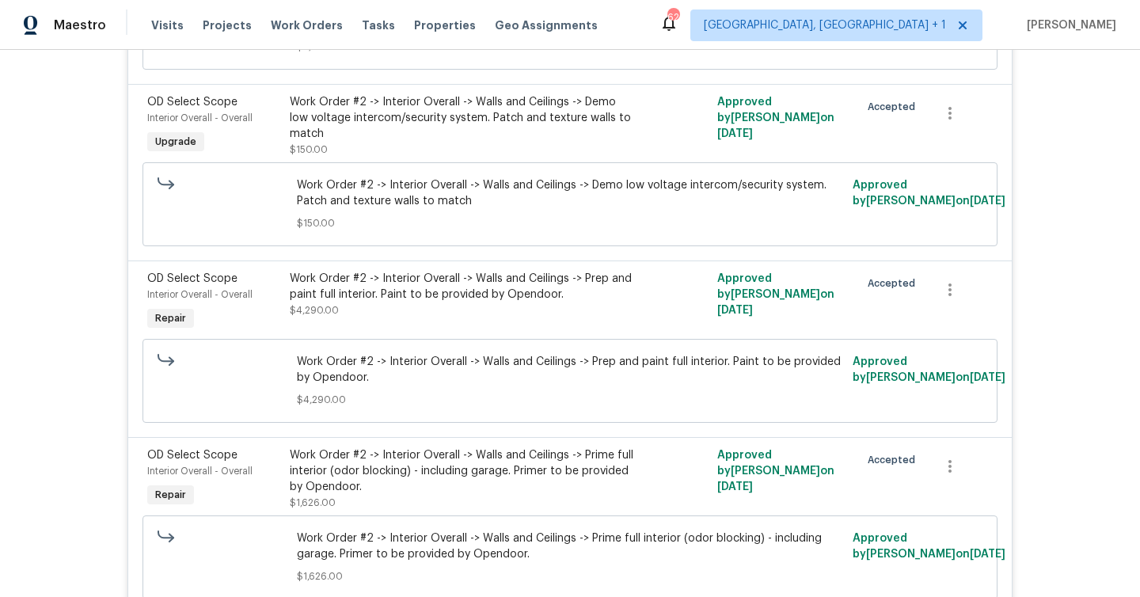
scroll to position [2448, 0]
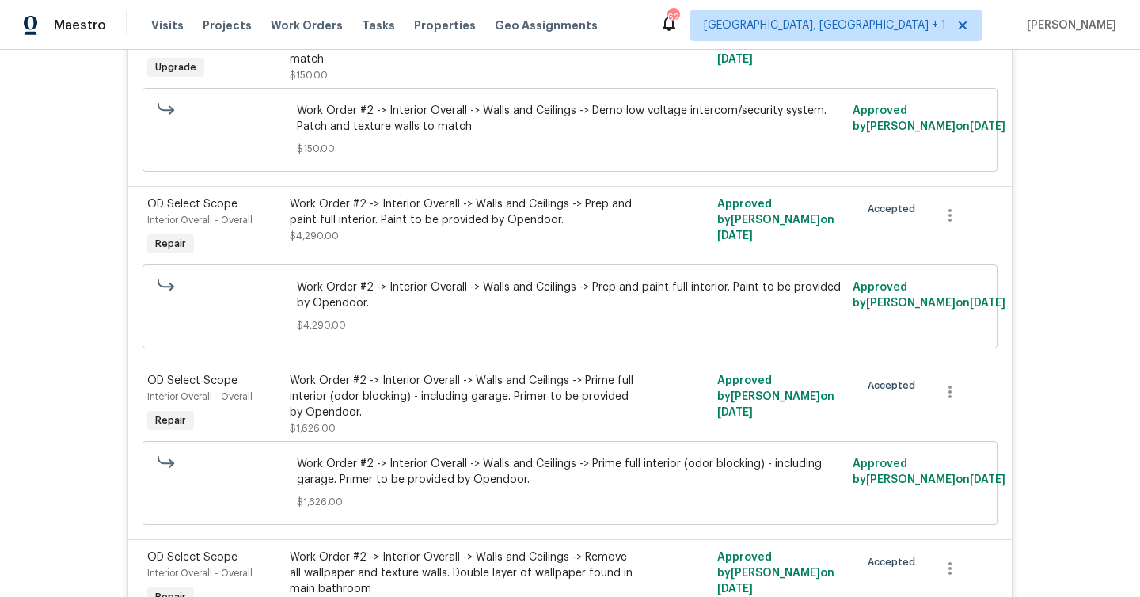
click at [465, 237] on div "Work Order #2 -> Interior Overall -> Walls and Ceilings -> Prep and paint full …" at bounding box center [463, 228] width 356 height 73
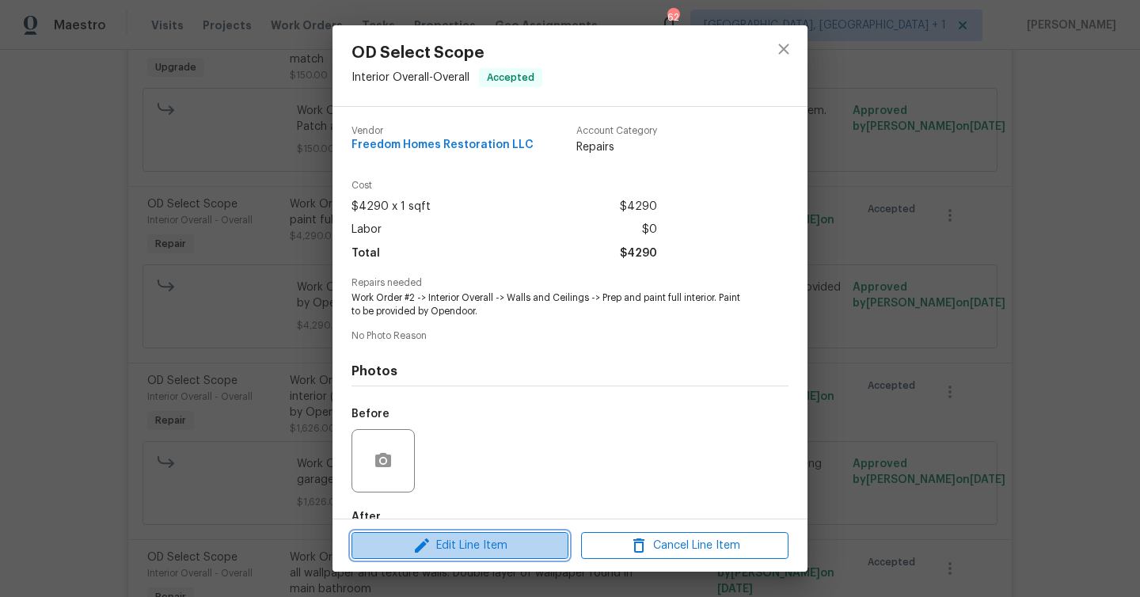
click at [495, 545] on span "Edit Line Item" at bounding box center [459, 546] width 207 height 20
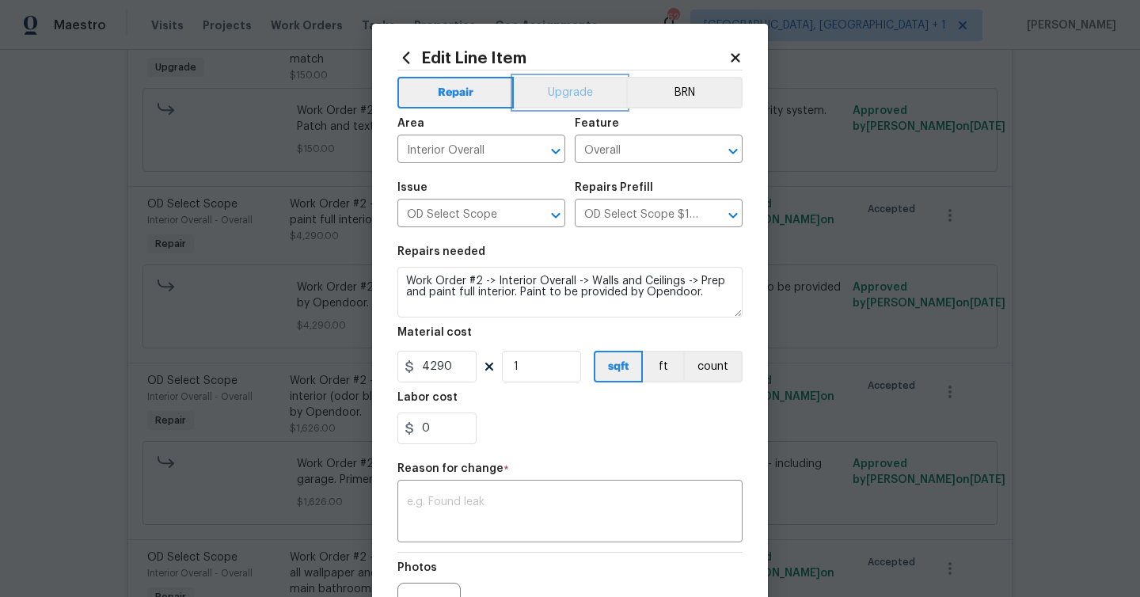
click at [554, 99] on button "Upgrade" at bounding box center [570, 93] width 113 height 32
click at [525, 504] on textarea at bounding box center [570, 512] width 326 height 33
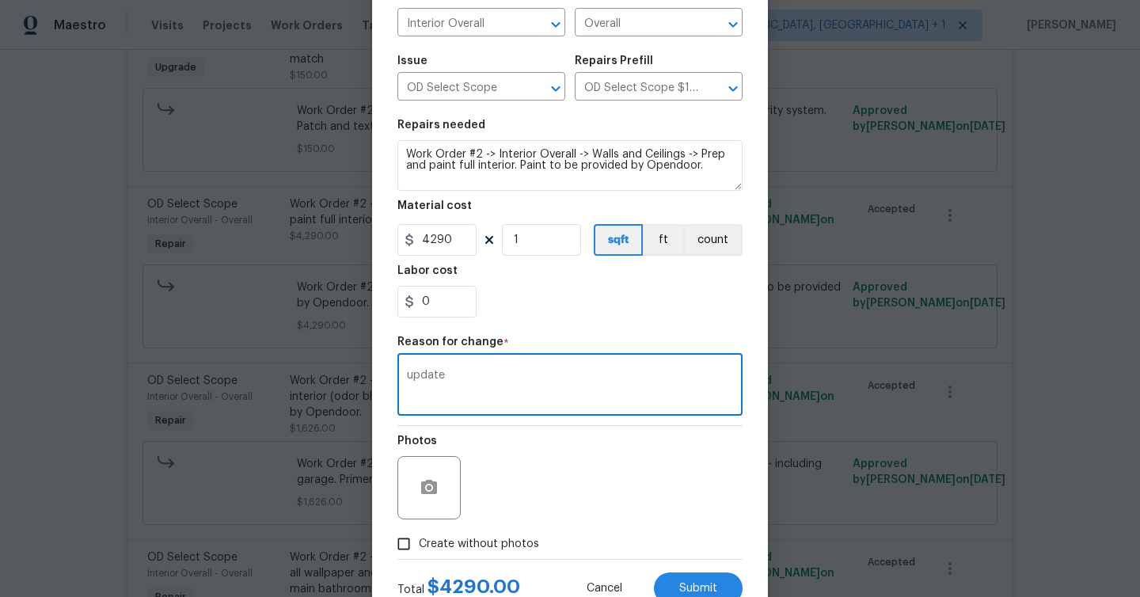
scroll to position [184, 0]
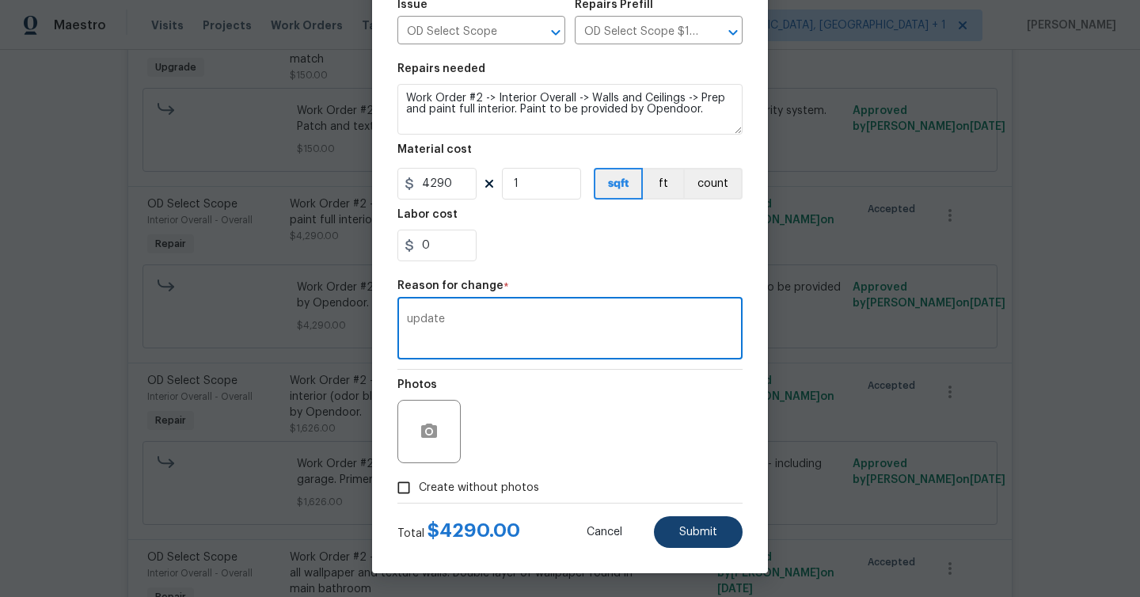
type textarea "update"
click at [686, 524] on button "Submit" at bounding box center [698, 532] width 89 height 32
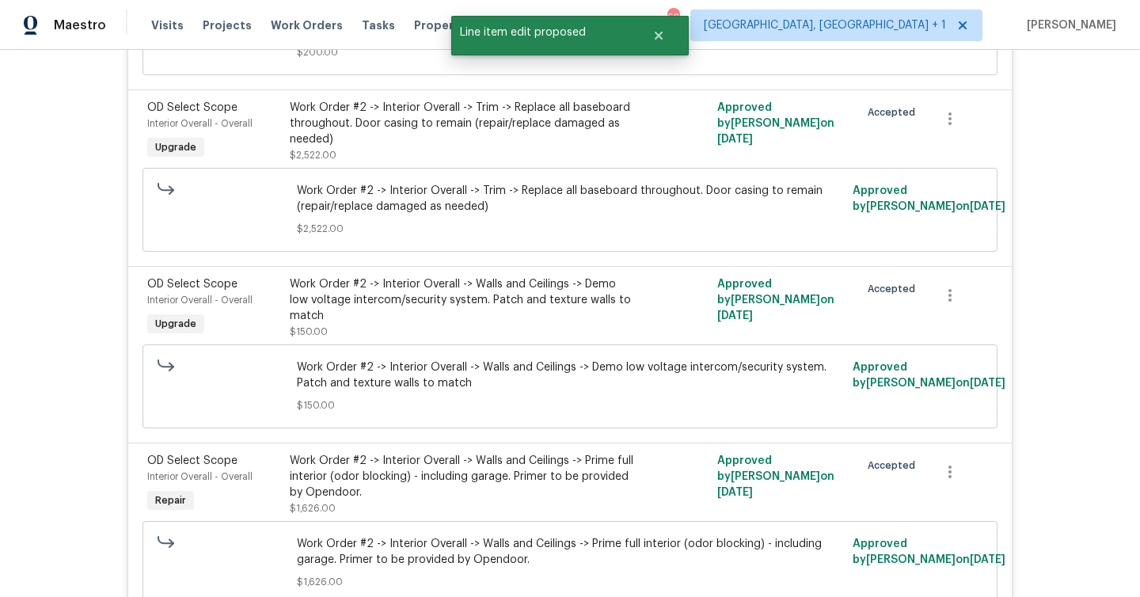
scroll to position [2612, 0]
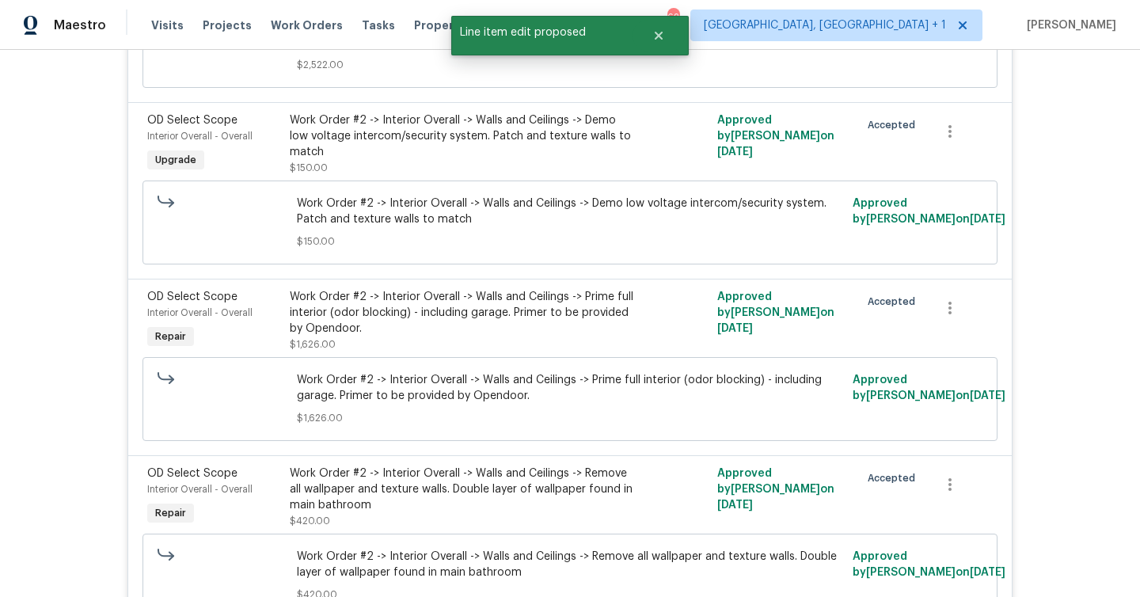
click at [427, 299] on div "Work Order #2 -> Interior Overall -> Walls and Ceilings -> Prime full interior …" at bounding box center [463, 312] width 347 height 47
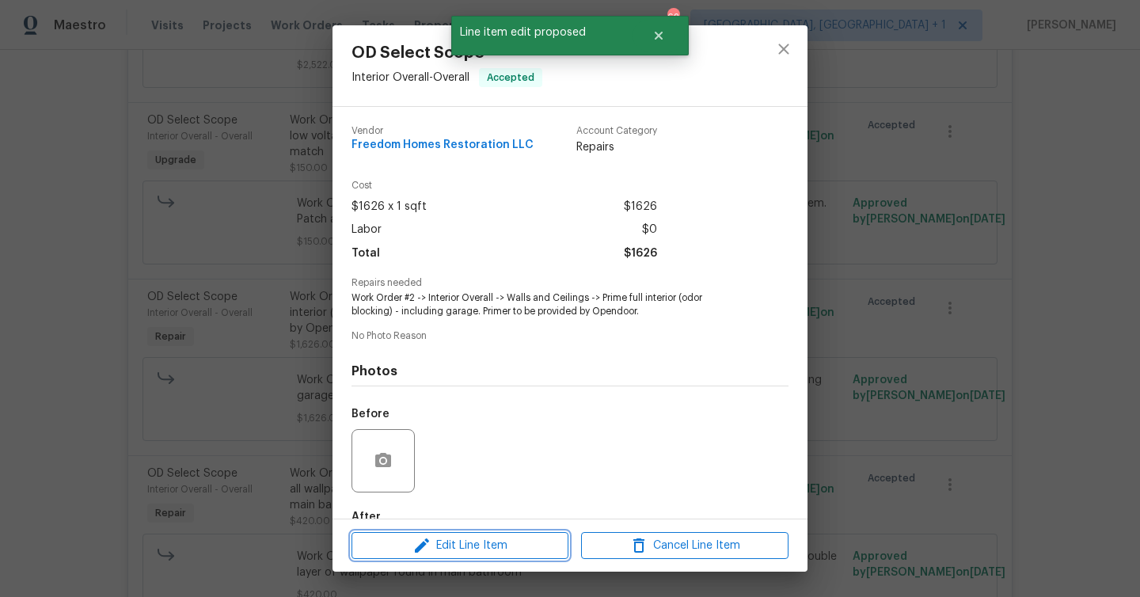
click at [519, 533] on button "Edit Line Item" at bounding box center [459, 546] width 217 height 28
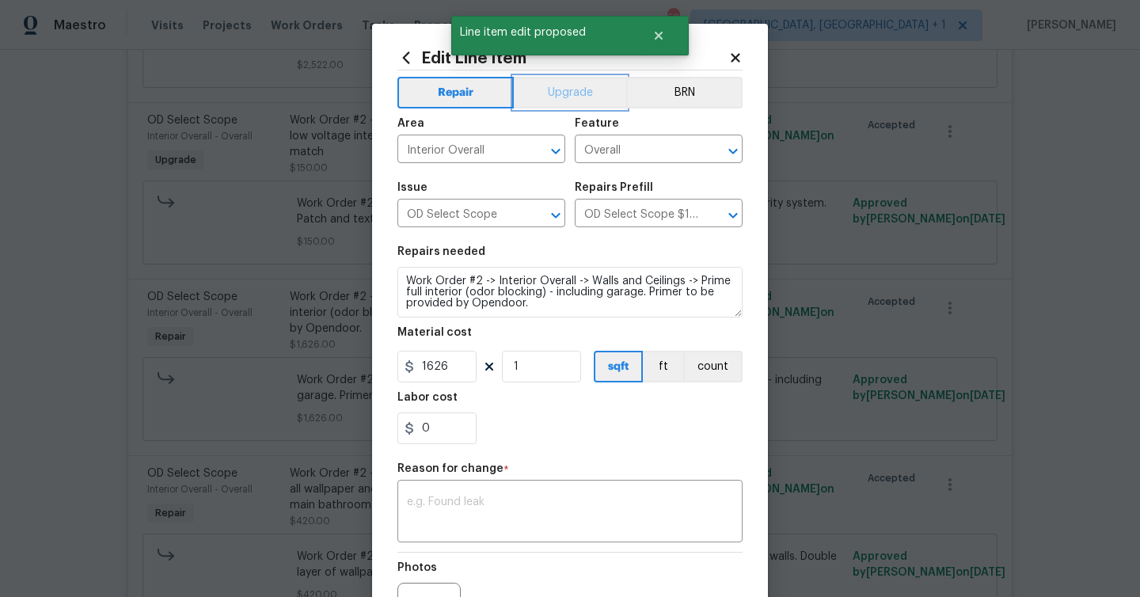
click at [579, 97] on button "Upgrade" at bounding box center [570, 93] width 113 height 32
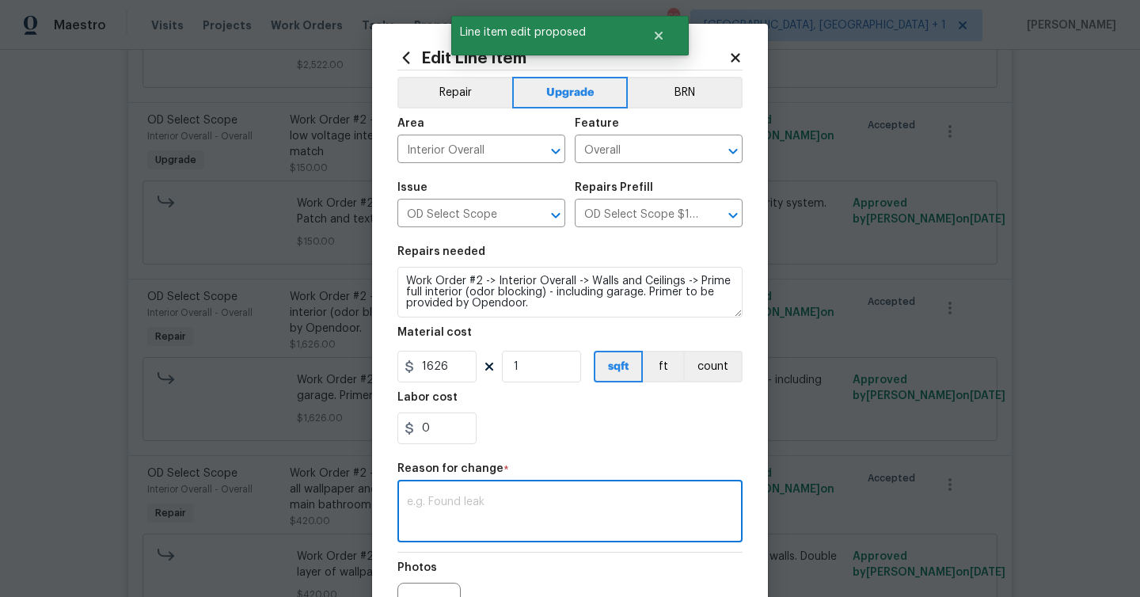
click at [579, 501] on textarea at bounding box center [570, 512] width 326 height 33
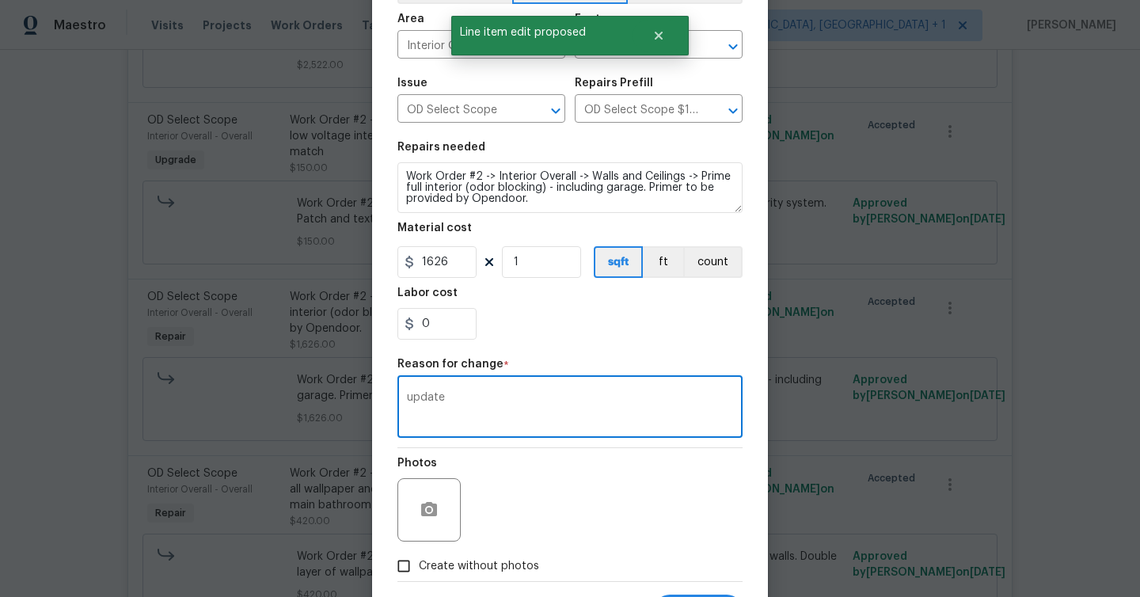
scroll to position [184, 0]
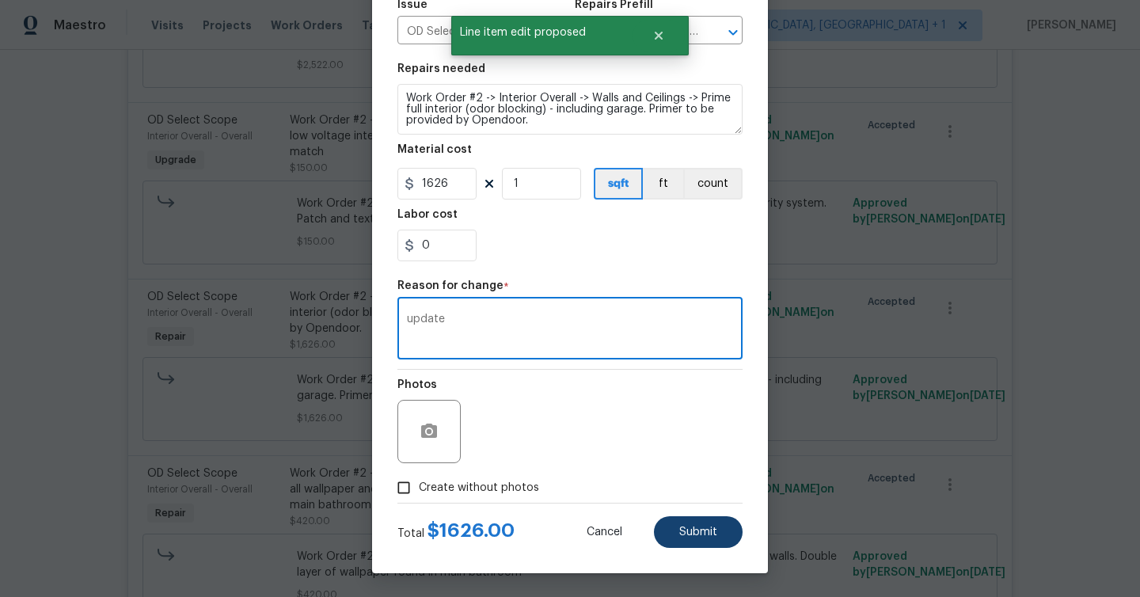
type textarea "update"
click at [716, 535] on span "Submit" at bounding box center [698, 532] width 38 height 12
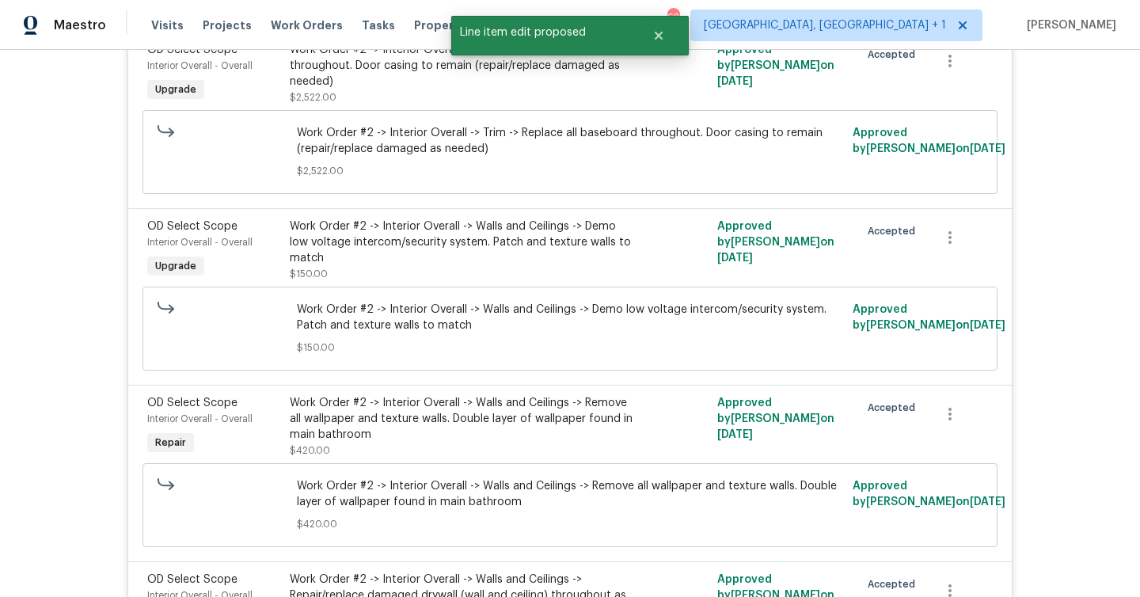
scroll to position [2809, 0]
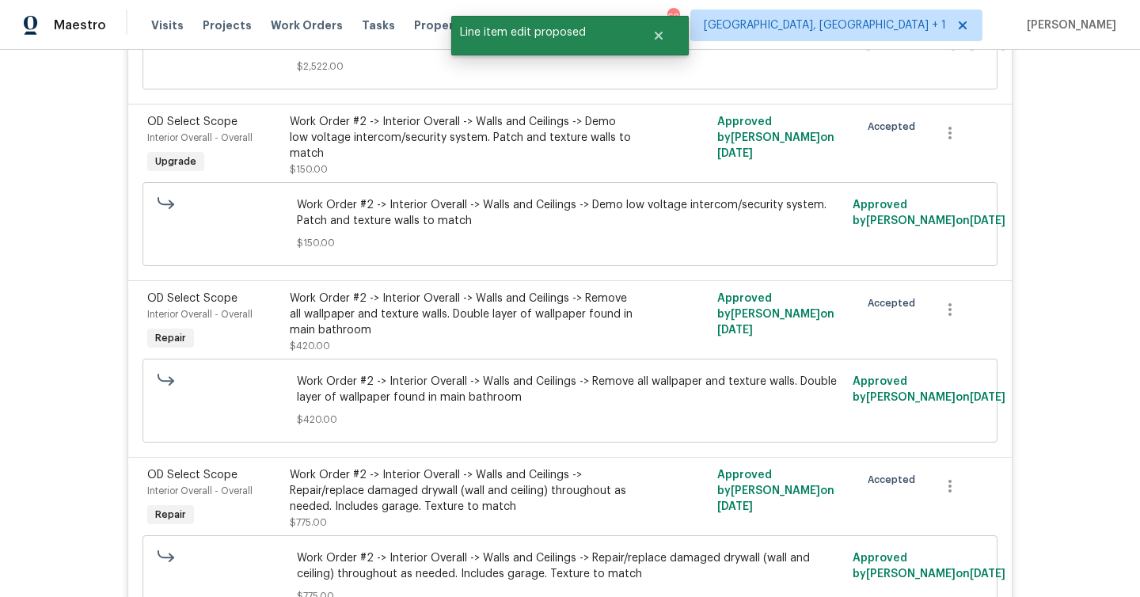
click at [407, 311] on div "Work Order #2 -> Interior Overall -> Walls and Ceilings -> Remove all wallpaper…" at bounding box center [463, 313] width 347 height 47
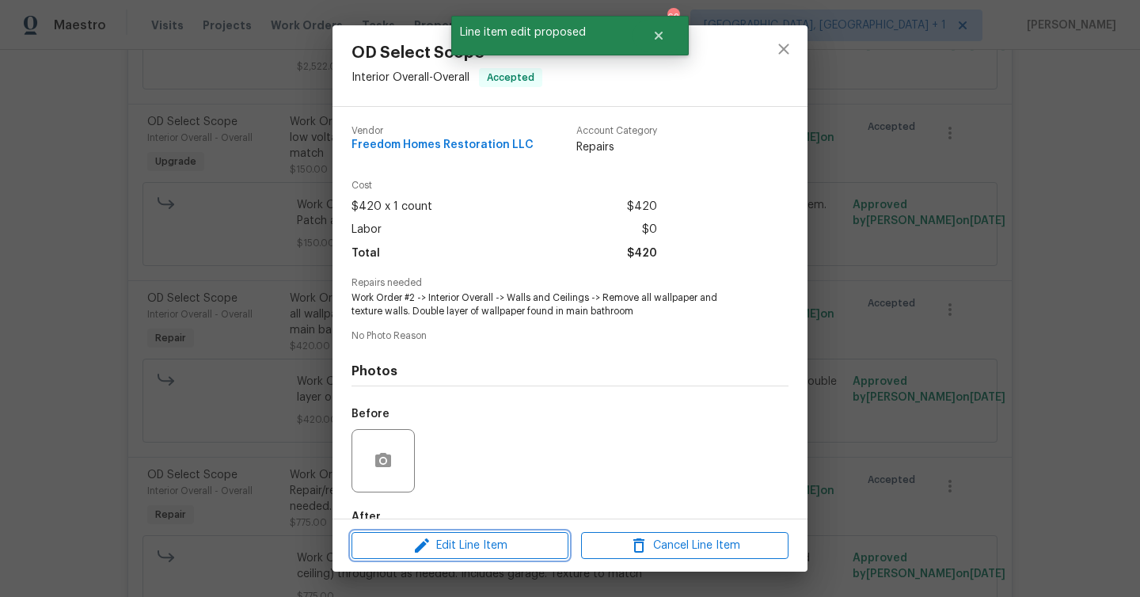
click at [548, 557] on button "Edit Line Item" at bounding box center [459, 546] width 217 height 28
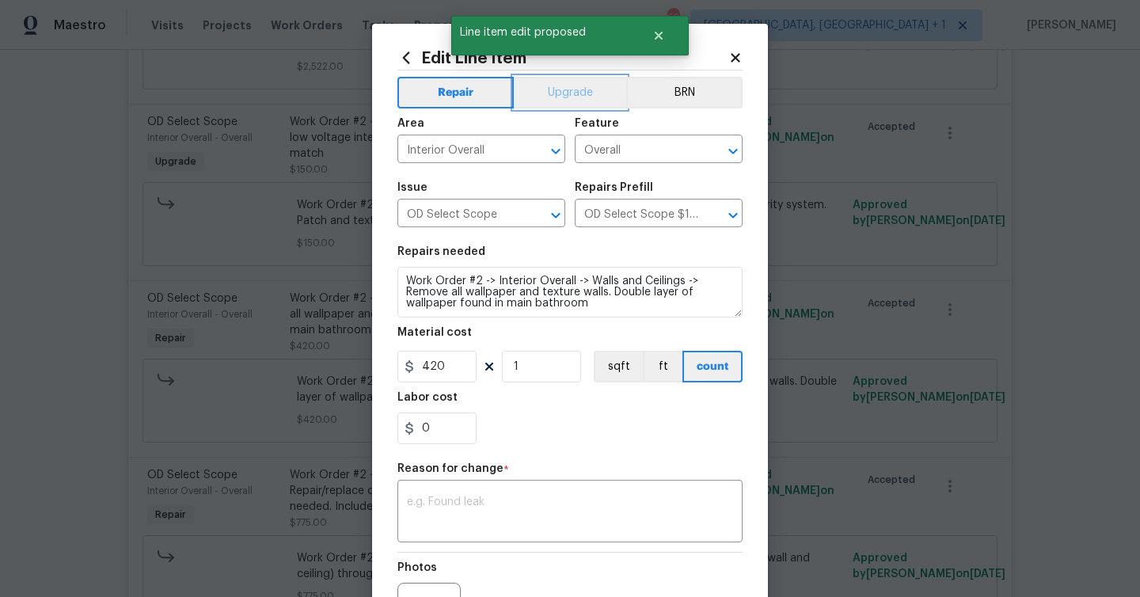
click at [559, 101] on button "Upgrade" at bounding box center [570, 93] width 113 height 32
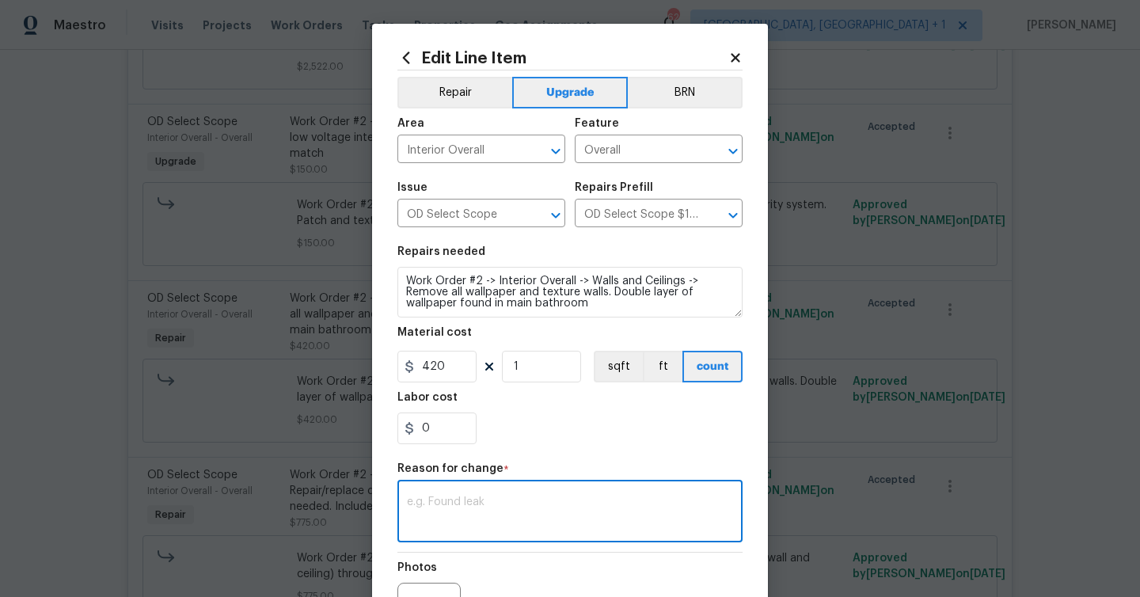
click at [549, 510] on textarea at bounding box center [570, 512] width 326 height 33
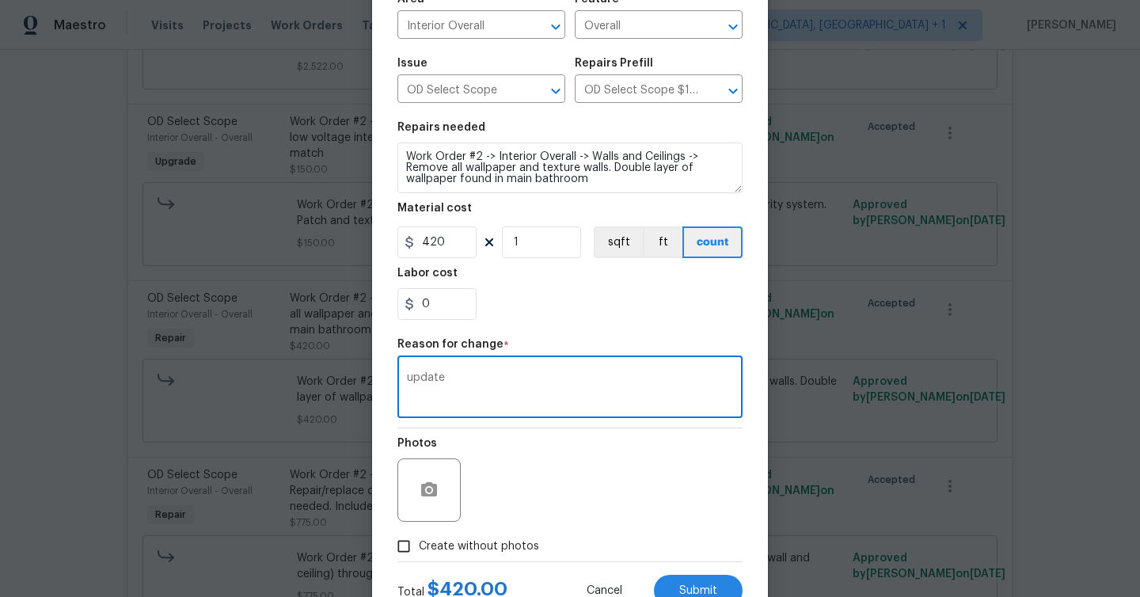
scroll to position [184, 0]
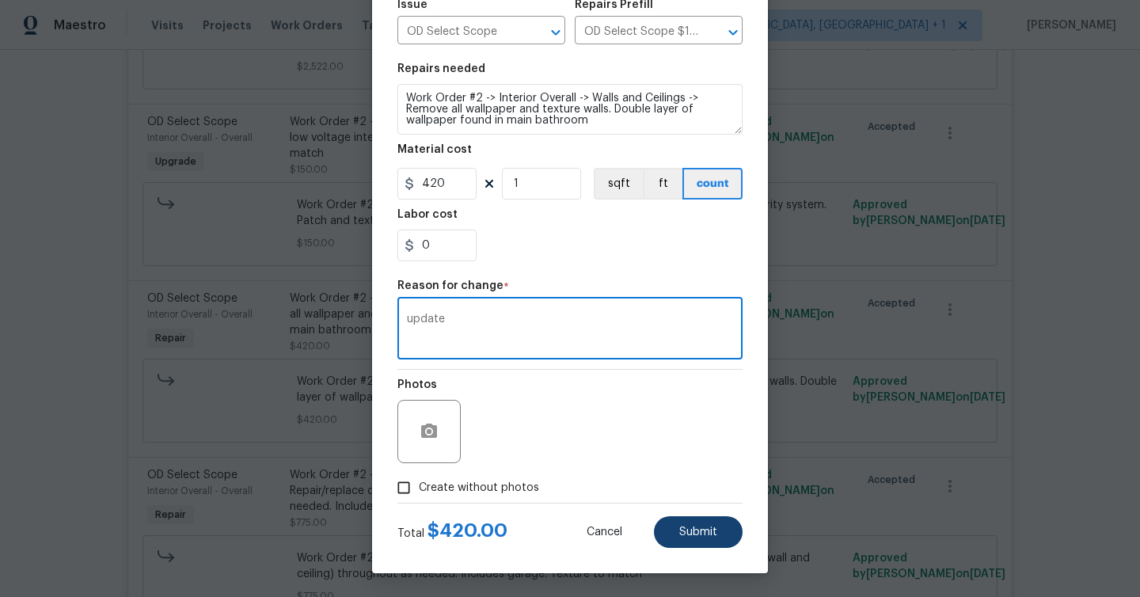
type textarea "update"
click at [704, 528] on span "Submit" at bounding box center [698, 532] width 38 height 12
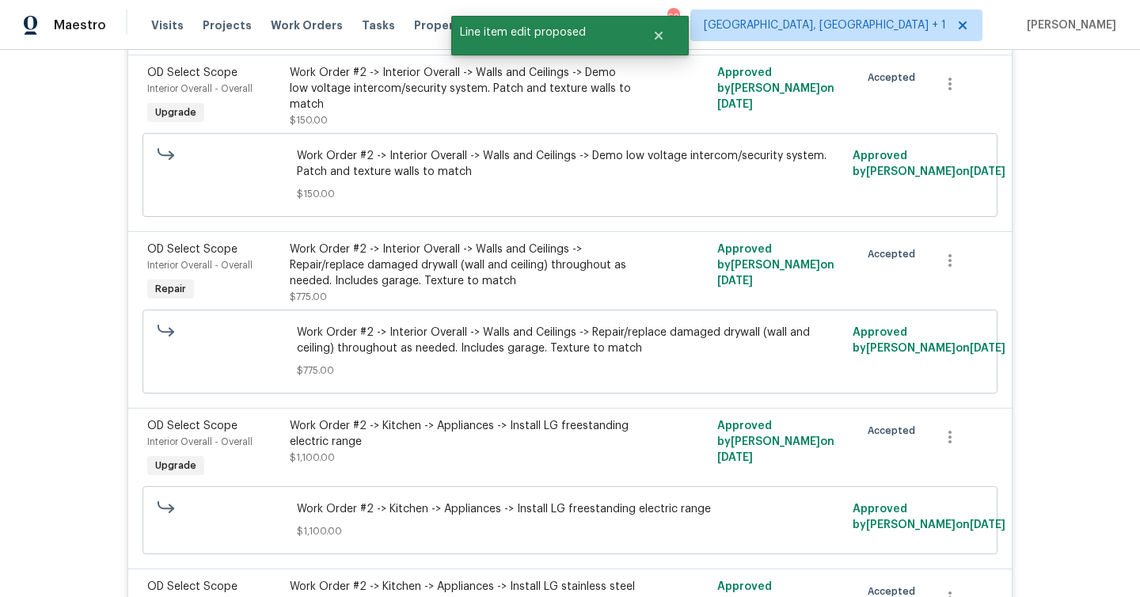
scroll to position [3078, 0]
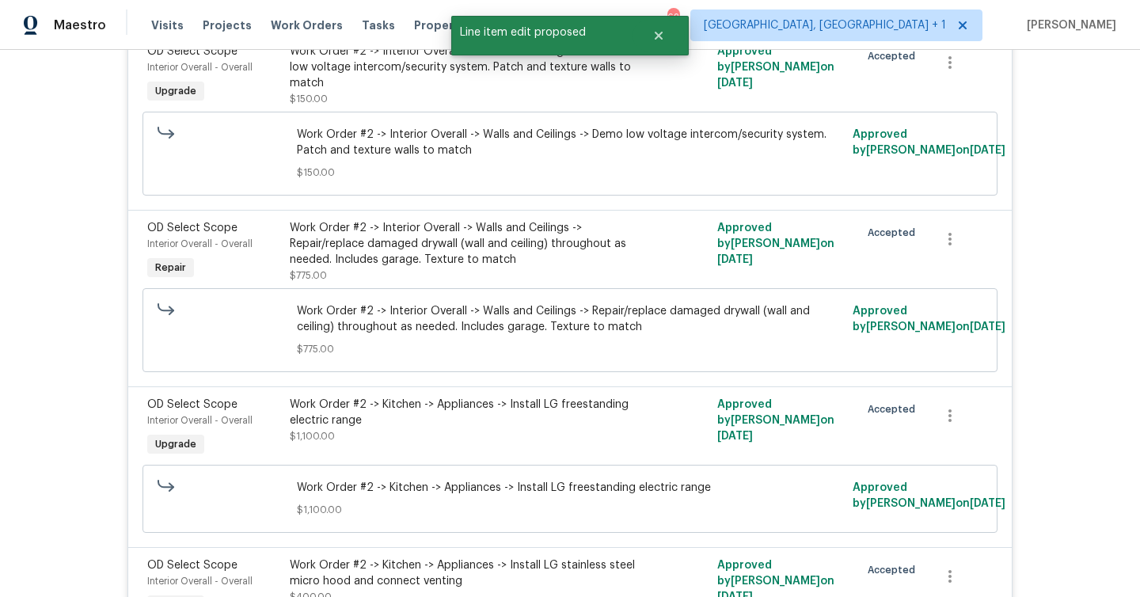
click at [410, 245] on div "Work Order #2 -> Interior Overall -> Walls and Ceilings -> Repair/replace damag…" at bounding box center [463, 243] width 347 height 47
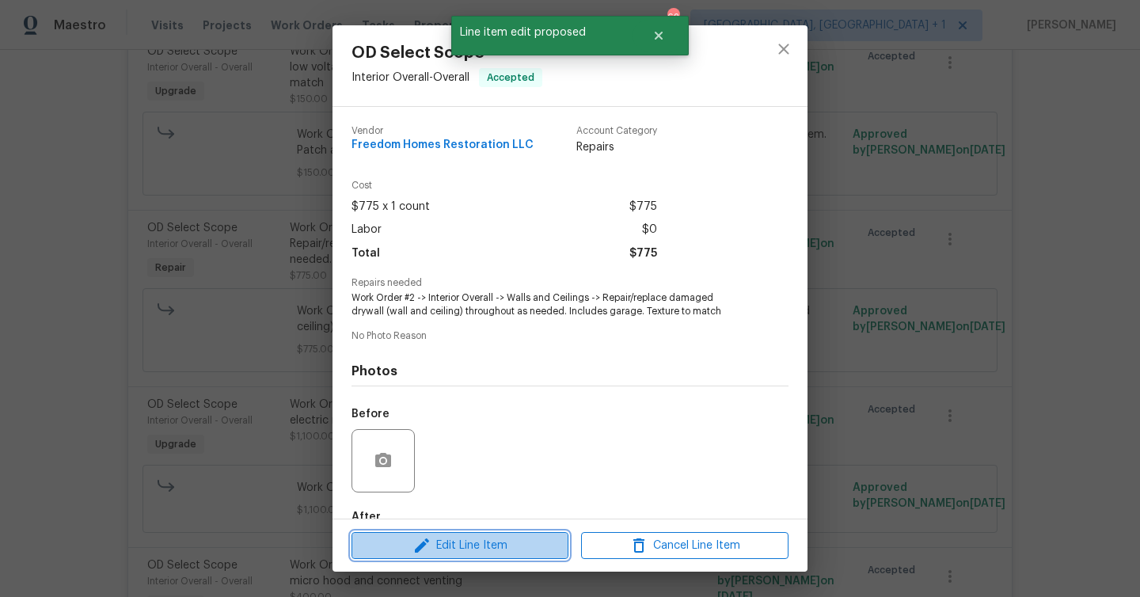
click at [508, 546] on span "Edit Line Item" at bounding box center [459, 546] width 207 height 20
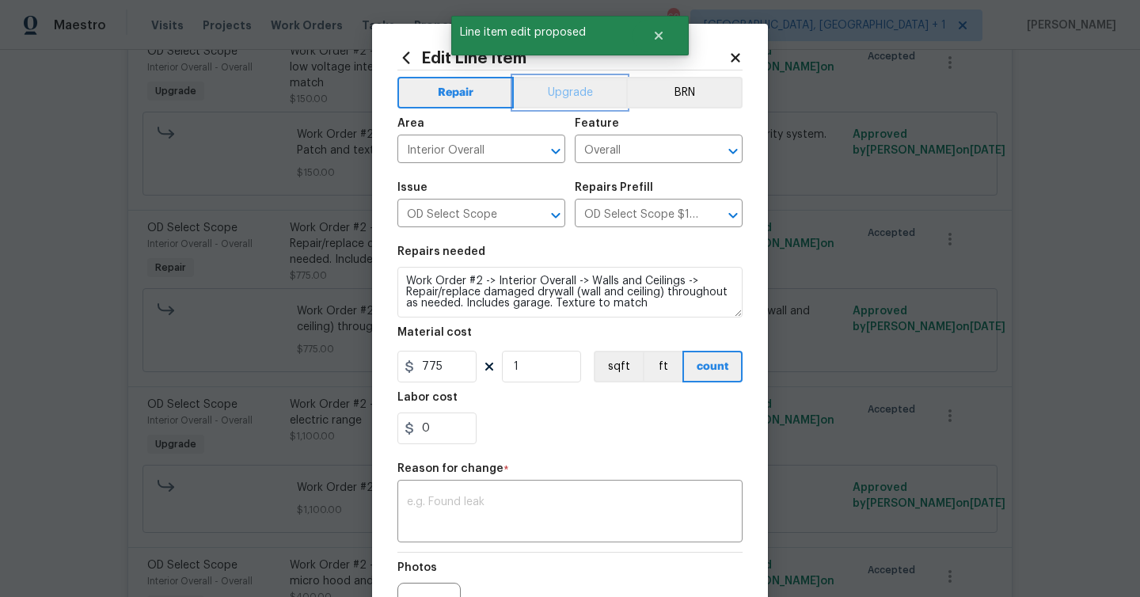
click at [543, 93] on button "Upgrade" at bounding box center [570, 93] width 113 height 32
click at [530, 503] on textarea at bounding box center [570, 512] width 326 height 33
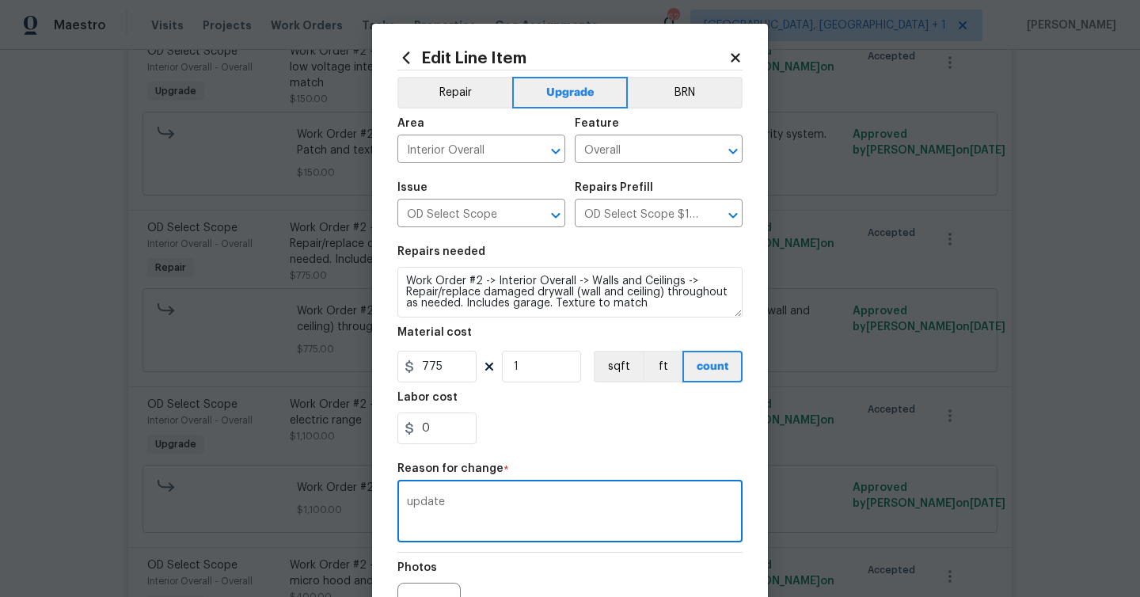
scroll to position [184, 0]
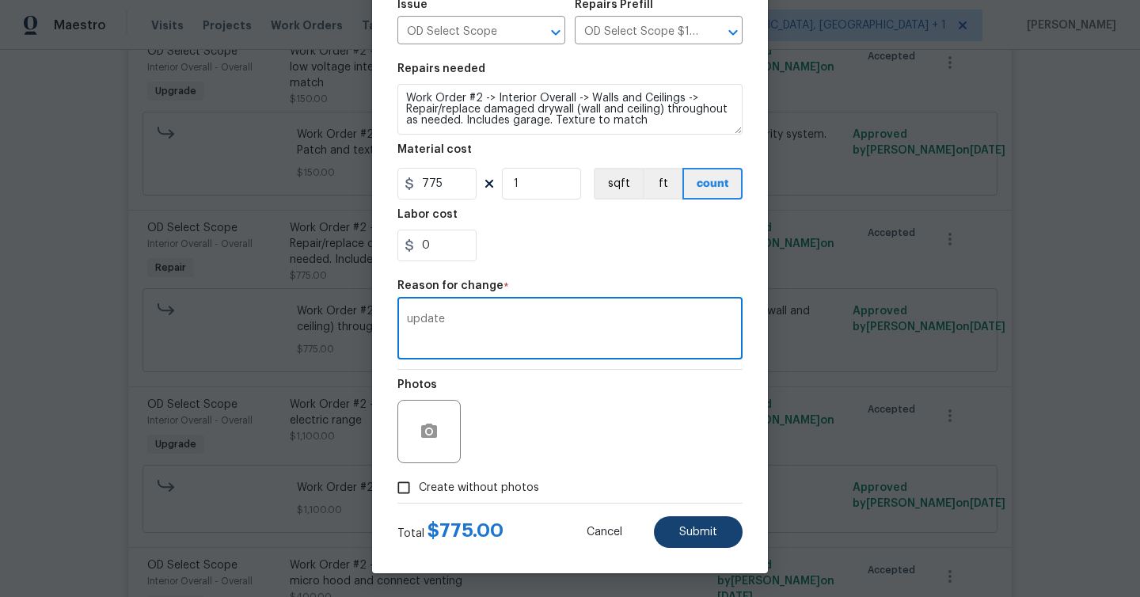
type textarea "update"
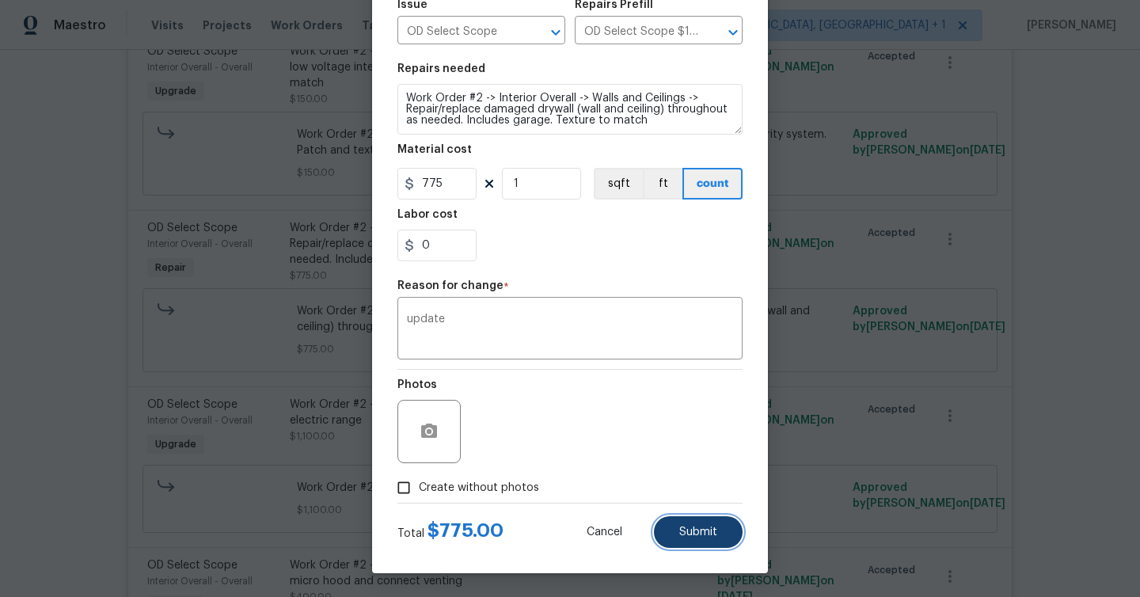
click at [708, 534] on span "Submit" at bounding box center [698, 532] width 38 height 12
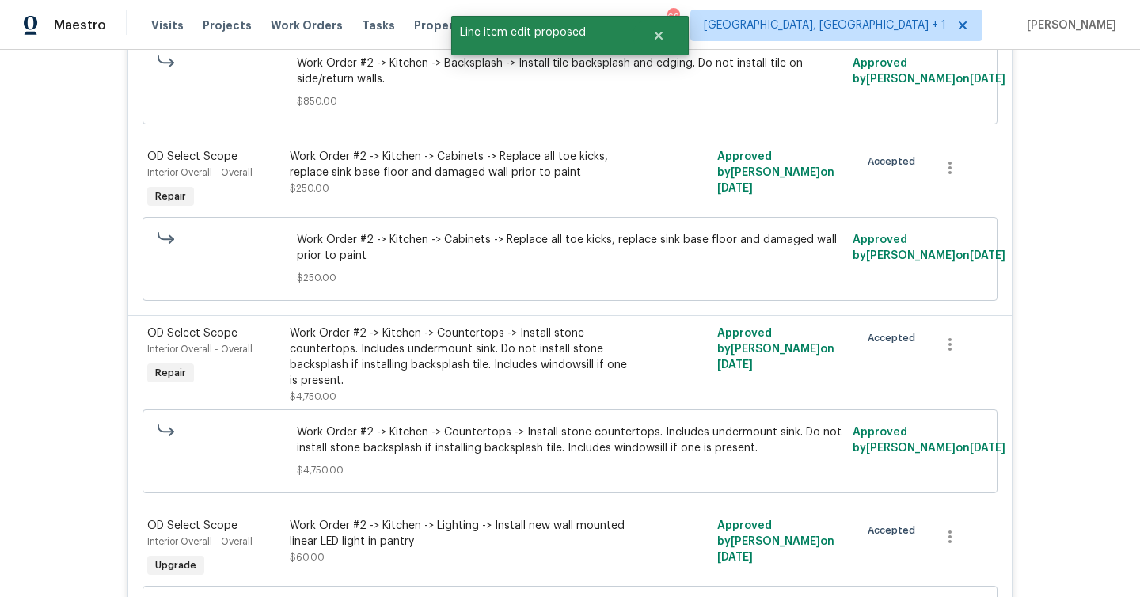
scroll to position [4199, 0]
click at [477, 185] on div "Work Order #2 -> Kitchen -> Cabinets -> Replace all toe kicks, replace sink bas…" at bounding box center [463, 171] width 347 height 47
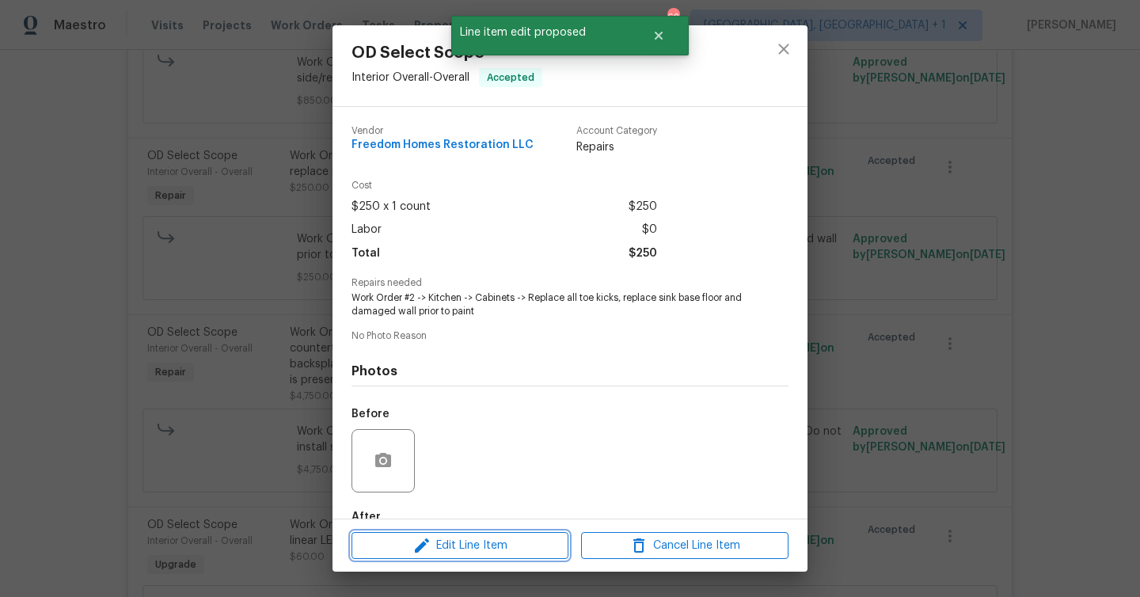
click at [493, 548] on span "Edit Line Item" at bounding box center [459, 546] width 207 height 20
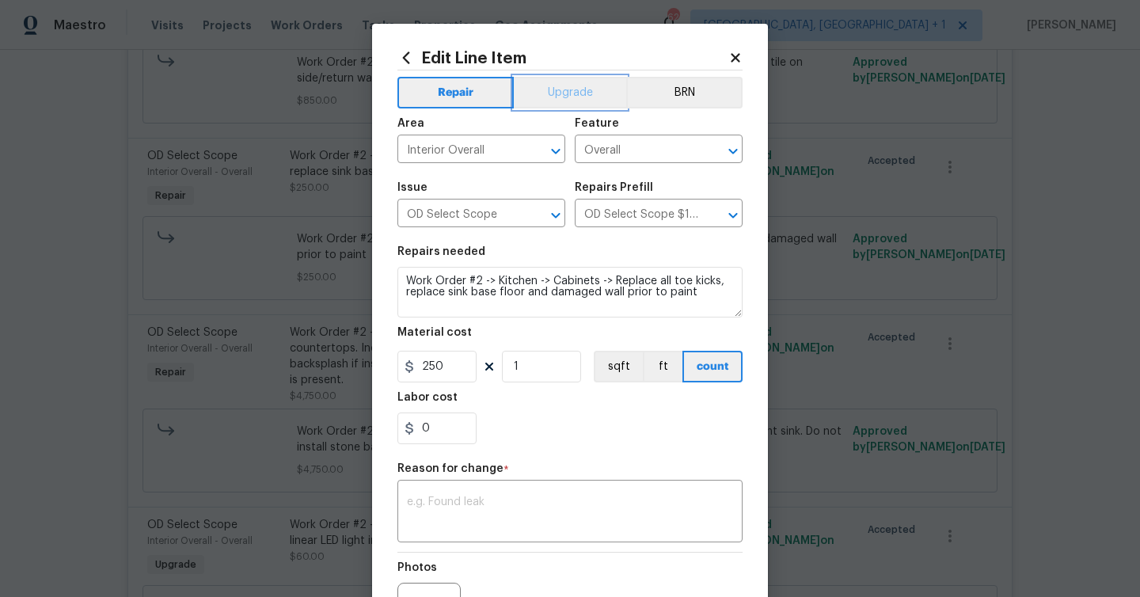
click at [578, 99] on button "Upgrade" at bounding box center [570, 93] width 113 height 32
click at [571, 498] on textarea at bounding box center [570, 512] width 326 height 33
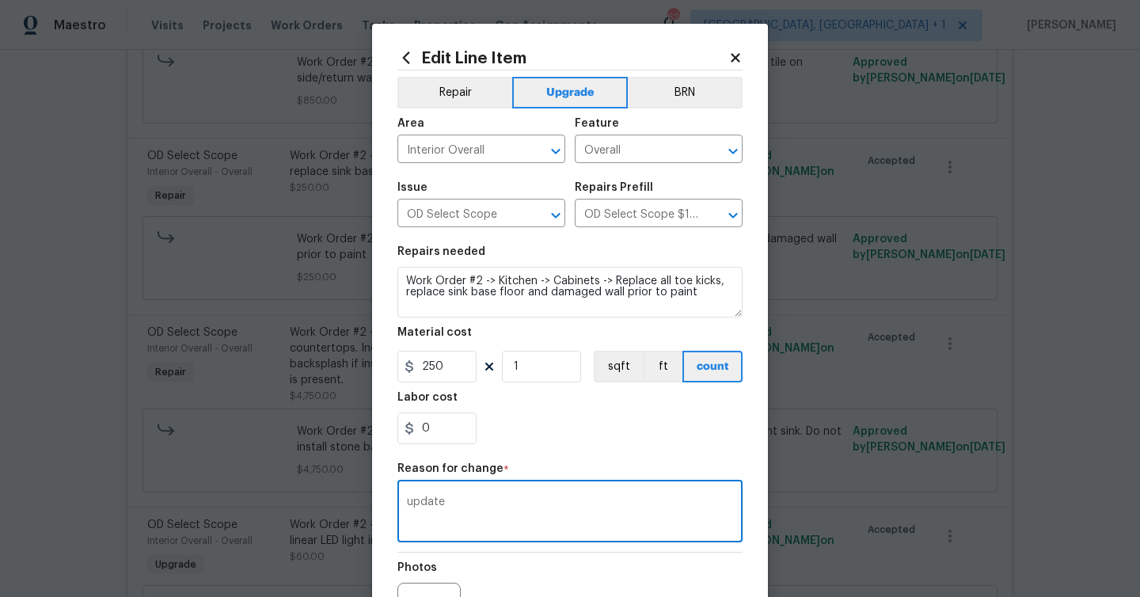
scroll to position [184, 0]
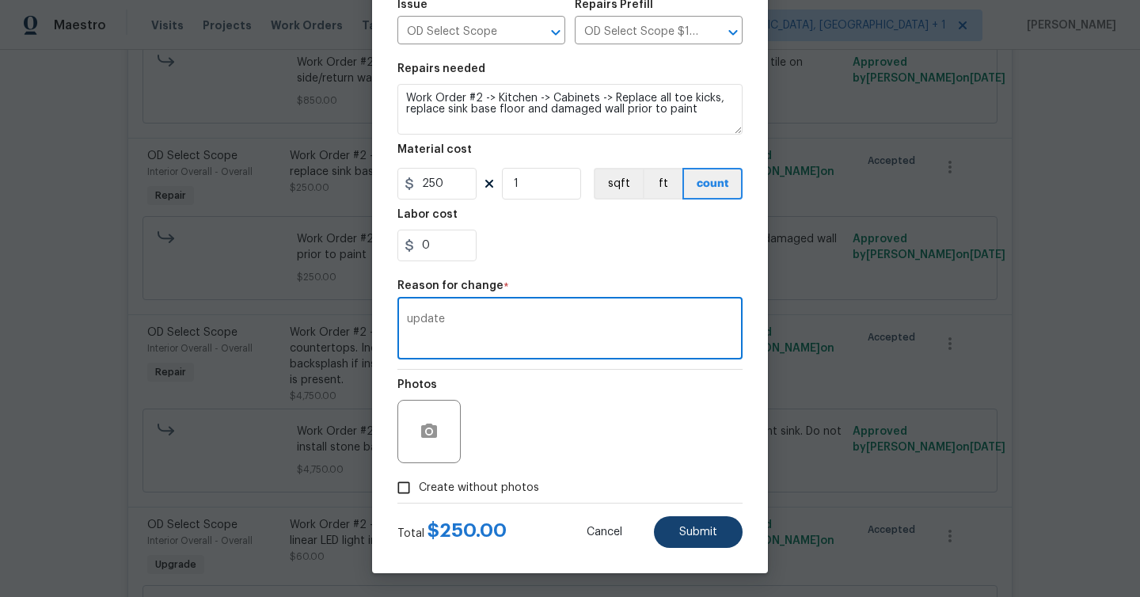
type textarea "update"
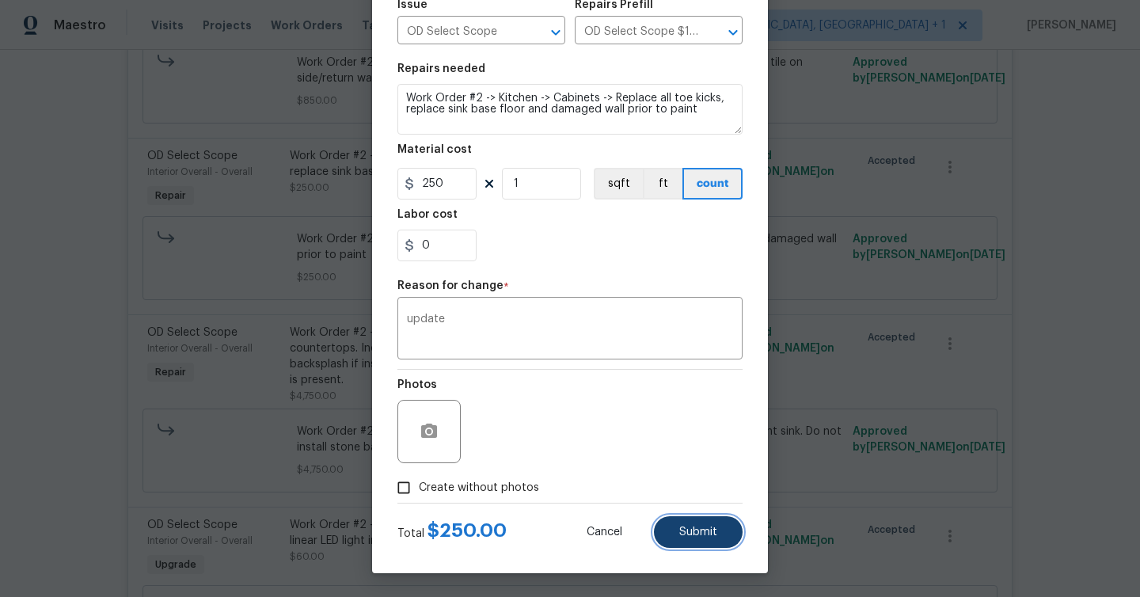
click at [714, 533] on span "Submit" at bounding box center [698, 532] width 38 height 12
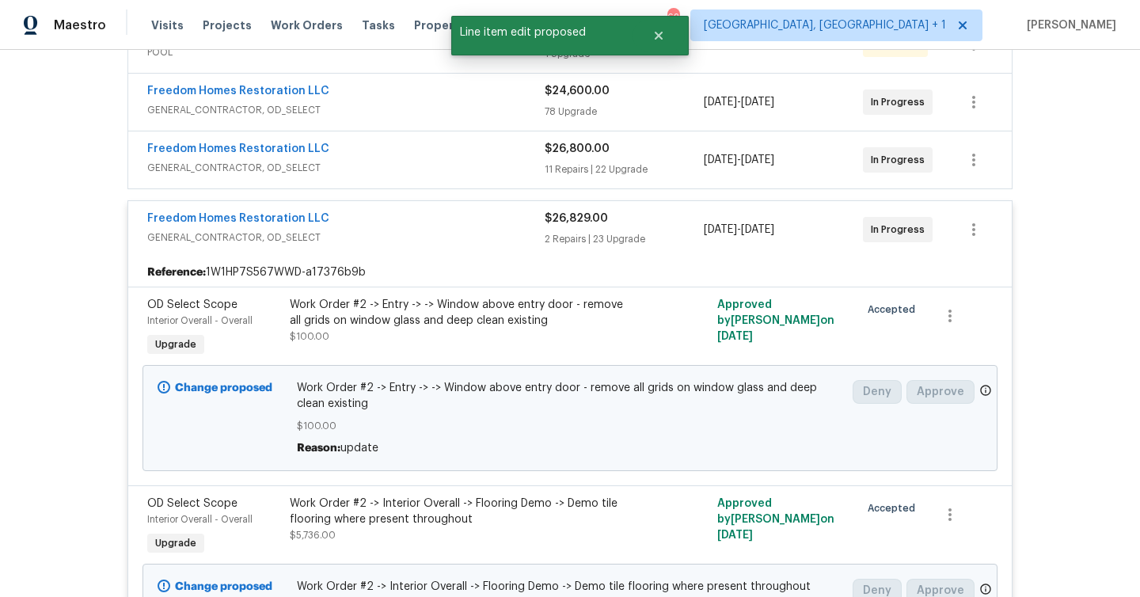
scroll to position [4199, 0]
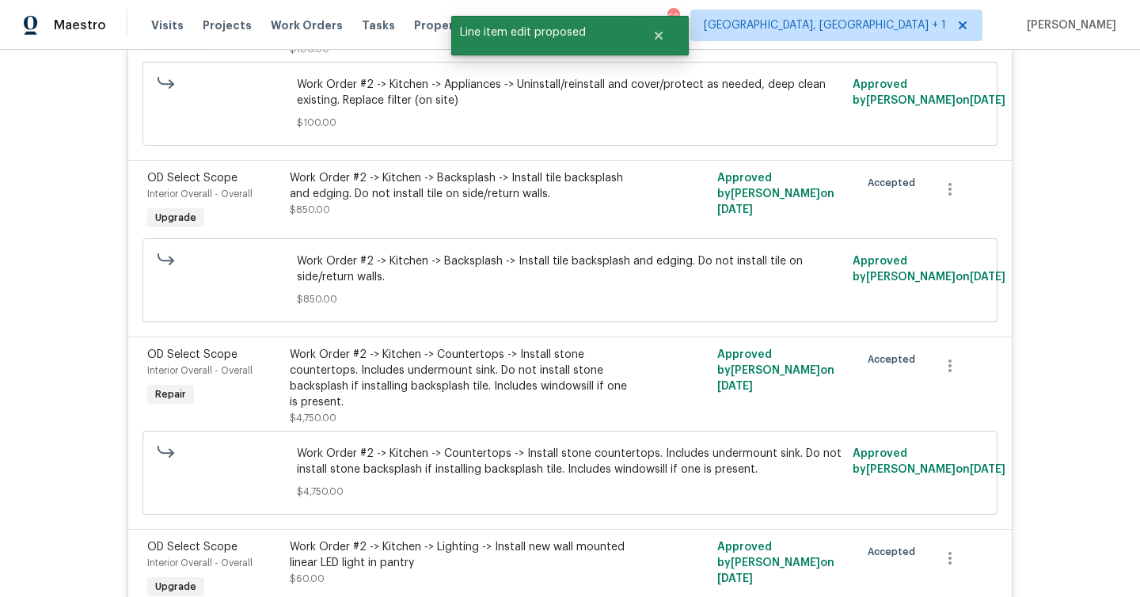
click at [471, 376] on div "Work Order #2 -> Kitchen -> Countertops -> Install stone countertops. Includes …" at bounding box center [463, 378] width 347 height 63
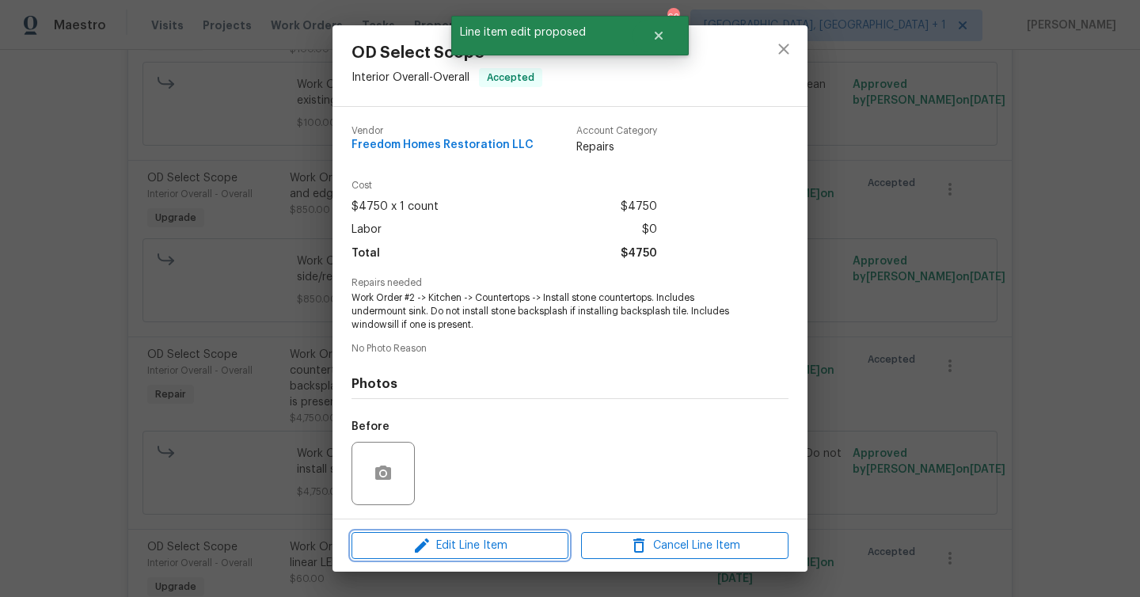
click at [522, 551] on span "Edit Line Item" at bounding box center [459, 546] width 207 height 20
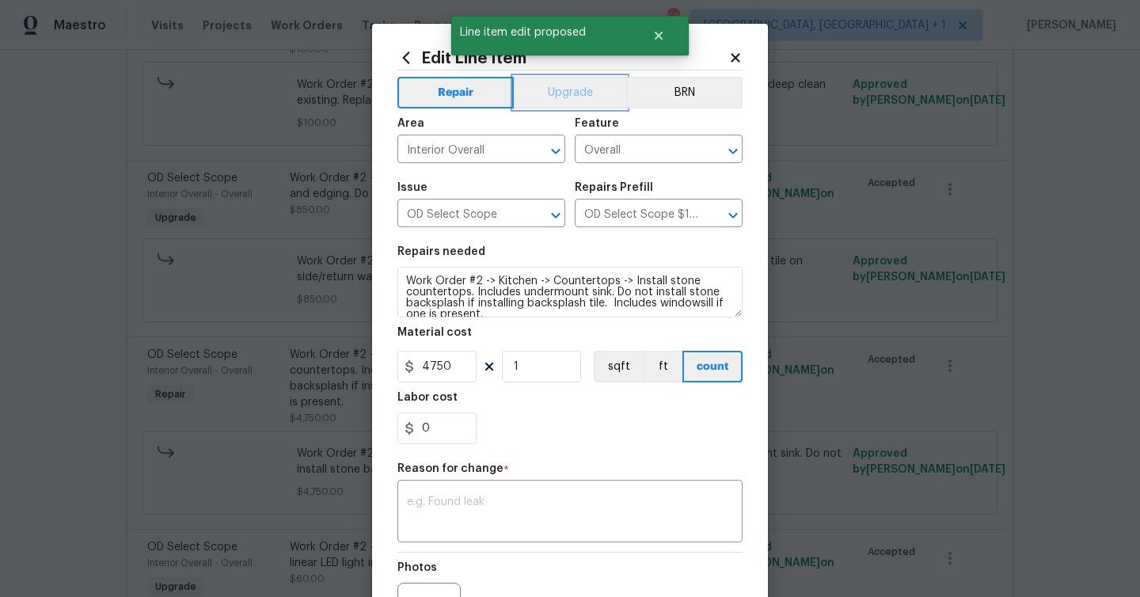
click at [576, 90] on button "Upgrade" at bounding box center [570, 93] width 113 height 32
click at [565, 516] on textarea at bounding box center [570, 512] width 326 height 33
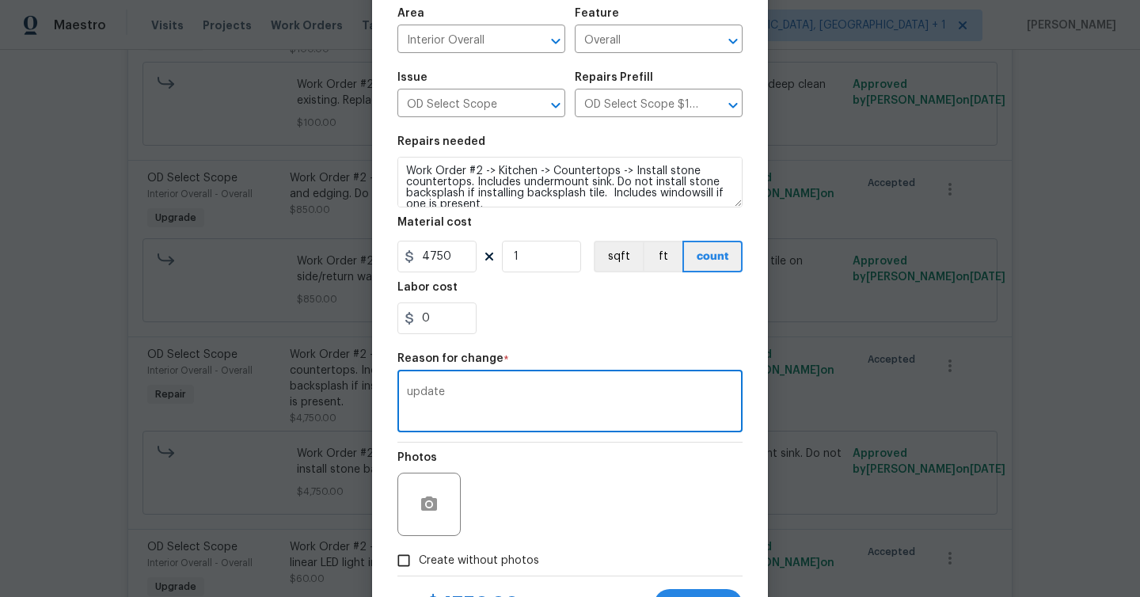
scroll to position [184, 0]
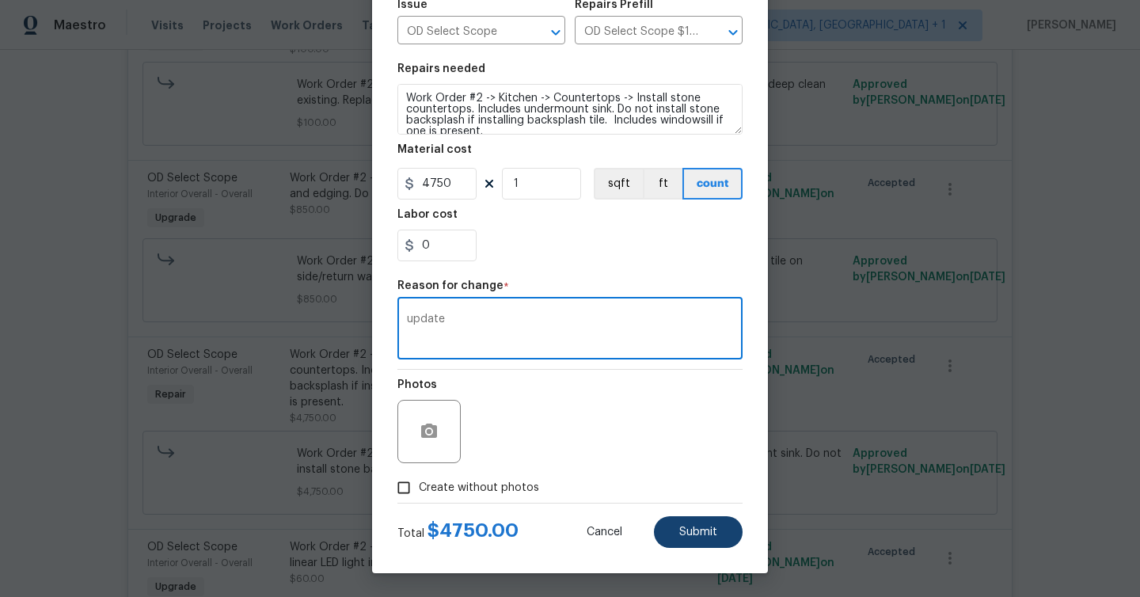
type textarea "update"
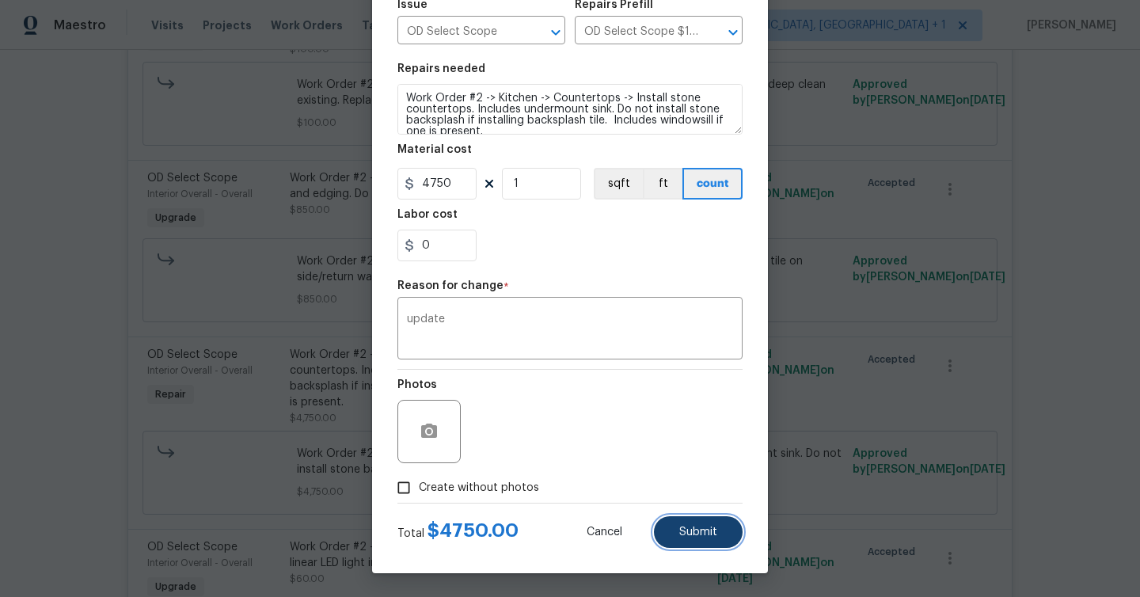
click at [692, 535] on span "Submit" at bounding box center [698, 532] width 38 height 12
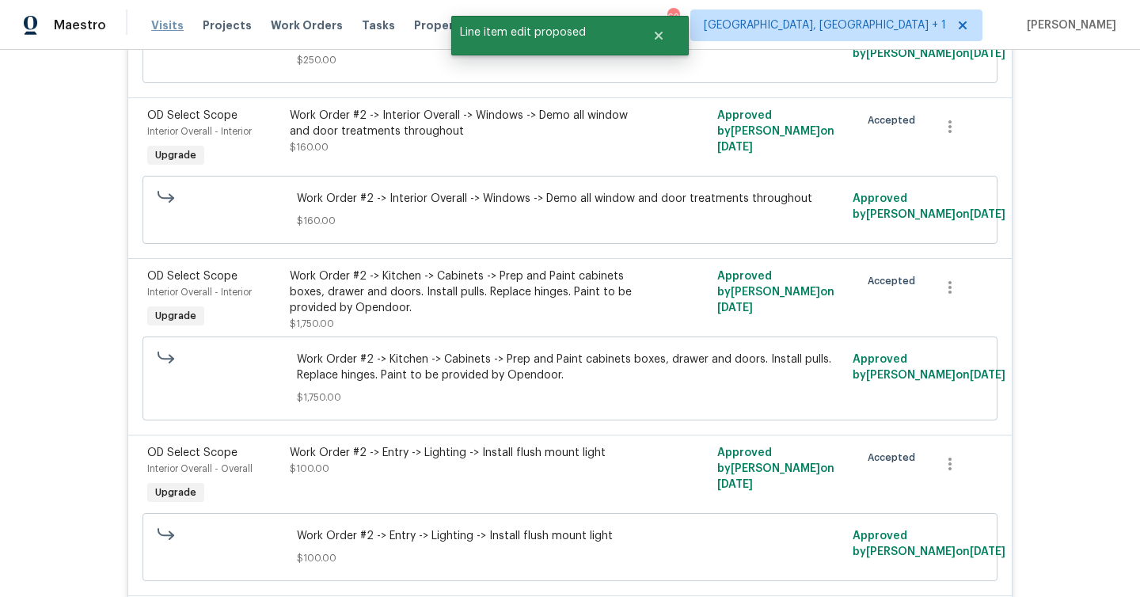
scroll to position [2224, 0]
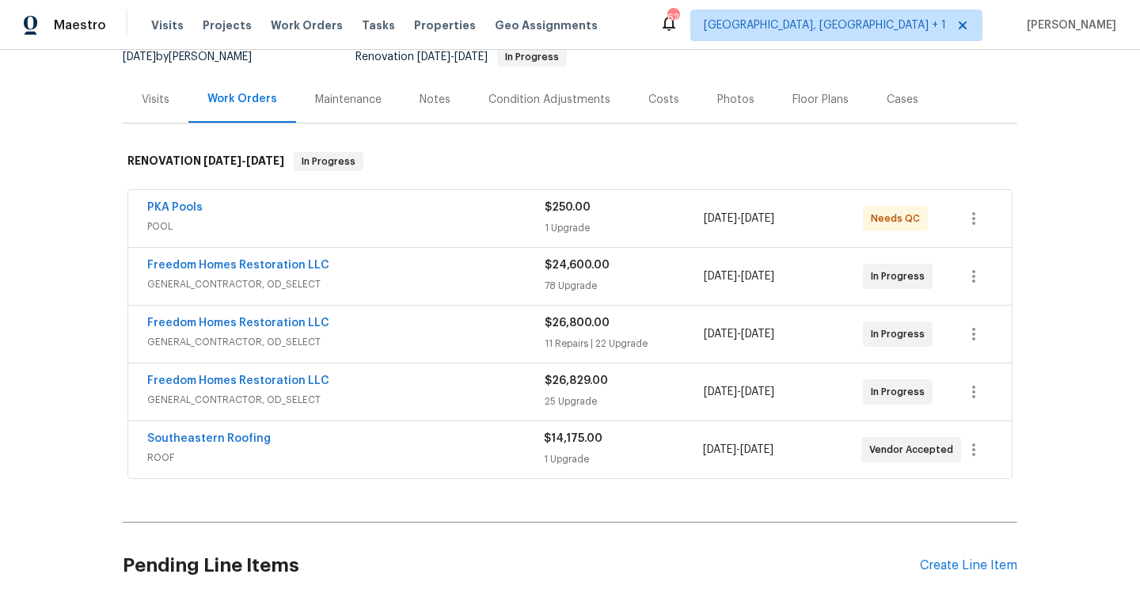
scroll to position [186, 0]
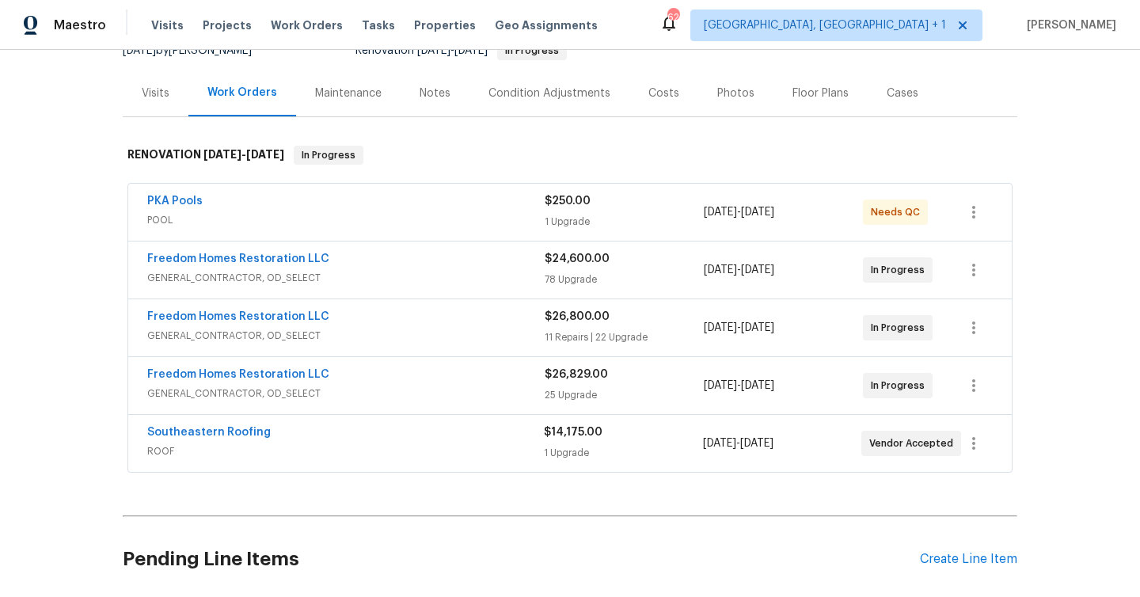
click at [350, 309] on div "Freedom Homes Restoration LLC" at bounding box center [345, 318] width 397 height 19
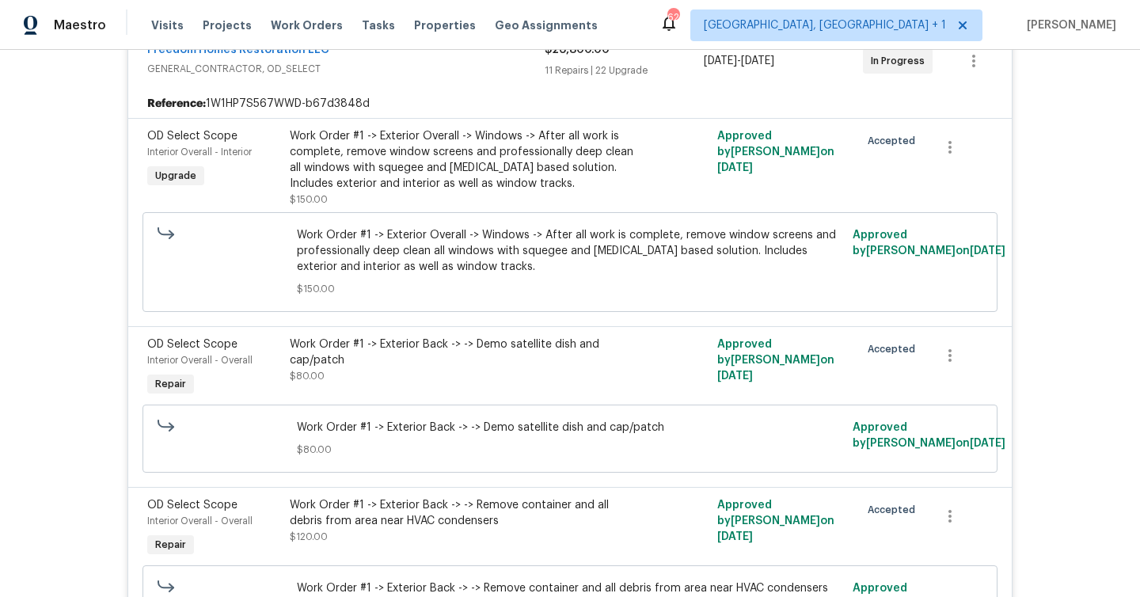
scroll to position [707, 0]
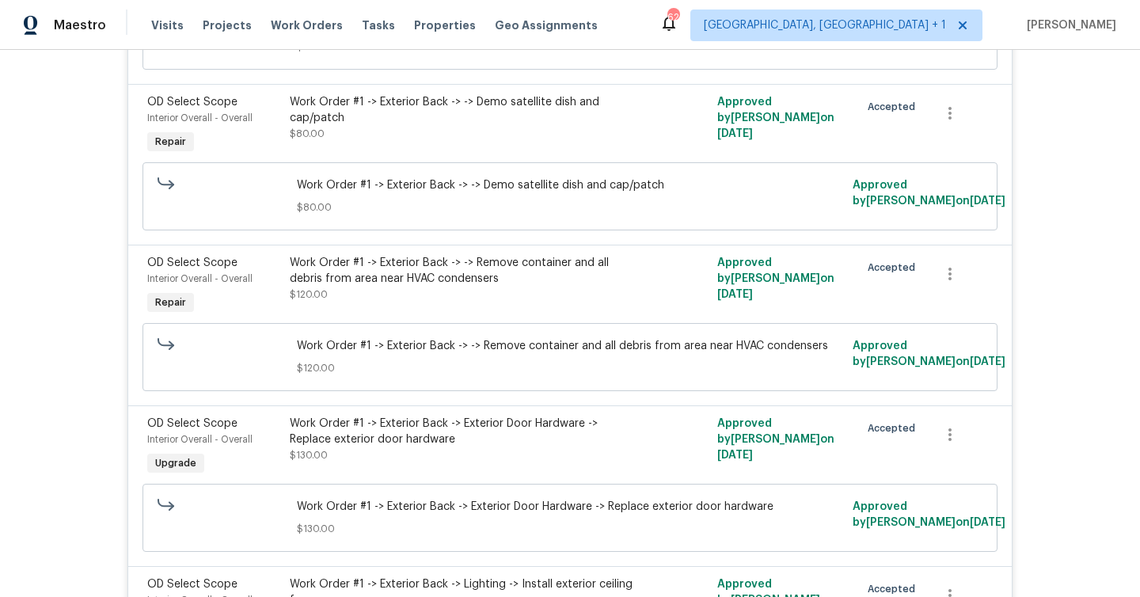
click at [421, 112] on div "Work Order #1 -> Exterior Back -> -> Demo satellite dish and cap/patch $80.00" at bounding box center [463, 117] width 347 height 47
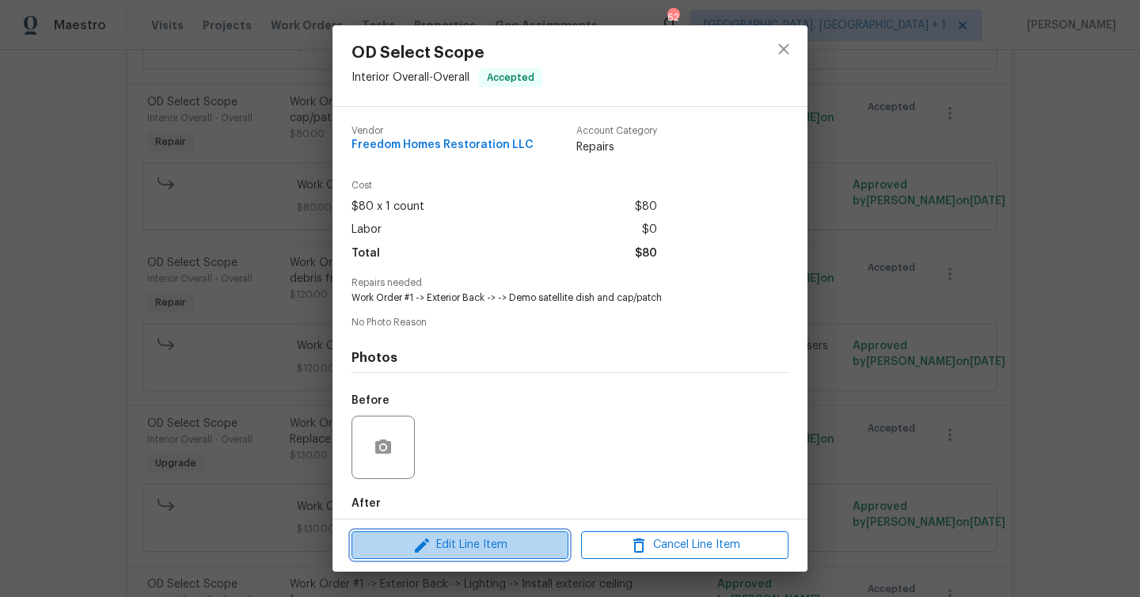
click at [507, 554] on span "Edit Line Item" at bounding box center [459, 545] width 207 height 20
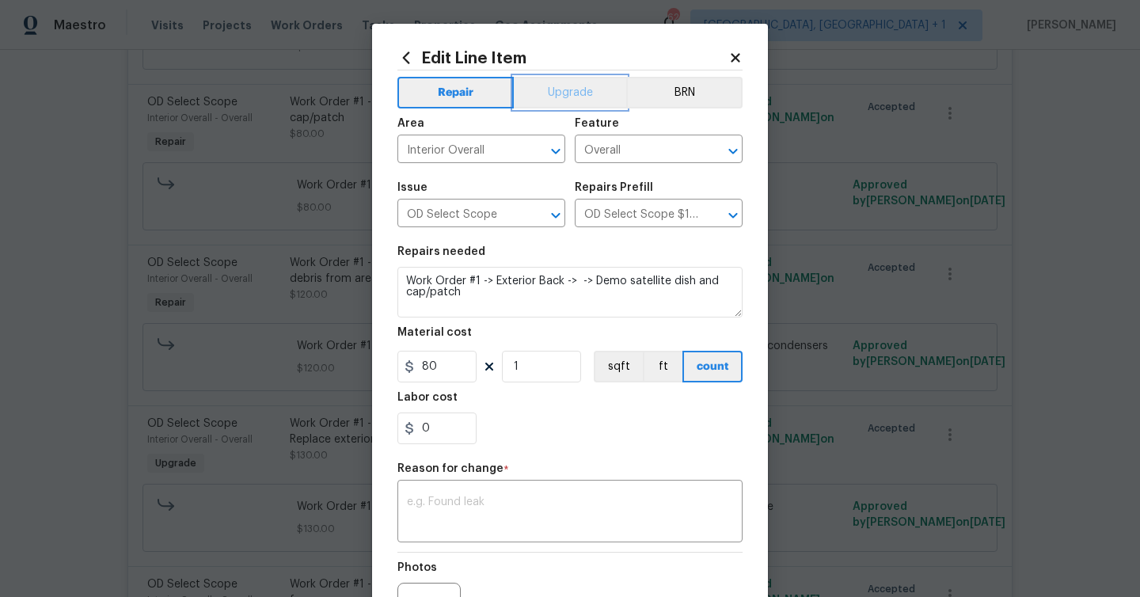
click at [561, 88] on button "Upgrade" at bounding box center [570, 93] width 113 height 32
click at [571, 497] on textarea at bounding box center [570, 512] width 326 height 33
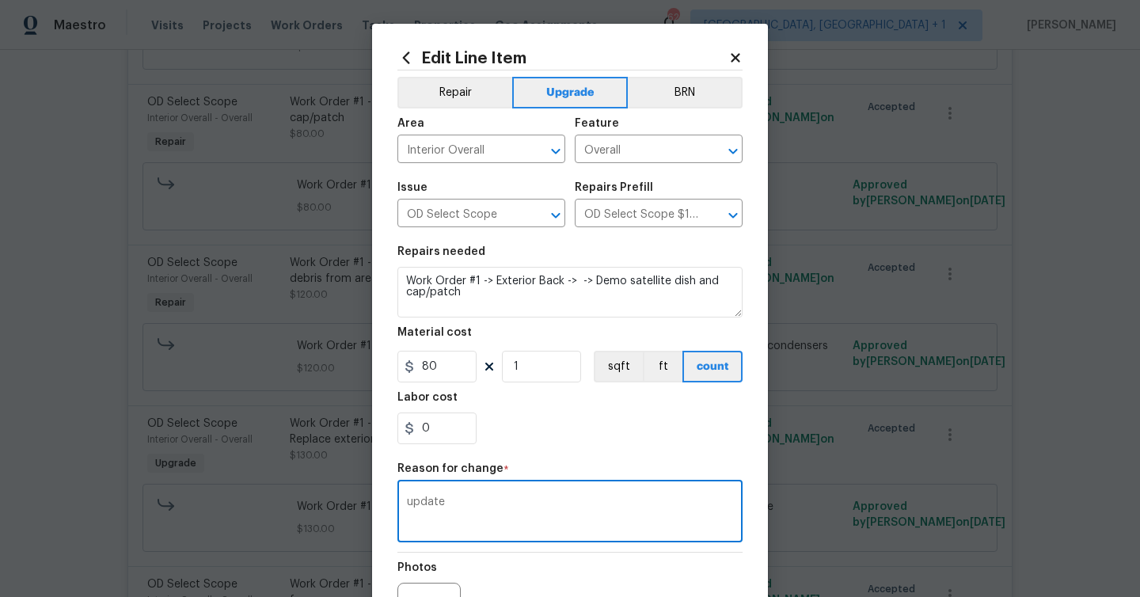
scroll to position [184, 0]
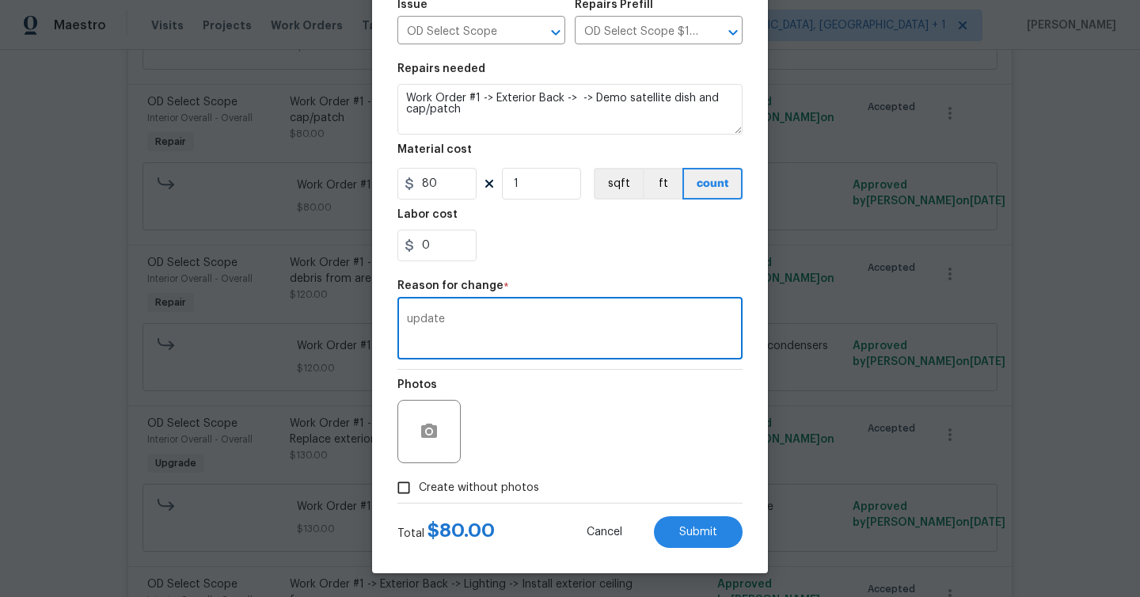
type textarea "update"
click at [745, 555] on div "Edit Line Item Repair Upgrade BRN Area Interior Overall ​ Feature Overall ​ Iss…" at bounding box center [570, 207] width 396 height 732
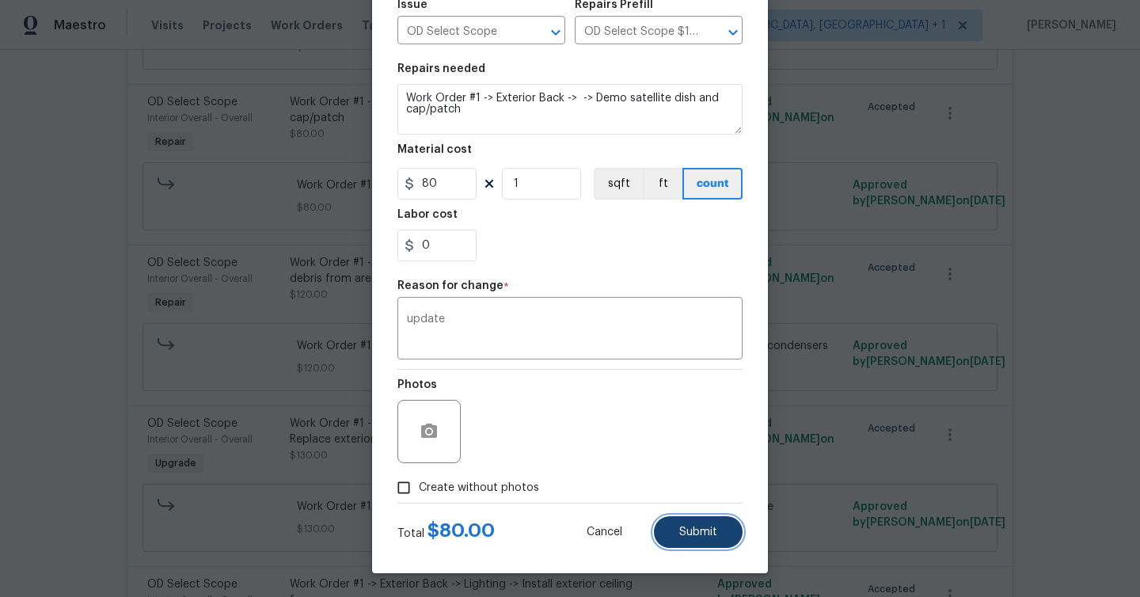
click at [724, 544] on button "Submit" at bounding box center [698, 532] width 89 height 32
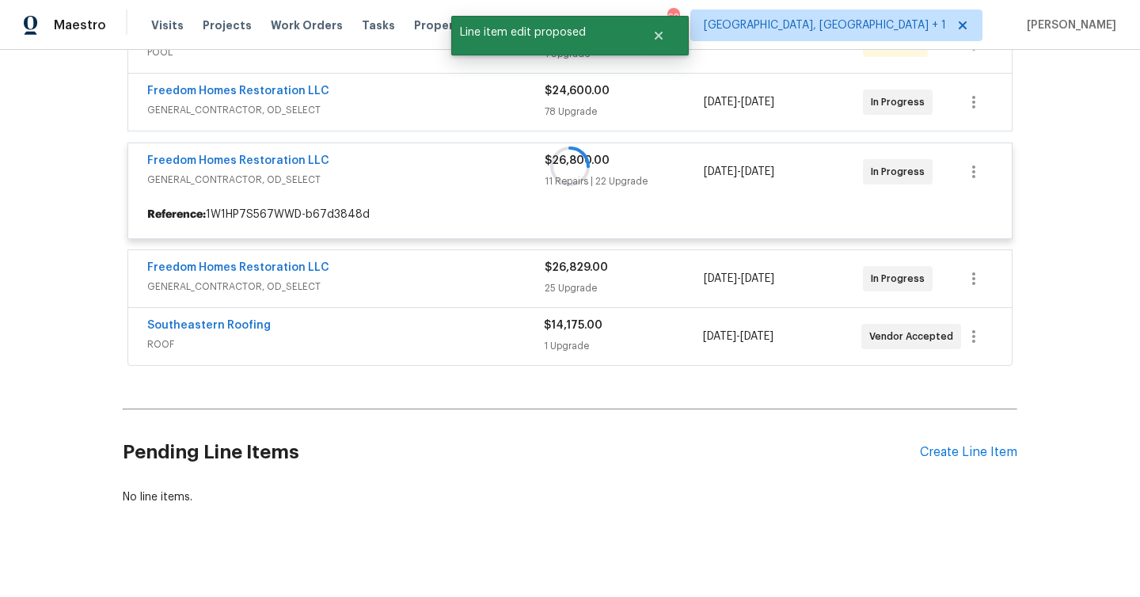
scroll to position [707, 0]
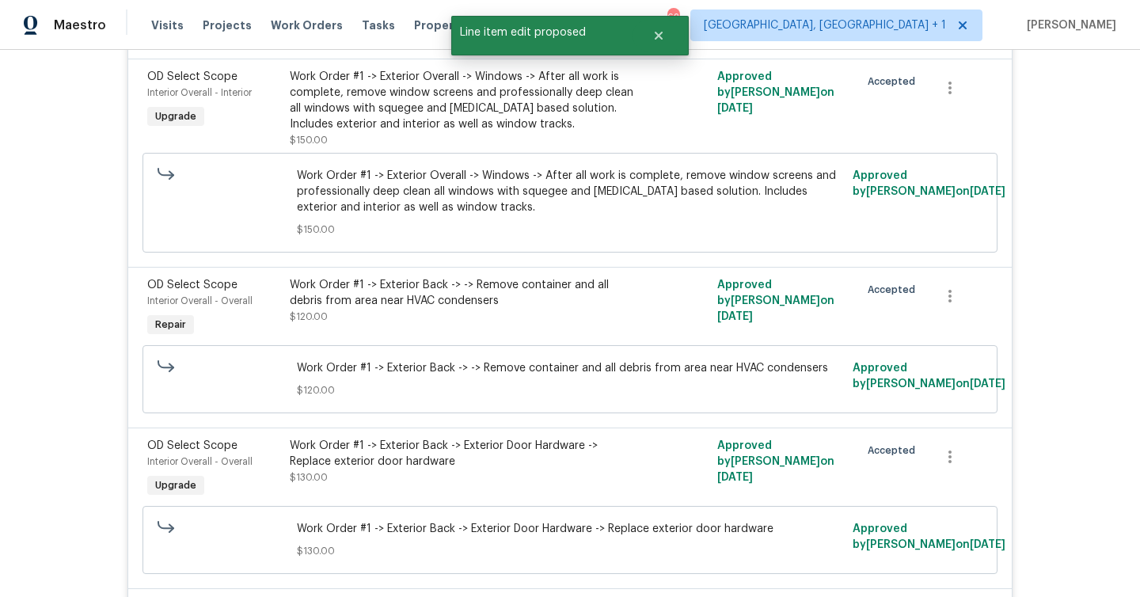
click at [488, 290] on div "Work Order #1 -> Exterior Back -> -> Remove container and all debris from area …" at bounding box center [463, 293] width 347 height 32
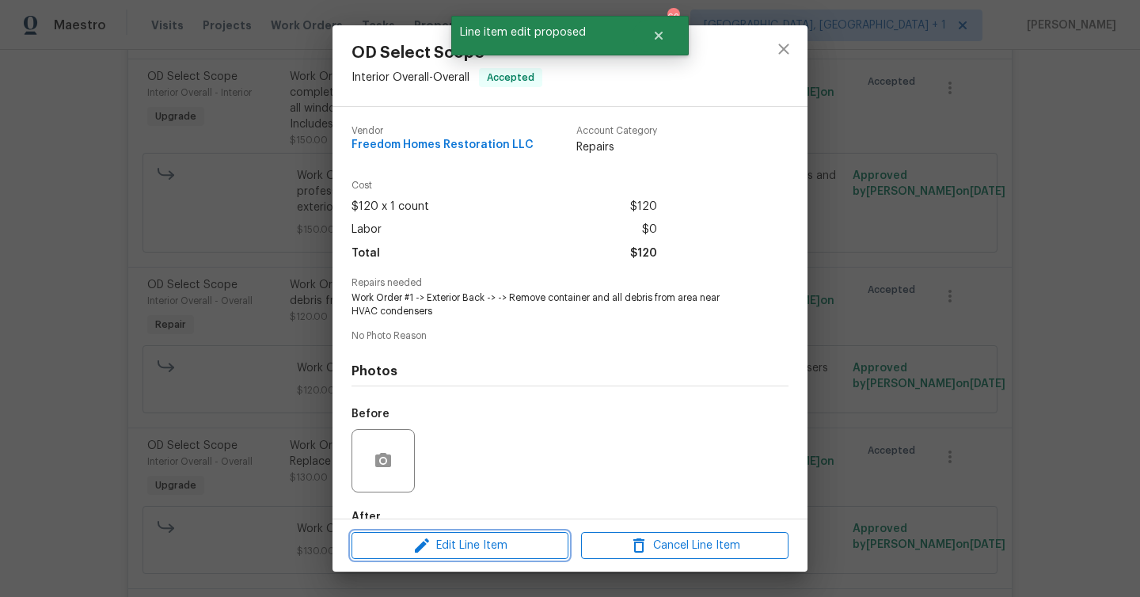
click at [532, 546] on span "Edit Line Item" at bounding box center [459, 546] width 207 height 20
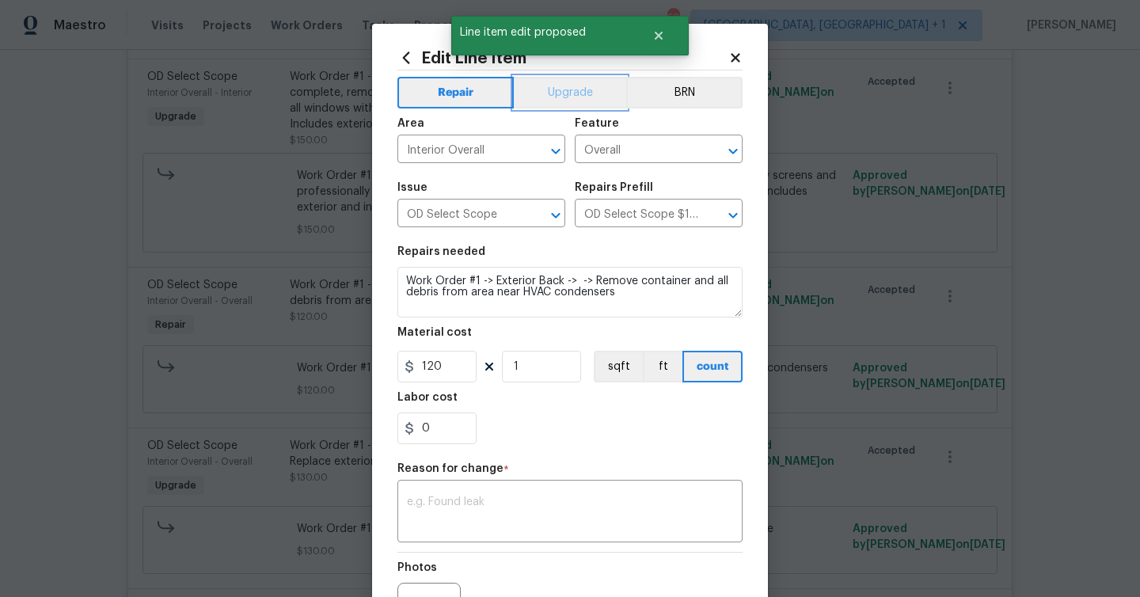
click at [563, 89] on button "Upgrade" at bounding box center [570, 93] width 113 height 32
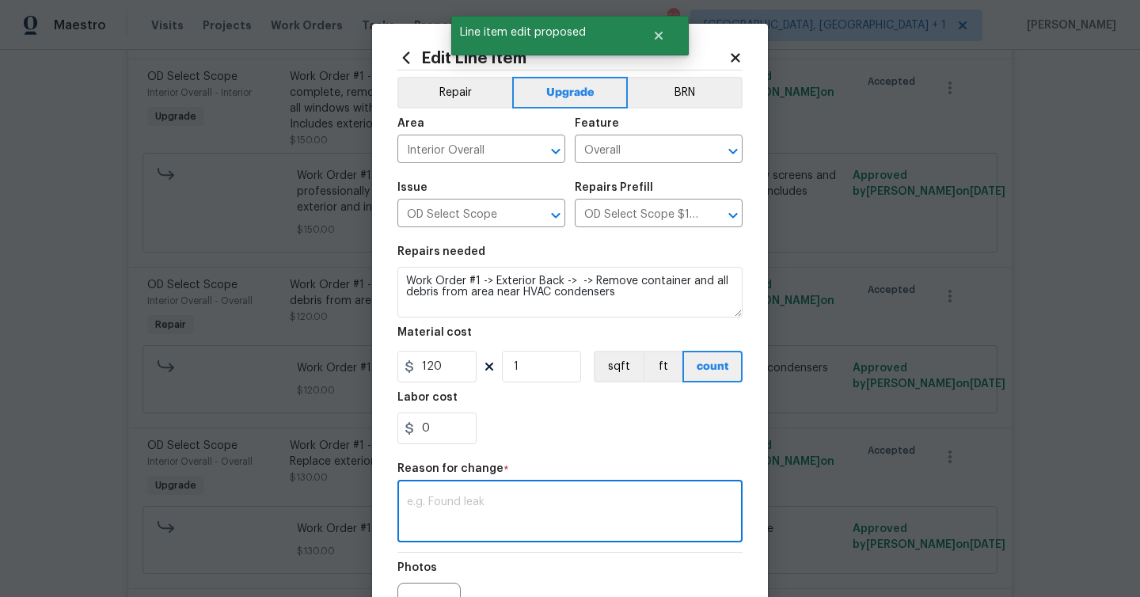
click at [545, 501] on textarea at bounding box center [570, 512] width 326 height 33
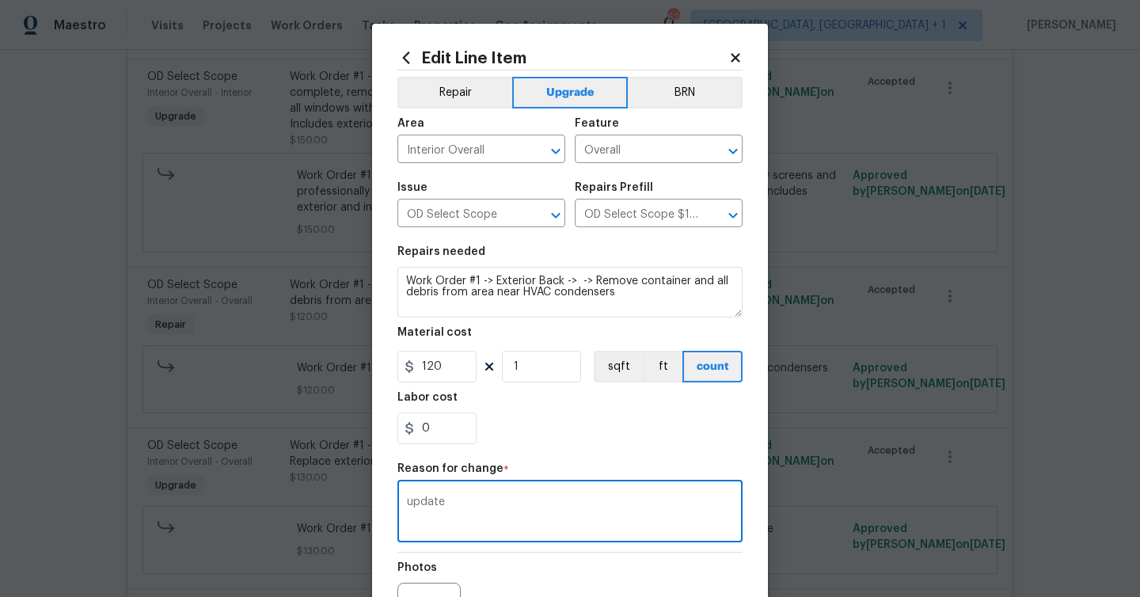
scroll to position [184, 0]
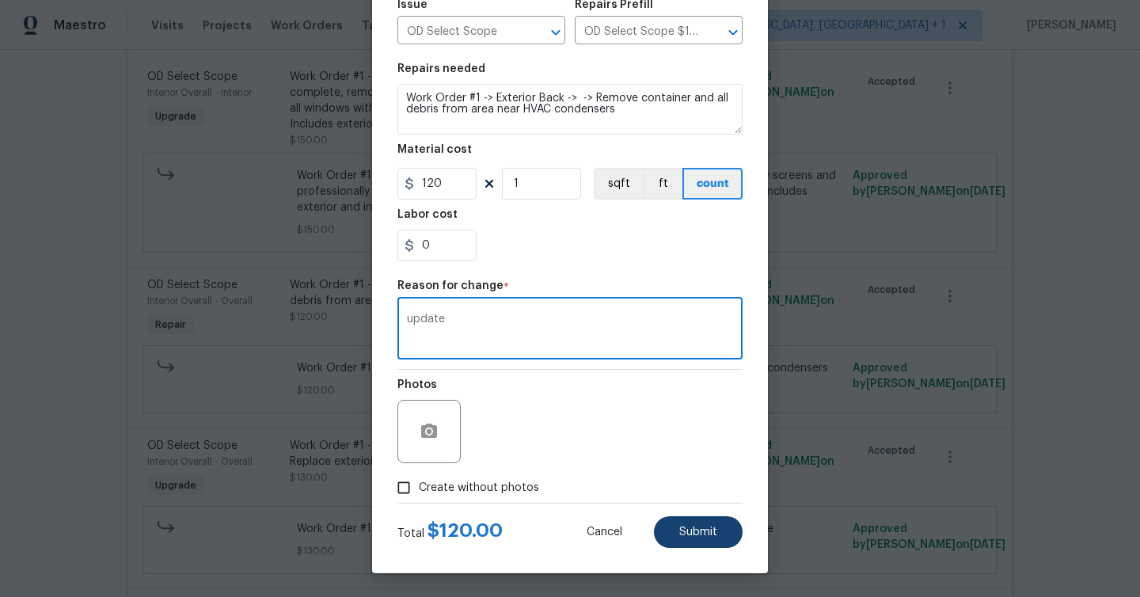
type textarea "update"
click at [701, 518] on button "Submit" at bounding box center [698, 532] width 89 height 32
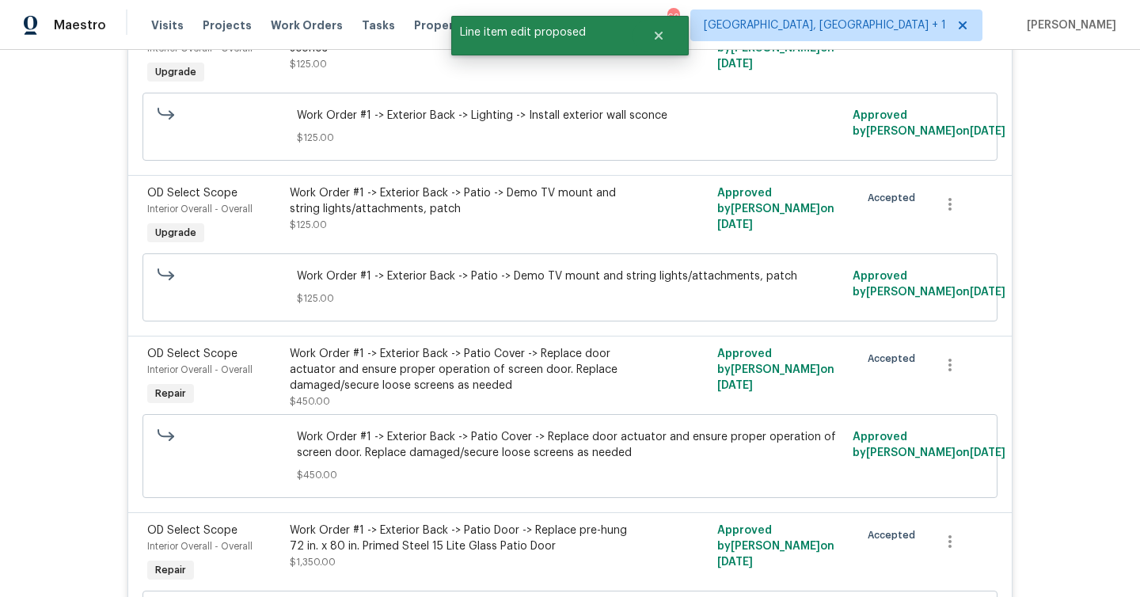
scroll to position [1471, 0]
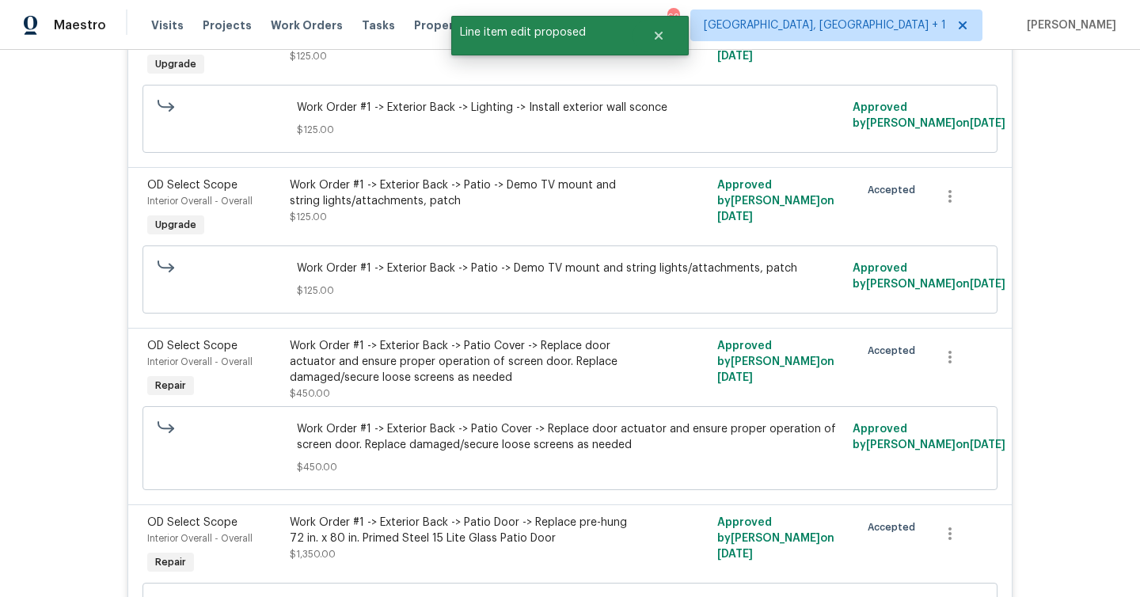
click at [512, 375] on div "Work Order #1 -> Exterior Back -> Patio Cover -> Replace door actuator and ensu…" at bounding box center [463, 369] width 347 height 63
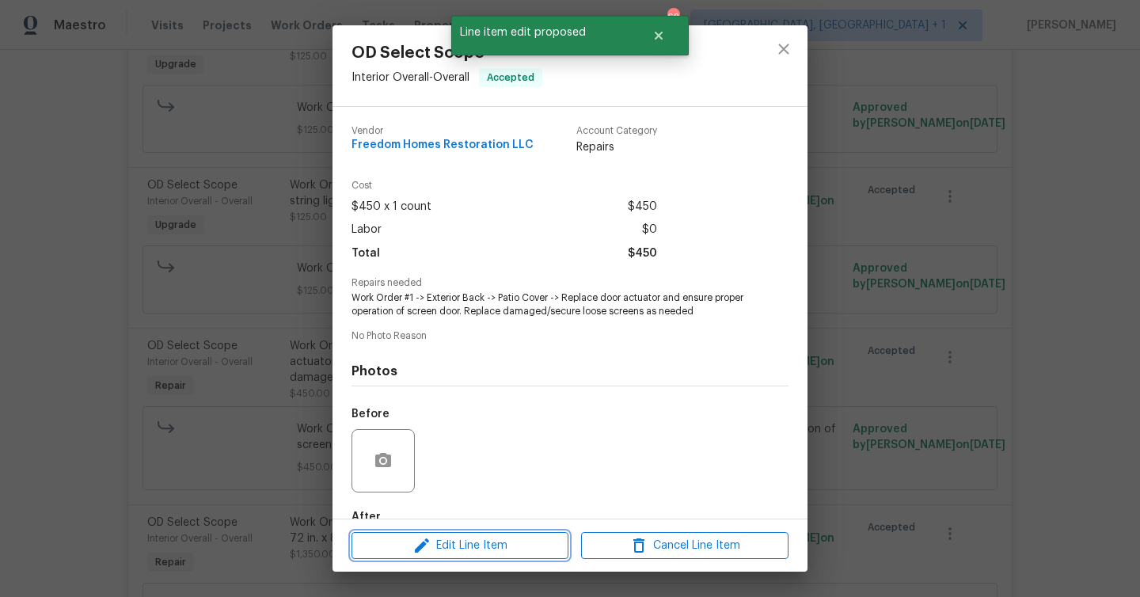
click at [525, 554] on span "Edit Line Item" at bounding box center [459, 546] width 207 height 20
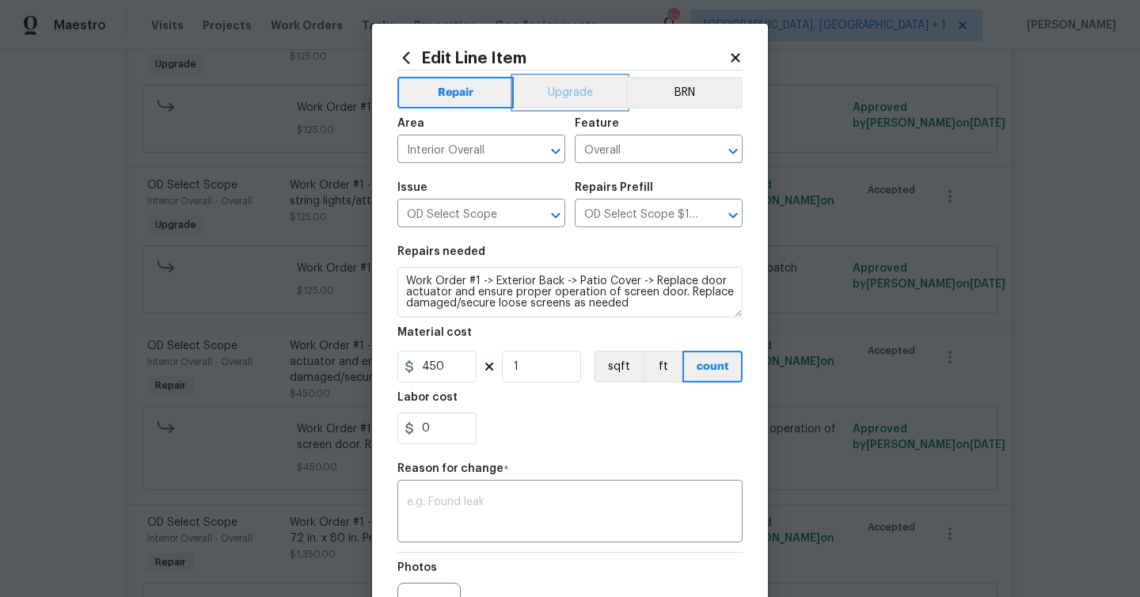
click at [580, 89] on button "Upgrade" at bounding box center [570, 93] width 113 height 32
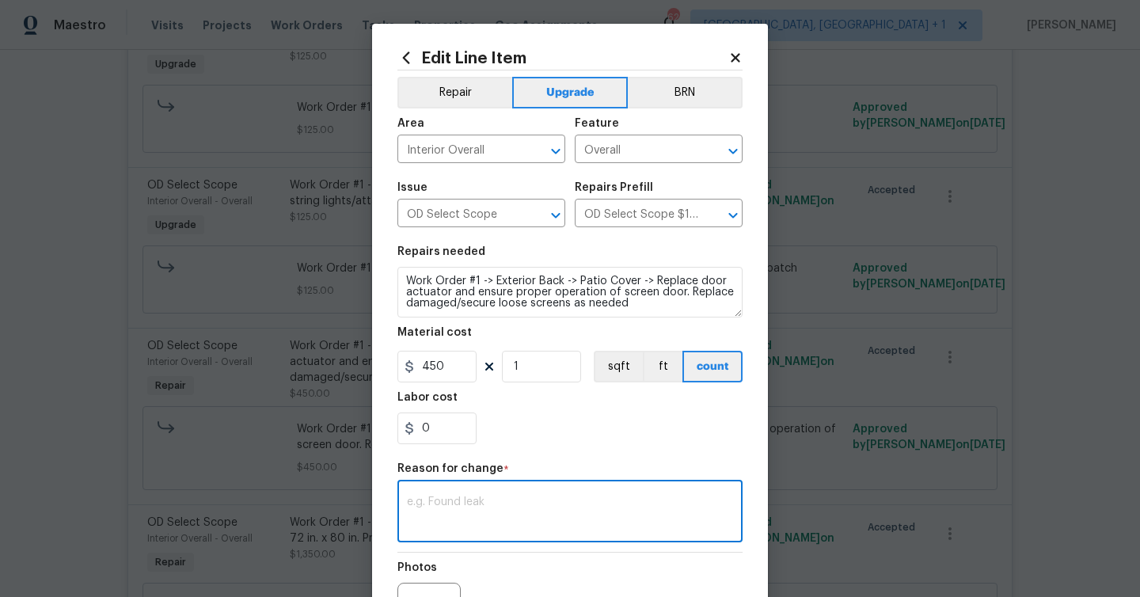
click at [570, 498] on textarea at bounding box center [570, 512] width 326 height 33
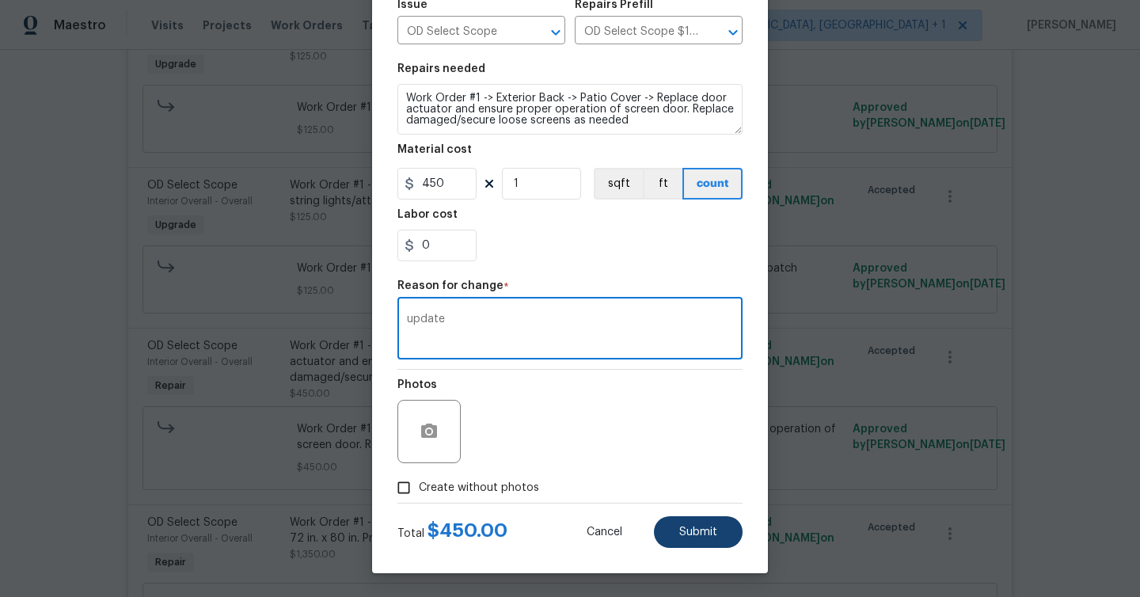
type textarea "update"
click at [699, 522] on button "Submit" at bounding box center [698, 532] width 89 height 32
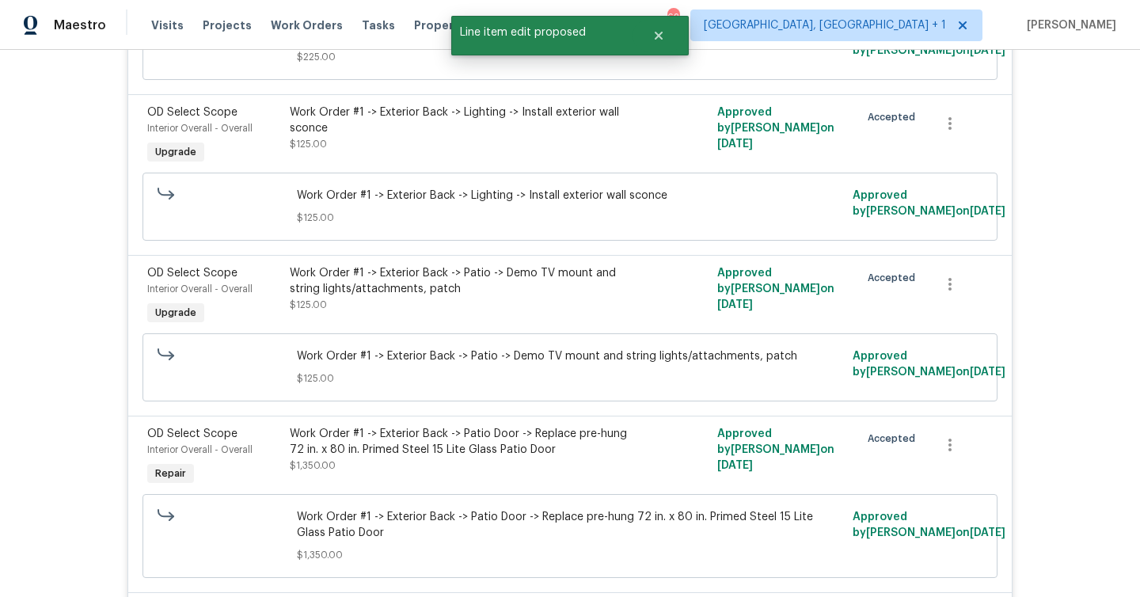
scroll to position [1628, 0]
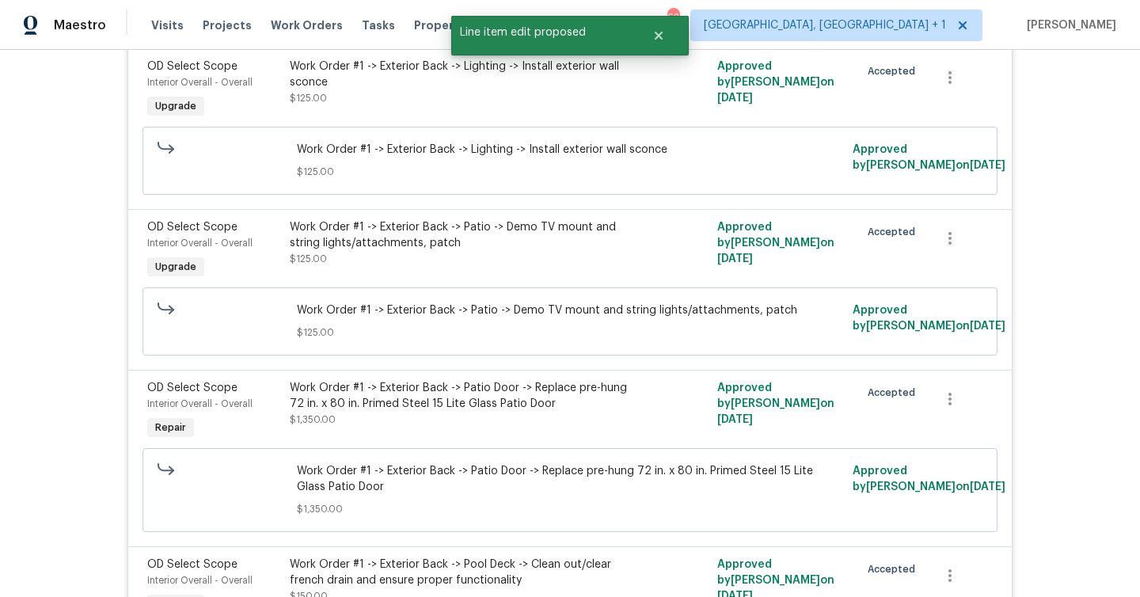
click at [476, 413] on div "Work Order #1 -> Exterior Back -> Patio Door -> Replace pre-hung 72 in. x 80 in…" at bounding box center [463, 403] width 347 height 47
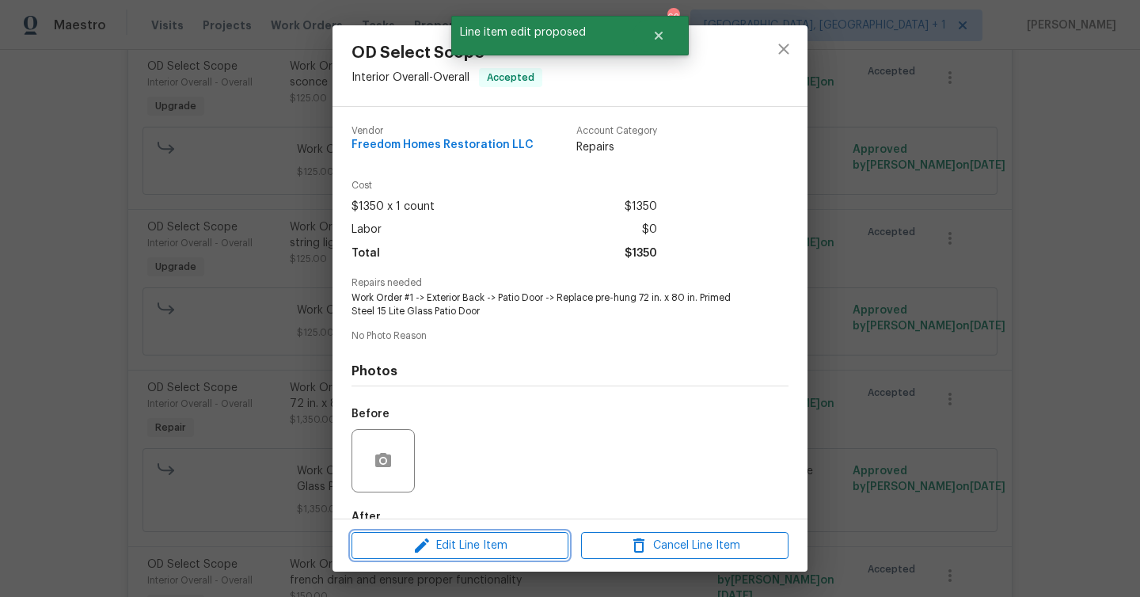
click at [545, 552] on span "Edit Line Item" at bounding box center [459, 546] width 207 height 20
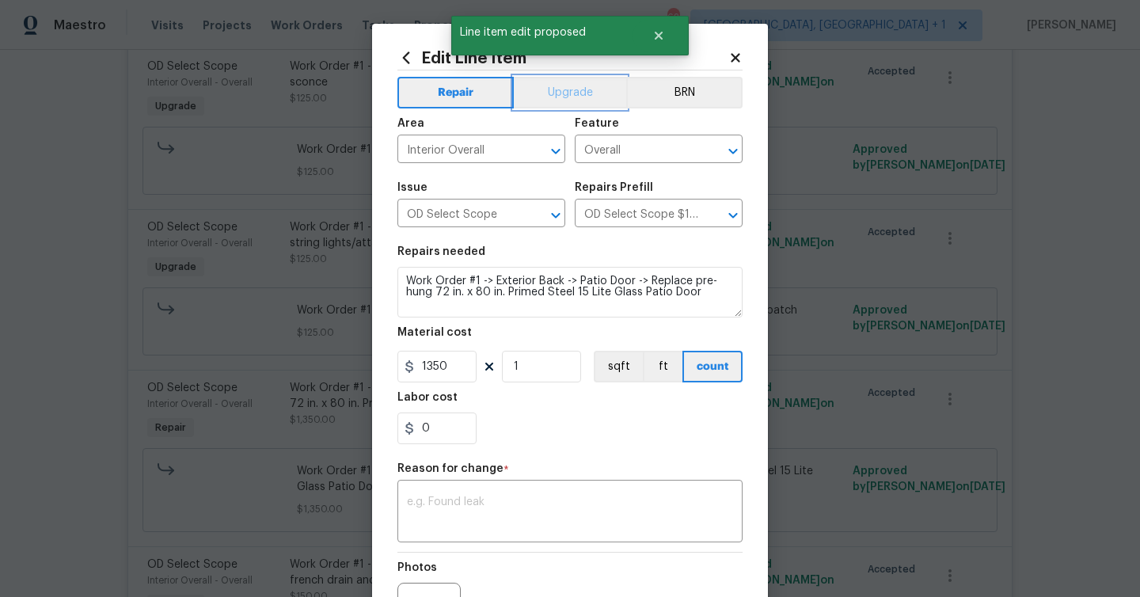
click at [565, 92] on button "Upgrade" at bounding box center [570, 93] width 113 height 32
click at [475, 520] on textarea at bounding box center [570, 512] width 326 height 33
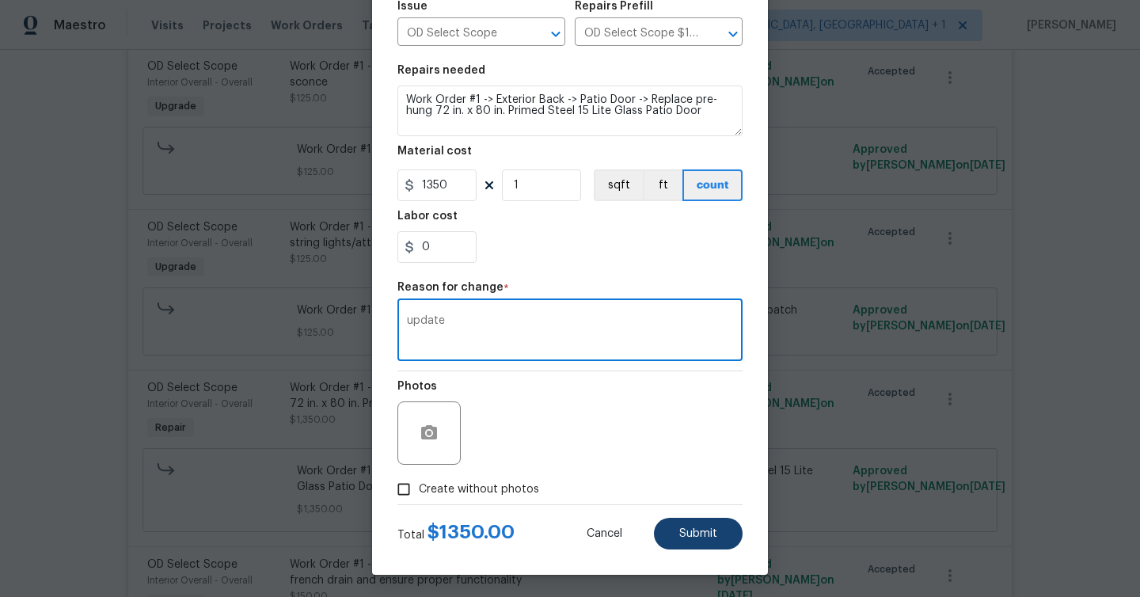
scroll to position [184, 0]
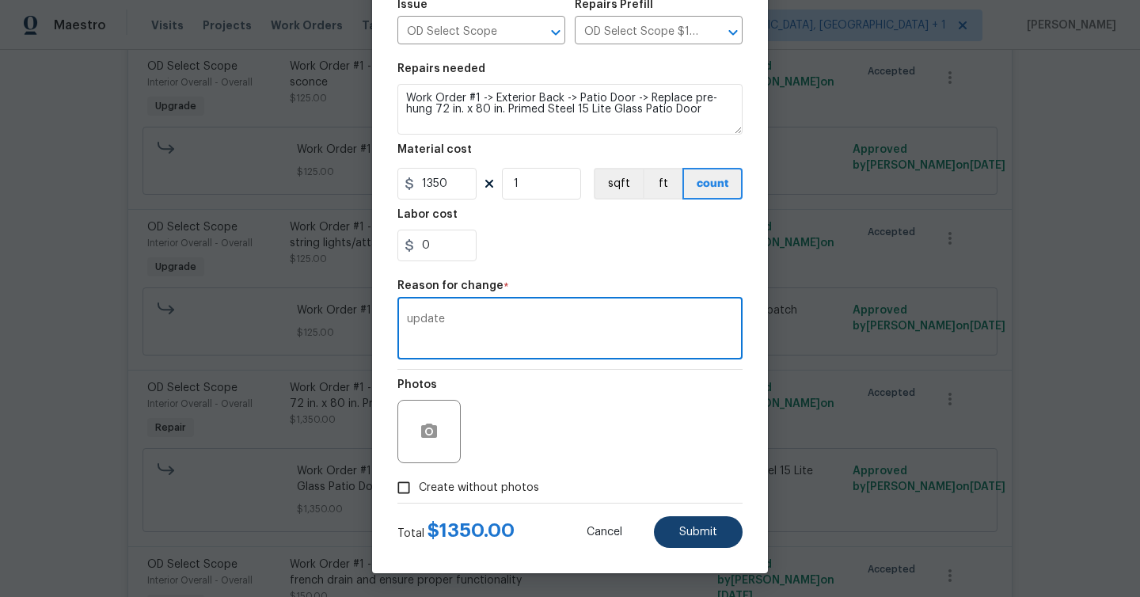
type textarea "update"
click at [696, 532] on span "Submit" at bounding box center [698, 532] width 38 height 12
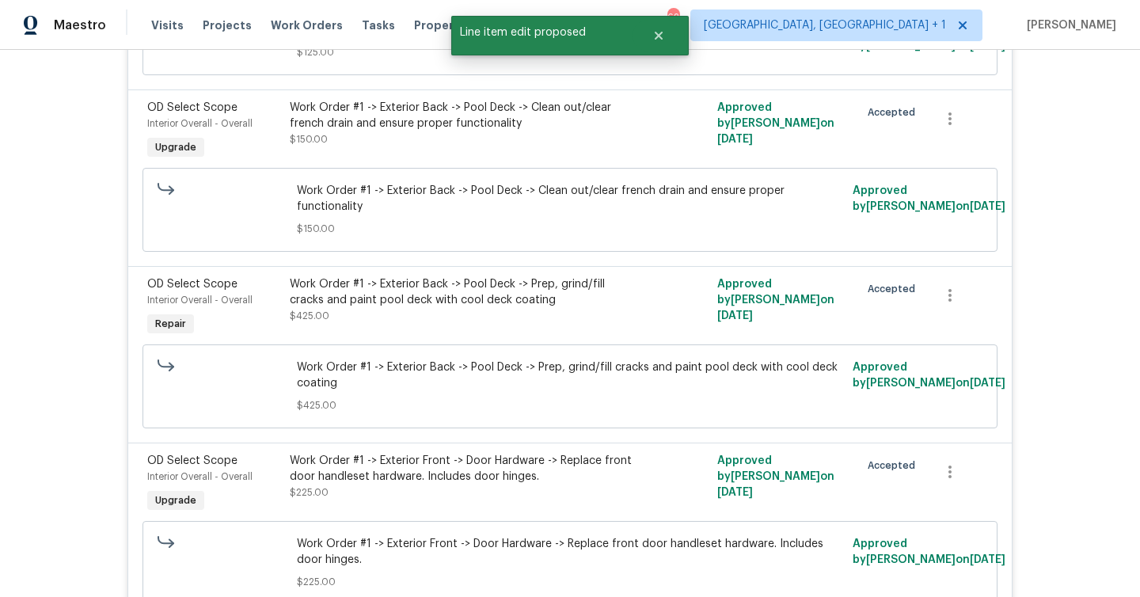
scroll to position [2119, 0]
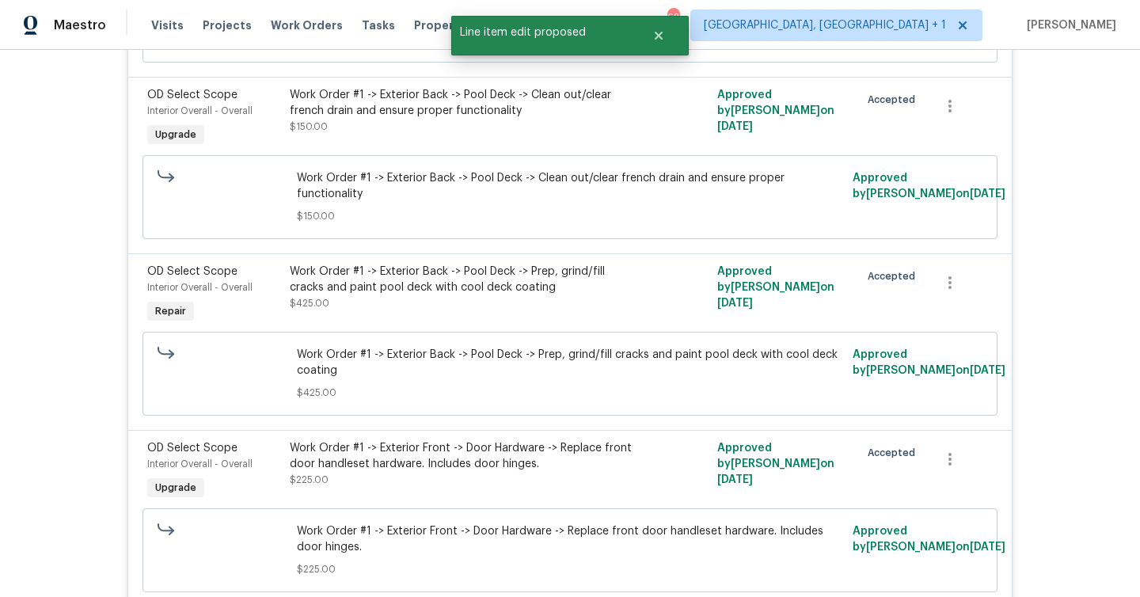
click at [481, 267] on div "Work Order #1 -> Exterior Back -> Pool Deck -> Prep, grind/fill cracks and pain…" at bounding box center [463, 280] width 347 height 32
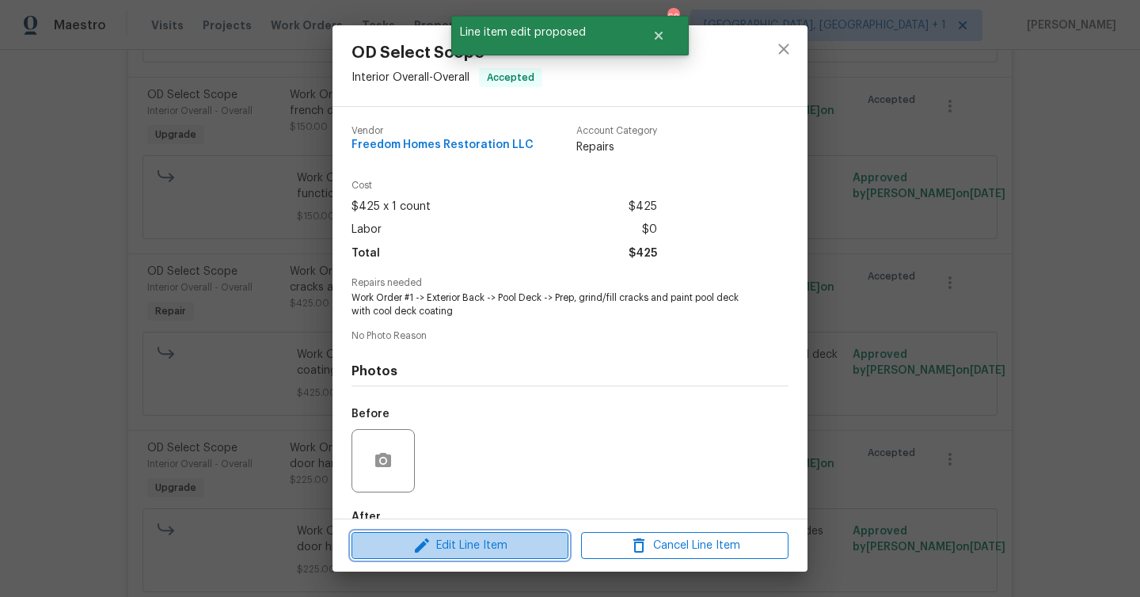
click at [503, 541] on span "Edit Line Item" at bounding box center [459, 546] width 207 height 20
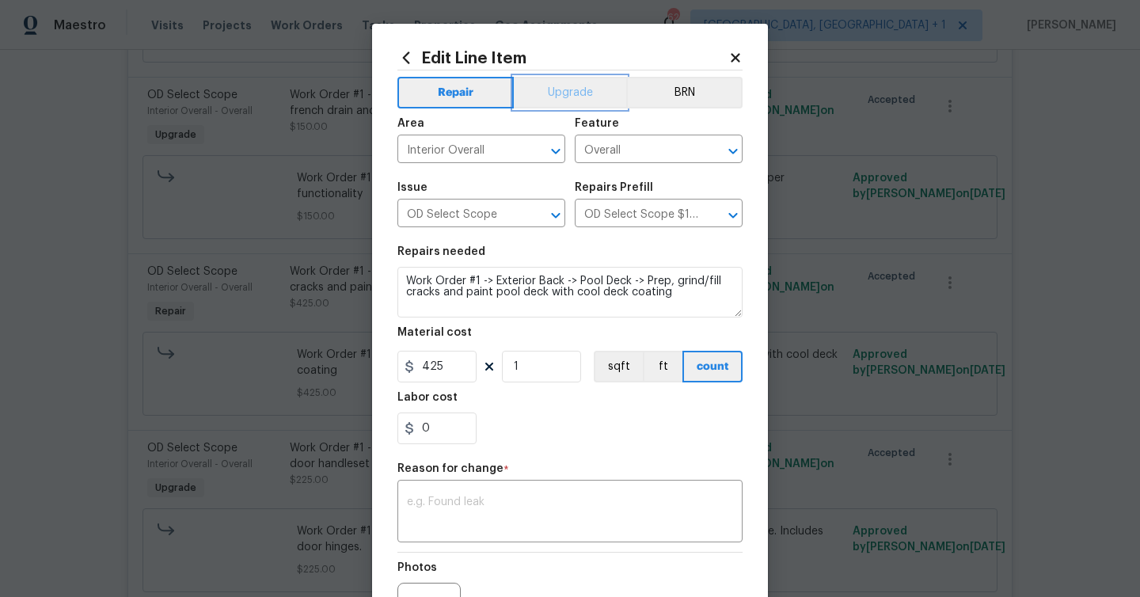
click at [566, 101] on button "Upgrade" at bounding box center [570, 93] width 113 height 32
click at [553, 522] on textarea at bounding box center [570, 512] width 326 height 33
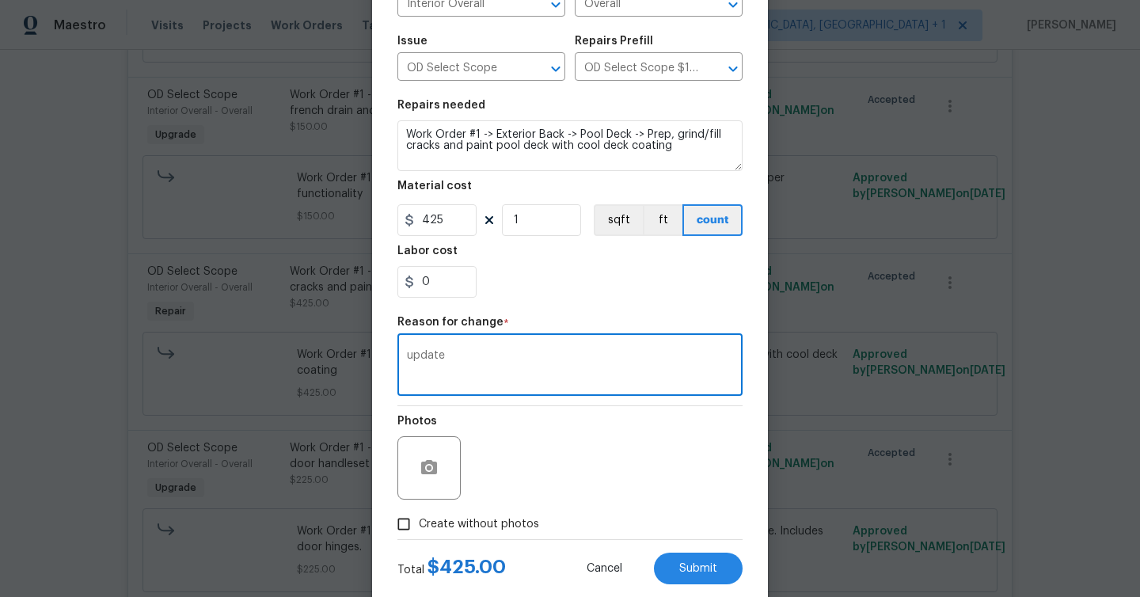
scroll to position [184, 0]
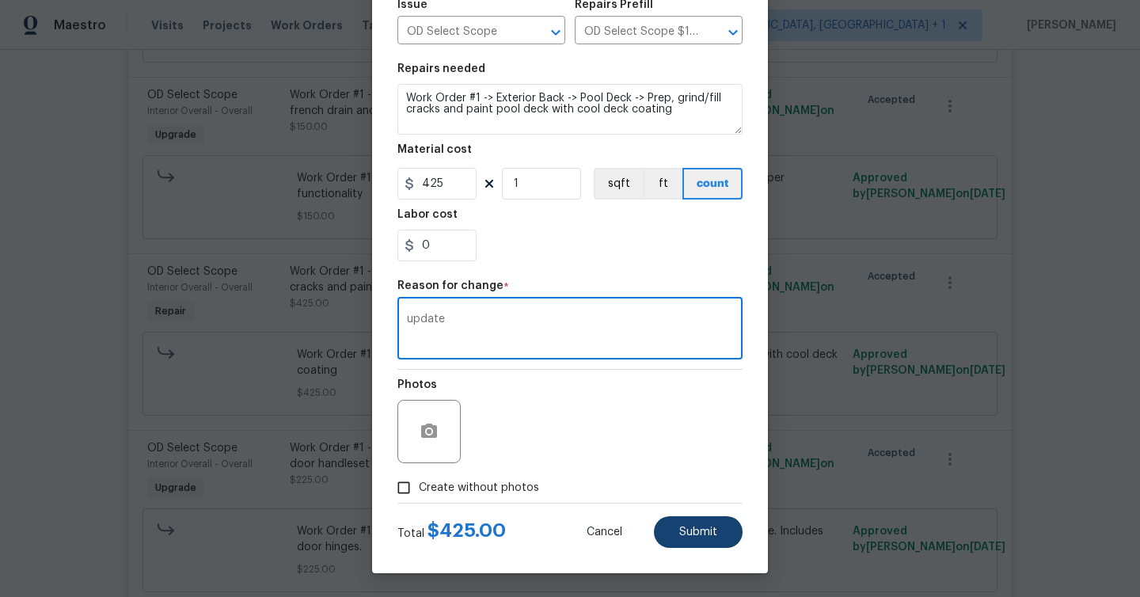
type textarea "update"
click at [706, 523] on button "Submit" at bounding box center [698, 532] width 89 height 32
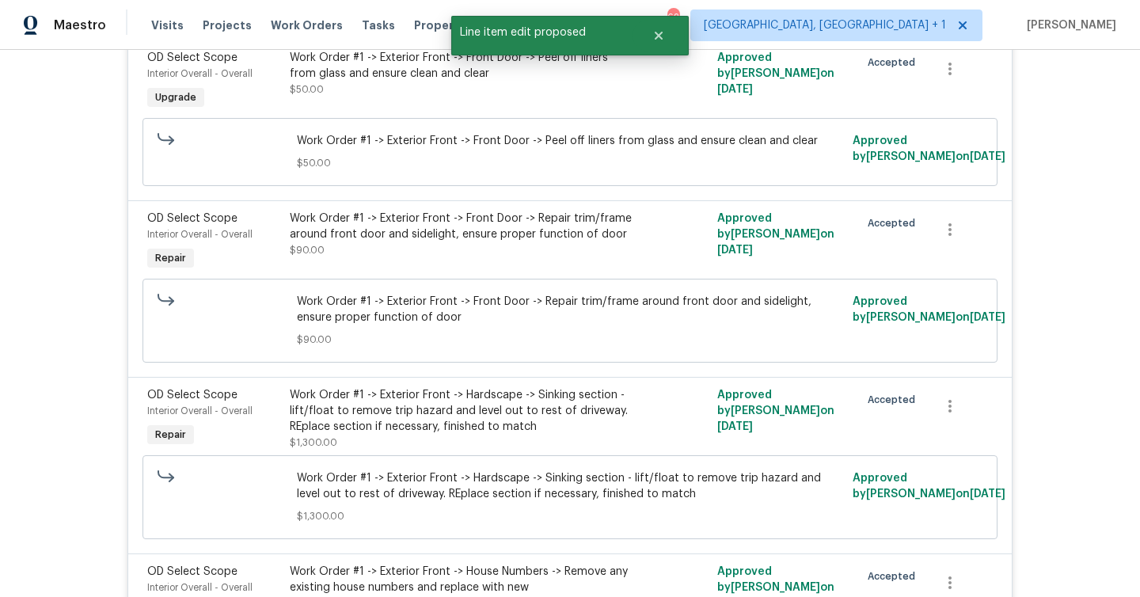
scroll to position [2909, 0]
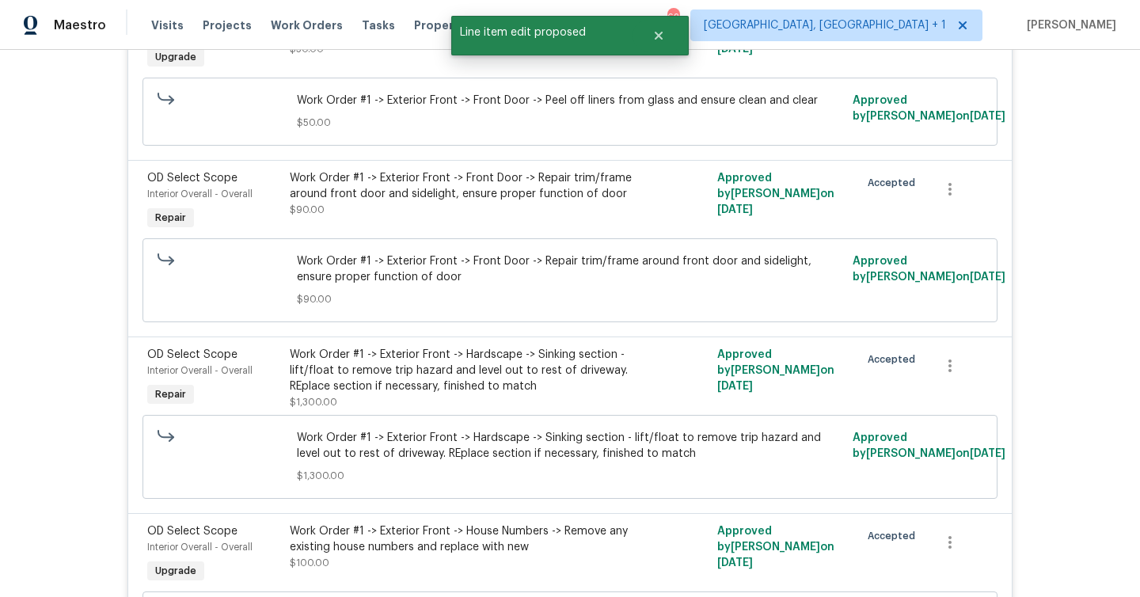
click at [446, 179] on div "Work Order #1 -> Exterior Front -> Front Door -> Repair trim/frame around front…" at bounding box center [463, 186] width 347 height 32
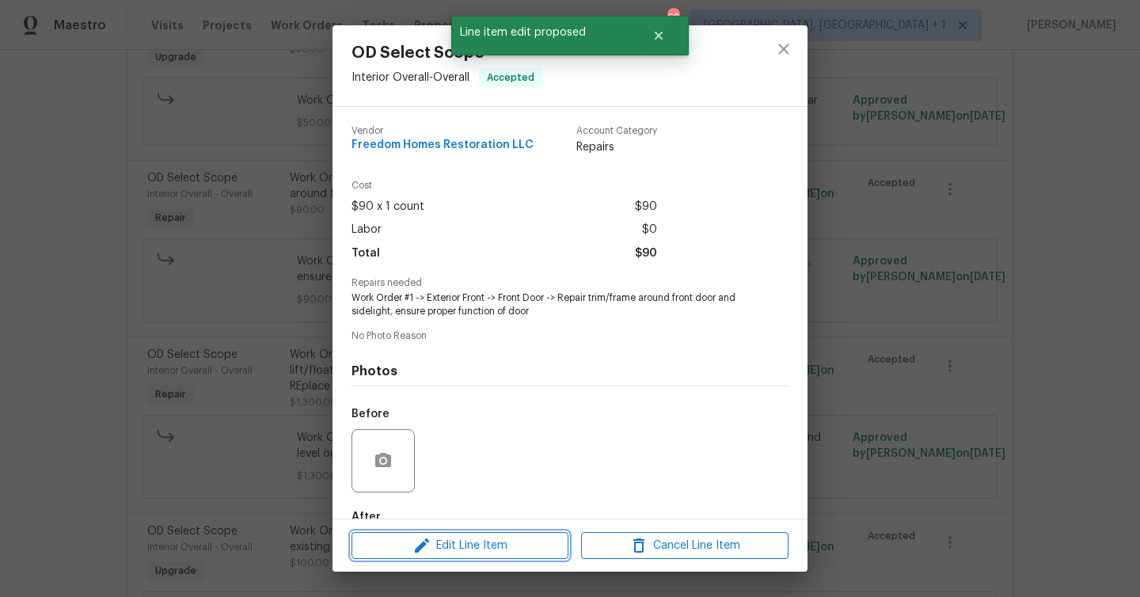
click at [502, 542] on span "Edit Line Item" at bounding box center [459, 546] width 207 height 20
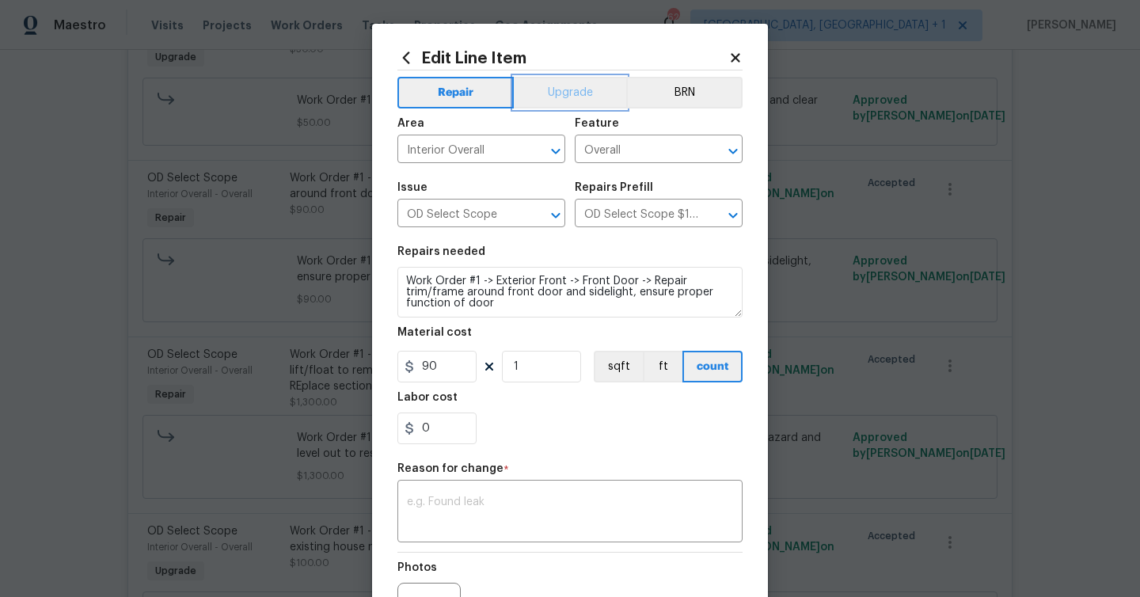
click at [560, 80] on button "Upgrade" at bounding box center [570, 93] width 113 height 32
click at [529, 494] on div "x ​" at bounding box center [569, 513] width 345 height 59
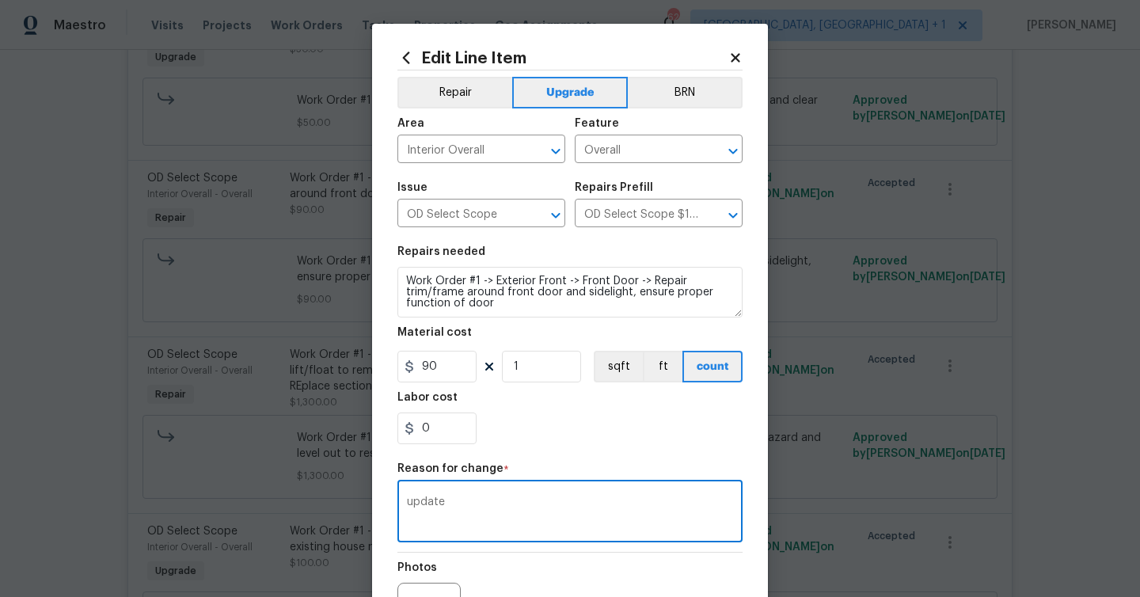
scroll to position [184, 0]
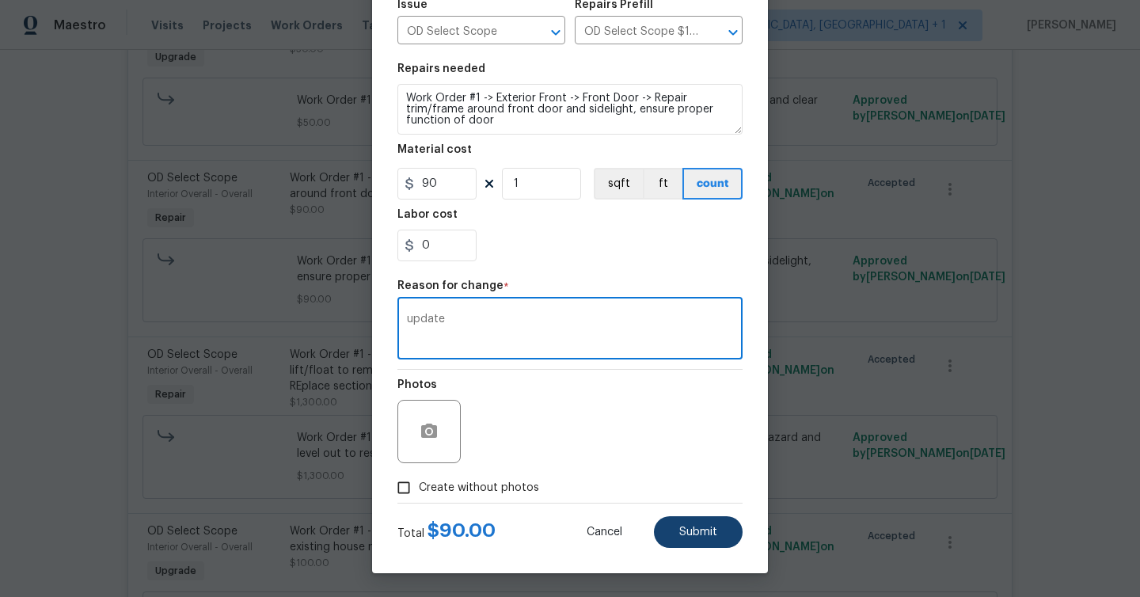
type textarea "update"
click at [721, 529] on button "Submit" at bounding box center [698, 532] width 89 height 32
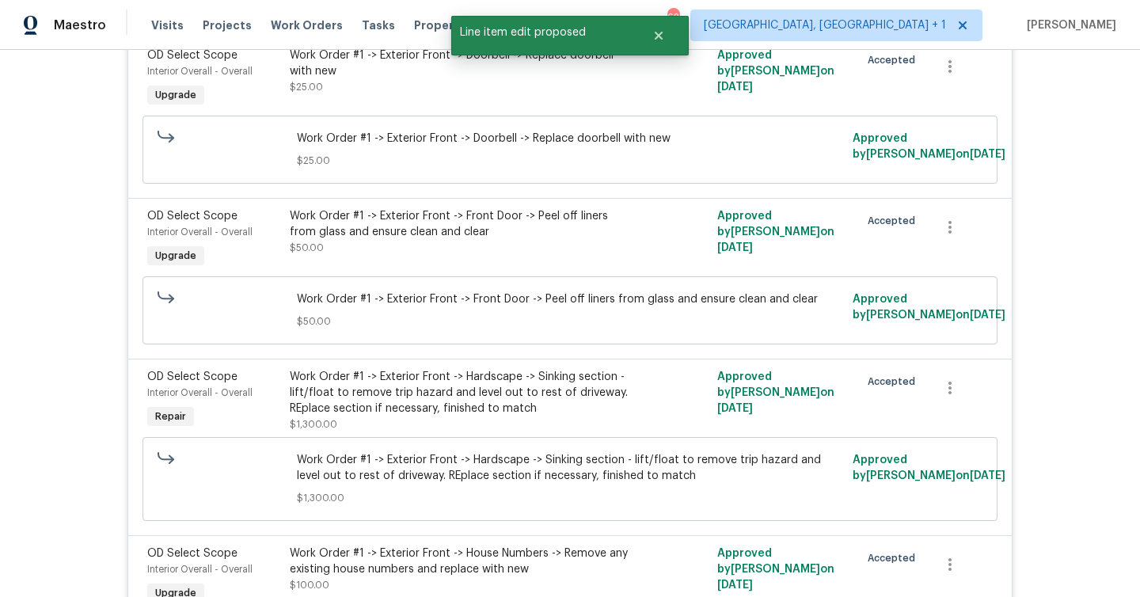
scroll to position [2977, 0]
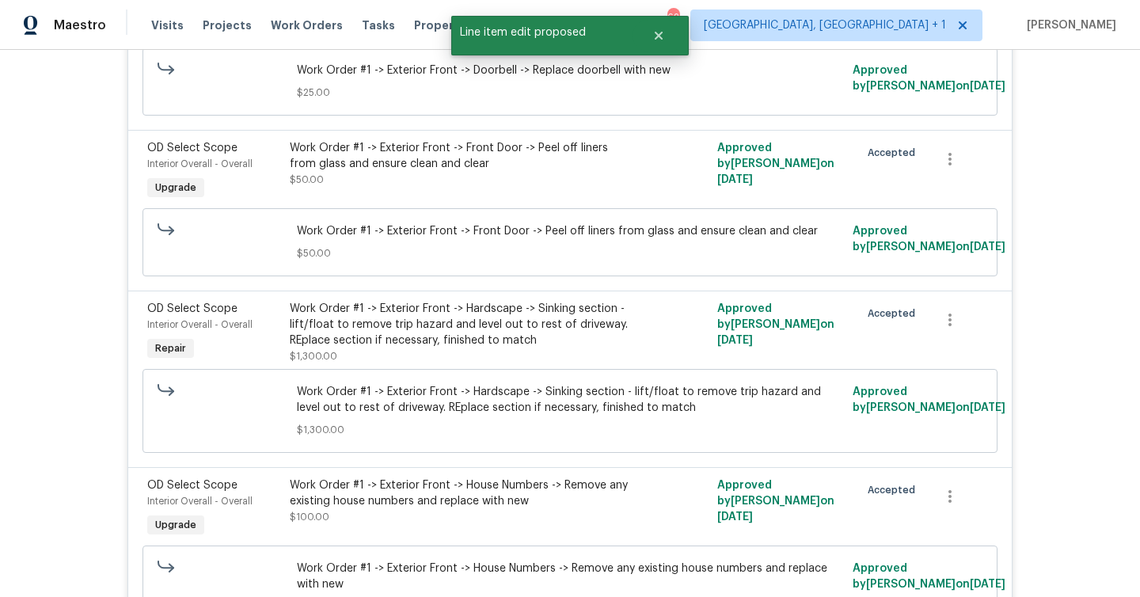
click at [525, 333] on div "Work Order #1 -> Exterior Front -> Hardscape -> Sinking section - lift/float to…" at bounding box center [463, 324] width 347 height 47
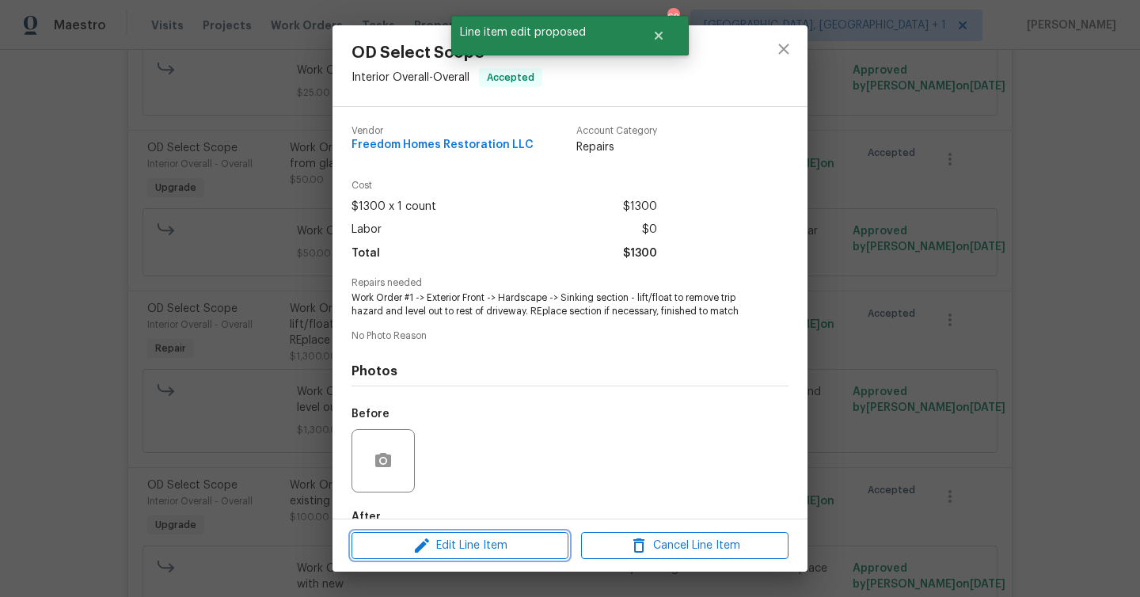
click at [543, 540] on span "Edit Line Item" at bounding box center [459, 546] width 207 height 20
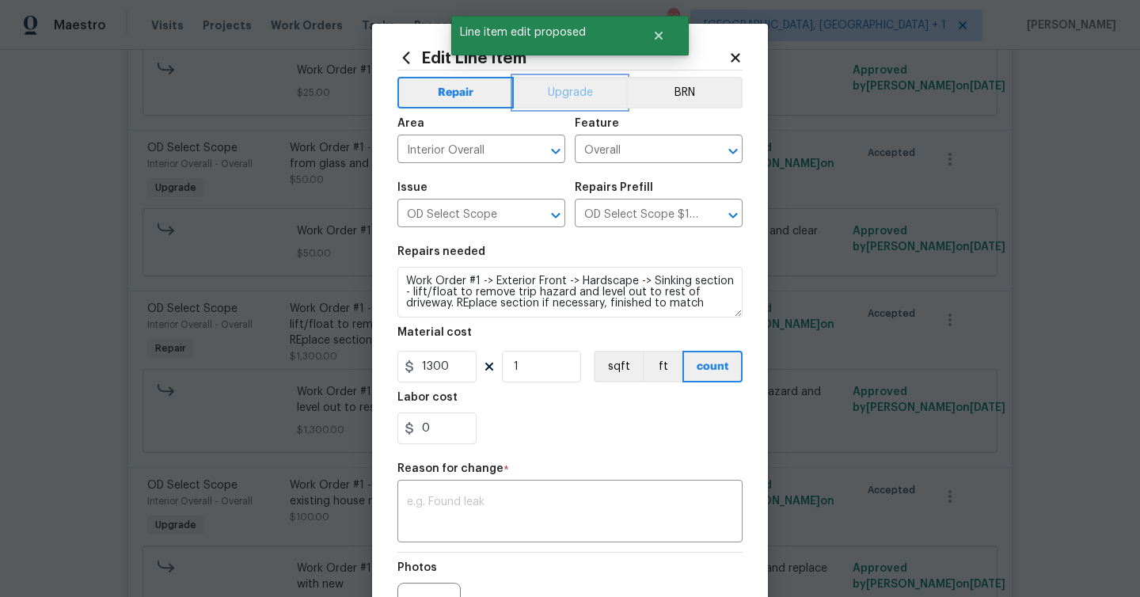
click at [579, 87] on button "Upgrade" at bounding box center [570, 93] width 113 height 32
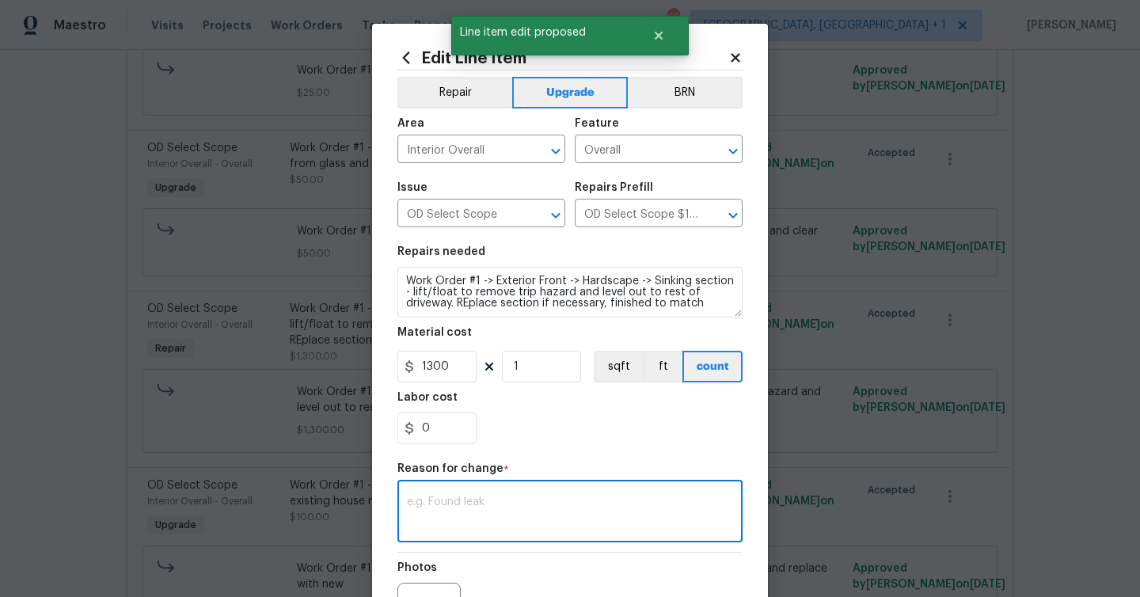
click at [493, 499] on textarea at bounding box center [570, 512] width 326 height 33
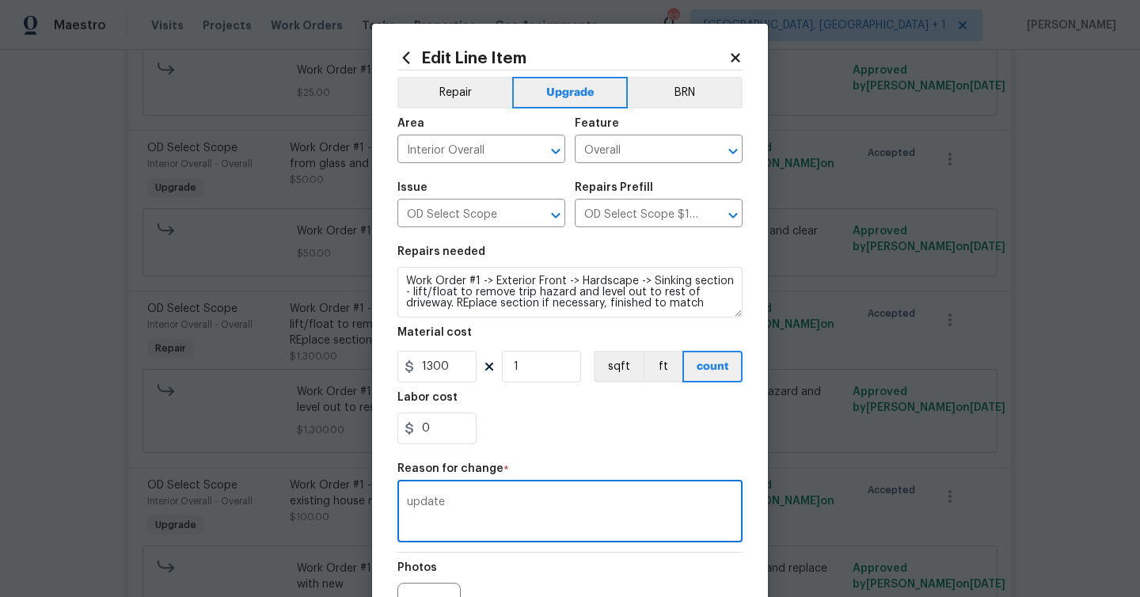
scroll to position [184, 0]
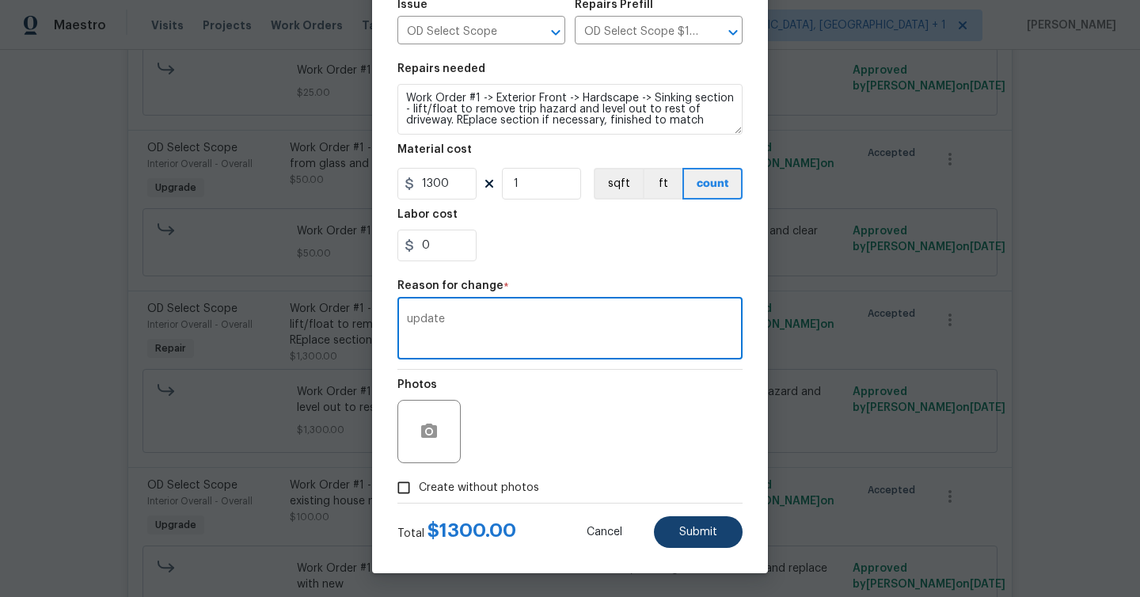
type textarea "update"
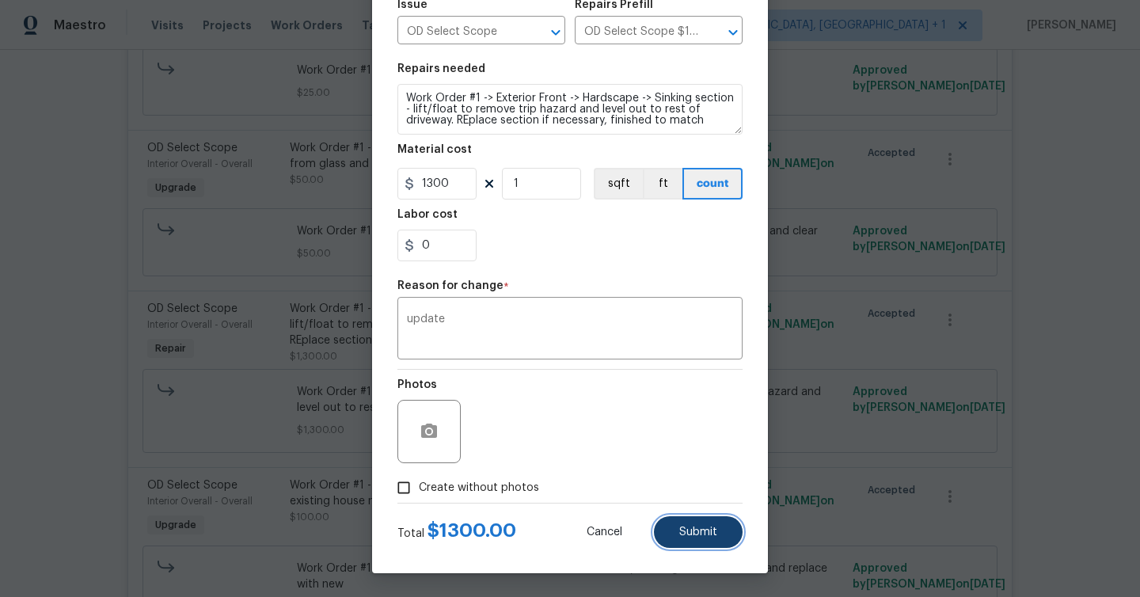
click at [690, 524] on button "Submit" at bounding box center [698, 532] width 89 height 32
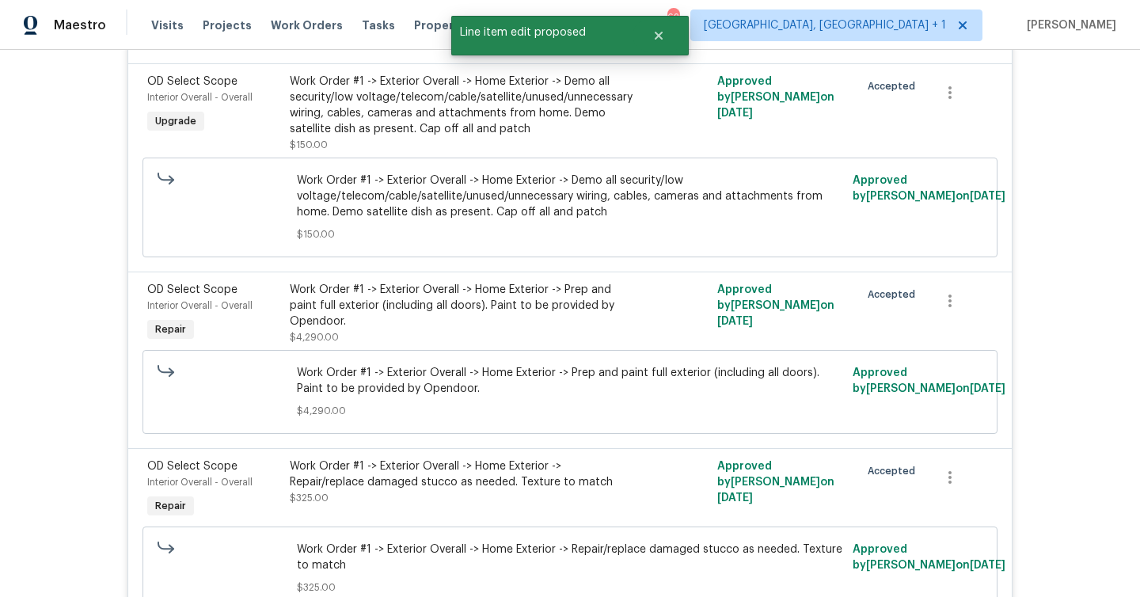
scroll to position [4247, 0]
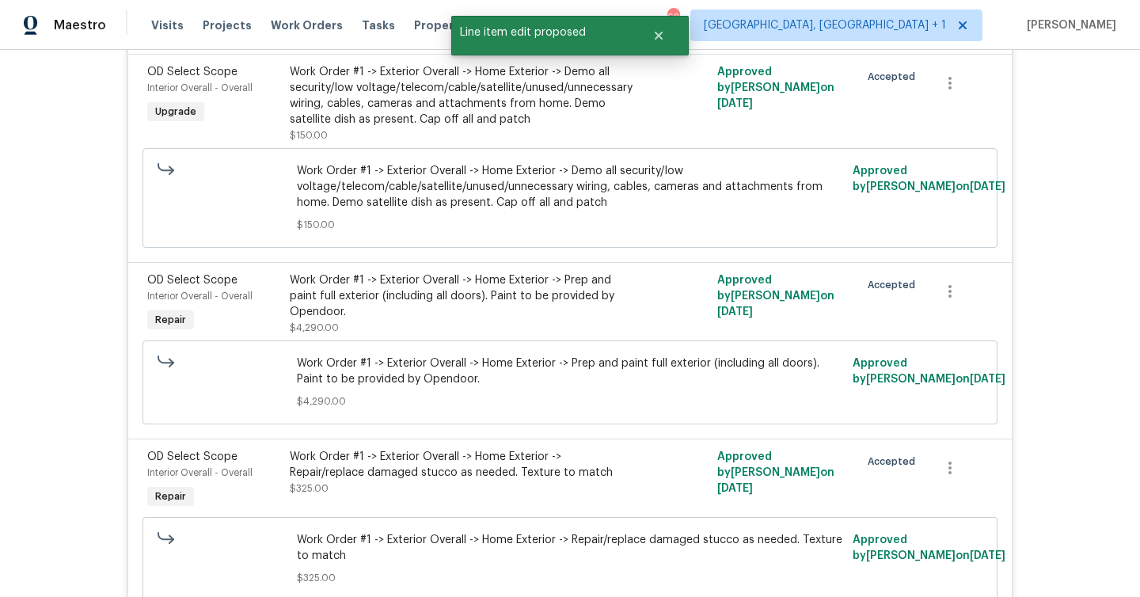
click at [467, 319] on div "Work Order #1 -> Exterior Overall -> Home Exterior -> Prep and paint full exter…" at bounding box center [463, 295] width 347 height 47
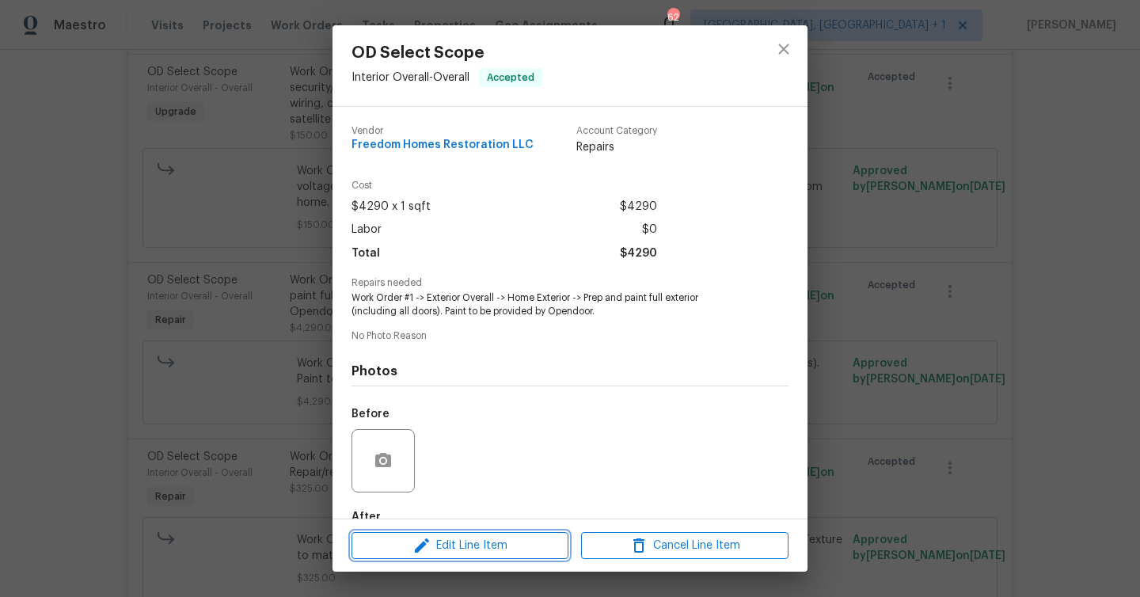
click at [476, 543] on span "Edit Line Item" at bounding box center [459, 546] width 207 height 20
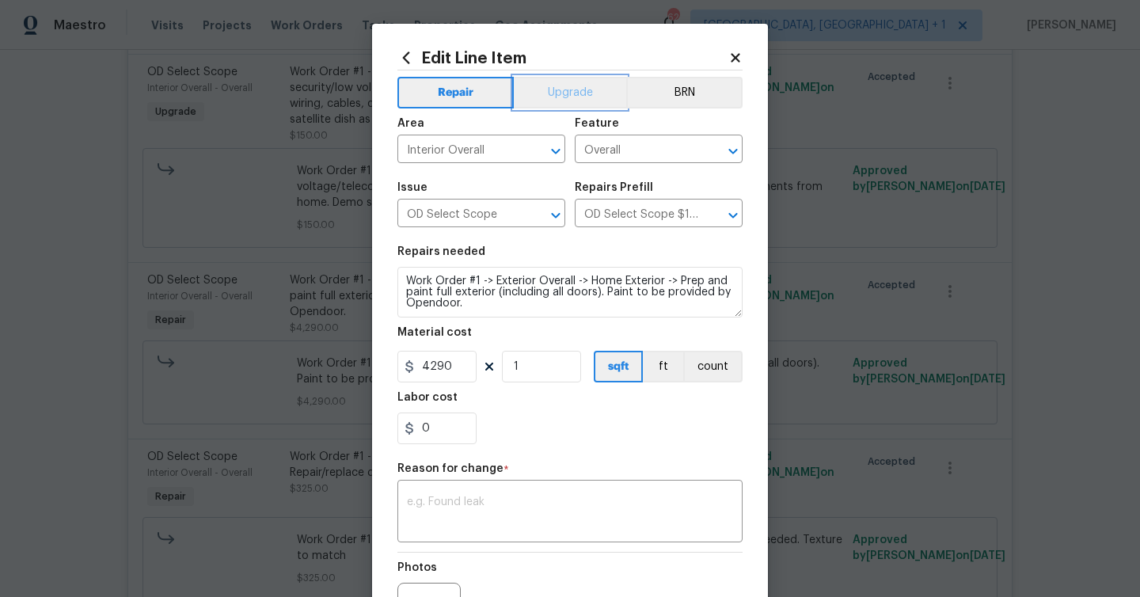
click at [558, 93] on button "Upgrade" at bounding box center [570, 93] width 113 height 32
click at [566, 501] on textarea at bounding box center [570, 512] width 326 height 33
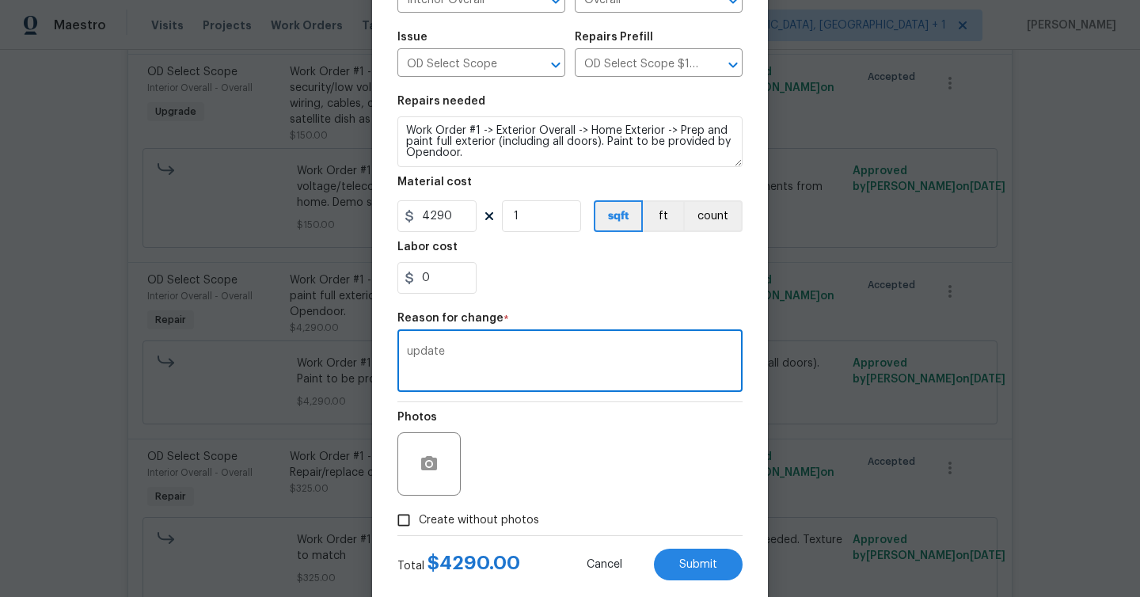
scroll to position [184, 0]
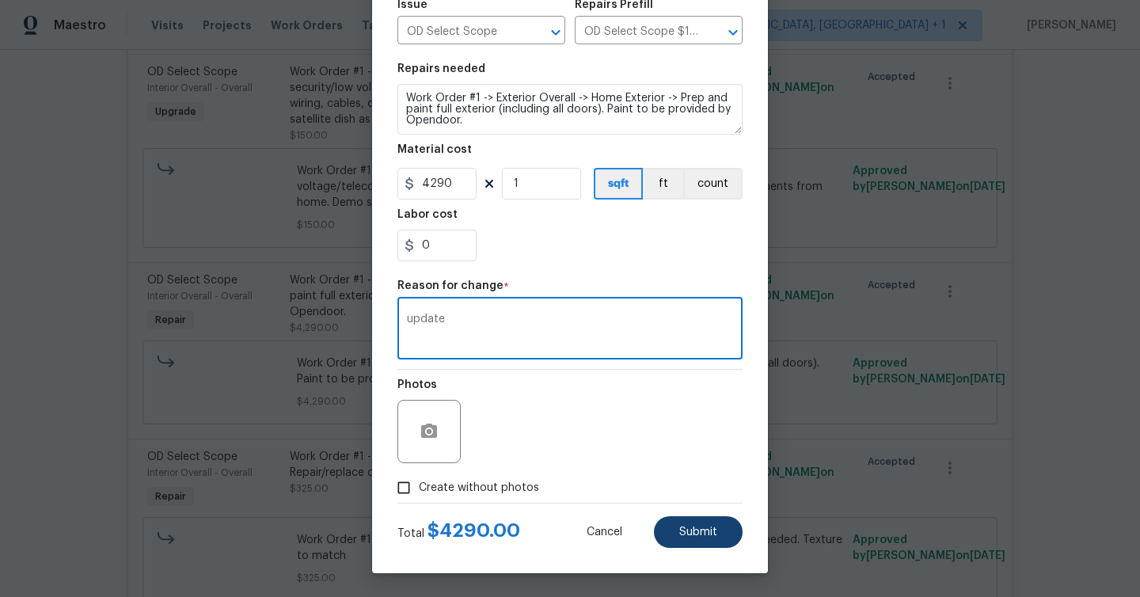
type textarea "update"
click at [697, 524] on button "Submit" at bounding box center [698, 532] width 89 height 32
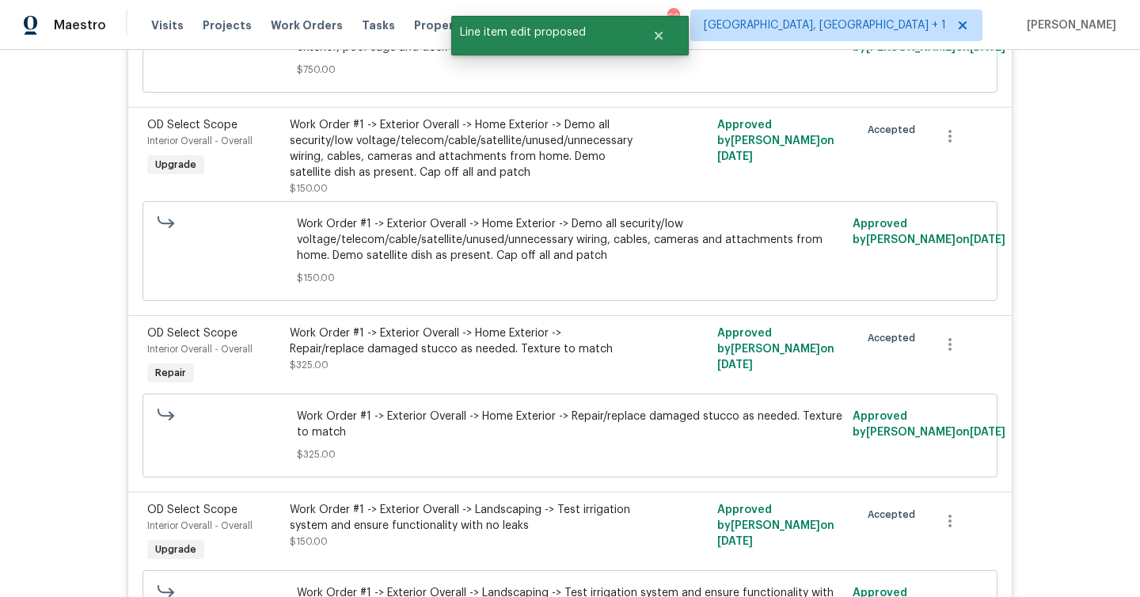
scroll to position [4485, 0]
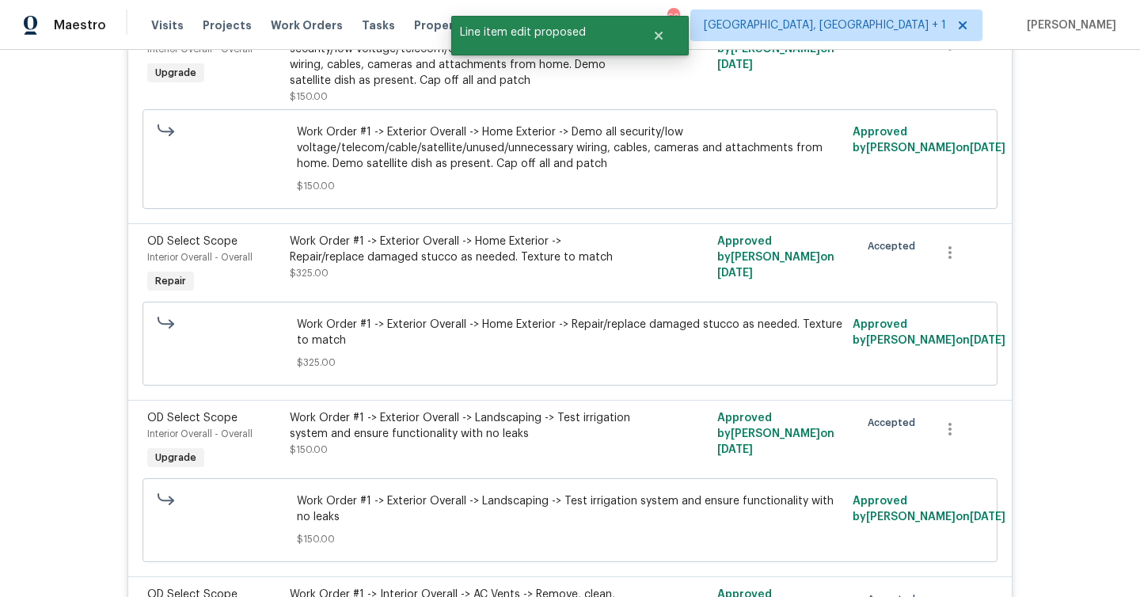
click at [446, 299] on div "Work Order #1 -> Exterior Overall -> Home Exterior -> Repair/replace damaged st…" at bounding box center [463, 265] width 356 height 73
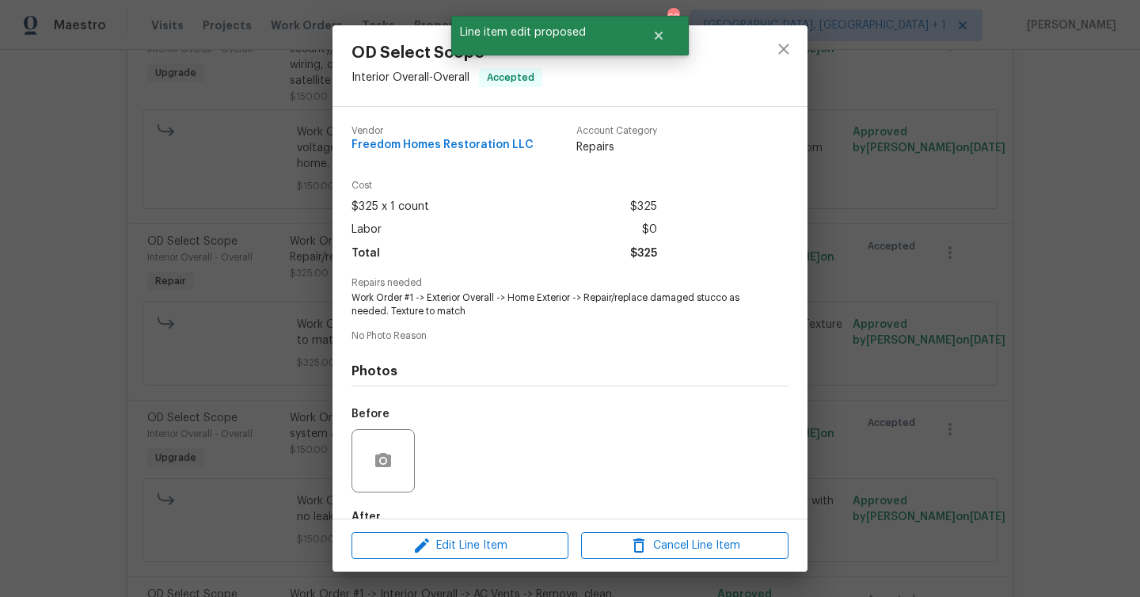
click at [516, 560] on div "Edit Line Item Cancel Line Item" at bounding box center [569, 545] width 475 height 53
click at [514, 544] on span "Edit Line Item" at bounding box center [459, 546] width 207 height 20
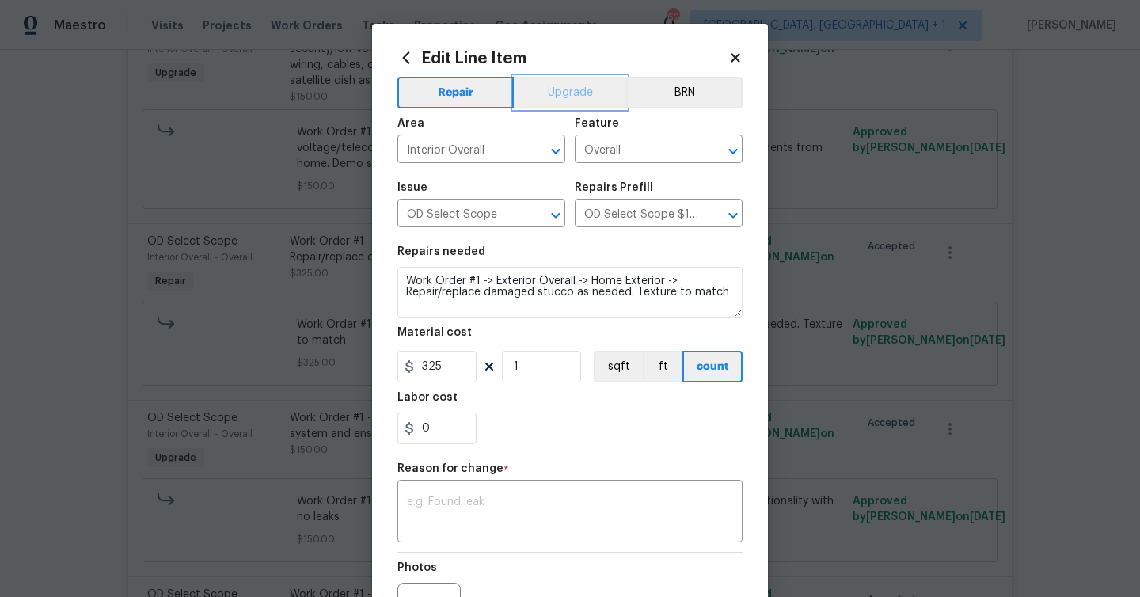
click at [561, 87] on button "Upgrade" at bounding box center [570, 93] width 113 height 32
click at [503, 525] on textarea at bounding box center [570, 512] width 326 height 33
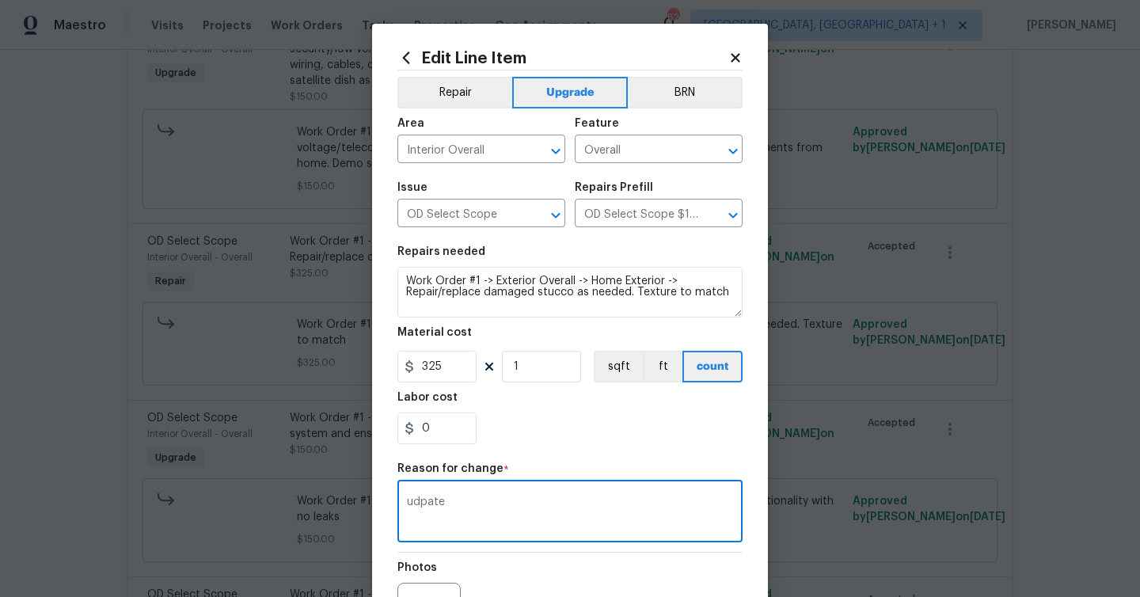
scroll to position [184, 0]
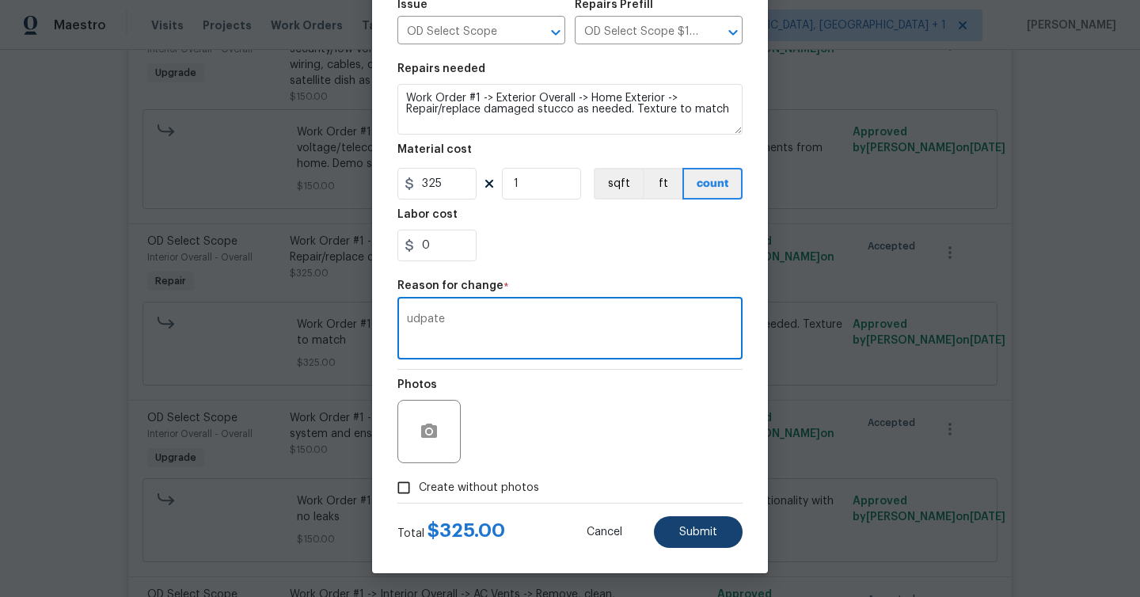
type textarea "udpate"
click at [688, 526] on span "Submit" at bounding box center [698, 532] width 38 height 12
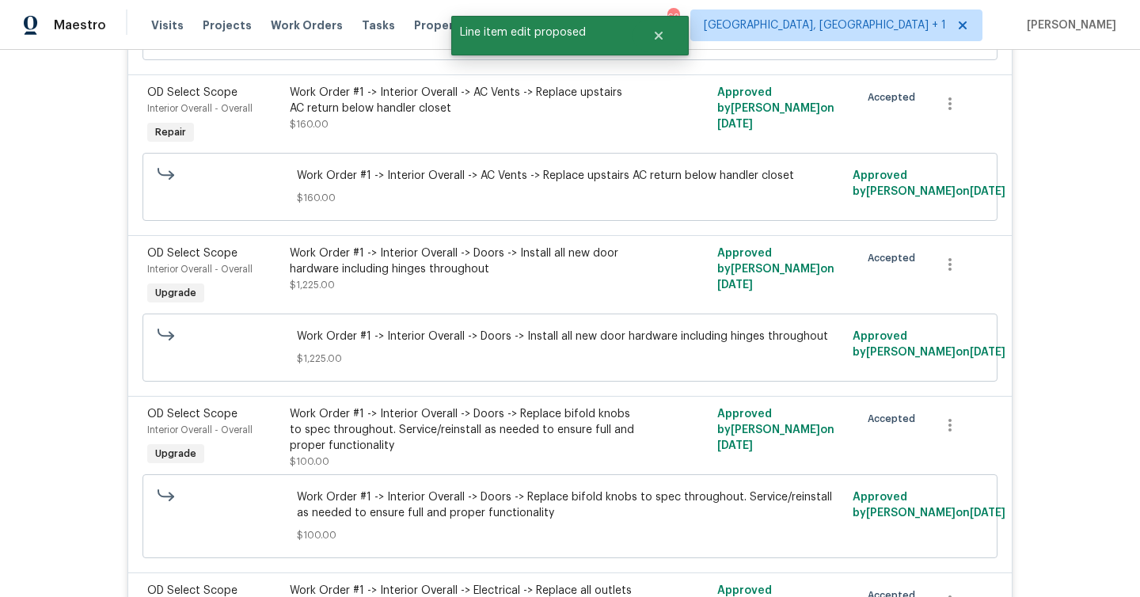
scroll to position [5173, 0]
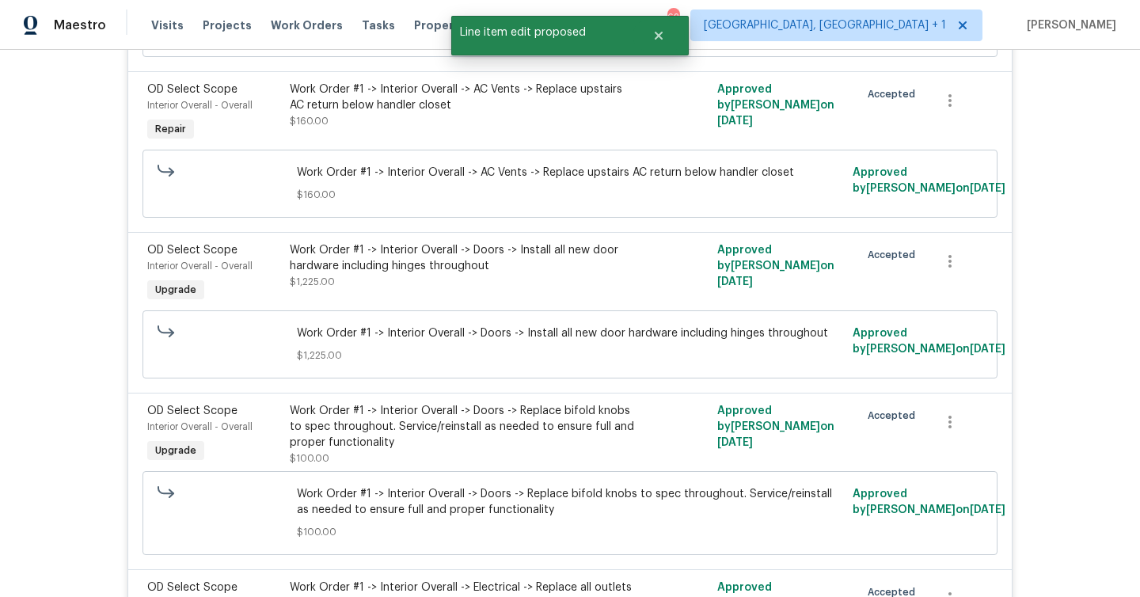
click at [435, 139] on div "Work Order #1 -> Interior Overall -> AC Vents -> Replace upstairs AC return bel…" at bounding box center [463, 113] width 356 height 73
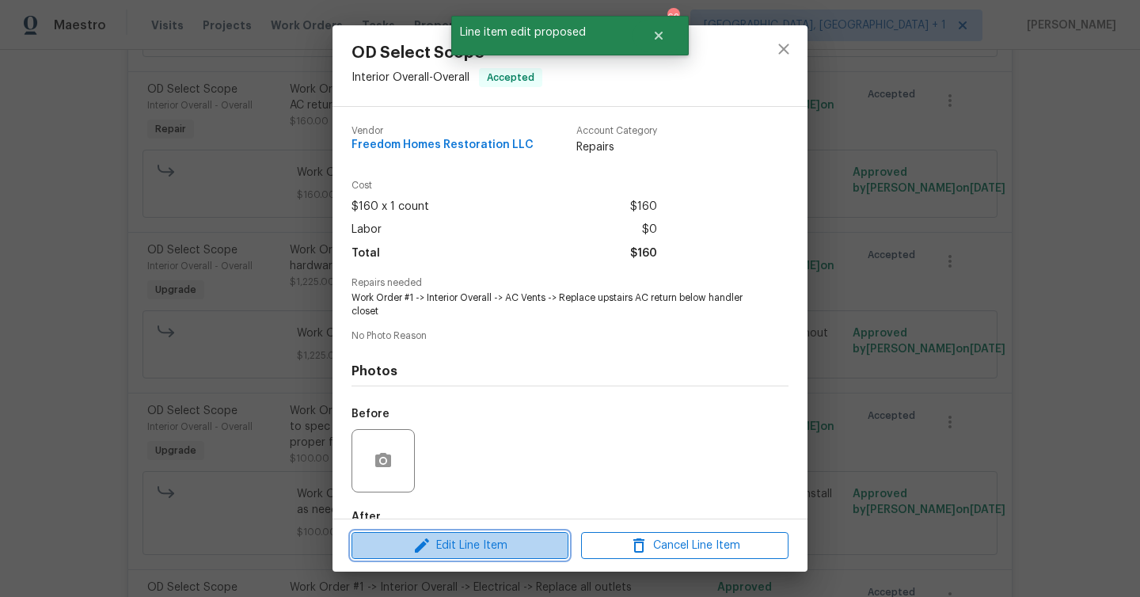
click at [489, 549] on span "Edit Line Item" at bounding box center [459, 546] width 207 height 20
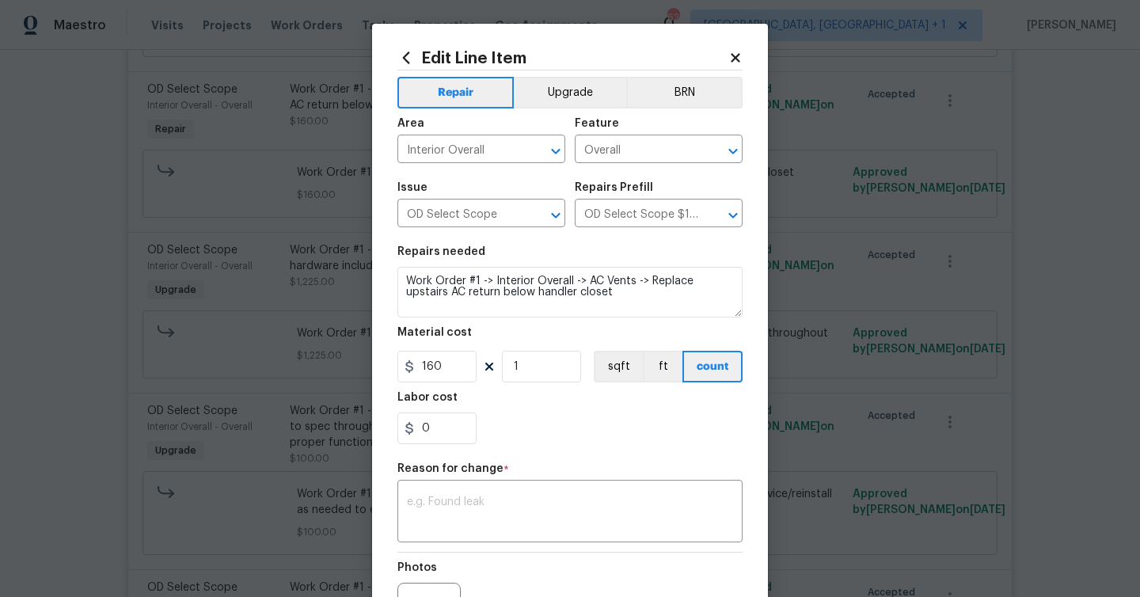
click at [561, 108] on span "Area Interior Overall ​" at bounding box center [481, 140] width 168 height 64
click at [565, 88] on button "Upgrade" at bounding box center [570, 93] width 113 height 32
click at [510, 503] on textarea at bounding box center [570, 512] width 326 height 33
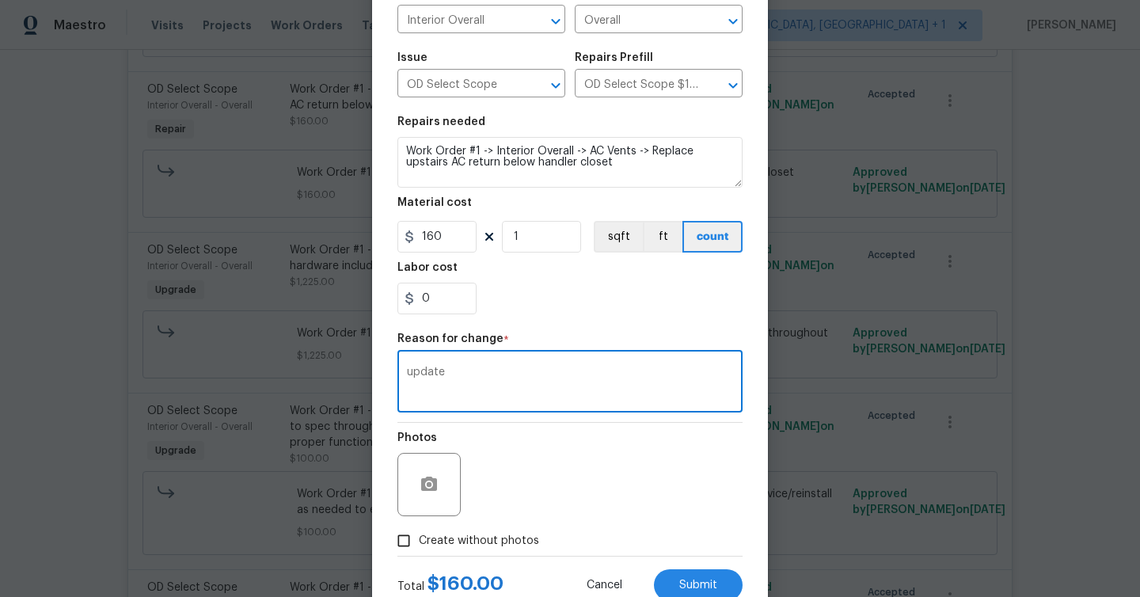
scroll to position [184, 0]
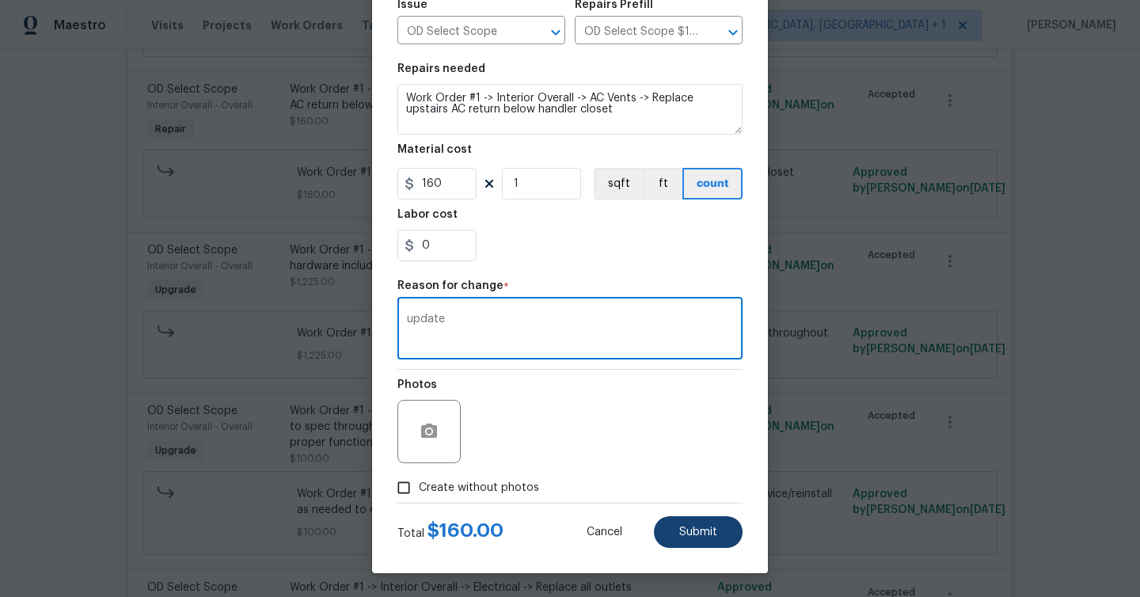
type textarea "update"
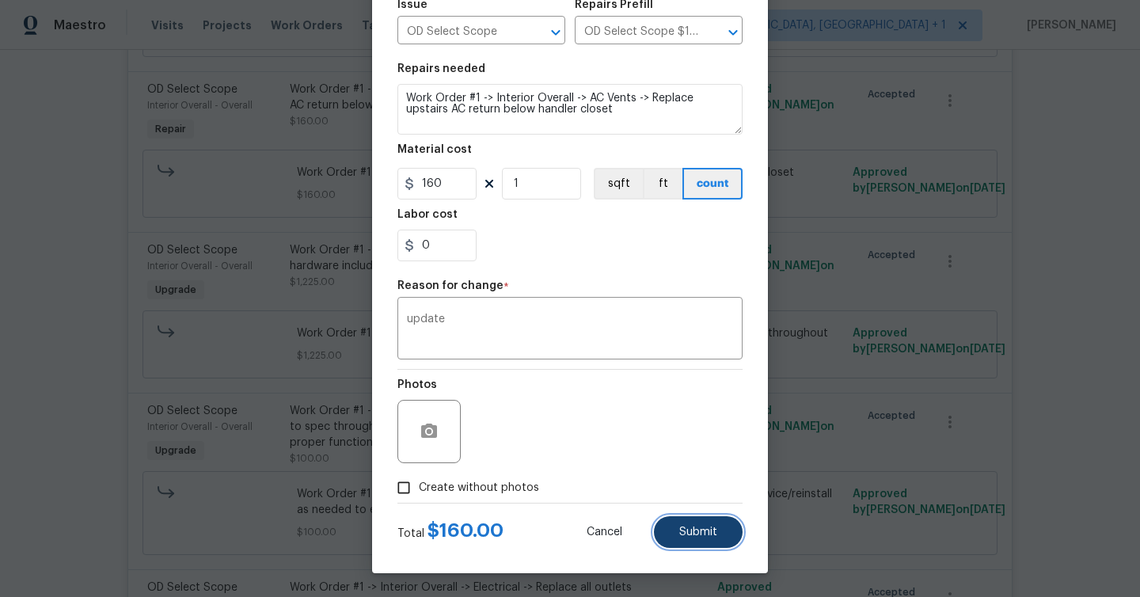
click at [709, 540] on button "Submit" at bounding box center [698, 532] width 89 height 32
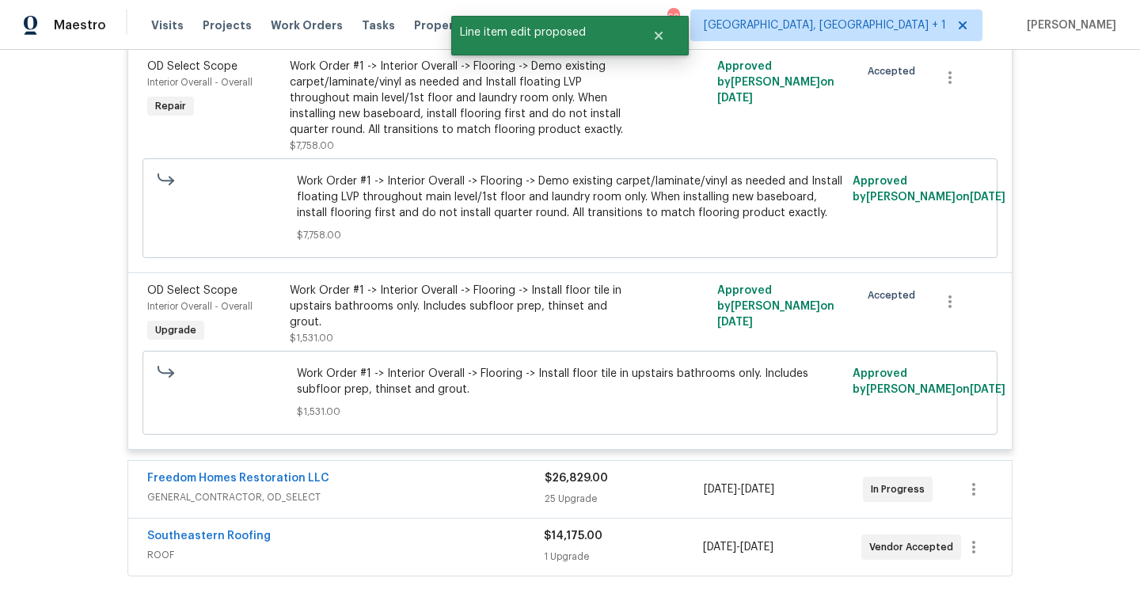
scroll to position [6118, 0]
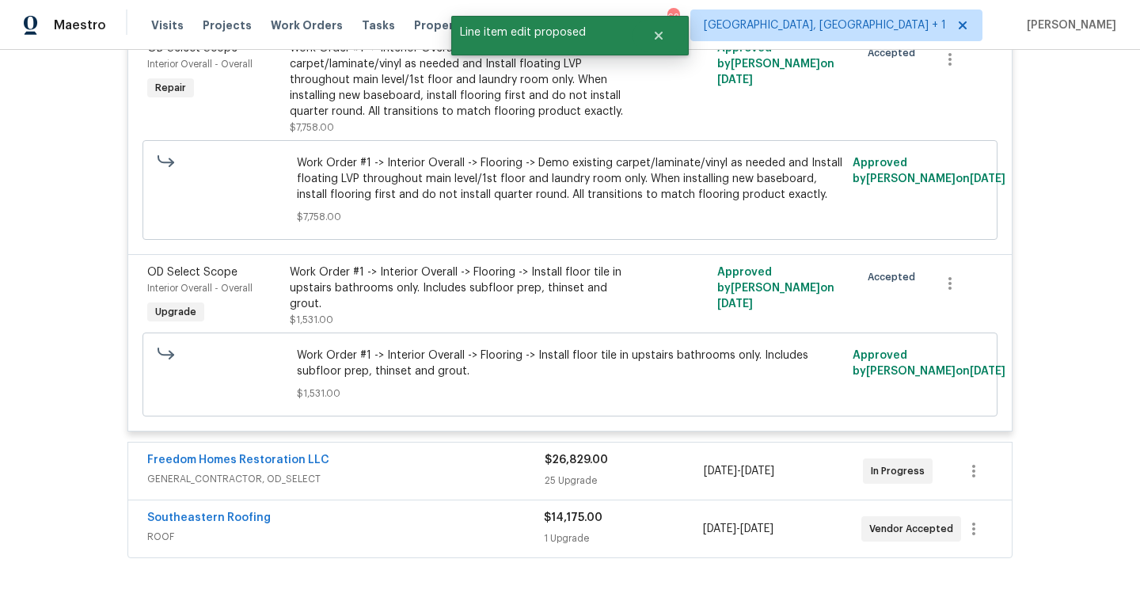
click at [472, 119] on div "Work Order #1 -> Interior Overall -> Flooring -> Demo existing carpet/laminate/…" at bounding box center [463, 79] width 347 height 79
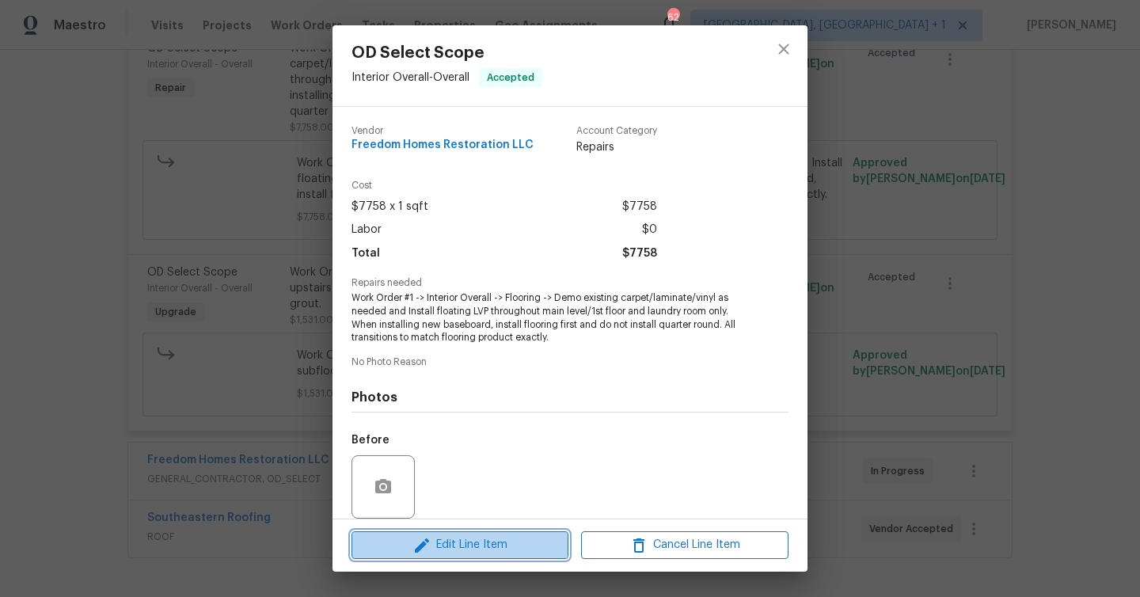
click at [521, 543] on span "Edit Line Item" at bounding box center [459, 545] width 207 height 20
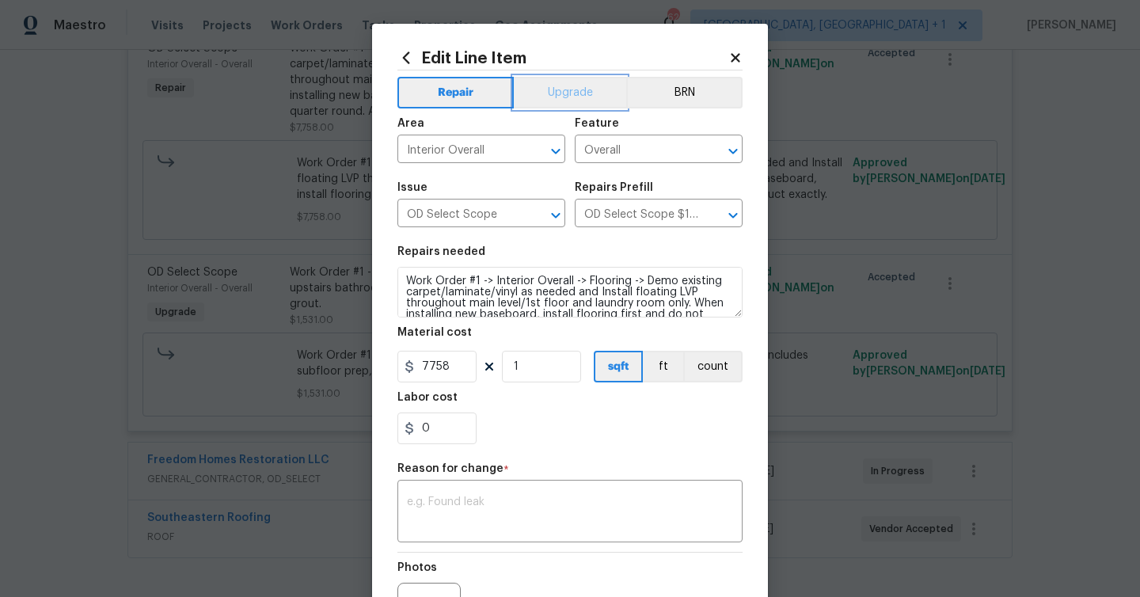
click at [571, 101] on button "Upgrade" at bounding box center [570, 93] width 113 height 32
click at [551, 497] on textarea at bounding box center [570, 512] width 326 height 33
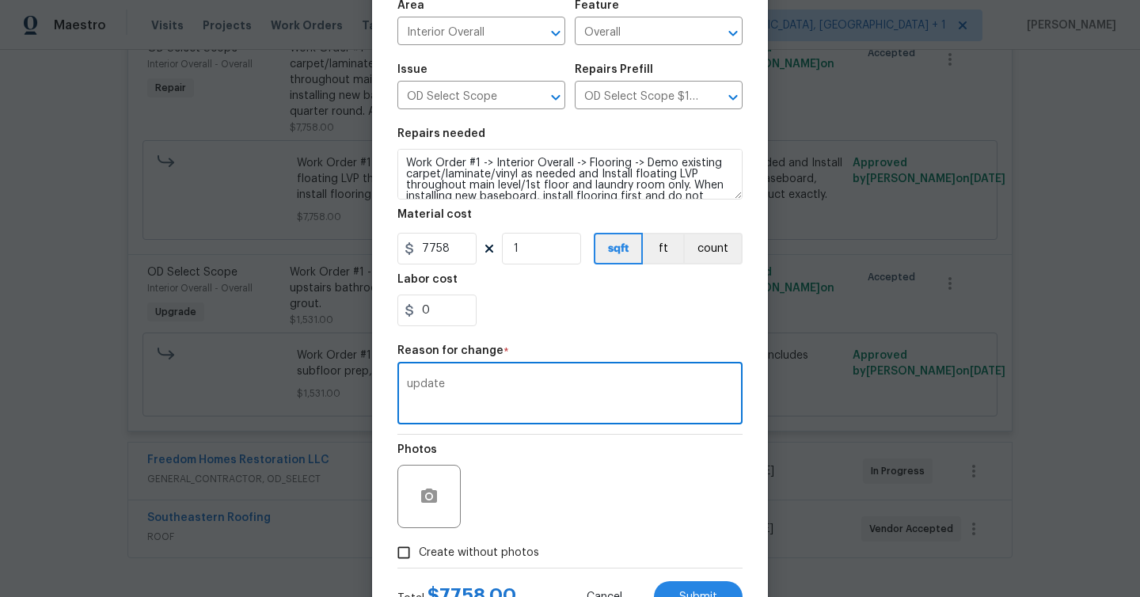
scroll to position [184, 0]
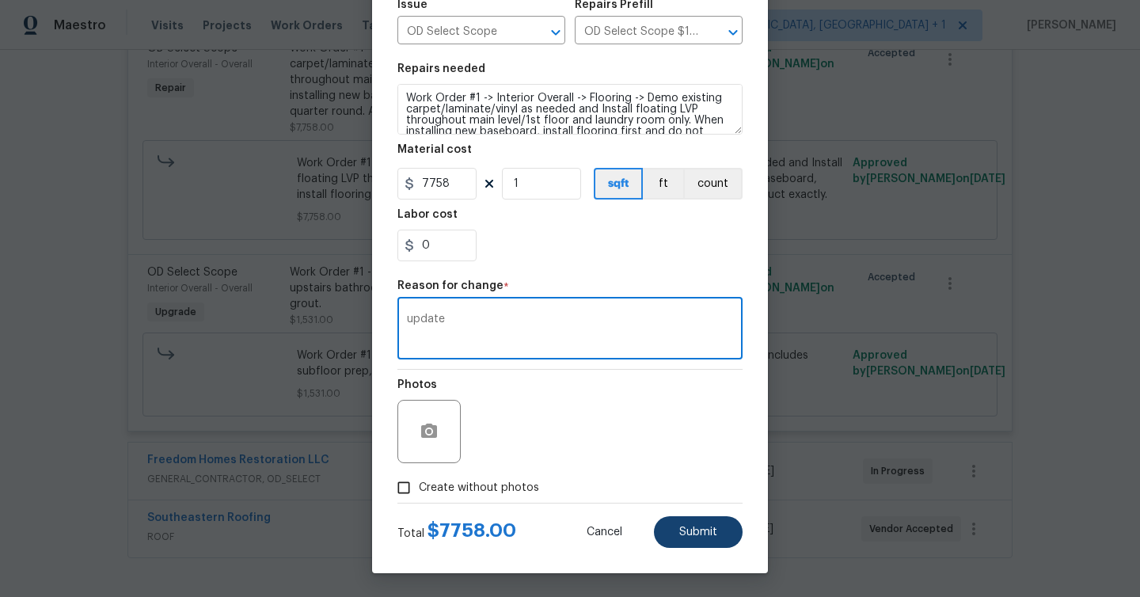
type textarea "update"
click at [705, 522] on button "Submit" at bounding box center [698, 532] width 89 height 32
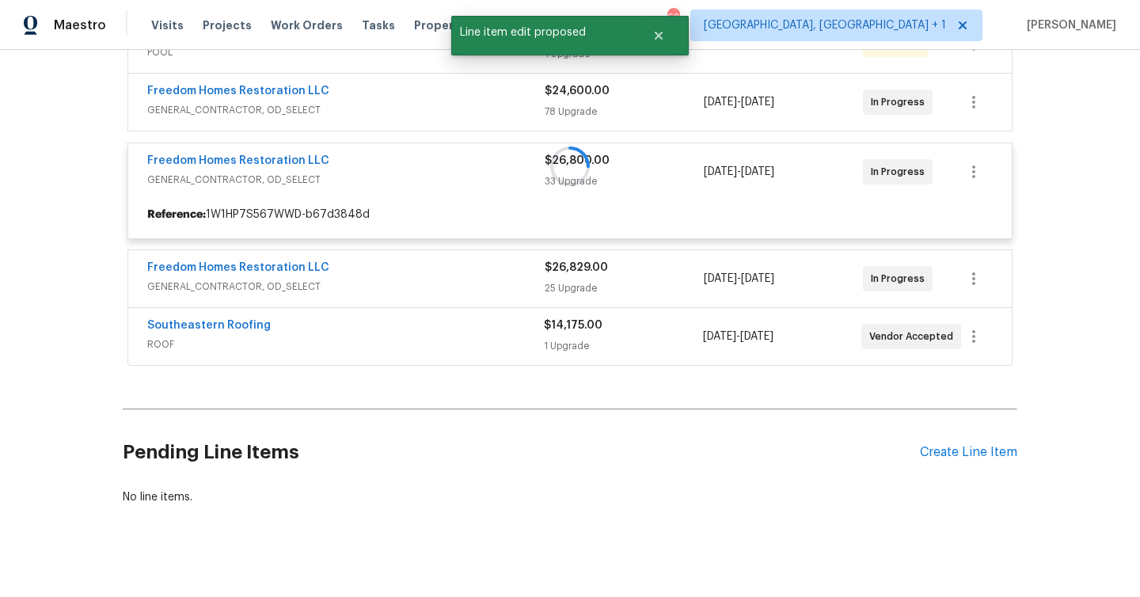
scroll to position [6118, 0]
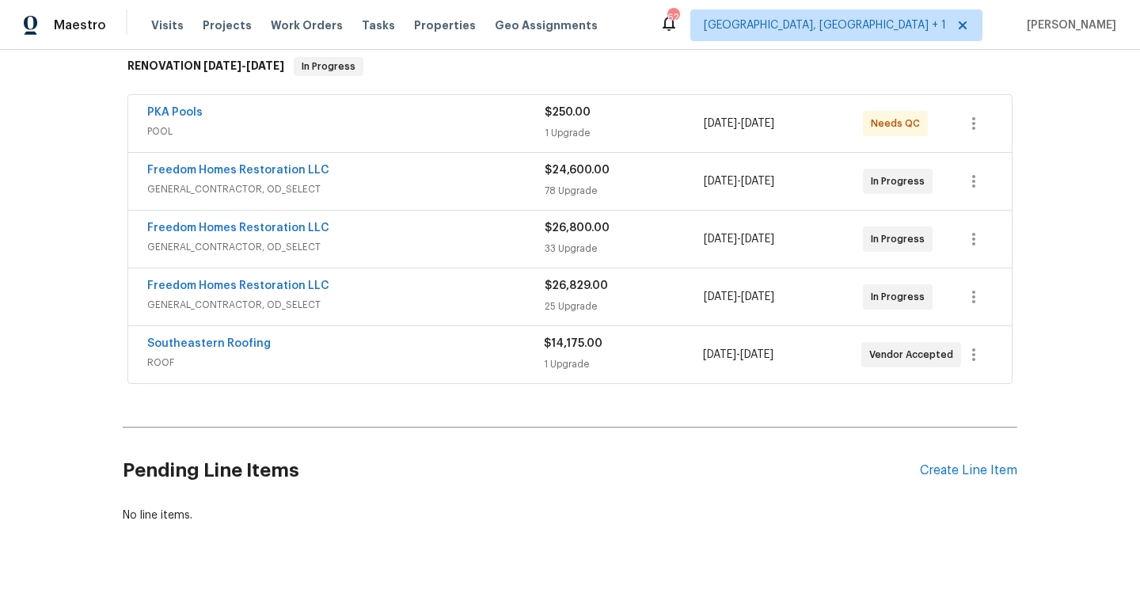
scroll to position [293, 0]
